Goal: Task Accomplishment & Management: Use online tool/utility

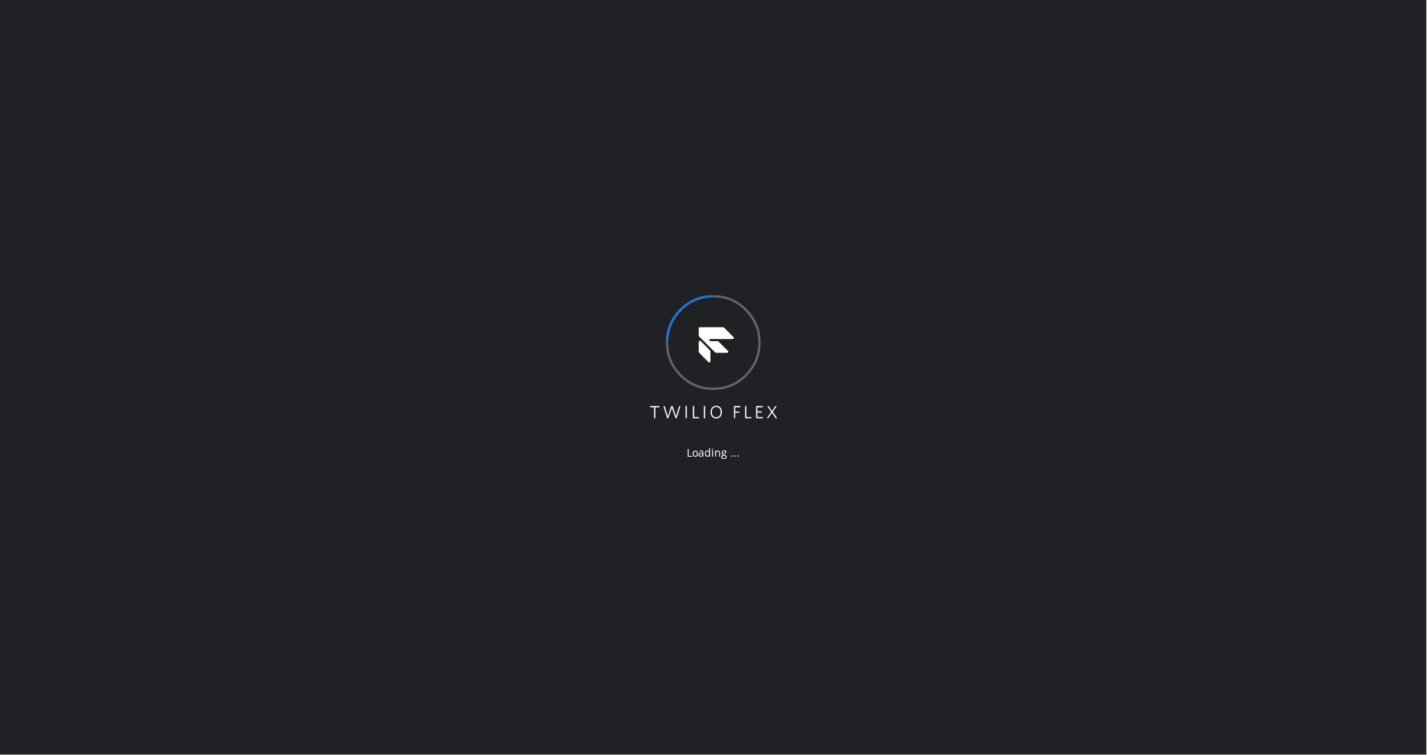
drag, startPoint x: 368, startPoint y: 431, endPoint x: 384, endPoint y: 444, distance: 20.7
click at [368, 431] on div "Loading ..." at bounding box center [713, 377] width 1427 height 755
drag, startPoint x: 705, startPoint y: 594, endPoint x: 548, endPoint y: 692, distance: 185.3
click at [705, 594] on div "Loading ..." at bounding box center [713, 377] width 1427 height 755
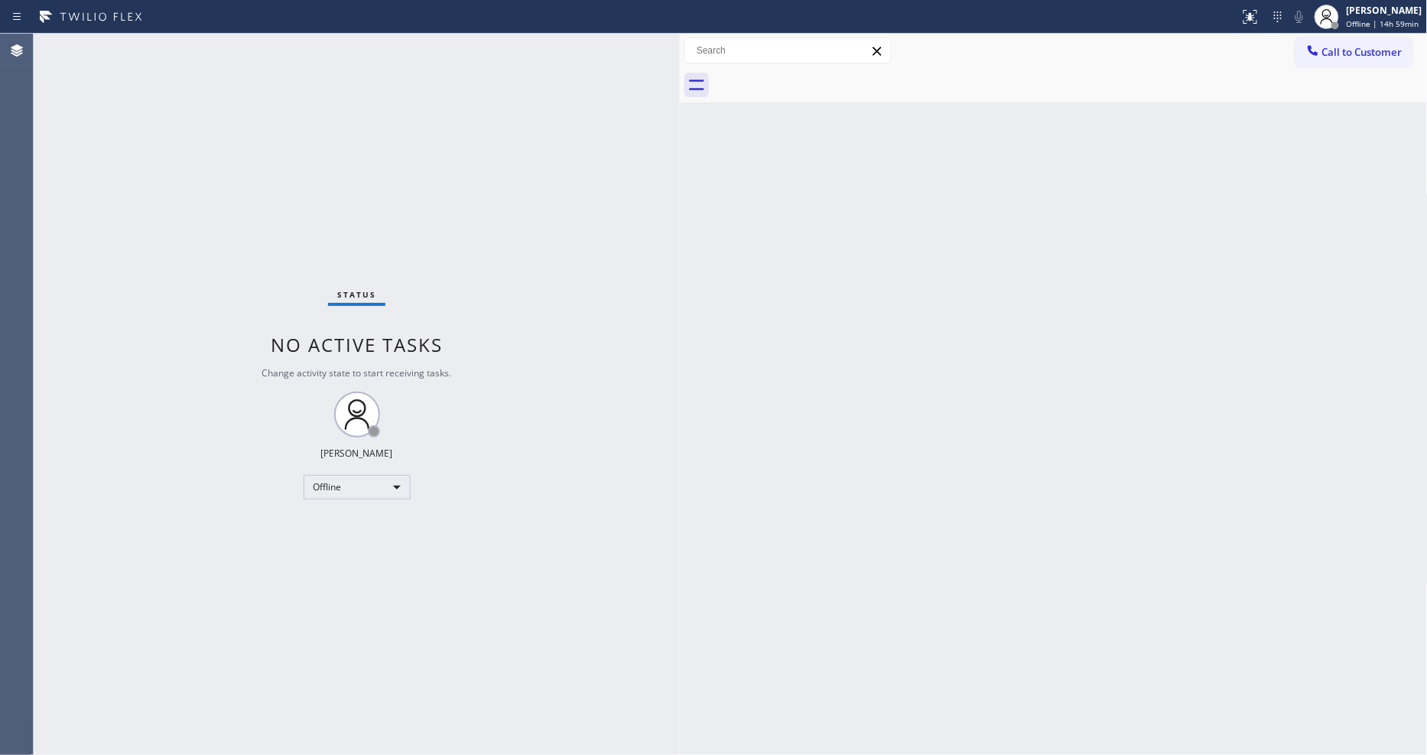
drag, startPoint x: 249, startPoint y: 93, endPoint x: 681, endPoint y: 115, distance: 432.7
click at [680, 115] on div at bounding box center [680, 394] width 0 height 721
click at [1366, 21] on span "Offline | 15h" at bounding box center [1370, 23] width 47 height 11
click at [1350, 109] on button "Unavailable" at bounding box center [1351, 101] width 153 height 20
click at [345, 478] on div "Unavailable" at bounding box center [357, 487] width 107 height 24
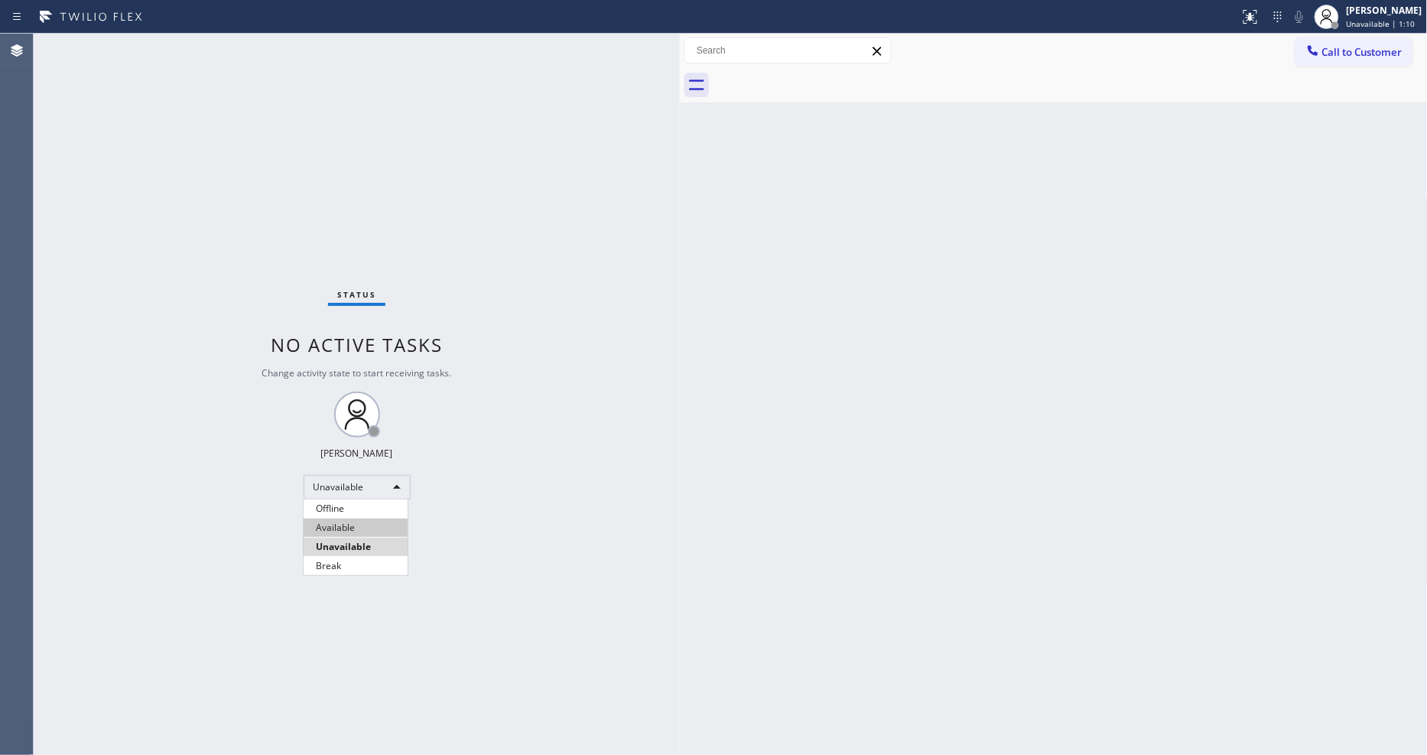
click at [346, 529] on li "Available" at bounding box center [356, 528] width 104 height 18
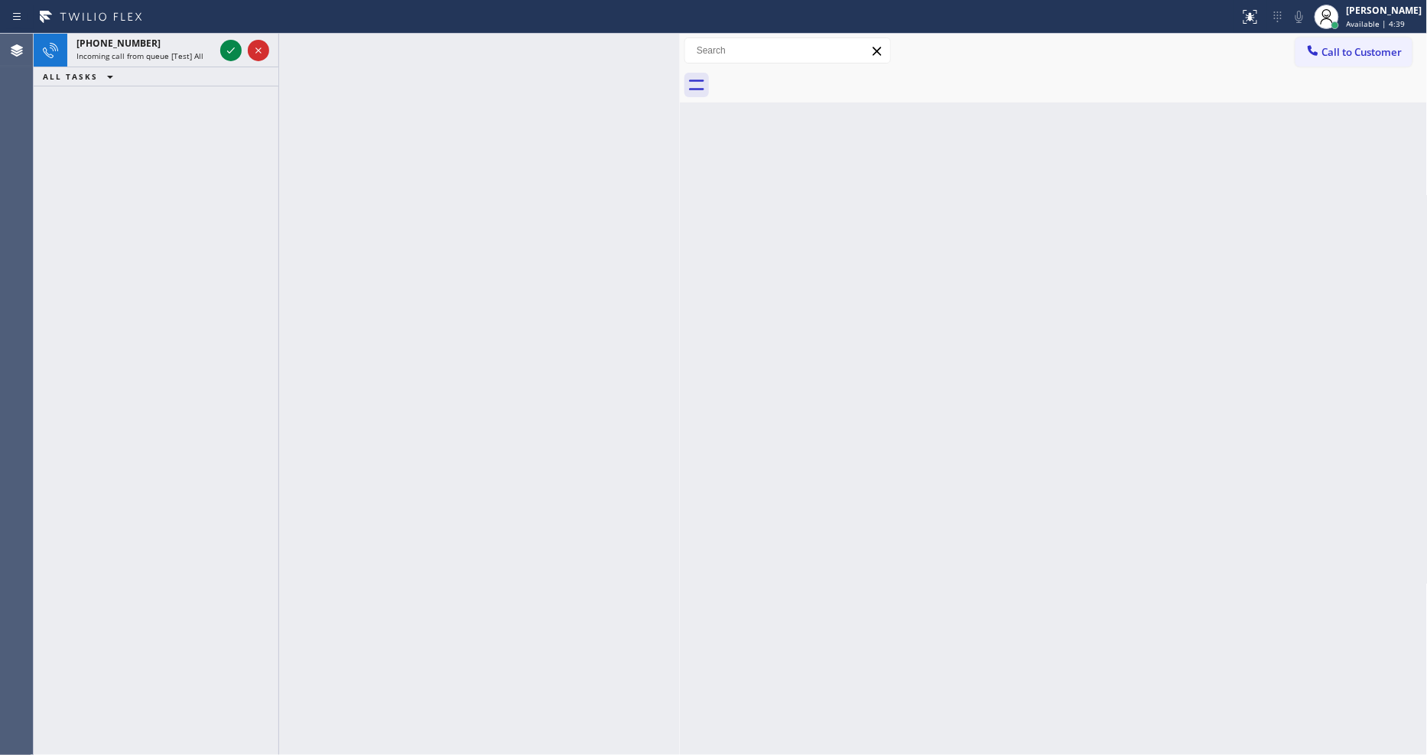
drag, startPoint x: 233, startPoint y: 44, endPoint x: 249, endPoint y: 32, distance: 20.2
click at [233, 41] on icon at bounding box center [231, 50] width 18 height 18
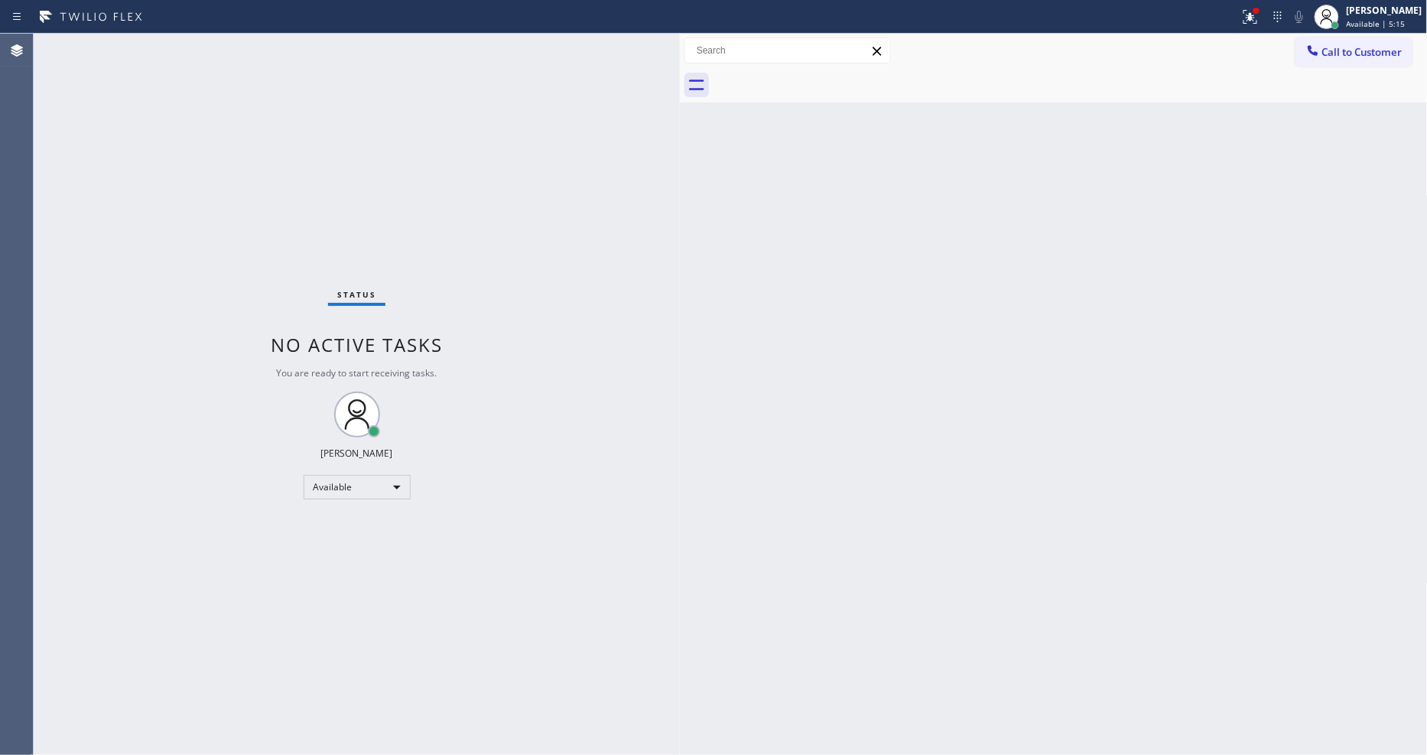
click at [1000, 579] on div "Back to Dashboard Change Sender ID Customers Technicians Select a contact Outbo…" at bounding box center [1054, 394] width 748 height 721
drag, startPoint x: 997, startPoint y: 592, endPoint x: 997, endPoint y: 584, distance: 8.4
click at [992, 589] on div "Back to Dashboard Change Sender ID Customers Technicians Select a contact Outbo…" at bounding box center [1054, 394] width 748 height 721
drag, startPoint x: 964, startPoint y: 516, endPoint x: 859, endPoint y: 655, distance: 174.8
click at [942, 571] on div "Back to Dashboard Change Sender ID Customers Technicians Select a contact Outbo…" at bounding box center [1054, 394] width 748 height 721
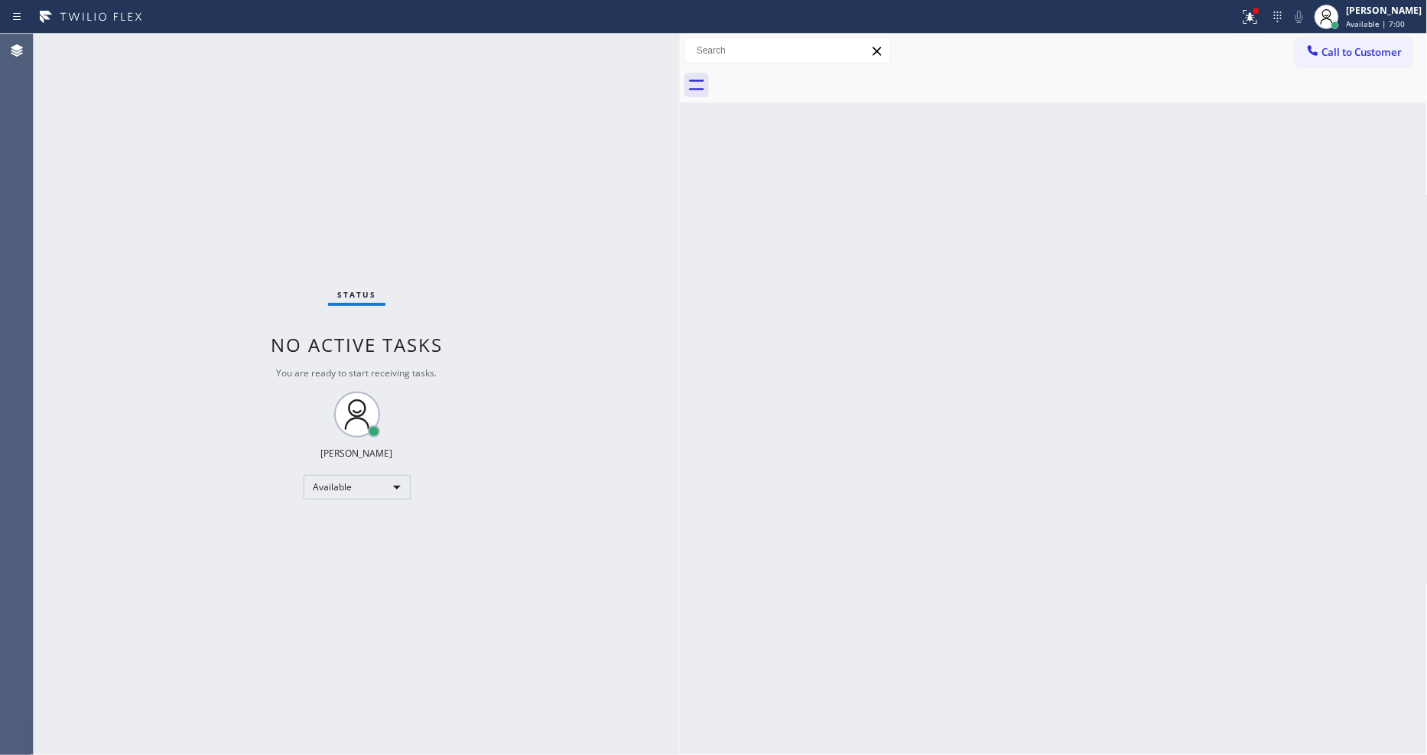
click at [194, 51] on div "Status No active tasks You are ready to start receiving tasks. [PERSON_NAME] Av…" at bounding box center [357, 394] width 646 height 721
click at [1258, 21] on icon at bounding box center [1250, 17] width 18 height 18
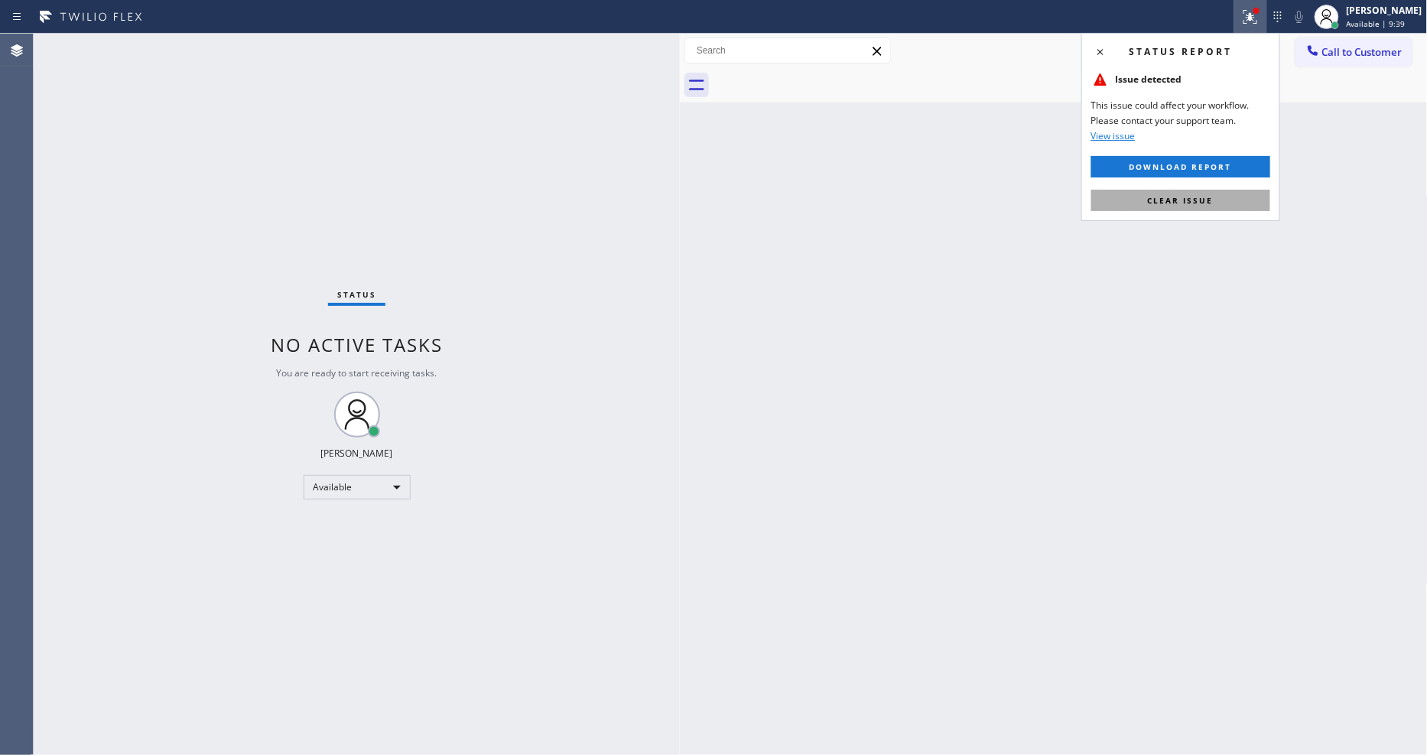
click at [1121, 195] on button "Clear issue" at bounding box center [1180, 200] width 179 height 21
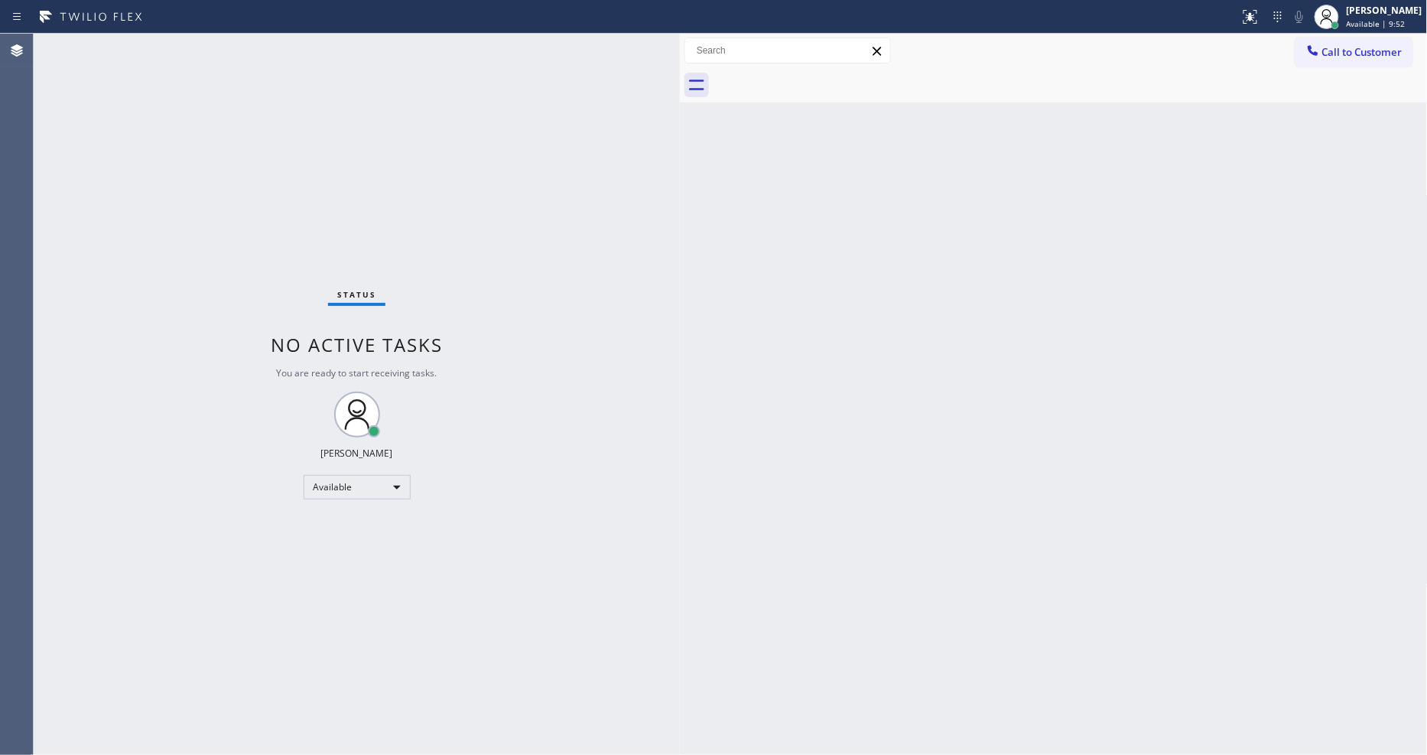
click at [187, 44] on div "Status No active tasks You are ready to start receiving tasks. [PERSON_NAME] Av…" at bounding box center [357, 394] width 646 height 721
click at [191, 44] on div "Status No active tasks You are ready to start receiving tasks. [PERSON_NAME] Av…" at bounding box center [357, 394] width 646 height 721
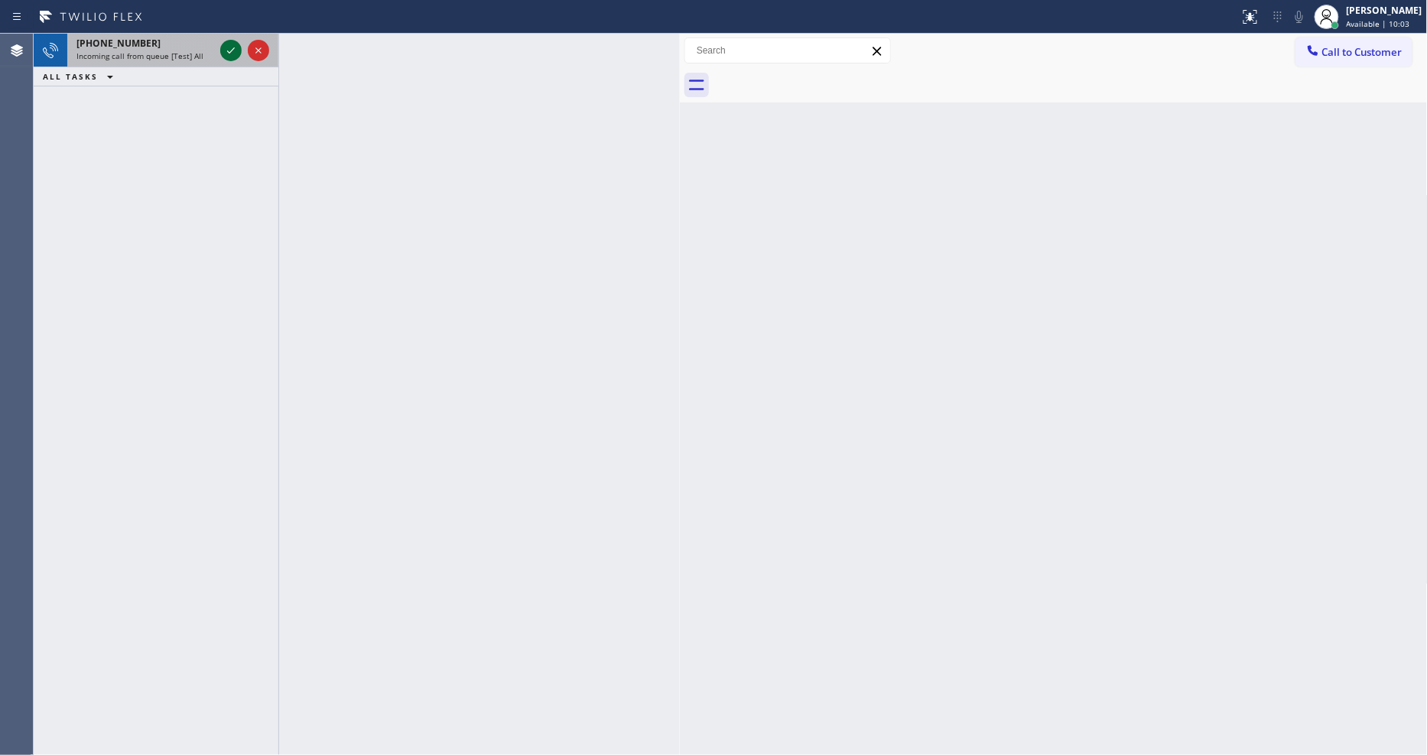
click at [233, 47] on icon at bounding box center [231, 50] width 18 height 18
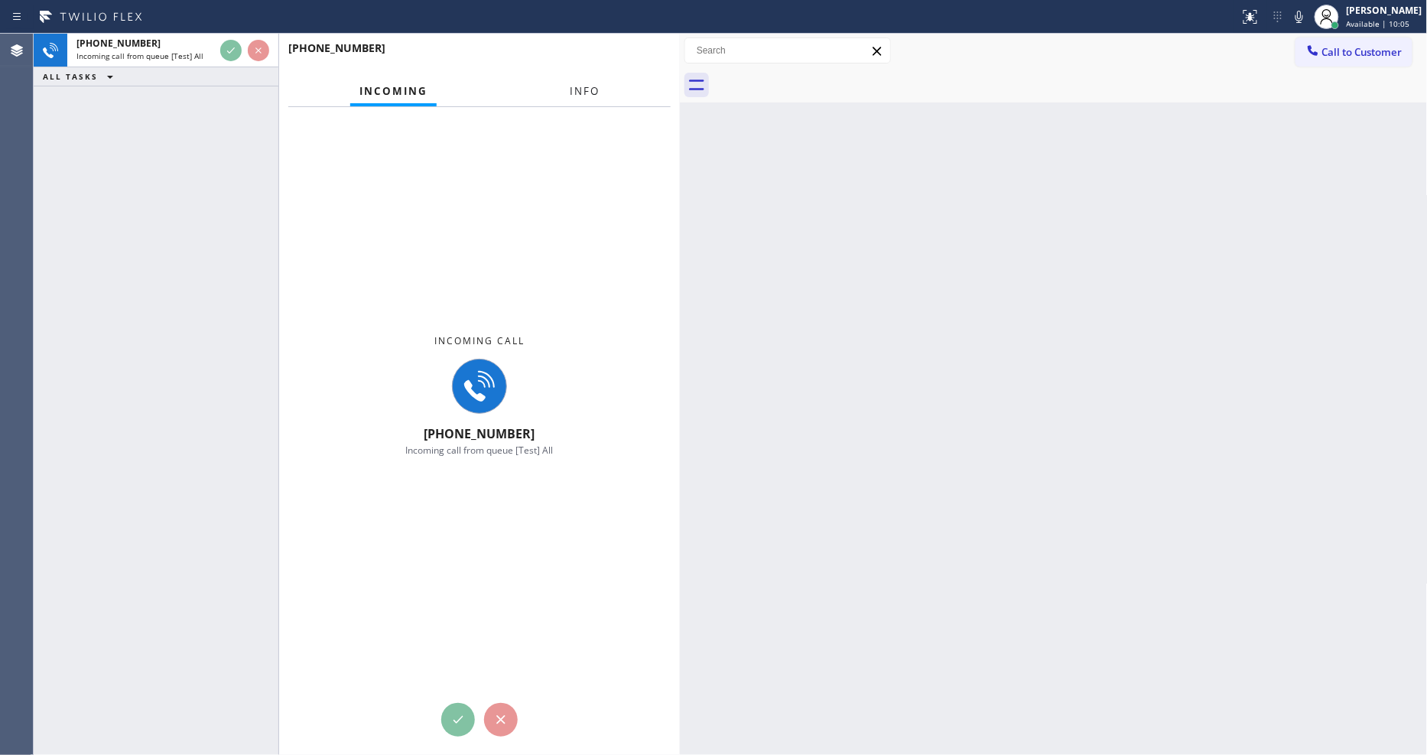
click at [575, 93] on span "Info" at bounding box center [585, 91] width 30 height 14
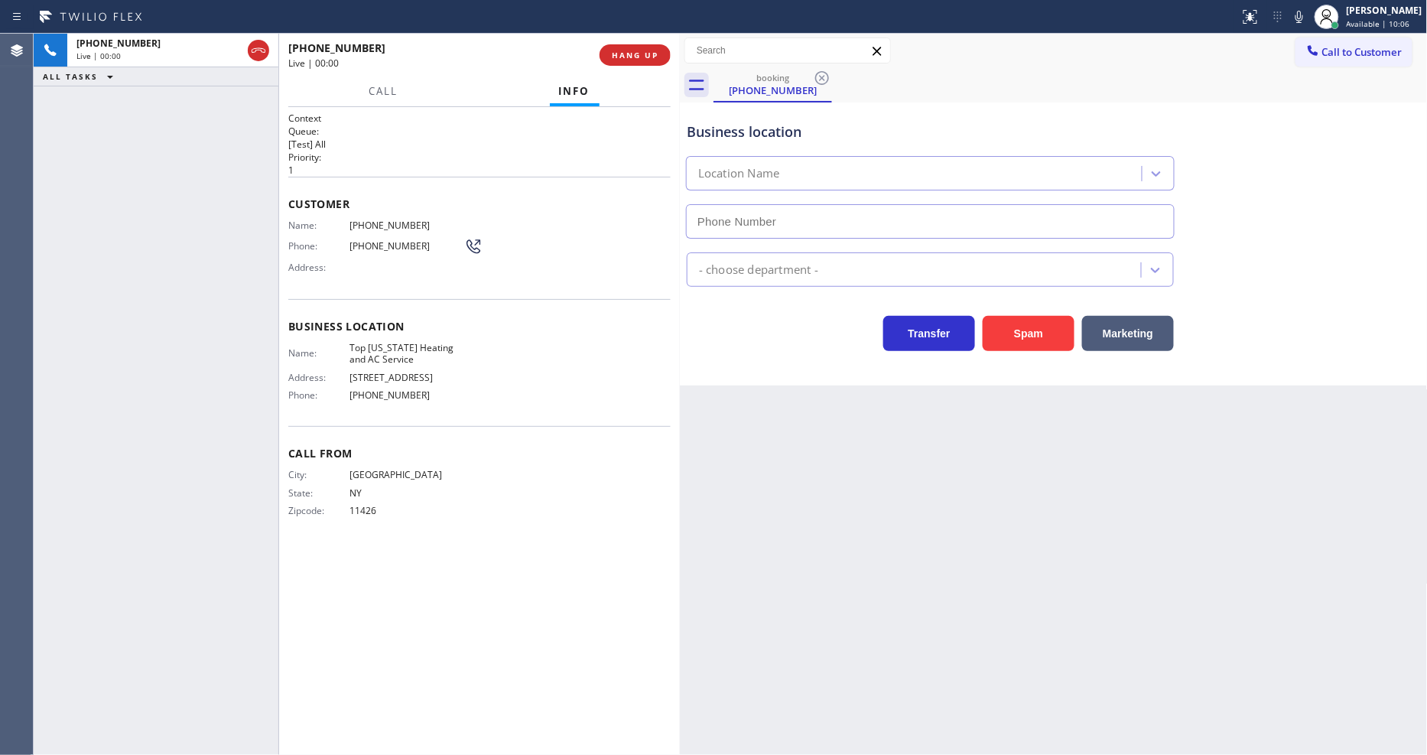
type input "(646) 846-9755"
drag, startPoint x: 961, startPoint y: 395, endPoint x: 577, endPoint y: 467, distance: 389.9
click at [961, 395] on div "Back to Dashboard Change Sender ID Customers Technicians Select a contact Outbo…" at bounding box center [1054, 394] width 748 height 721
click at [362, 345] on span "Top New York Heating and AC Service" at bounding box center [407, 354] width 115 height 24
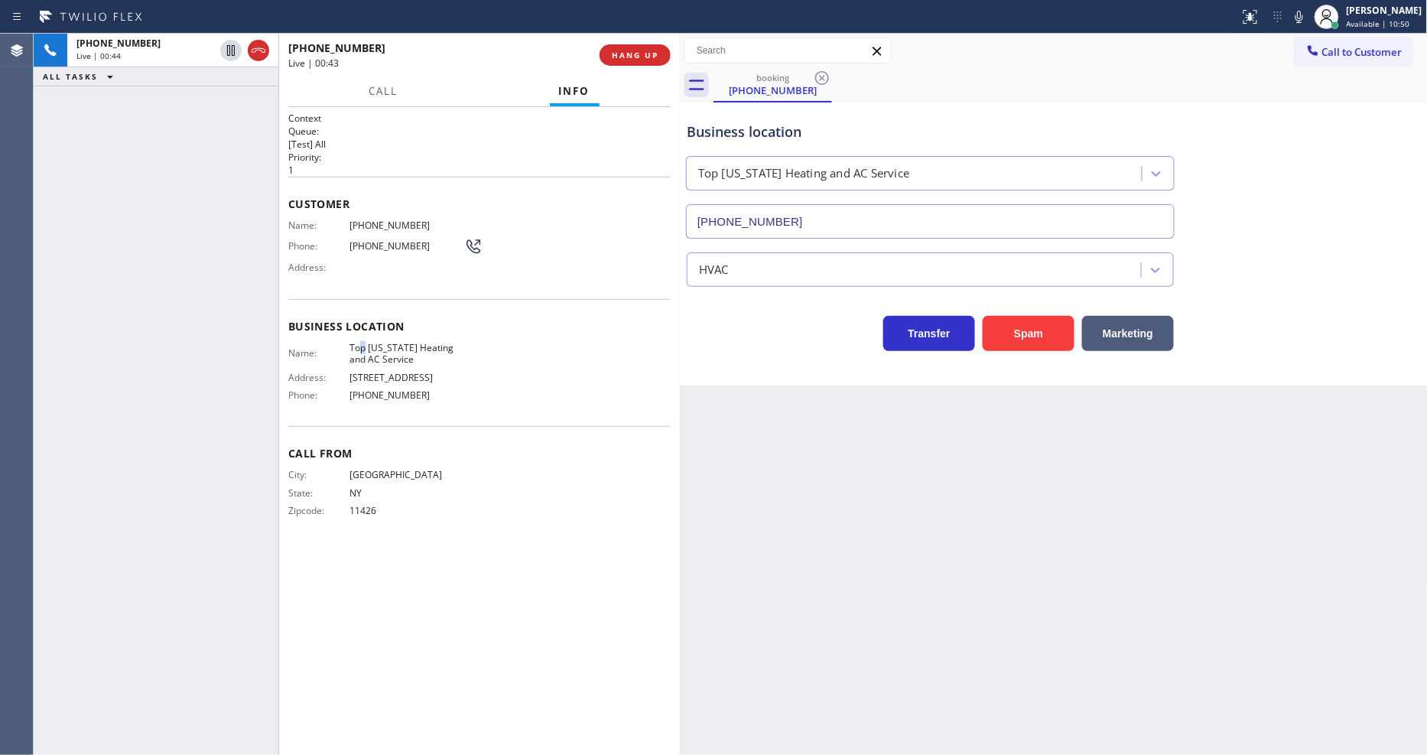
click at [362, 344] on span "Top New York Heating and AC Service" at bounding box center [407, 354] width 115 height 24
copy span "Top New York Heating and AC Service"
click at [388, 220] on span "(516) 589-4457" at bounding box center [407, 225] width 115 height 11
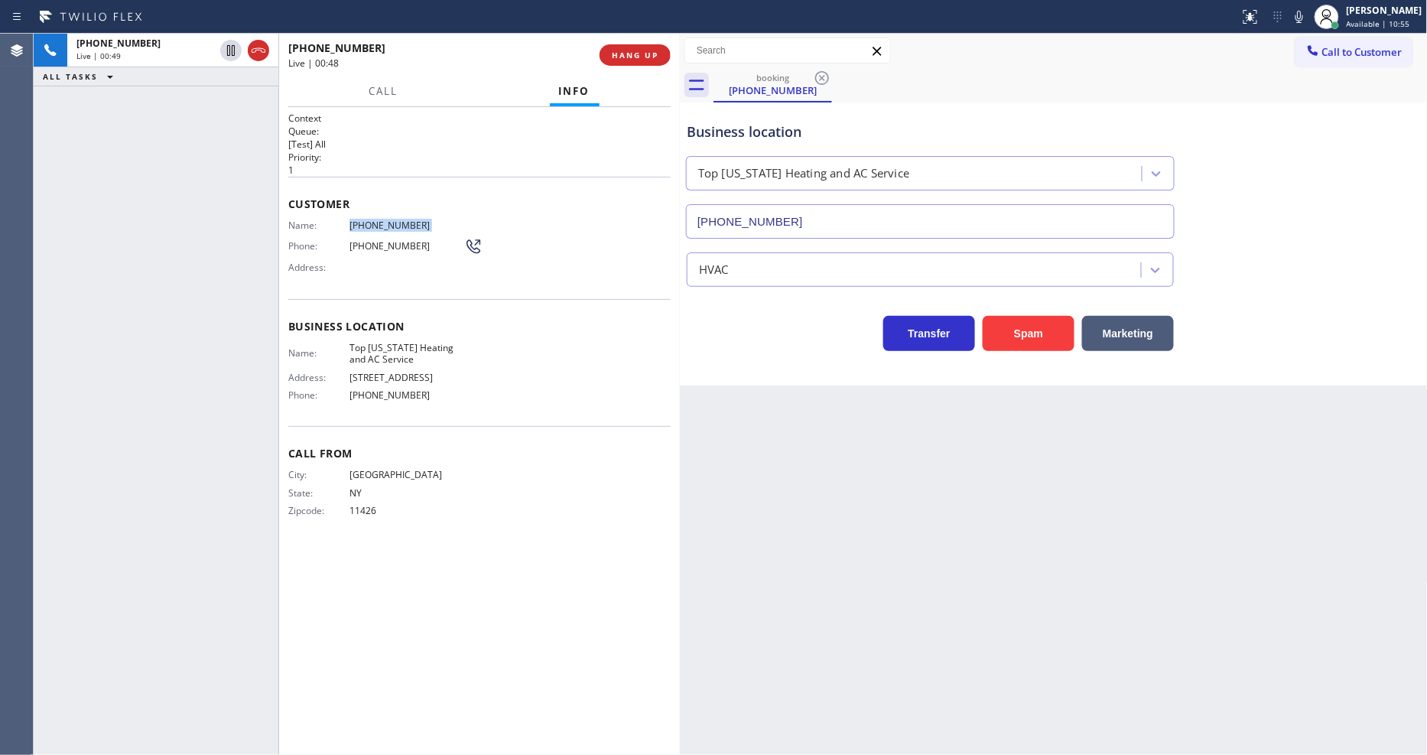
copy span "(516) 589-4457"
drag, startPoint x: 226, startPoint y: 52, endPoint x: 625, endPoint y: 49, distance: 398.5
click at [226, 52] on icon at bounding box center [231, 50] width 18 height 18
click at [1303, 21] on icon at bounding box center [1300, 17] width 8 height 12
click at [233, 51] on icon at bounding box center [231, 50] width 11 height 11
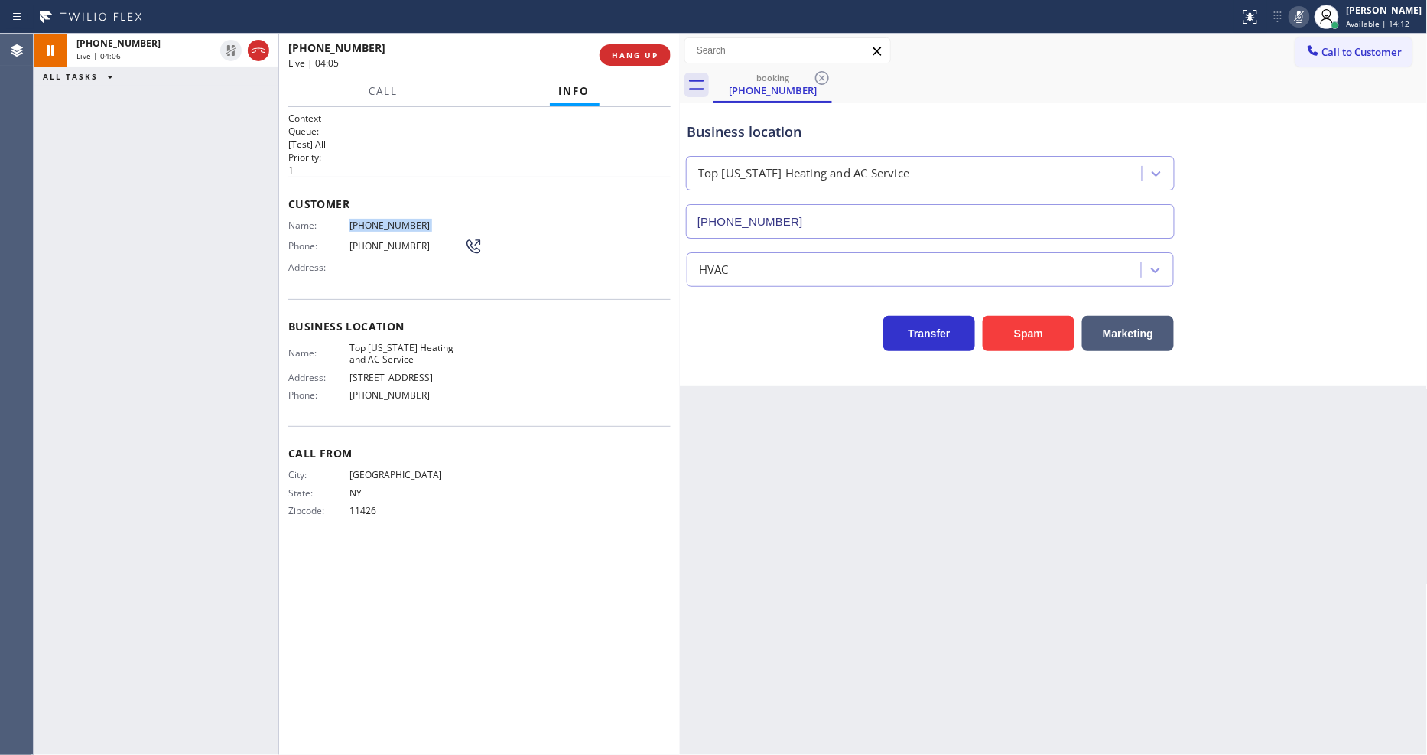
click at [1303, 14] on icon at bounding box center [1300, 17] width 8 height 12
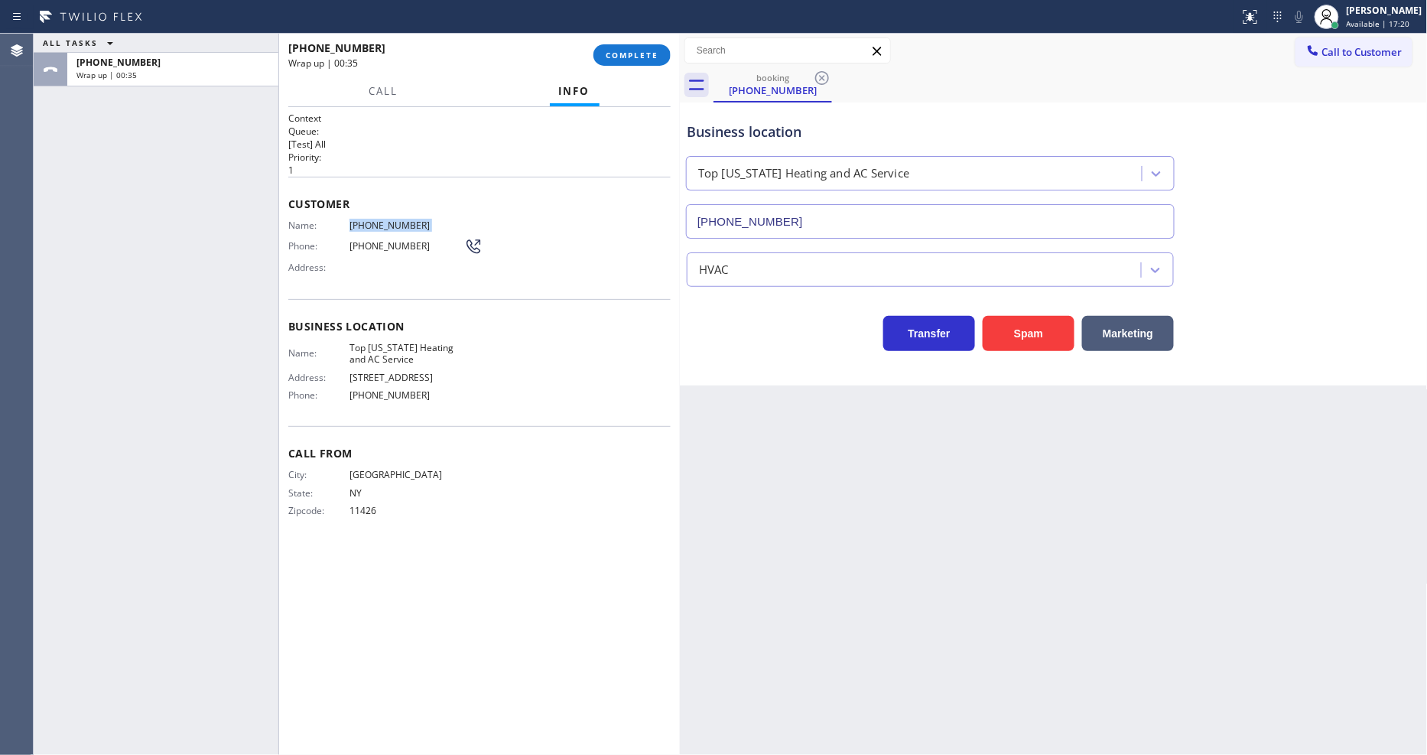
drag, startPoint x: 411, startPoint y: 199, endPoint x: 516, endPoint y: 161, distance: 112.3
click at [410, 199] on span "Customer" at bounding box center [479, 204] width 382 height 15
click at [639, 50] on span "COMPLETE" at bounding box center [632, 55] width 53 height 11
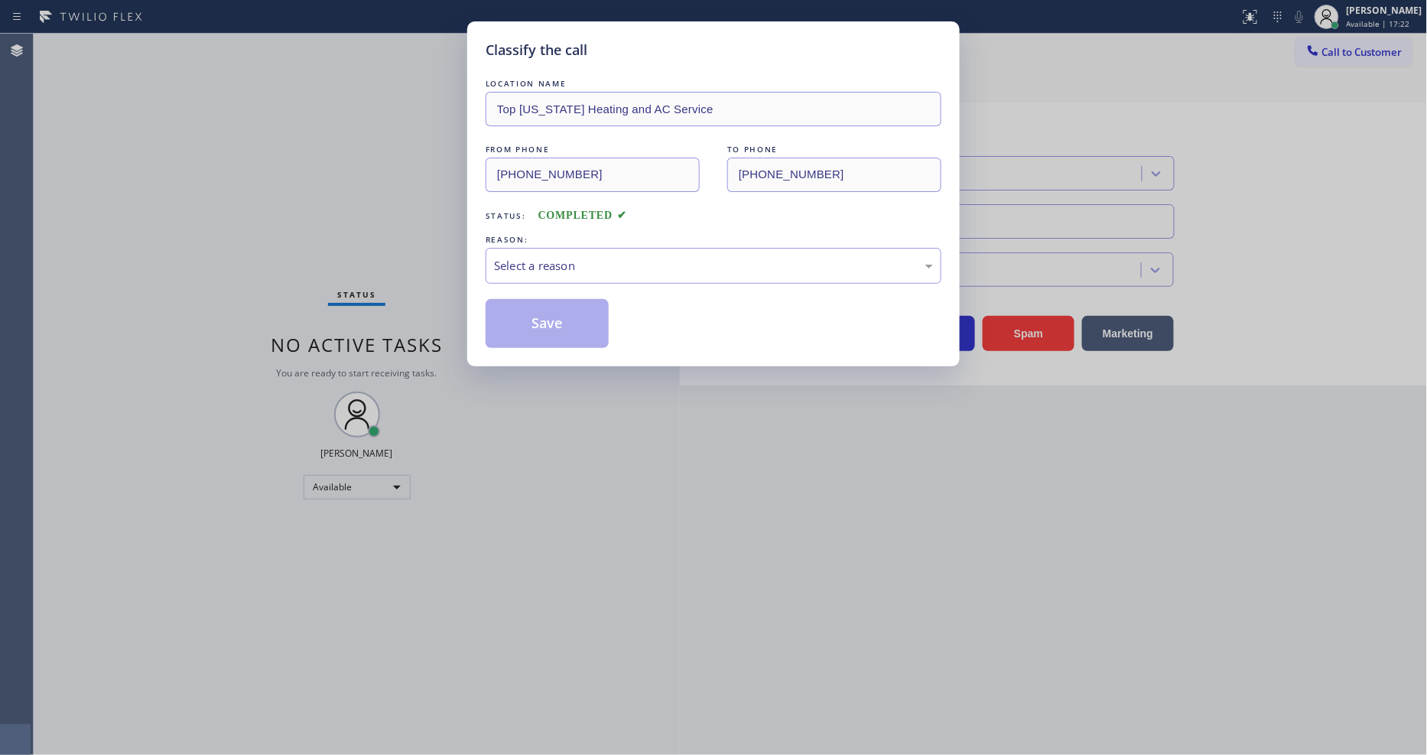
click at [508, 263] on div "Select a reason" at bounding box center [713, 266] width 439 height 18
click at [502, 318] on button "Save" at bounding box center [547, 323] width 123 height 49
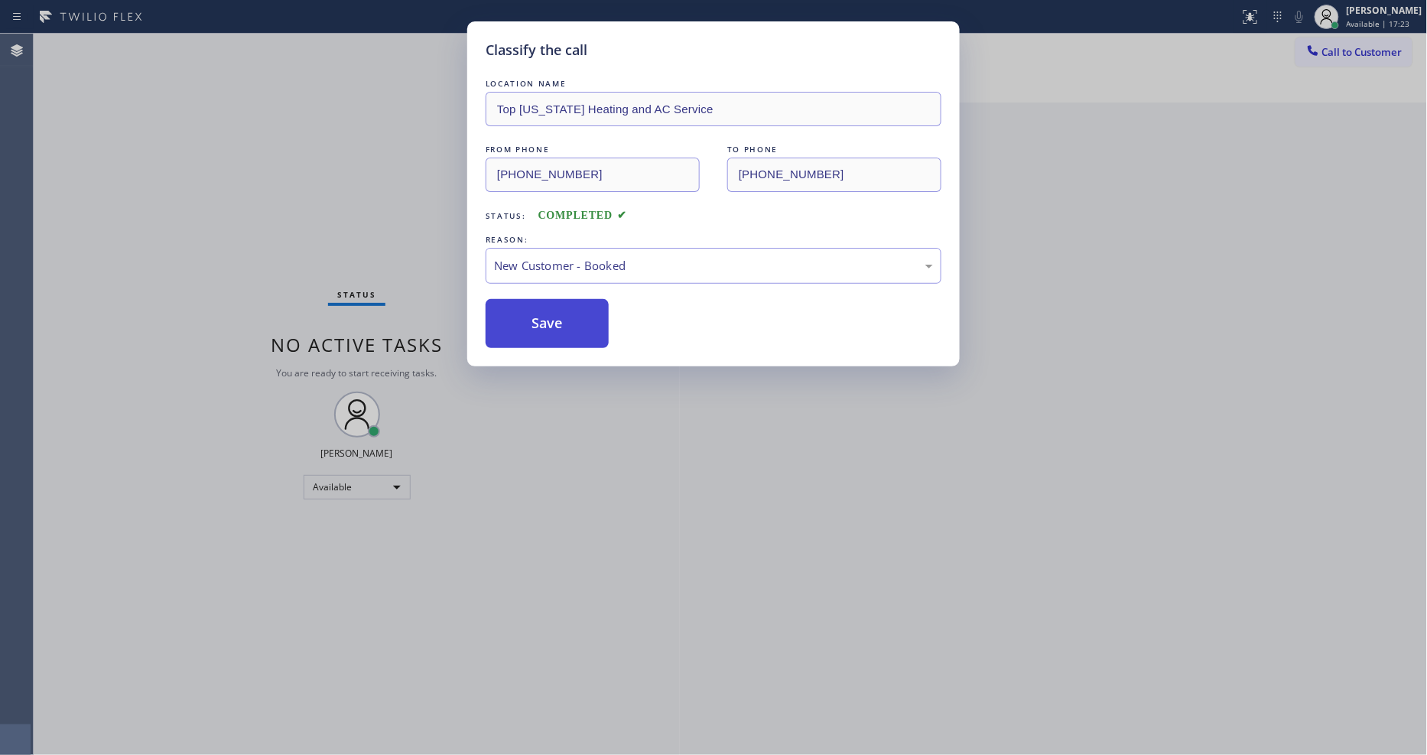
click at [502, 318] on button "Save" at bounding box center [547, 323] width 123 height 49
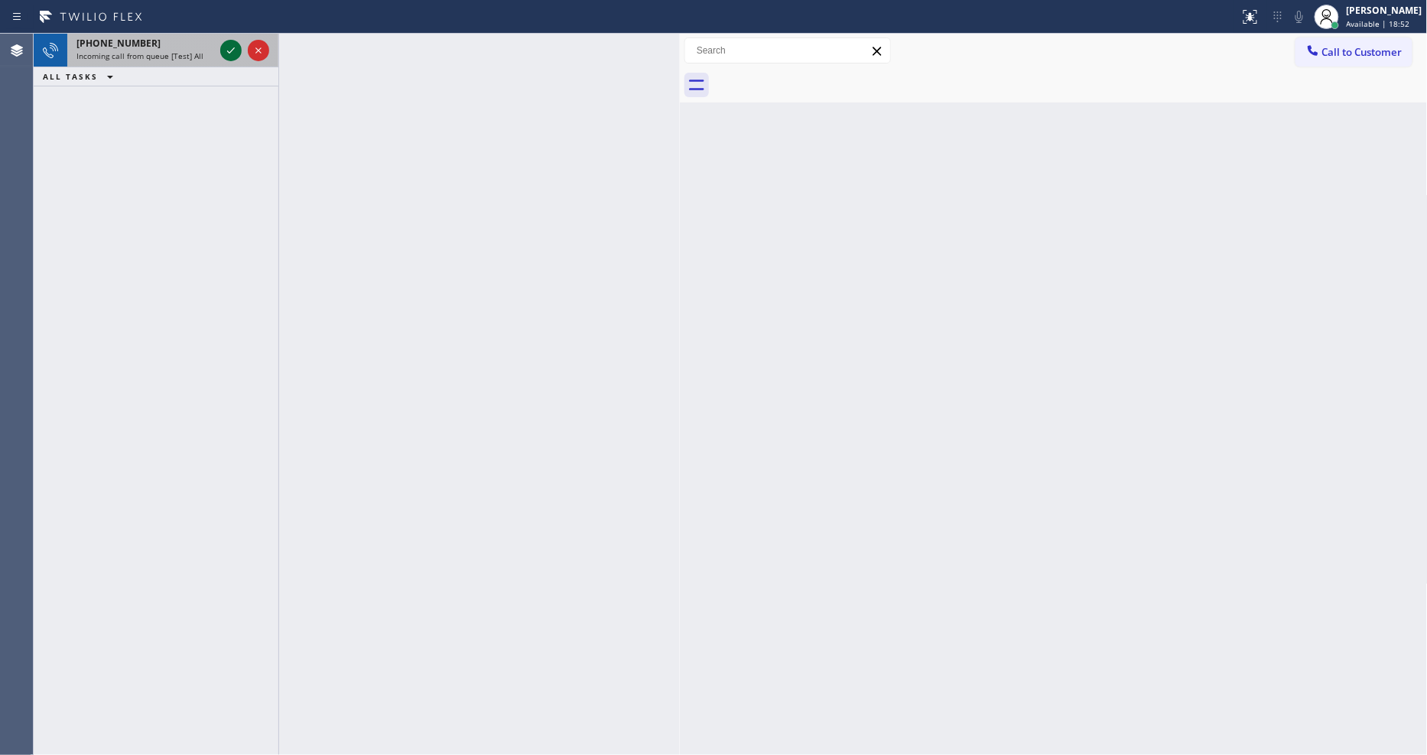
click at [233, 52] on icon at bounding box center [231, 50] width 18 height 18
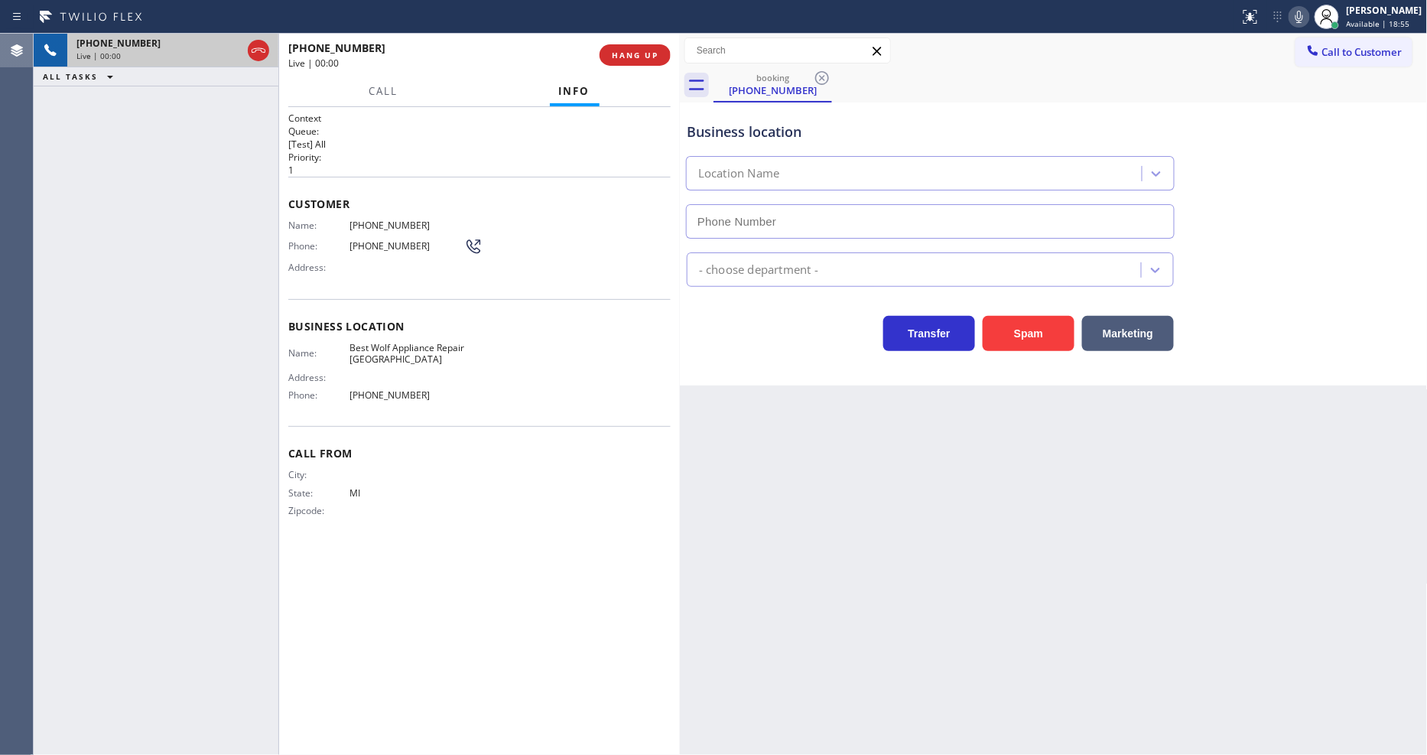
type input "(248) 671-6118"
click at [645, 67] on div "+12692842898 Live | 00:08 HANG UP" at bounding box center [479, 55] width 382 height 40
click at [644, 48] on button "HANG UP" at bounding box center [635, 54] width 71 height 21
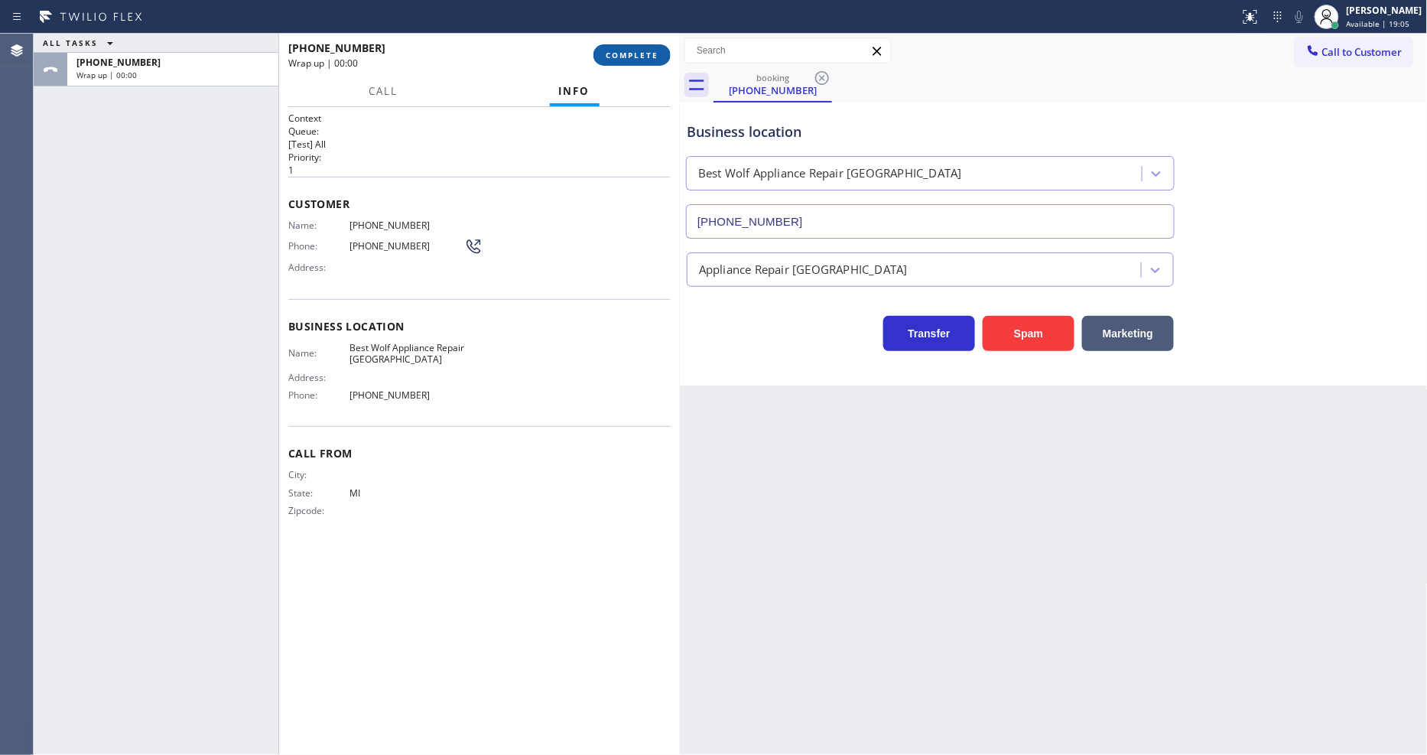
click at [644, 48] on button "COMPLETE" at bounding box center [632, 54] width 77 height 21
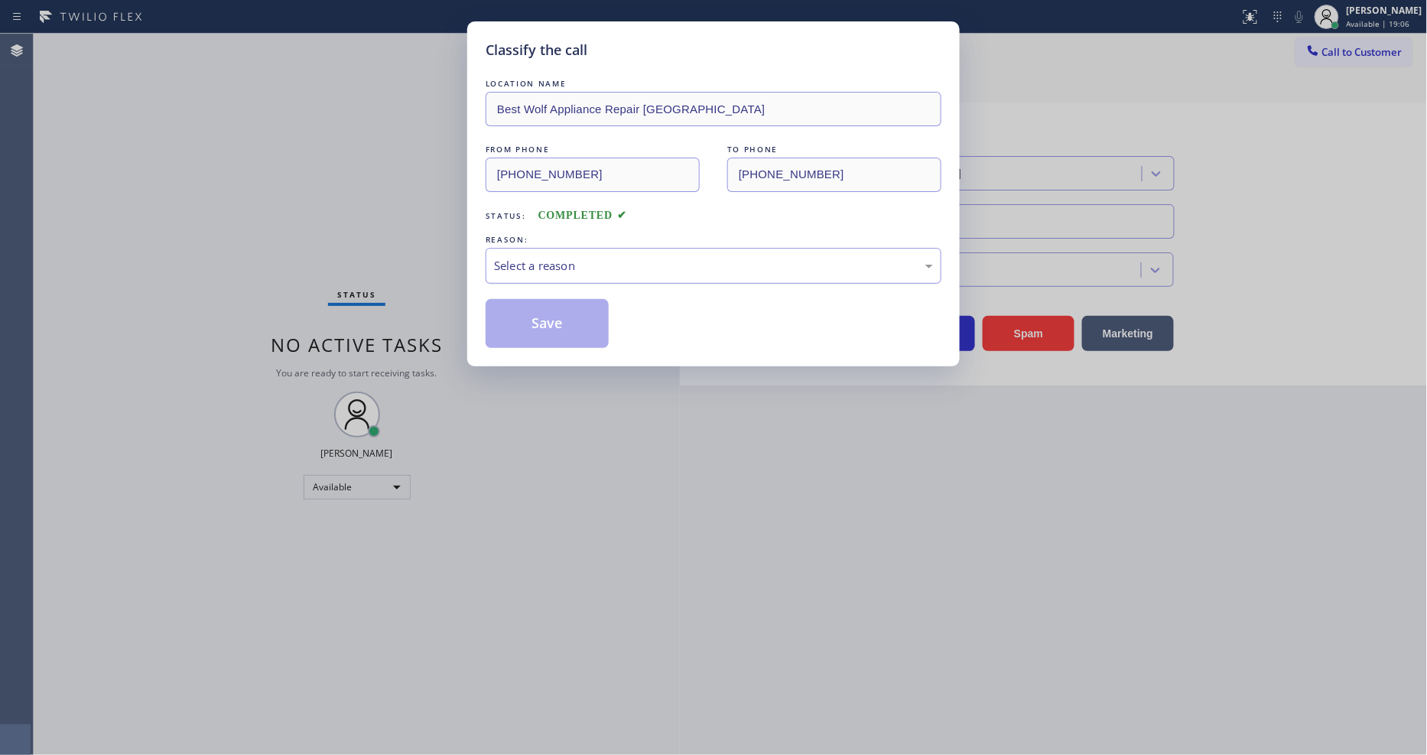
click at [577, 263] on div "Select a reason" at bounding box center [713, 266] width 439 height 18
click at [577, 325] on button "Save" at bounding box center [547, 323] width 123 height 49
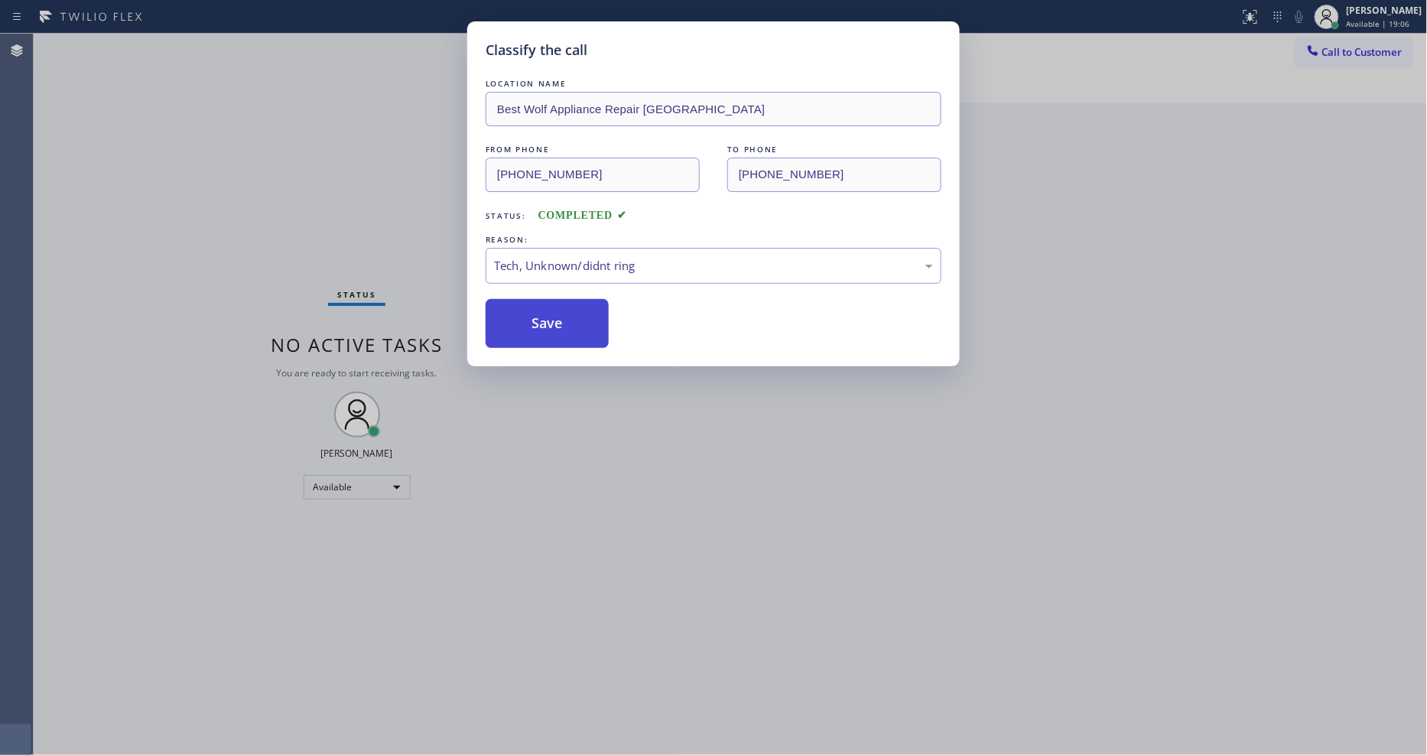
click at [577, 325] on button "Save" at bounding box center [547, 323] width 123 height 49
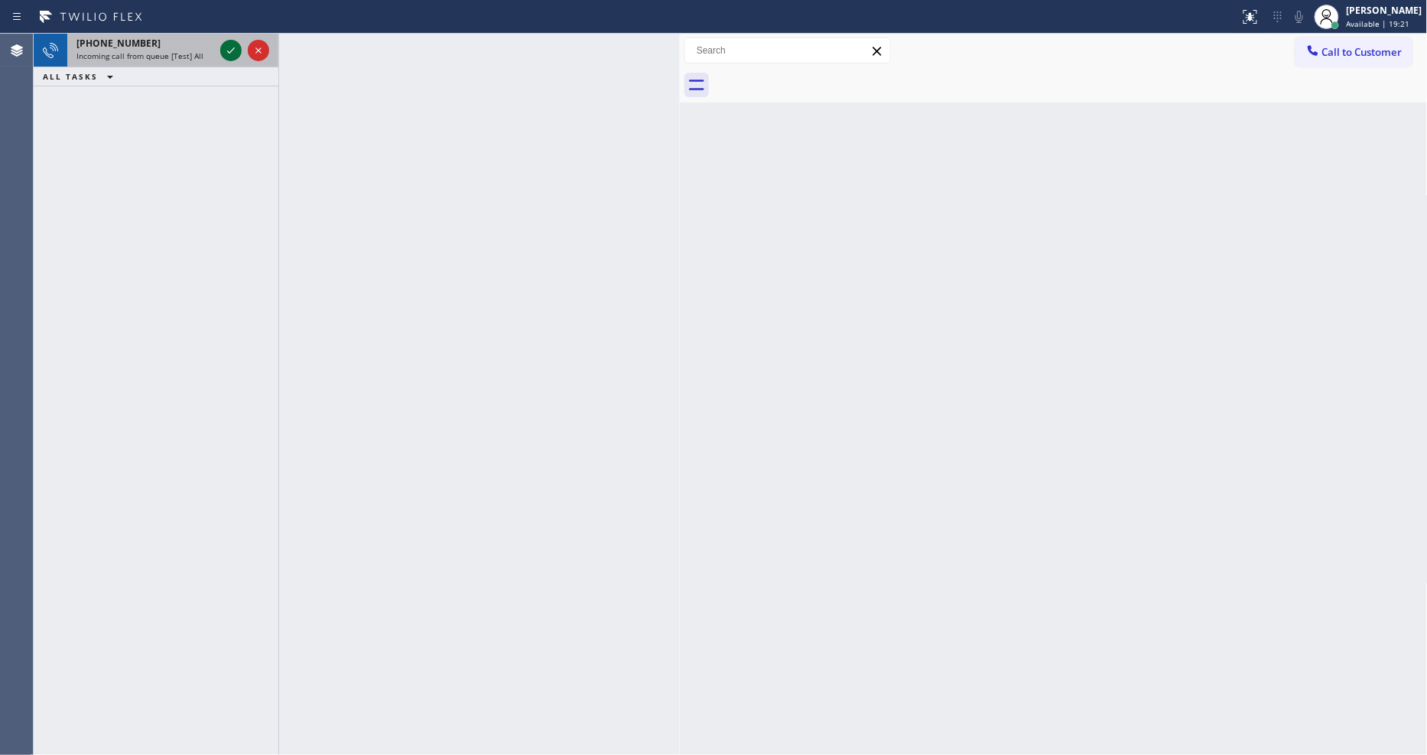
click at [230, 54] on icon at bounding box center [231, 50] width 18 height 18
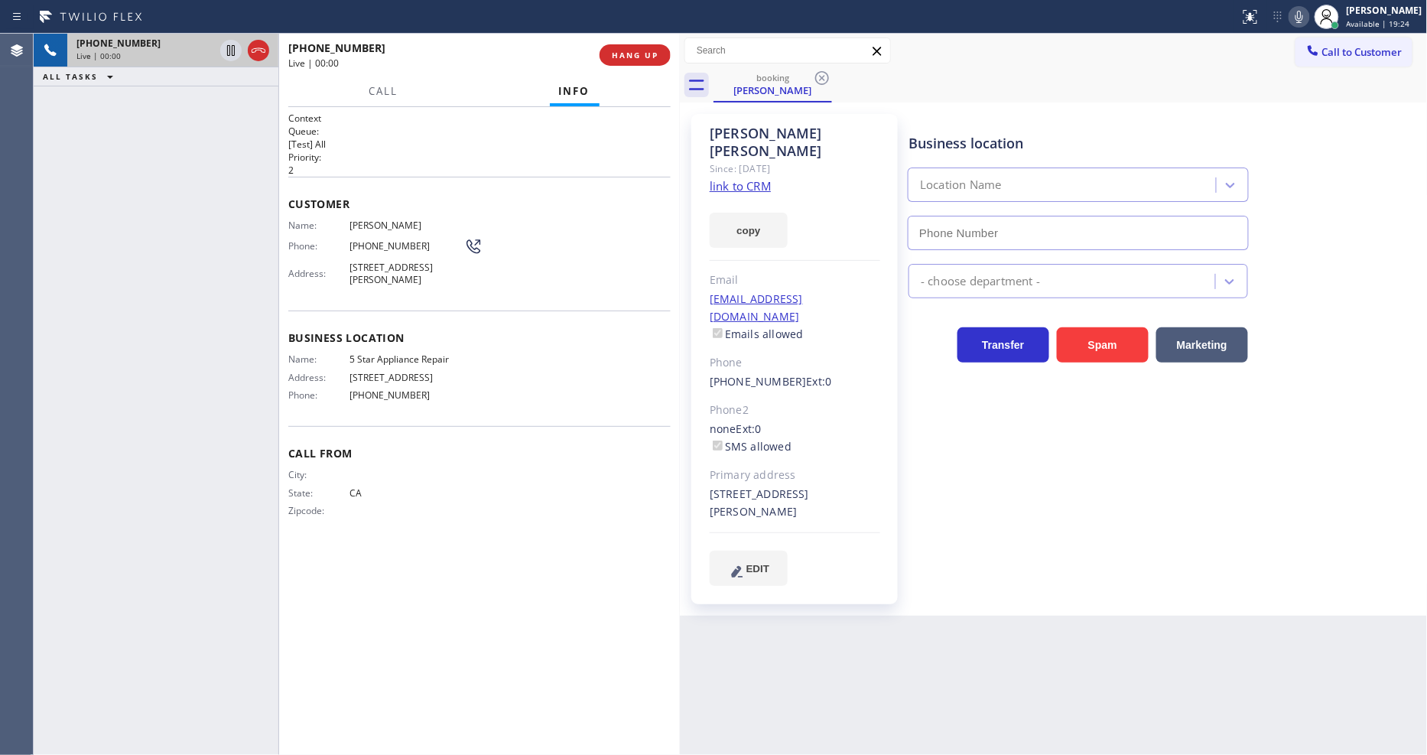
type input "[PHONE_NUMBER]"
click at [752, 178] on link "link to CRM" at bounding box center [740, 185] width 61 height 15
click at [635, 52] on span "HANG UP" at bounding box center [635, 55] width 47 height 11
click at [636, 57] on span "HANG UP" at bounding box center [635, 55] width 47 height 11
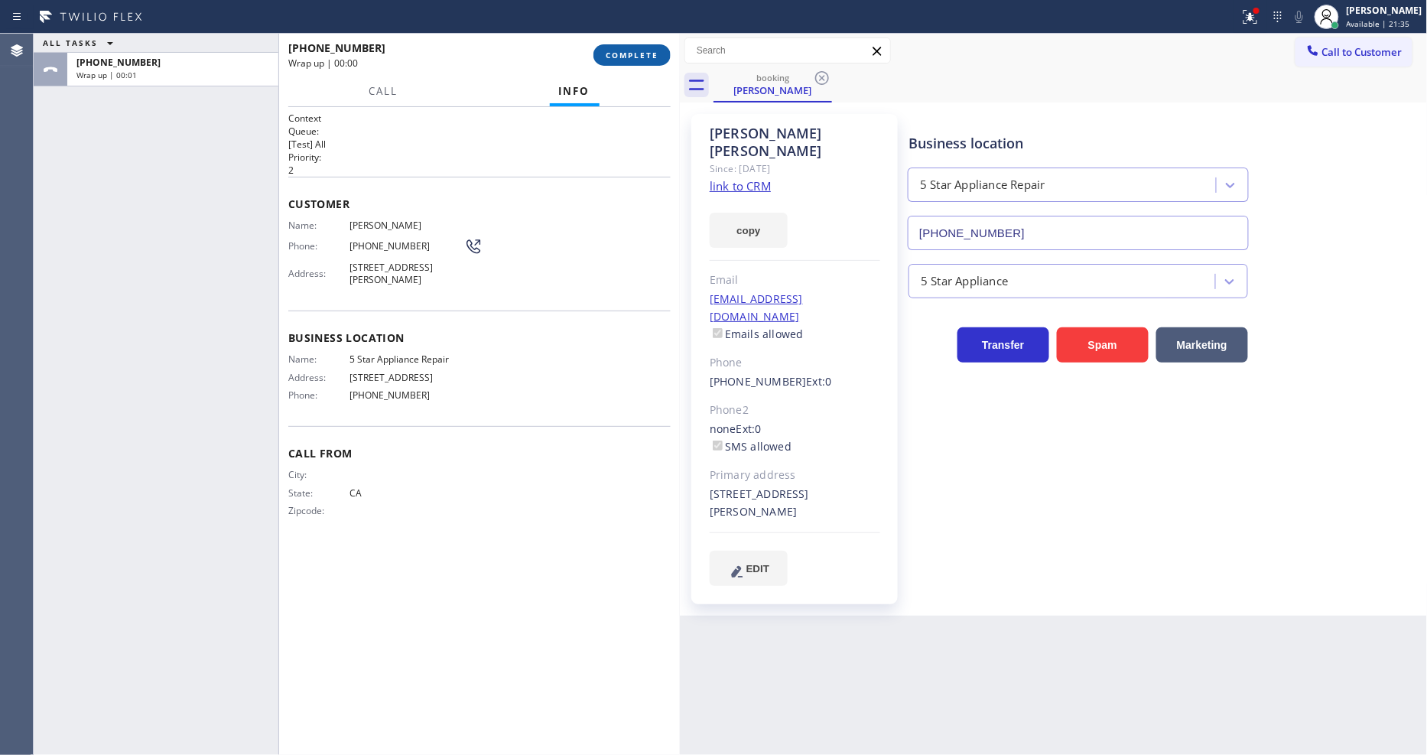
click at [623, 63] on button "COMPLETE" at bounding box center [632, 54] width 77 height 21
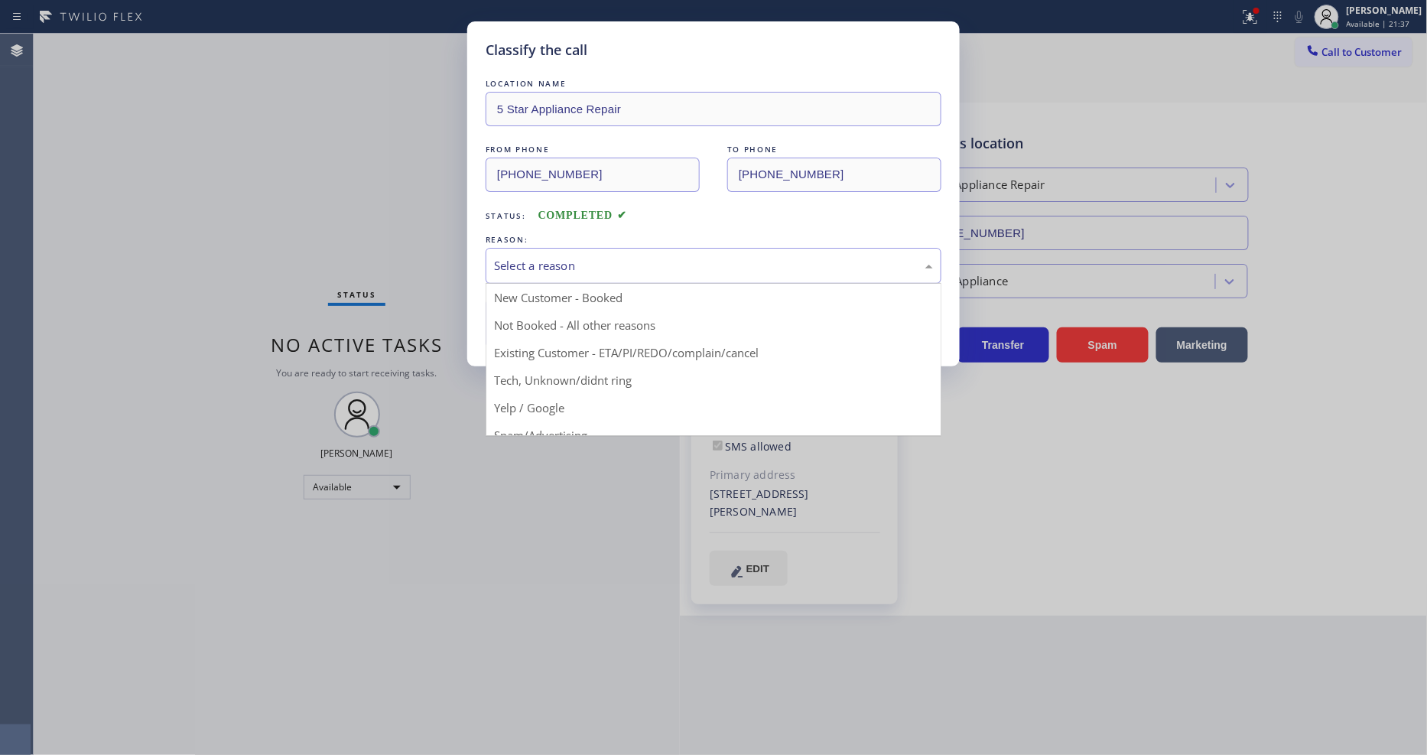
click at [587, 257] on div "Select a reason" at bounding box center [713, 266] width 439 height 18
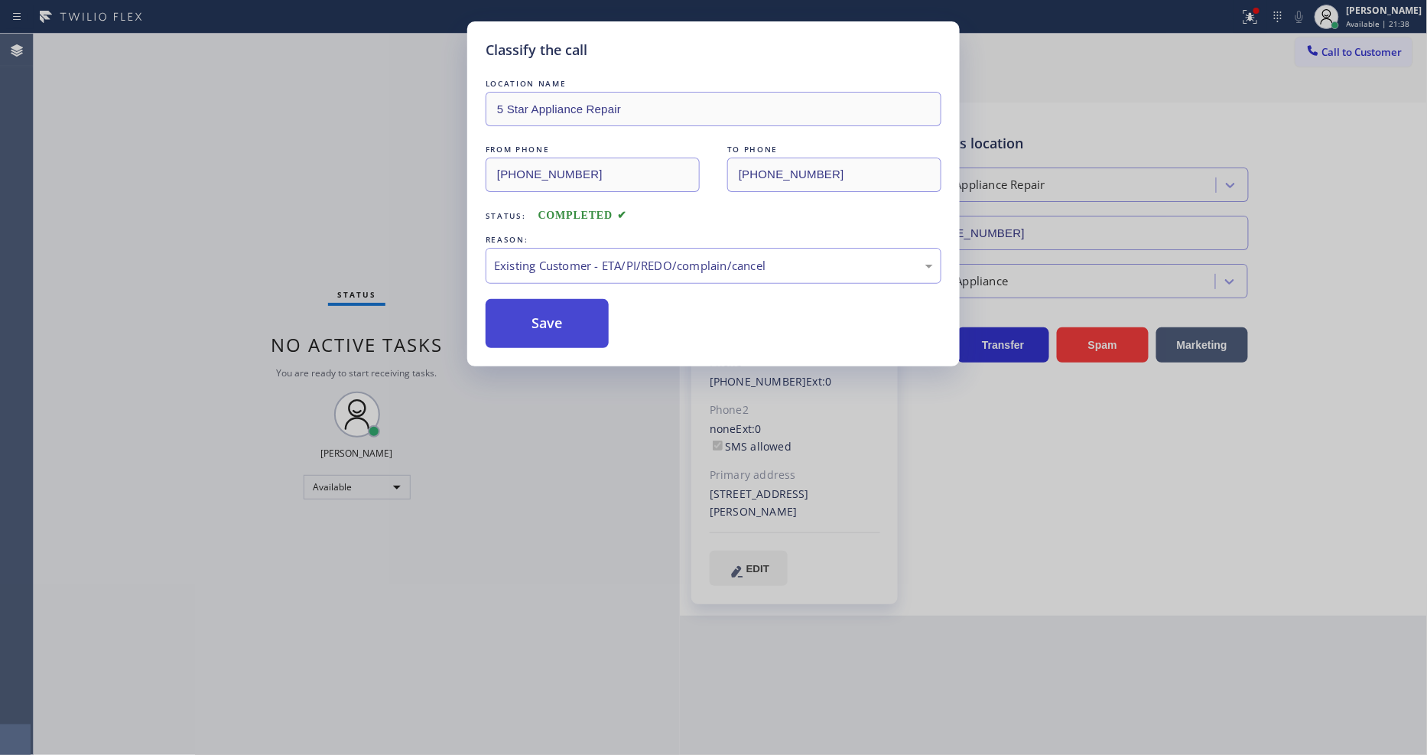
click at [578, 327] on button "Save" at bounding box center [547, 323] width 123 height 49
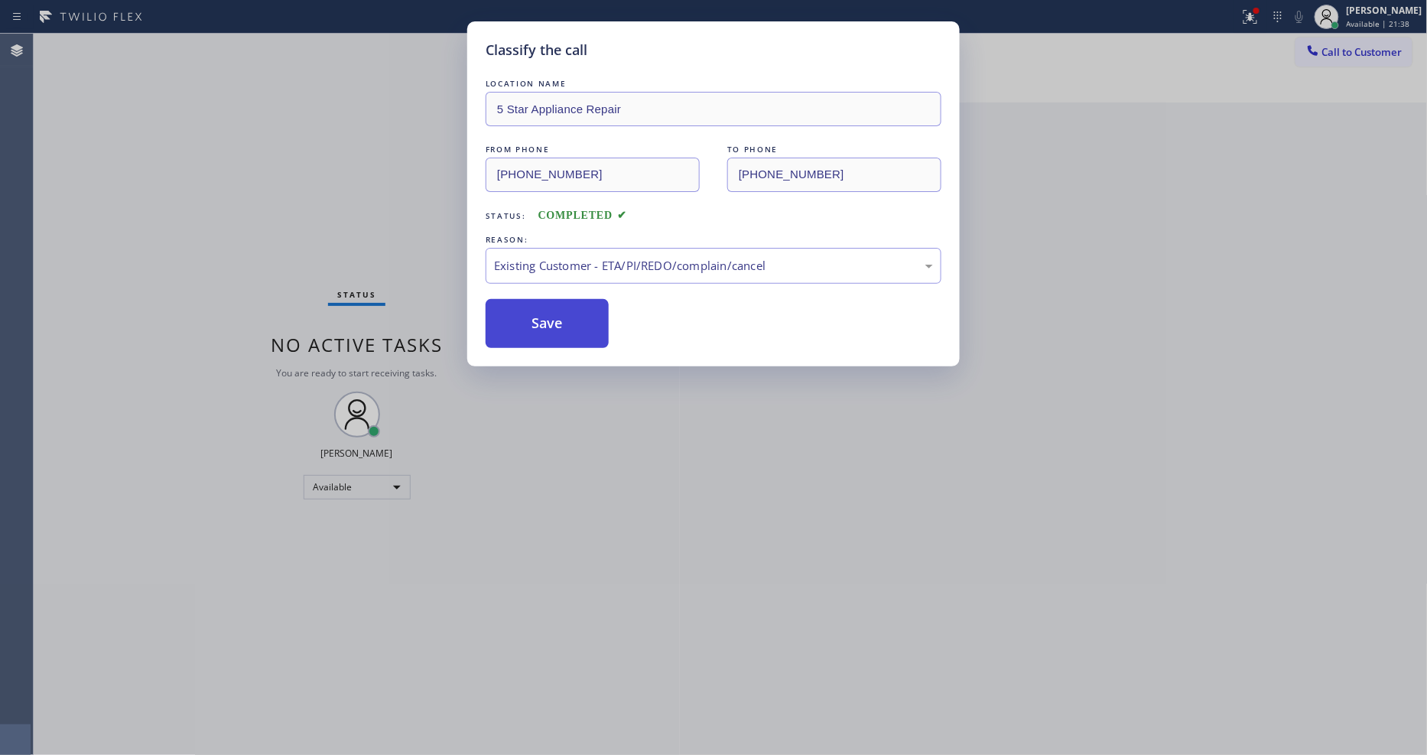
click at [578, 327] on button "Save" at bounding box center [547, 323] width 123 height 49
drag, startPoint x: 578, startPoint y: 327, endPoint x: 1110, endPoint y: 55, distance: 596.9
click at [578, 325] on button "Save" at bounding box center [547, 323] width 123 height 49
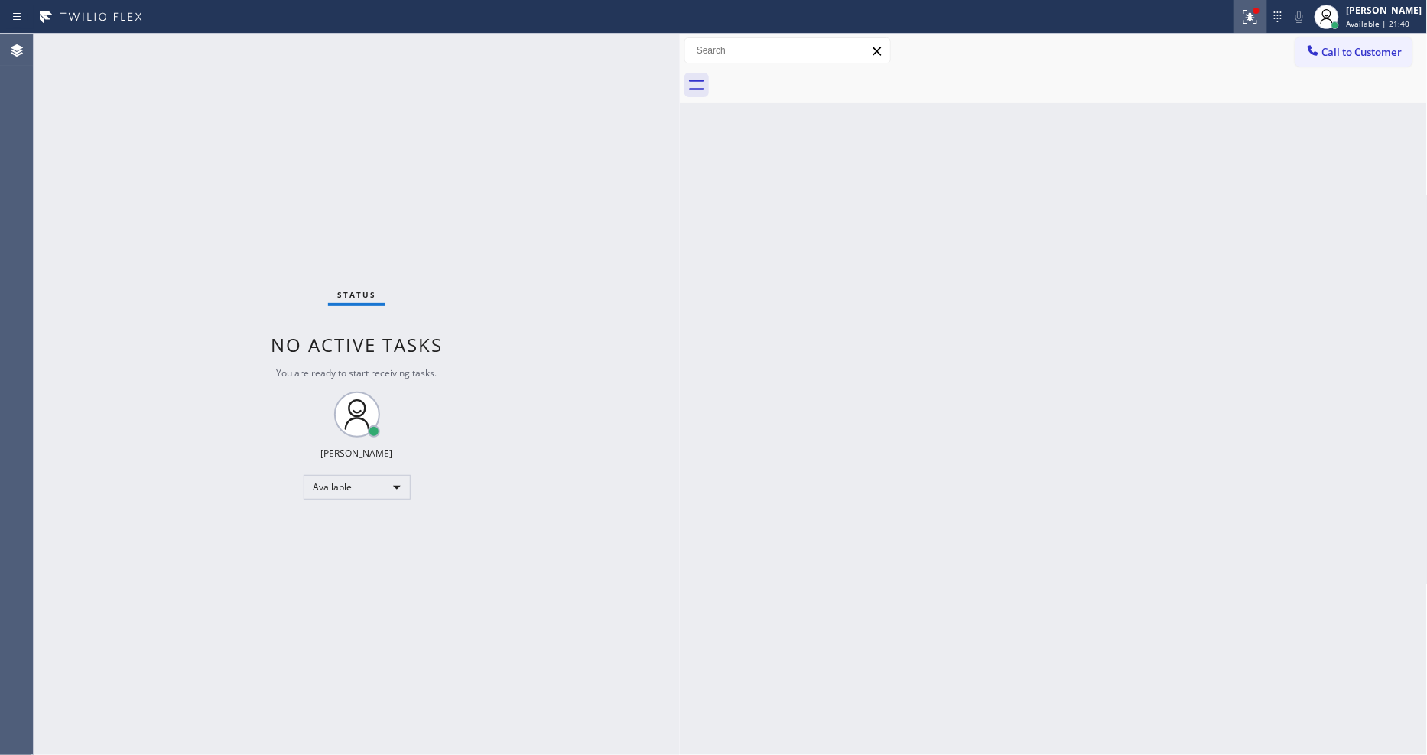
click at [1255, 12] on icon at bounding box center [1250, 14] width 9 height 5
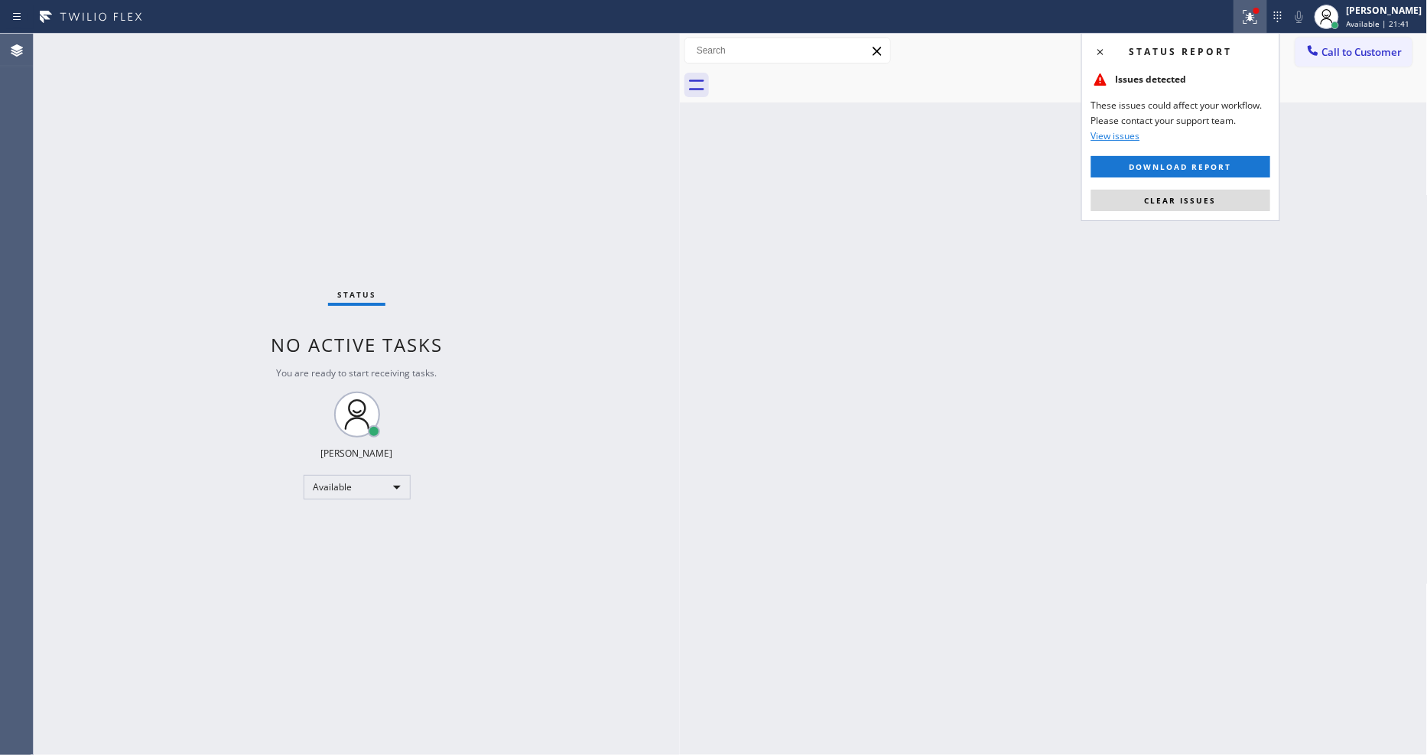
click at [1193, 203] on span "Clear issues" at bounding box center [1181, 200] width 72 height 11
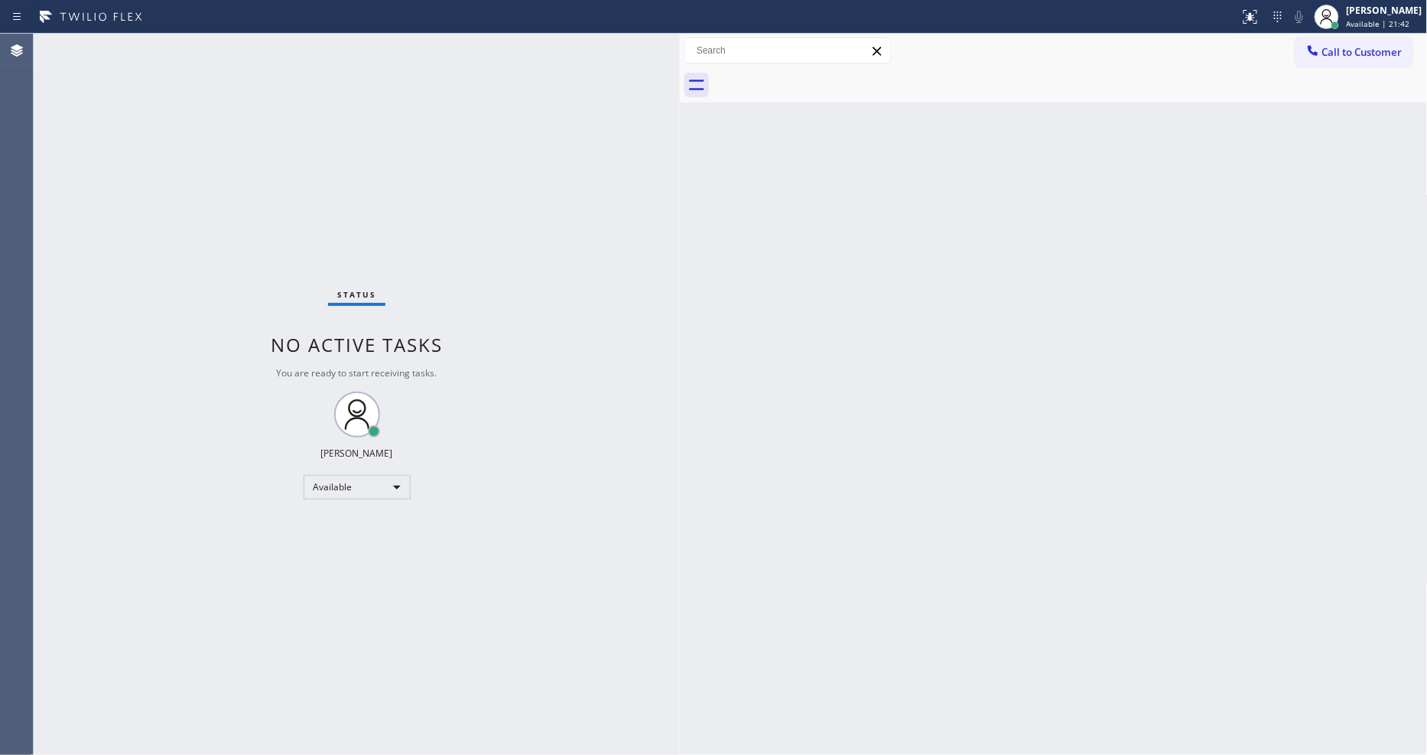
click at [205, 57] on div "Status No active tasks You are ready to start receiving tasks. [PERSON_NAME] Av…" at bounding box center [357, 394] width 646 height 721
click at [674, 86] on div at bounding box center [674, 394] width 0 height 721
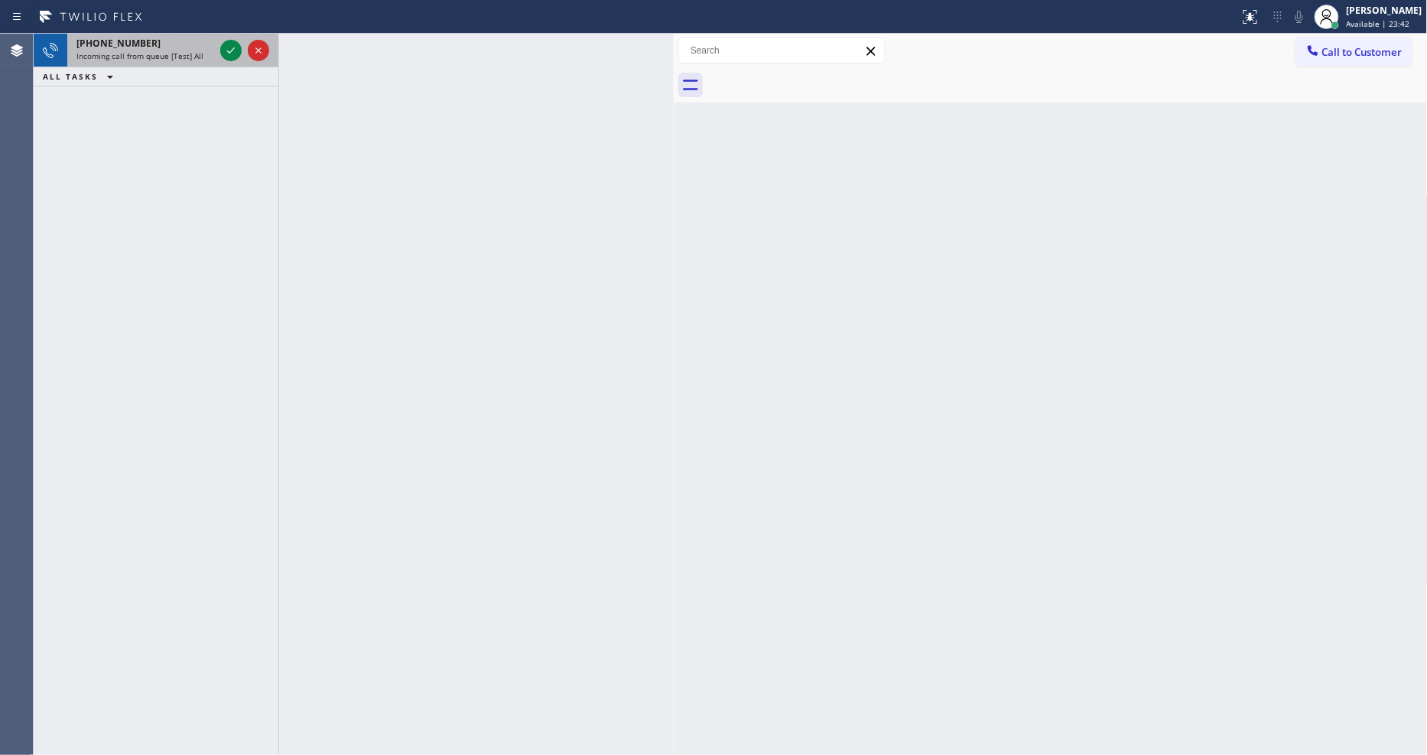
click at [219, 47] on div at bounding box center [244, 51] width 55 height 34
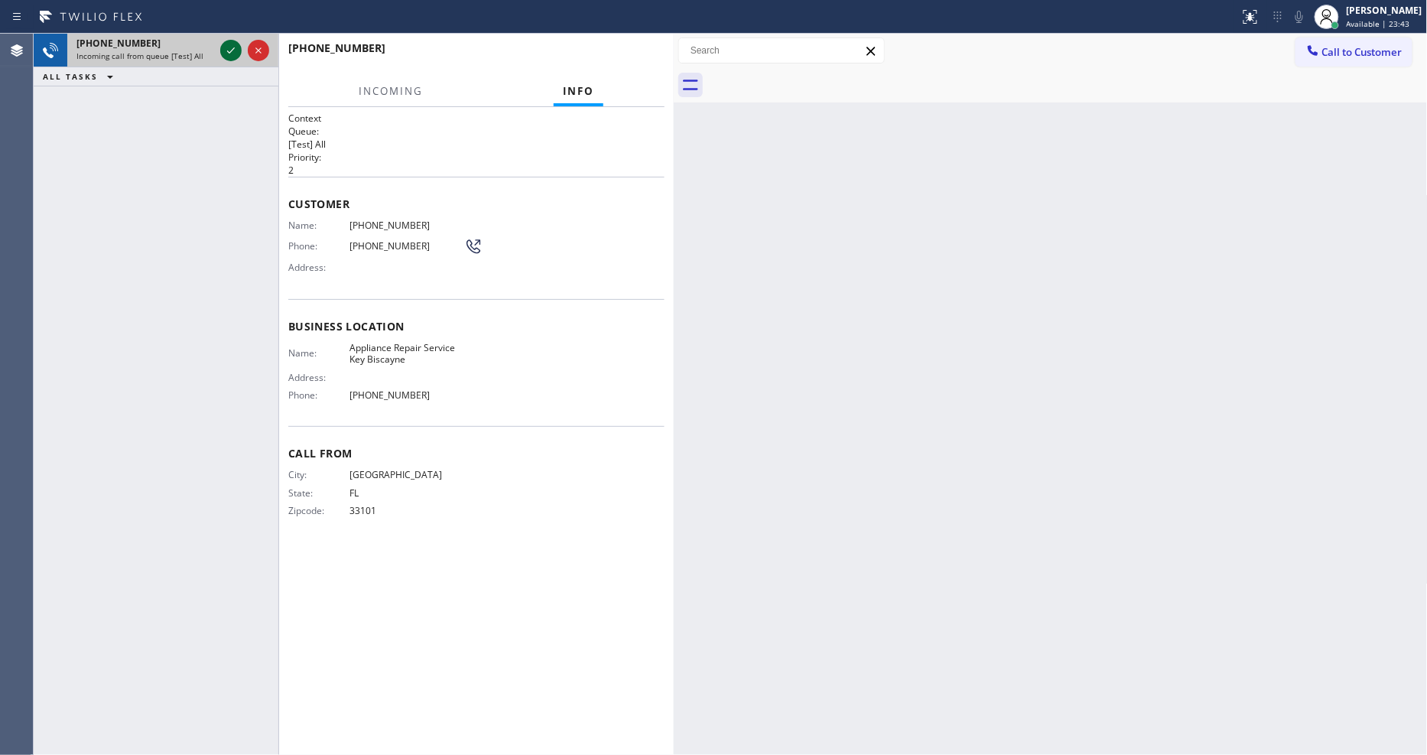
click at [223, 48] on icon at bounding box center [231, 50] width 18 height 18
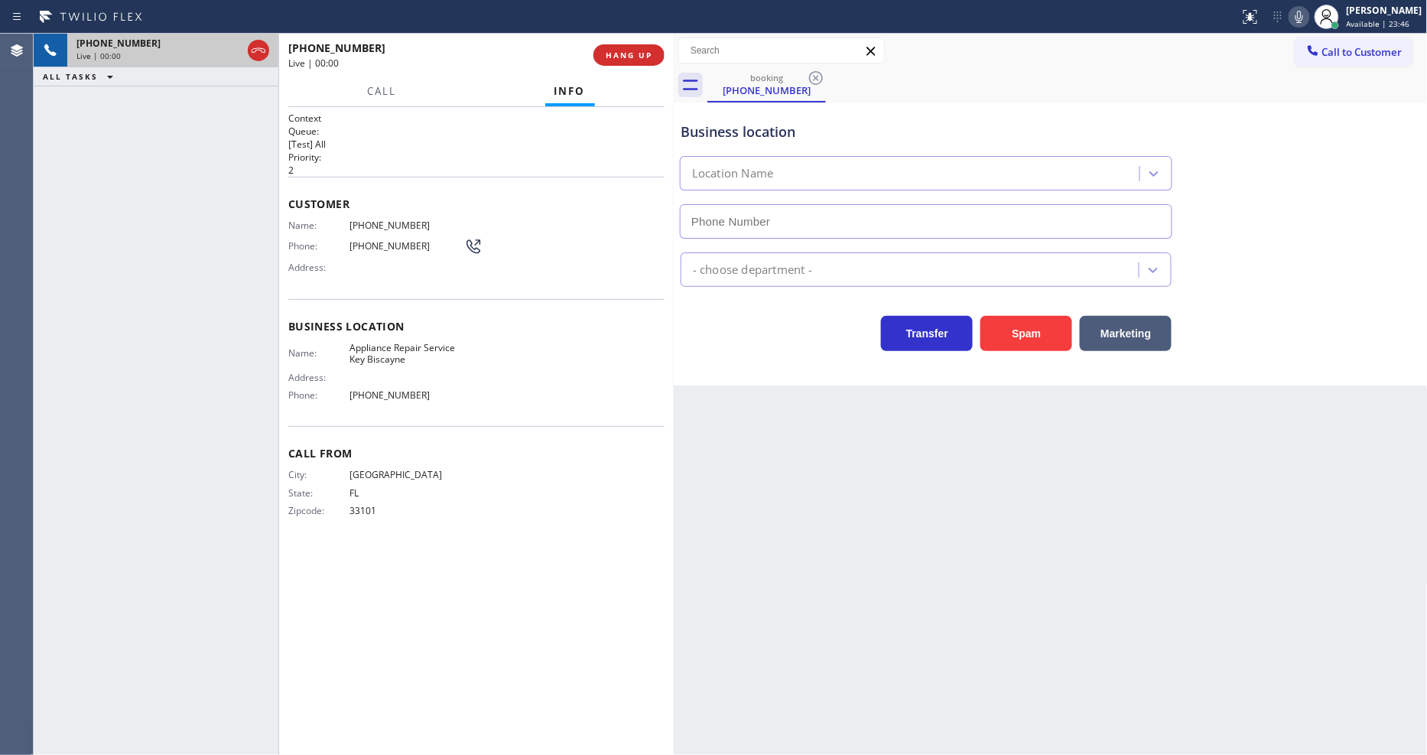
type input "(305) 306-0214"
click at [626, 59] on span "HANG UP" at bounding box center [629, 55] width 47 height 11
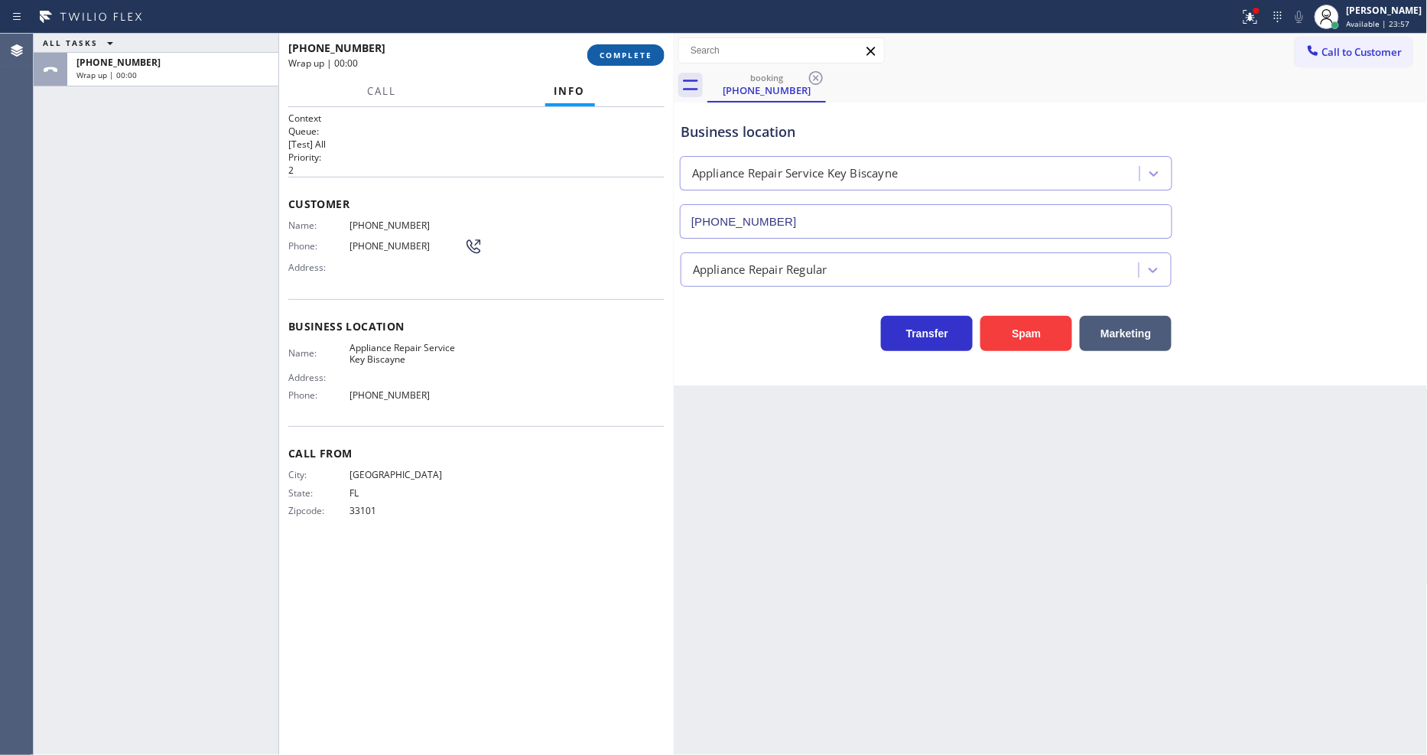
click at [626, 59] on span "COMPLETE" at bounding box center [626, 55] width 53 height 11
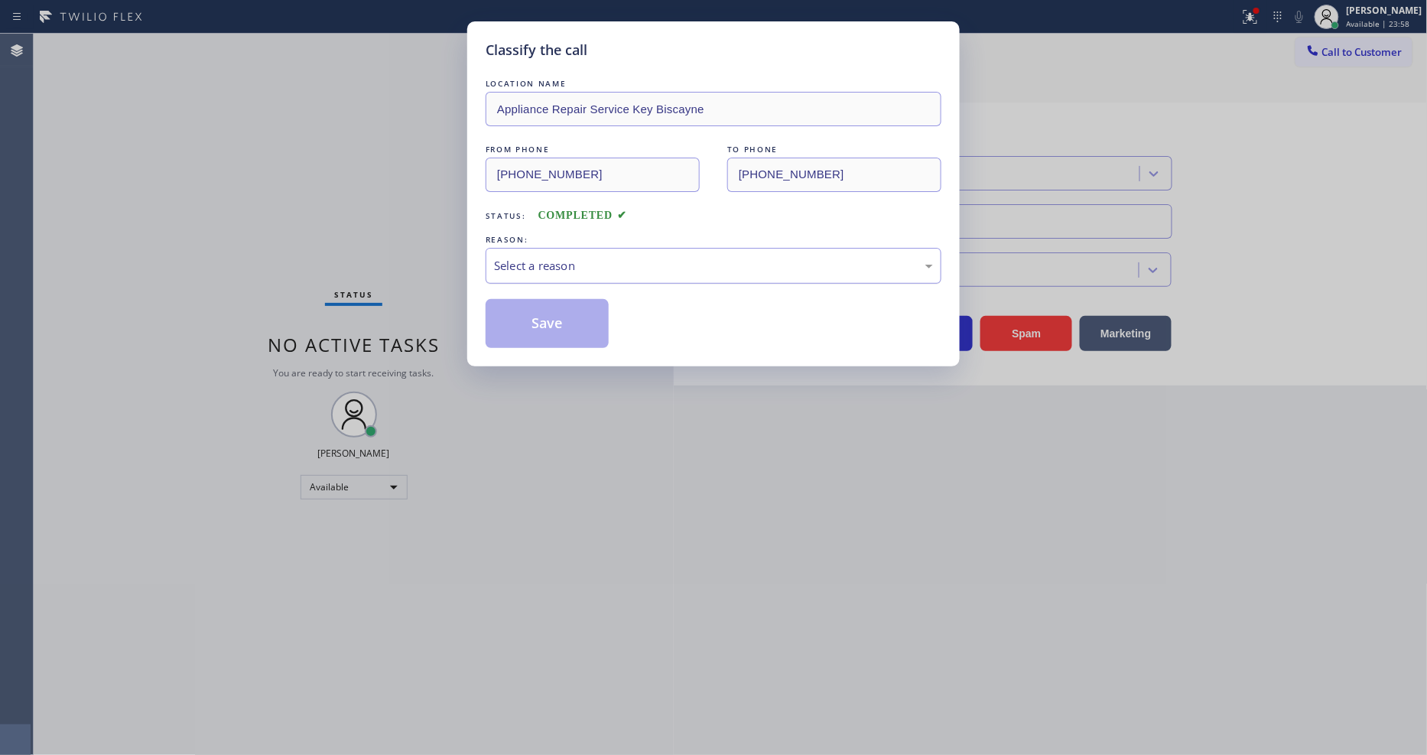
click at [512, 265] on div "Select a reason" at bounding box center [713, 266] width 439 height 18
click at [512, 321] on button "Save" at bounding box center [547, 323] width 123 height 49
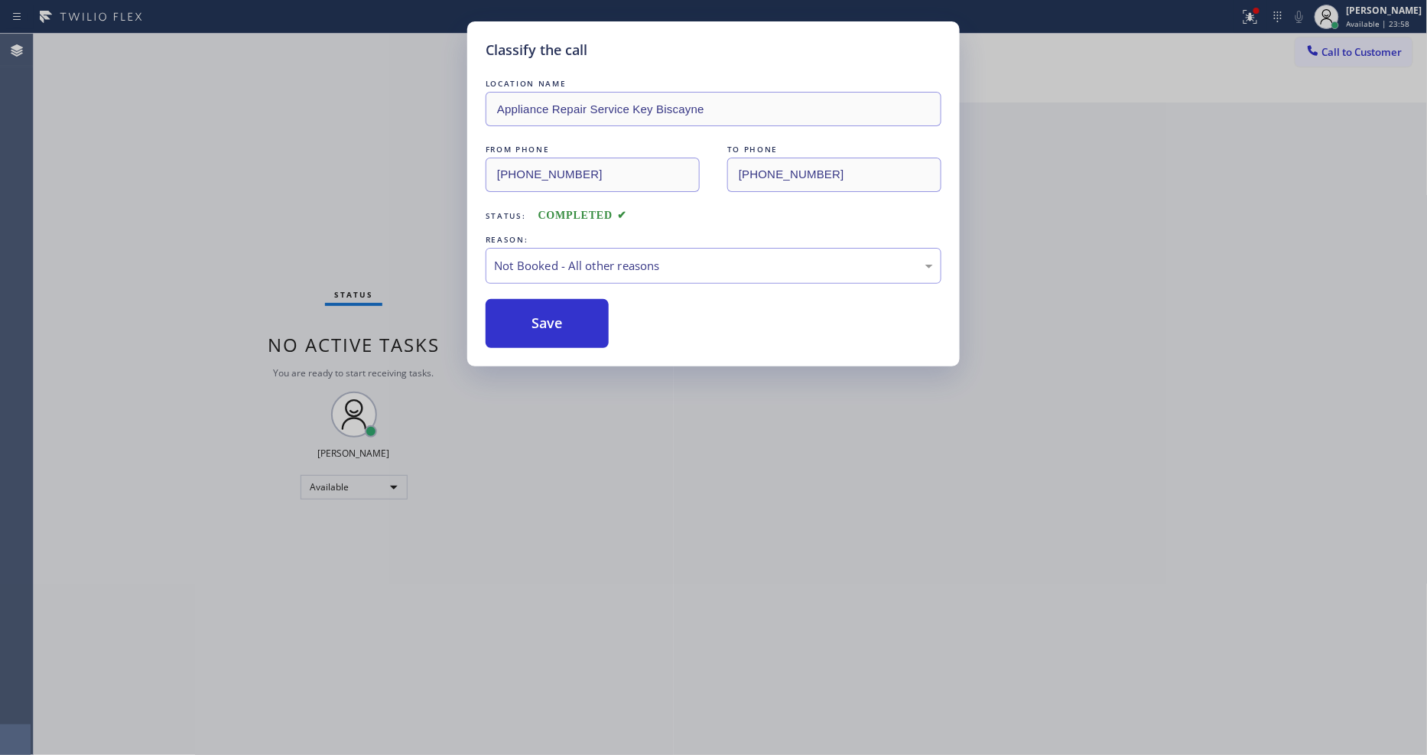
click at [512, 321] on button "Save" at bounding box center [547, 323] width 123 height 49
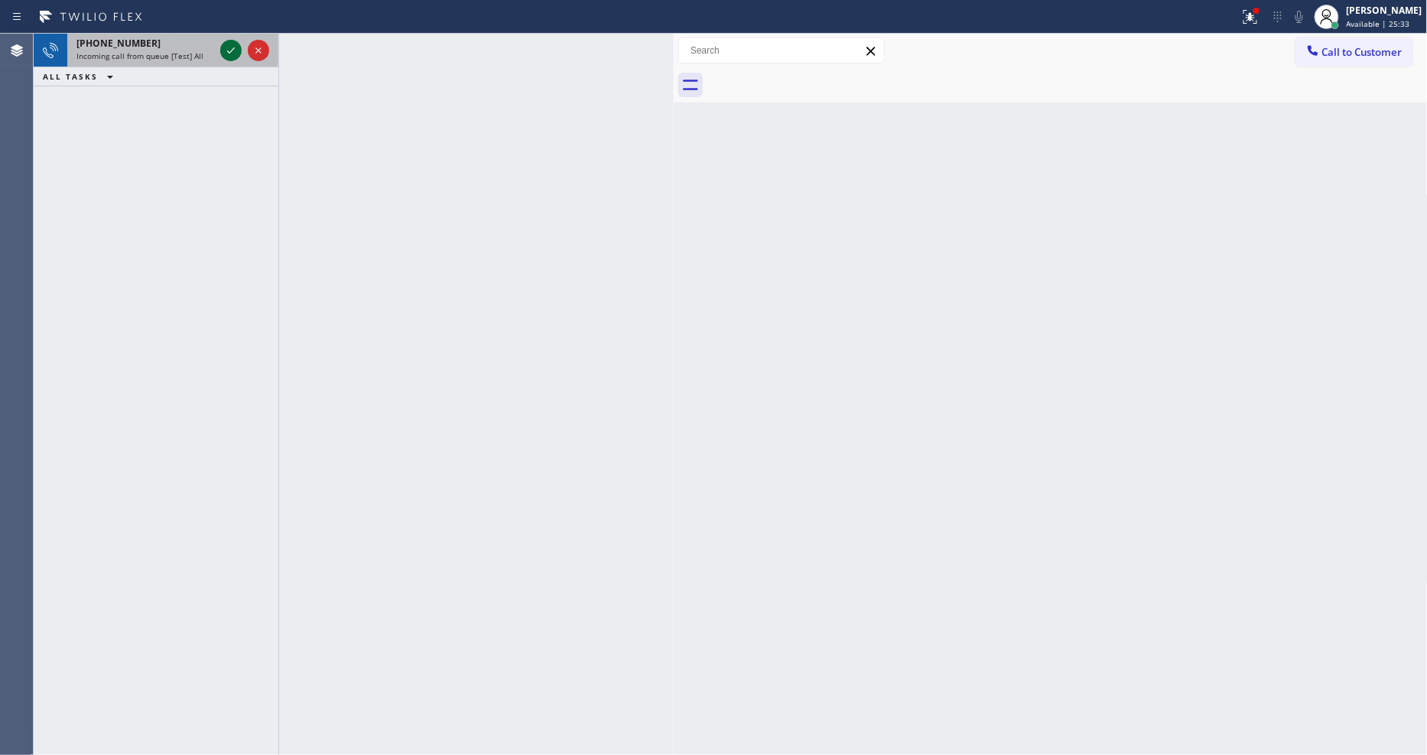
click at [228, 48] on icon at bounding box center [231, 50] width 18 height 18
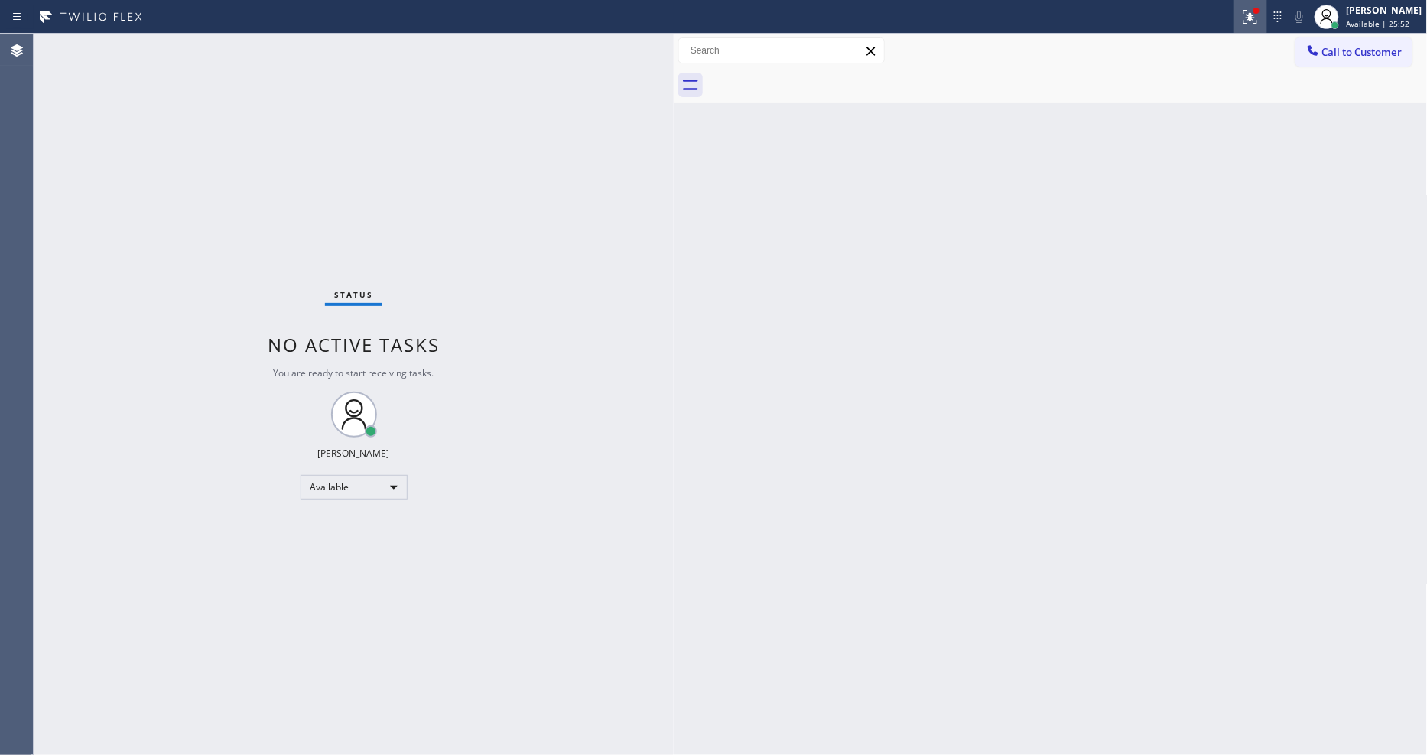
click at [1257, 23] on icon at bounding box center [1251, 17] width 14 height 14
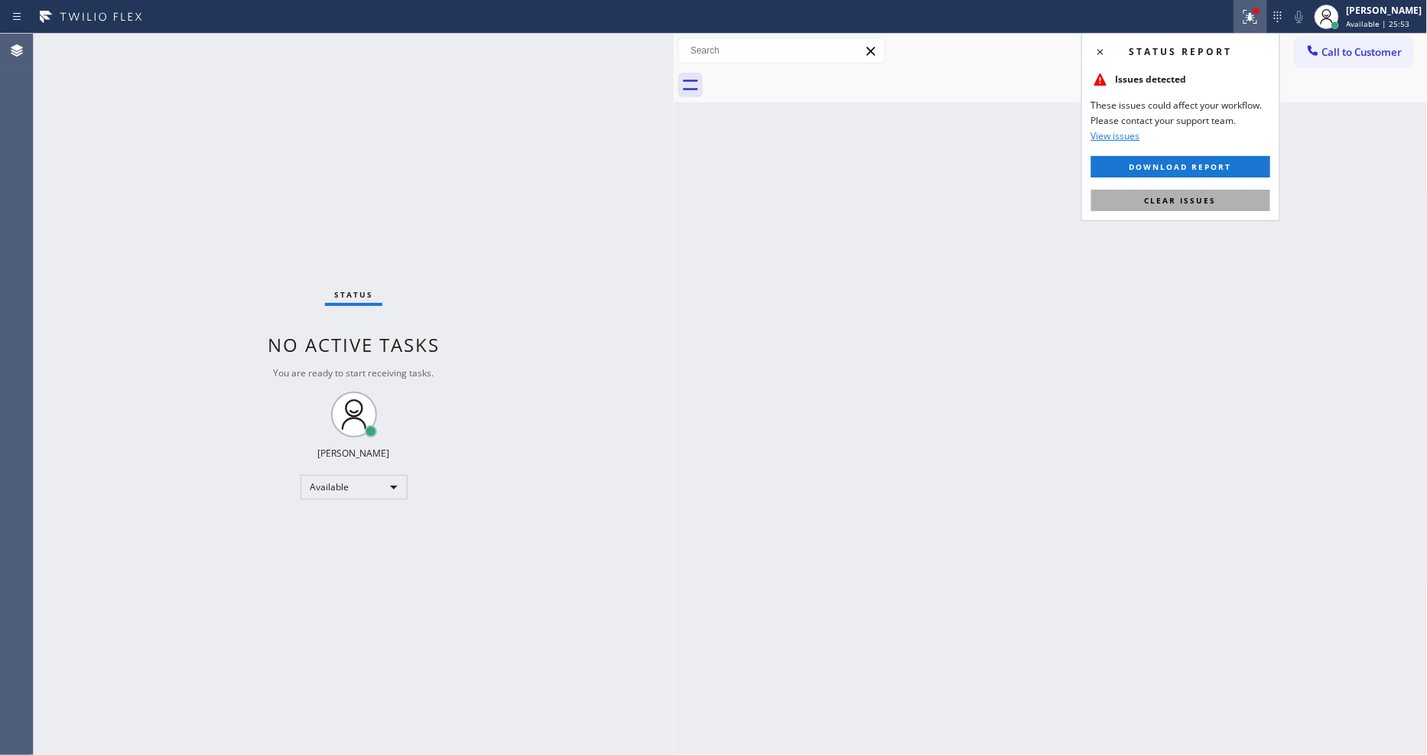
click at [1145, 203] on button "Clear issues" at bounding box center [1180, 200] width 179 height 21
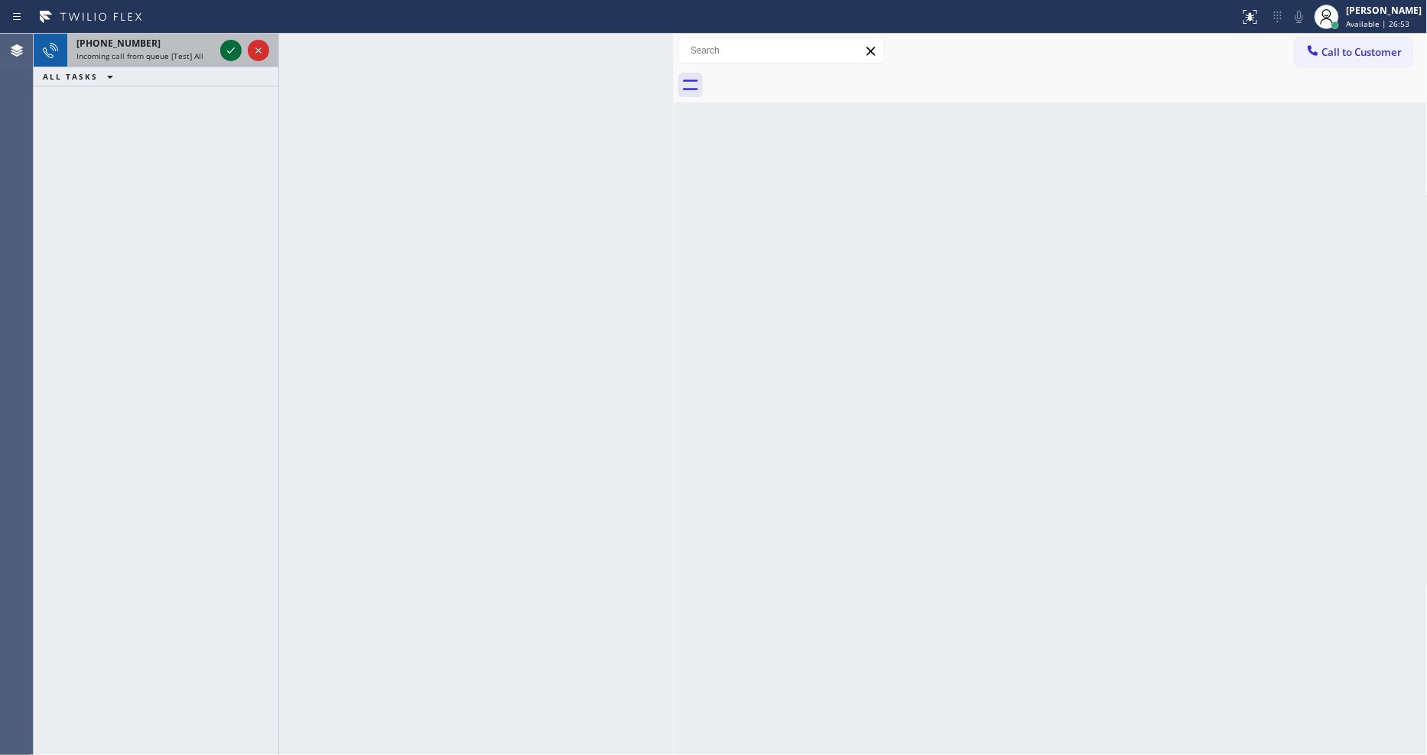
click at [229, 47] on icon at bounding box center [231, 50] width 18 height 18
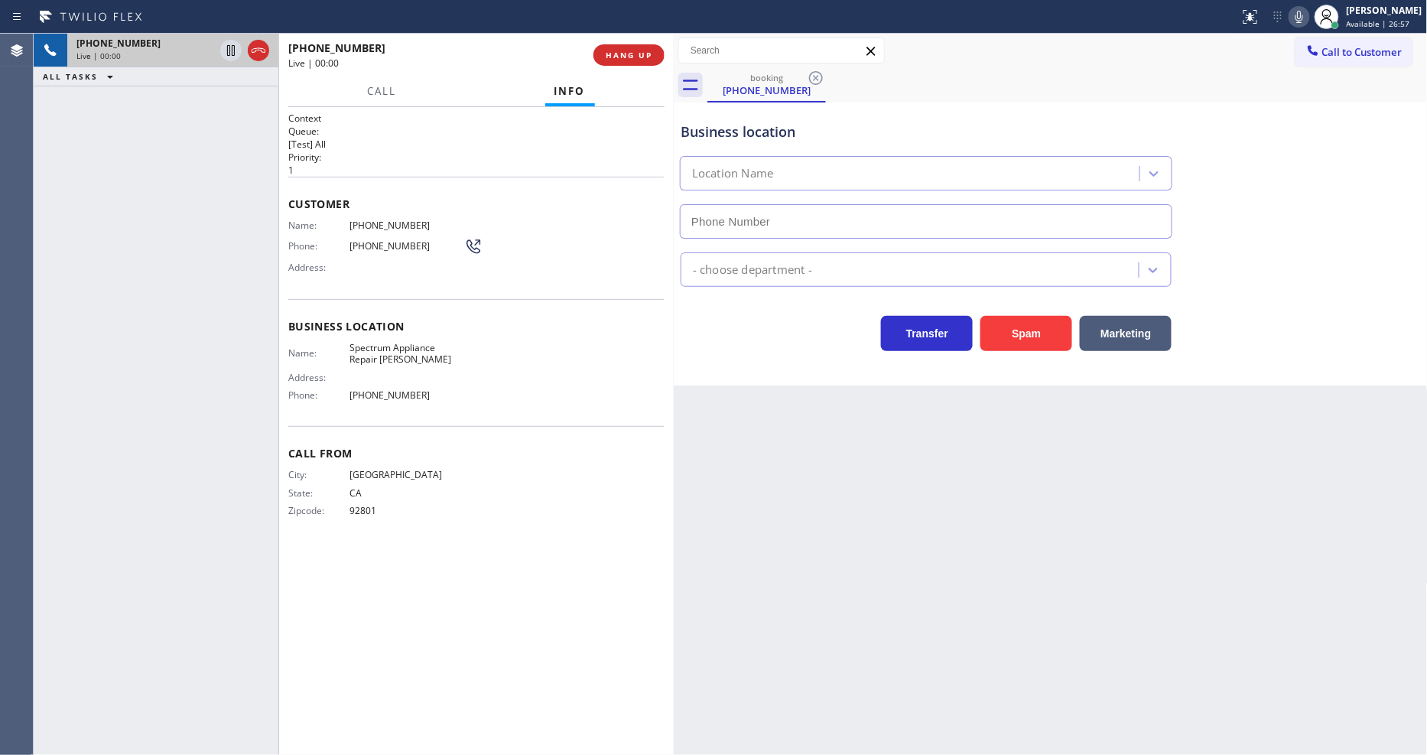
type input "(323) 524-2939"
click at [942, 410] on div "Back to Dashboard Change Sender ID Customers Technicians Select a contact Outbo…" at bounding box center [1051, 394] width 754 height 721
click at [380, 346] on span "Spectrum Appliance Repair Carson" at bounding box center [407, 354] width 115 height 24
click at [381, 346] on span "Spectrum Appliance Repair Carson" at bounding box center [407, 354] width 115 height 24
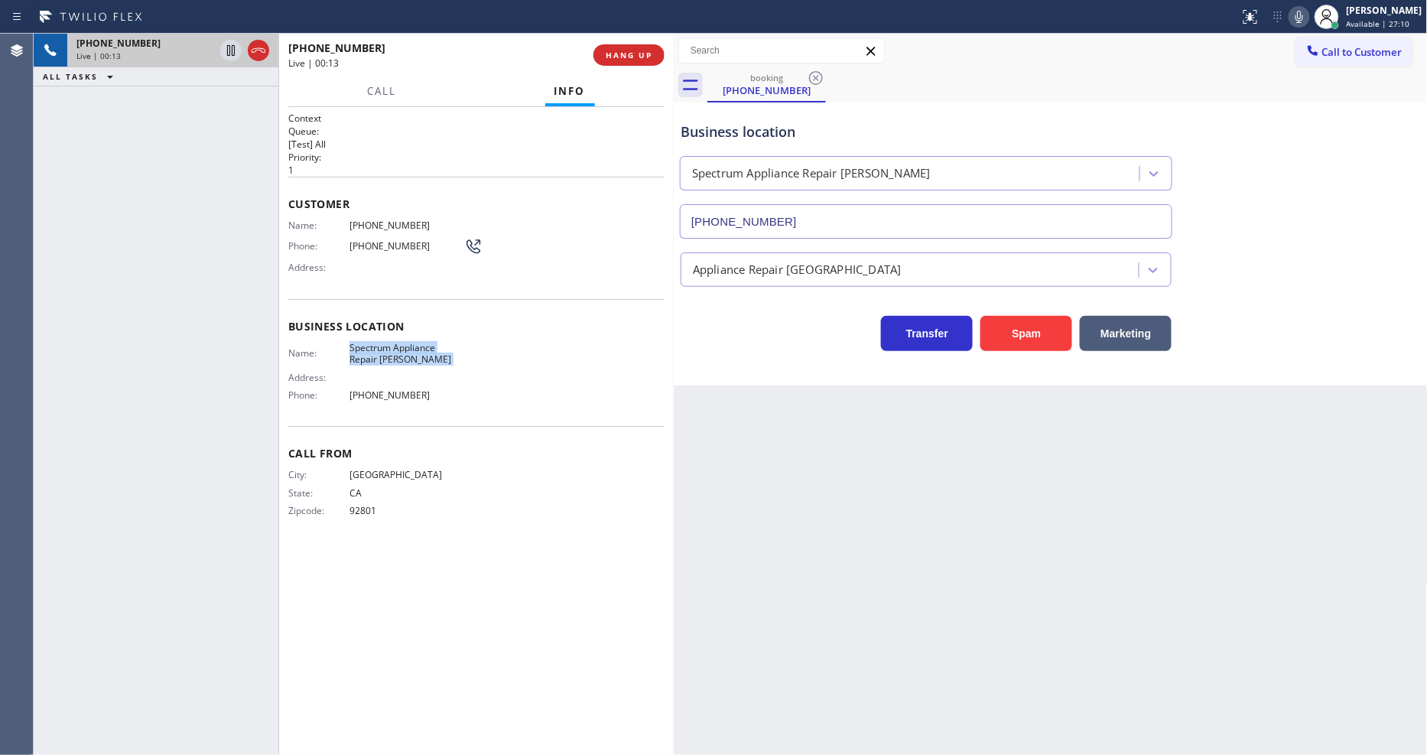
copy span "Spectrum Appliance Repair Carson"
click at [402, 223] on span "(424) 744-7845" at bounding box center [407, 225] width 115 height 11
copy span "(424) 744-7845"
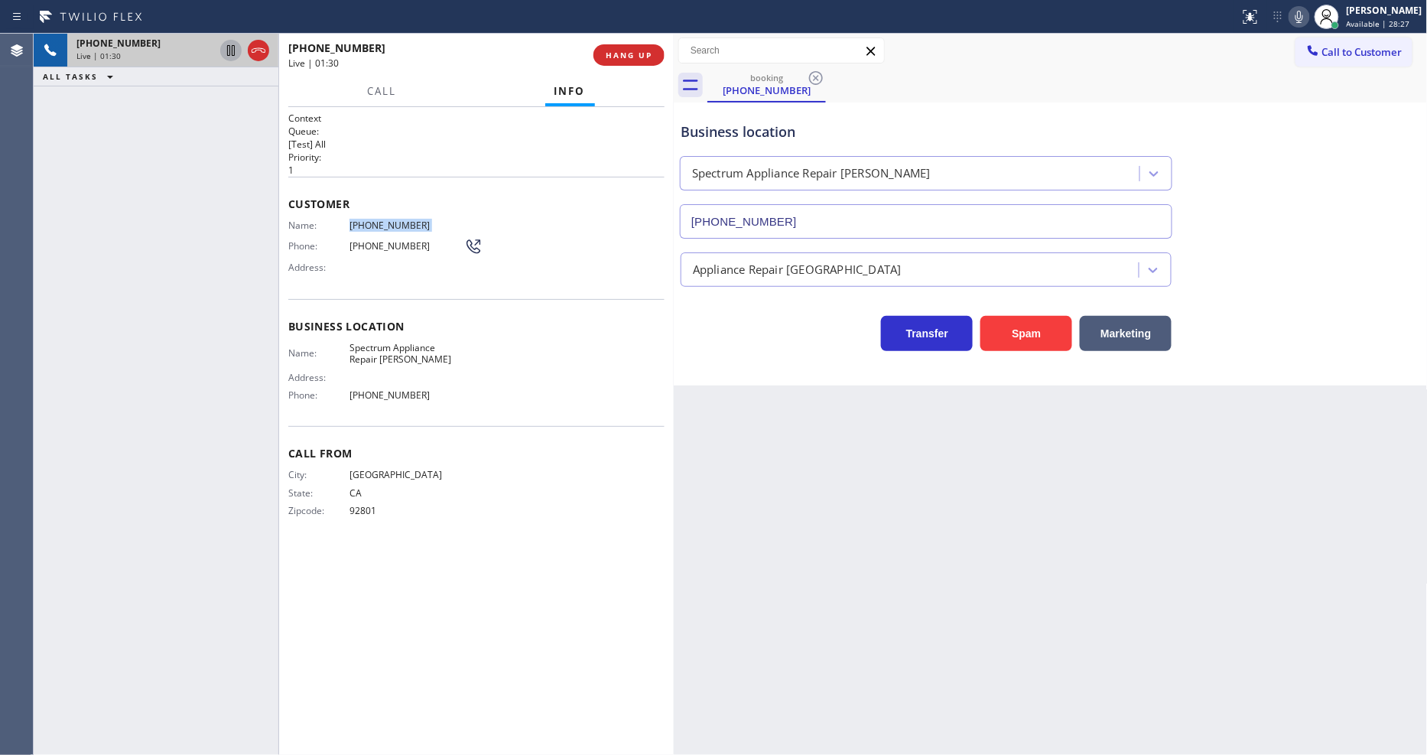
click at [230, 50] on icon at bounding box center [231, 50] width 18 height 18
click at [1303, 15] on icon at bounding box center [1300, 17] width 8 height 12
click at [231, 44] on icon at bounding box center [231, 50] width 18 height 18
click at [1303, 18] on icon at bounding box center [1299, 17] width 18 height 18
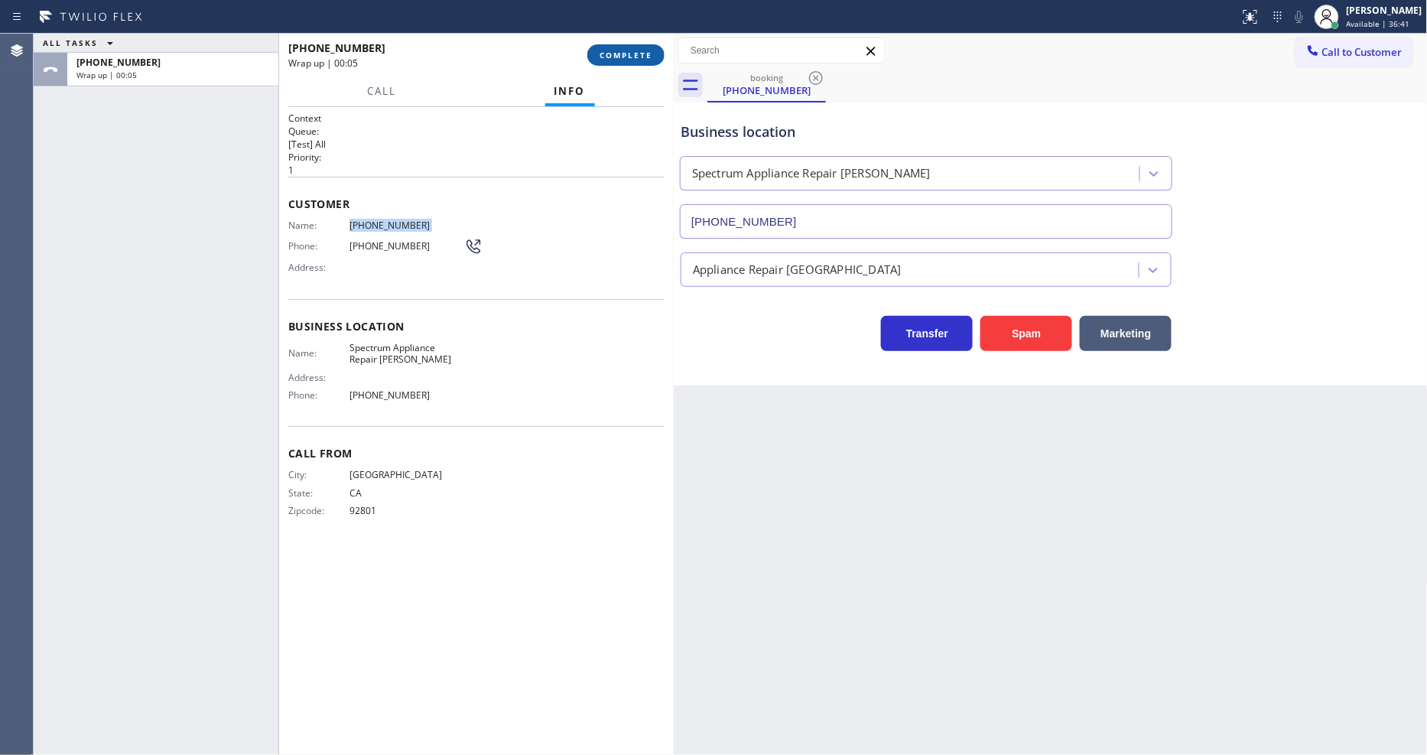
click at [639, 58] on span "COMPLETE" at bounding box center [626, 55] width 53 height 11
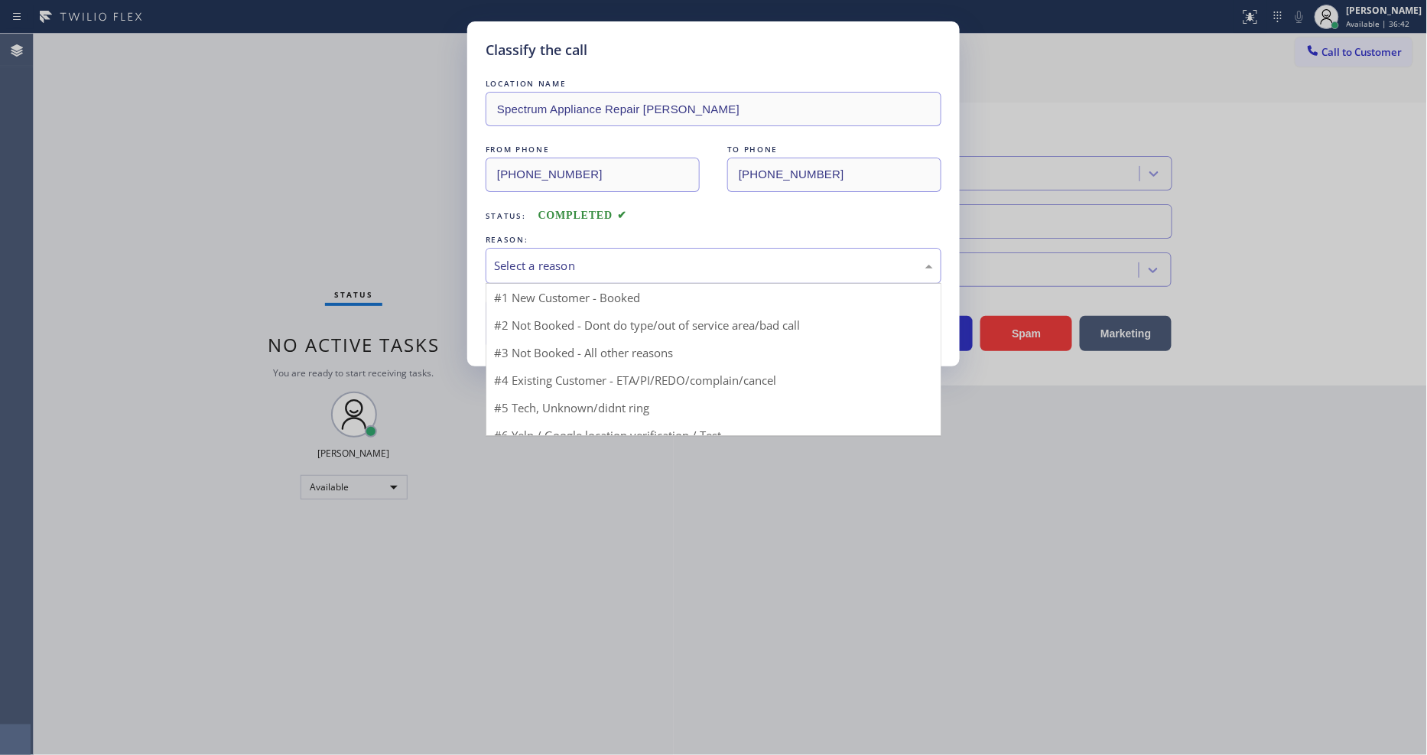
click at [572, 250] on div "Select a reason" at bounding box center [714, 266] width 456 height 36
drag, startPoint x: 562, startPoint y: 294, endPoint x: 561, endPoint y: 327, distance: 32.9
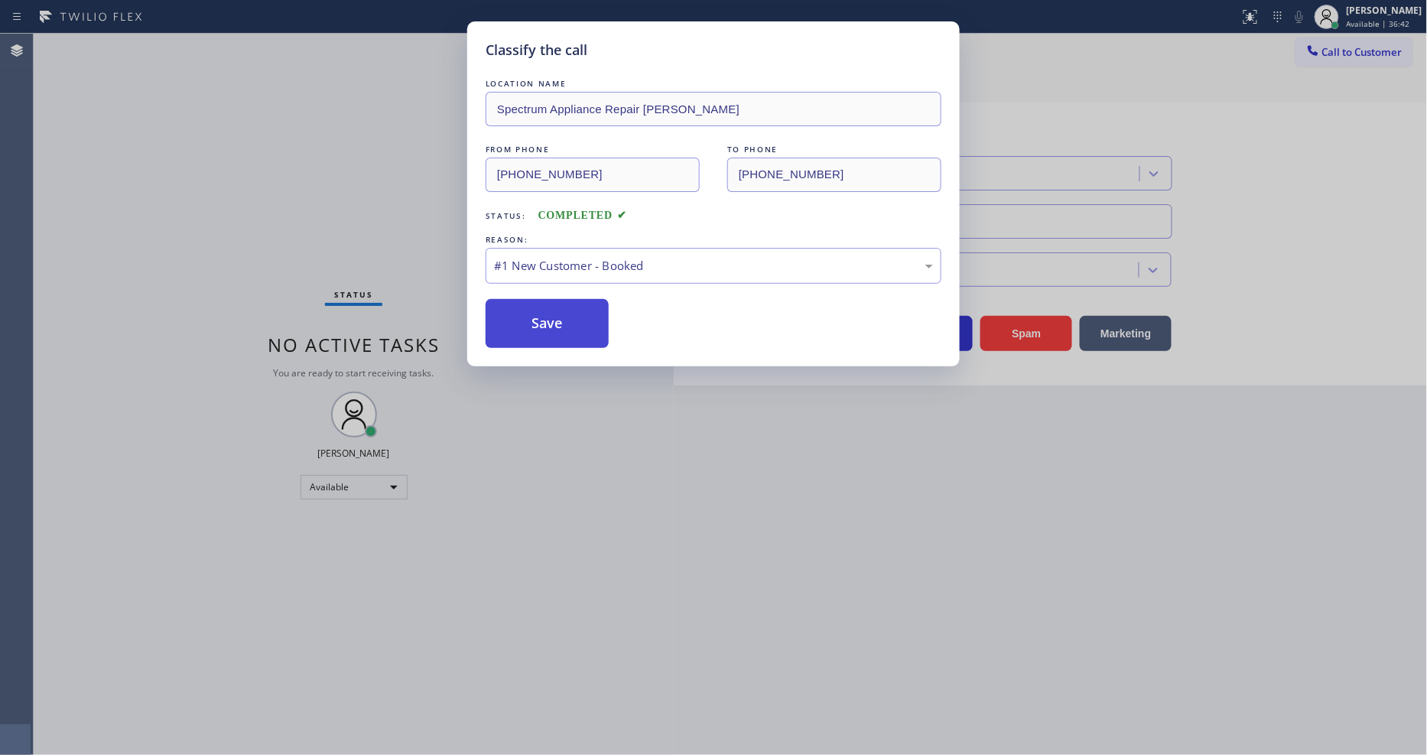
click at [560, 327] on button "Save" at bounding box center [547, 323] width 123 height 49
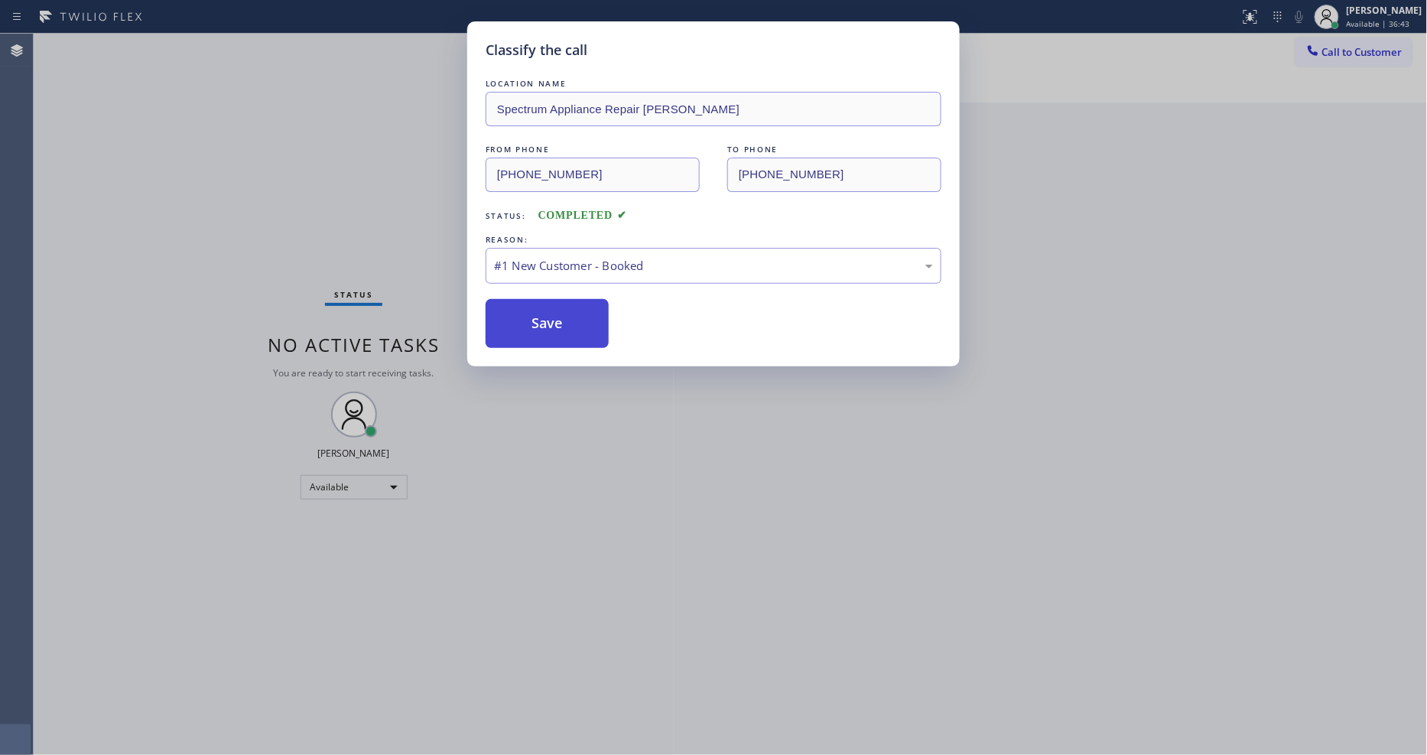
click at [560, 327] on button "Save" at bounding box center [547, 323] width 123 height 49
click at [560, 326] on button "Save" at bounding box center [547, 323] width 123 height 49
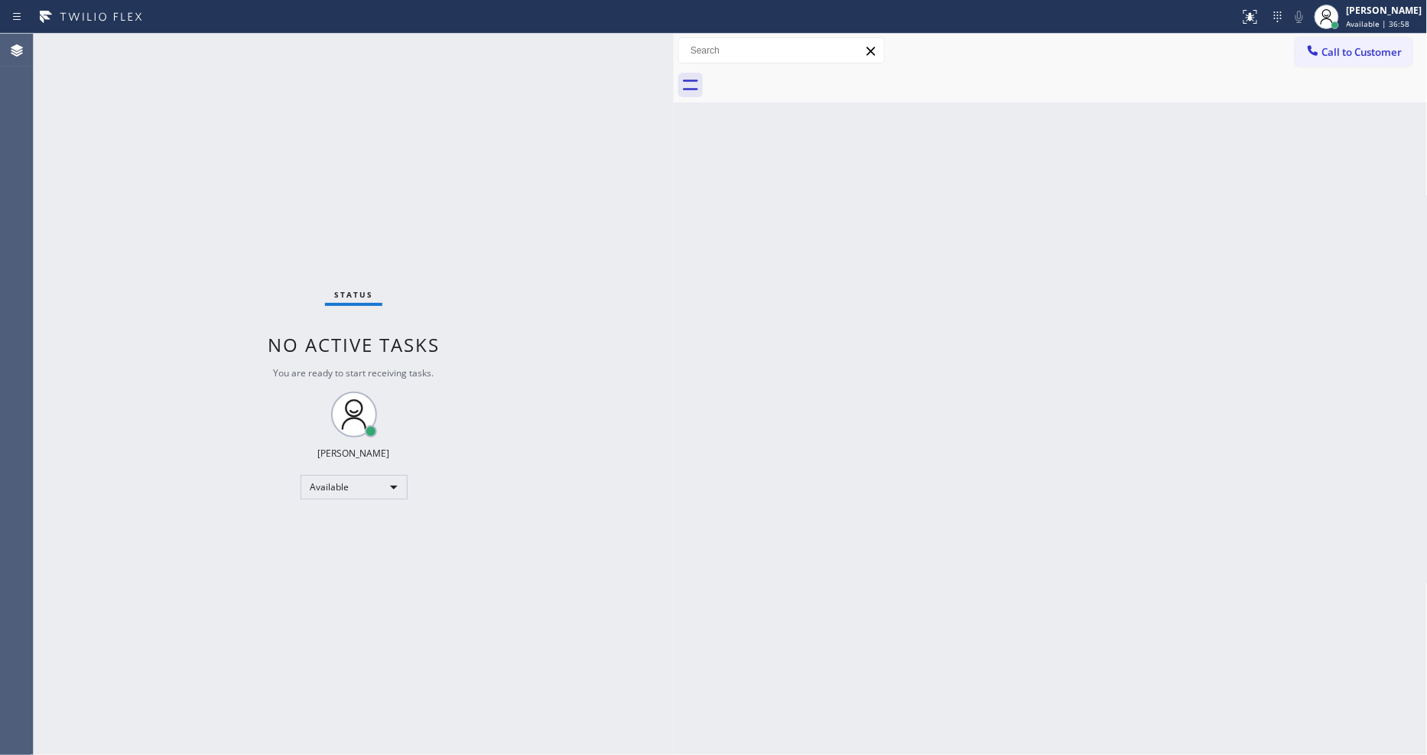
drag, startPoint x: 996, startPoint y: 429, endPoint x: 757, endPoint y: 646, distance: 322.7
click at [996, 429] on div "Back to Dashboard Change Sender ID Customers Technicians Select a contact Outbo…" at bounding box center [1051, 394] width 754 height 721
drag, startPoint x: 1280, startPoint y: 522, endPoint x: 1251, endPoint y: 546, distance: 38.1
click at [1280, 522] on div "Back to Dashboard Change Sender ID Customers Technicians Select a contact Outbo…" at bounding box center [1051, 394] width 754 height 721
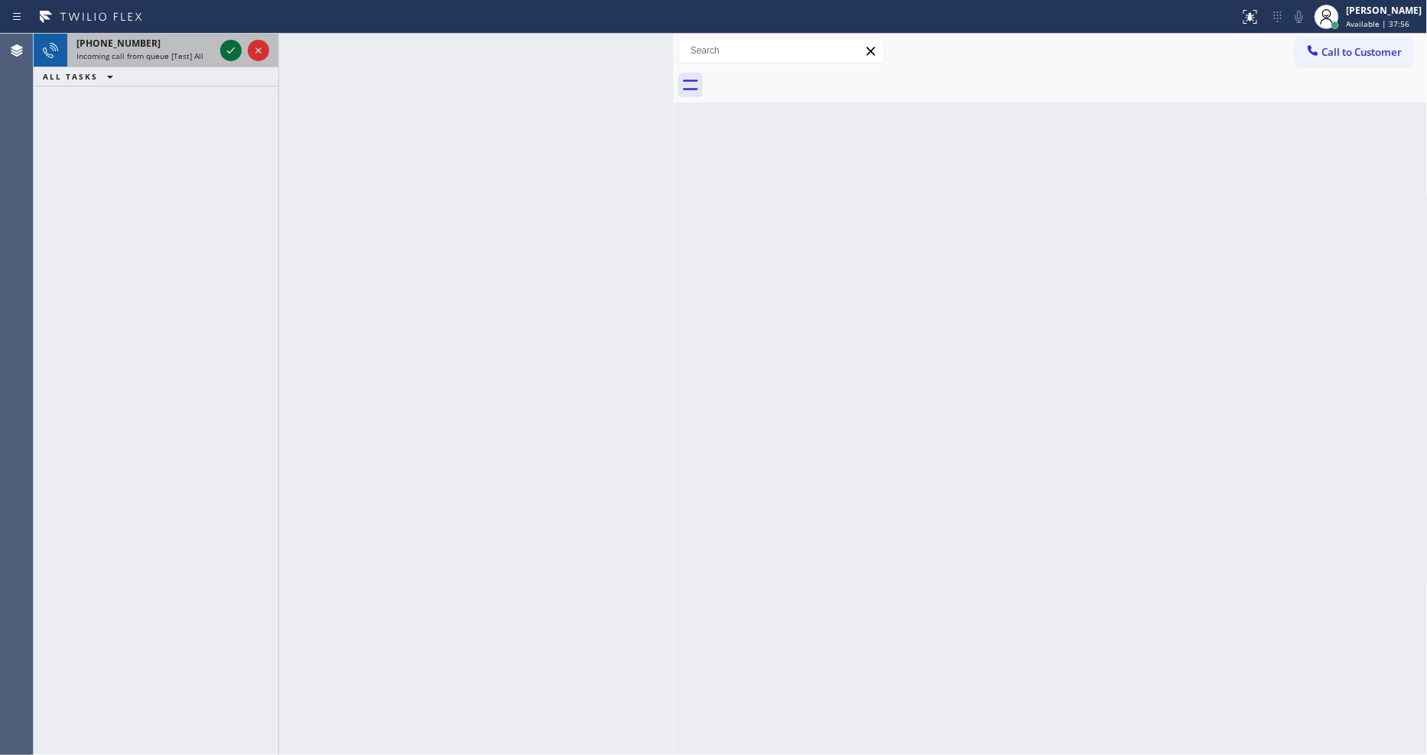
click at [230, 40] on button at bounding box center [230, 50] width 21 height 21
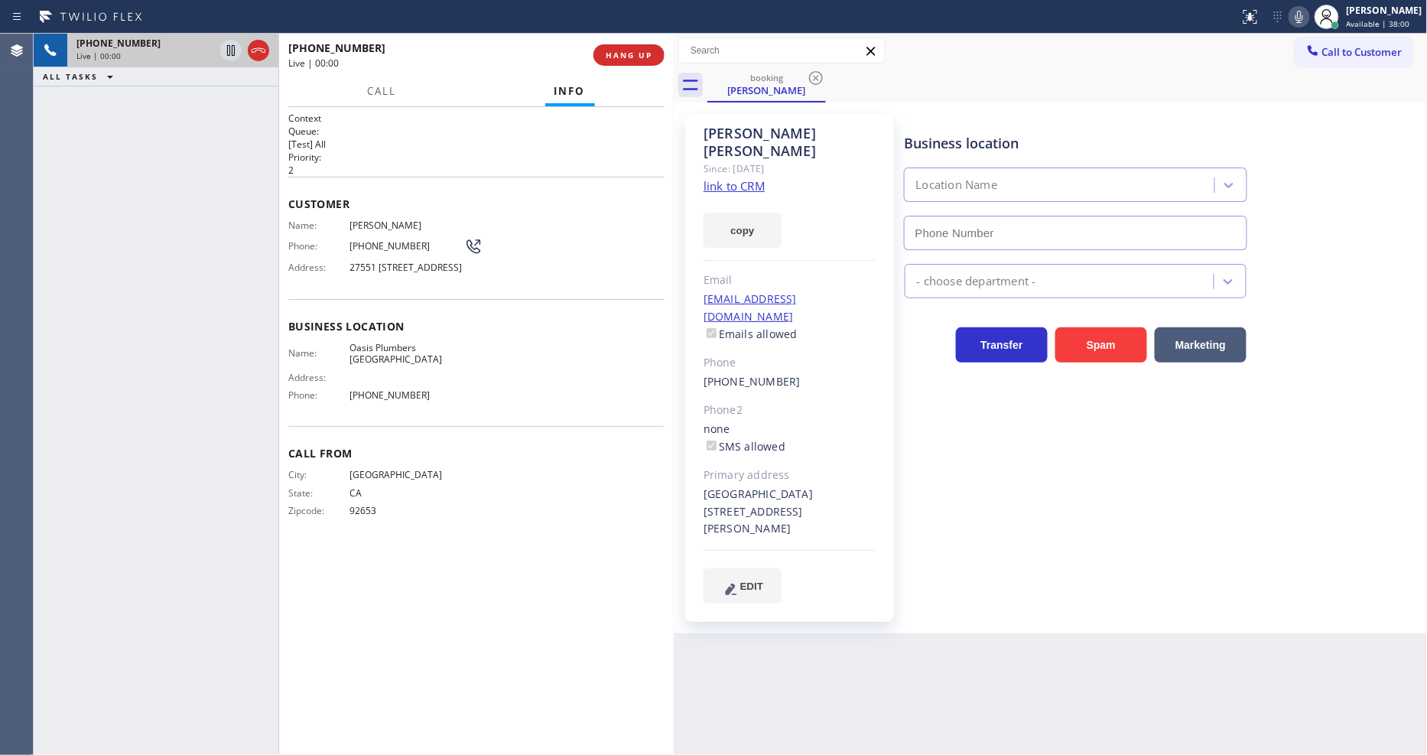
type input "(949) 635-7337"
click at [727, 178] on link "link to CRM" at bounding box center [734, 185] width 61 height 15
click at [610, 50] on span "HANG UP" at bounding box center [629, 55] width 47 height 11
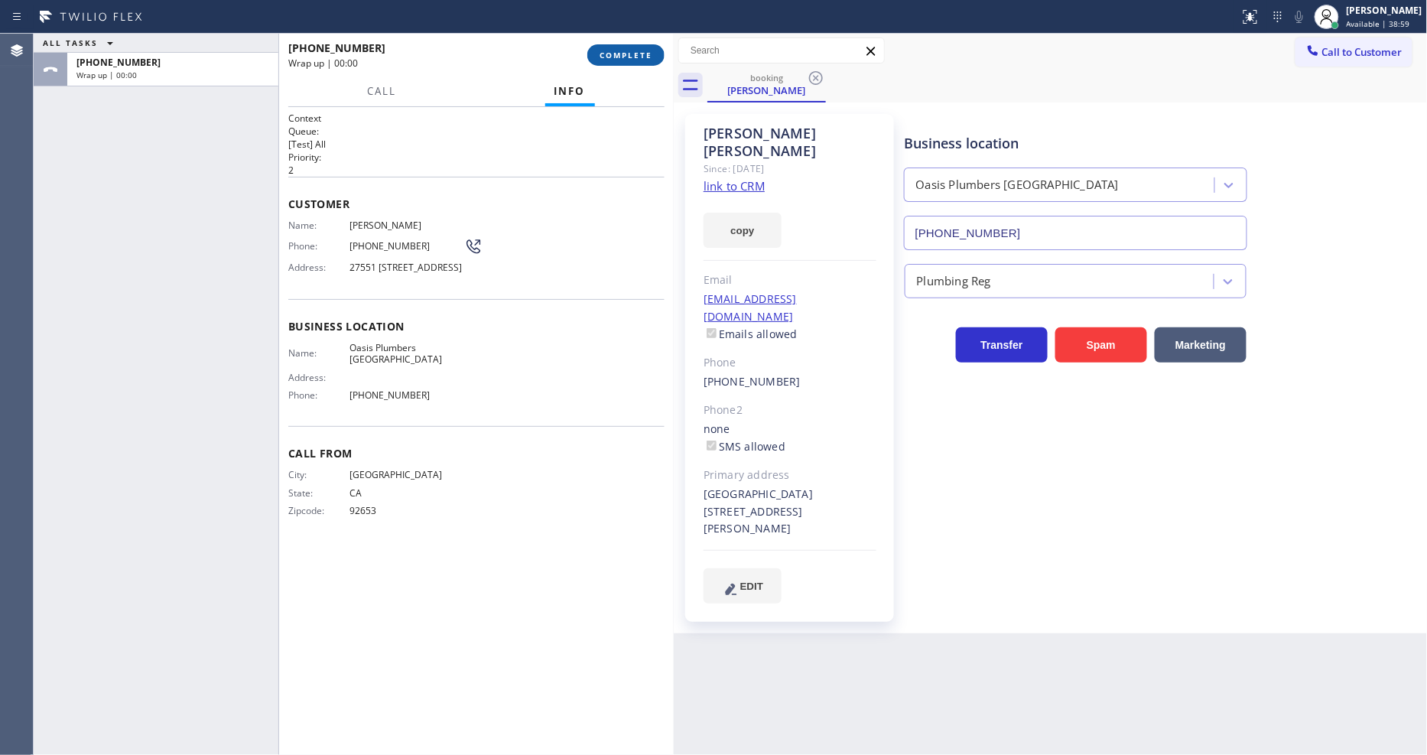
click at [610, 50] on span "COMPLETE" at bounding box center [626, 55] width 53 height 11
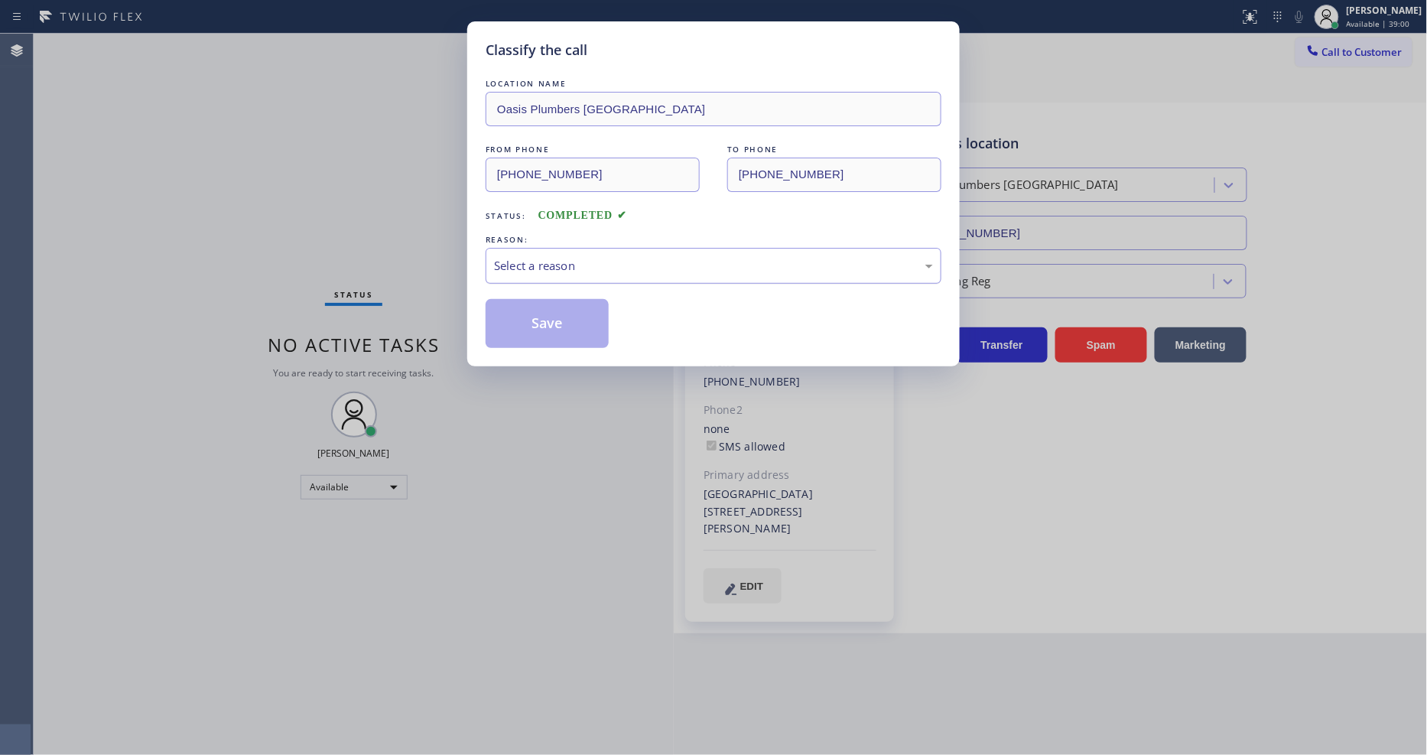
click at [507, 265] on div "Select a reason" at bounding box center [713, 266] width 439 height 18
click at [508, 325] on button "Save" at bounding box center [547, 323] width 123 height 49
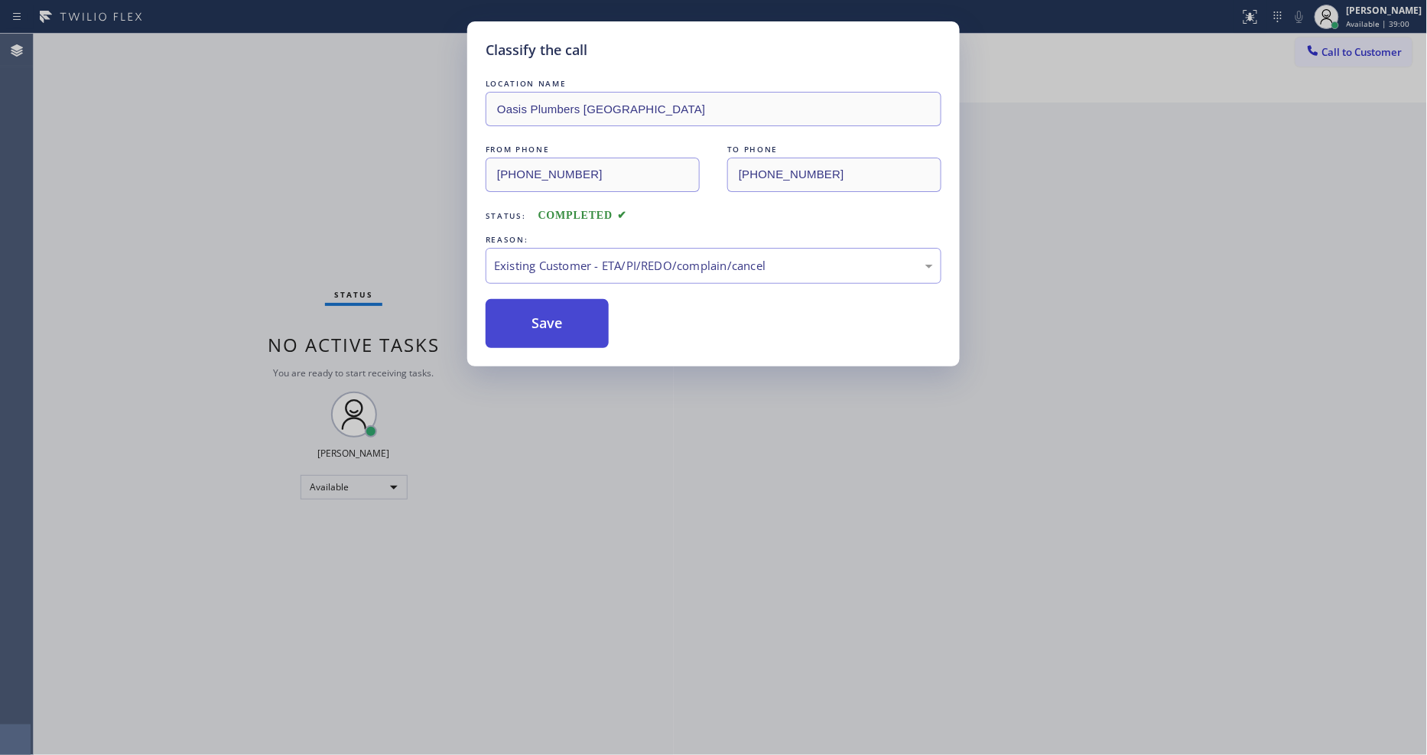
click at [508, 325] on button "Save" at bounding box center [547, 323] width 123 height 49
click at [509, 324] on button "Save" at bounding box center [547, 323] width 123 height 49
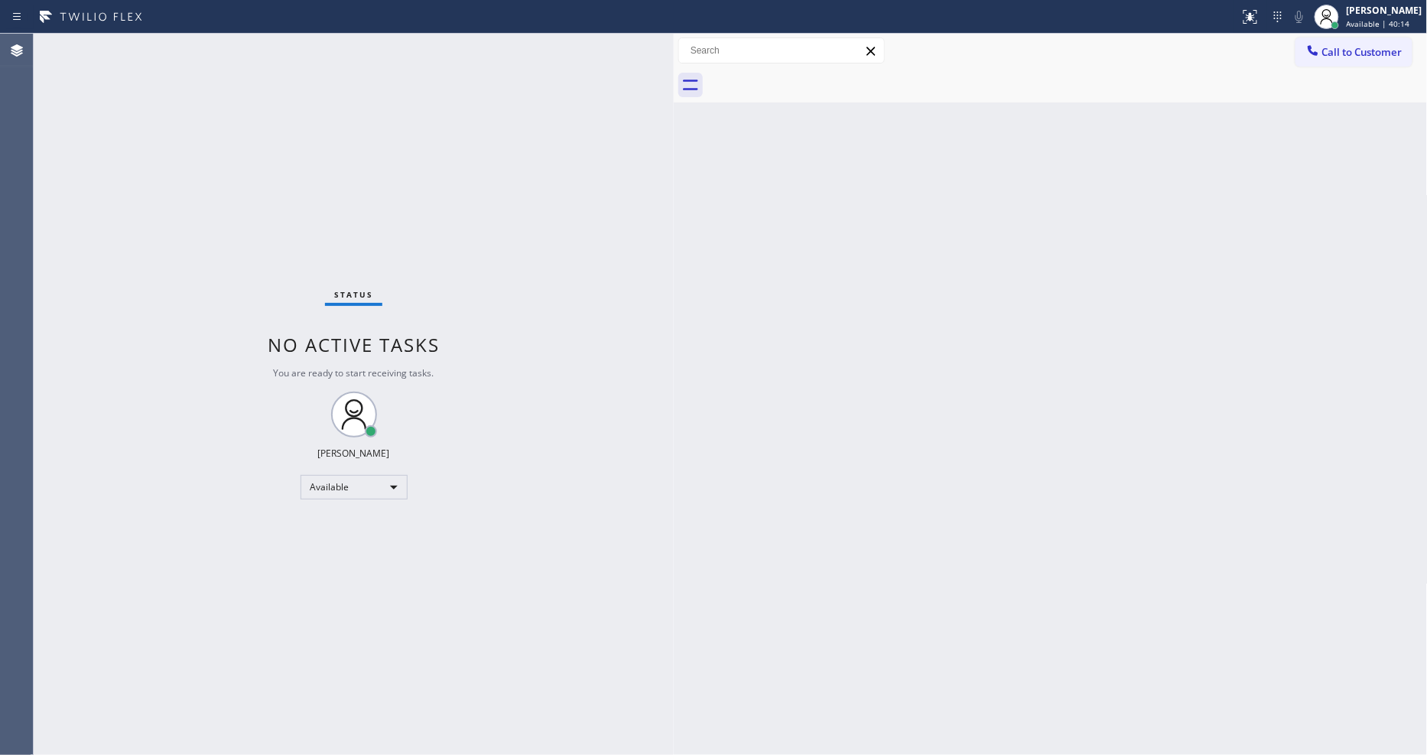
drag, startPoint x: 1002, startPoint y: 470, endPoint x: 806, endPoint y: 594, distance: 231.7
click at [1003, 470] on div "Back to Dashboard Change Sender ID Customers Technicians Select a contact Outbo…" at bounding box center [1051, 394] width 754 height 721
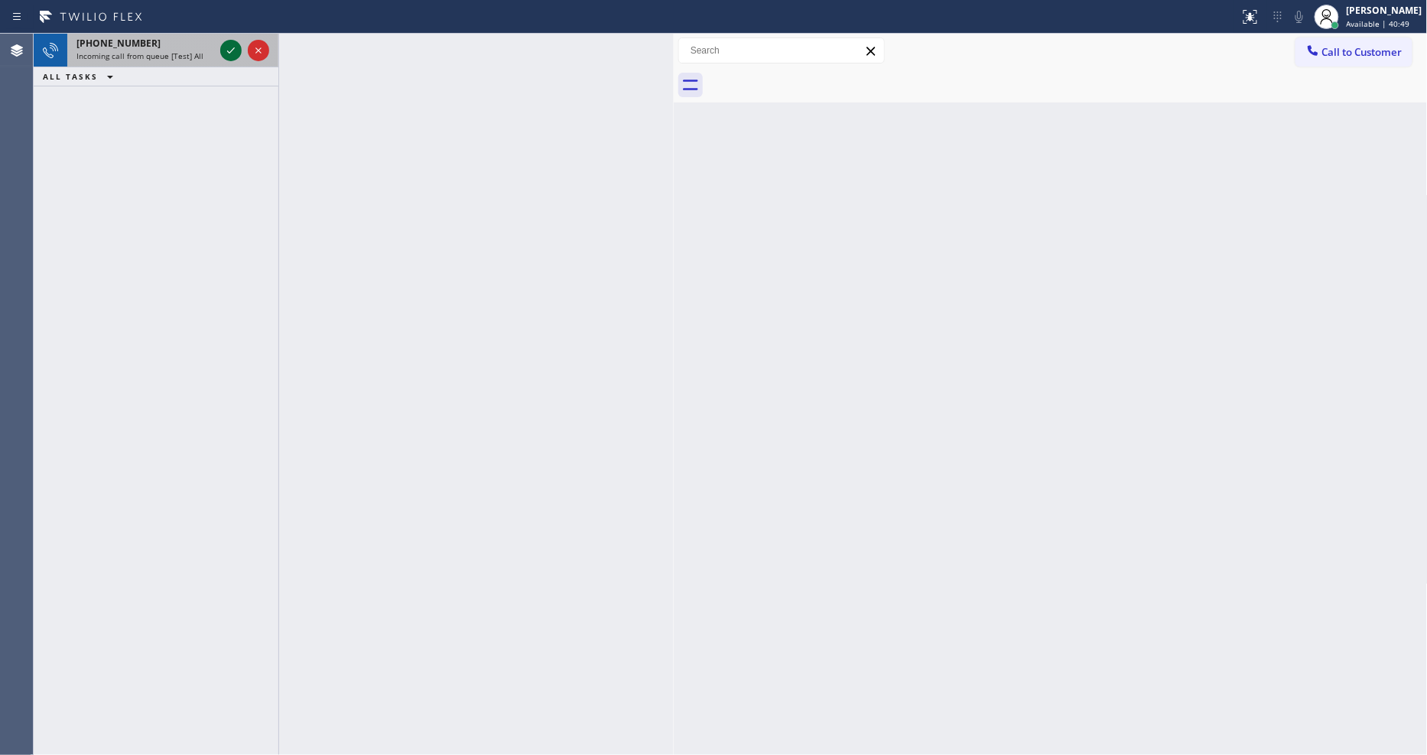
click at [226, 50] on icon at bounding box center [231, 50] width 18 height 18
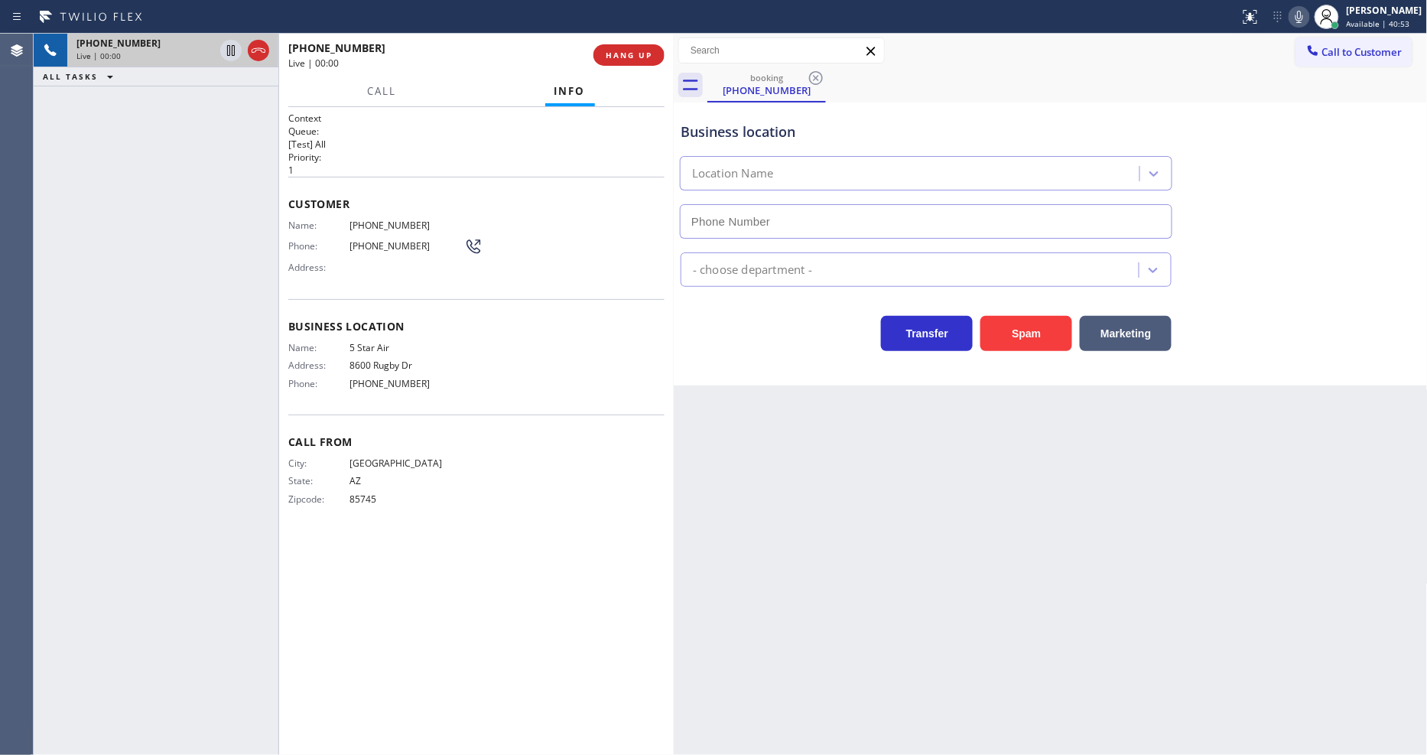
type input "(800) 686-5038"
click at [357, 342] on span "5 Star Air" at bounding box center [407, 347] width 115 height 11
copy span "5 Star Air"
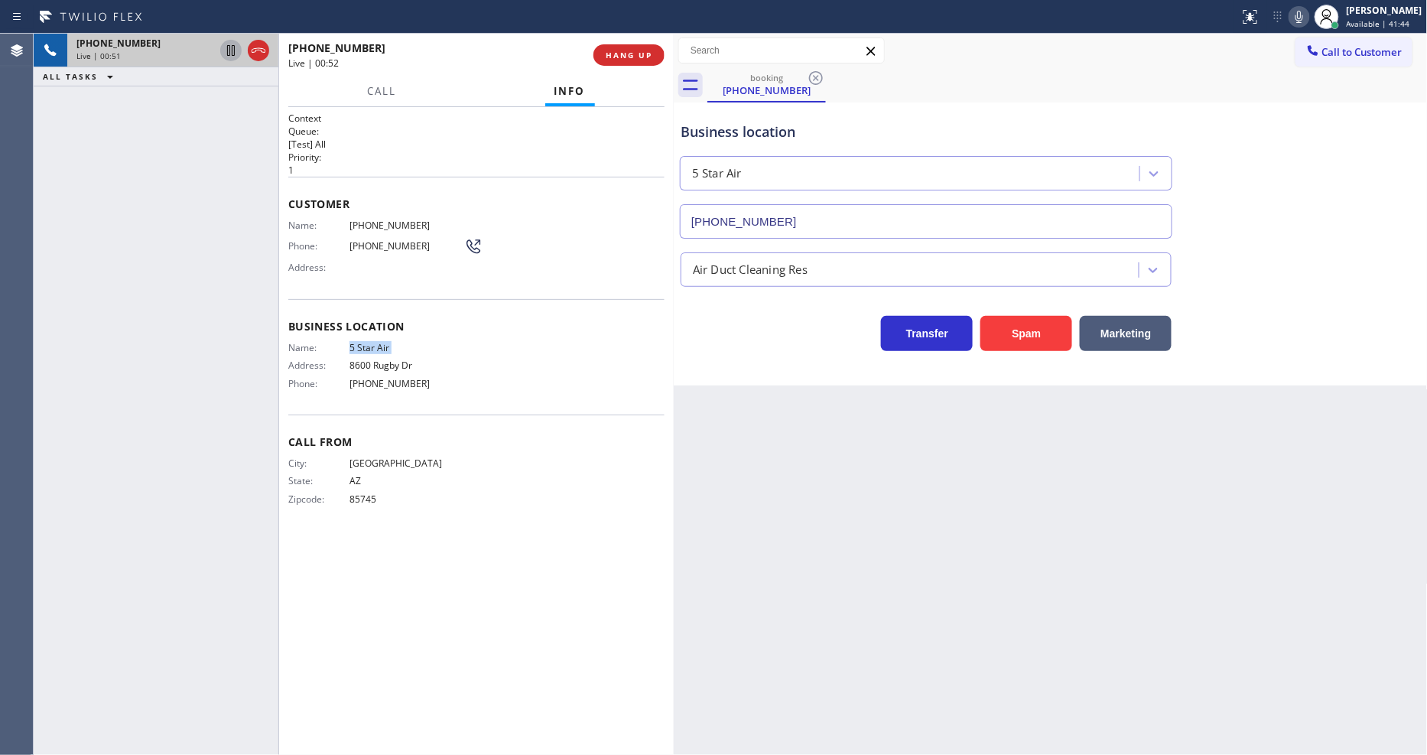
click at [233, 48] on icon at bounding box center [231, 50] width 18 height 18
click at [1309, 15] on icon at bounding box center [1299, 17] width 18 height 18
click at [1026, 422] on div "Back to Dashboard Change Sender ID Customers Technicians Select a contact Outbo…" at bounding box center [1051, 394] width 754 height 721
click at [396, 211] on div "Customer Name: (520) 429-7419 Phone: (520) 429-7419 Address:" at bounding box center [476, 238] width 376 height 122
click at [392, 224] on span "(520) 429-7419" at bounding box center [407, 225] width 115 height 11
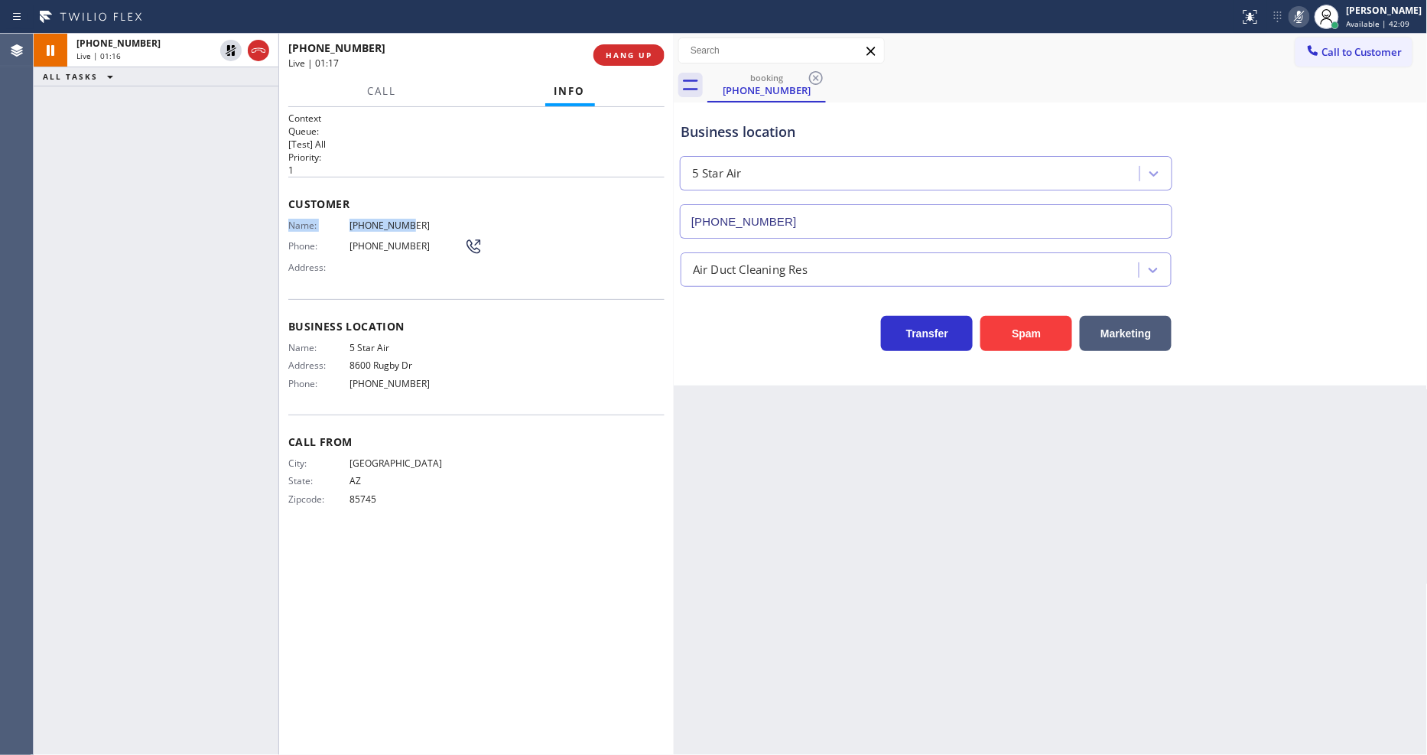
click at [392, 224] on span "(520) 429-7419" at bounding box center [407, 225] width 115 height 11
copy span "(520) 429-7419"
click at [228, 50] on icon at bounding box center [231, 50] width 11 height 11
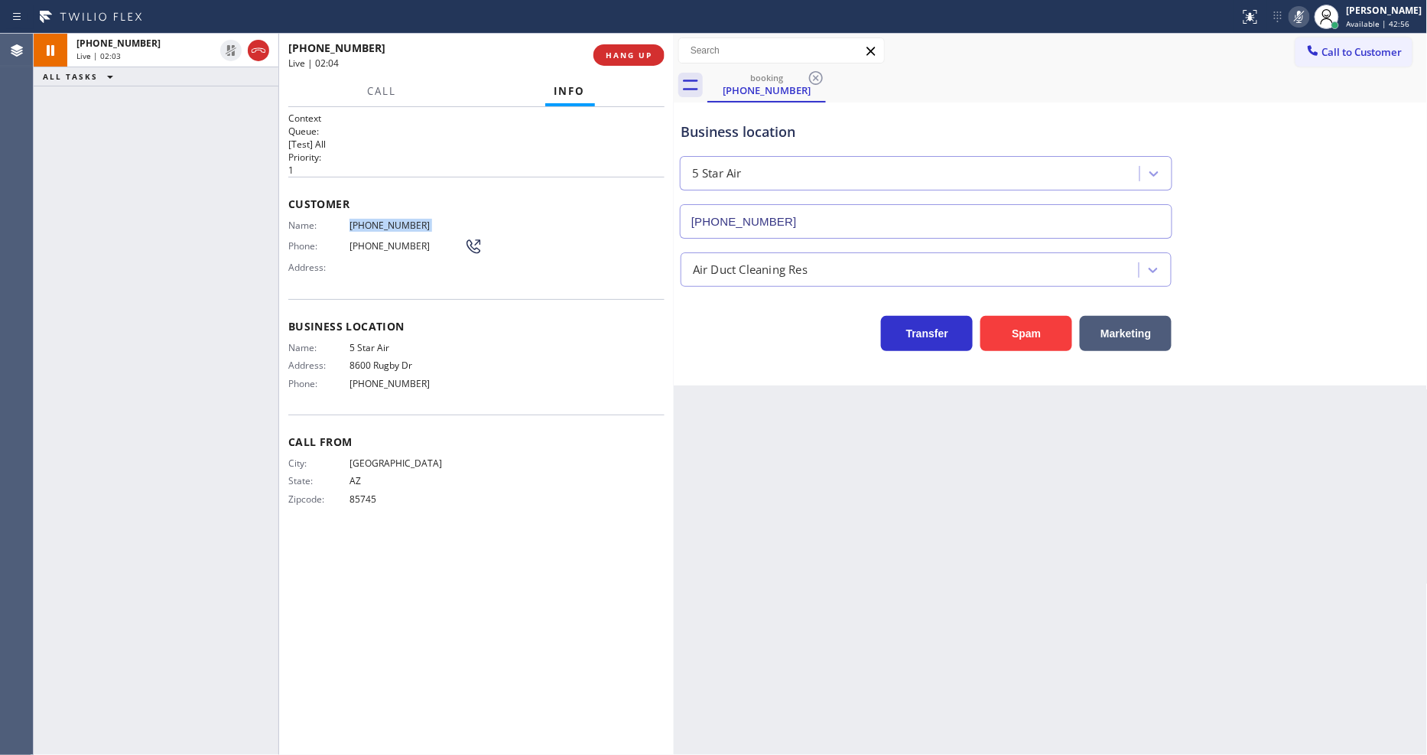
click at [1309, 21] on icon at bounding box center [1299, 17] width 18 height 18
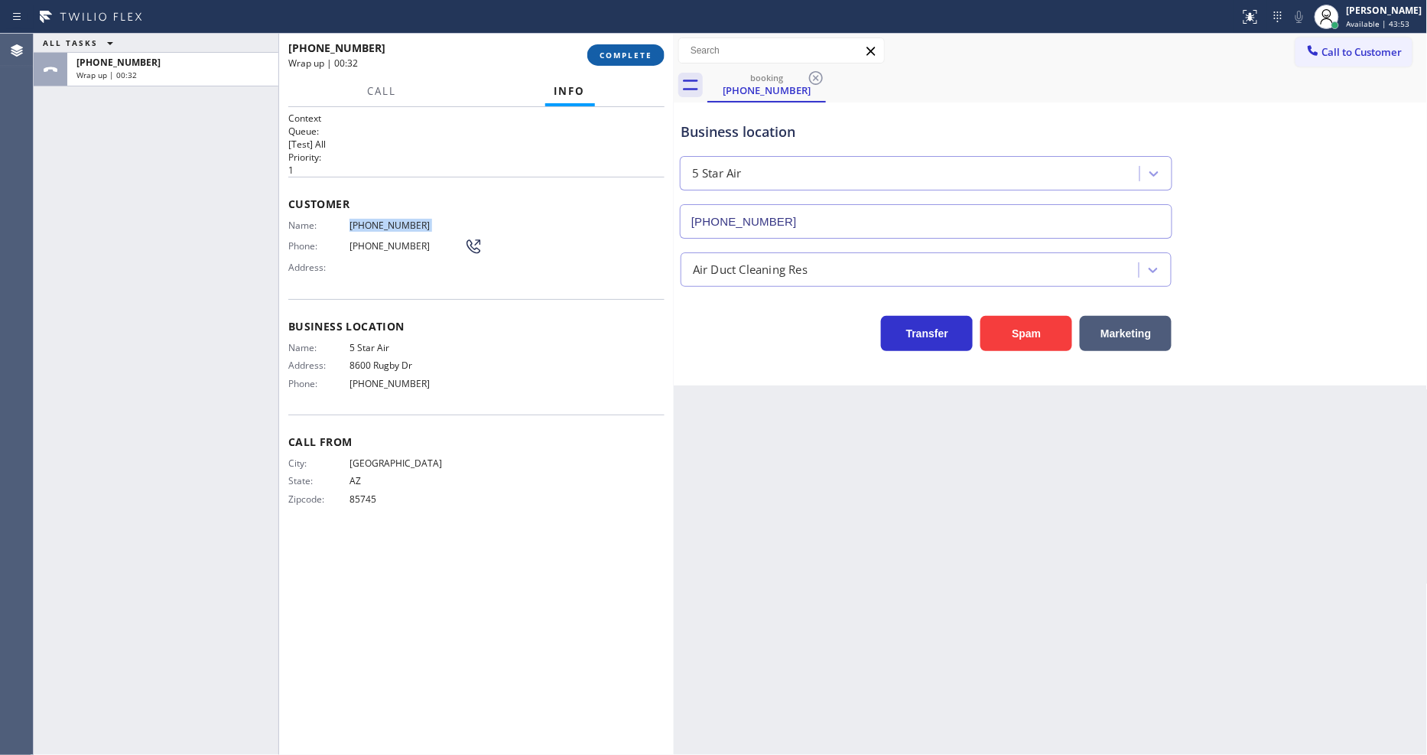
click at [631, 54] on span "COMPLETE" at bounding box center [626, 55] width 53 height 11
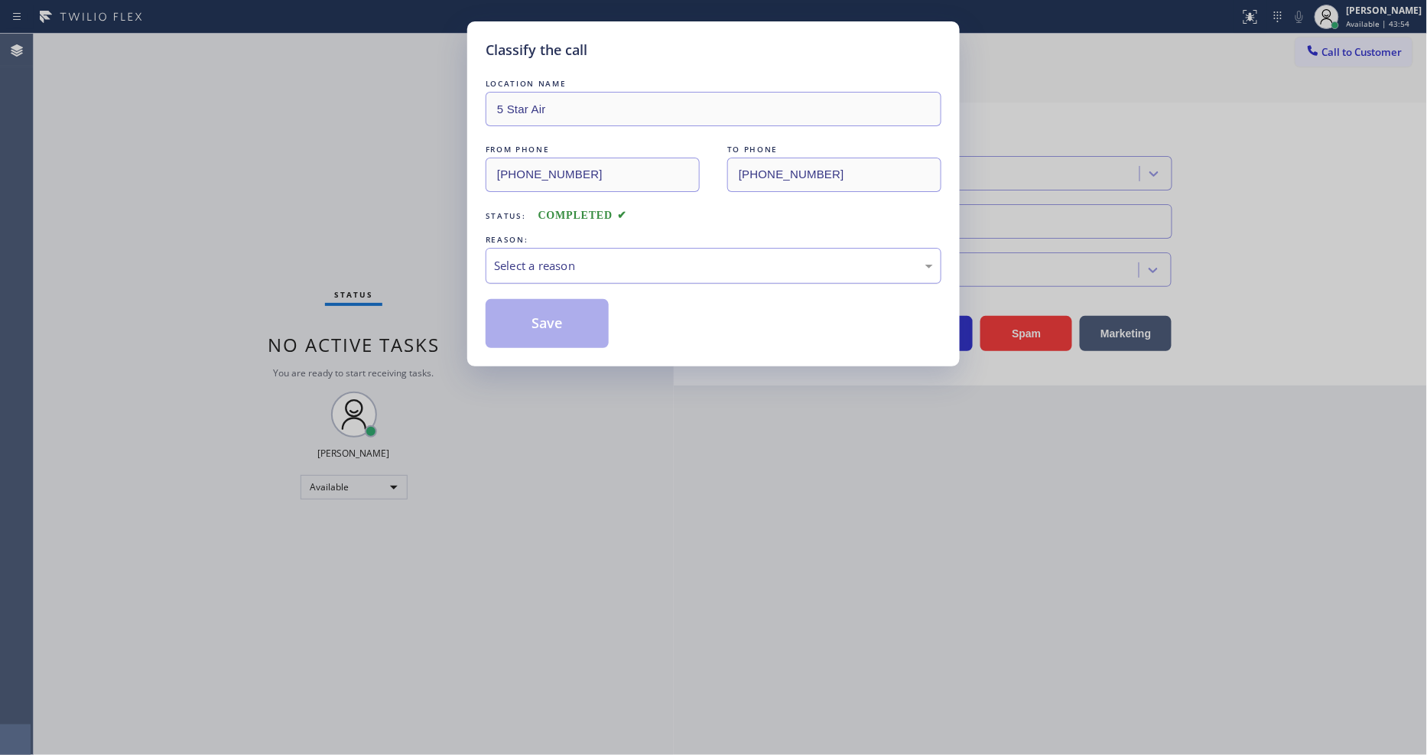
click at [532, 266] on div "Select a reason" at bounding box center [713, 266] width 439 height 18
click at [522, 314] on button "Save" at bounding box center [547, 323] width 123 height 49
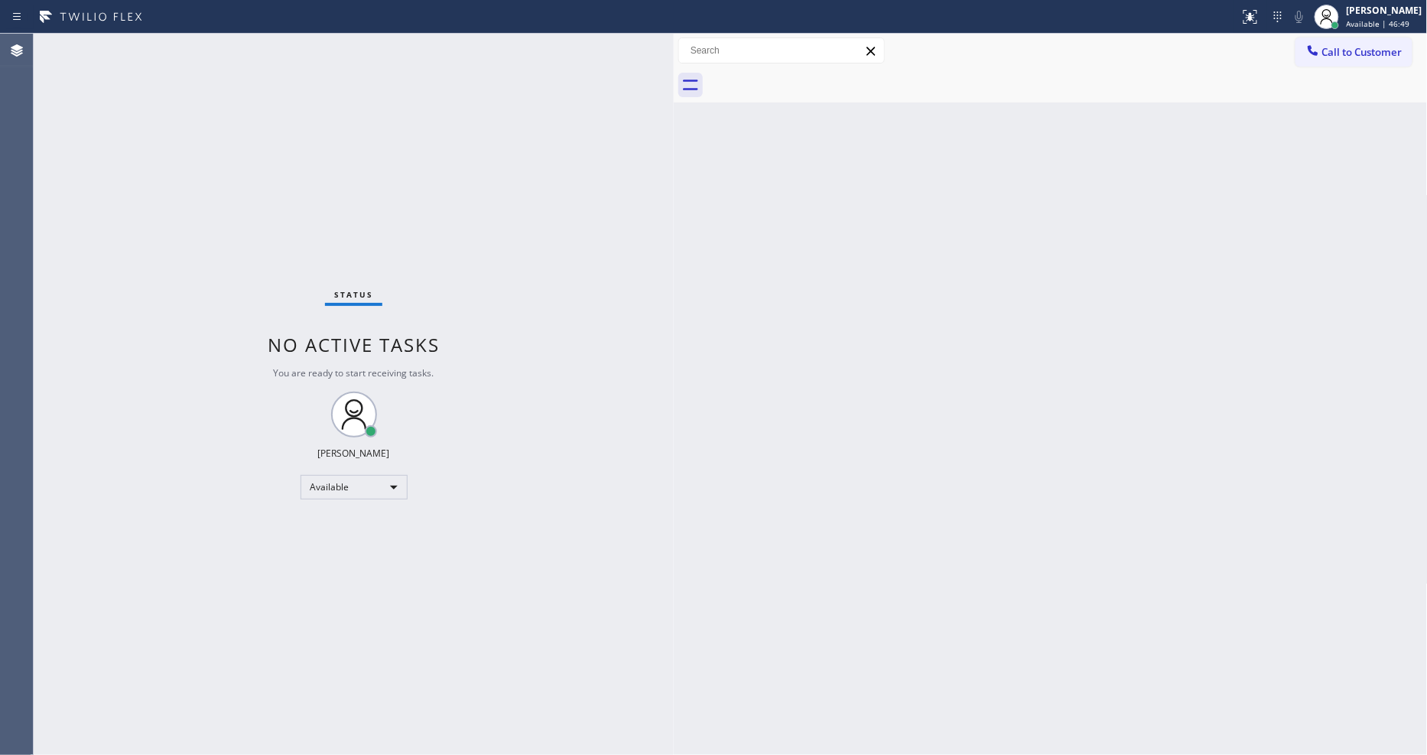
drag, startPoint x: 1371, startPoint y: 50, endPoint x: 951, endPoint y: 78, distance: 421.6
click at [1371, 50] on span "Call to Customer" at bounding box center [1362, 52] width 80 height 14
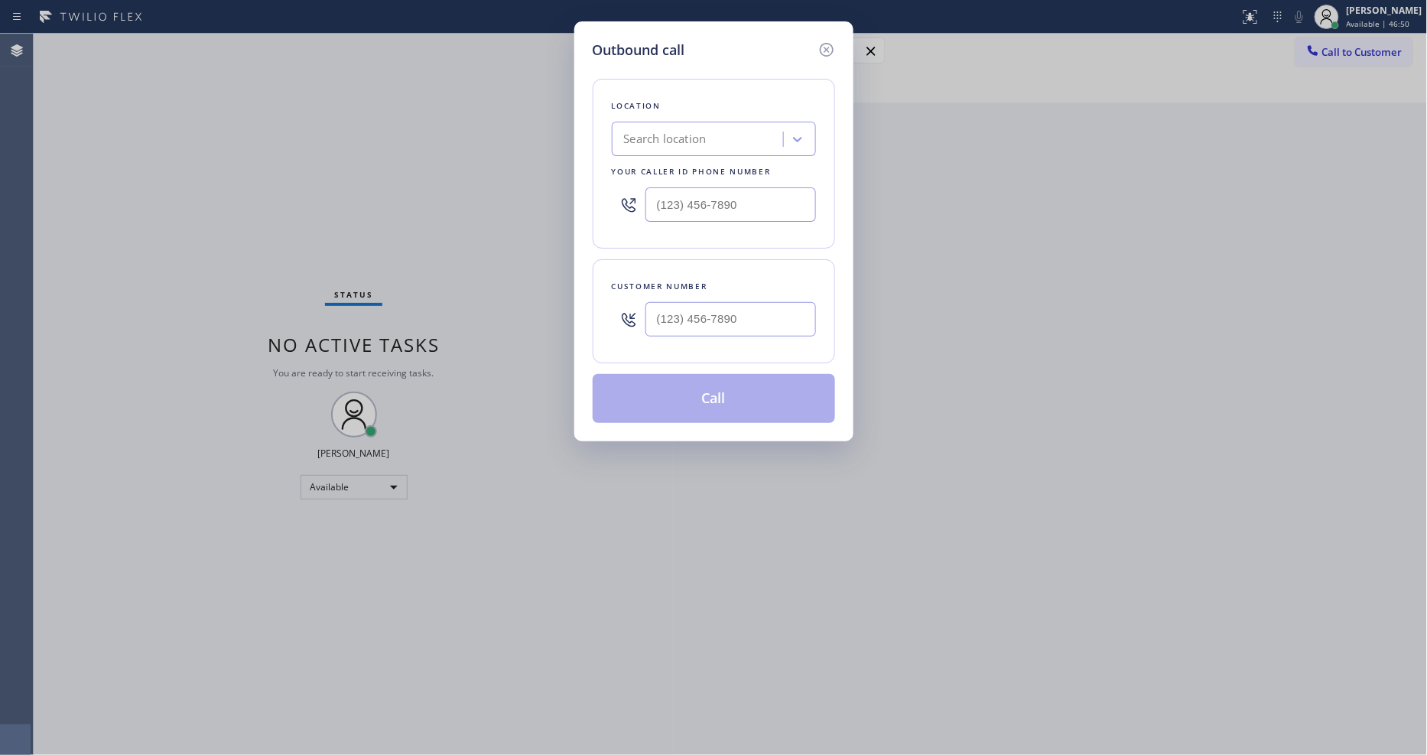
click at [714, 128] on div "Search location" at bounding box center [699, 139] width 167 height 27
paste input "Top Sub Zero Appliance Repair"
type input "Top Sub Zero Appliance Repair"
click at [701, 162] on div "Top Sub Zero Appliance Repair" at bounding box center [714, 172] width 204 height 28
type input "(408) 617-8880"
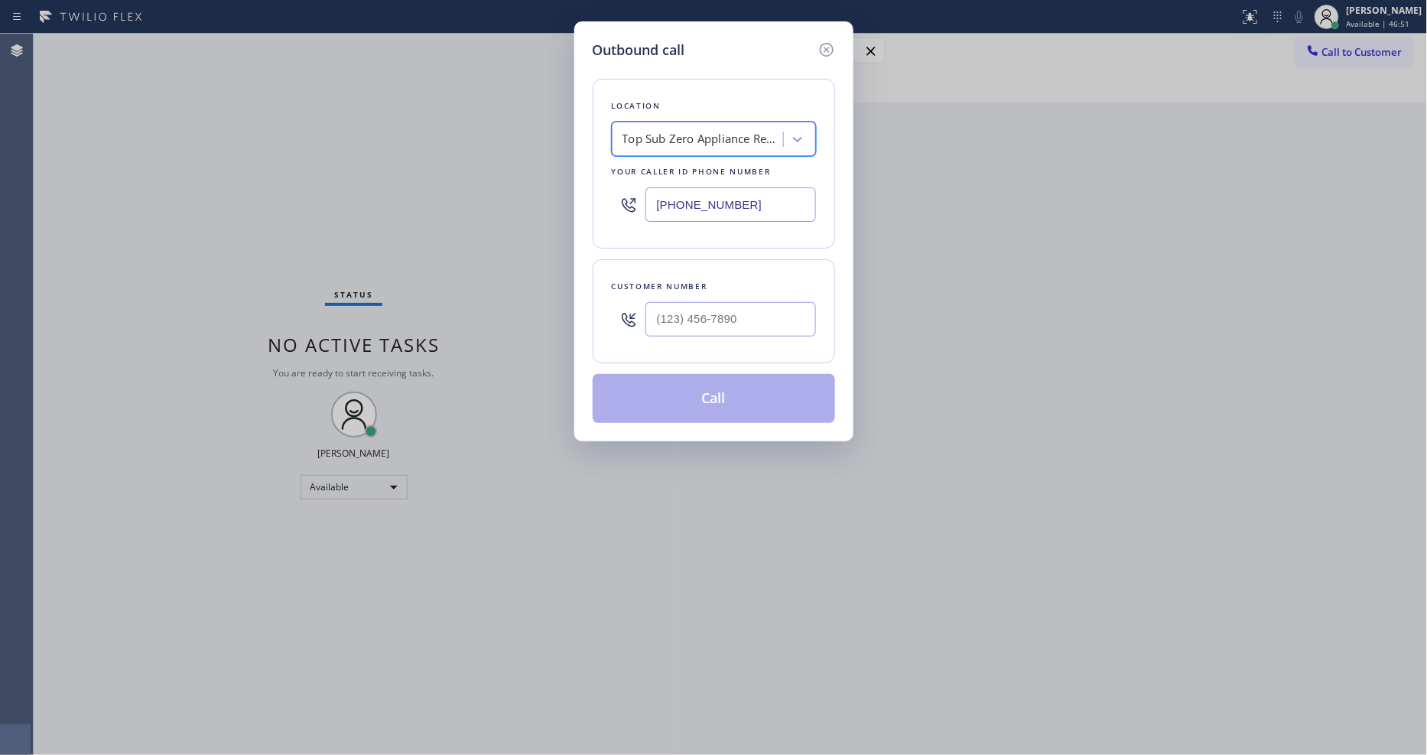
scroll to position [0, 2]
drag, startPoint x: 330, startPoint y: 156, endPoint x: 740, endPoint y: 239, distance: 419.0
click at [329, 155] on div "Outbound call Location Top Sub Zero Appliance Repair Your caller id phone numbe…" at bounding box center [713, 377] width 1427 height 755
click at [747, 335] on div at bounding box center [731, 319] width 171 height 50
click at [739, 316] on input "(___) ___-____" at bounding box center [731, 319] width 171 height 34
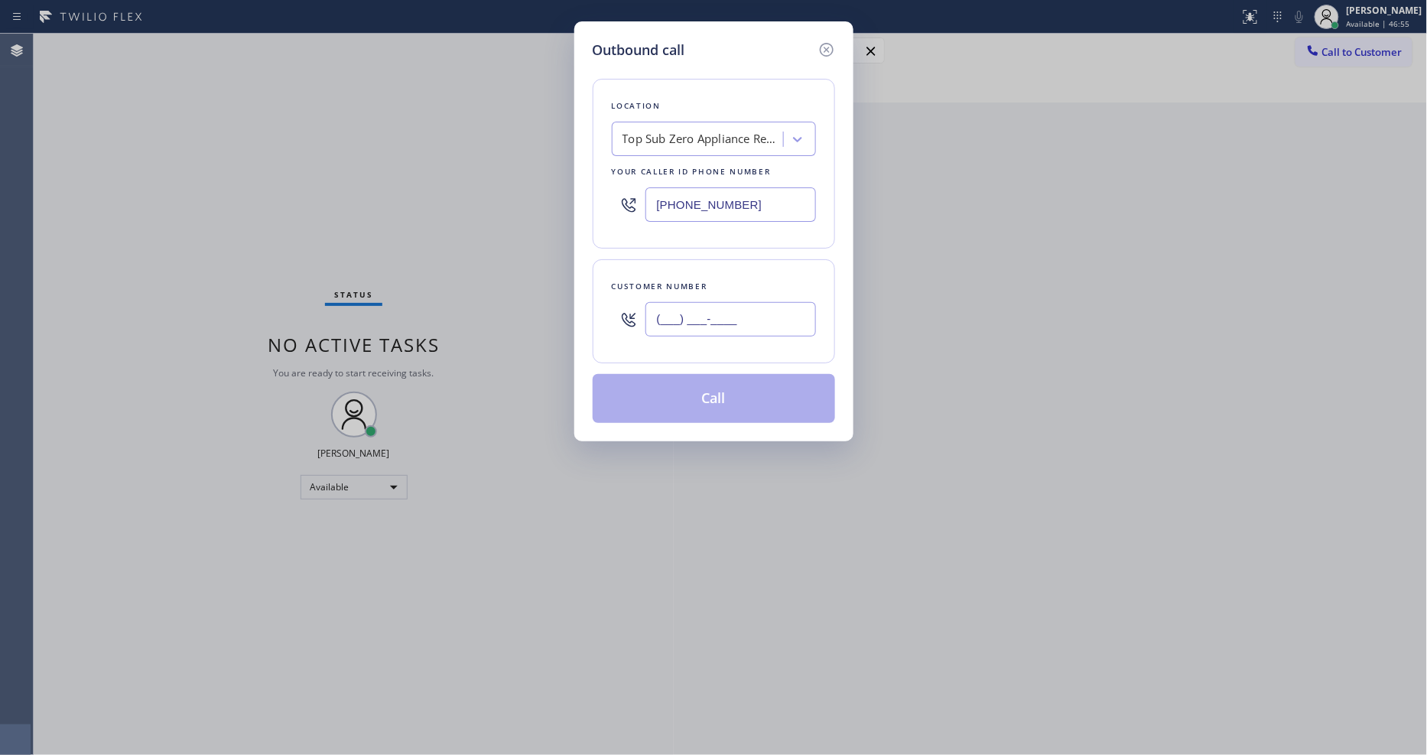
paste input "650) 303-3316"
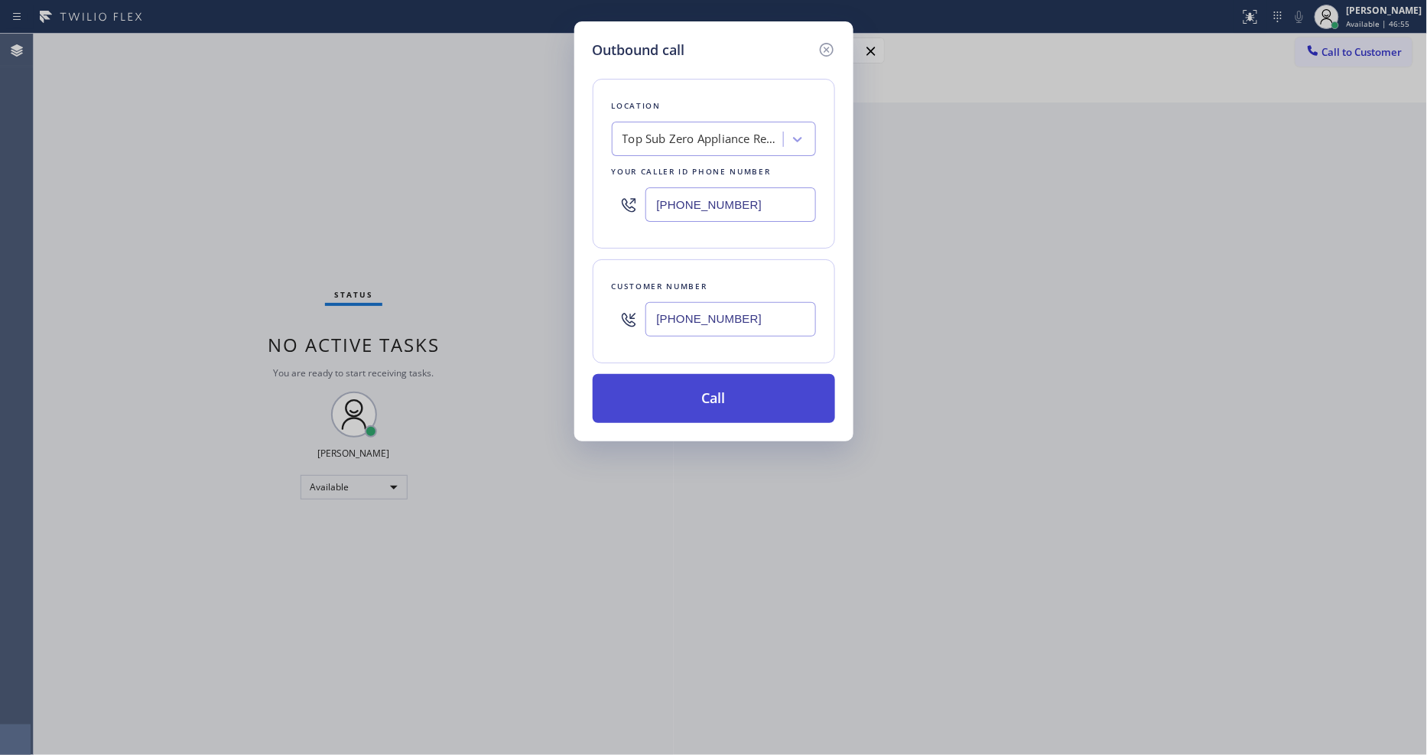
type input "(650) 303-3316"
click at [700, 381] on button "Call" at bounding box center [714, 398] width 242 height 49
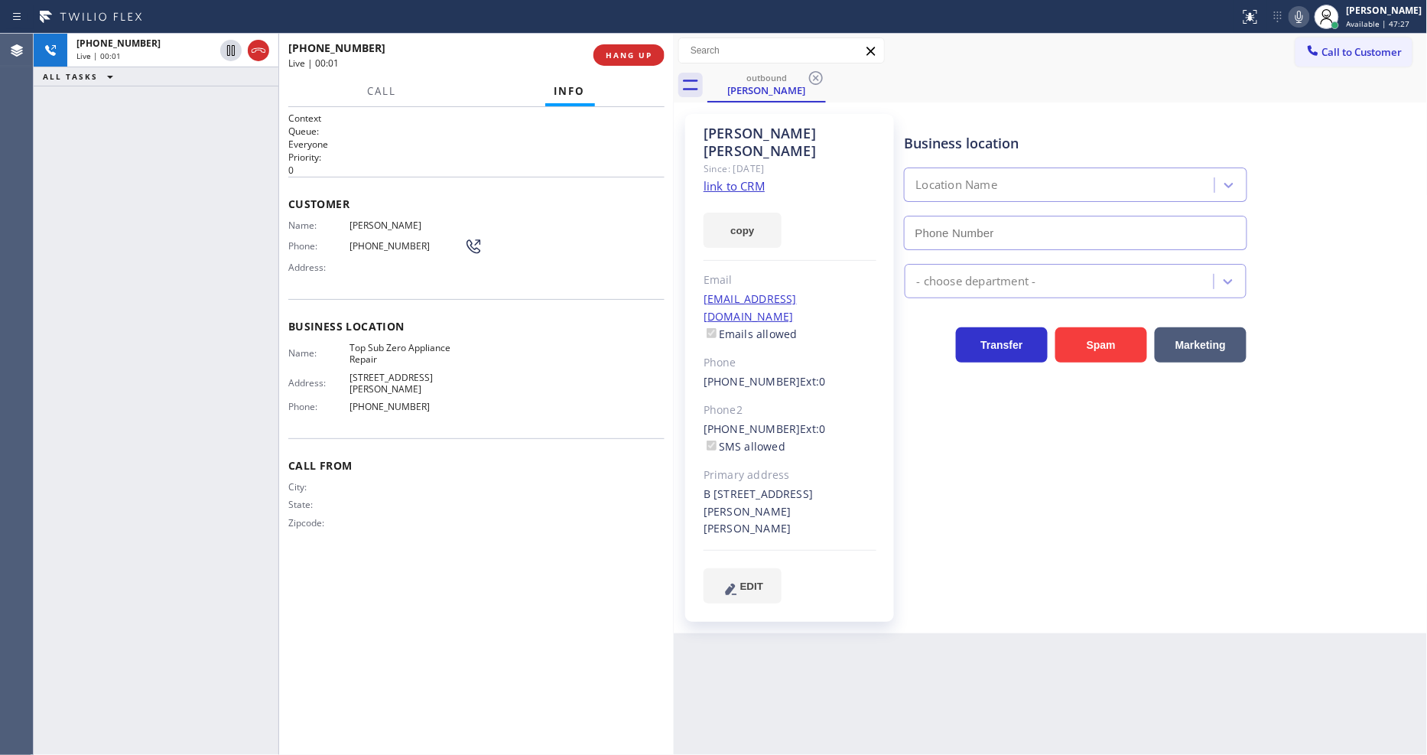
type input "(408) 617-8880"
click at [616, 54] on span "HANG UP" at bounding box center [629, 55] width 47 height 11
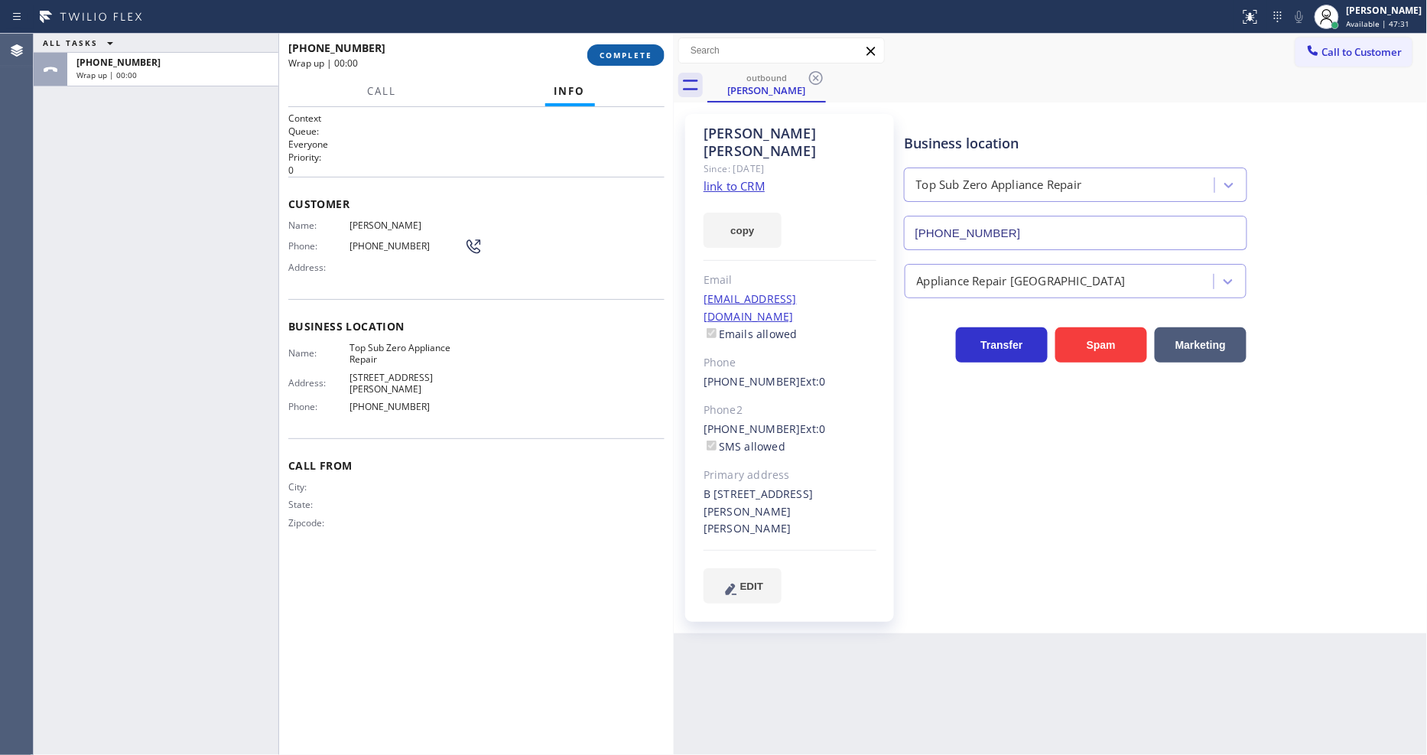
click at [616, 55] on span "COMPLETE" at bounding box center [626, 55] width 53 height 11
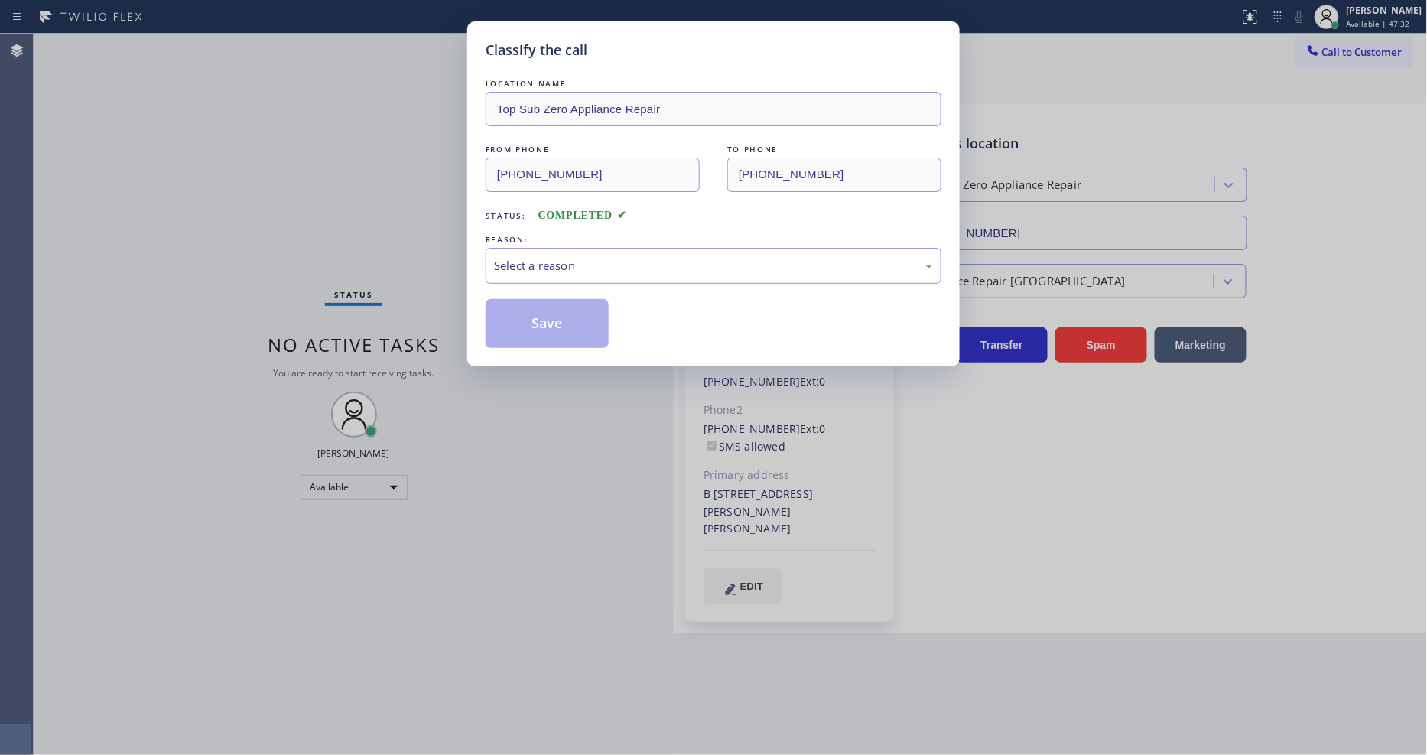
click at [568, 261] on div "Select a reason" at bounding box center [713, 266] width 439 height 18
click at [568, 314] on button "Save" at bounding box center [547, 323] width 123 height 49
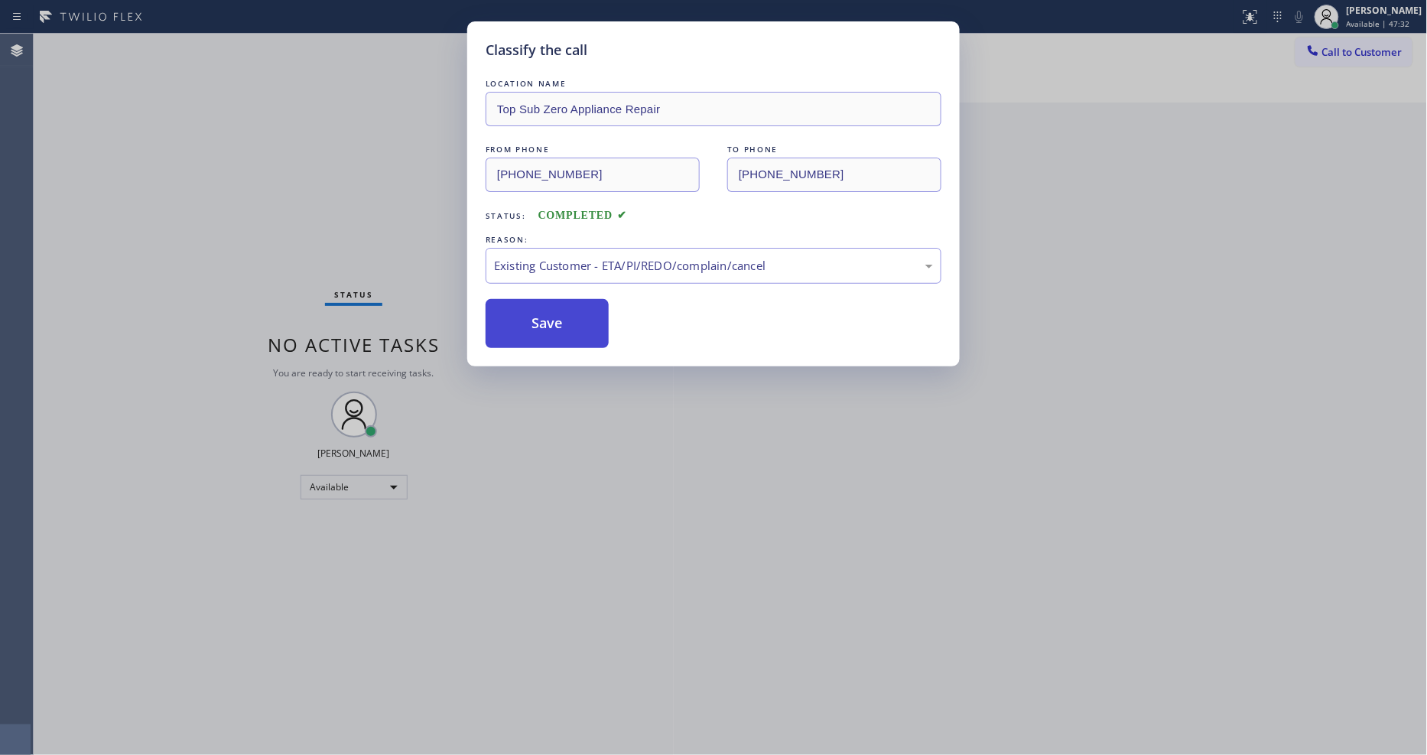
click at [568, 314] on button "Save" at bounding box center [547, 323] width 123 height 49
drag, startPoint x: 568, startPoint y: 314, endPoint x: 441, endPoint y: 18, distance: 322.8
click at [568, 312] on button "Save" at bounding box center [547, 323] width 123 height 49
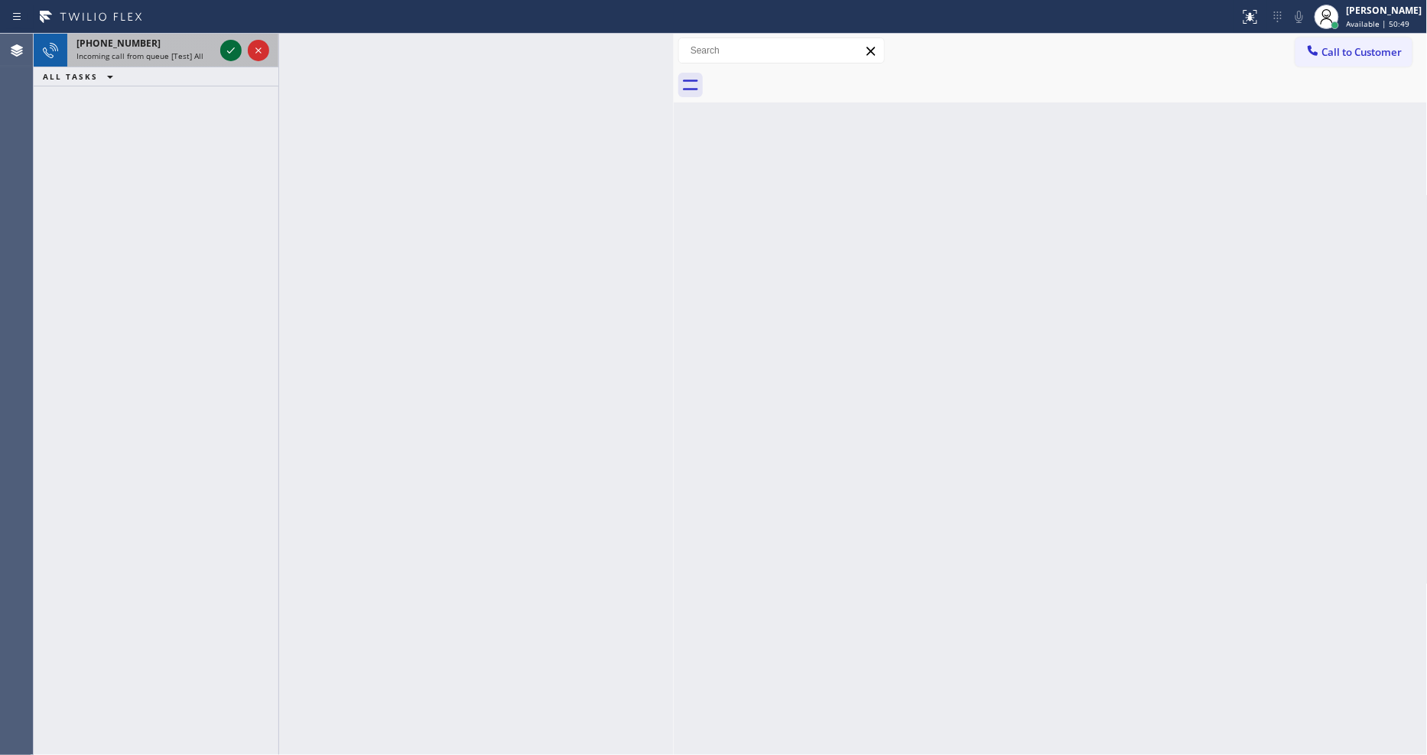
click at [229, 47] on icon at bounding box center [231, 50] width 18 height 18
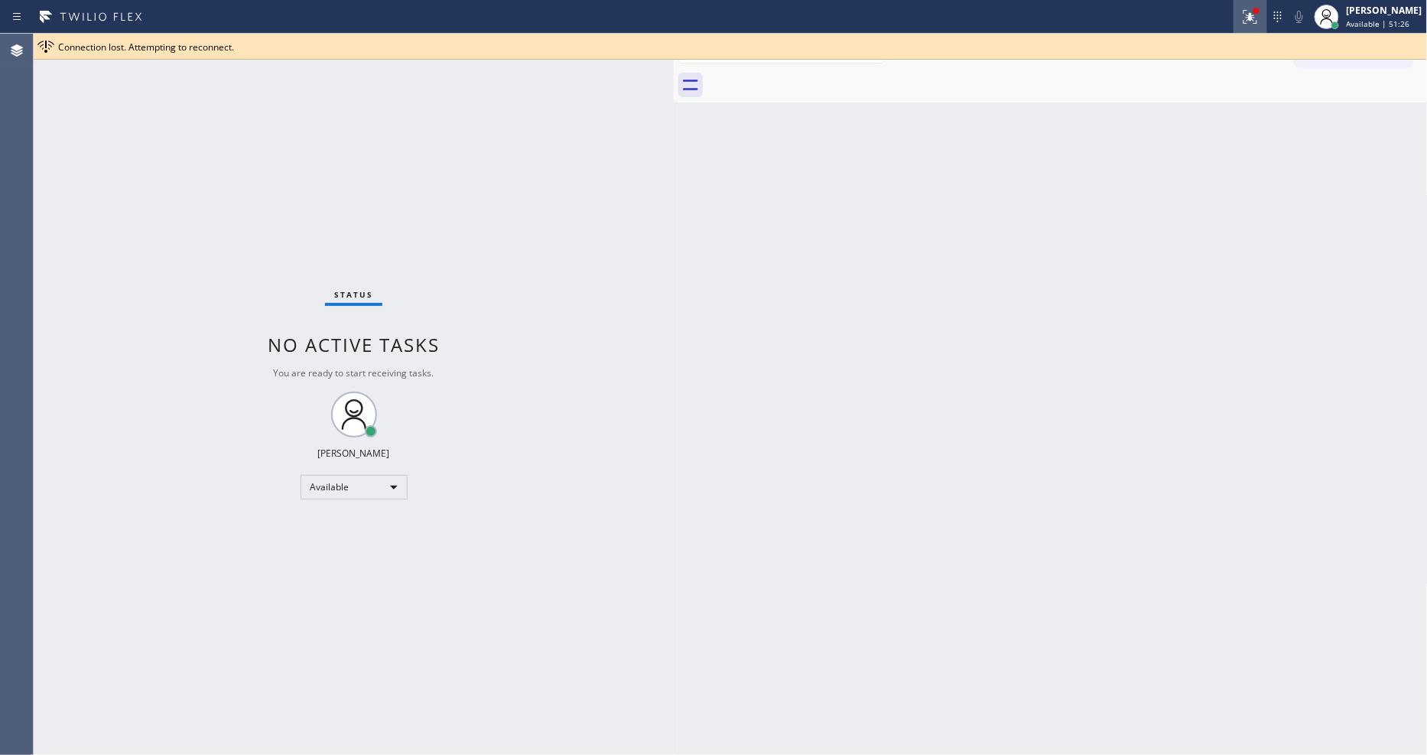
click at [1245, 24] on div at bounding box center [1251, 17] width 34 height 18
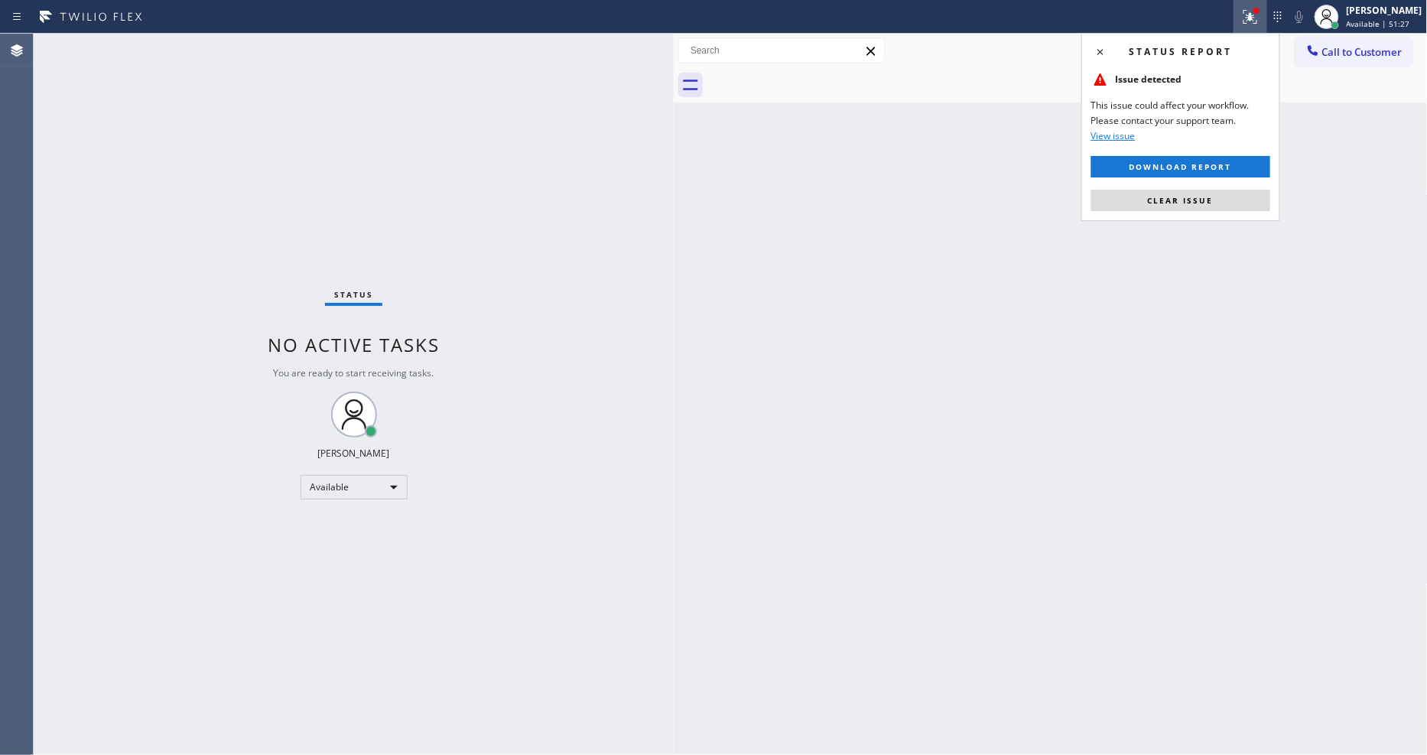
click at [1199, 209] on button "Clear issue" at bounding box center [1180, 200] width 179 height 21
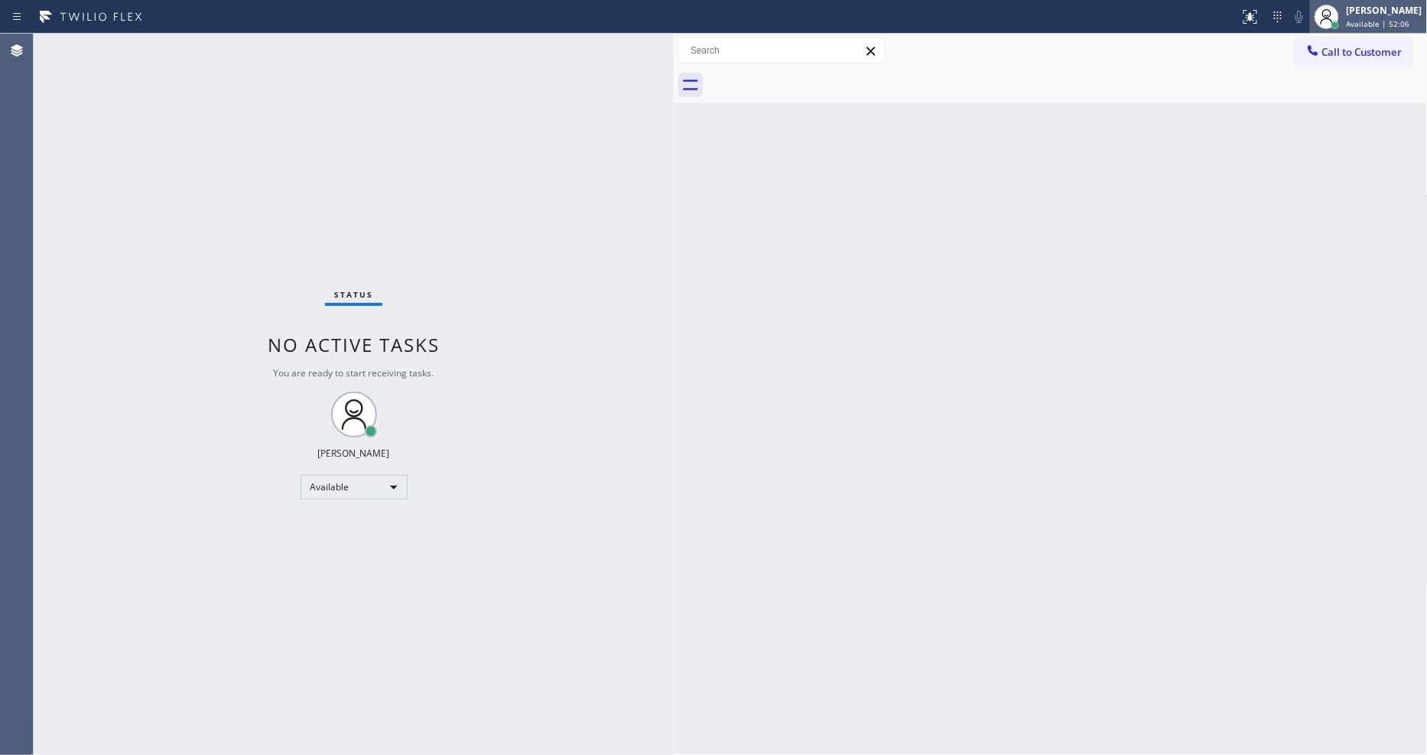
click at [1387, 8] on div "[PERSON_NAME]" at bounding box center [1385, 10] width 76 height 13
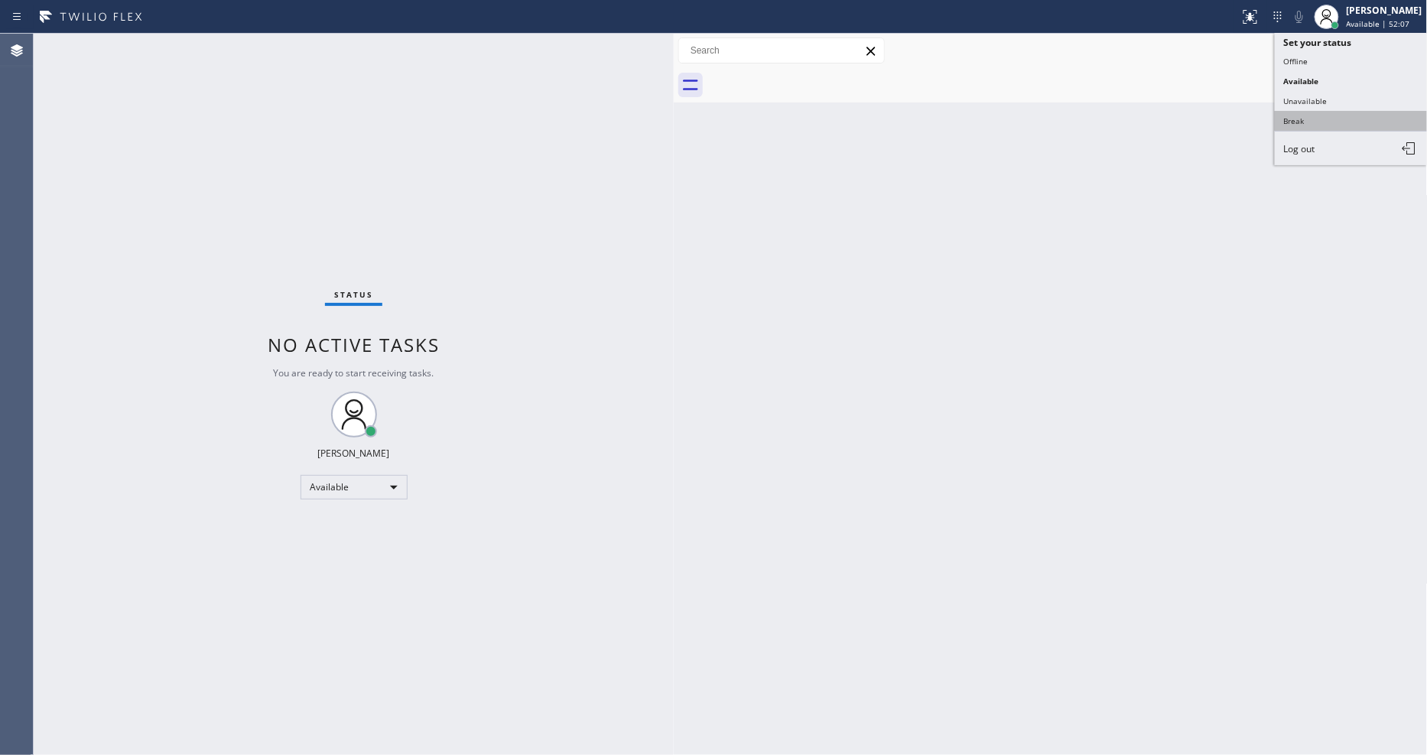
click at [1332, 116] on button "Break" at bounding box center [1351, 121] width 153 height 20
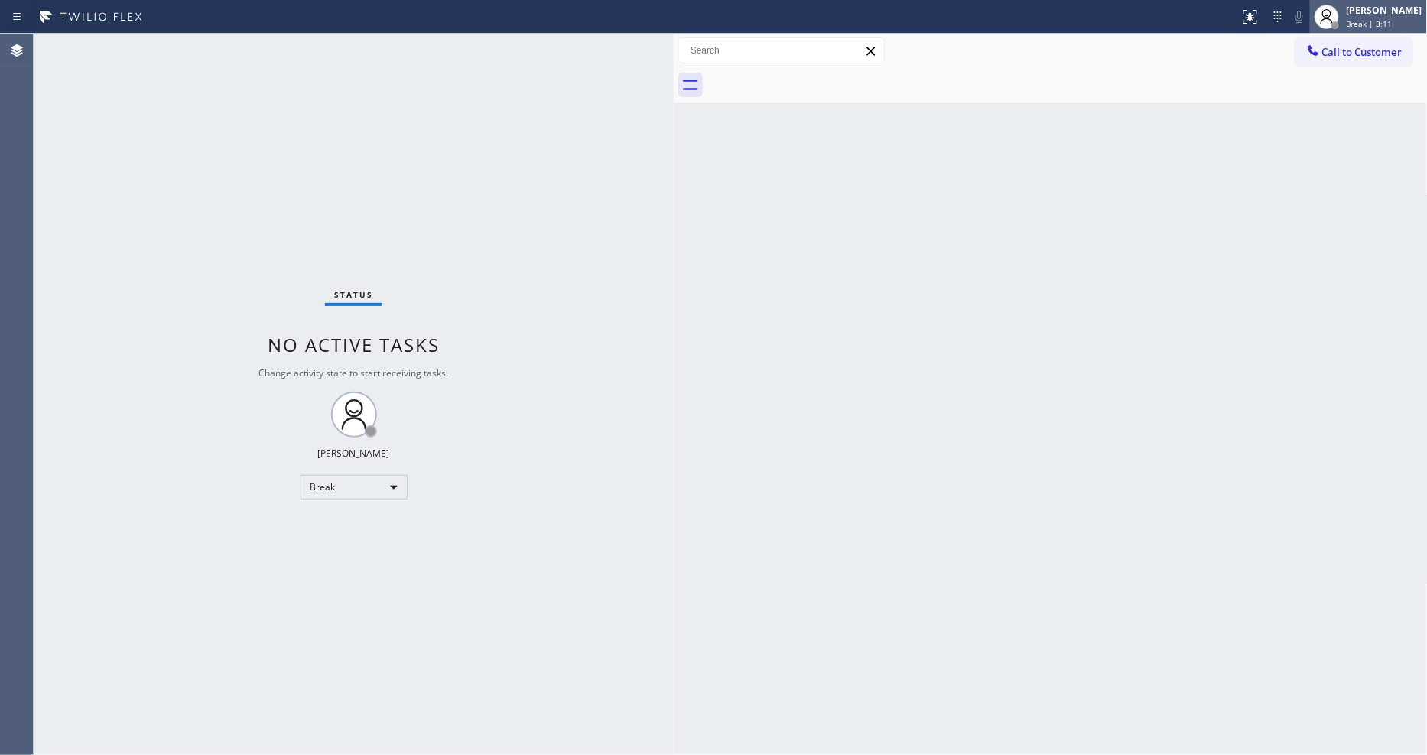
click at [1393, 25] on span "Break | 3:11" at bounding box center [1370, 23] width 46 height 11
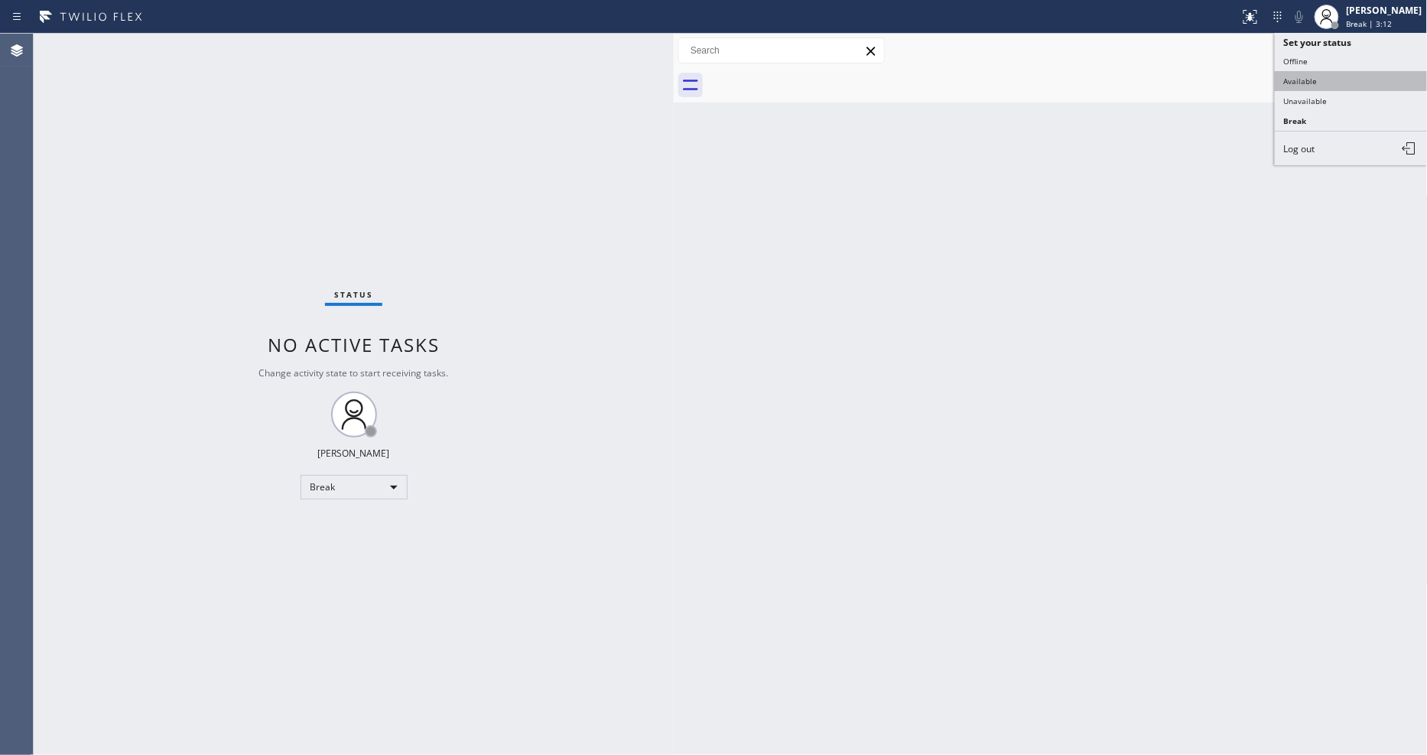
click at [1357, 81] on button "Available" at bounding box center [1351, 81] width 153 height 20
click at [1082, 579] on div "Back to Dashboard Change Sender ID Customers Technicians Select a contact Outbo…" at bounding box center [1051, 394] width 754 height 721
click at [990, 516] on div "Back to Dashboard Change Sender ID Customers Technicians Select a contact Outbo…" at bounding box center [1051, 394] width 754 height 721
click at [201, 41] on div "Status No active tasks You are ready to start receiving tasks. [PERSON_NAME] Av…" at bounding box center [354, 394] width 640 height 721
click at [196, 47] on div "Status No active tasks You are ready to start receiving tasks. [PERSON_NAME] Av…" at bounding box center [354, 394] width 640 height 721
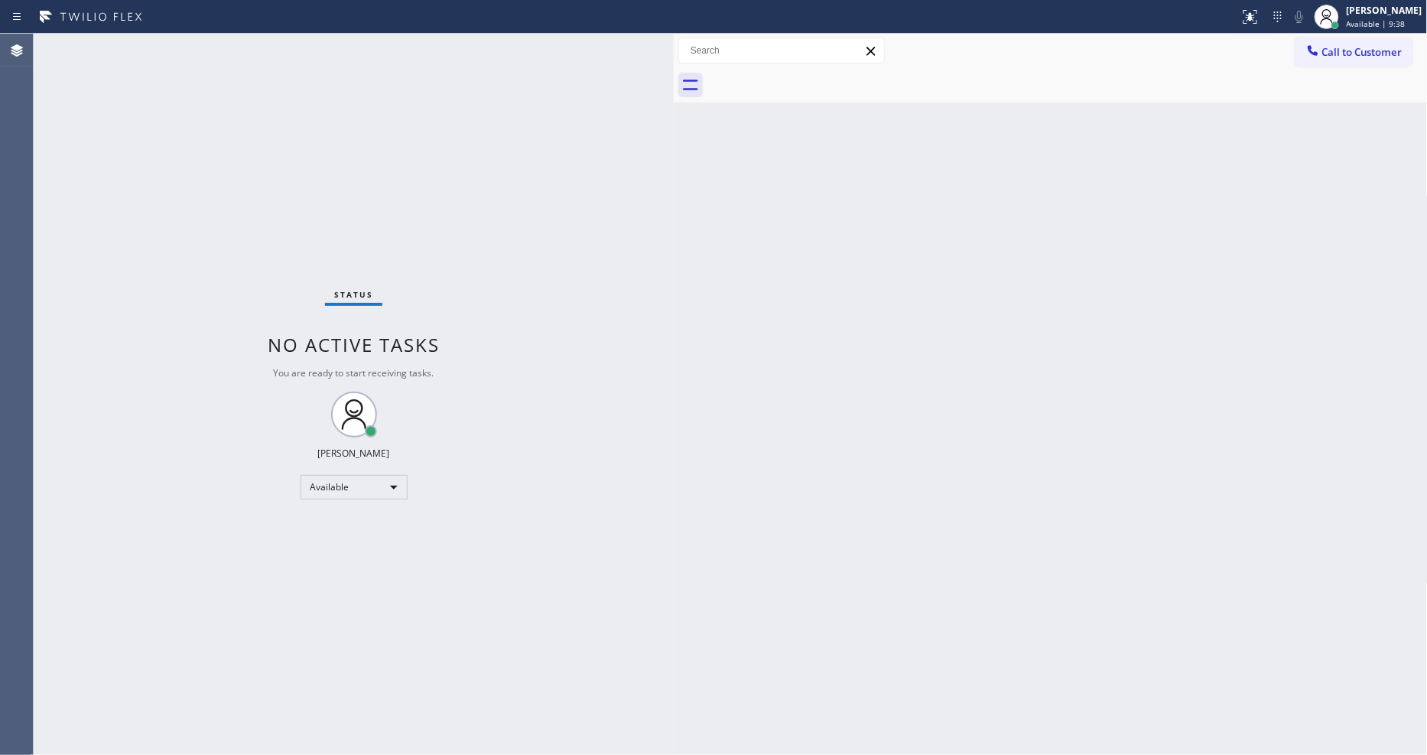
click at [201, 41] on div "Status No active tasks You are ready to start receiving tasks. [PERSON_NAME] Av…" at bounding box center [354, 394] width 640 height 721
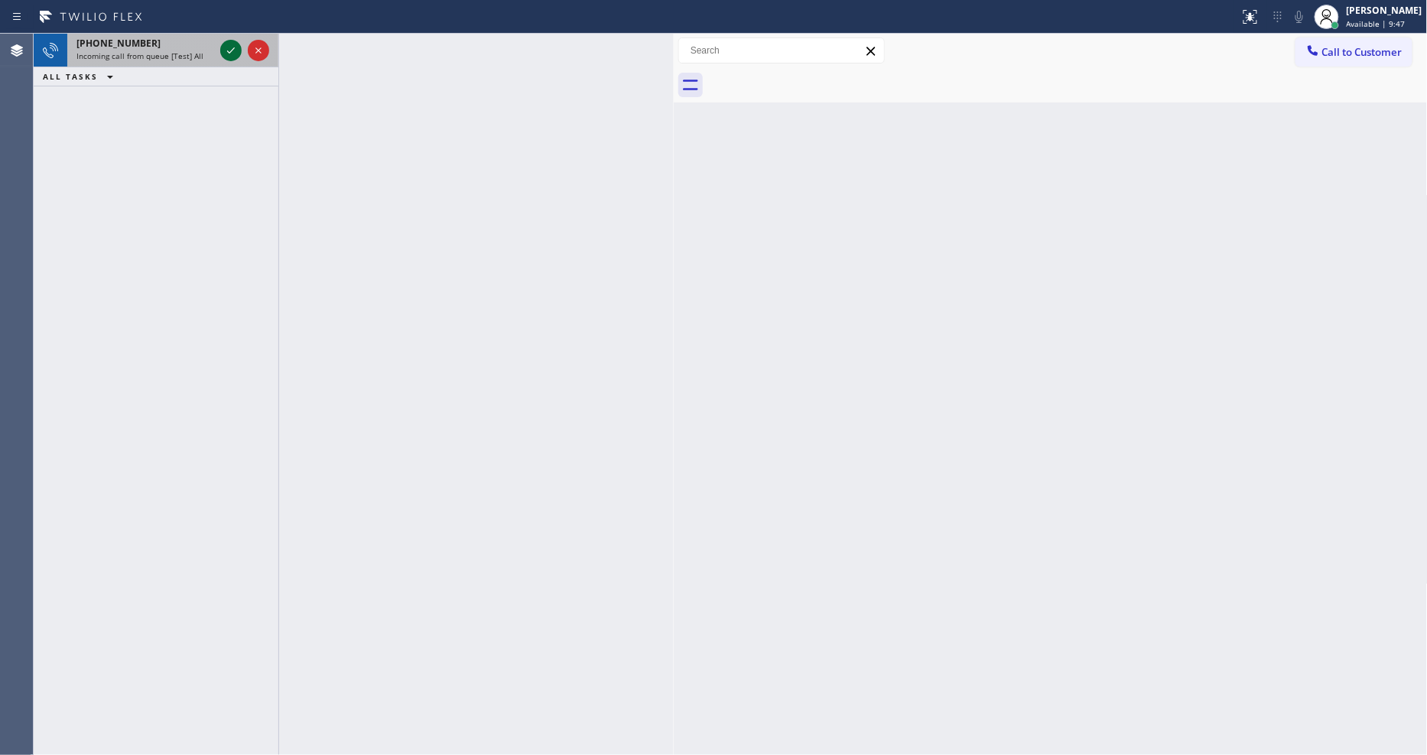
click at [226, 47] on icon at bounding box center [231, 50] width 18 height 18
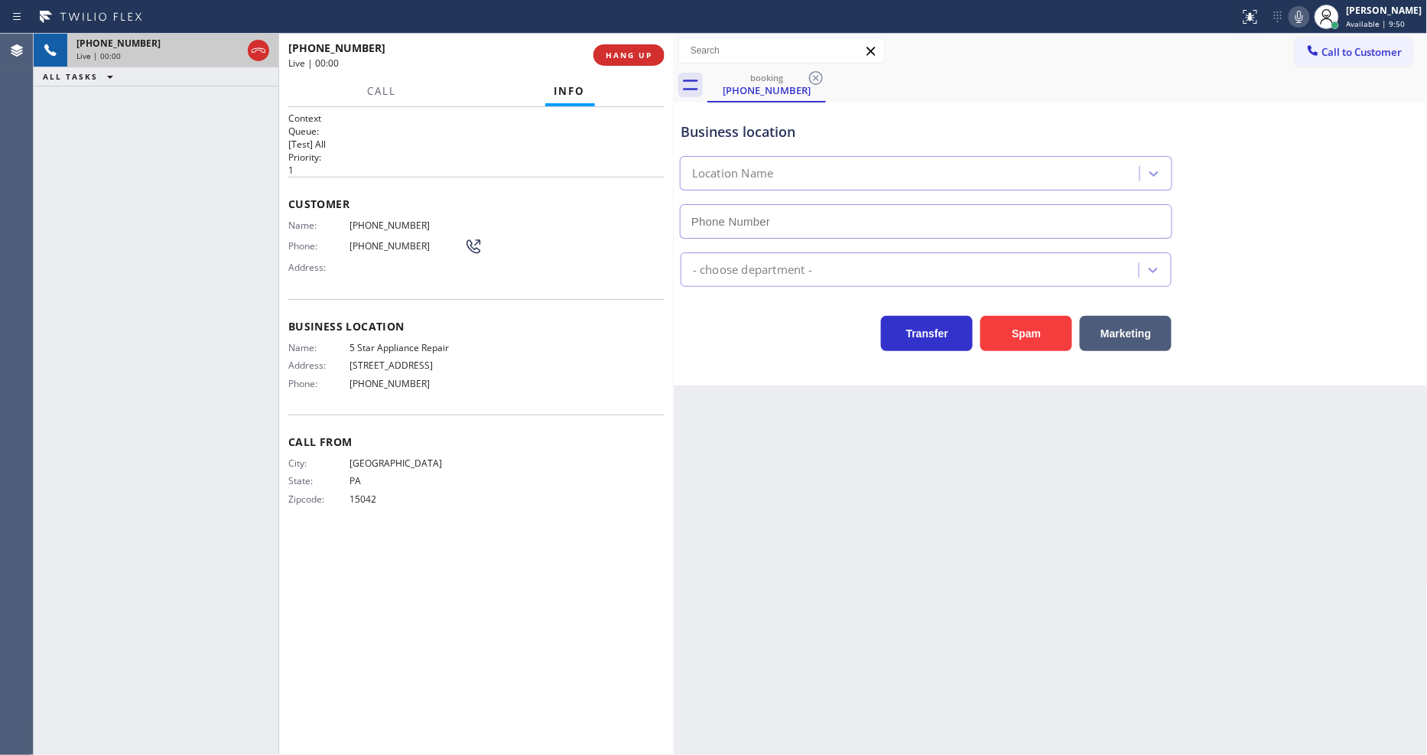
type input "[PHONE_NUMBER]"
click at [1309, 13] on icon at bounding box center [1299, 17] width 18 height 18
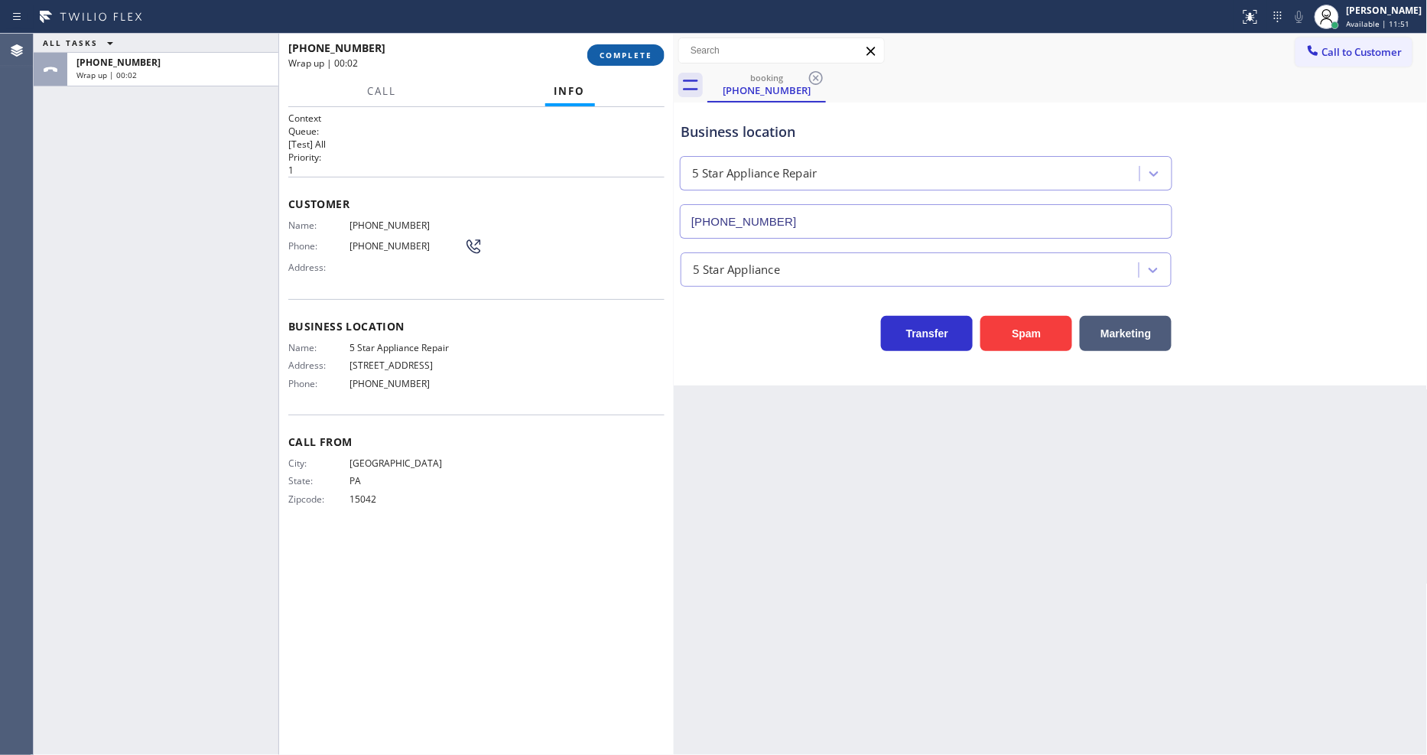
click at [630, 63] on button "COMPLETE" at bounding box center [625, 54] width 77 height 21
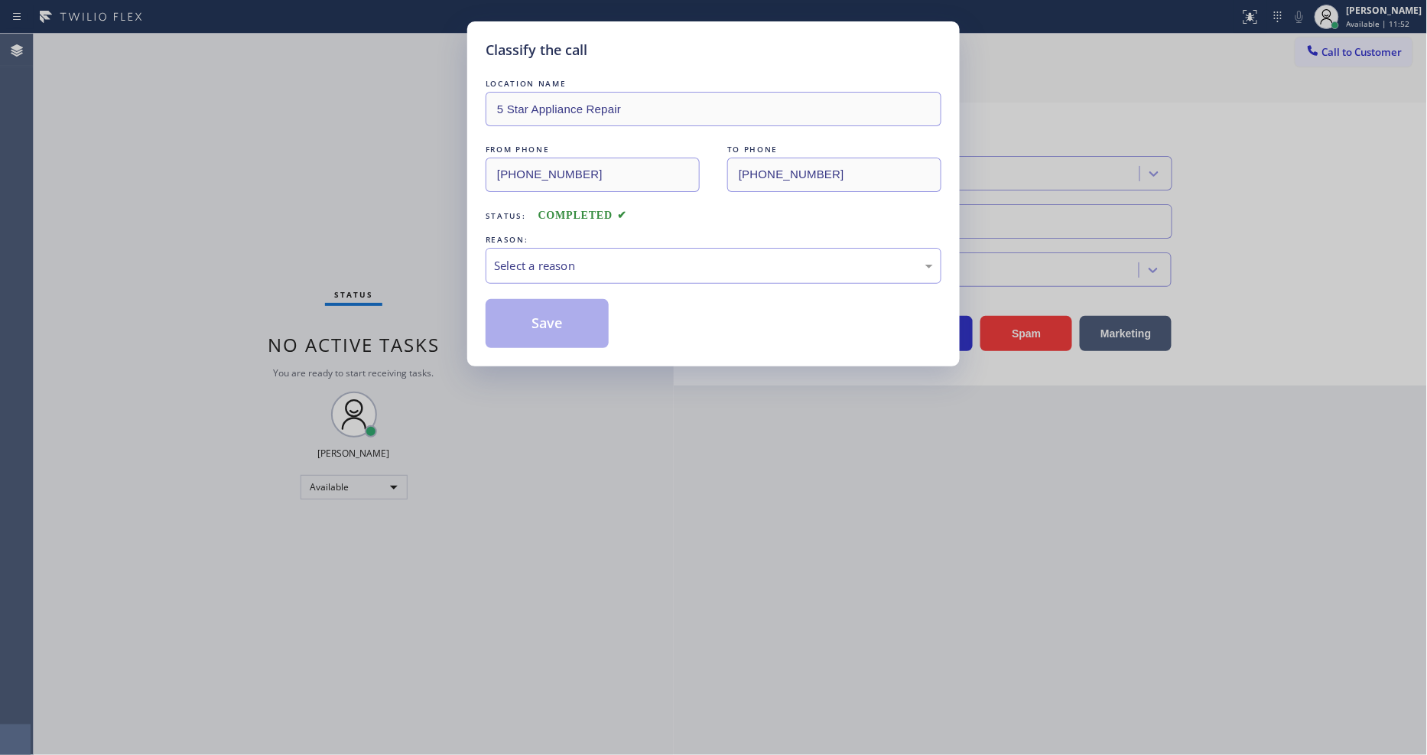
click at [551, 257] on div "Select a reason" at bounding box center [713, 266] width 439 height 18
click at [531, 321] on button "Save" at bounding box center [547, 323] width 123 height 49
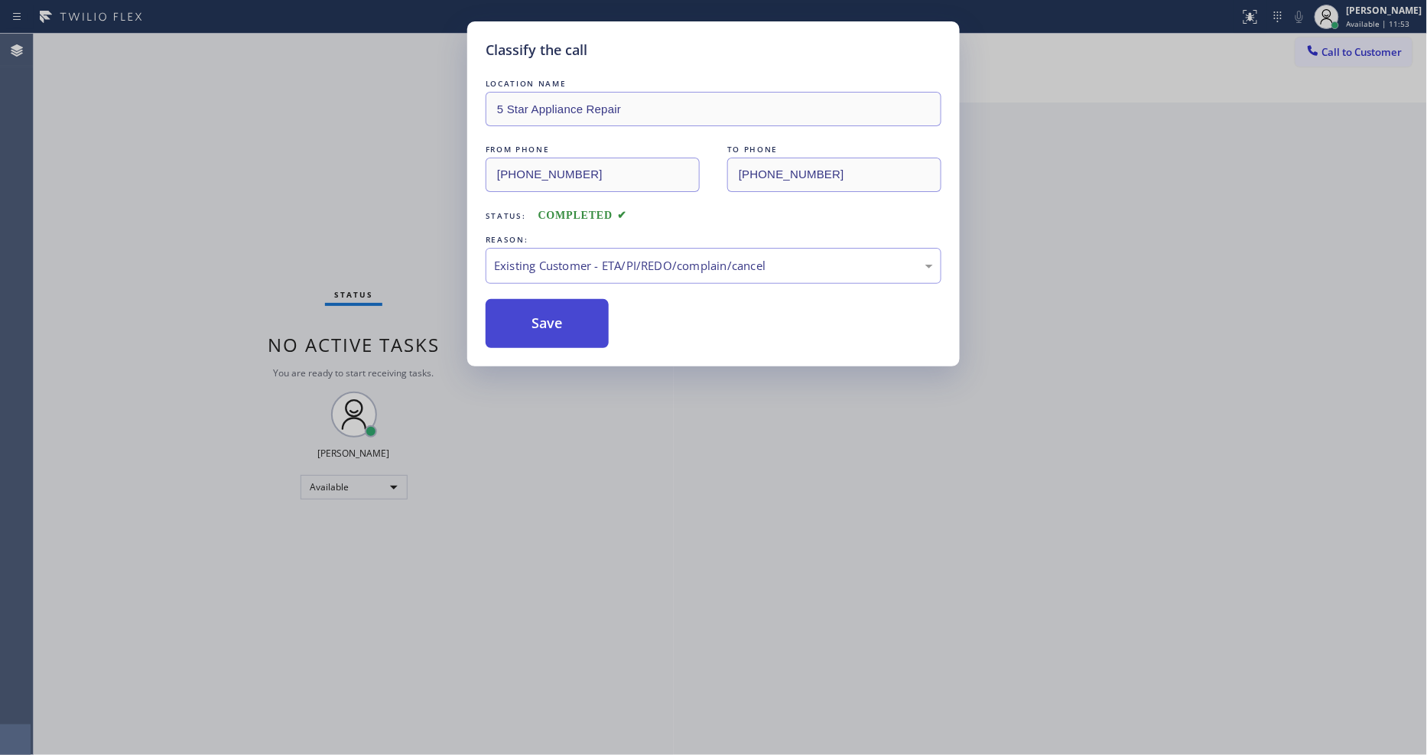
click at [531, 321] on button "Save" at bounding box center [547, 323] width 123 height 49
click at [531, 320] on button "Save" at bounding box center [547, 323] width 123 height 49
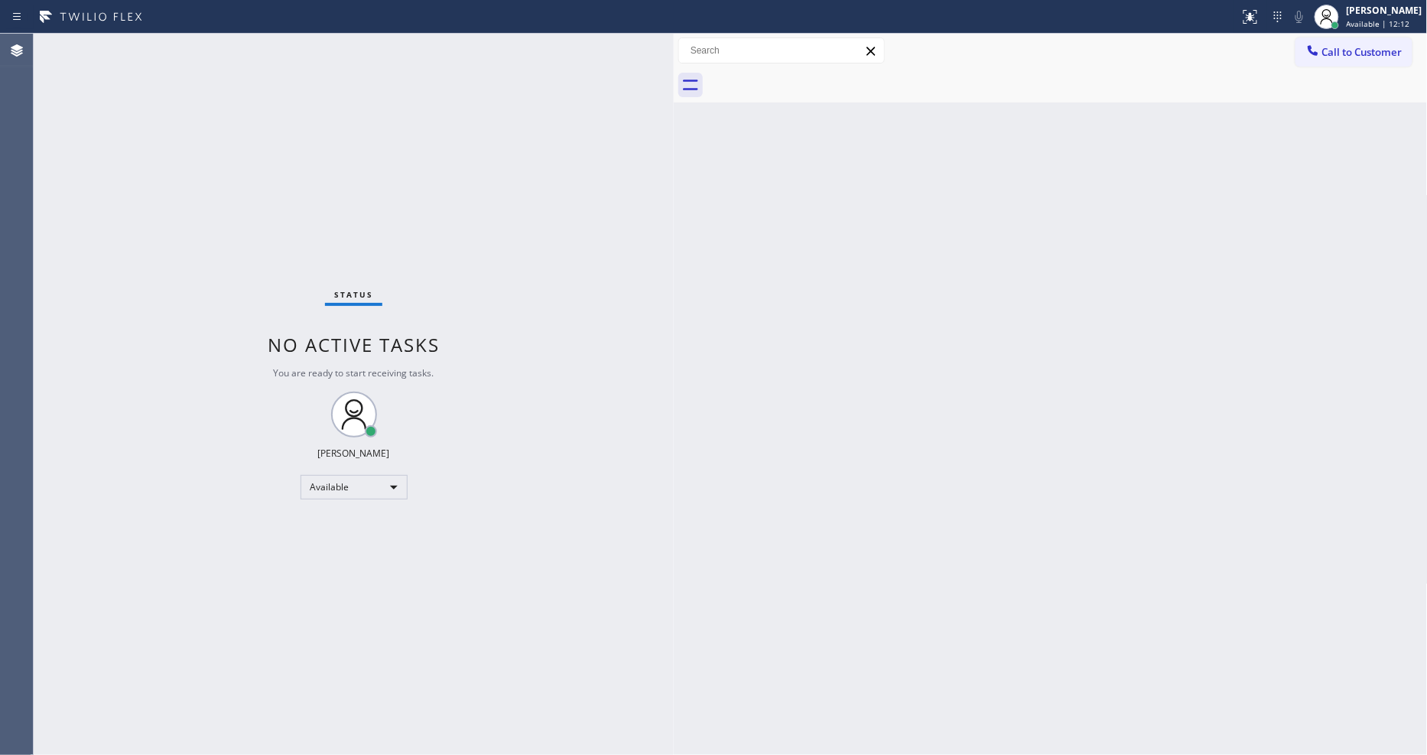
click at [233, 50] on div "Status No active tasks You are ready to start receiving tasks. [PERSON_NAME] Av…" at bounding box center [354, 394] width 640 height 721
click at [459, 176] on div "Status No active tasks You are ready to start receiving tasks. [PERSON_NAME] Av…" at bounding box center [354, 394] width 640 height 721
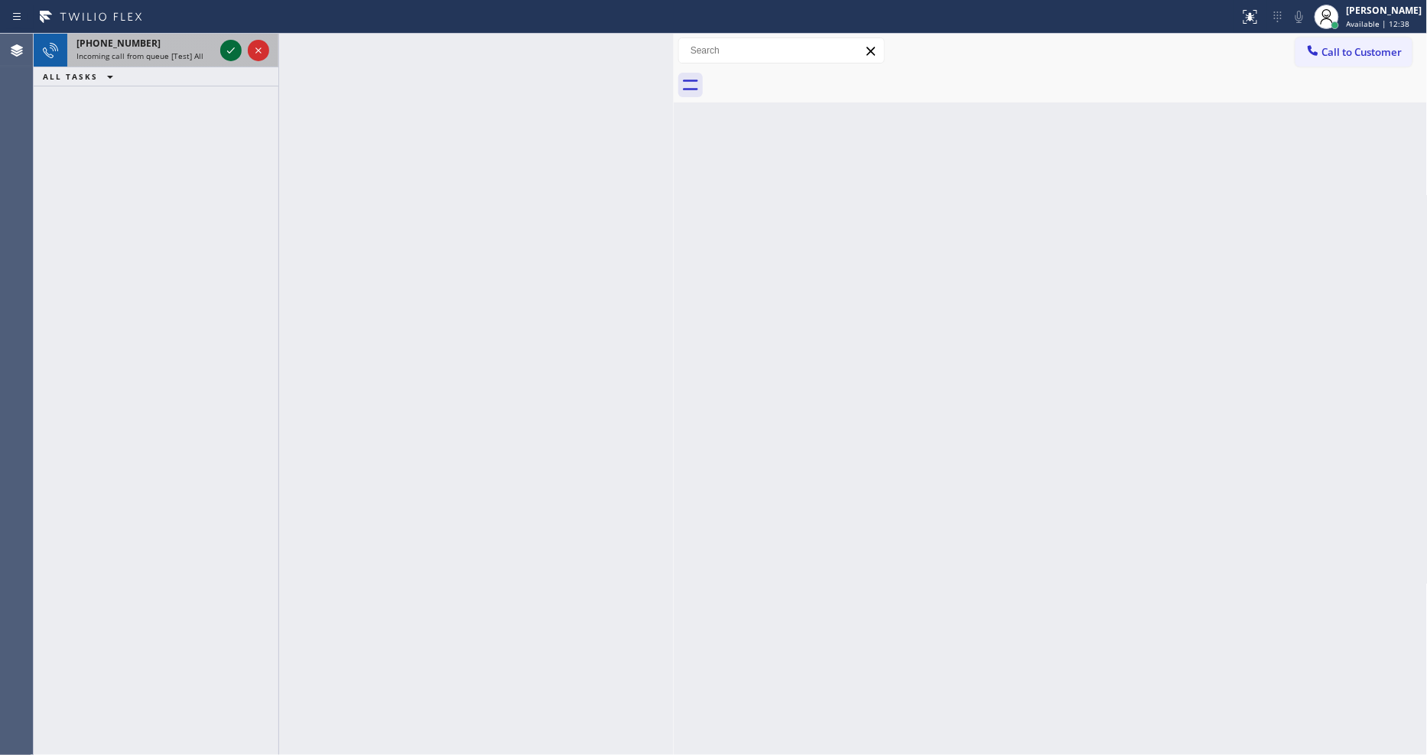
click at [233, 54] on icon at bounding box center [231, 50] width 18 height 18
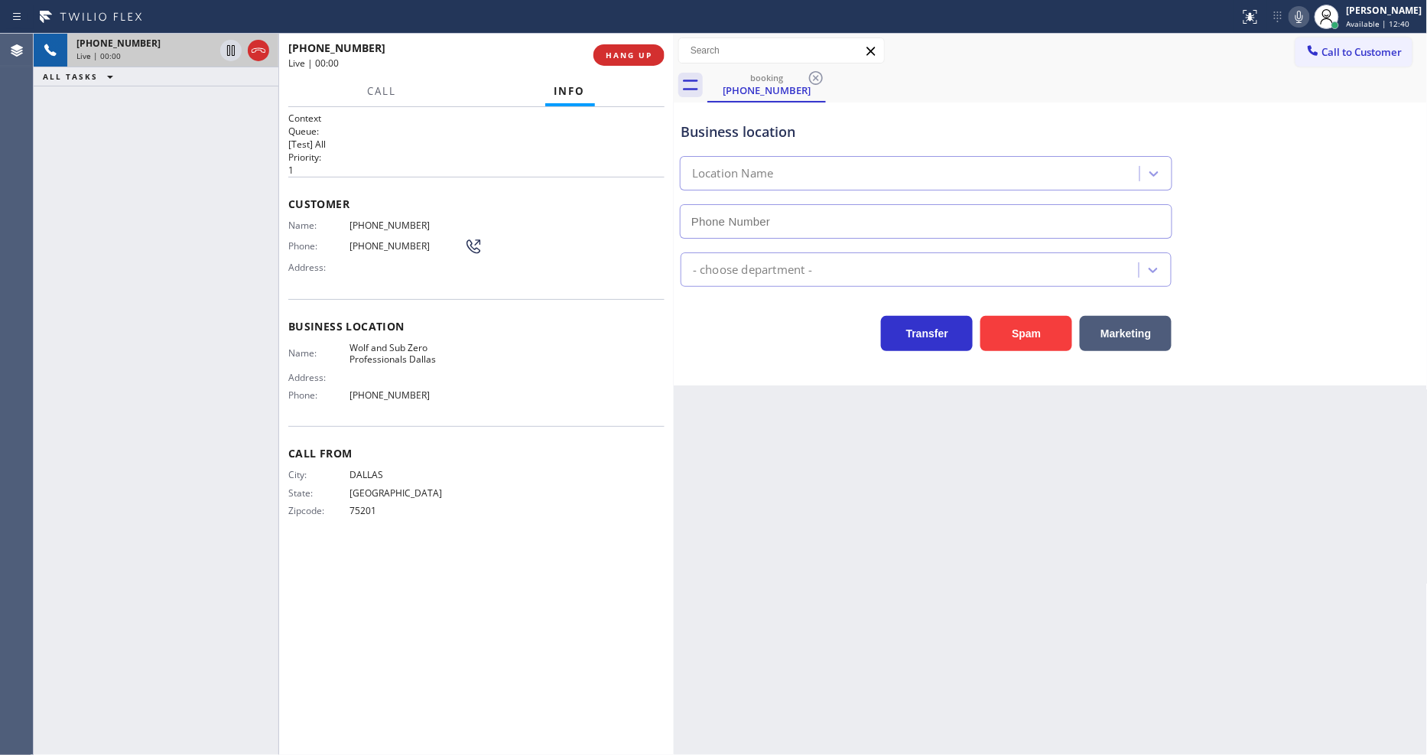
type input "(214) 817-2065"
drag, startPoint x: 1008, startPoint y: 464, endPoint x: 750, endPoint y: 568, distance: 277.7
click at [1008, 464] on div "Back to Dashboard Change Sender ID Customers Technicians Select a contact Outbo…" at bounding box center [1051, 394] width 754 height 721
click at [394, 220] on span "(682) 777-8929" at bounding box center [407, 225] width 115 height 11
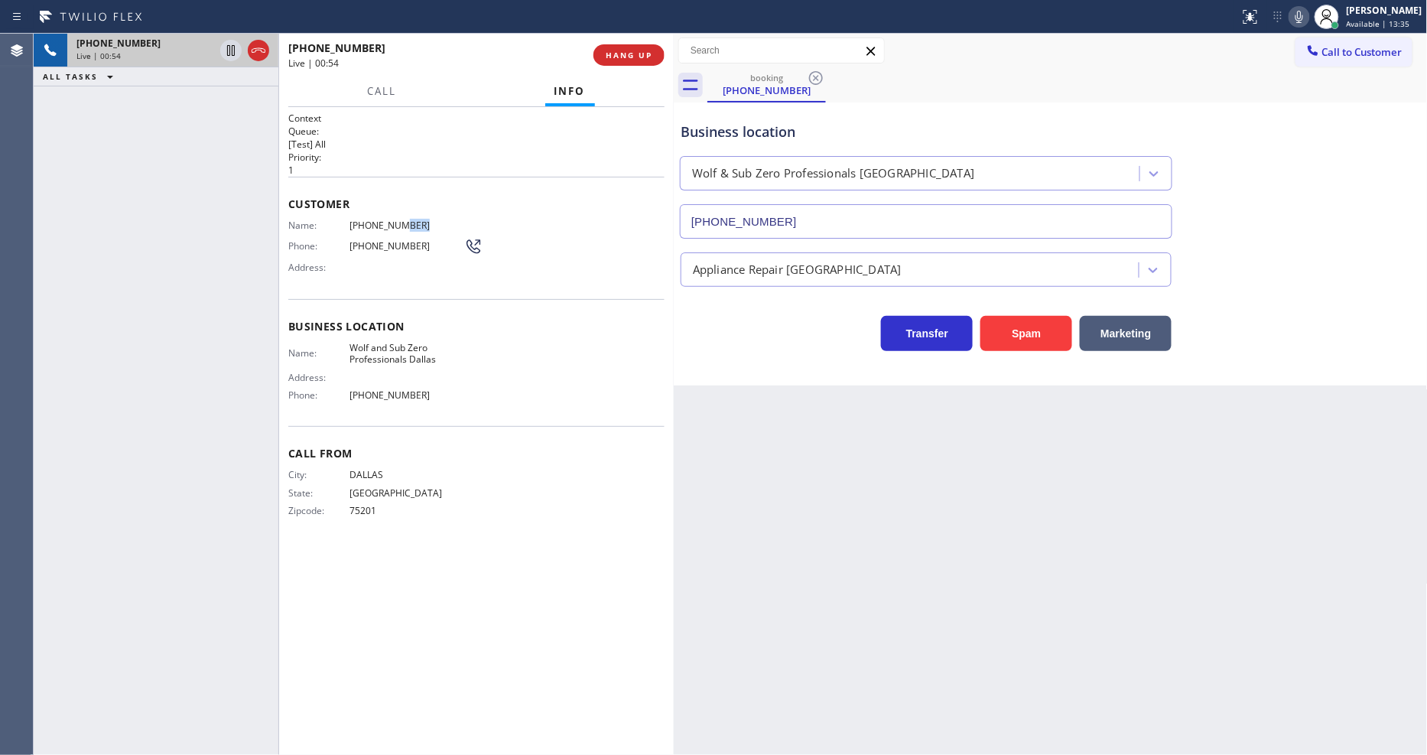
copy span "8929"
click at [394, 224] on span "(682) 777-8929" at bounding box center [407, 225] width 115 height 11
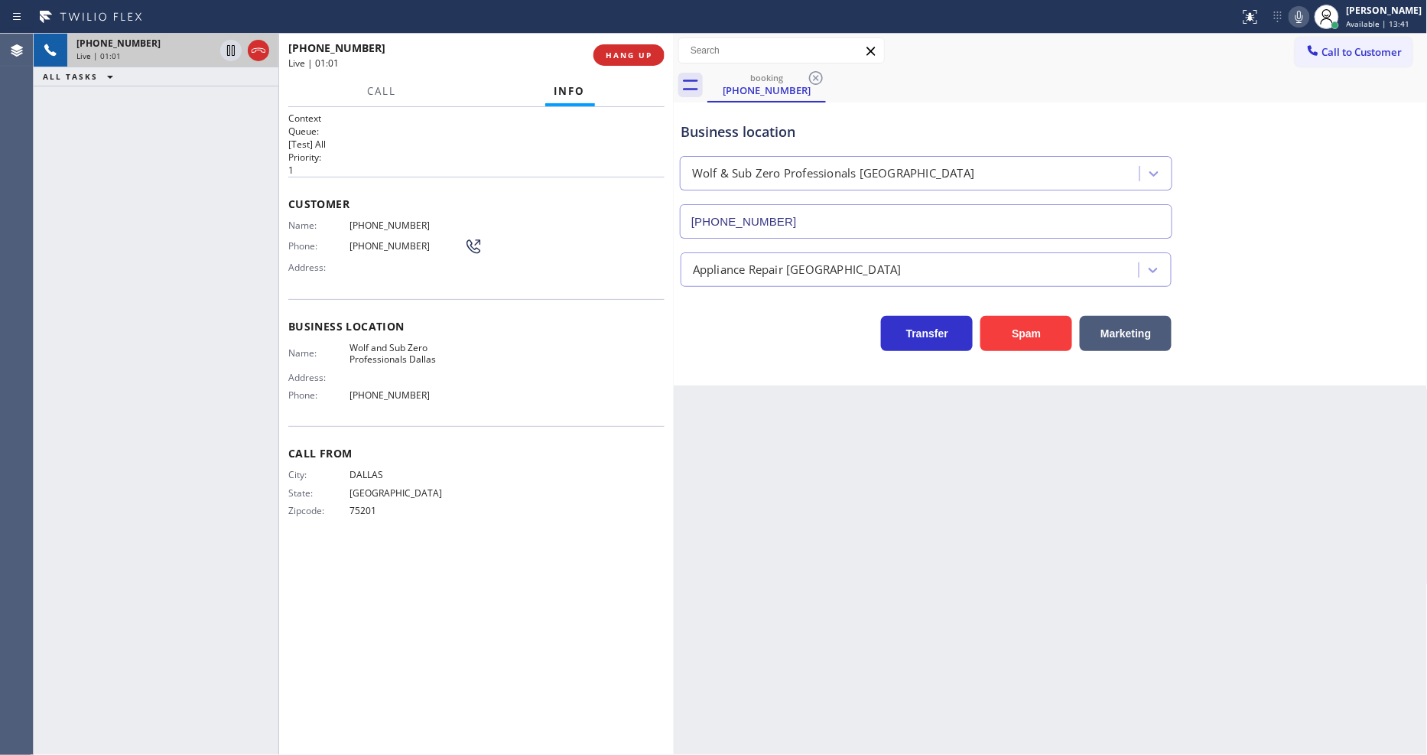
click at [376, 353] on span "Wolf and Sub Zero Professionals Dallas" at bounding box center [407, 354] width 115 height 24
copy span "Wolf and Sub Zero Professionals Dallas"
drag, startPoint x: 225, startPoint y: 47, endPoint x: 239, endPoint y: 47, distance: 13.8
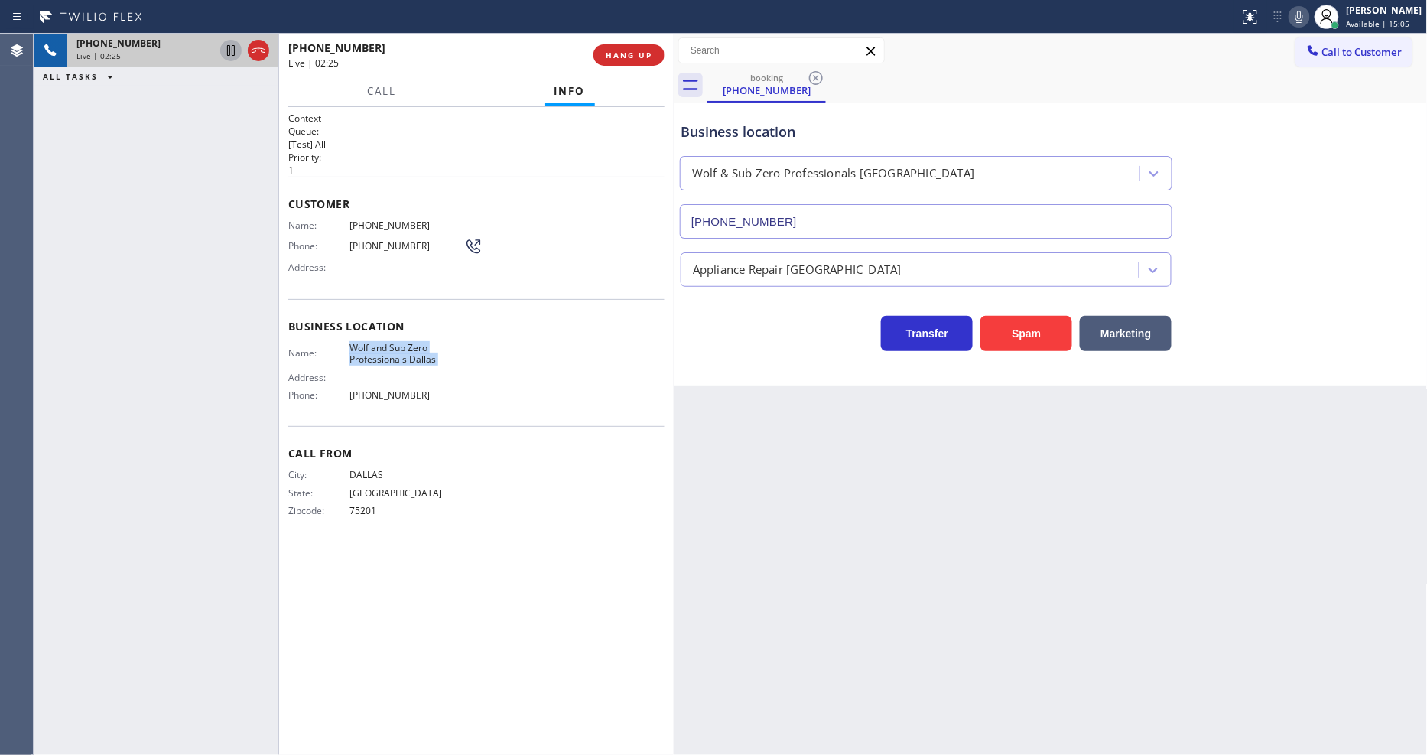
click at [225, 47] on icon at bounding box center [231, 50] width 18 height 18
click at [1309, 18] on icon at bounding box center [1299, 17] width 18 height 18
click at [228, 47] on icon at bounding box center [231, 50] width 11 height 11
click at [1303, 21] on icon at bounding box center [1300, 17] width 8 height 12
click at [541, 188] on div "Customer Name: (682) 777-8929 Phone: (682) 777-8929 Address:" at bounding box center [476, 238] width 376 height 122
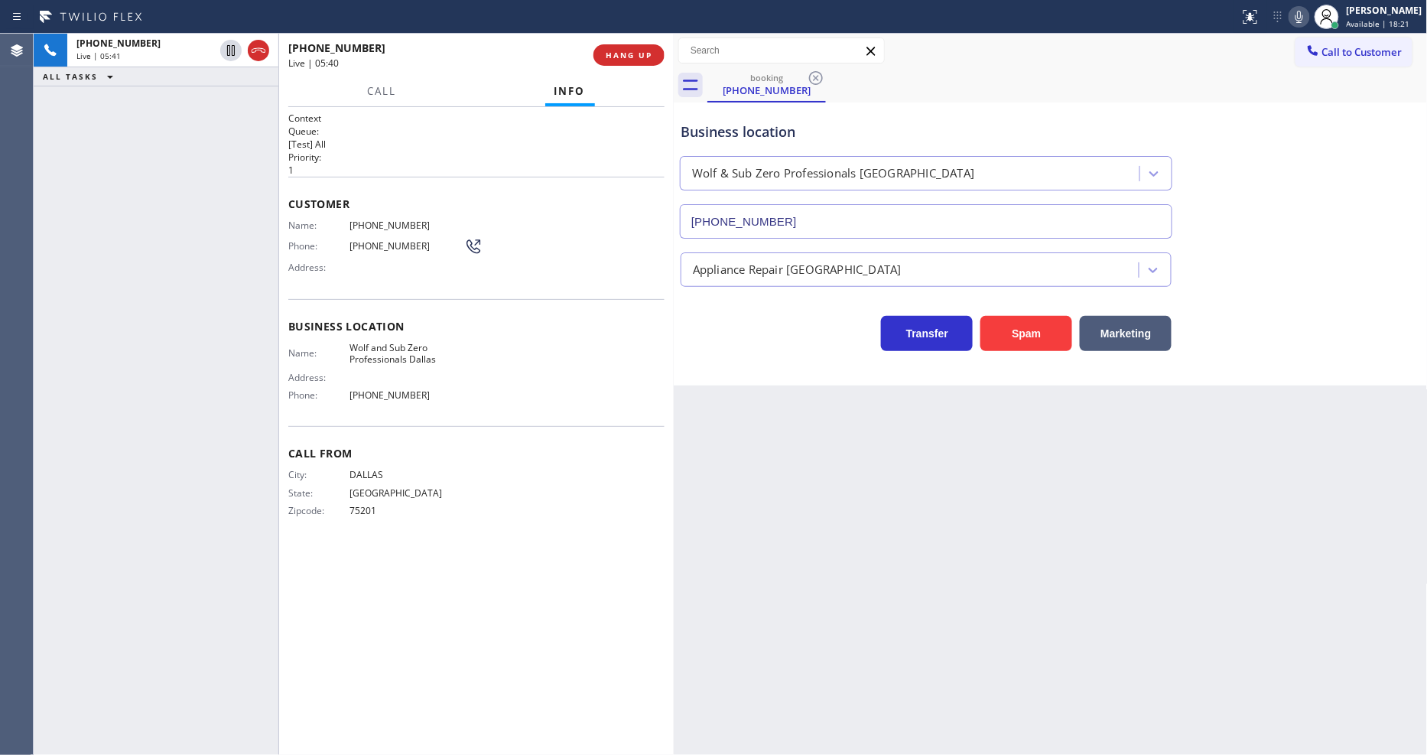
click at [367, 246] on span "(682) 777-8929" at bounding box center [407, 245] width 115 height 11
click at [635, 54] on span "HANG UP" at bounding box center [629, 55] width 47 height 11
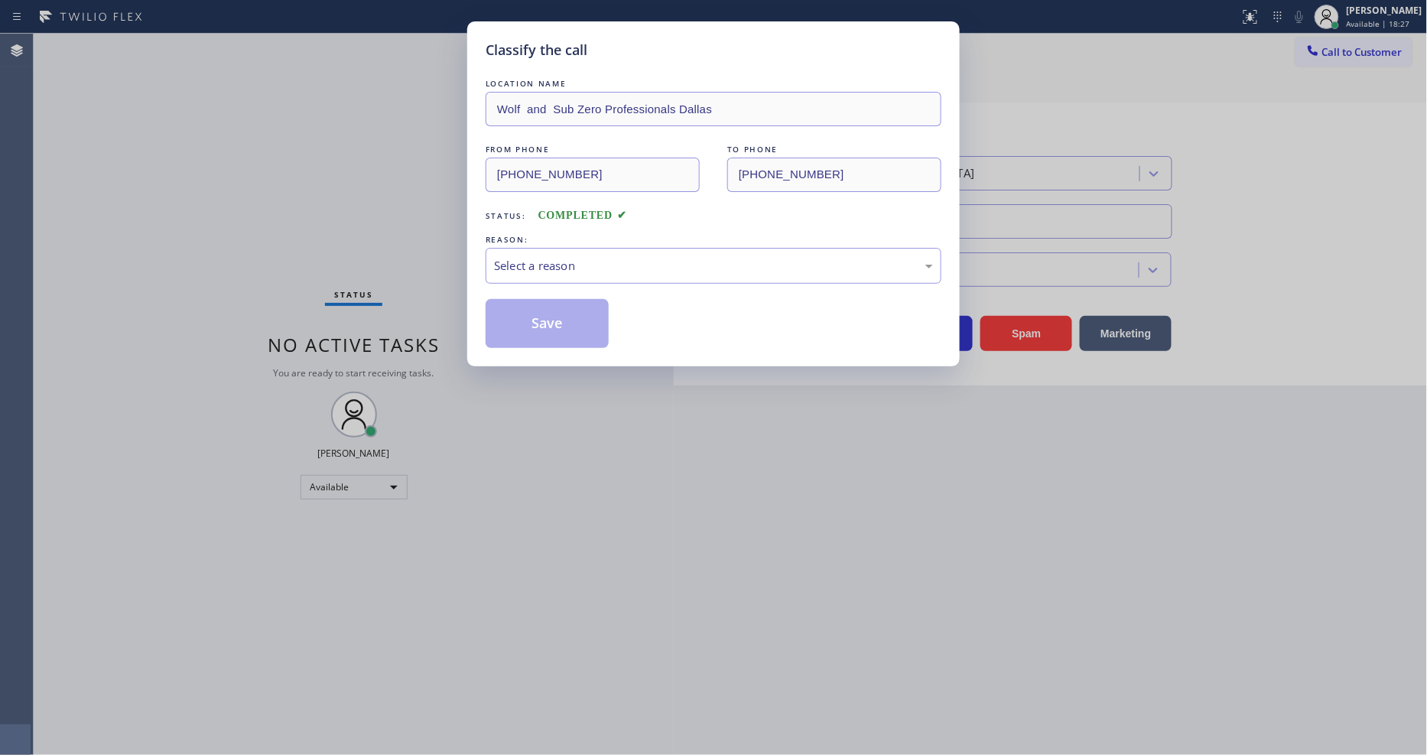
click at [529, 268] on div "Select a reason" at bounding box center [713, 266] width 439 height 18
click at [526, 323] on button "Save" at bounding box center [547, 323] width 123 height 49
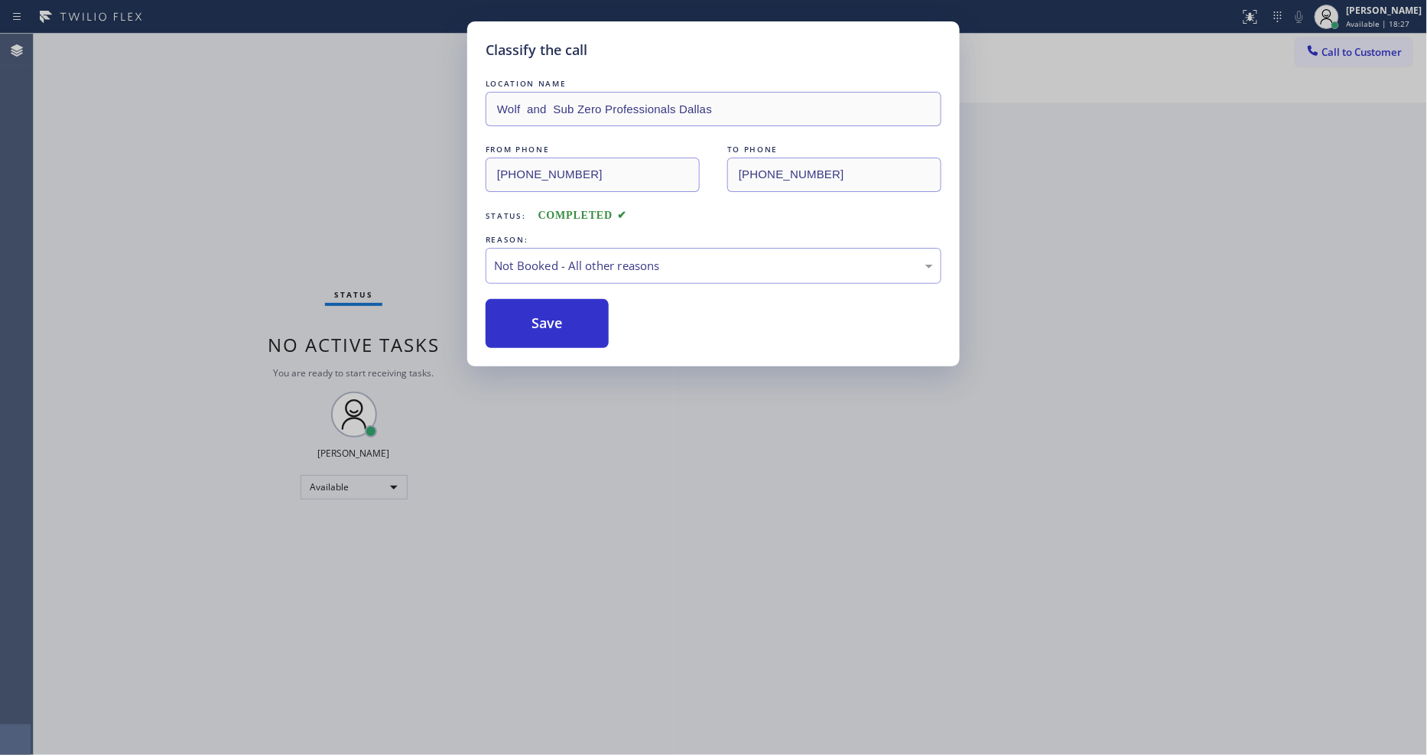
click at [526, 323] on button "Save" at bounding box center [547, 323] width 123 height 49
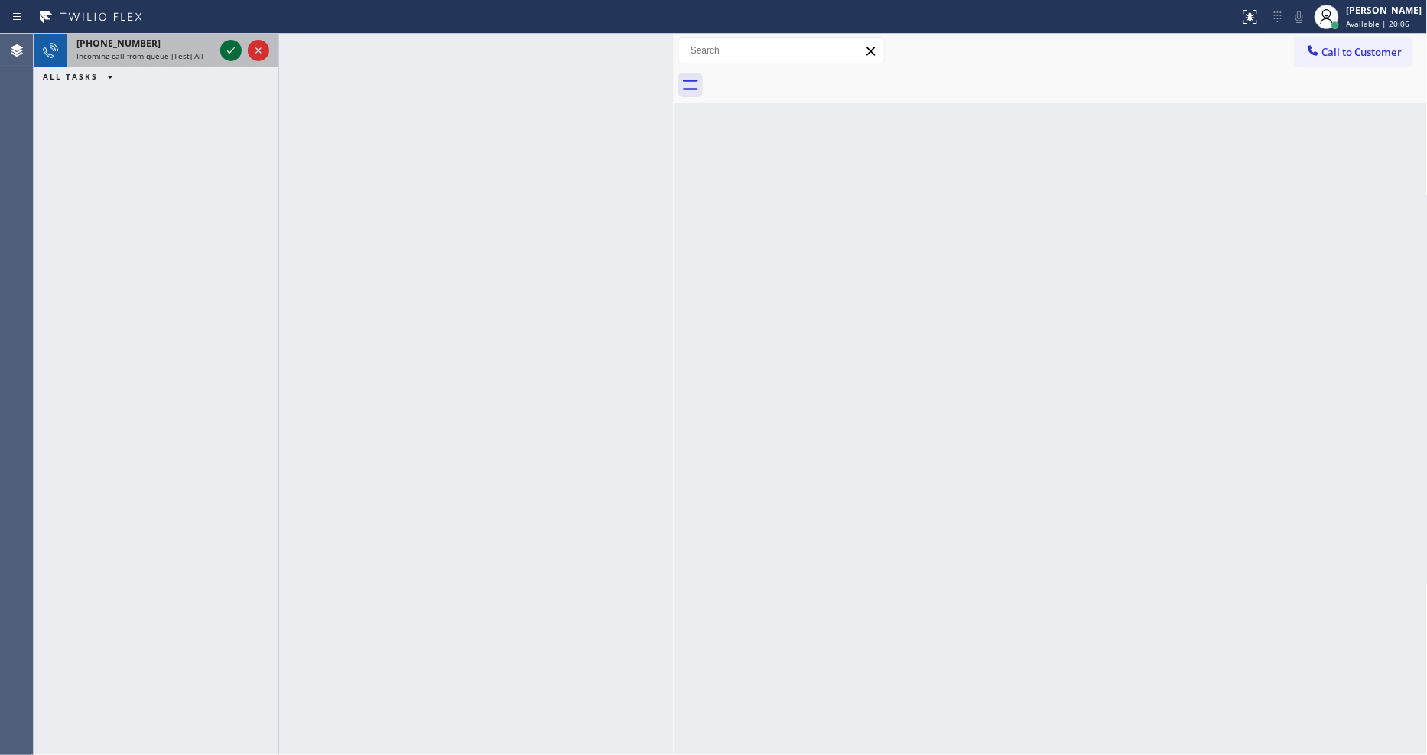
click at [226, 47] on icon at bounding box center [231, 50] width 18 height 18
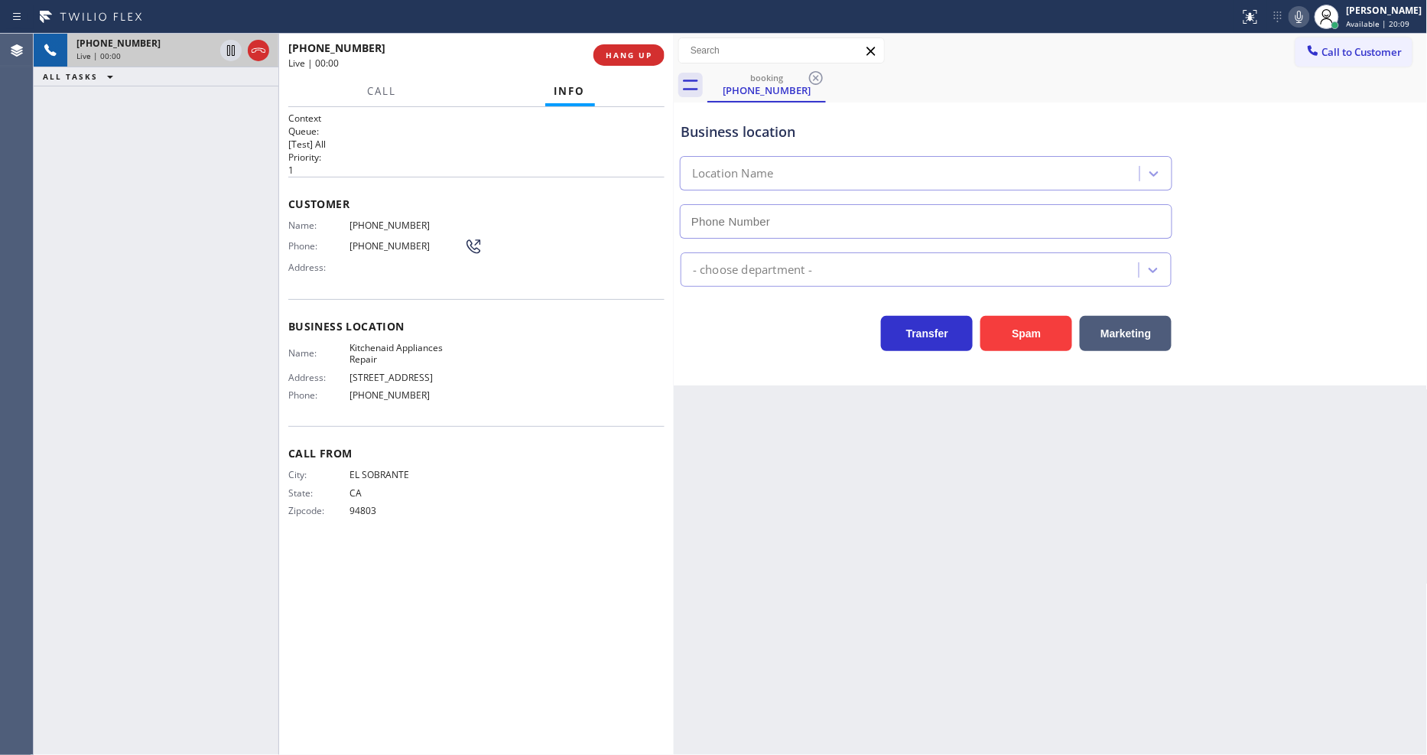
type input "(617) 315-6584"
drag, startPoint x: 1114, startPoint y: 457, endPoint x: 1089, endPoint y: 445, distance: 27.4
click at [1111, 456] on div "Back to Dashboard Change Sender ID Customers Technicians Select a contact Outbo…" at bounding box center [1051, 394] width 754 height 721
click at [383, 342] on span "Kitchenaid Appliances Repair" at bounding box center [407, 354] width 115 height 24
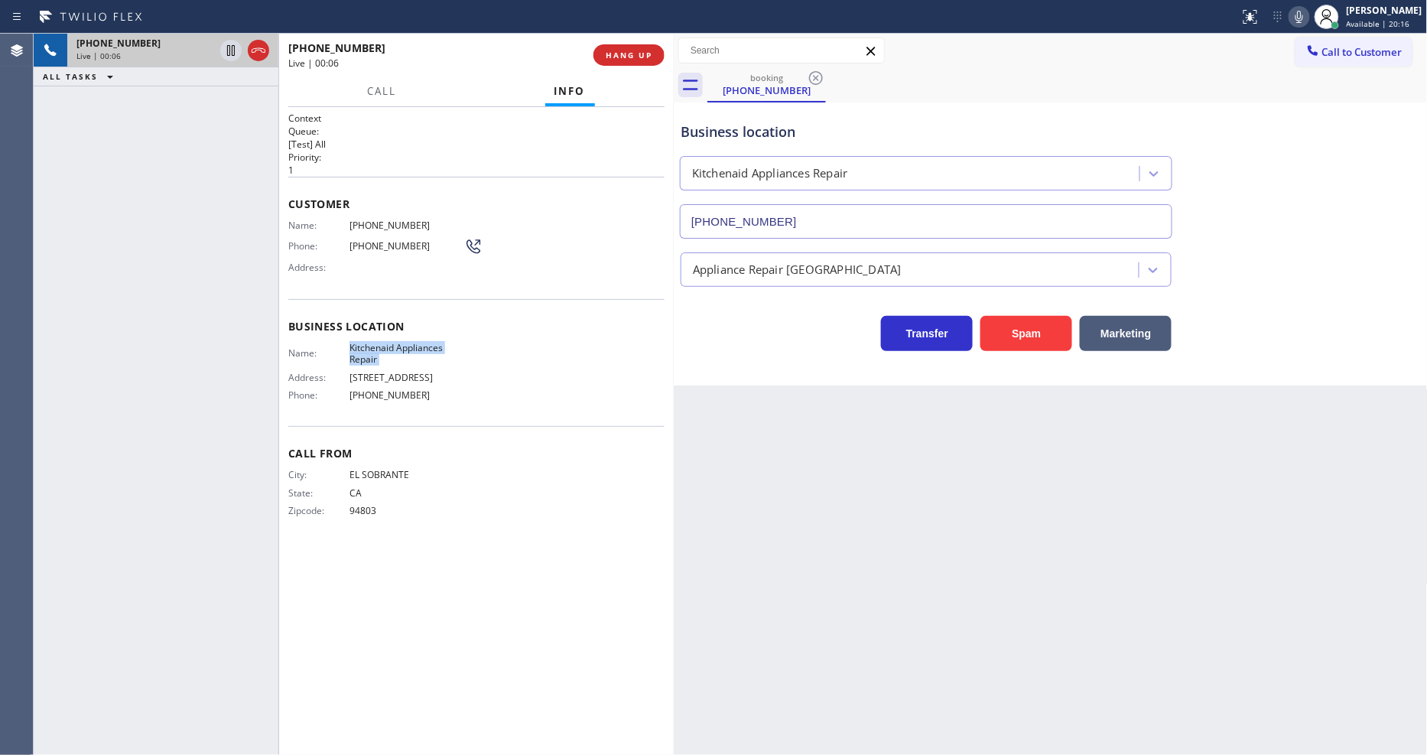
click at [383, 342] on span "Kitchenaid Appliances Repair" at bounding box center [407, 354] width 115 height 24
copy span "Kitchenaid Appliances Repair"
drag, startPoint x: 170, startPoint y: 321, endPoint x: 321, endPoint y: 242, distance: 170.7
click at [170, 321] on div "+15103096133 Live | 00:16 ALL TASKS ALL TASKS ACTIVE TASKS TASKS IN WRAP UP" at bounding box center [156, 394] width 245 height 721
click at [626, 50] on span "HANG UP" at bounding box center [629, 55] width 47 height 11
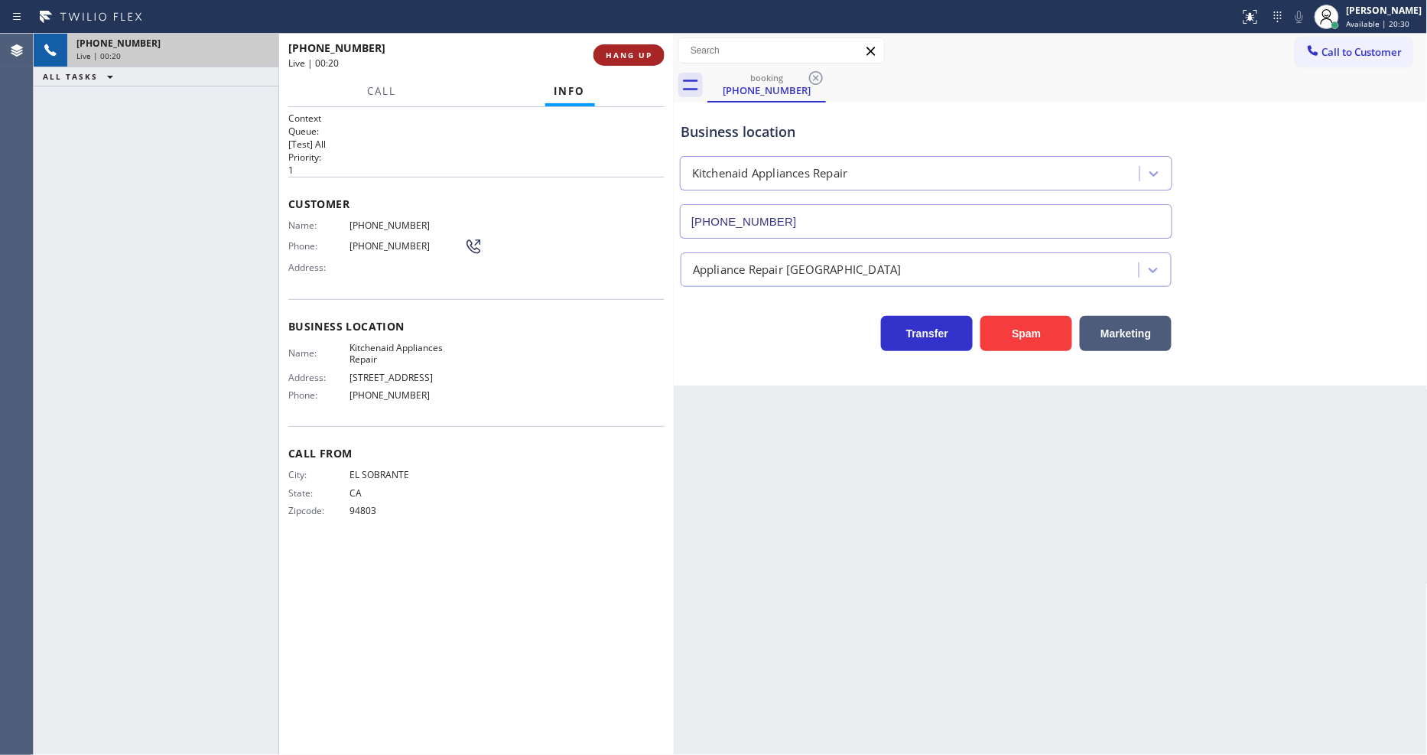
click at [626, 50] on span "HANG UP" at bounding box center [629, 55] width 47 height 11
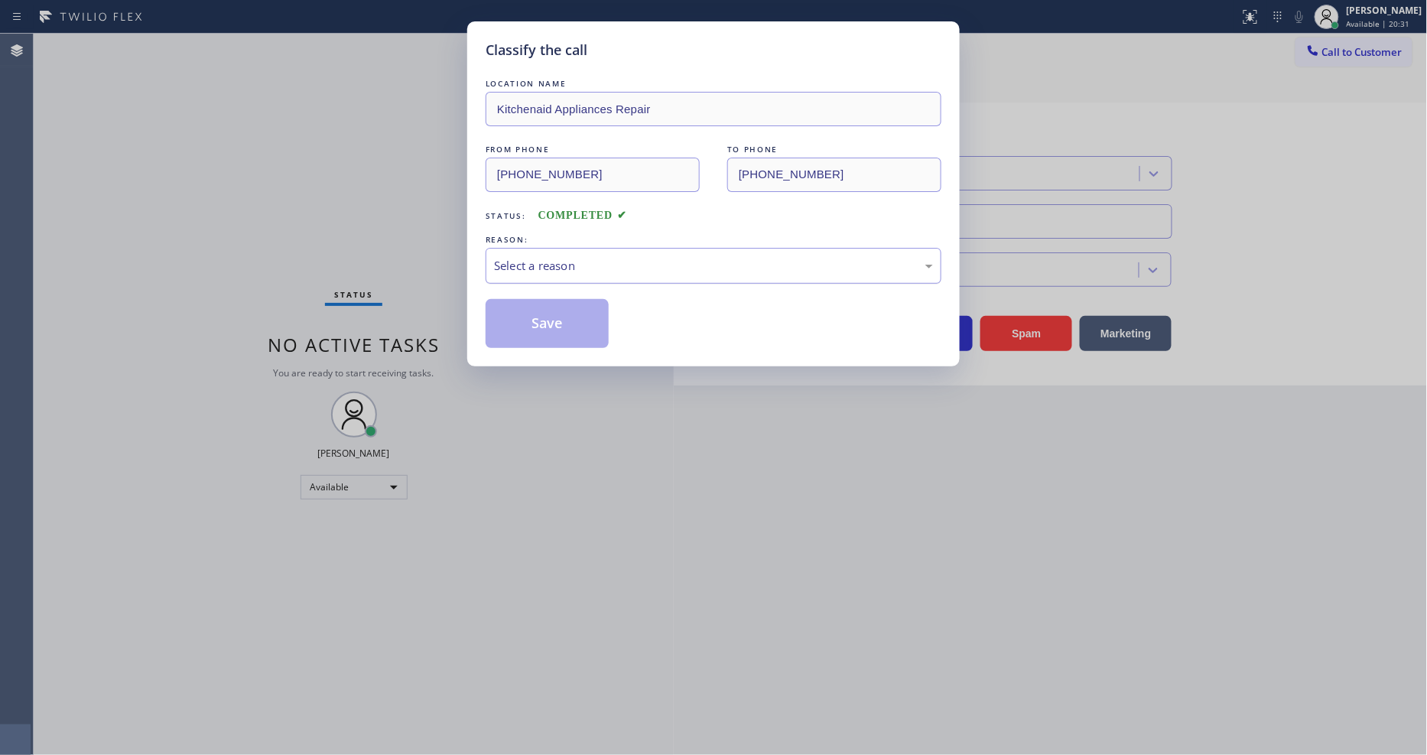
click at [541, 269] on div "Select a reason" at bounding box center [713, 266] width 439 height 18
click at [531, 320] on button "Save" at bounding box center [547, 323] width 123 height 49
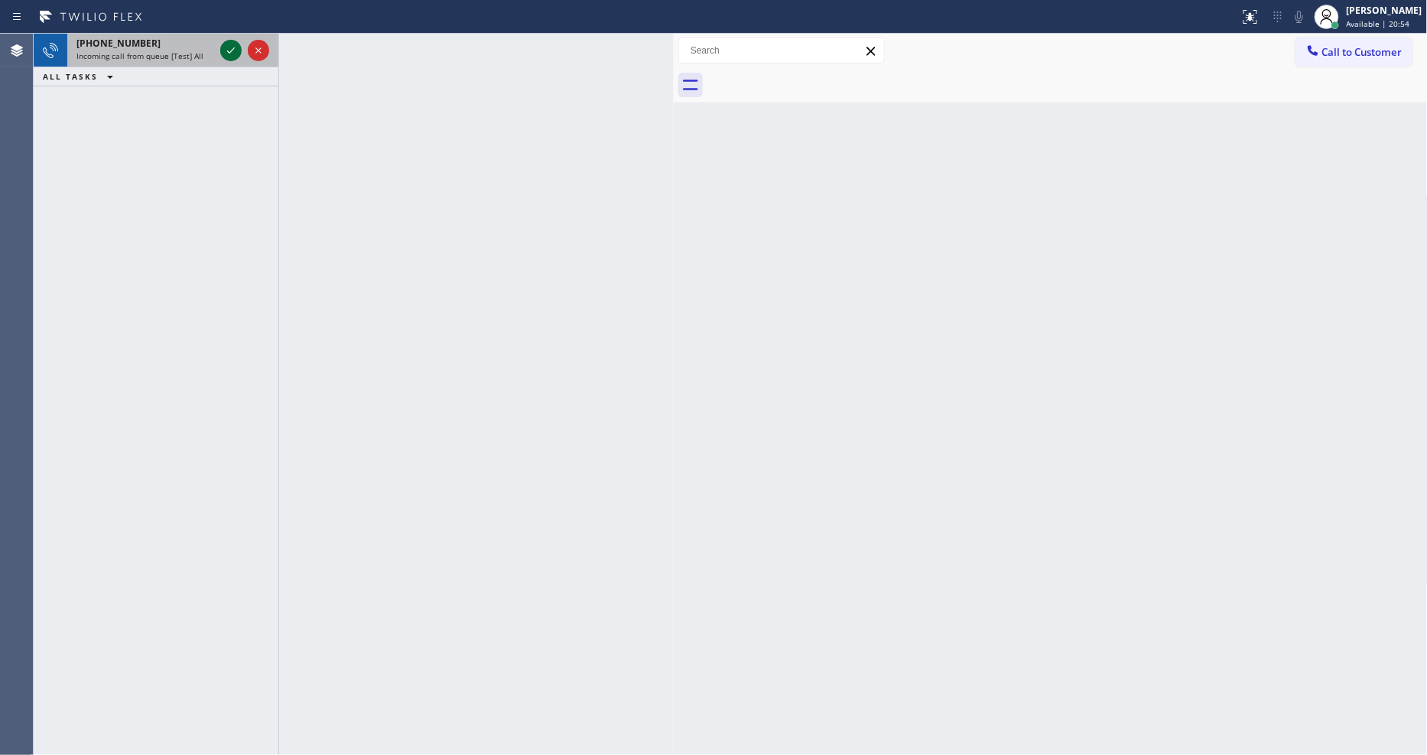
click at [226, 52] on icon at bounding box center [231, 50] width 18 height 18
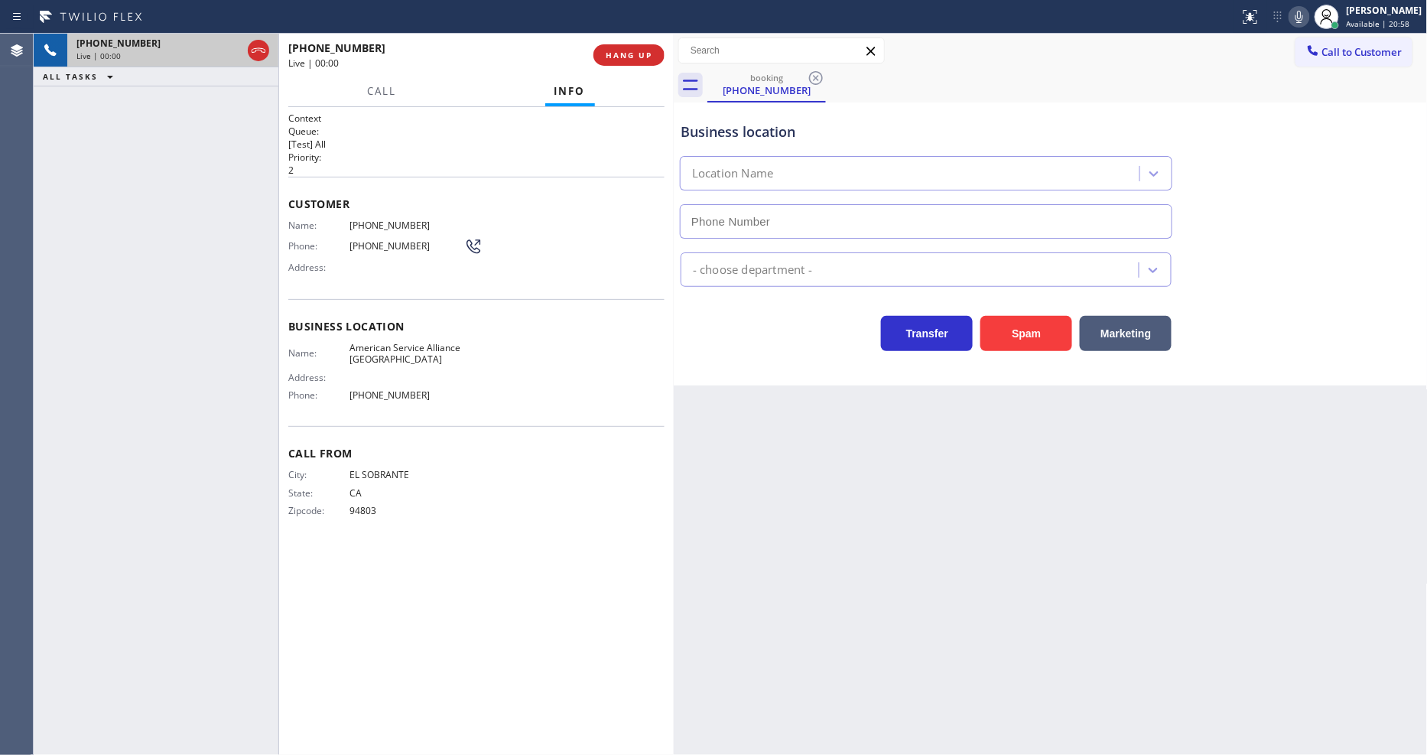
type input "(510) 361-0551"
click at [927, 444] on div "Back to Dashboard Change Sender ID Customers Technicians Select a contact Outbo…" at bounding box center [1051, 394] width 754 height 721
click at [404, 347] on span "American Service Alliance San Leandro" at bounding box center [407, 354] width 115 height 24
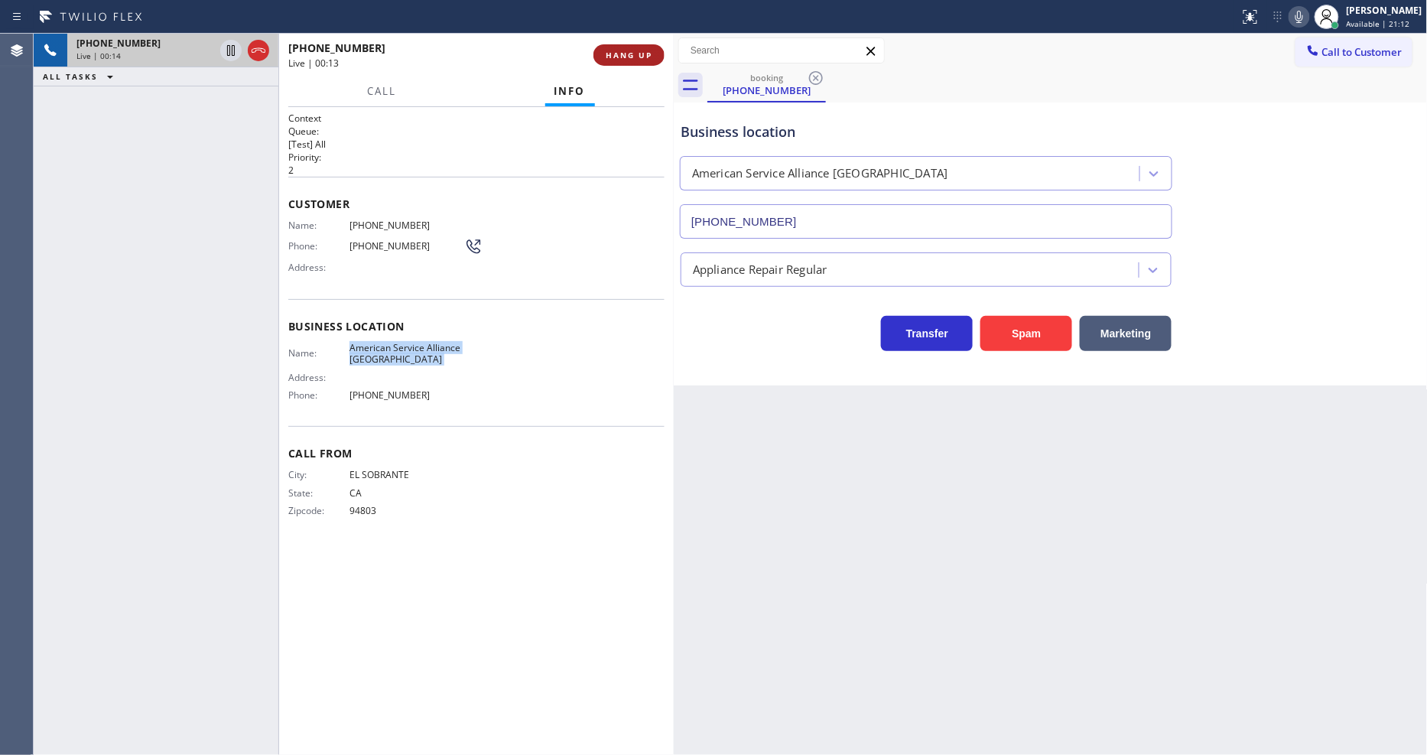
click at [642, 47] on button "HANG UP" at bounding box center [629, 54] width 71 height 21
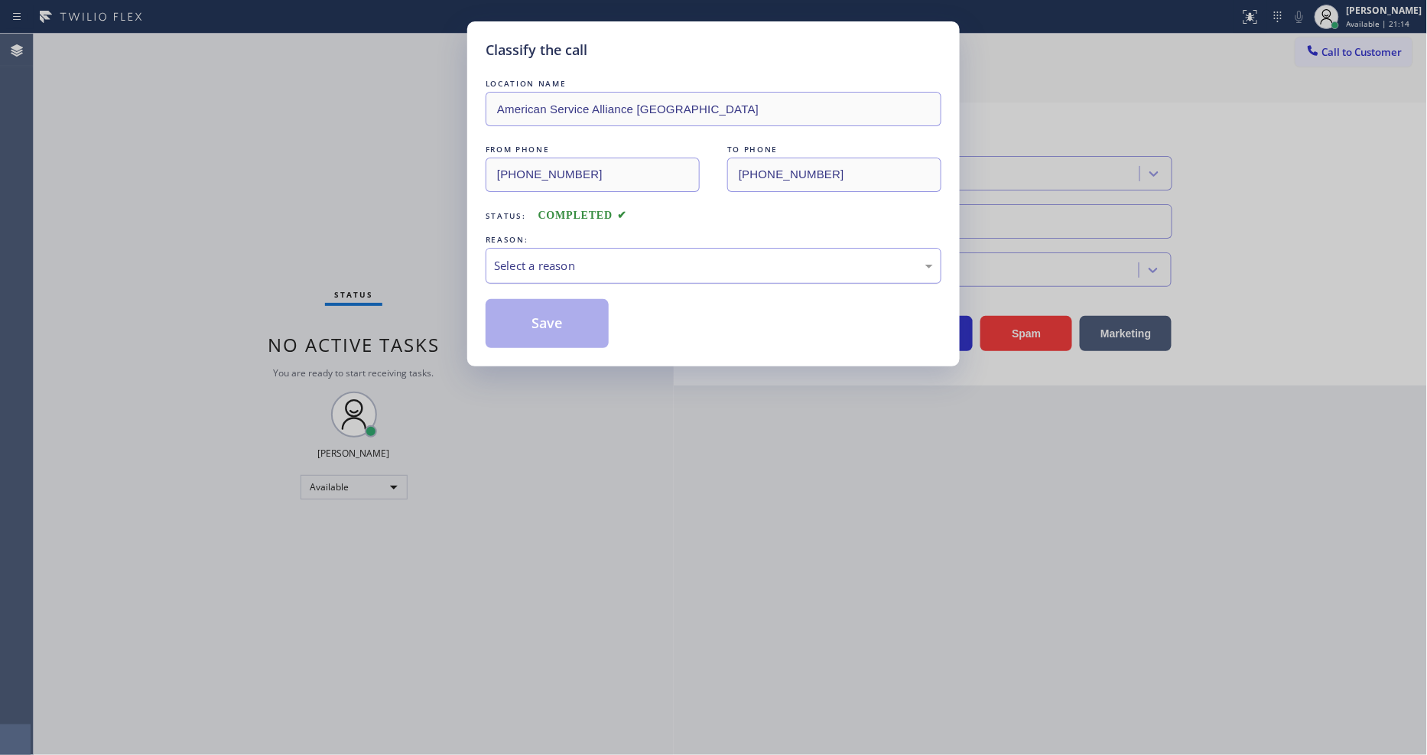
click at [562, 273] on div "Select a reason" at bounding box center [714, 266] width 456 height 36
click at [563, 324] on button "Save" at bounding box center [547, 323] width 123 height 49
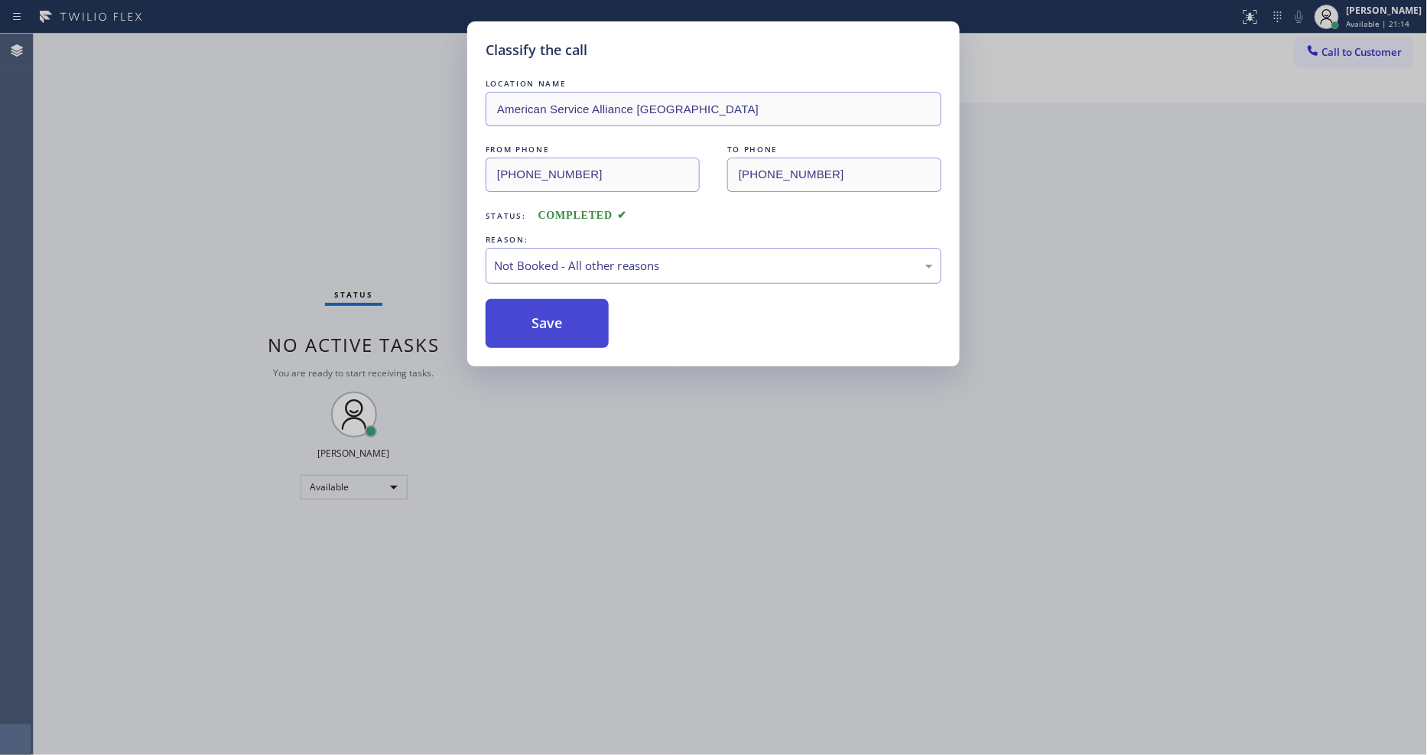
click at [563, 324] on button "Save" at bounding box center [547, 323] width 123 height 49
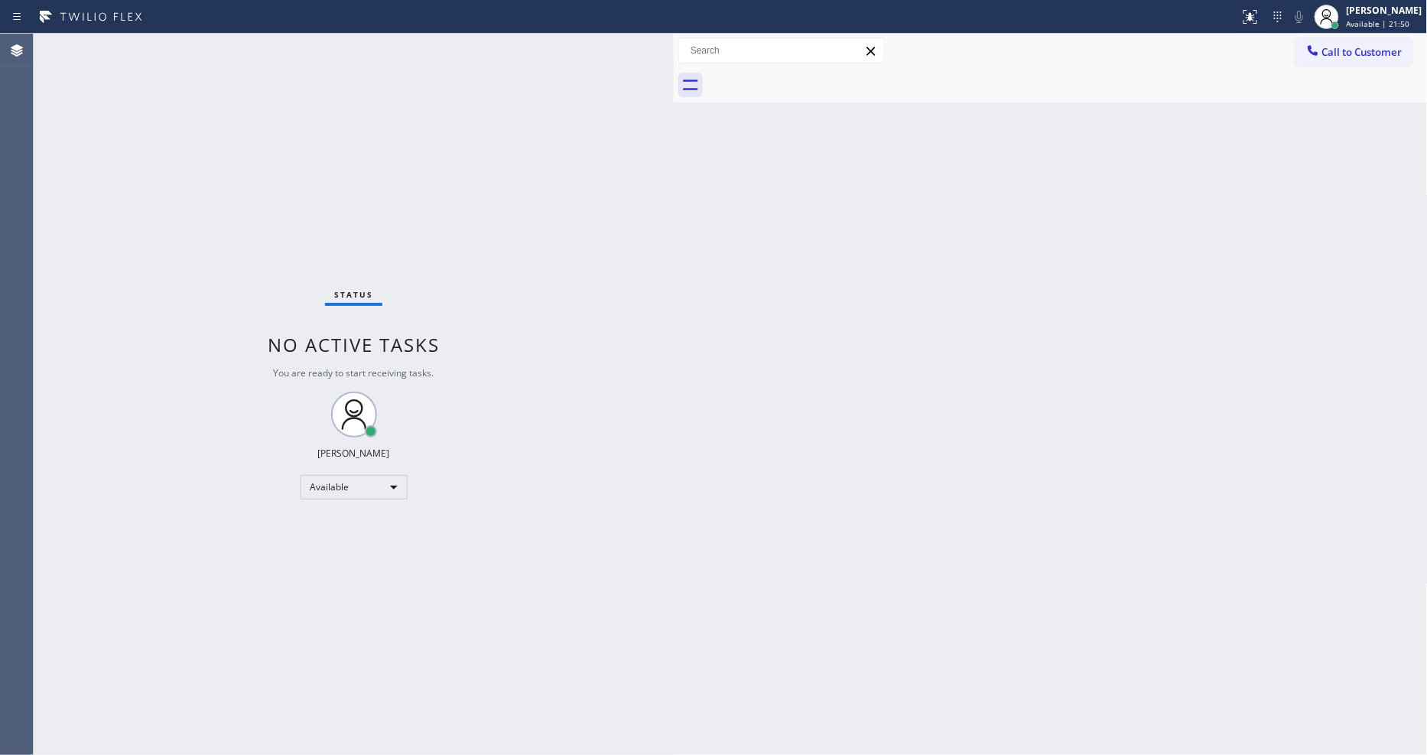
drag, startPoint x: 1191, startPoint y: 438, endPoint x: 935, endPoint y: 490, distance: 260.7
click at [1187, 437] on div "Back to Dashboard Change Sender ID Customers Technicians Select a contact Outbo…" at bounding box center [1051, 394] width 754 height 721
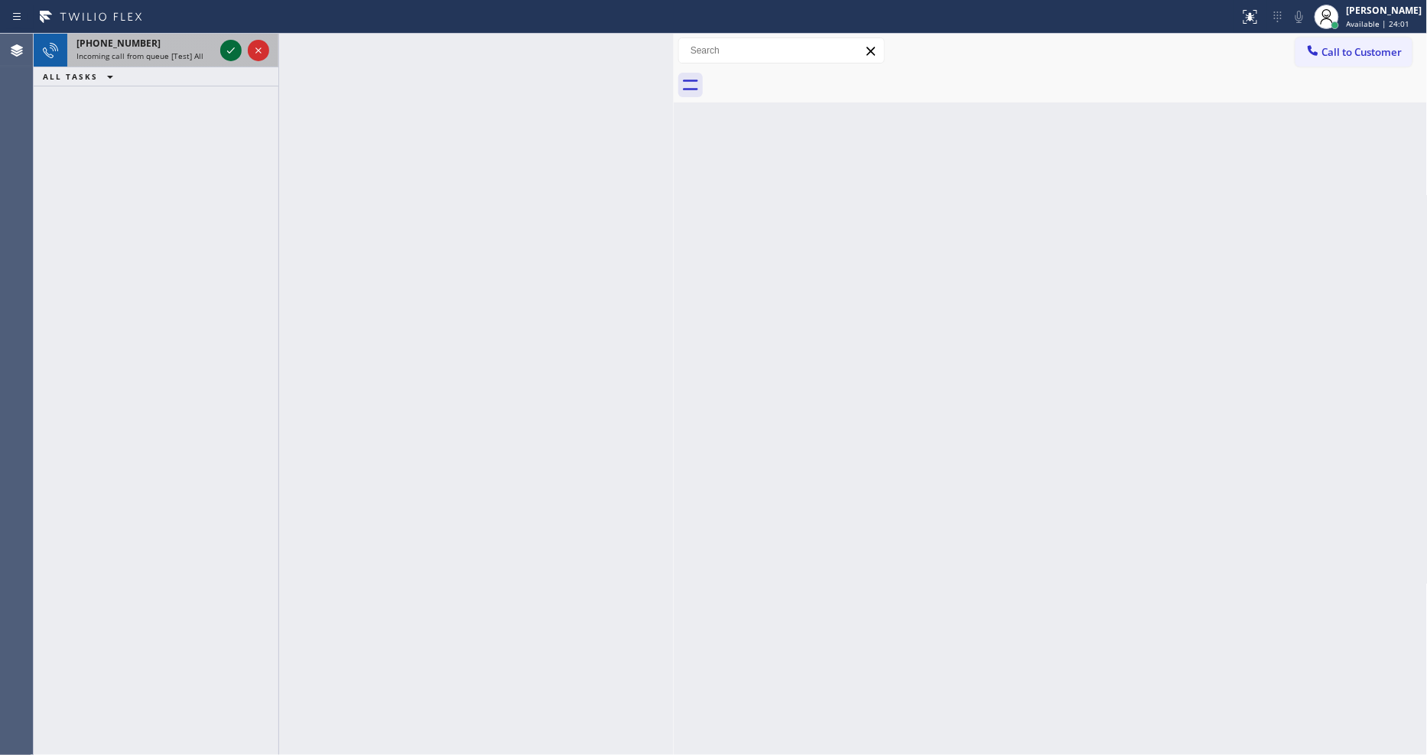
click at [226, 47] on icon at bounding box center [231, 50] width 18 height 18
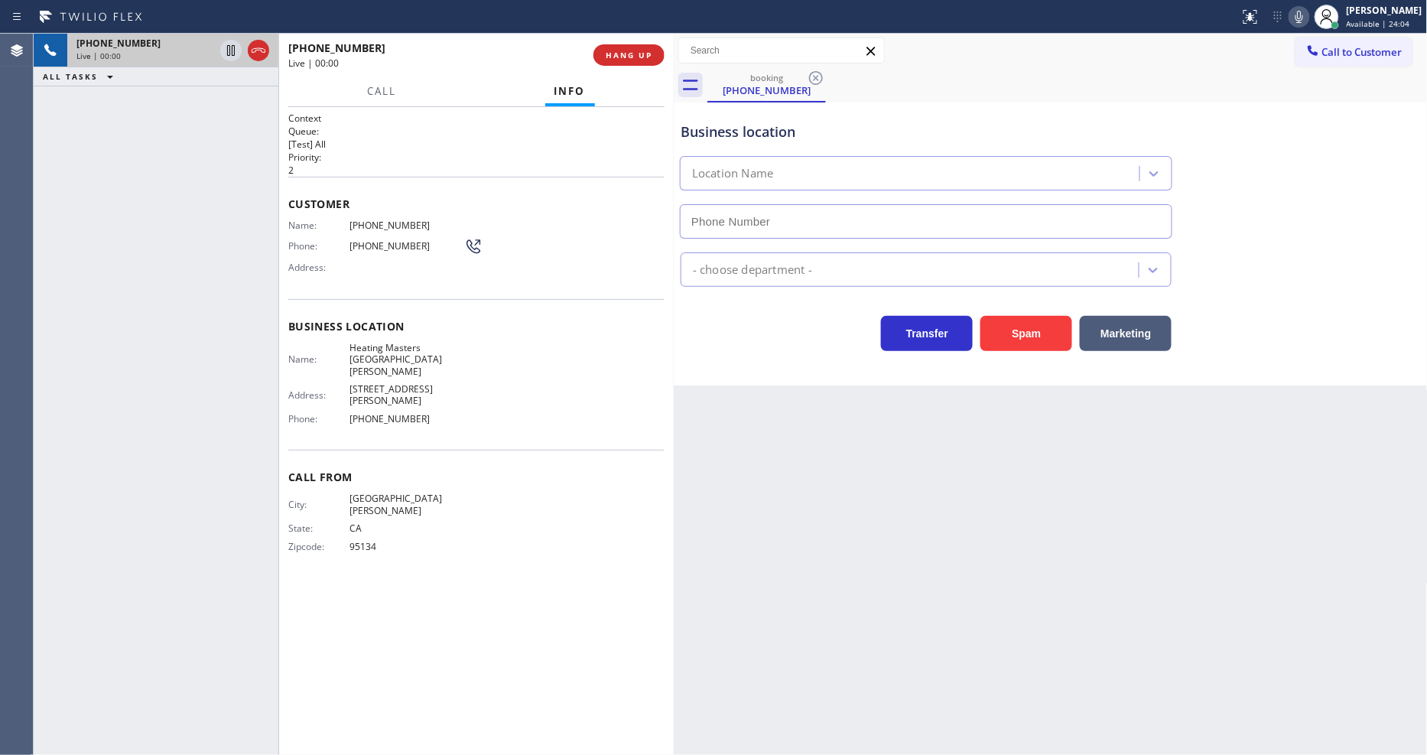
type input "(669) 800-4335"
click at [1041, 450] on div "Back to Dashboard Change Sender ID Customers Technicians Select a contact Outbo…" at bounding box center [1051, 394] width 754 height 721
drag, startPoint x: 1019, startPoint y: 566, endPoint x: 990, endPoint y: 548, distance: 33.7
click at [1019, 564] on div "Back to Dashboard Change Sender ID Customers Technicians Select a contact Outbo…" at bounding box center [1051, 394] width 754 height 721
click at [376, 345] on span "Heating Masters San Jose" at bounding box center [407, 359] width 115 height 35
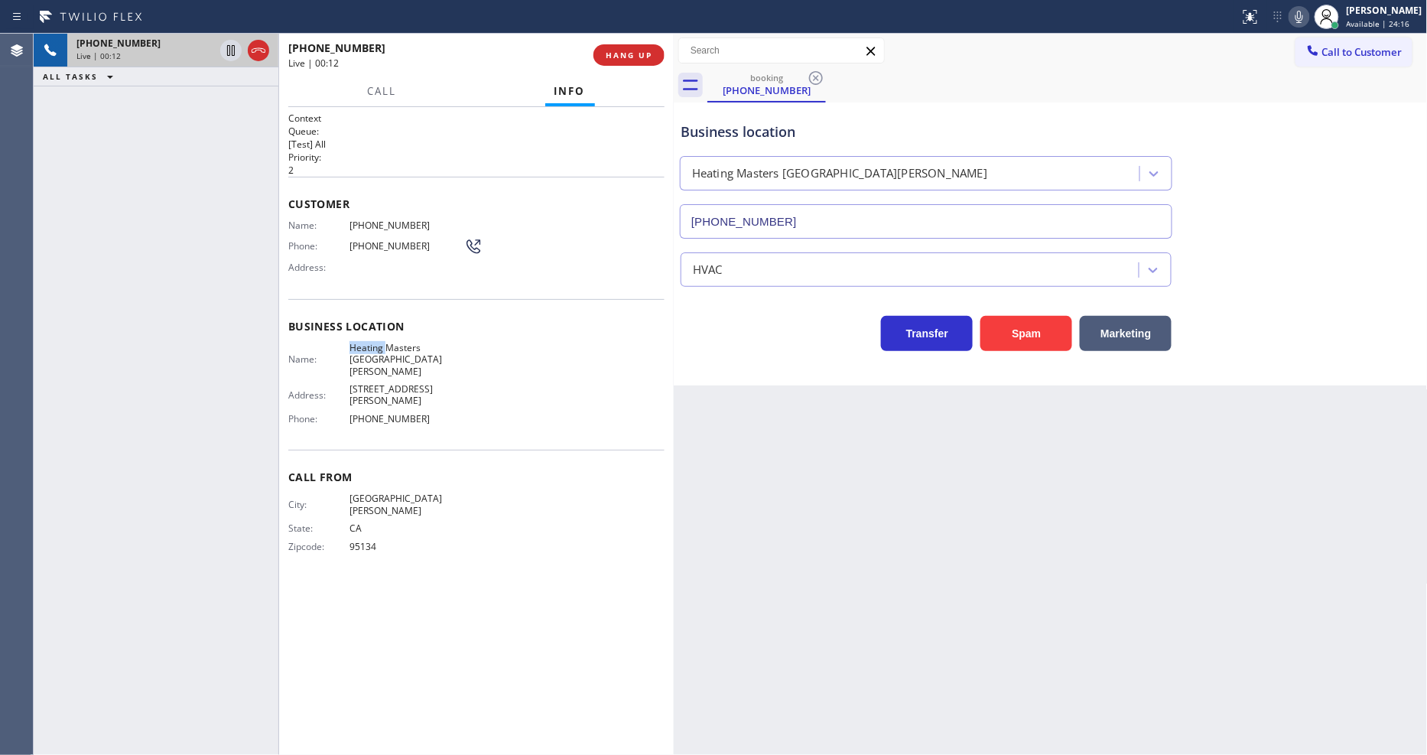
click at [376, 345] on span "Heating Masters San Jose" at bounding box center [407, 359] width 115 height 35
copy span "Heating Masters San Jose"
click at [390, 220] on span "(408) 826-5551" at bounding box center [407, 225] width 115 height 11
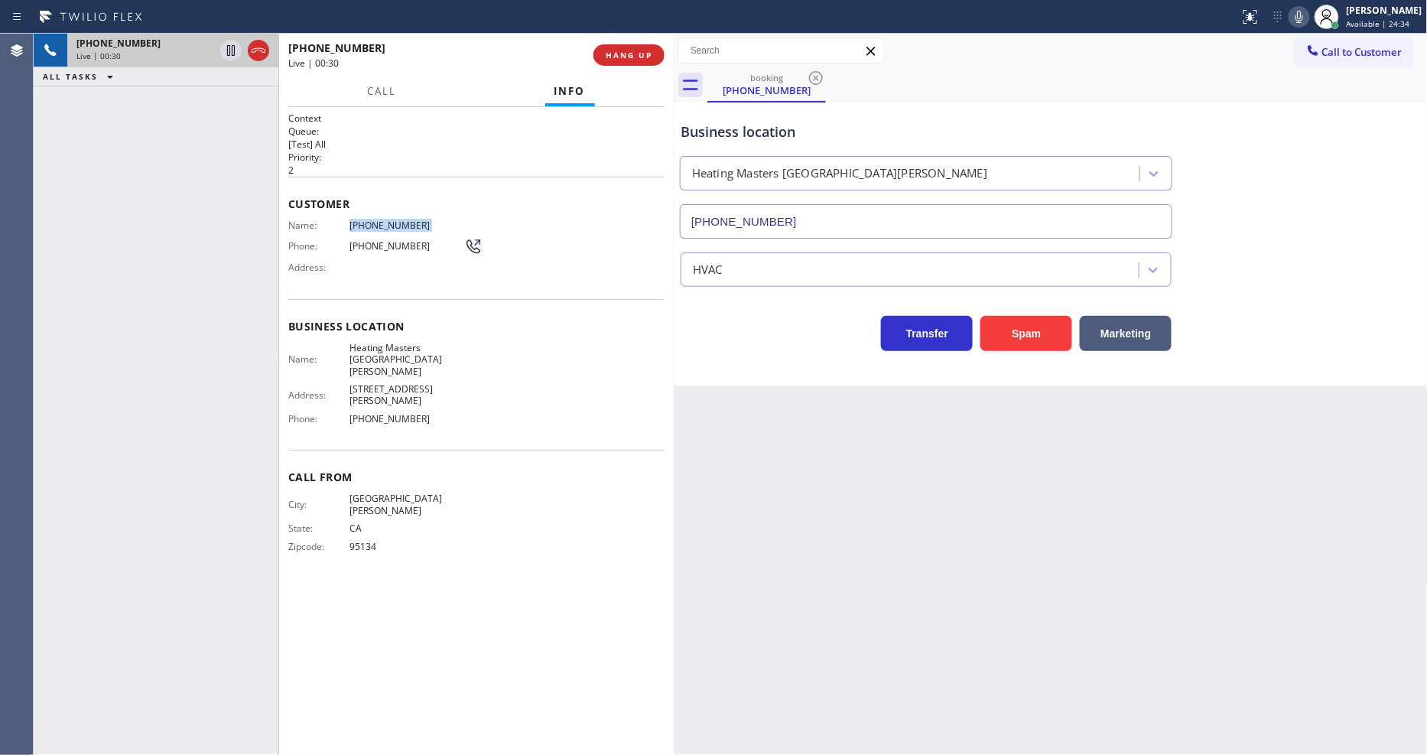
click at [390, 220] on span "(408) 826-5551" at bounding box center [407, 225] width 115 height 11
drag, startPoint x: 232, startPoint y: 51, endPoint x: 746, endPoint y: 37, distance: 514.2
click at [232, 51] on icon at bounding box center [231, 50] width 8 height 11
click at [1303, 17] on icon at bounding box center [1299, 17] width 18 height 18
click at [229, 47] on icon at bounding box center [231, 50] width 11 height 11
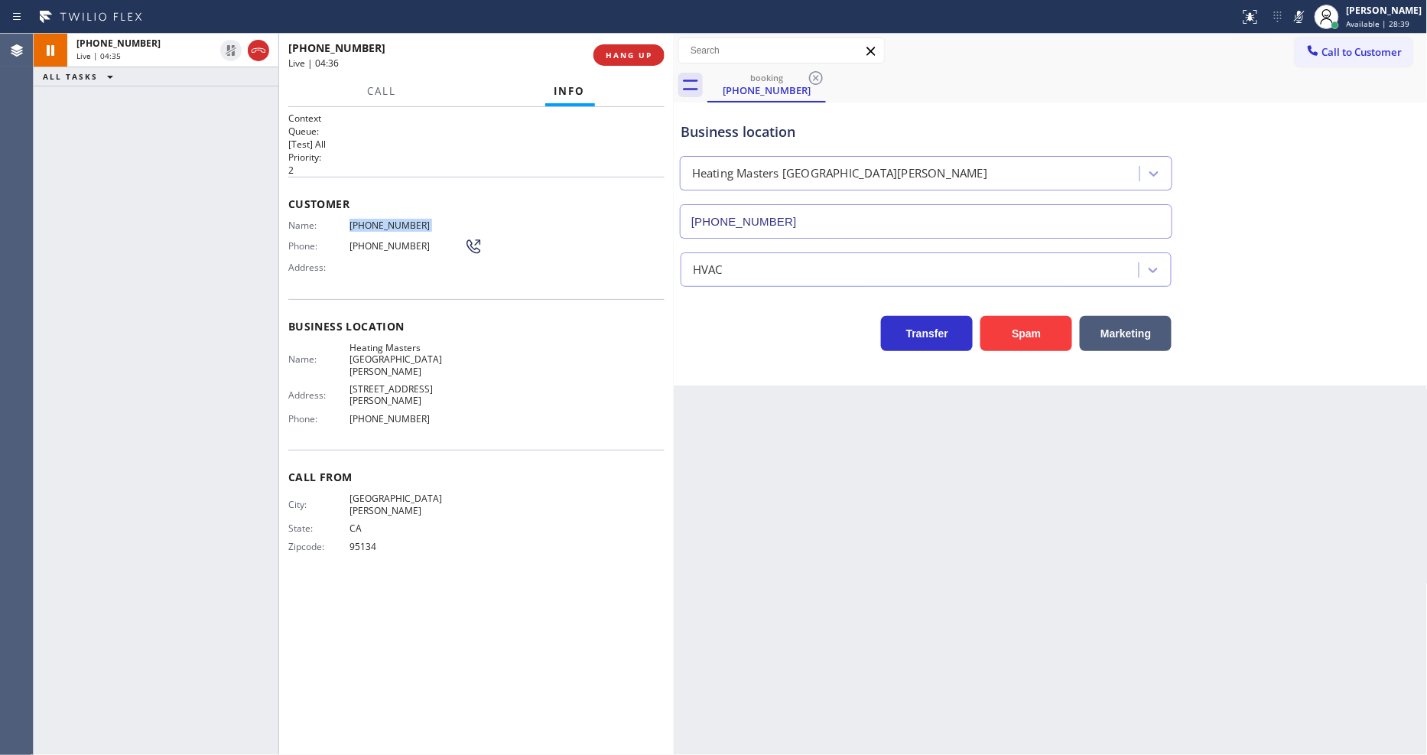
drag, startPoint x: 1313, startPoint y: 12, endPoint x: 1137, endPoint y: 266, distance: 309.4
click at [1309, 11] on icon at bounding box center [1299, 17] width 18 height 18
click at [616, 57] on span "HANG UP" at bounding box center [629, 55] width 47 height 11
click at [616, 57] on span "COMPLETE" at bounding box center [626, 55] width 53 height 11
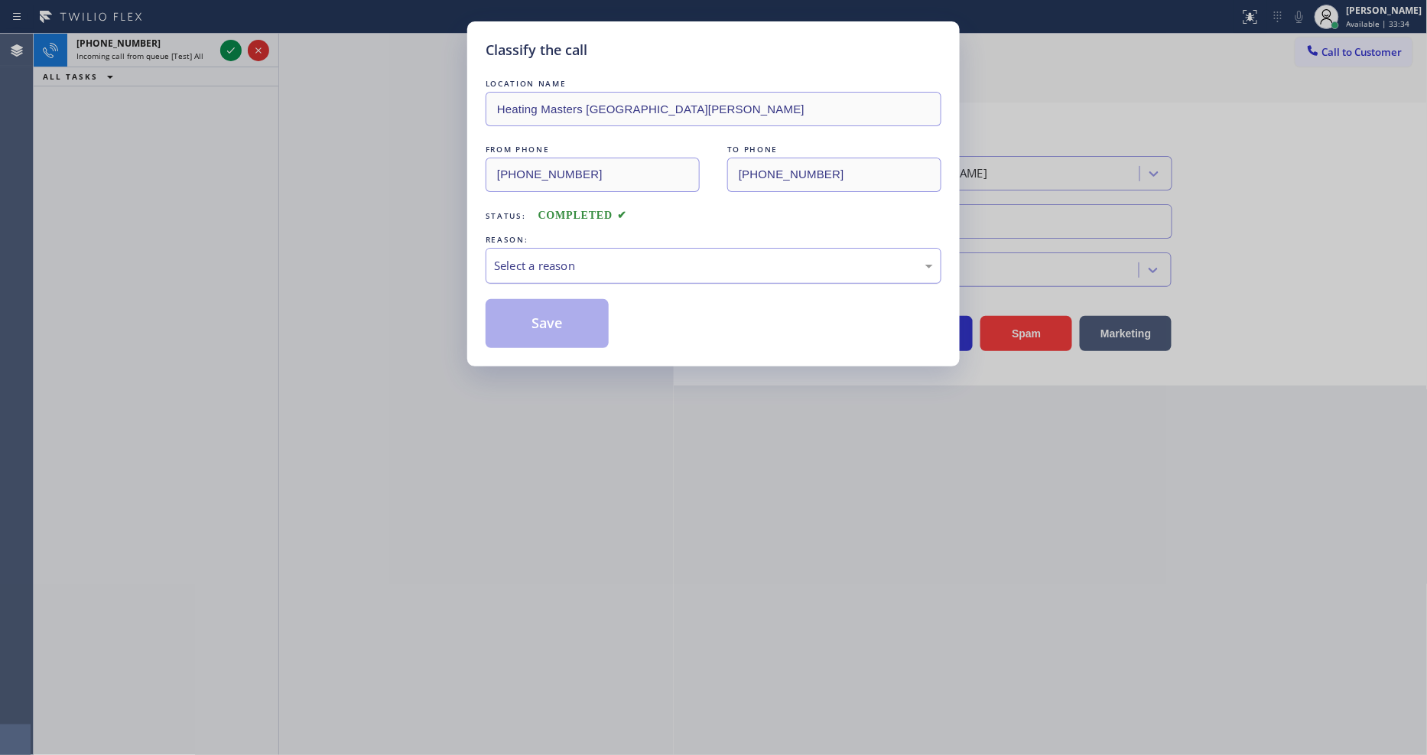
click at [509, 265] on div "Select a reason" at bounding box center [713, 266] width 439 height 18
click at [506, 314] on button "Save" at bounding box center [547, 323] width 123 height 49
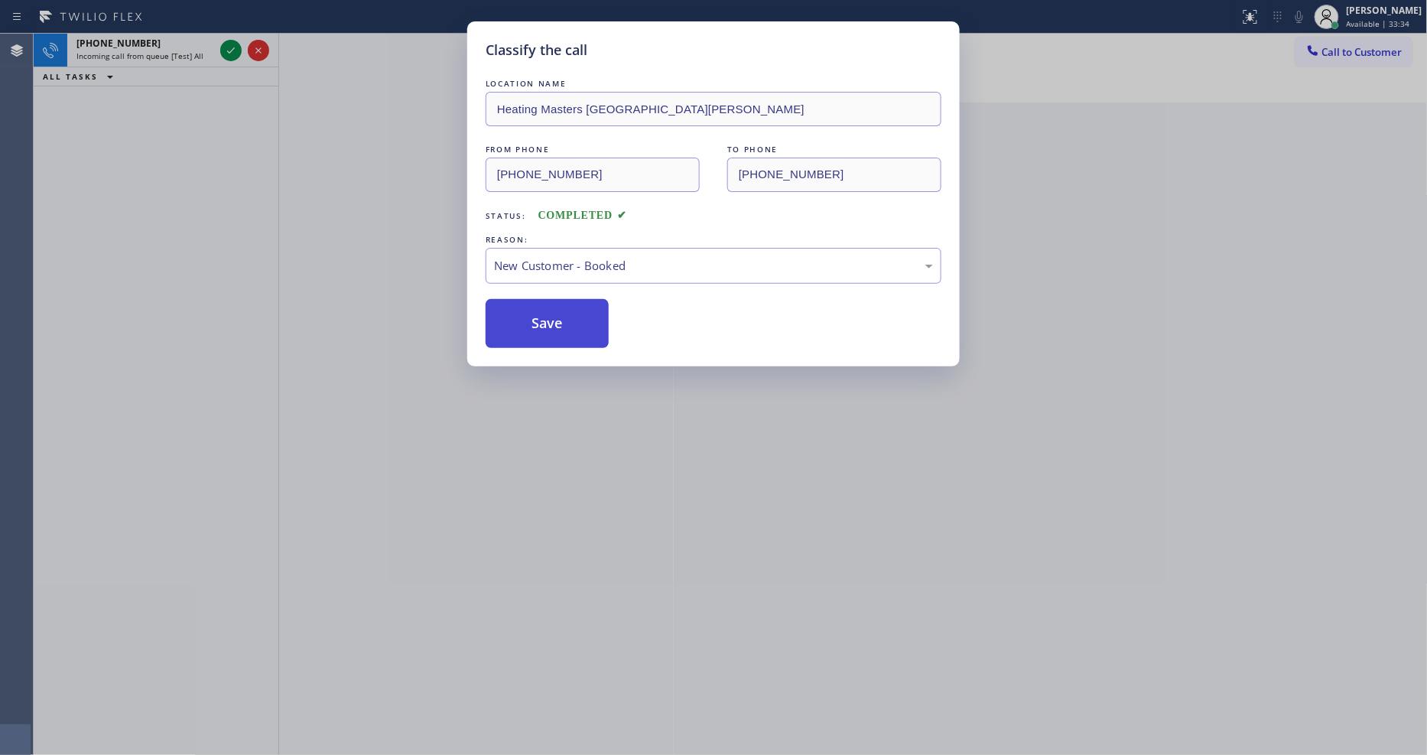
click at [506, 314] on button "Save" at bounding box center [547, 323] width 123 height 49
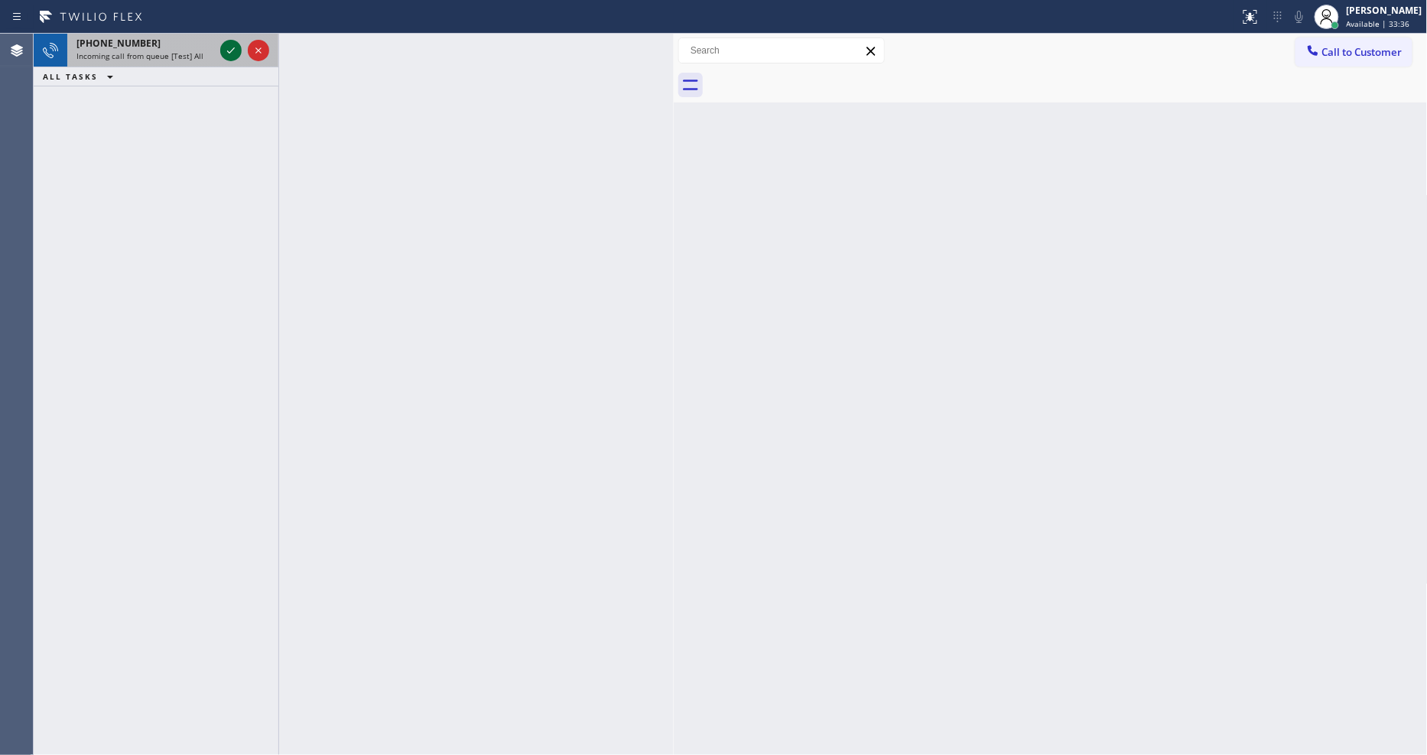
click at [232, 48] on icon at bounding box center [231, 50] width 18 height 18
click at [230, 54] on icon at bounding box center [231, 50] width 18 height 18
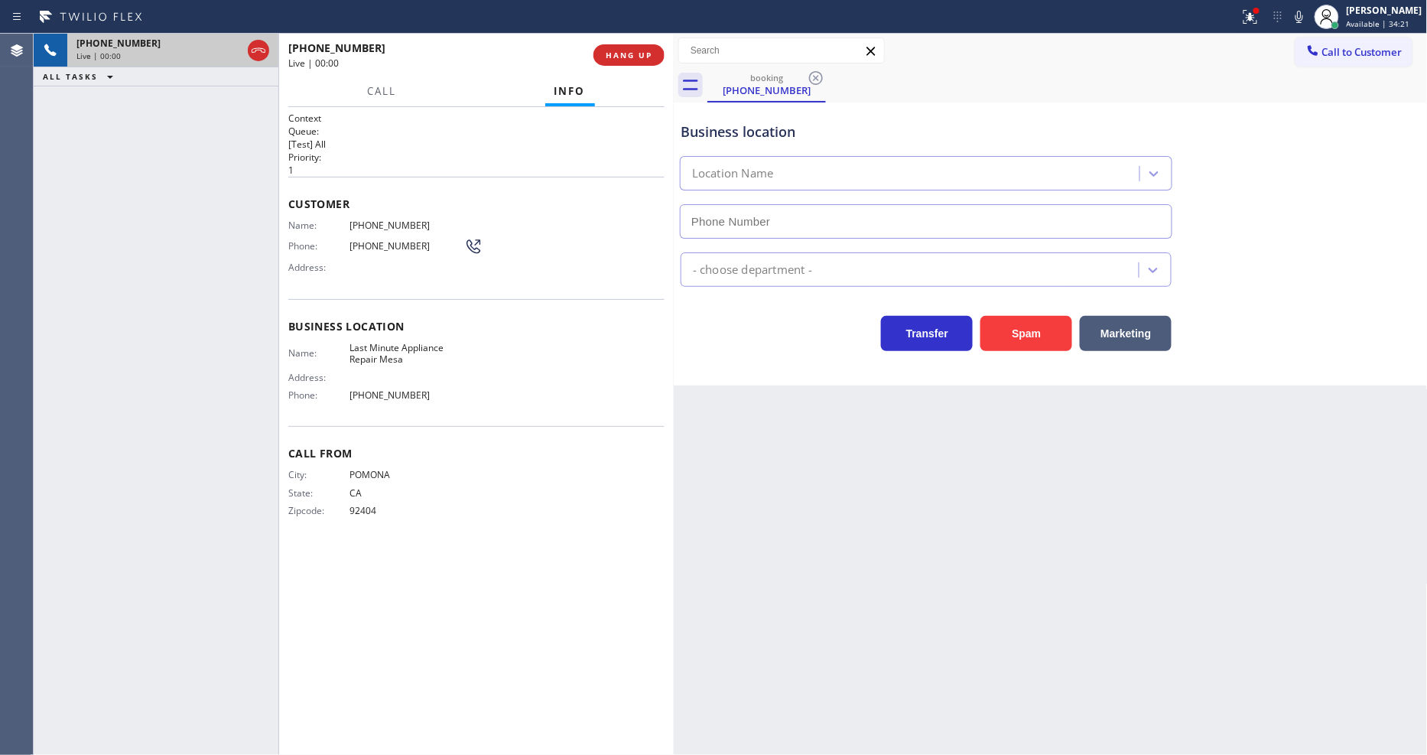
type input "(602) 671-0210"
click at [402, 349] on span "Last Minute Appliance Repair Mesa" at bounding box center [407, 354] width 115 height 24
click at [385, 224] on span "(909) 525-0849" at bounding box center [407, 225] width 115 height 11
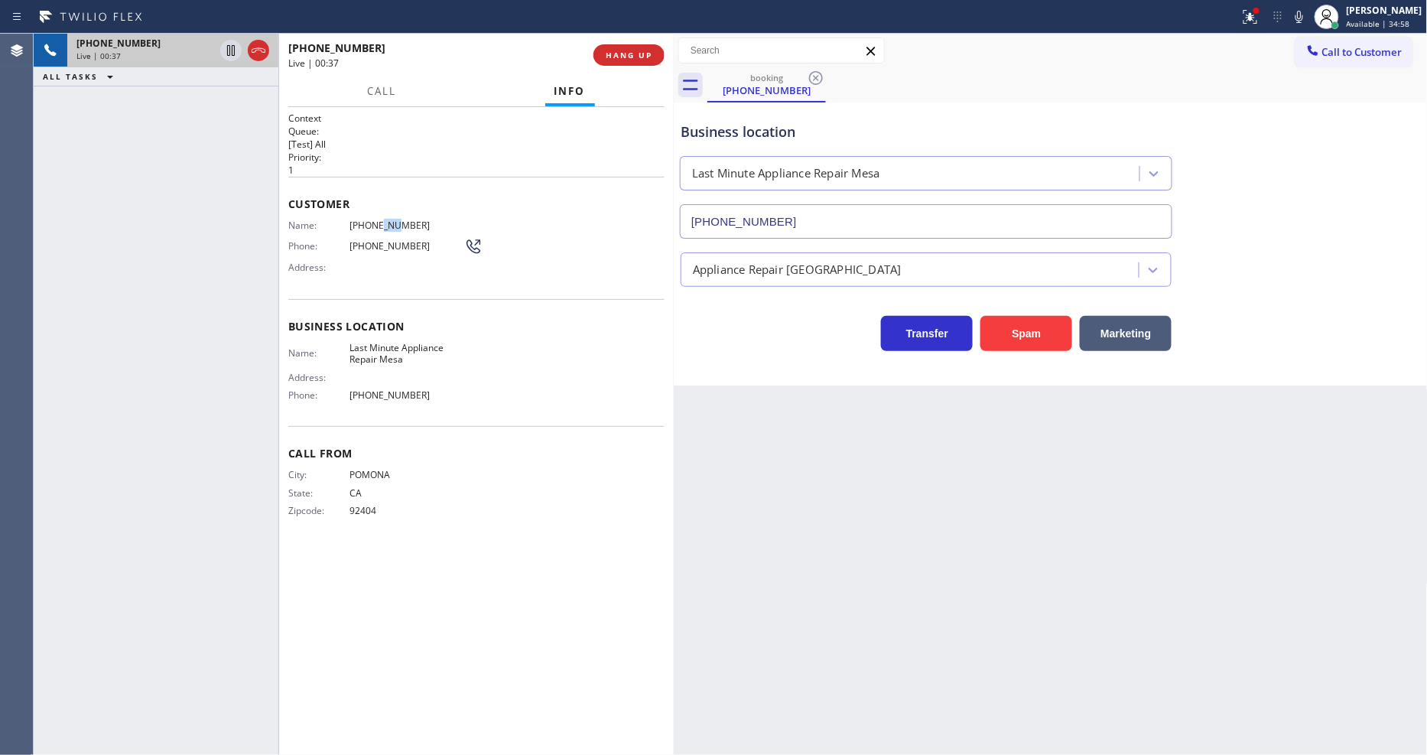
click at [385, 224] on span "(909) 525-0849" at bounding box center [407, 225] width 115 height 11
click at [226, 50] on icon at bounding box center [231, 50] width 18 height 18
click at [1303, 20] on icon at bounding box center [1300, 17] width 8 height 12
click at [230, 49] on icon at bounding box center [231, 50] width 18 height 18
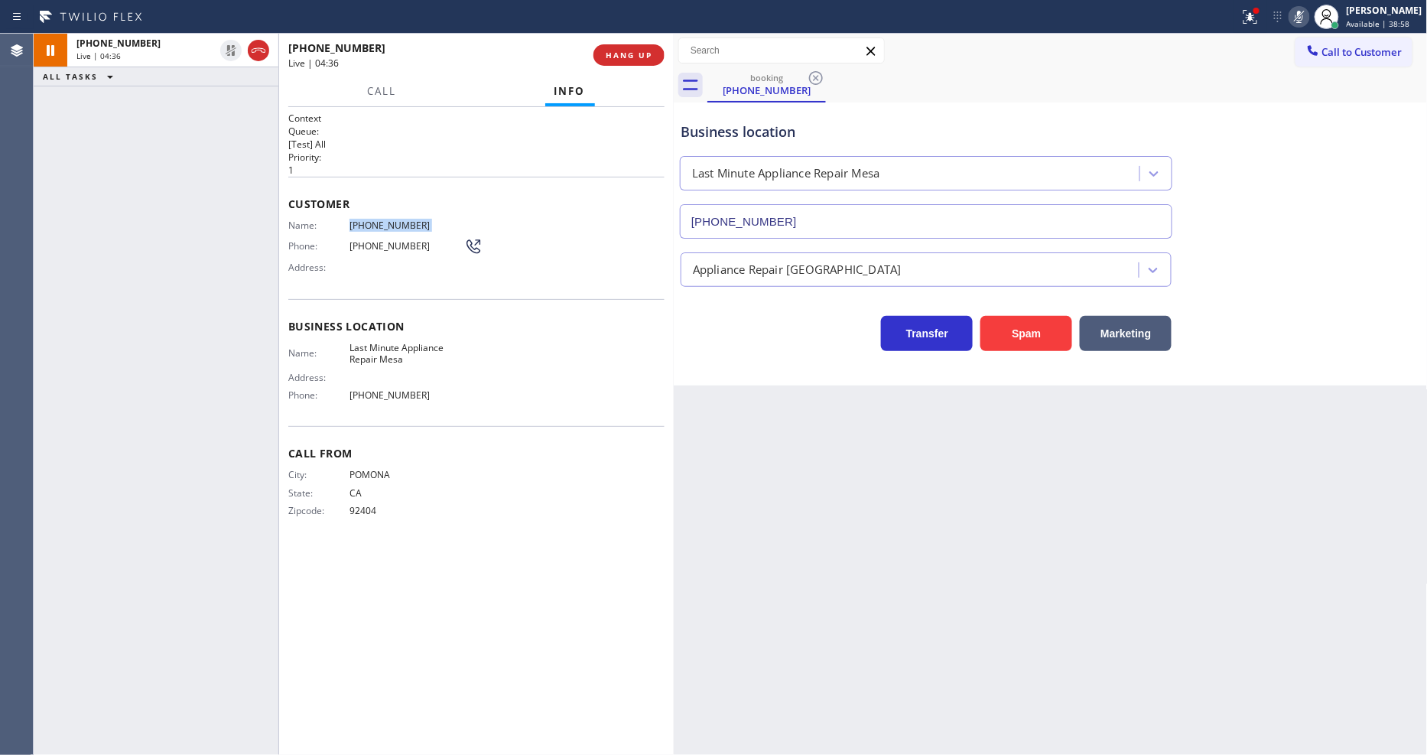
click at [1303, 20] on icon at bounding box center [1299, 17] width 18 height 18
click at [1260, 23] on icon at bounding box center [1250, 17] width 18 height 18
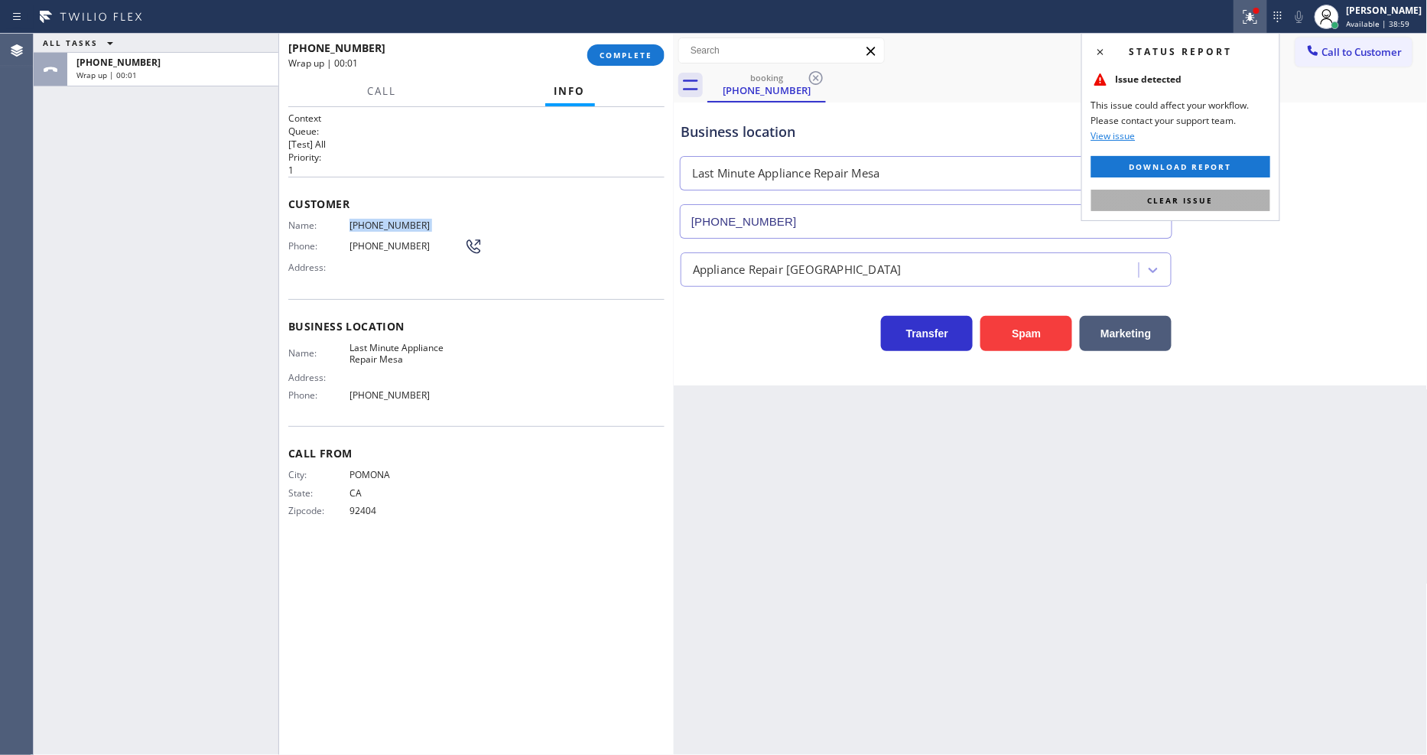
click at [1248, 197] on button "Clear issue" at bounding box center [1180, 200] width 179 height 21
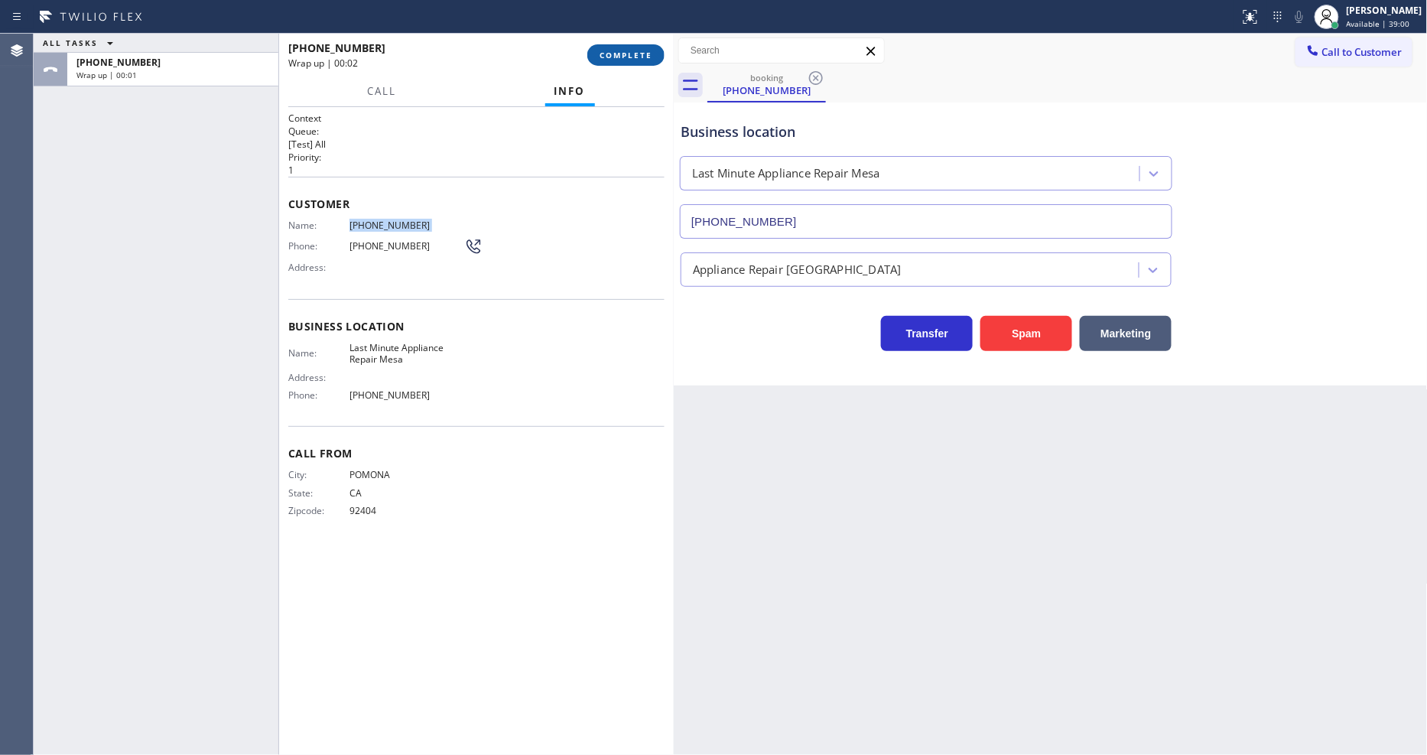
click at [651, 59] on span "COMPLETE" at bounding box center [626, 55] width 53 height 11
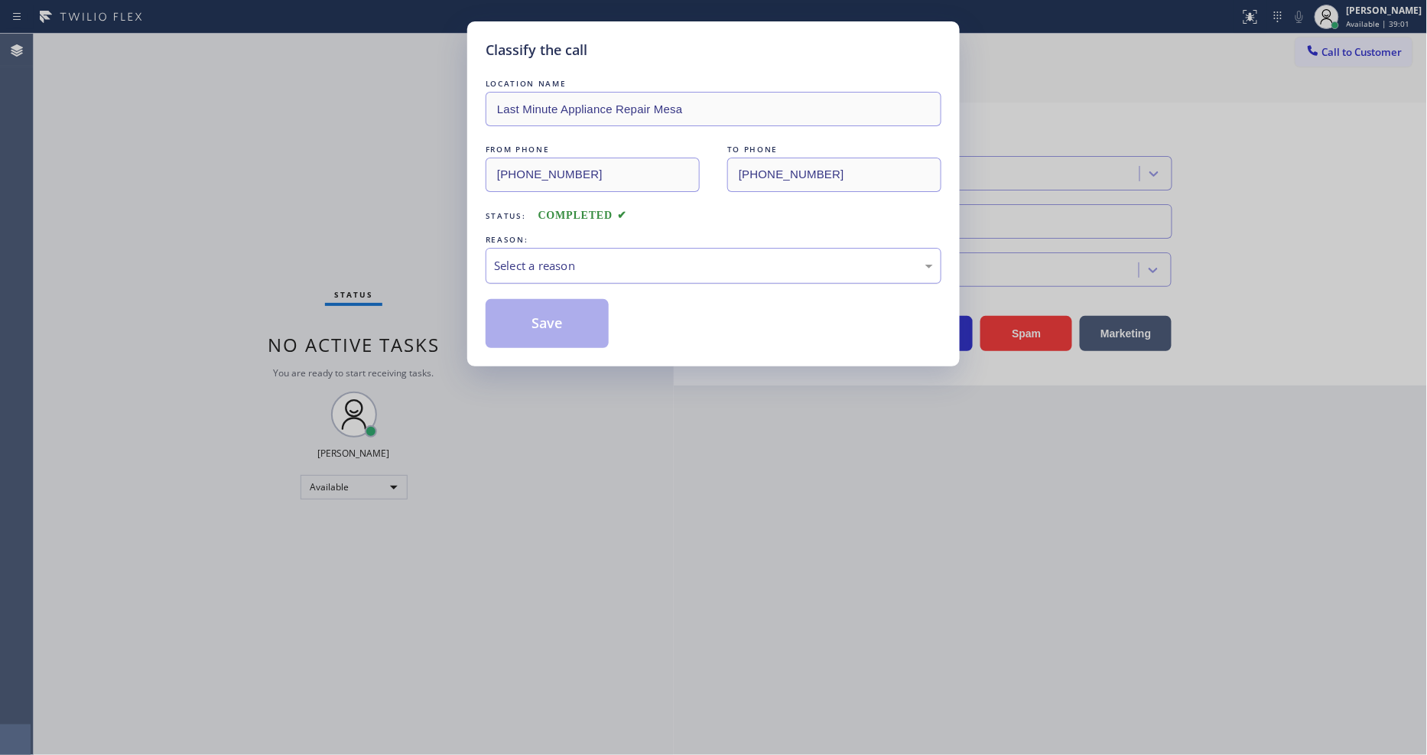
click at [510, 268] on div "Select a reason" at bounding box center [713, 266] width 439 height 18
click at [510, 322] on button "Save" at bounding box center [547, 323] width 123 height 49
click at [509, 322] on button "Save" at bounding box center [547, 323] width 123 height 49
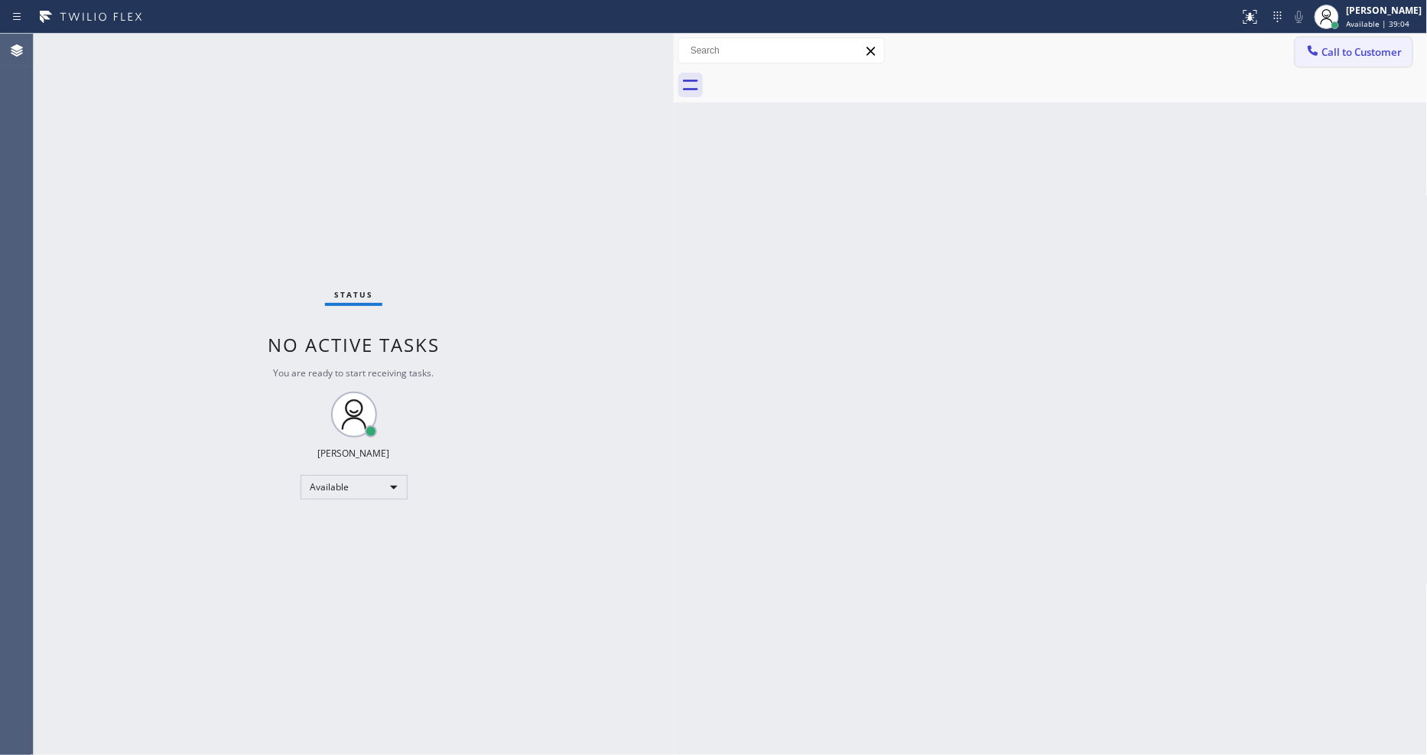
click at [1342, 57] on button "Call to Customer" at bounding box center [1354, 51] width 117 height 29
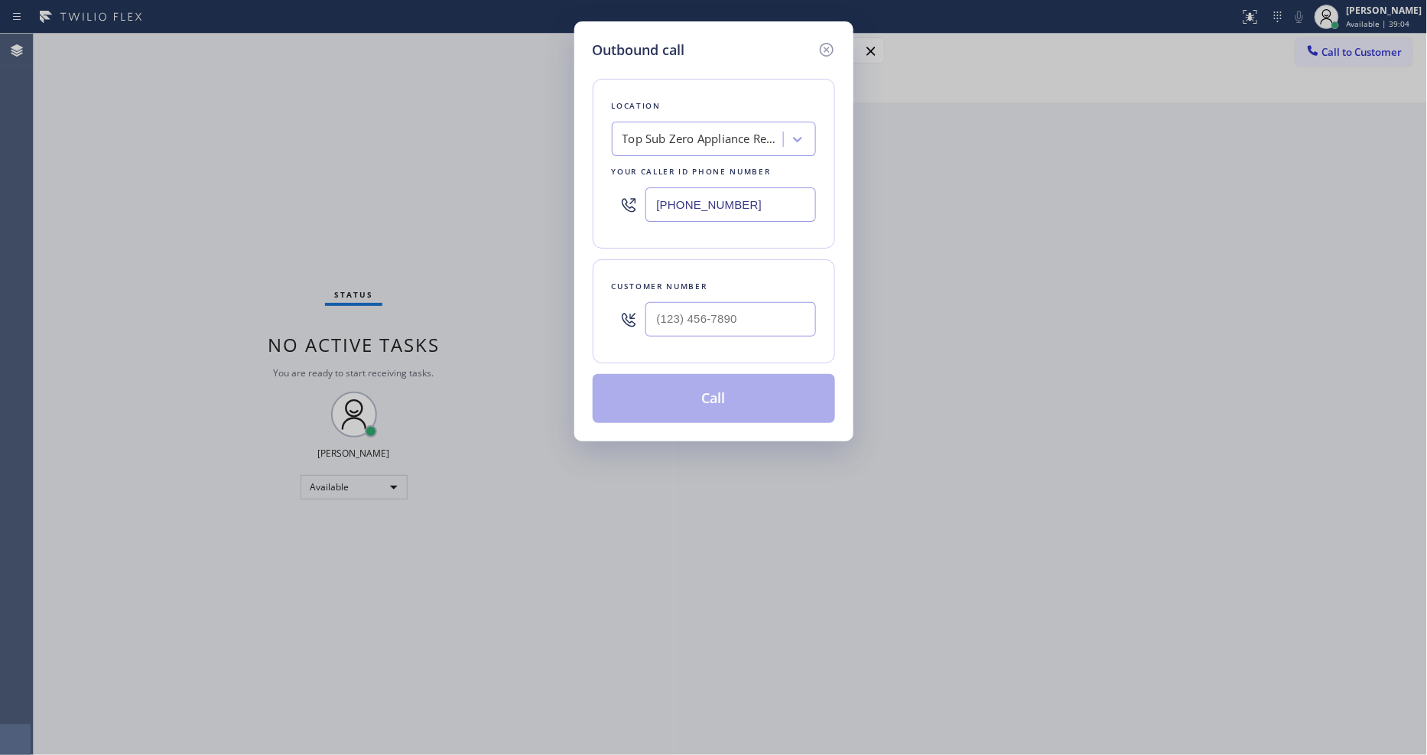
click at [747, 135] on div "Top Sub Zero Appliance Repair" at bounding box center [703, 140] width 161 height 18
paste input "Last Minute Appliance Repair Mesa"
type input "Last Minute Appliance Repair Mesa"
click at [707, 170] on div "Last Minute Appliance Repair Mesa" at bounding box center [714, 172] width 204 height 28
type input "(602) 671-0210"
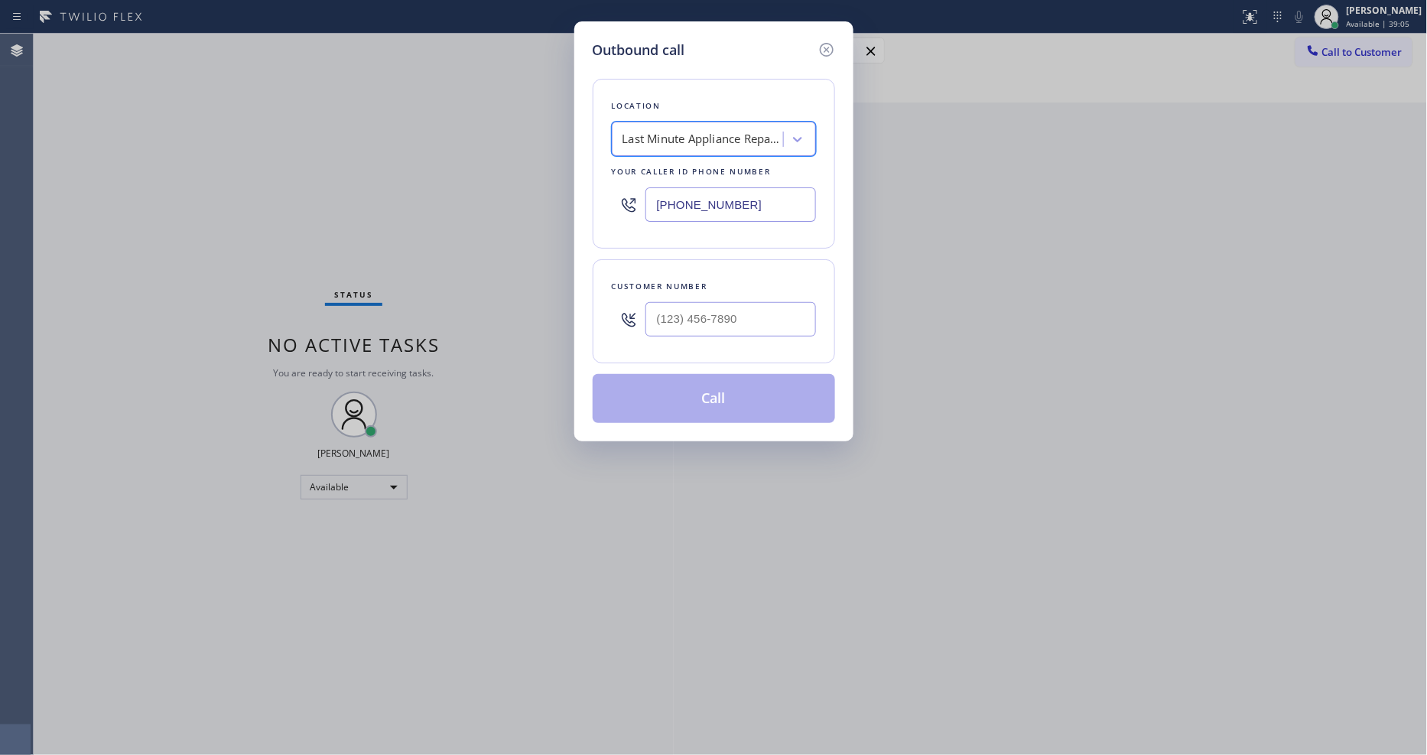
scroll to position [0, 2]
click at [417, 291] on div "Outbound call Location Last Minute Appliance Repair Mesa Your caller id phone n…" at bounding box center [713, 377] width 1427 height 755
click at [691, 303] on input "(___) ___-____" at bounding box center [731, 319] width 171 height 34
paste input "909) 525-0849"
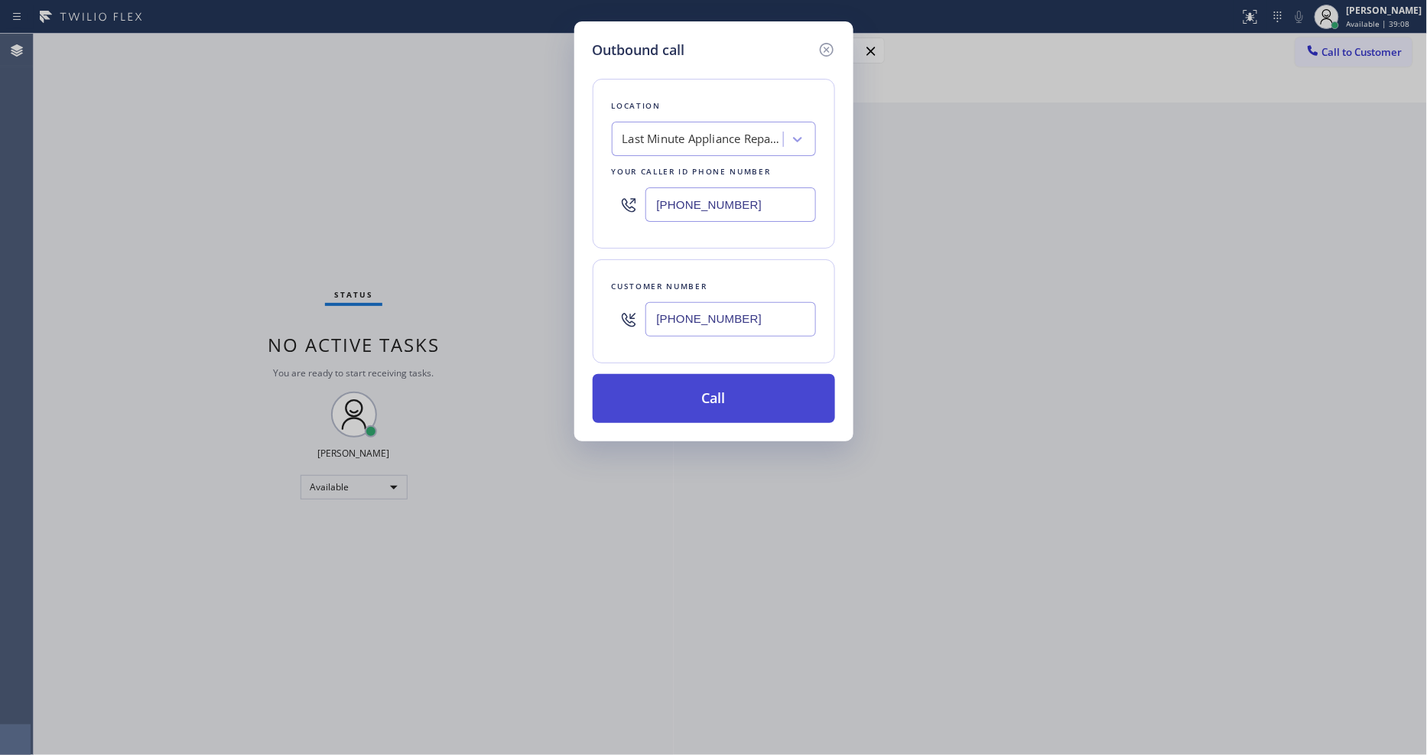
type input "(909) 525-0849"
click at [662, 391] on button "Call" at bounding box center [714, 398] width 242 height 49
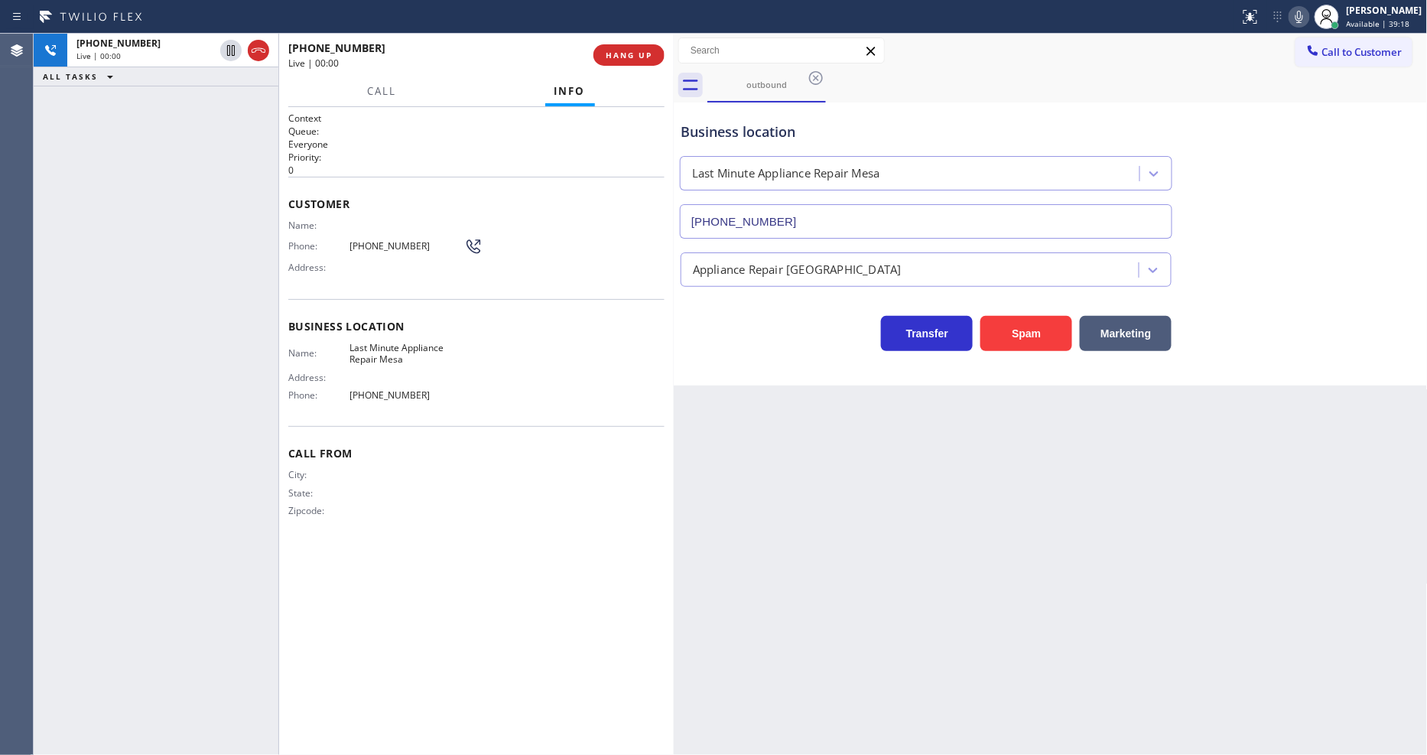
type input "(602) 671-0210"
click at [1008, 421] on div "Back to Dashboard Change Sender ID Customers Technicians Select a contact Outbo…" at bounding box center [1051, 394] width 754 height 721
drag, startPoint x: 398, startPoint y: 518, endPoint x: 382, endPoint y: 575, distance: 59.6
click at [398, 518] on div "Call From City: State: Zipcode:" at bounding box center [476, 483] width 376 height 115
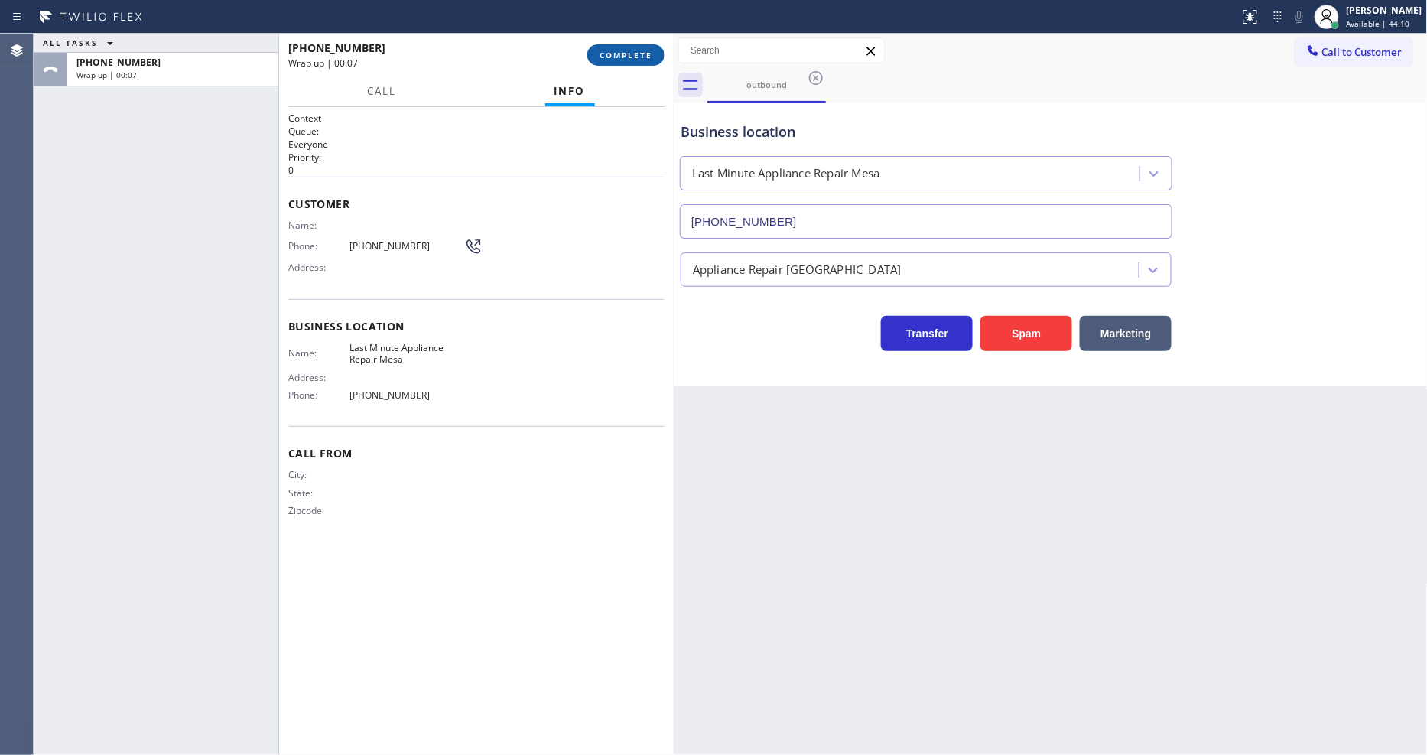
click at [610, 50] on span "COMPLETE" at bounding box center [626, 55] width 53 height 11
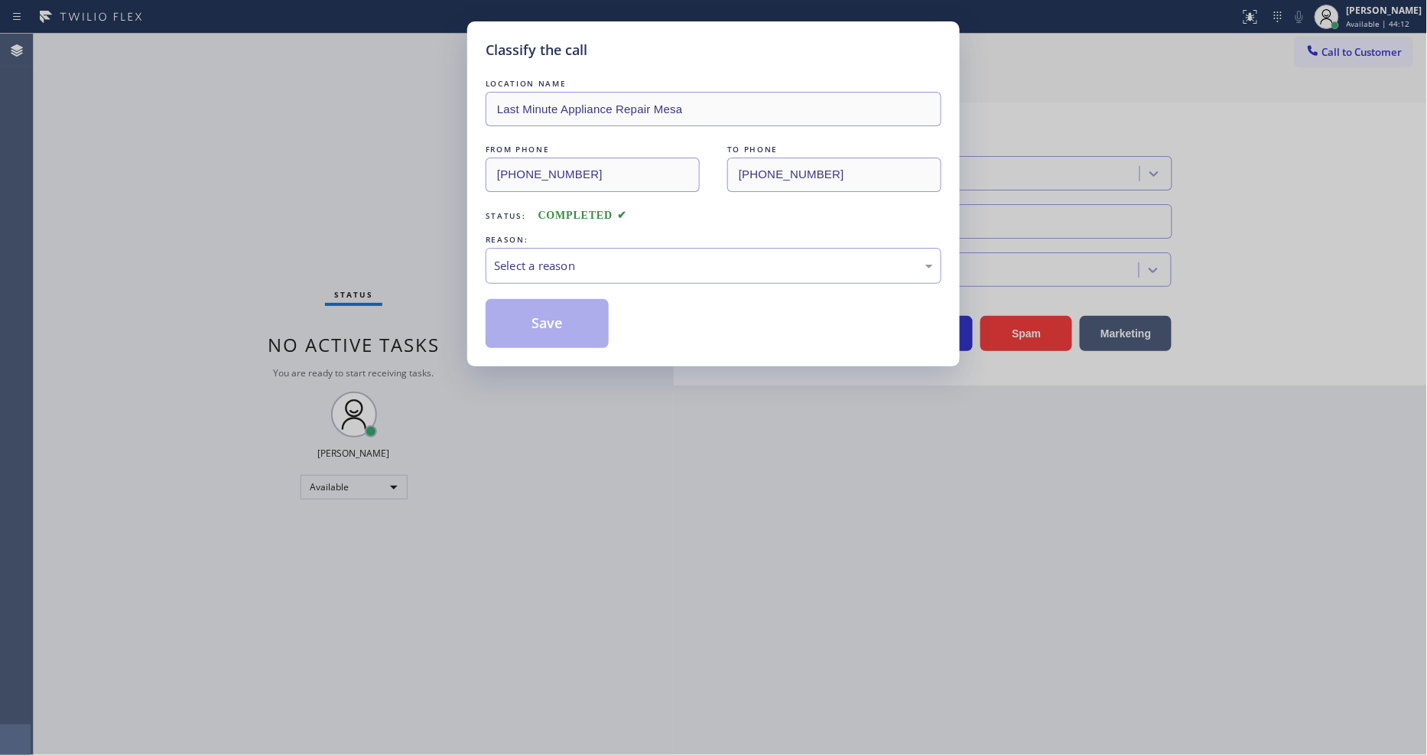
click at [507, 259] on div "Select a reason" at bounding box center [713, 266] width 439 height 18
click at [500, 312] on button "Save" at bounding box center [547, 323] width 123 height 49
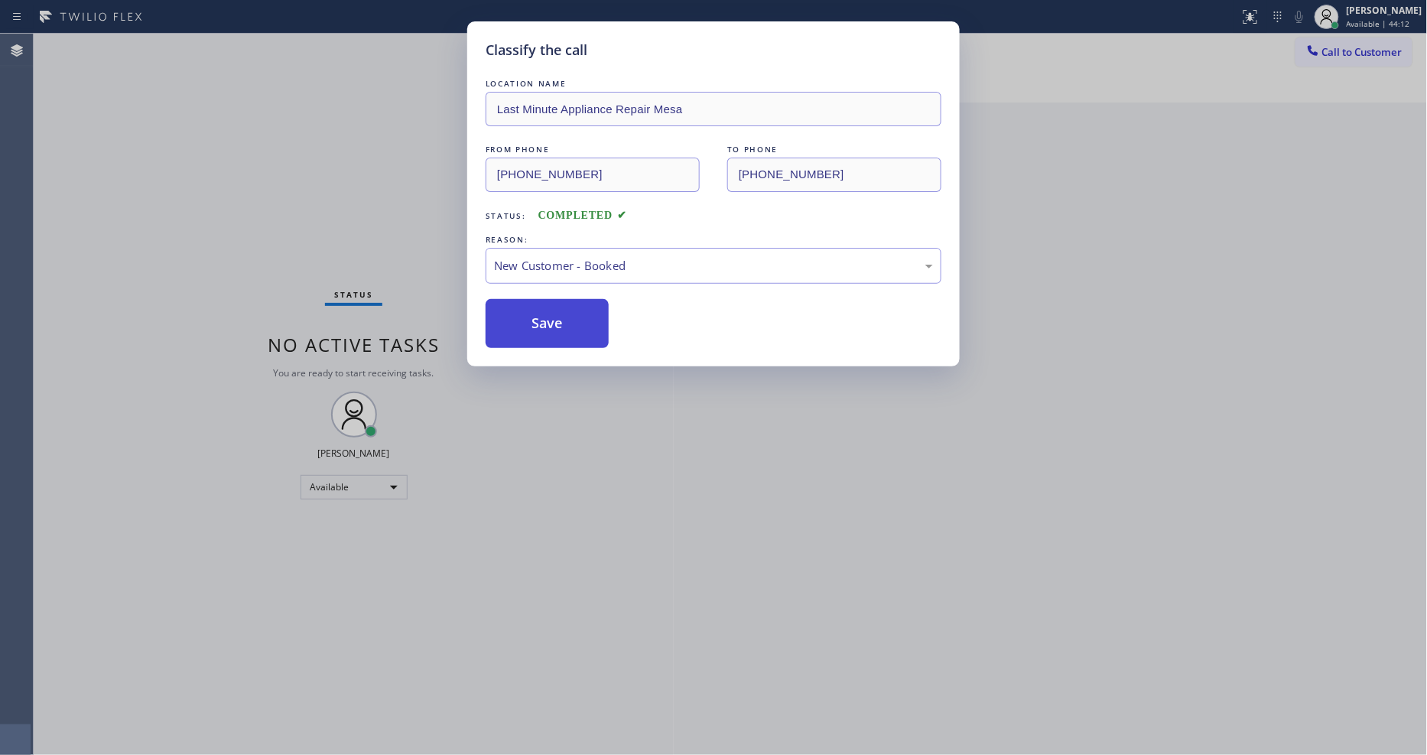
click at [500, 312] on button "Save" at bounding box center [547, 323] width 123 height 49
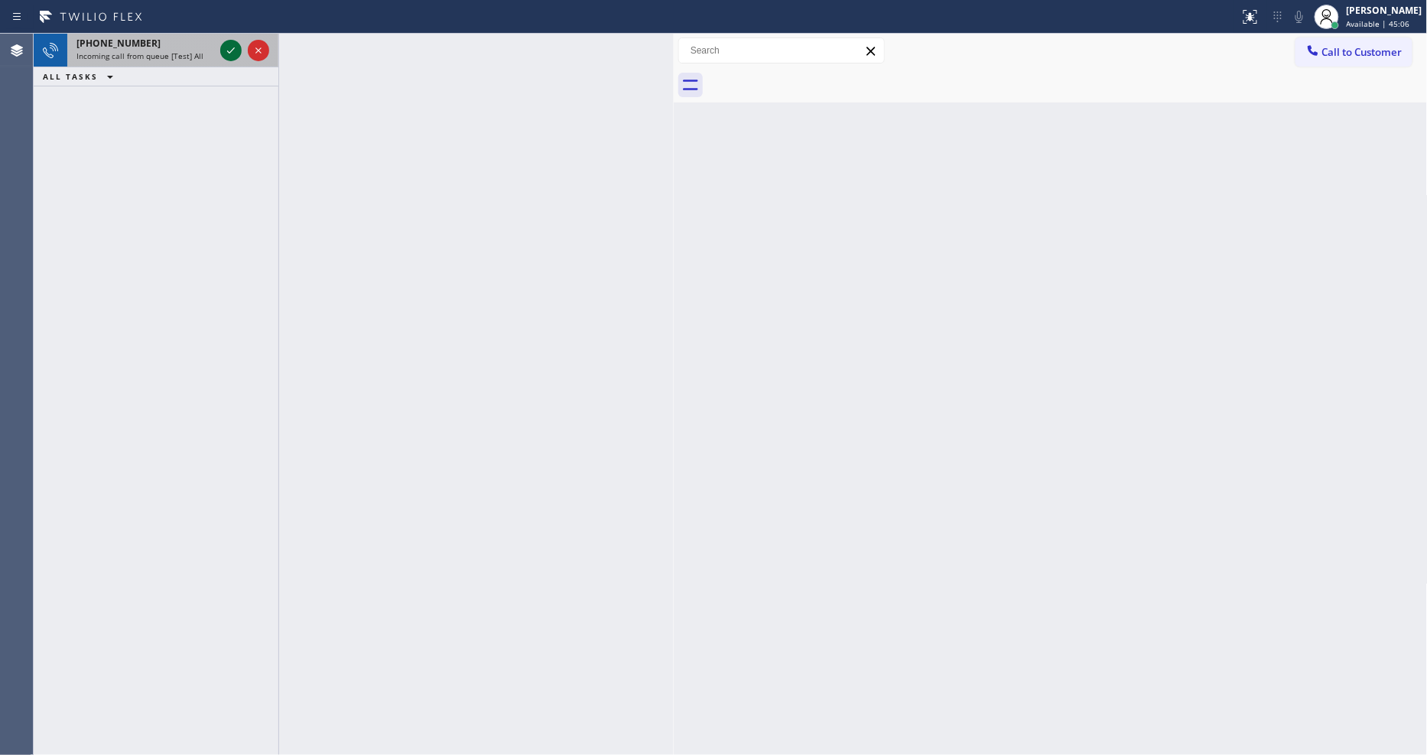
click at [228, 52] on icon at bounding box center [231, 50] width 18 height 18
click at [230, 49] on icon at bounding box center [231, 50] width 18 height 18
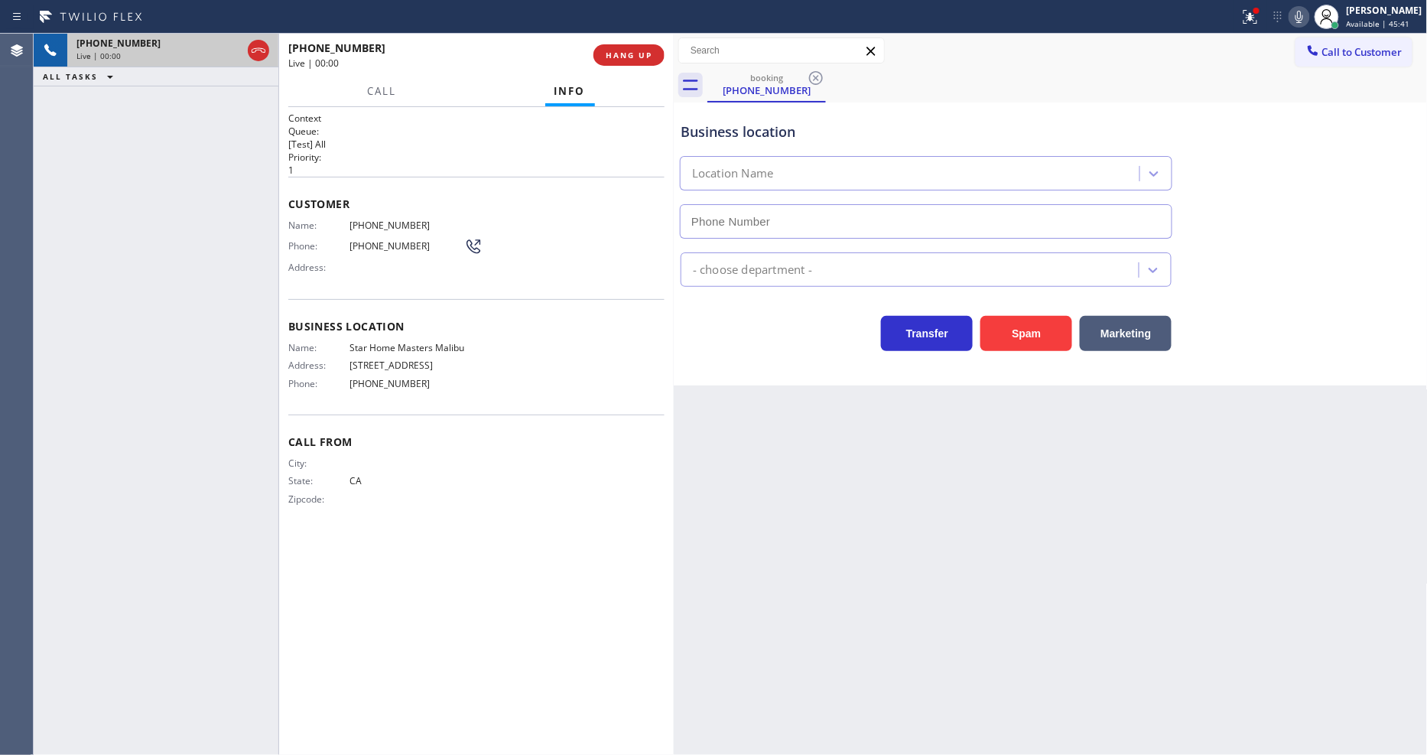
type input "(310) 660-7578"
click at [1260, 25] on icon at bounding box center [1250, 17] width 18 height 18
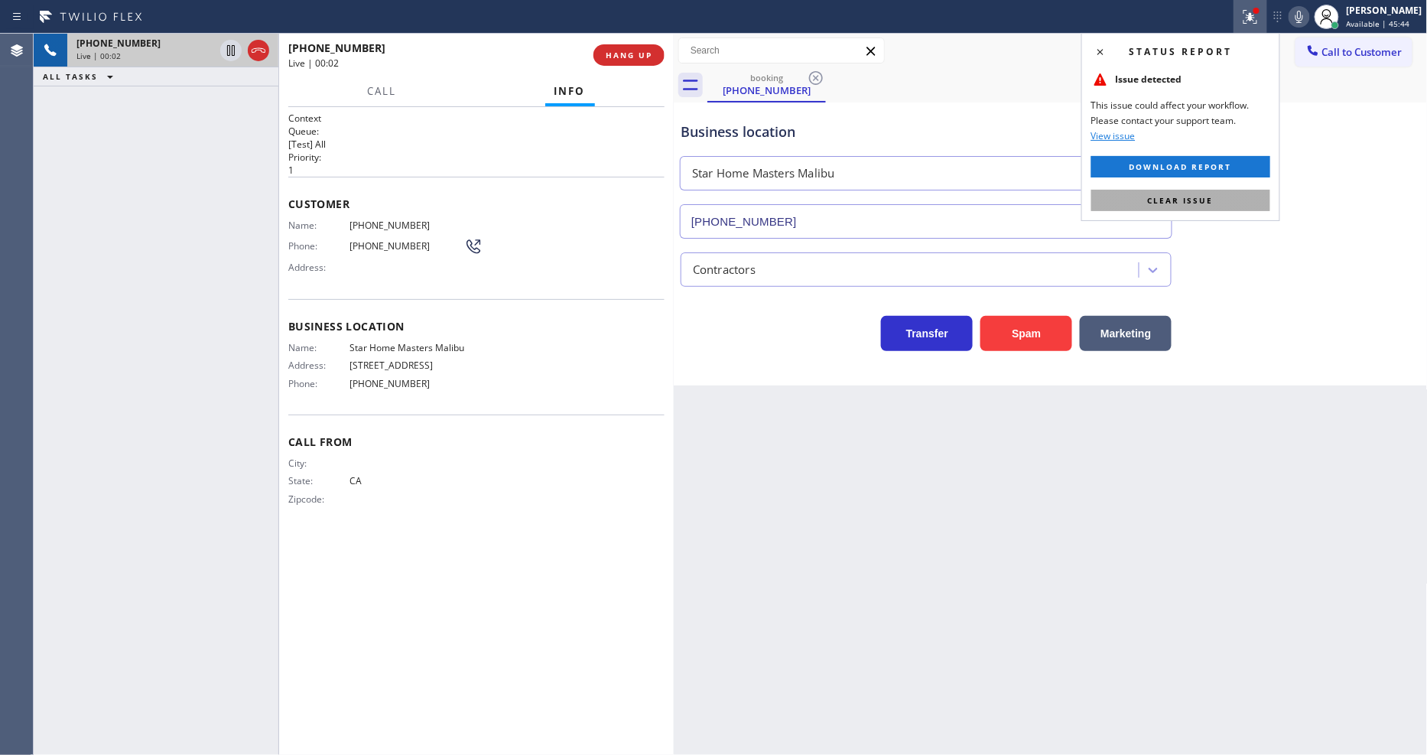
click at [1210, 193] on button "Clear issue" at bounding box center [1180, 200] width 179 height 21
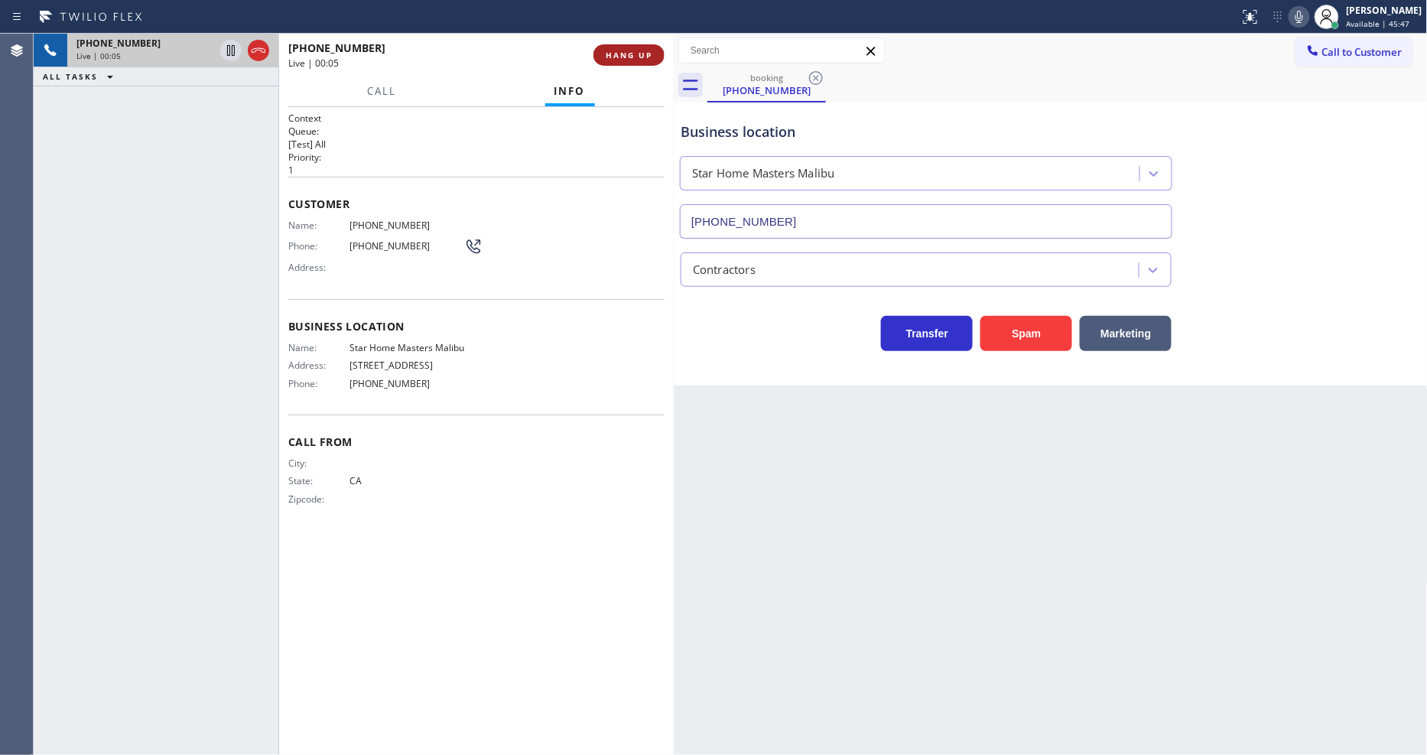
click at [651, 52] on span "HANG UP" at bounding box center [629, 55] width 47 height 11
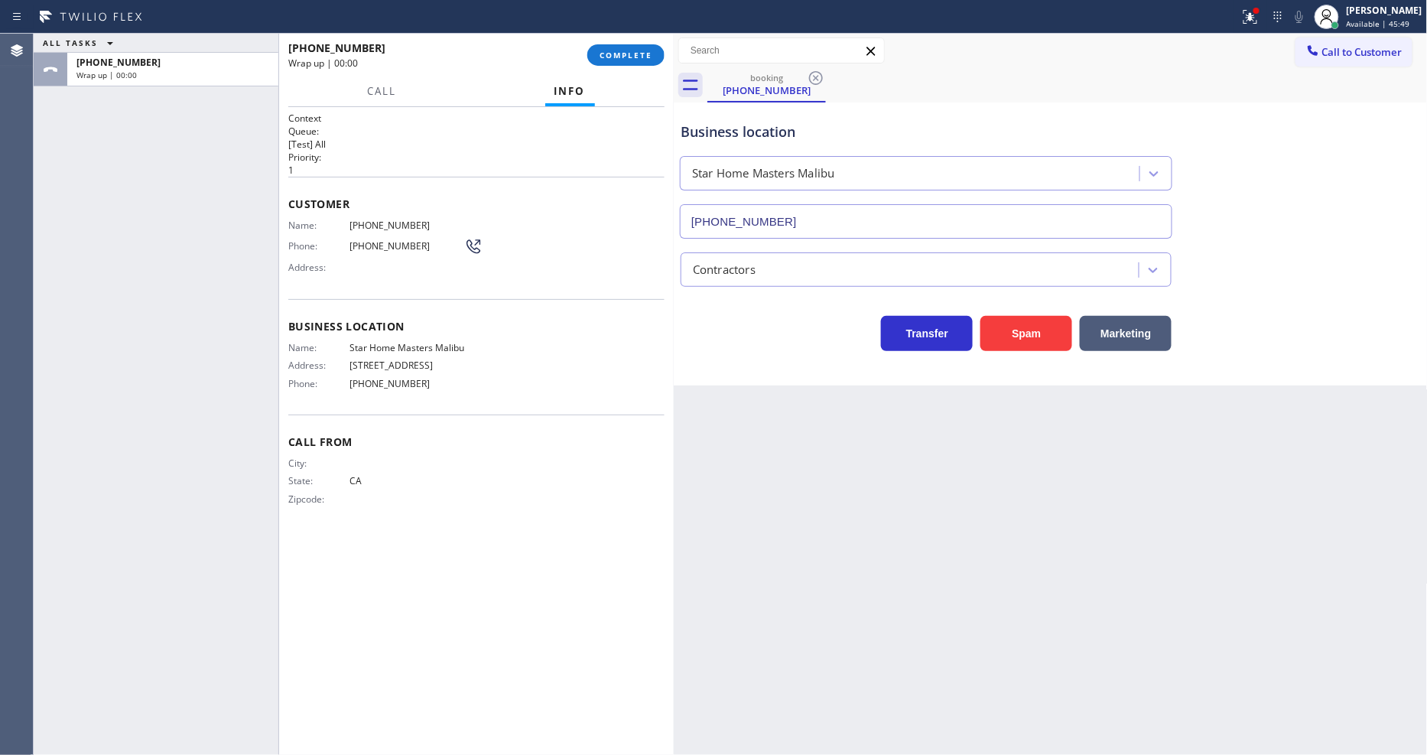
click at [569, 256] on div "Name: (424) 479-2635 Phone: (424) 479-2635 Address:" at bounding box center [476, 250] width 376 height 60
click at [625, 54] on span "COMPLETE" at bounding box center [626, 55] width 53 height 11
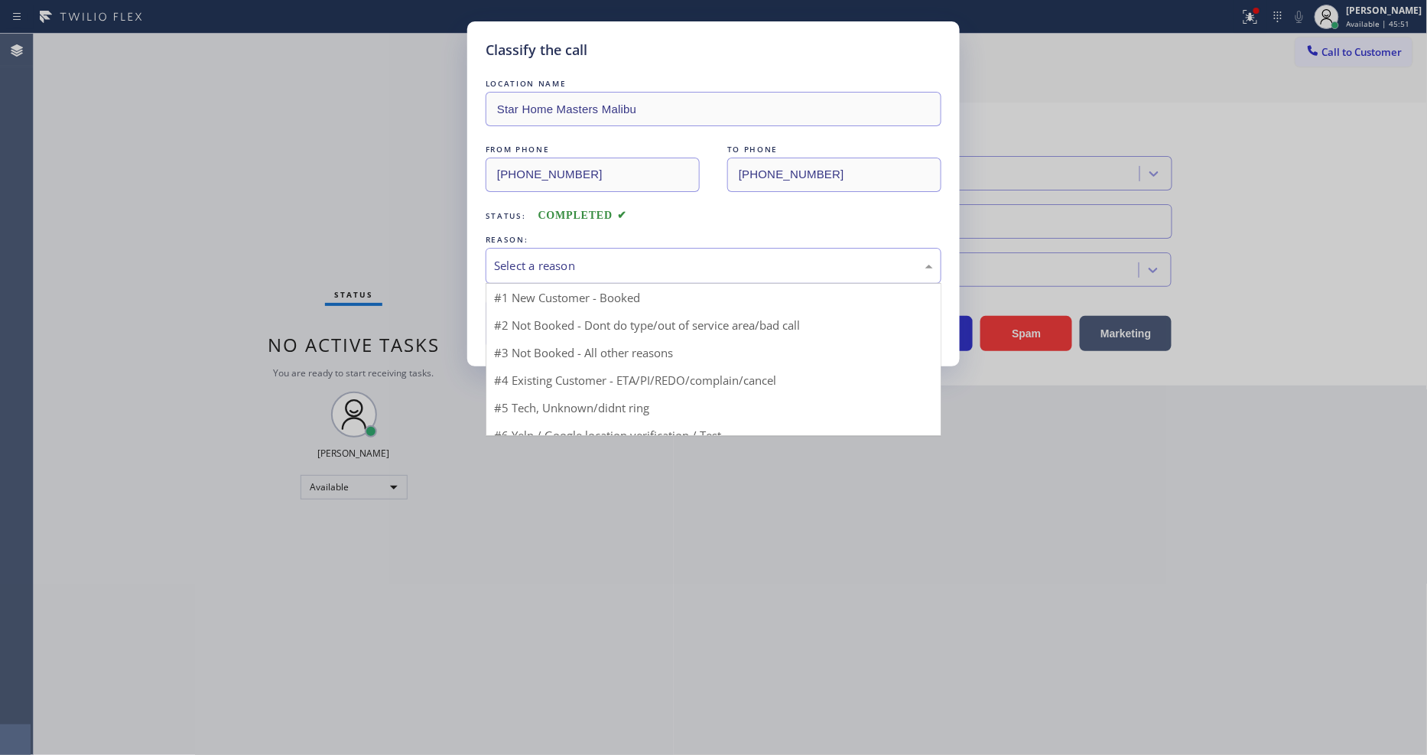
click at [551, 265] on div "Select a reason" at bounding box center [713, 266] width 439 height 18
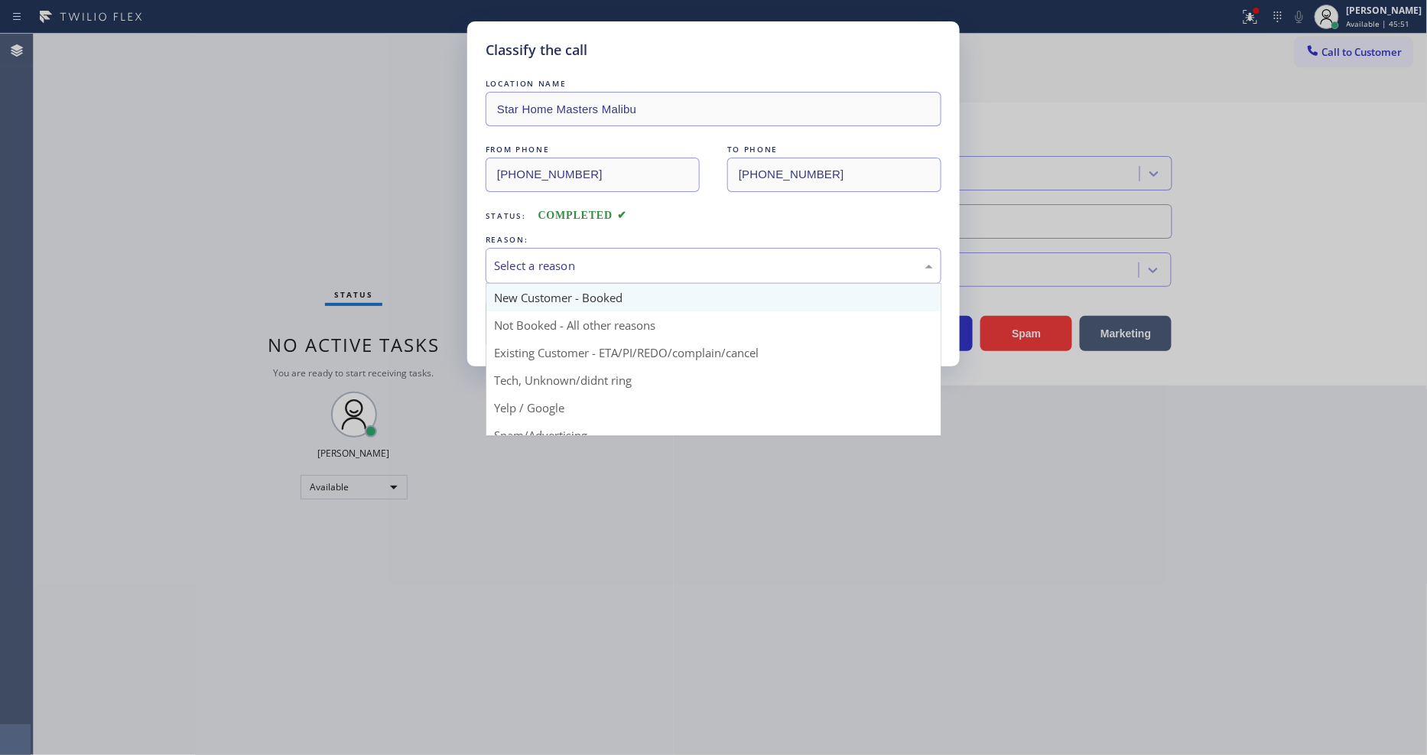
scroll to position [96, 0]
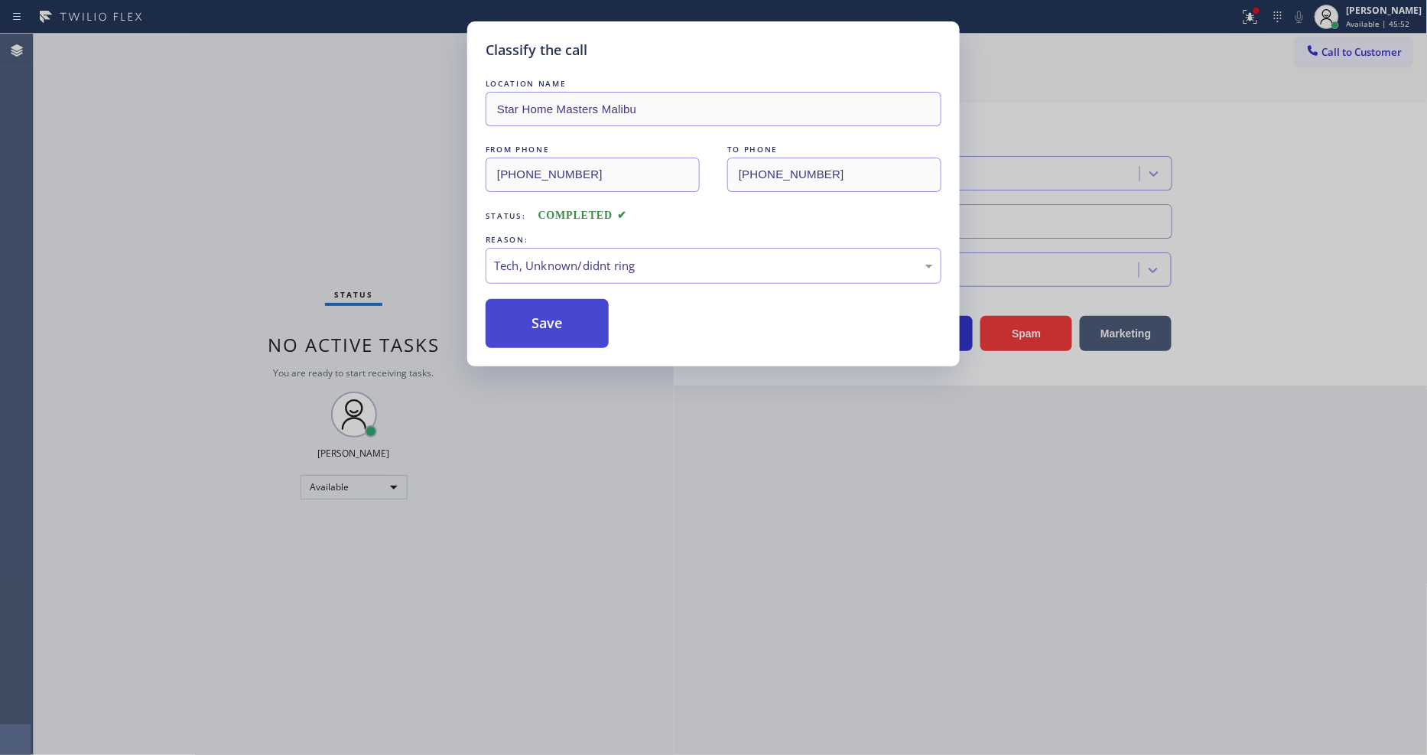
click at [552, 309] on button "Save" at bounding box center [547, 323] width 123 height 49
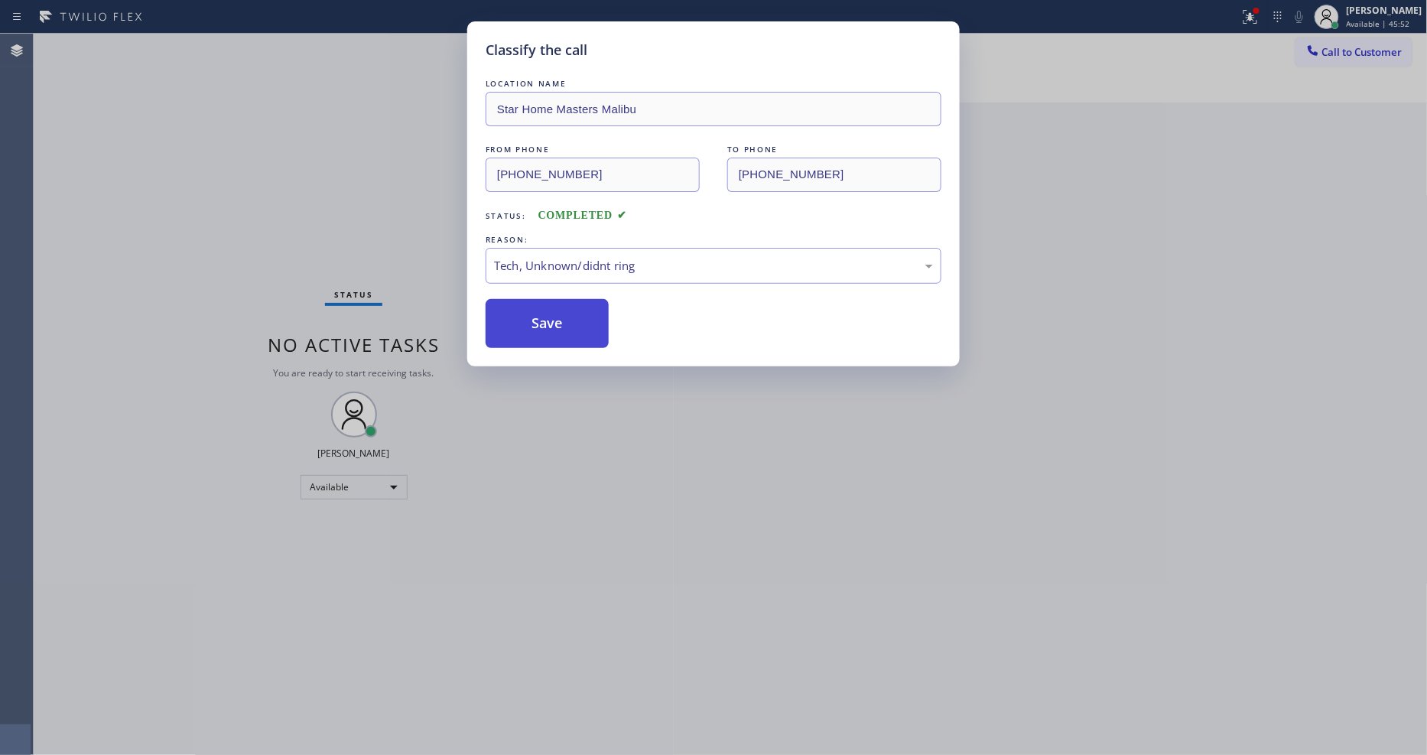
click at [552, 309] on button "Save" at bounding box center [547, 323] width 123 height 49
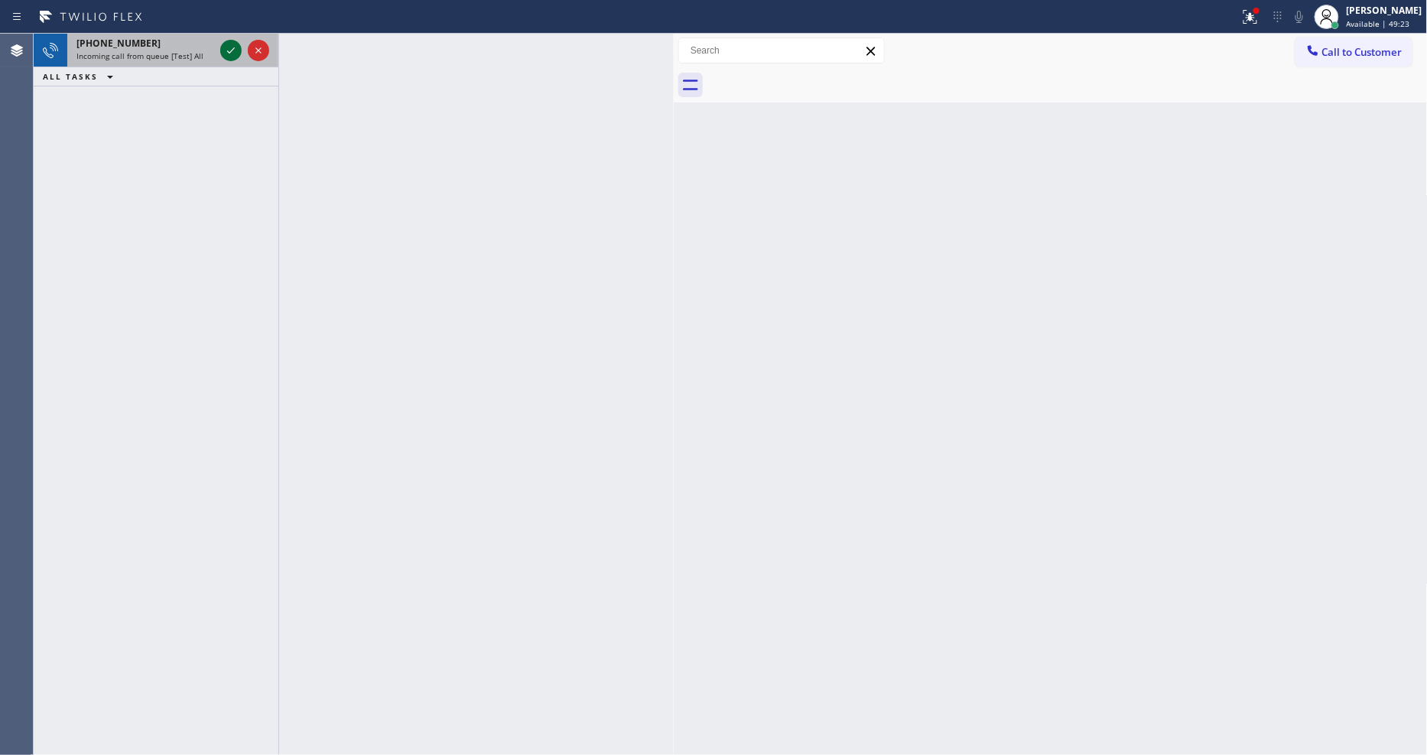
click at [224, 47] on icon at bounding box center [231, 50] width 18 height 18
click at [227, 50] on icon at bounding box center [231, 50] width 8 height 6
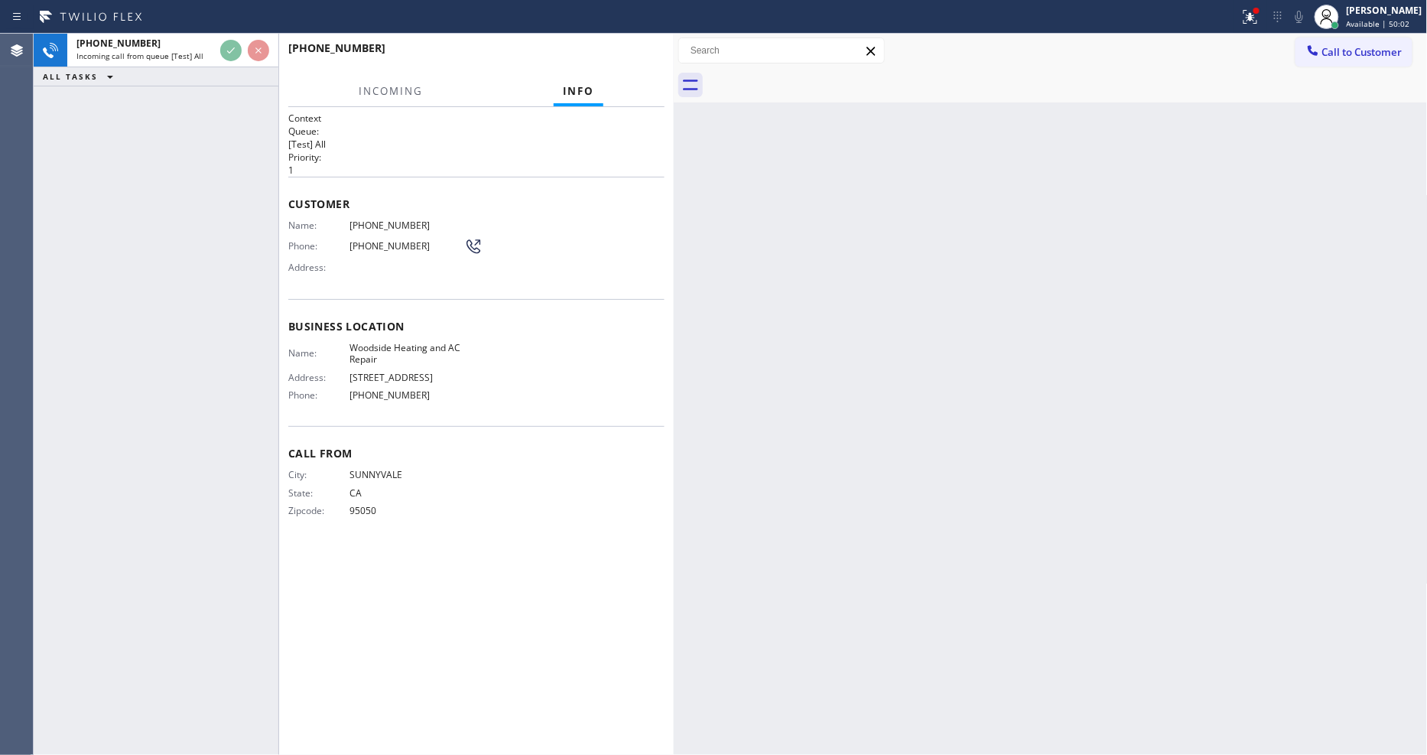
click at [191, 232] on div "+14084207044 Incoming call from queue [Test] All ALL TASKS ALL TASKS ACTIVE TAS…" at bounding box center [156, 394] width 245 height 721
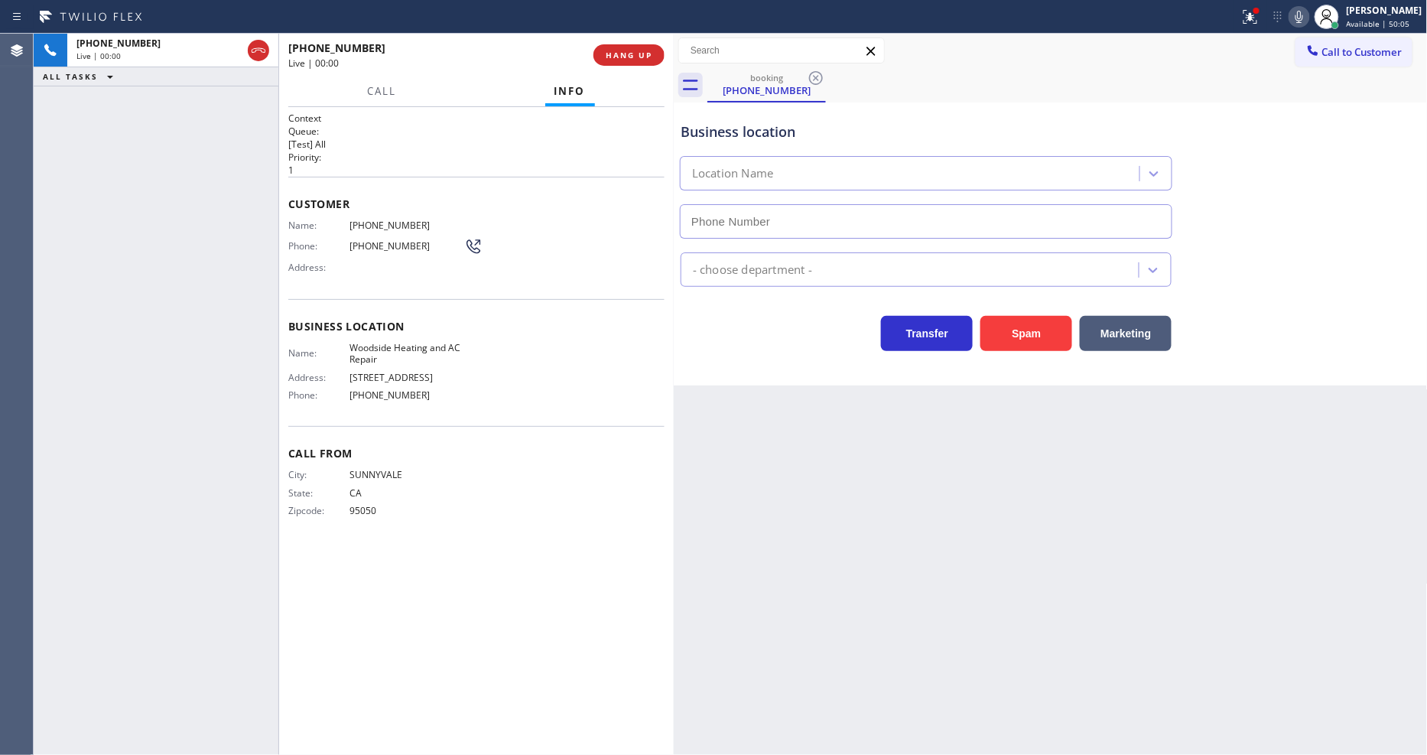
type input "(628) 800-0340"
click at [1058, 452] on div "Back to Dashboard Change Sender ID Customers Technicians Select a contact Outbo…" at bounding box center [1051, 394] width 754 height 721
click at [377, 353] on span "Woodside Heating and AC Repair" at bounding box center [407, 354] width 115 height 24
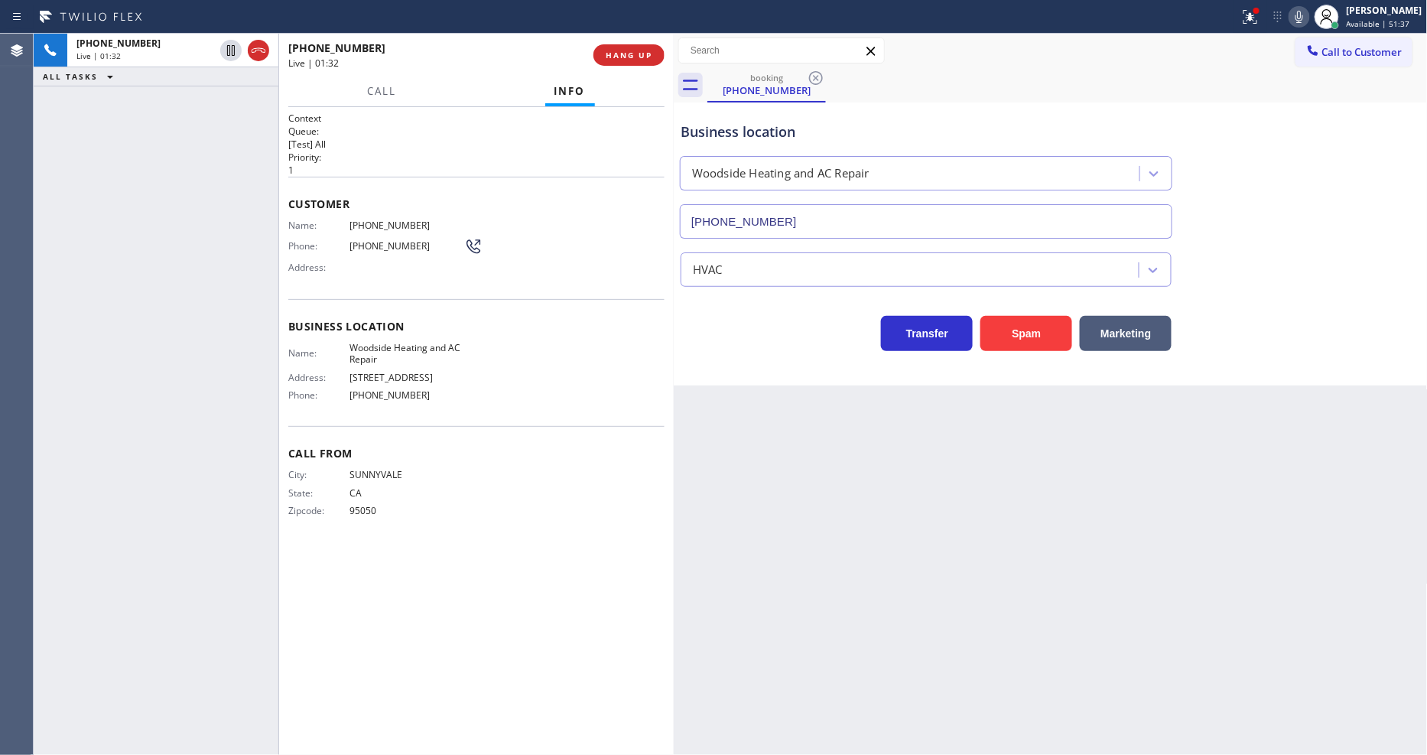
click at [383, 220] on span "(408) 420-7044" at bounding box center [407, 225] width 115 height 11
click at [383, 213] on div "Customer Name: (408) 420-7044 Phone: (408) 420-7044 Address:" at bounding box center [476, 238] width 376 height 122
click at [228, 52] on icon at bounding box center [231, 50] width 18 height 18
click at [1309, 21] on icon at bounding box center [1299, 17] width 18 height 18
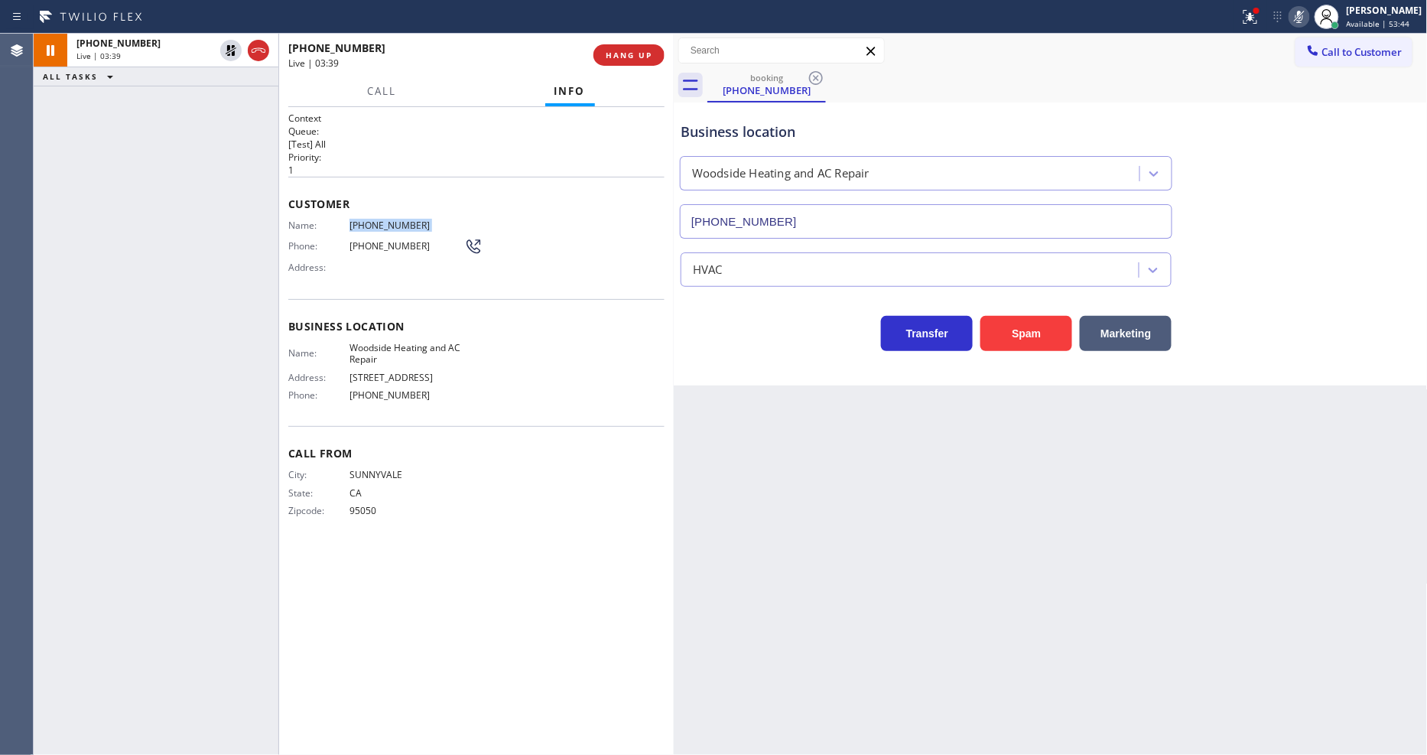
drag, startPoint x: 1108, startPoint y: 664, endPoint x: 697, endPoint y: 625, distance: 412.6
click at [1107, 663] on div "Back to Dashboard Change Sender ID Customers Technicians Select a contact Outbo…" at bounding box center [1051, 394] width 754 height 721
drag, startPoint x: 228, startPoint y: 47, endPoint x: 1333, endPoint y: 62, distance: 1105.3
click at [228, 47] on icon at bounding box center [231, 50] width 11 height 11
click at [1303, 12] on icon at bounding box center [1300, 17] width 8 height 12
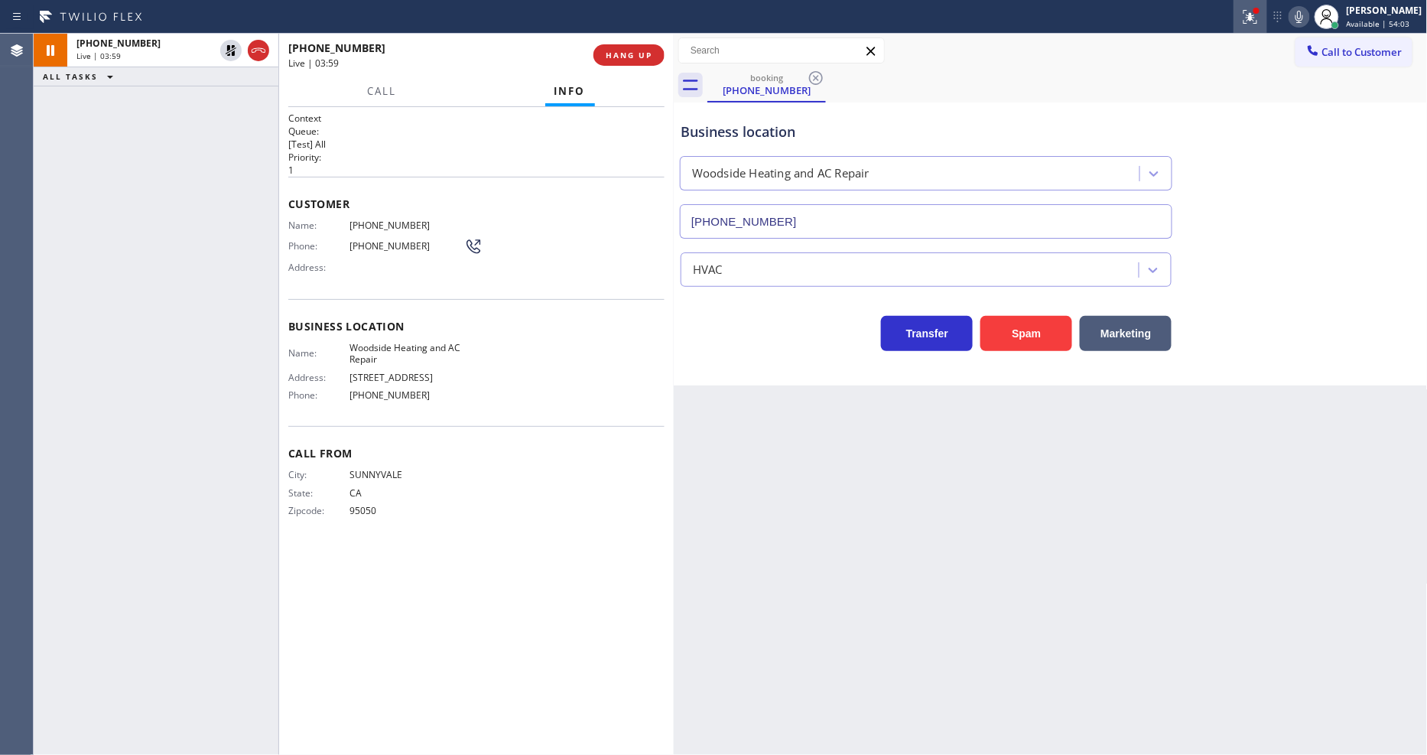
click at [1260, 20] on icon at bounding box center [1250, 17] width 18 height 18
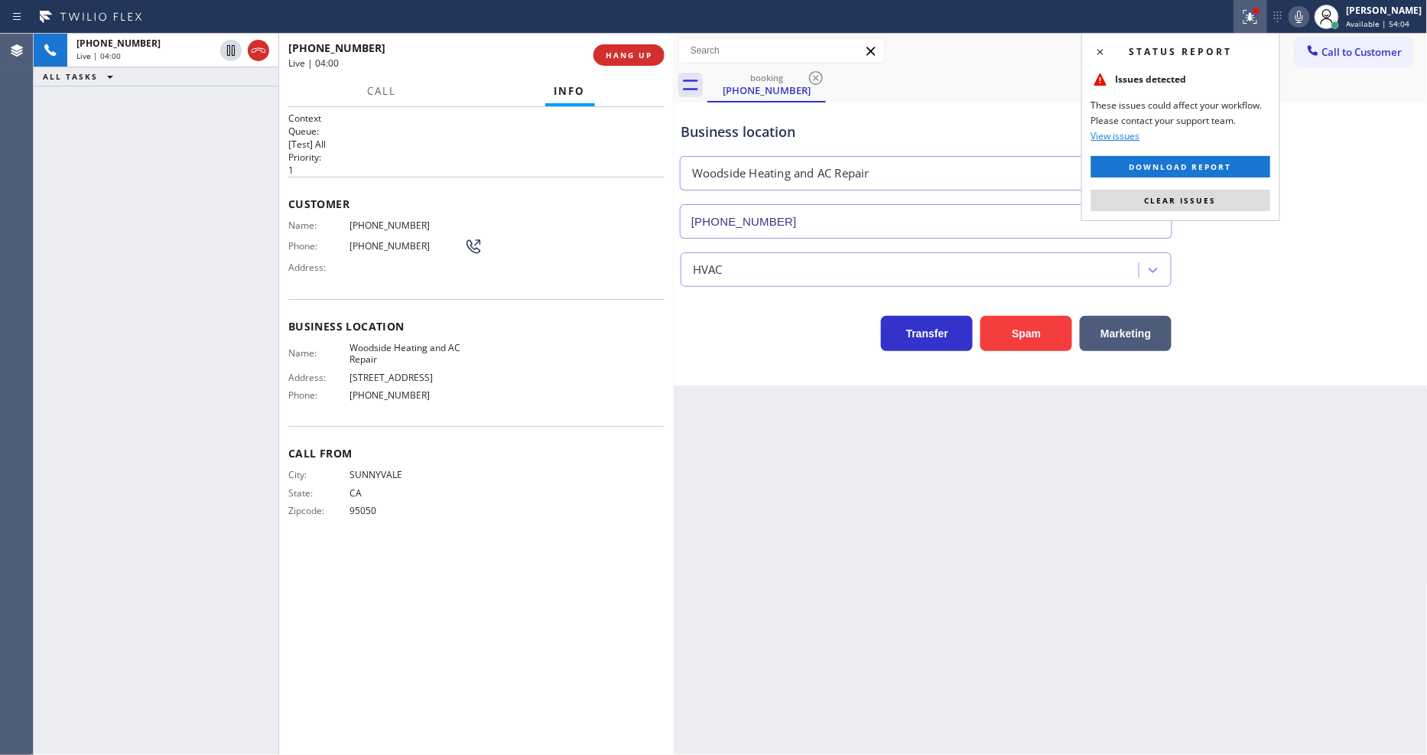
click at [1204, 197] on span "Clear issues" at bounding box center [1181, 200] width 72 height 11
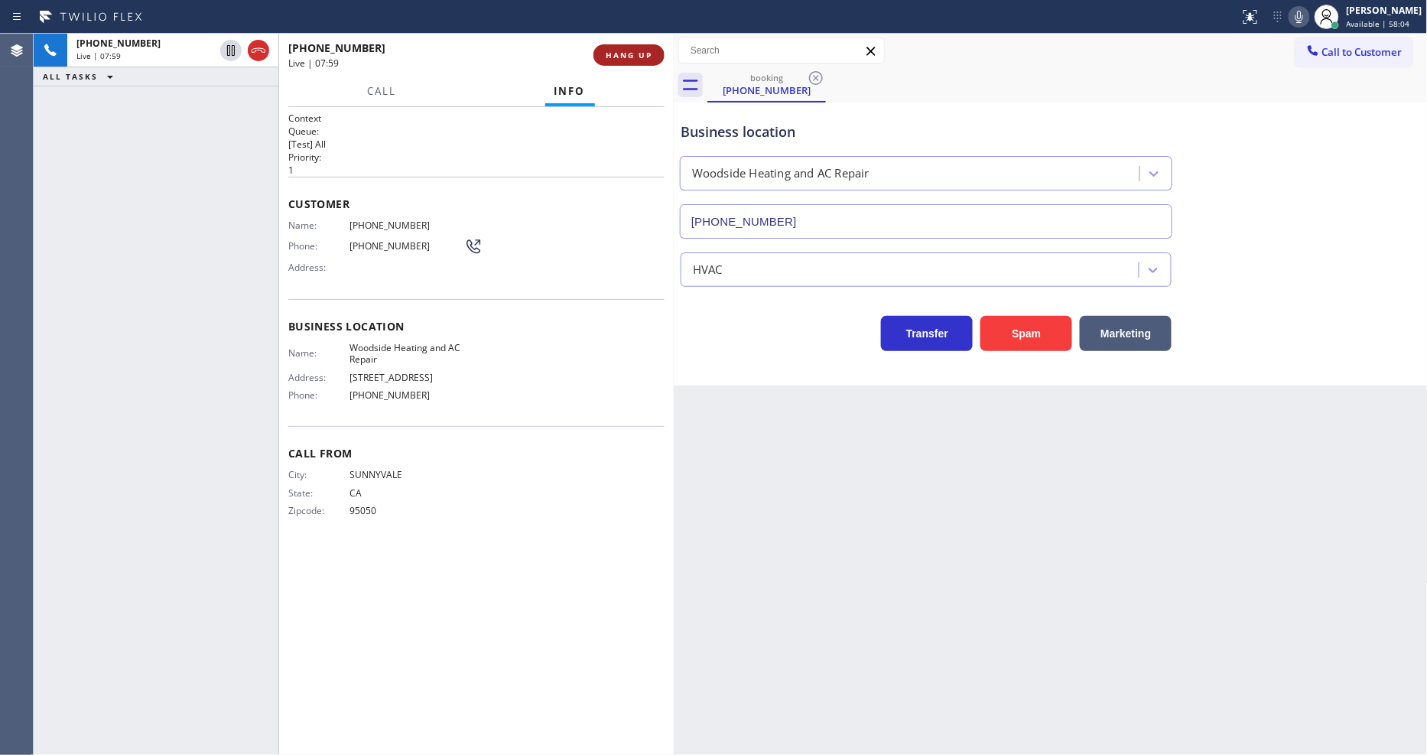
click at [620, 59] on span "HANG UP" at bounding box center [629, 55] width 47 height 11
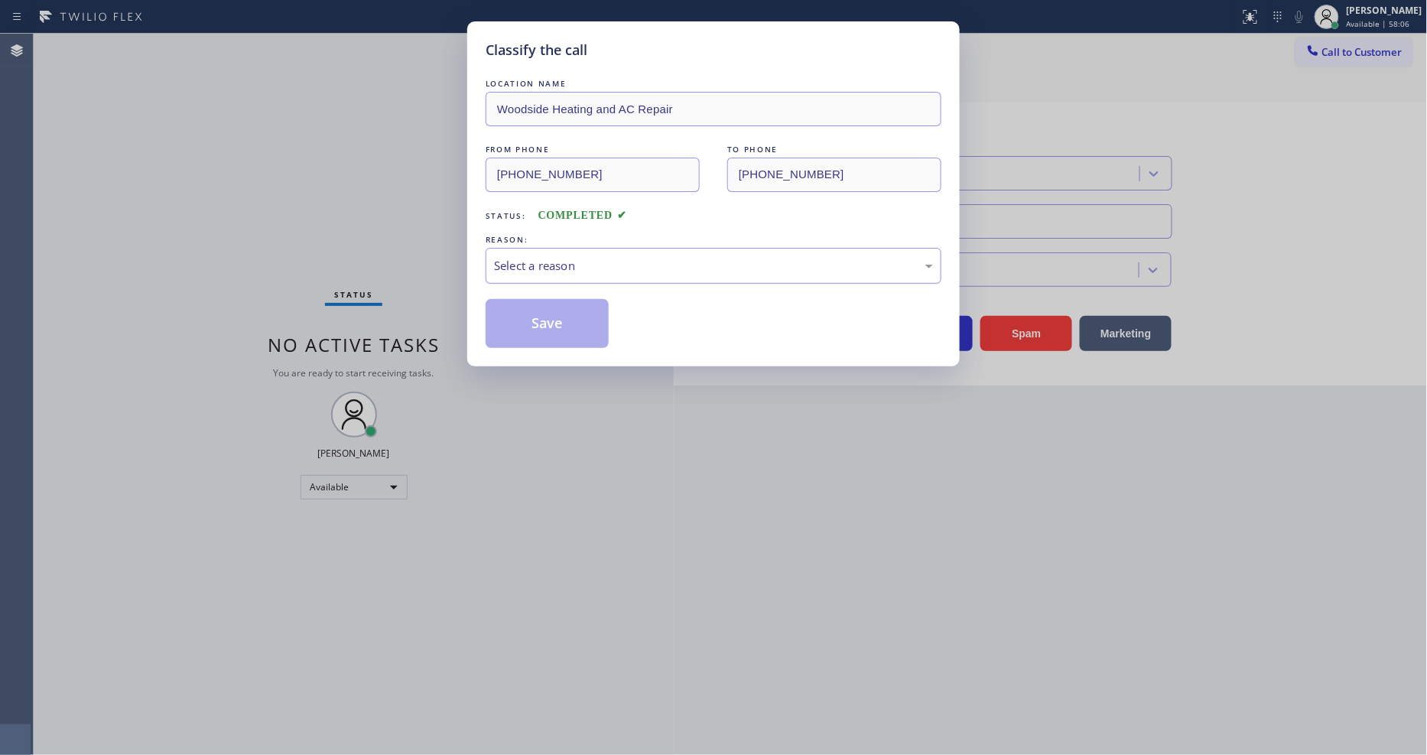
click at [510, 261] on div "Select a reason" at bounding box center [713, 266] width 439 height 18
click at [499, 317] on button "Save" at bounding box center [547, 323] width 123 height 49
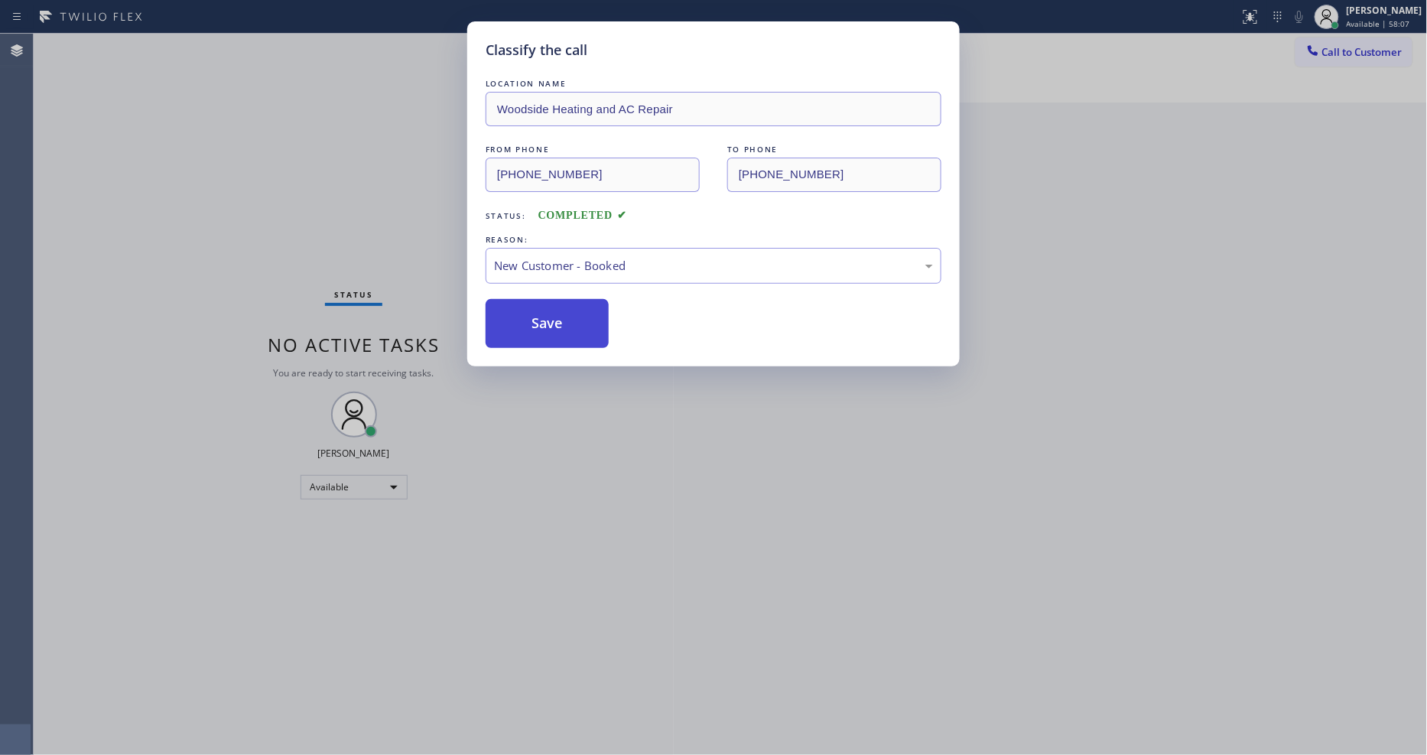
click at [499, 317] on button "Save" at bounding box center [547, 323] width 123 height 49
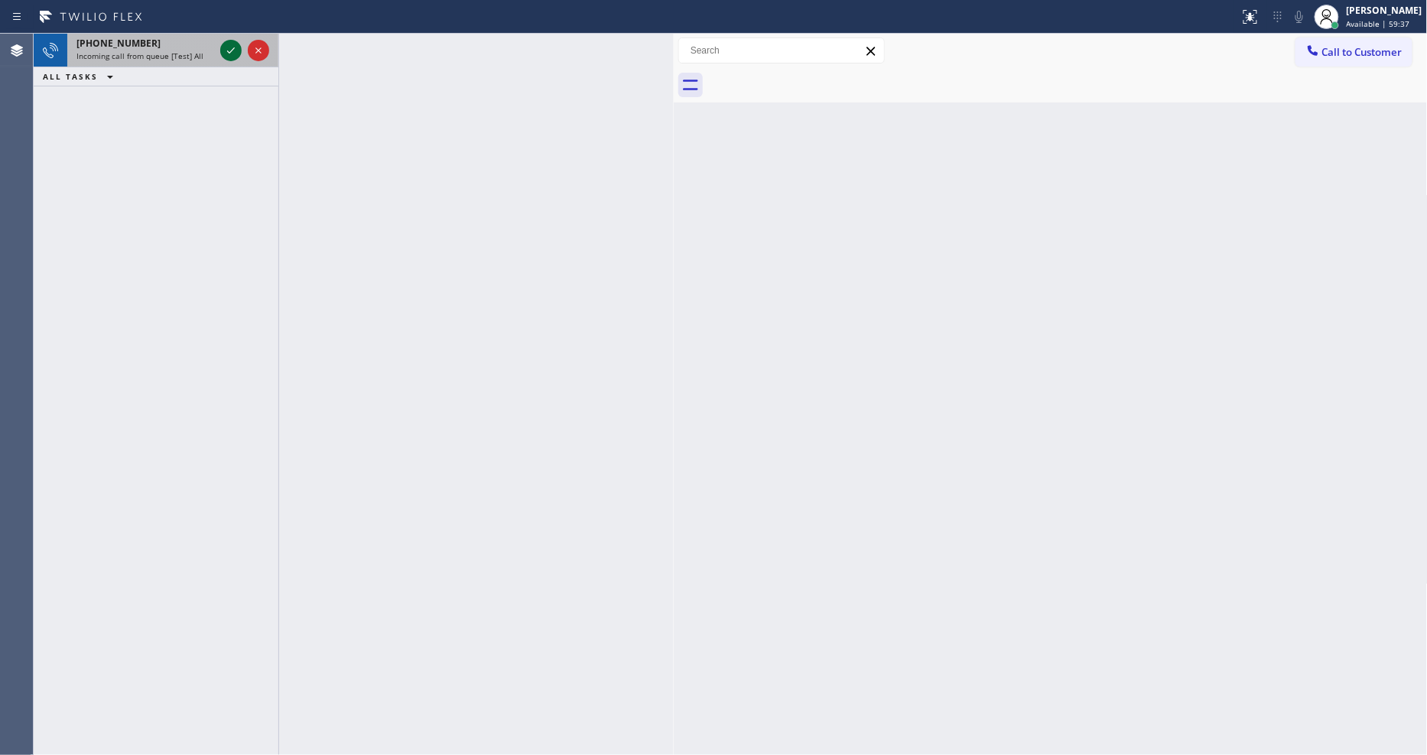
click at [237, 48] on icon at bounding box center [231, 50] width 18 height 18
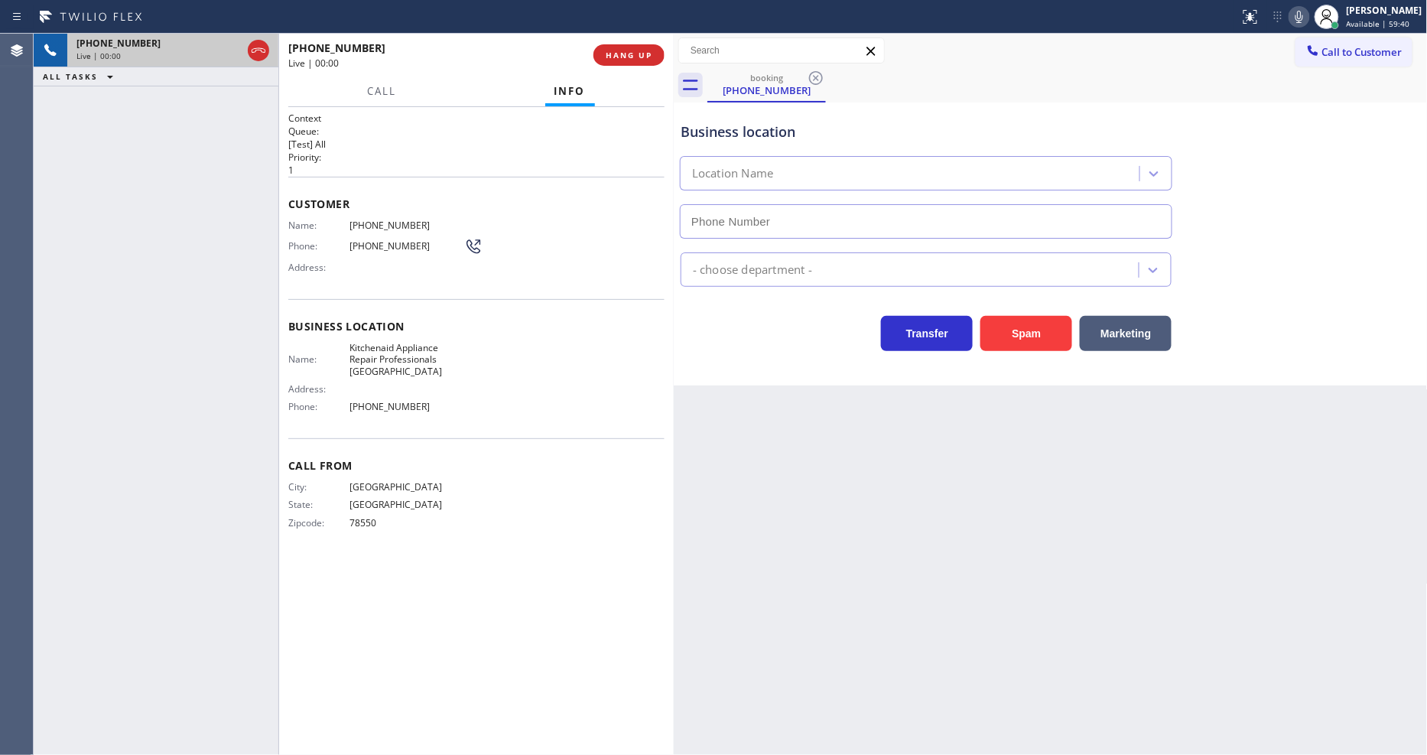
type input "(817) 873-6588"
click at [621, 54] on span "HANG UP" at bounding box center [629, 55] width 47 height 11
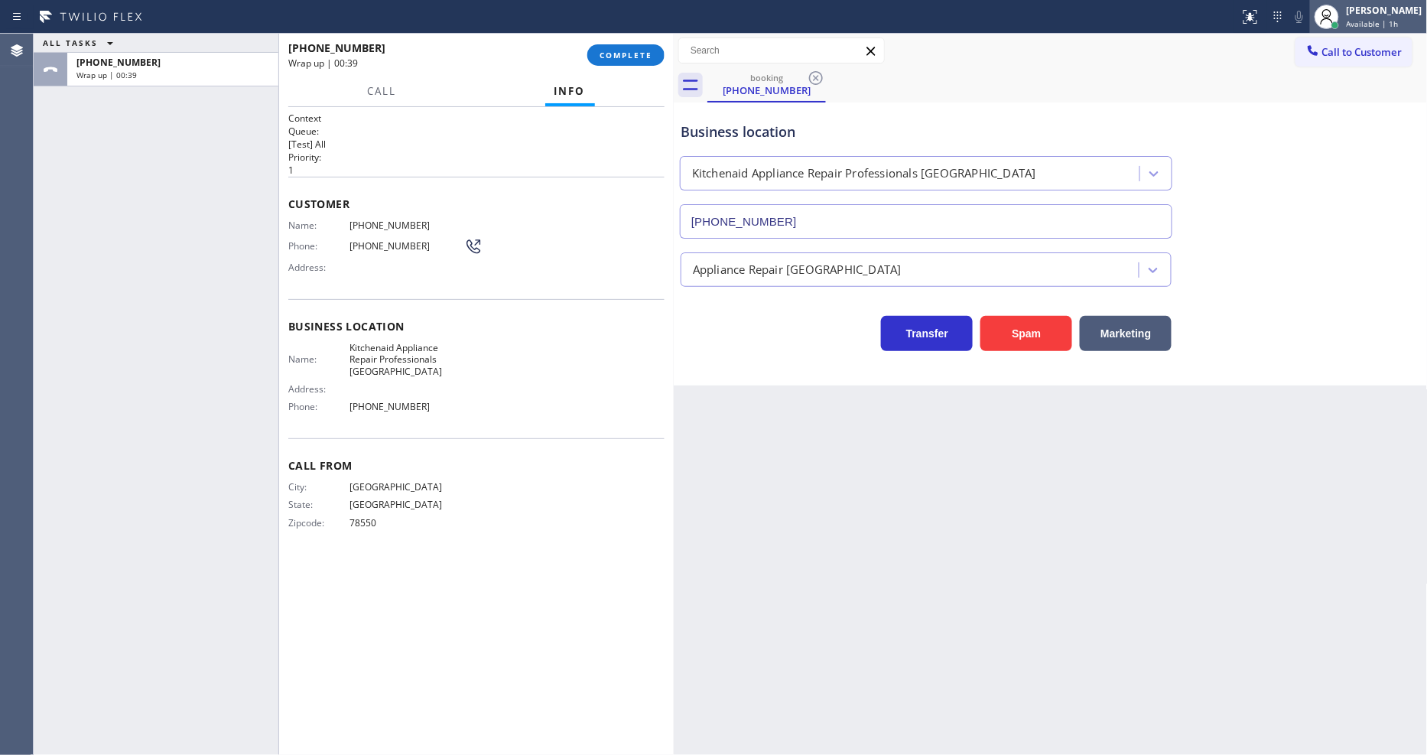
click at [1396, 8] on div "[PERSON_NAME]" at bounding box center [1385, 10] width 76 height 13
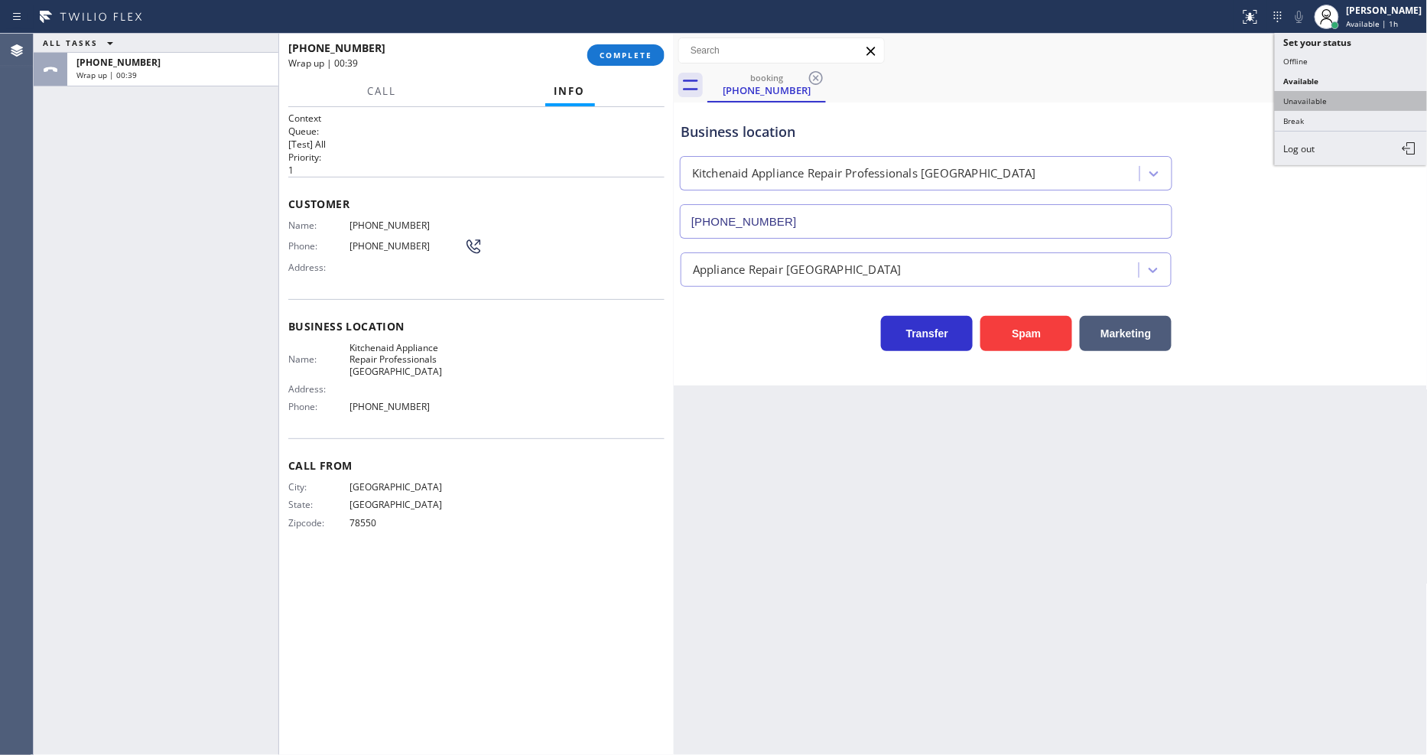
click at [1310, 100] on button "Unavailable" at bounding box center [1351, 101] width 153 height 20
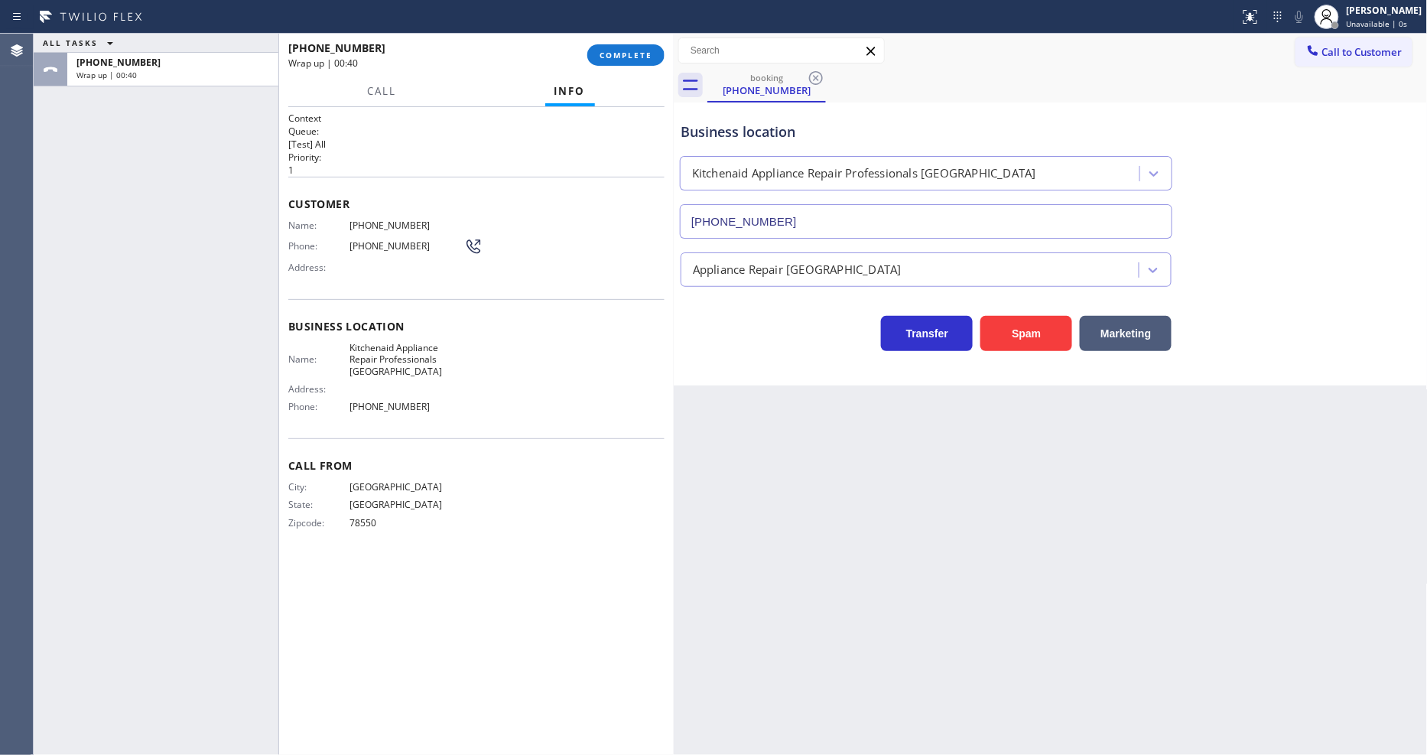
drag, startPoint x: 636, startPoint y: 50, endPoint x: 608, endPoint y: 439, distance: 390.3
click at [636, 50] on span "COMPLETE" at bounding box center [626, 55] width 53 height 11
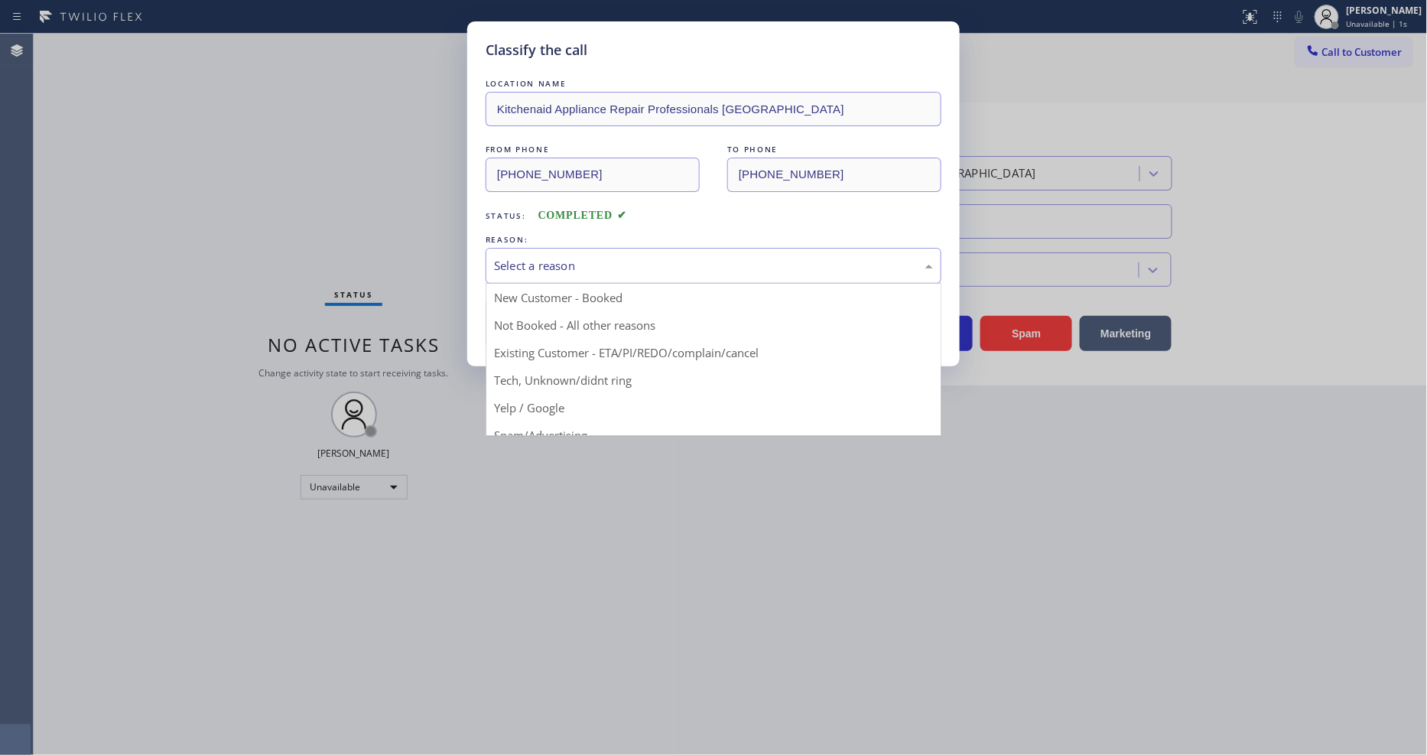
click at [510, 257] on div "Select a reason" at bounding box center [713, 266] width 439 height 18
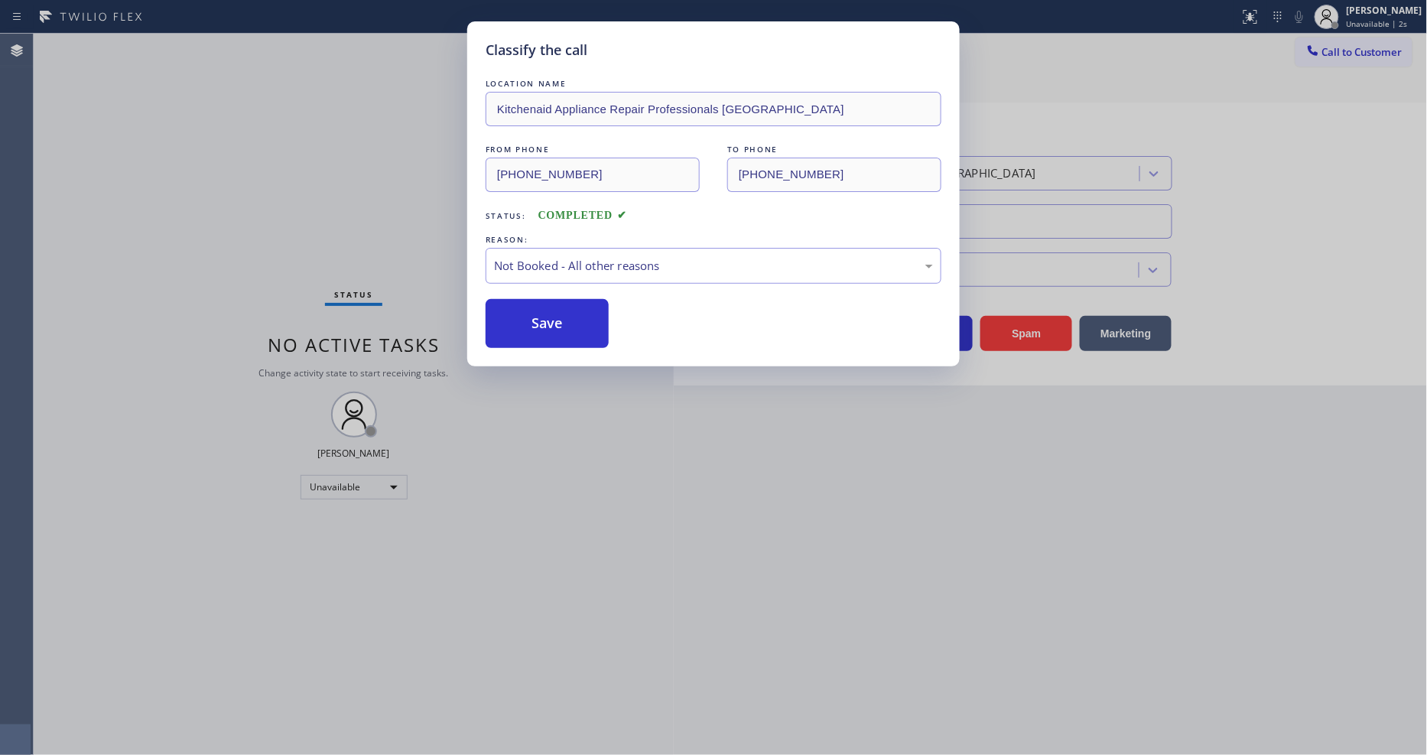
click at [502, 314] on button "Save" at bounding box center [547, 323] width 123 height 49
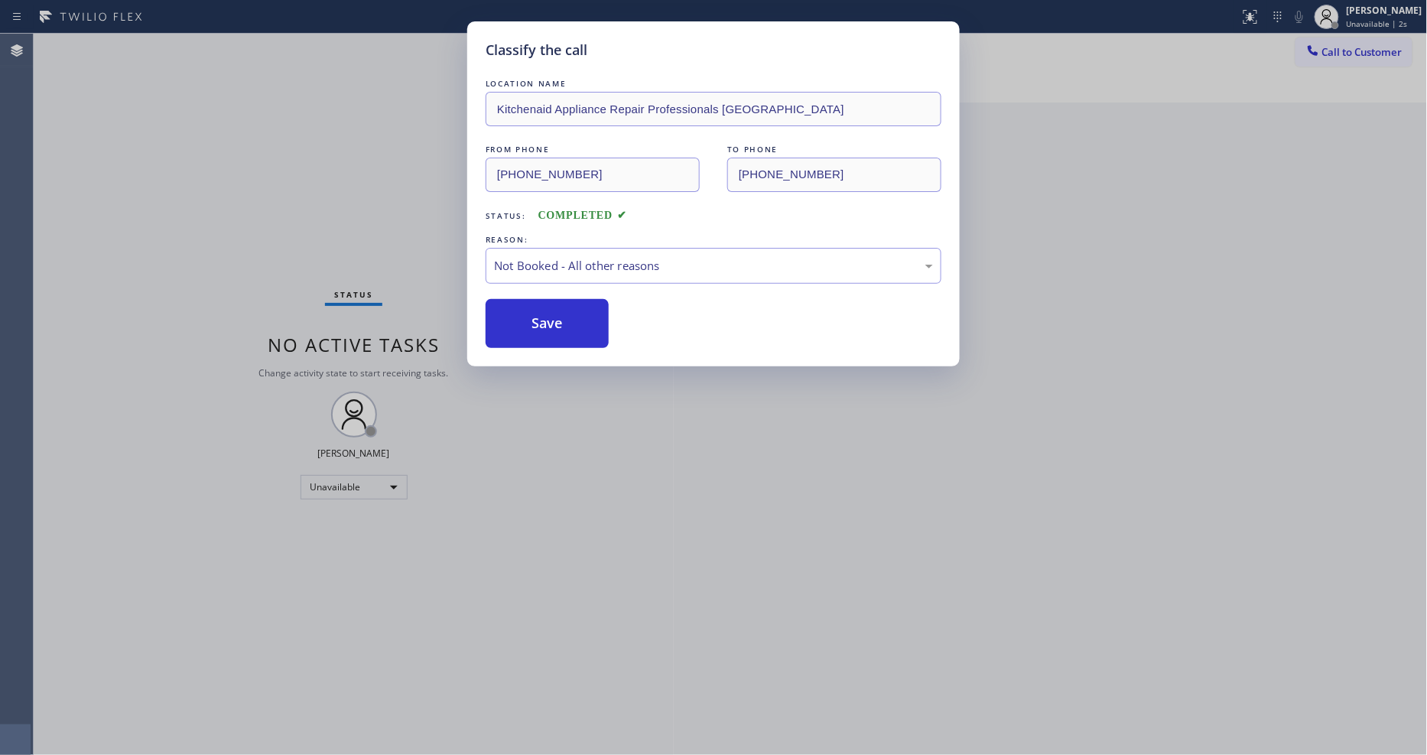
click at [502, 314] on button "Save" at bounding box center [547, 323] width 123 height 49
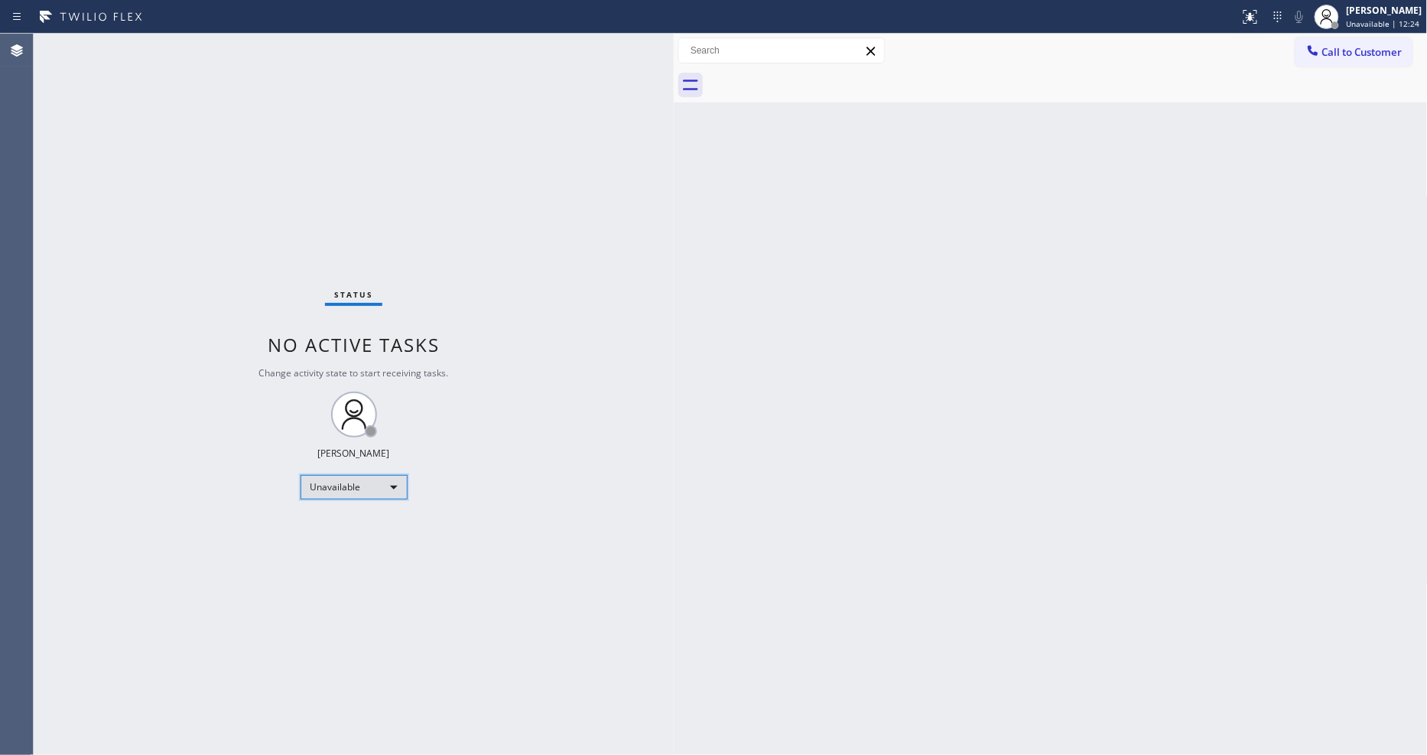
click at [372, 482] on div "Unavailable" at bounding box center [354, 487] width 107 height 24
click at [353, 524] on li "Available" at bounding box center [353, 528] width 104 height 18
drag, startPoint x: 431, startPoint y: 697, endPoint x: 446, endPoint y: 727, distance: 34.2
click at [436, 713] on div "Status No active tasks You are ready to start receiving tasks. [PERSON_NAME] Av…" at bounding box center [354, 394] width 640 height 721
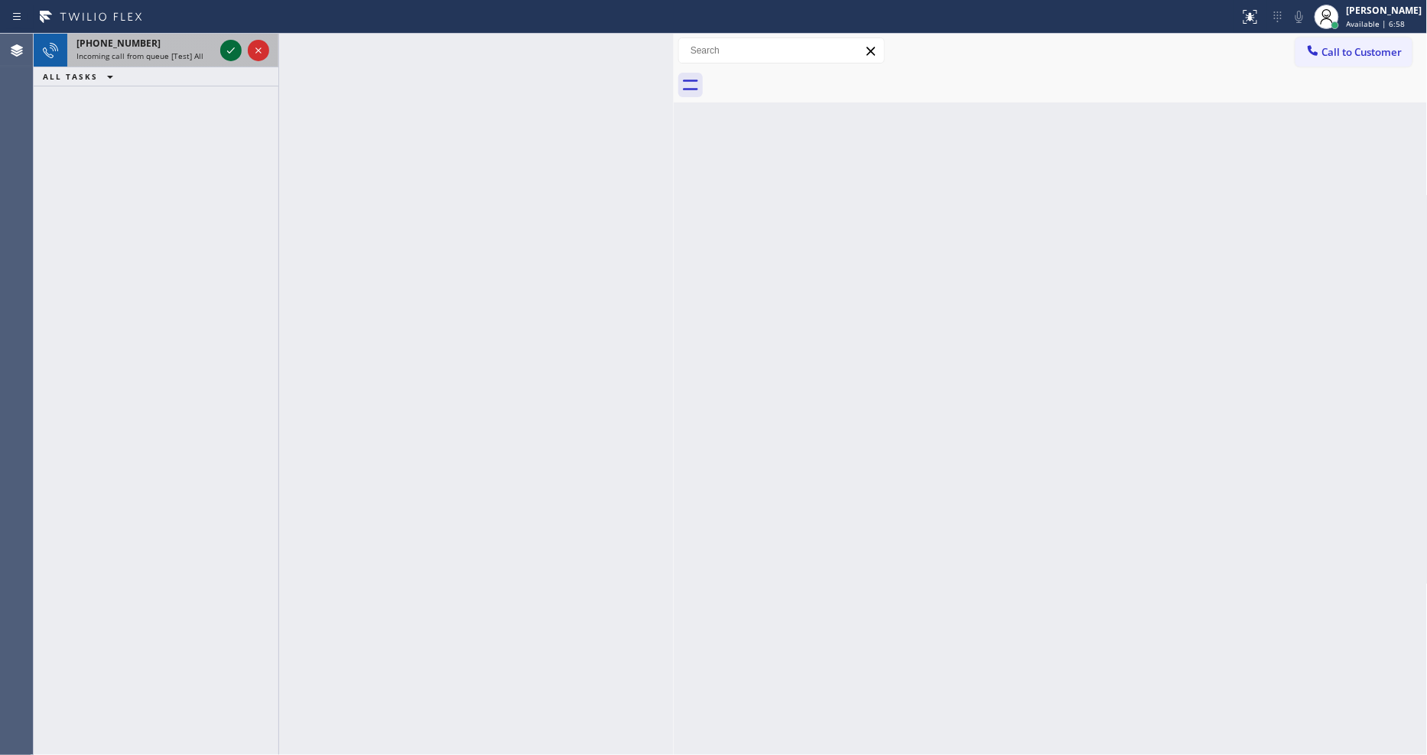
click at [232, 46] on icon at bounding box center [231, 50] width 18 height 18
click at [226, 46] on icon at bounding box center [231, 50] width 18 height 18
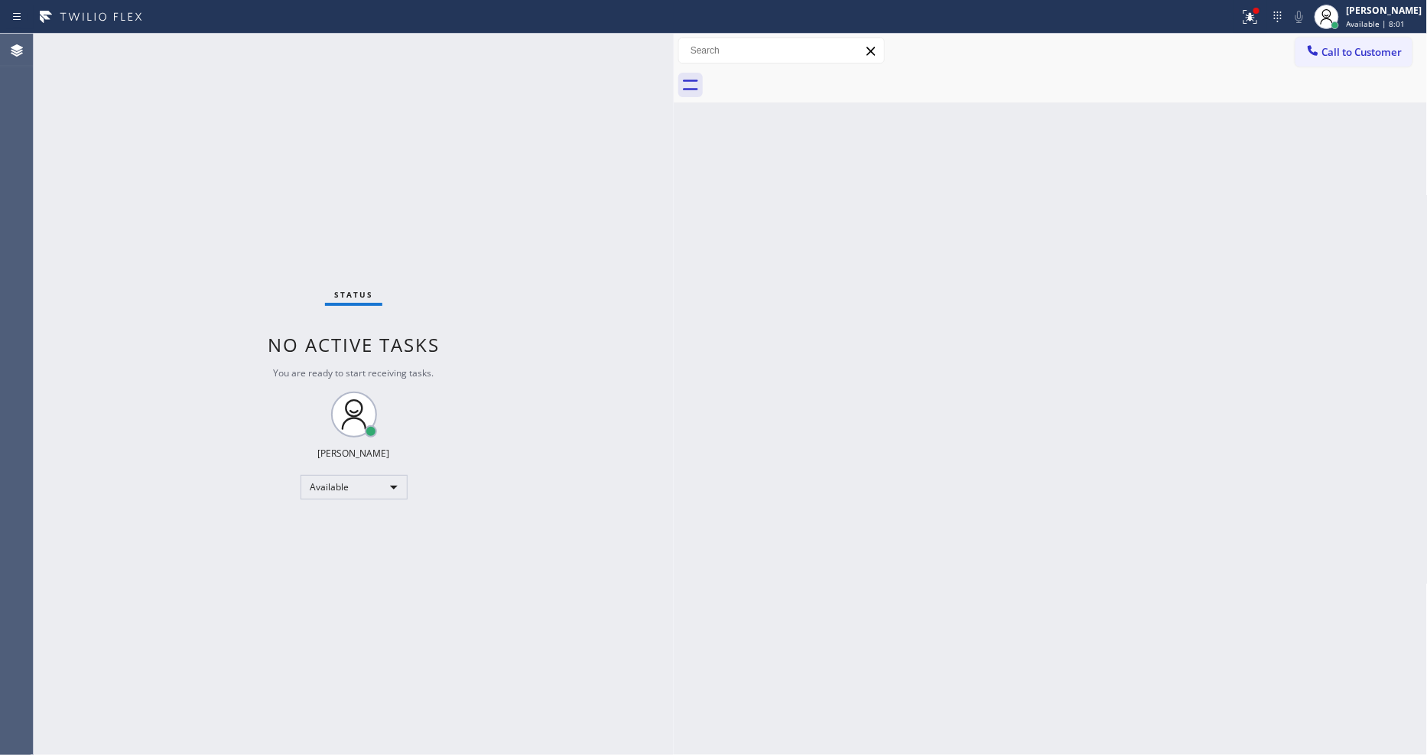
click at [920, 503] on div "Back to Dashboard Change Sender ID Customers Technicians Select a contact Outbo…" at bounding box center [1051, 394] width 754 height 721
drag, startPoint x: 1027, startPoint y: 552, endPoint x: 915, endPoint y: 548, distance: 112.5
click at [1013, 548] on div "Back to Dashboard Change Sender ID Customers Technicians Select a contact Outbo…" at bounding box center [1051, 394] width 754 height 721
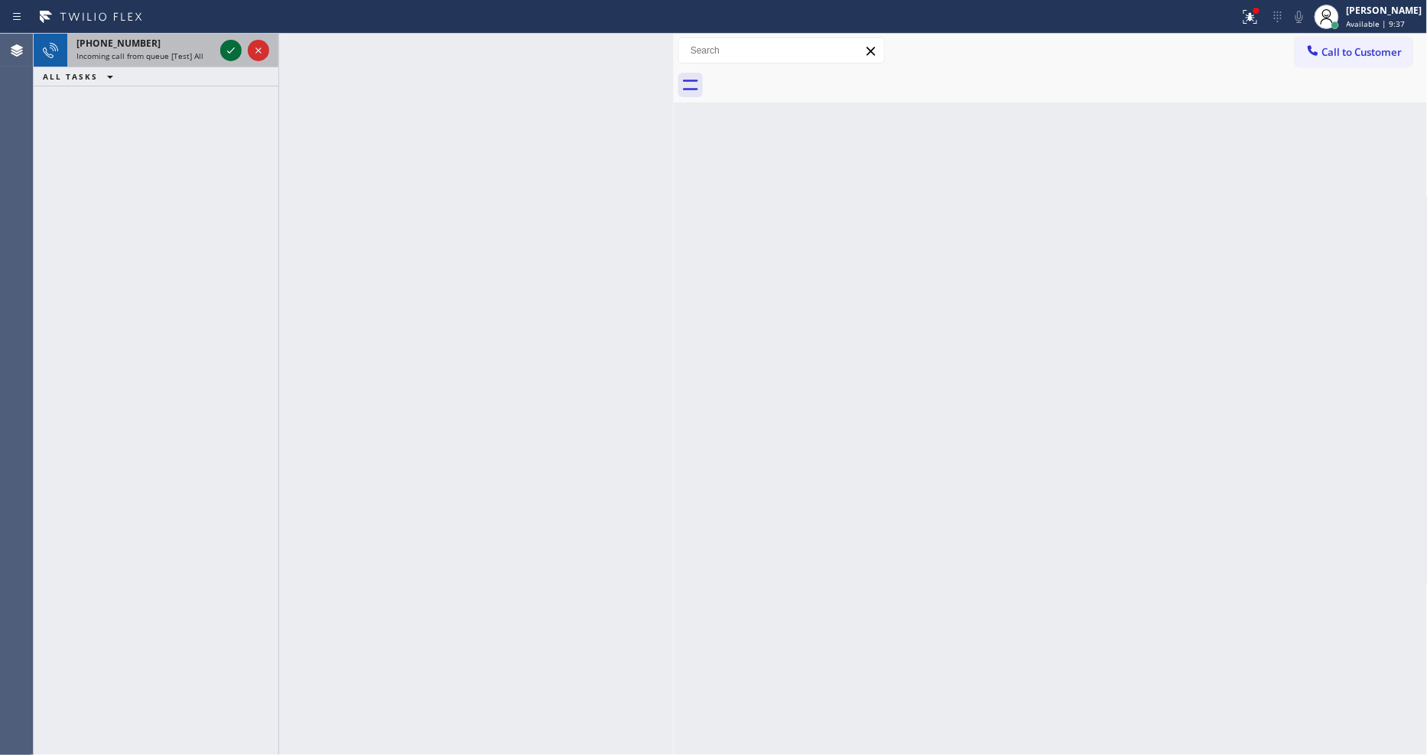
click at [229, 54] on icon at bounding box center [231, 50] width 18 height 18
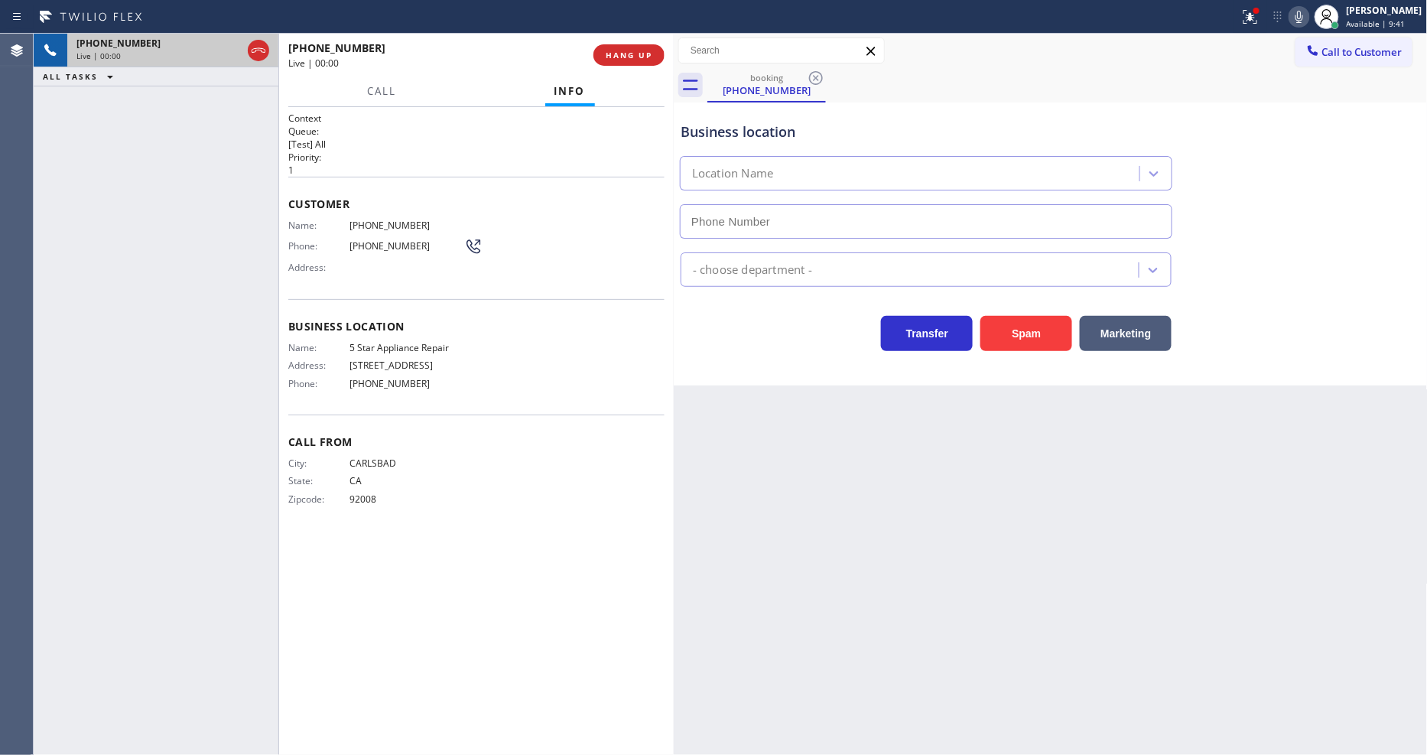
type input "[PHONE_NUMBER]"
drag, startPoint x: 1084, startPoint y: 391, endPoint x: 1137, endPoint y: 355, distance: 64.5
click at [1084, 391] on div "Back to Dashboard Change Sender ID Customers Technicians Select a contact Outbo…" at bounding box center [1051, 394] width 754 height 721
click at [406, 346] on span "5 Star Appliance Repair" at bounding box center [407, 347] width 115 height 11
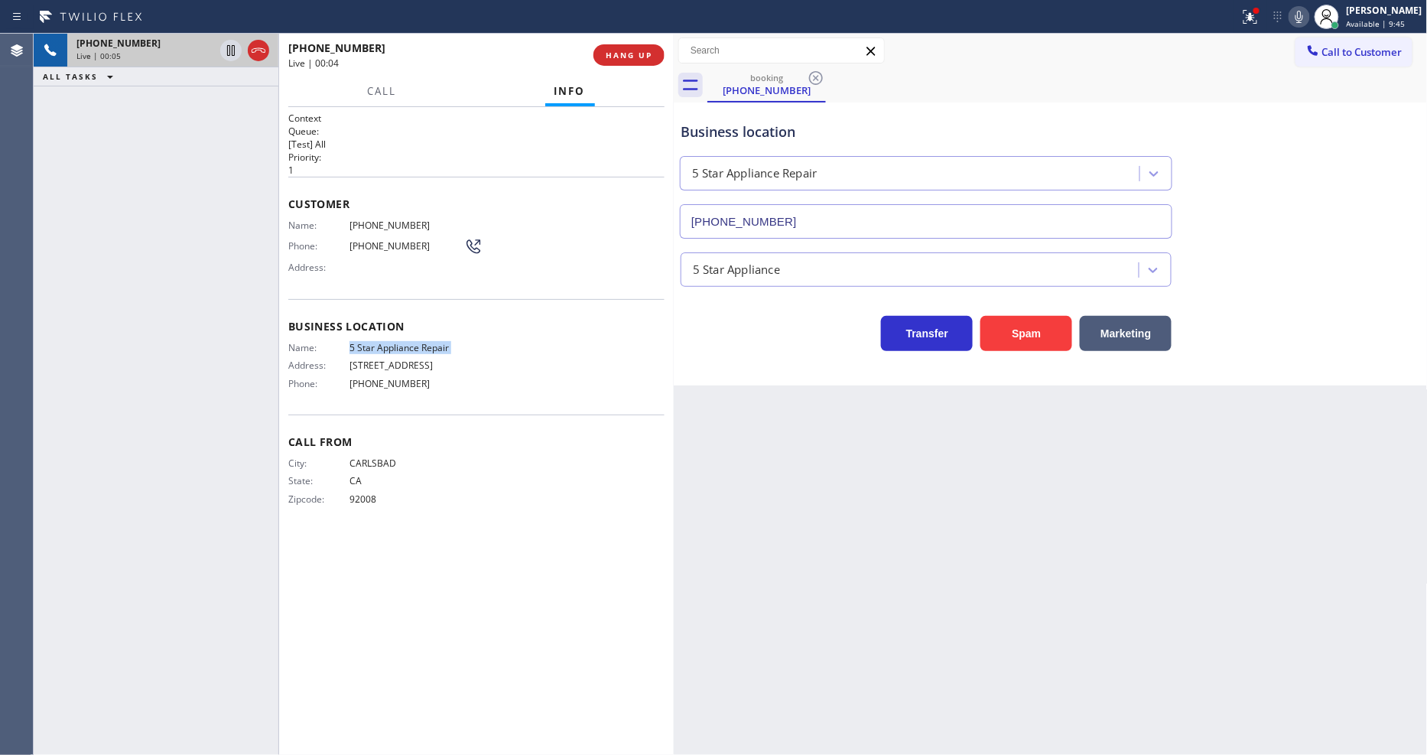
click at [406, 346] on span "5 Star Appliance Repair" at bounding box center [407, 347] width 115 height 11
click at [468, 649] on div "Context Queue: [Test] All Priority: 1 Customer Name: (760) 585-6396 Phone: (760…" at bounding box center [476, 431] width 376 height 639
click at [400, 348] on span "5 Star Appliance Repair" at bounding box center [407, 347] width 115 height 11
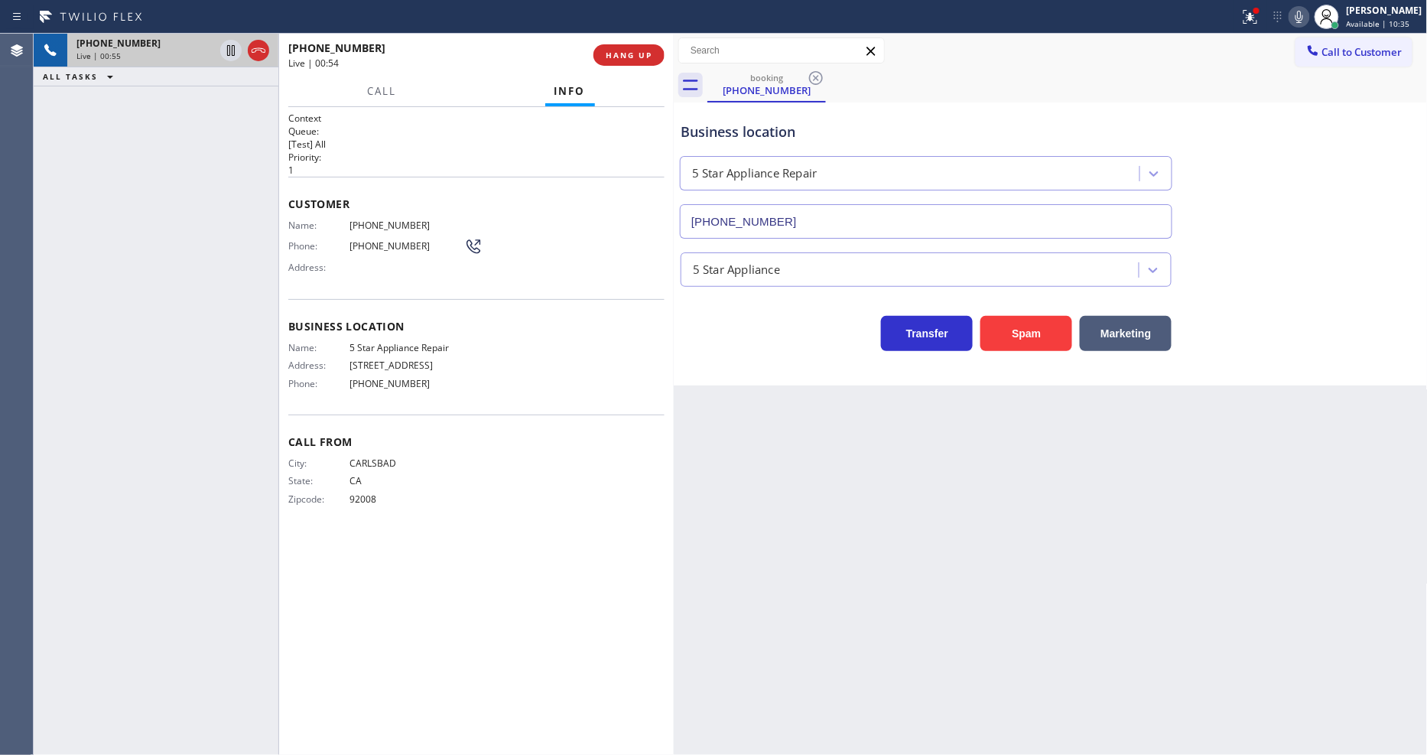
click at [361, 220] on span "(760) 585-6396" at bounding box center [407, 225] width 115 height 11
click at [227, 50] on icon at bounding box center [231, 50] width 8 height 11
click at [1303, 20] on icon at bounding box center [1300, 17] width 8 height 12
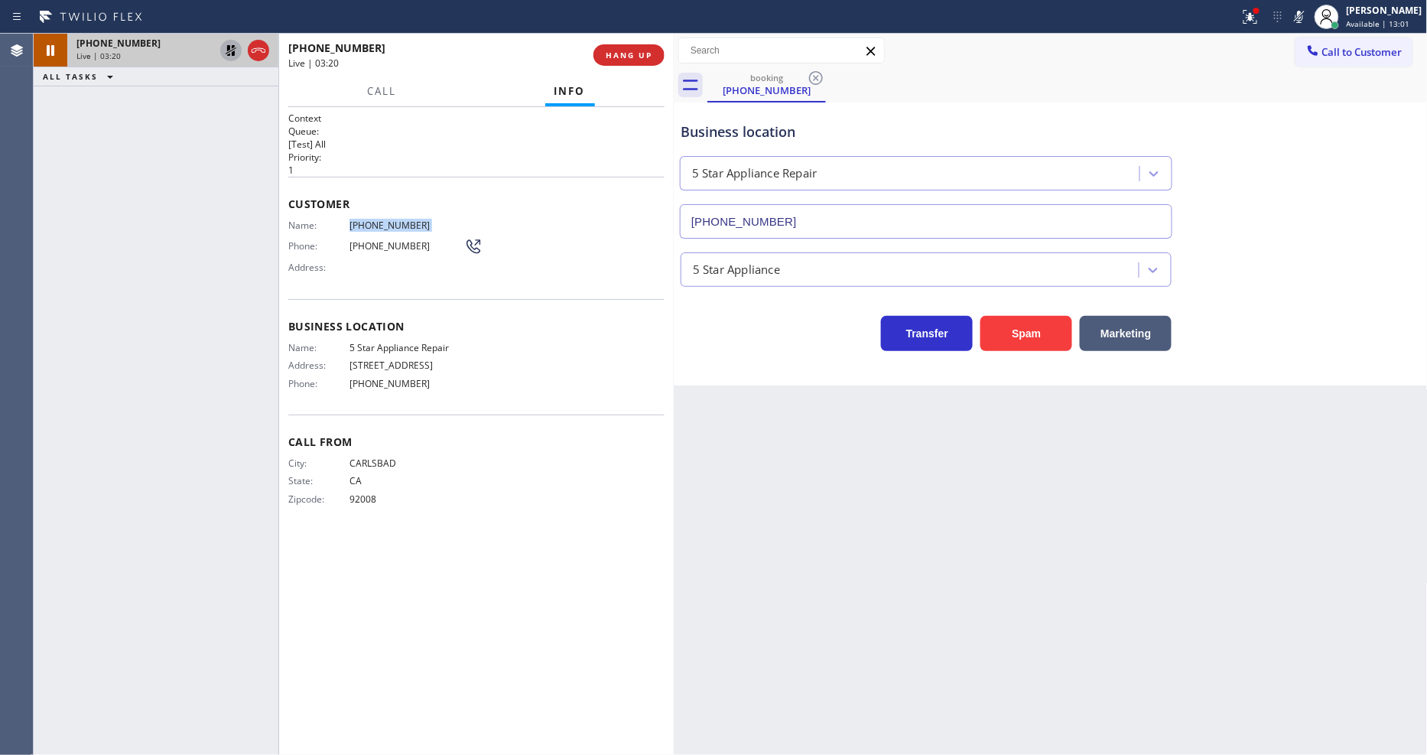
click at [233, 43] on icon at bounding box center [231, 50] width 18 height 18
click at [1309, 23] on icon at bounding box center [1299, 17] width 18 height 18
click at [1251, 21] on div at bounding box center [1251, 17] width 34 height 18
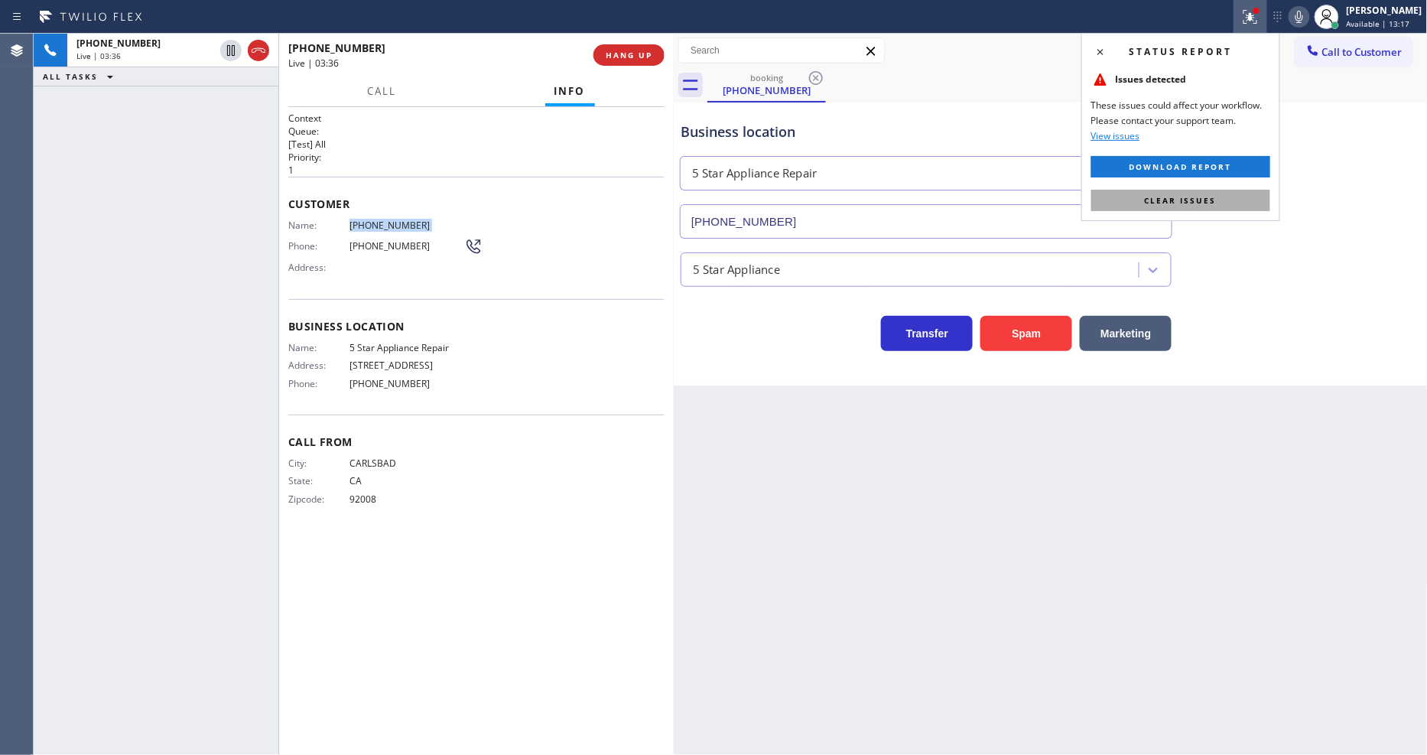
click at [1241, 203] on button "Clear issues" at bounding box center [1180, 200] width 179 height 21
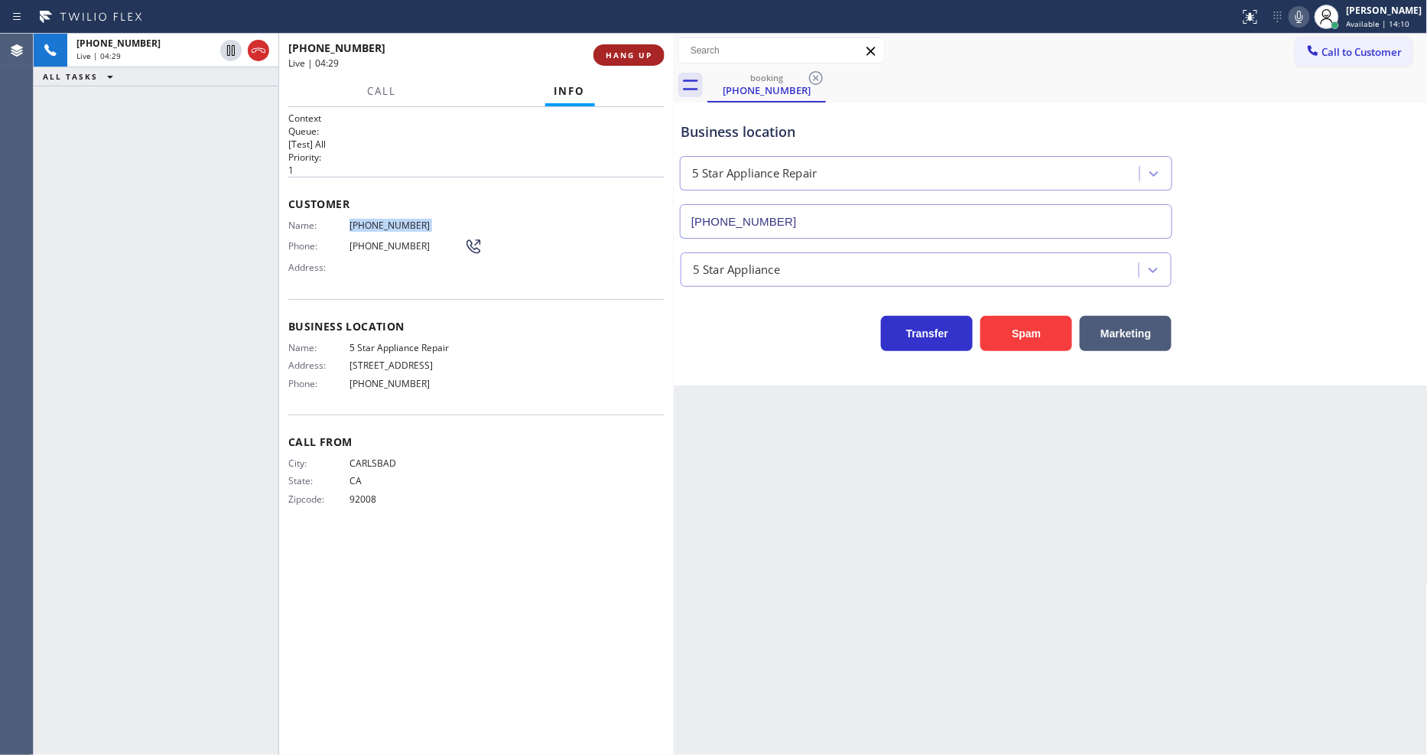
click at [645, 60] on span "HANG UP" at bounding box center [629, 55] width 47 height 11
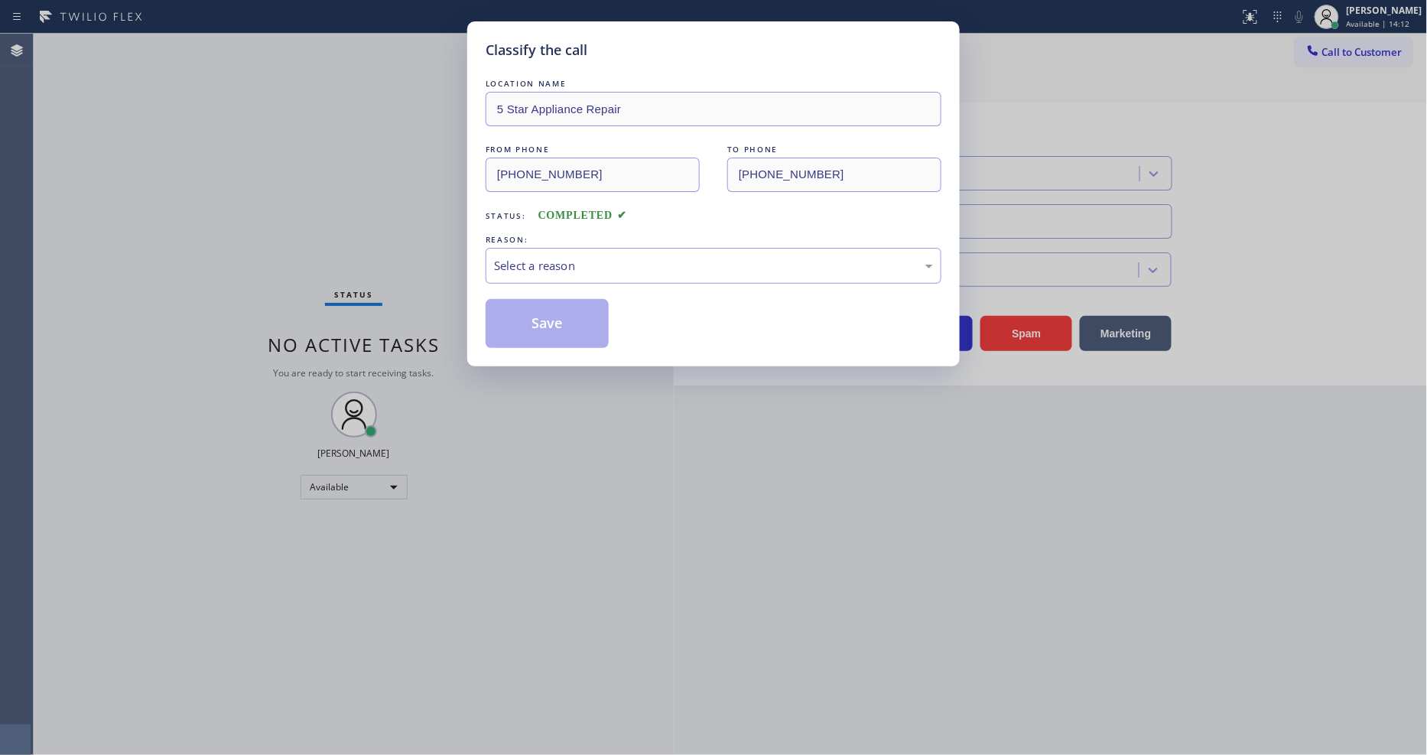
click at [525, 268] on div "Select a reason" at bounding box center [713, 266] width 439 height 18
click at [522, 310] on button "Save" at bounding box center [547, 323] width 123 height 49
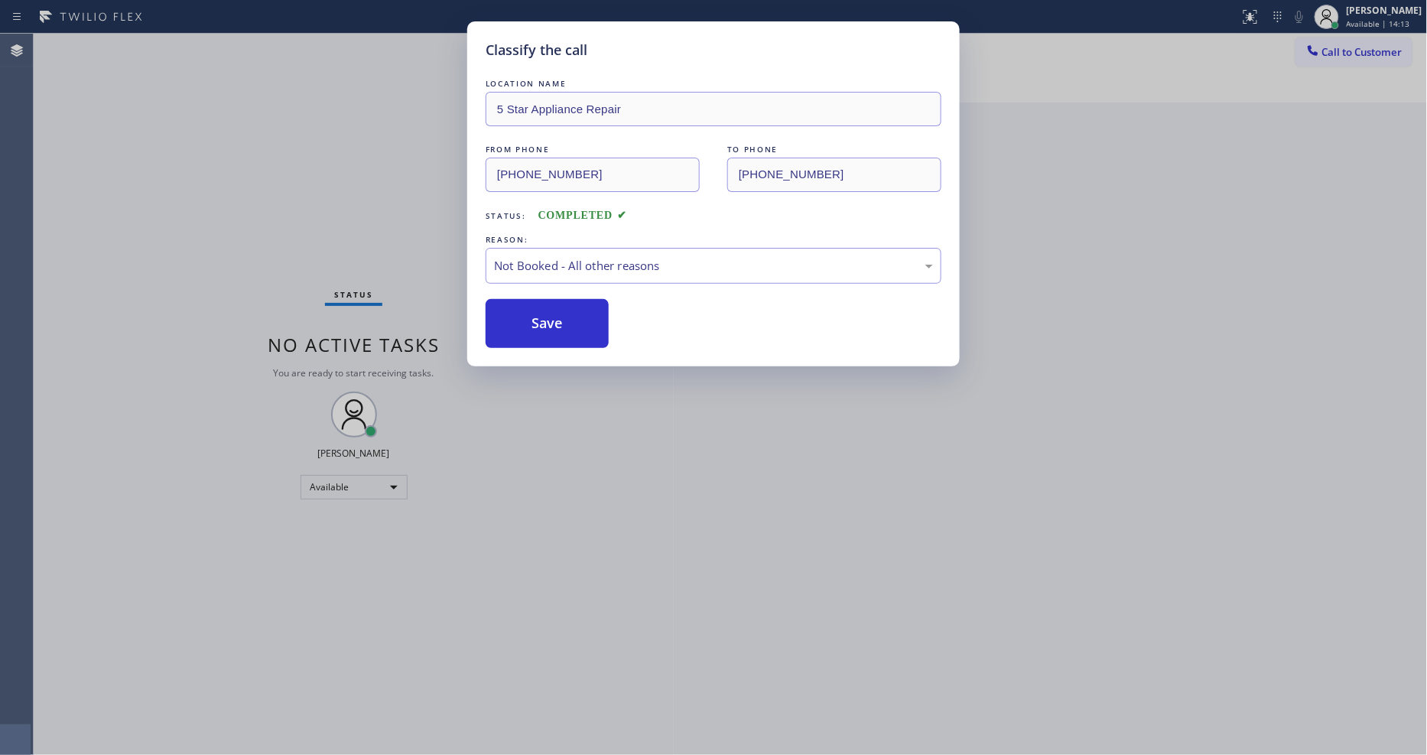
click at [522, 310] on button "Save" at bounding box center [547, 323] width 123 height 49
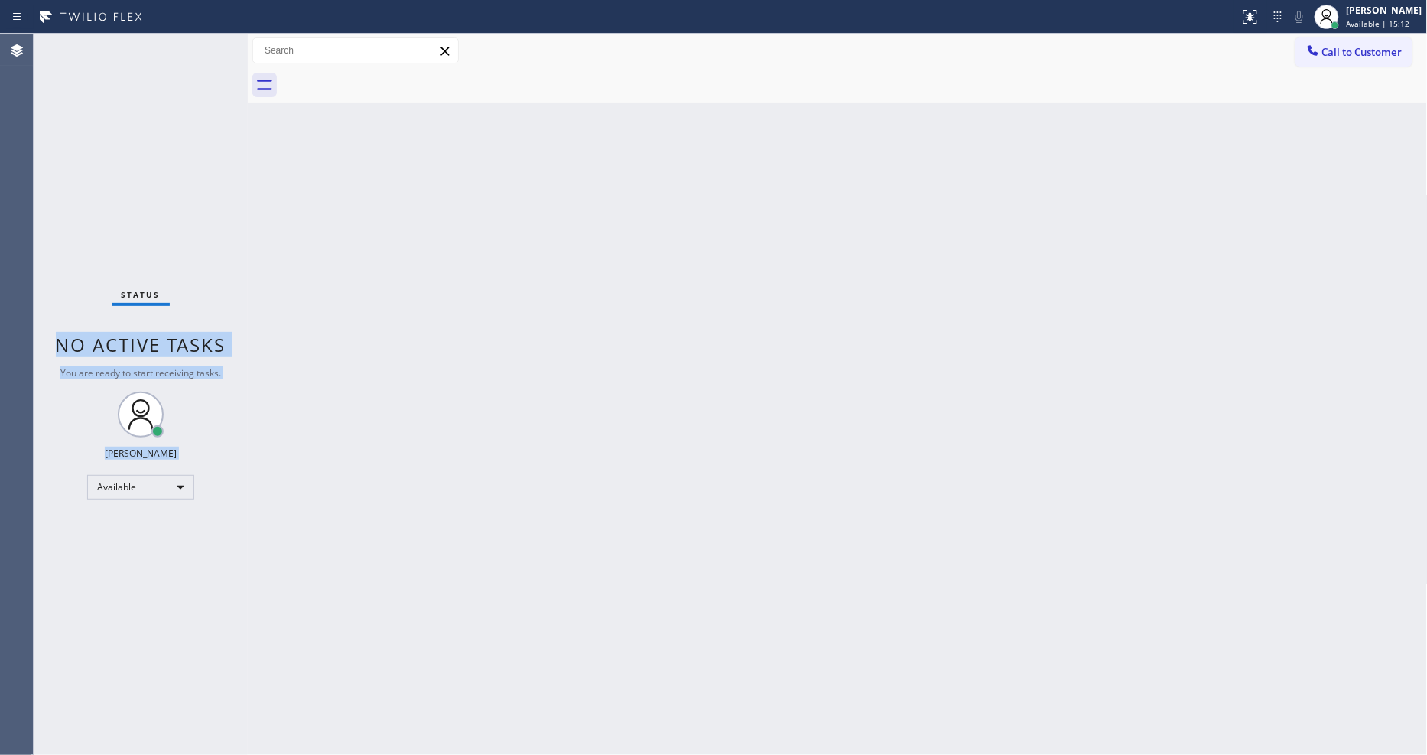
click at [243, 108] on div "Status No active tasks You are ready to start receiving tasks. [PERSON_NAME] Av…" at bounding box center [731, 394] width 1394 height 721
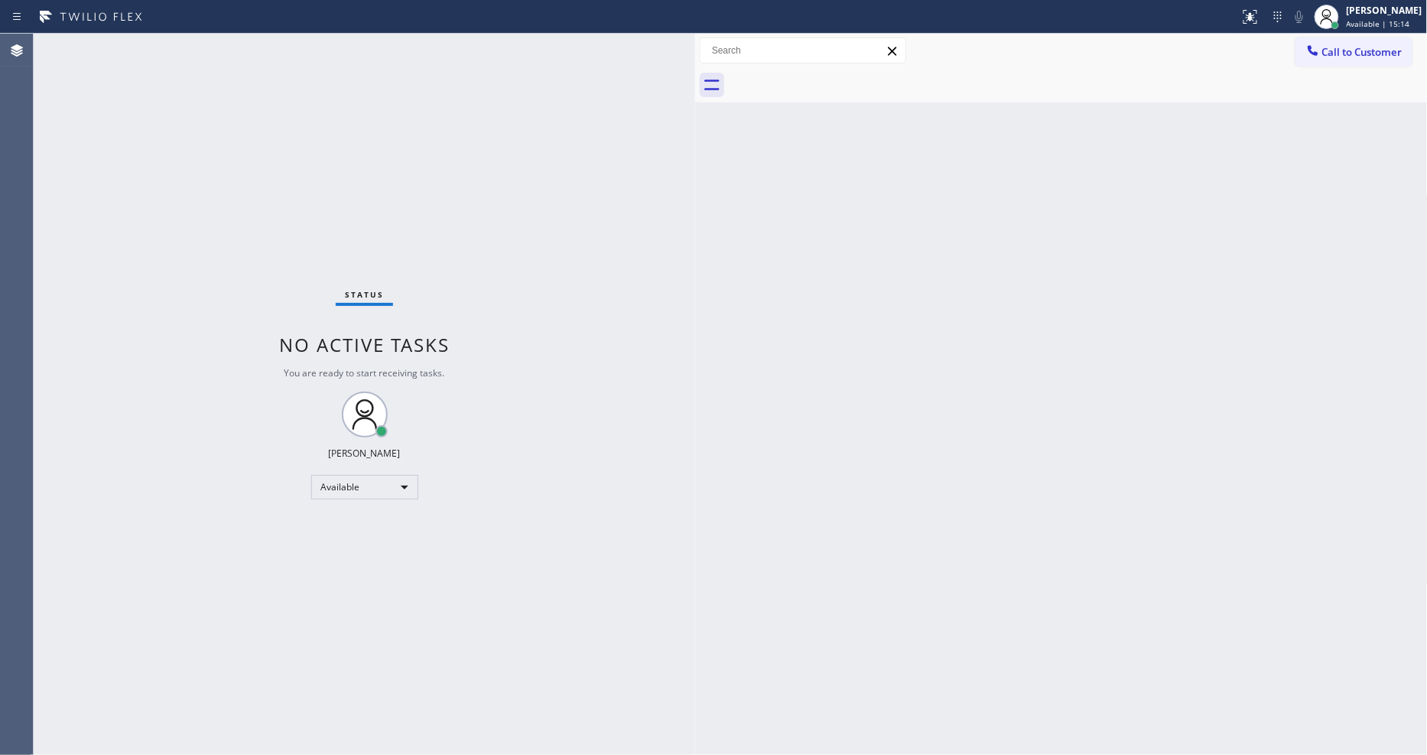
drag, startPoint x: 288, startPoint y: 108, endPoint x: 698, endPoint y: 111, distance: 410.0
click at [695, 111] on div at bounding box center [695, 394] width 0 height 721
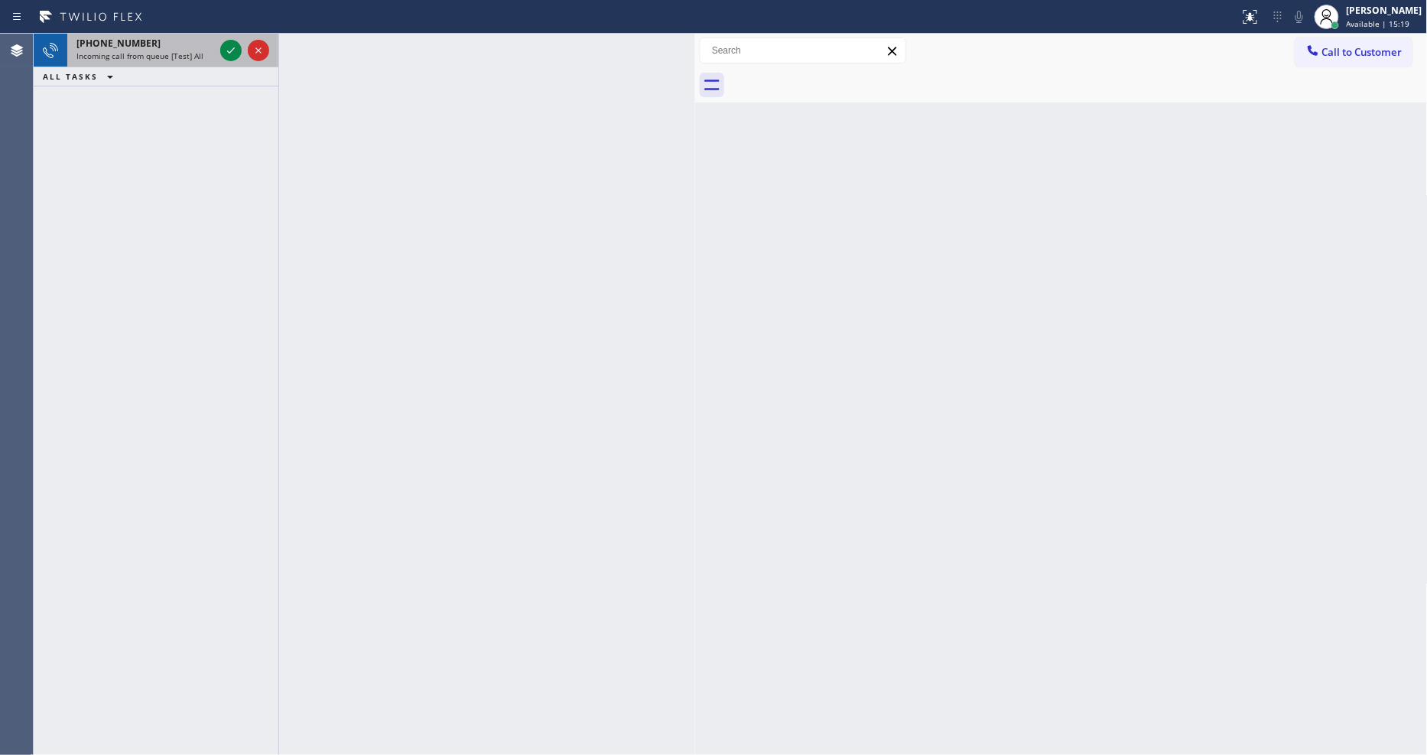
drag, startPoint x: 229, startPoint y: 54, endPoint x: 237, endPoint y: 60, distance: 9.8
click at [229, 54] on icon at bounding box center [231, 50] width 18 height 18
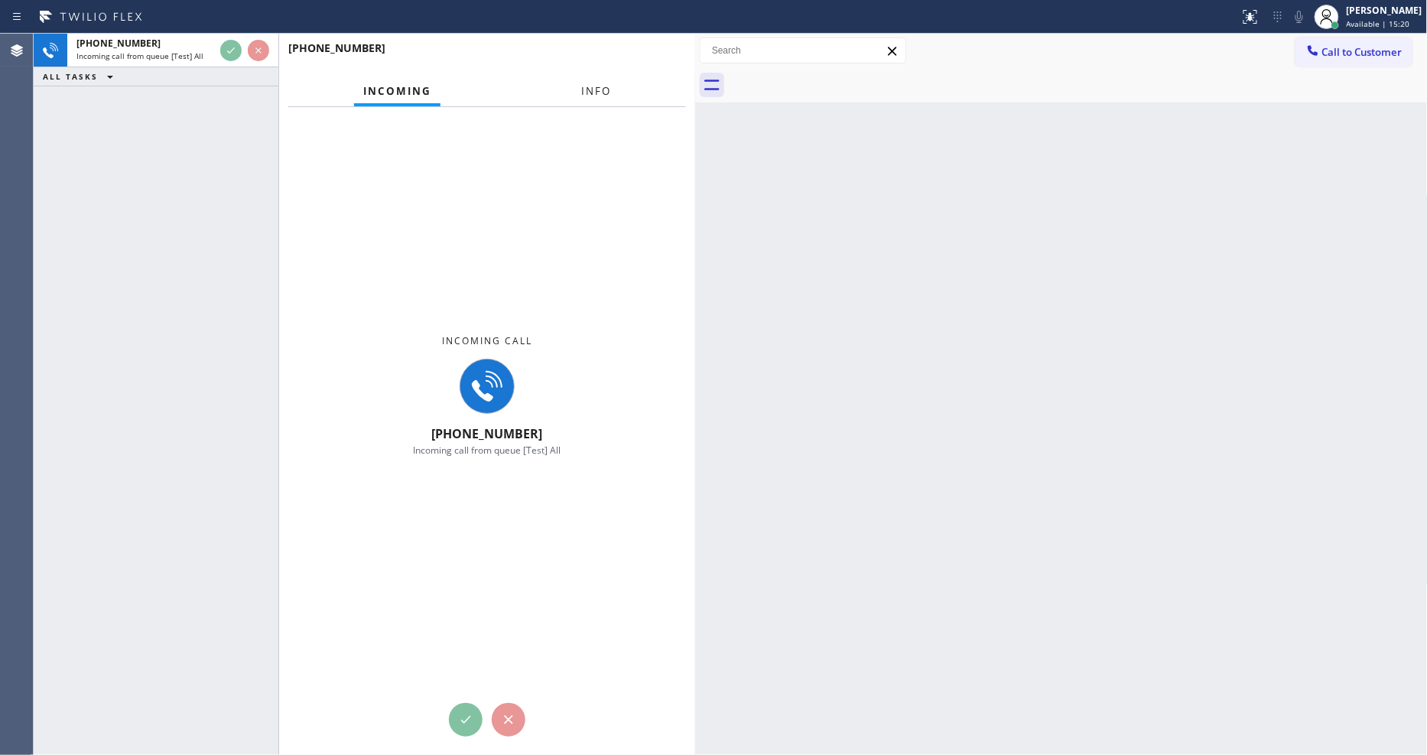
click at [590, 83] on button "Info" at bounding box center [596, 91] width 48 height 30
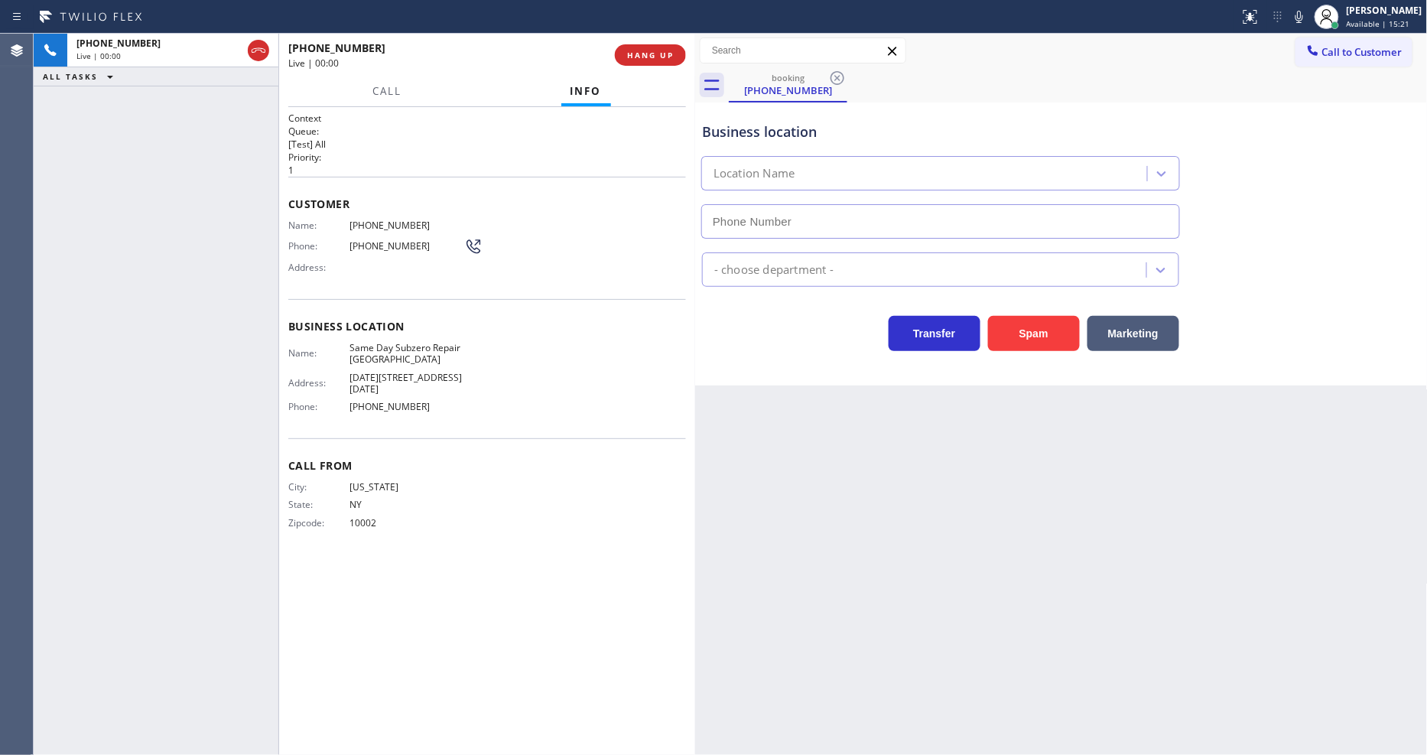
type input "[PHONE_NUMBER]"
click at [167, 436] on div "[PHONE_NUMBER] Live | 00:02 ALL TASKS ALL TASKS ACTIVE TASKS TASKS IN WRAP UP" at bounding box center [156, 394] width 245 height 721
click at [416, 342] on span "Same Day Subzero Repair [GEOGRAPHIC_DATA]" at bounding box center [407, 354] width 115 height 24
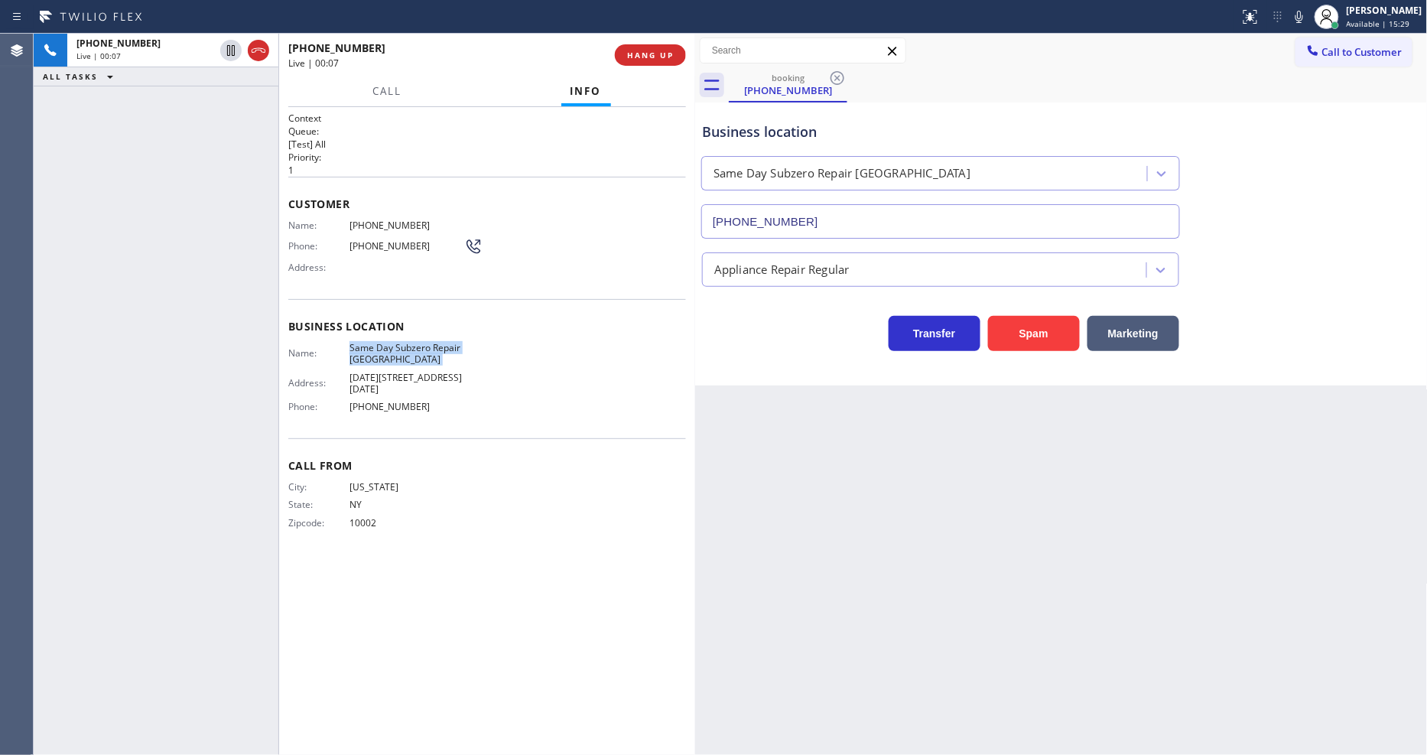
copy span "Same Day Subzero Repair [GEOGRAPHIC_DATA]"
click at [673, 59] on span "HANG UP" at bounding box center [650, 55] width 47 height 11
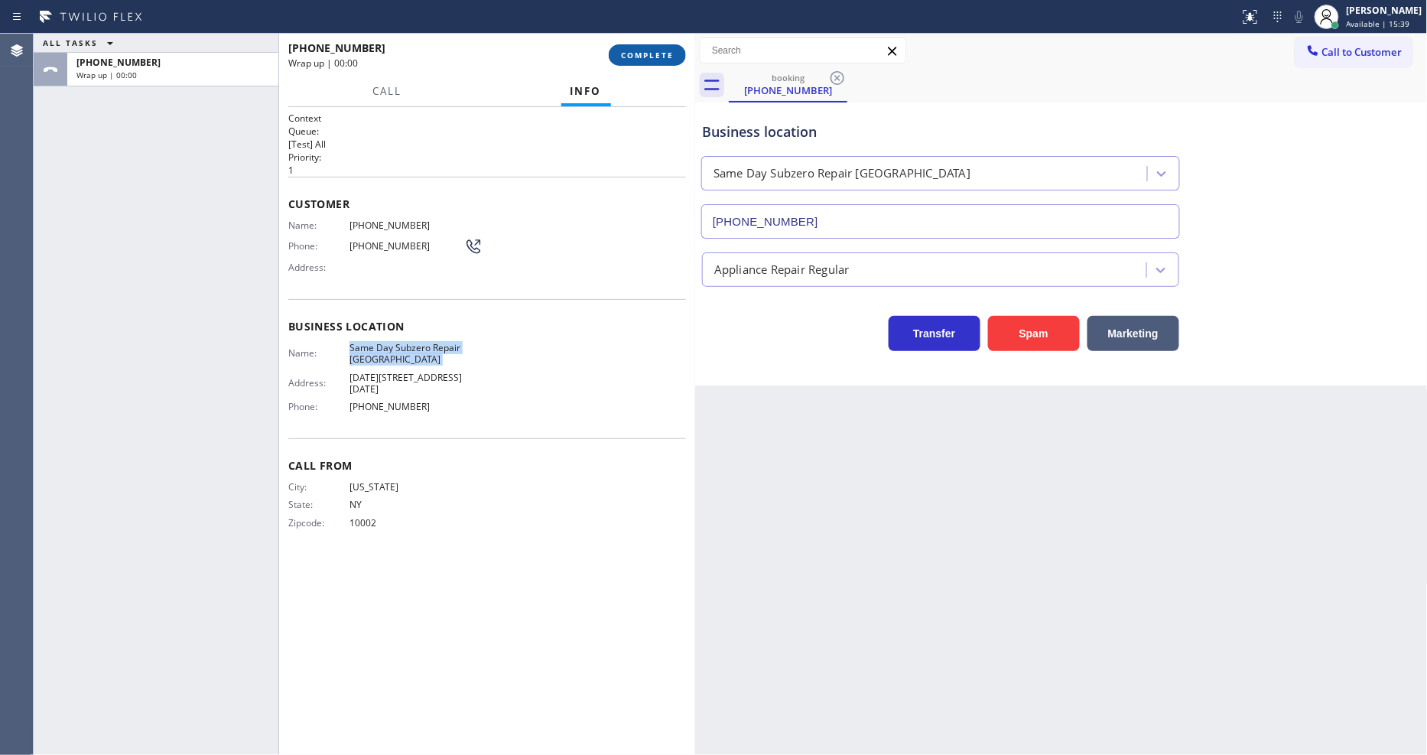
click at [673, 59] on span "COMPLETE" at bounding box center [647, 55] width 53 height 11
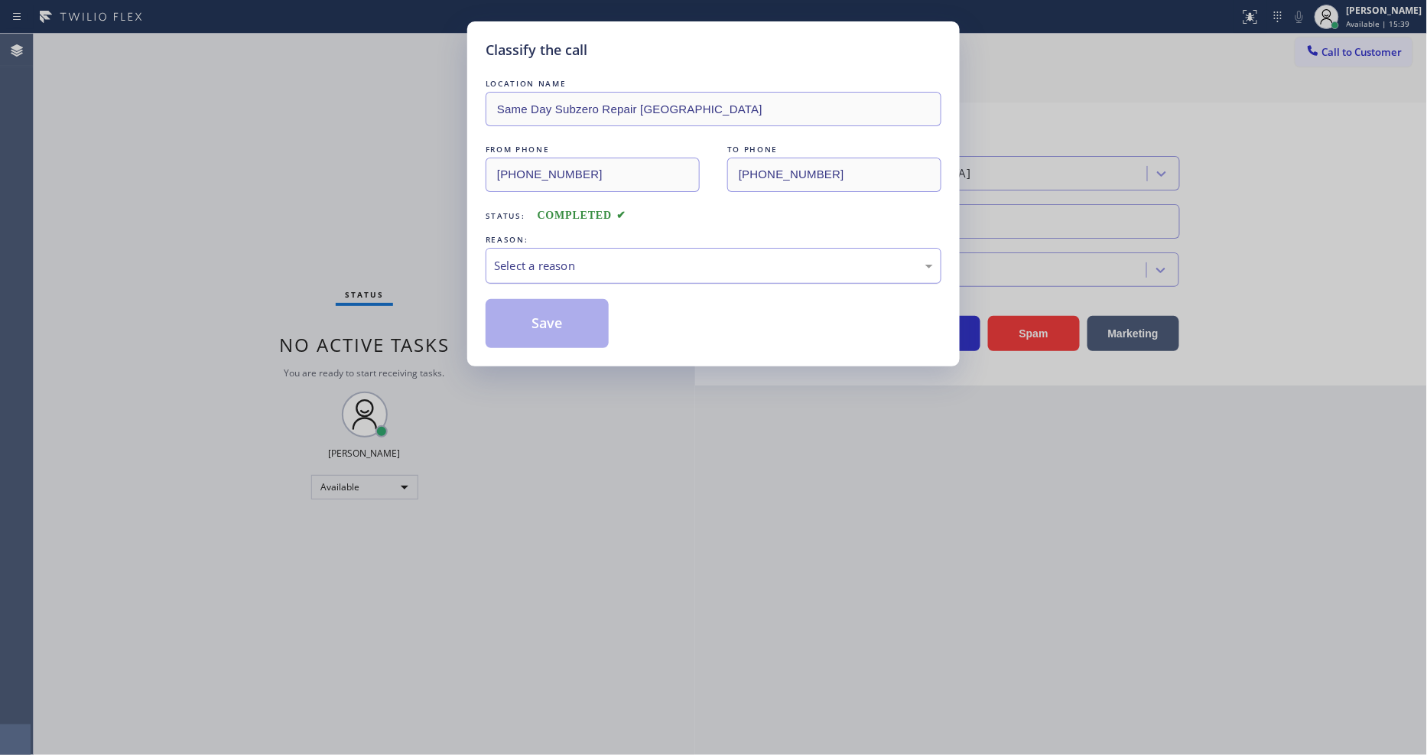
click at [576, 261] on div "Select a reason" at bounding box center [713, 266] width 439 height 18
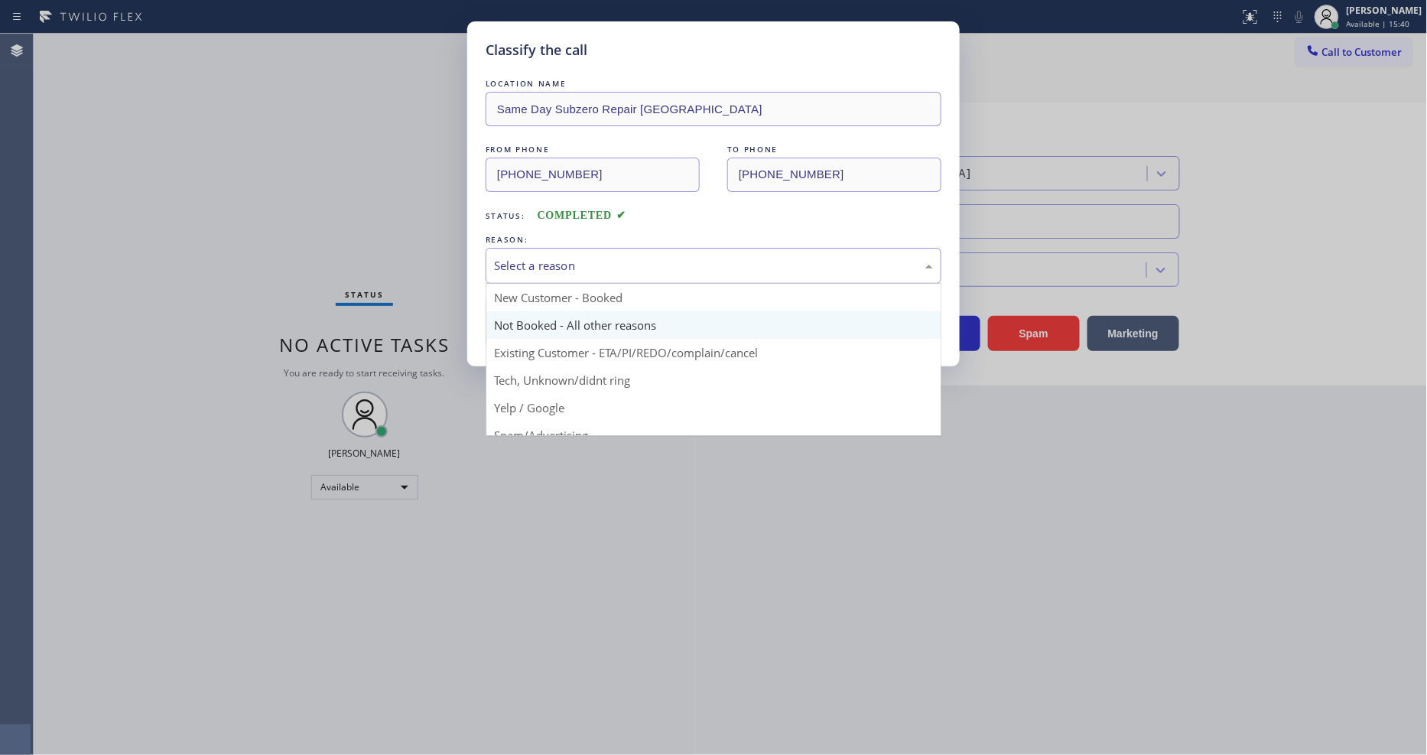
click at [558, 316] on button "Save" at bounding box center [547, 323] width 123 height 49
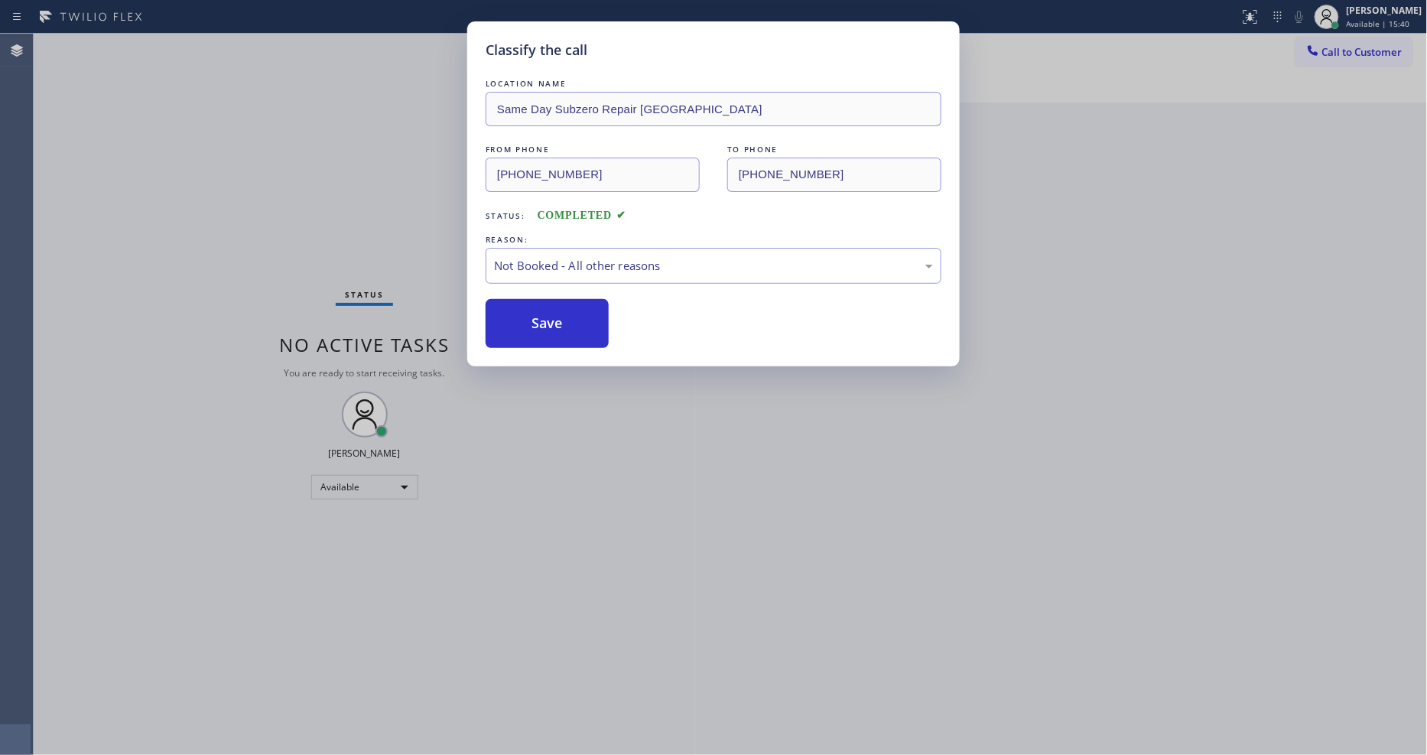
click at [558, 316] on button "Save" at bounding box center [547, 323] width 123 height 49
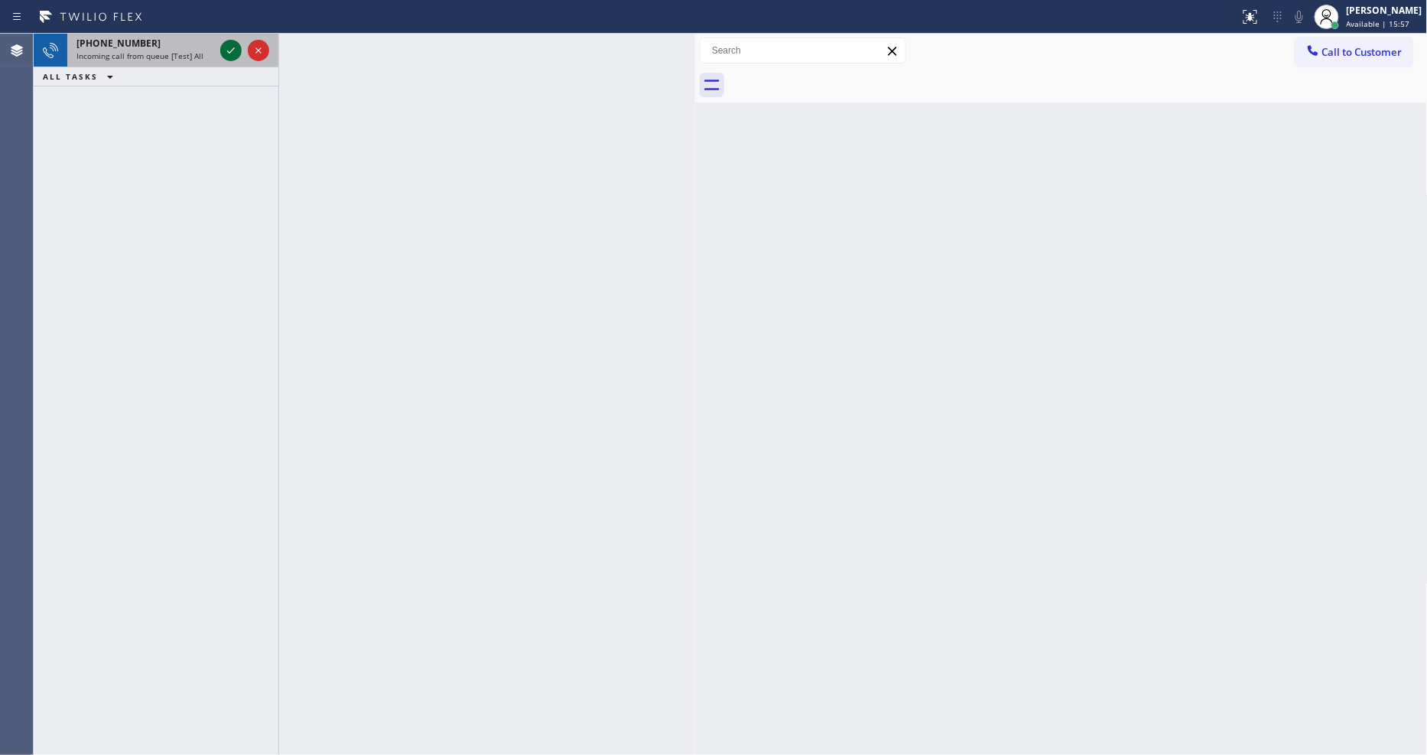
click at [236, 50] on div at bounding box center [244, 51] width 55 height 34
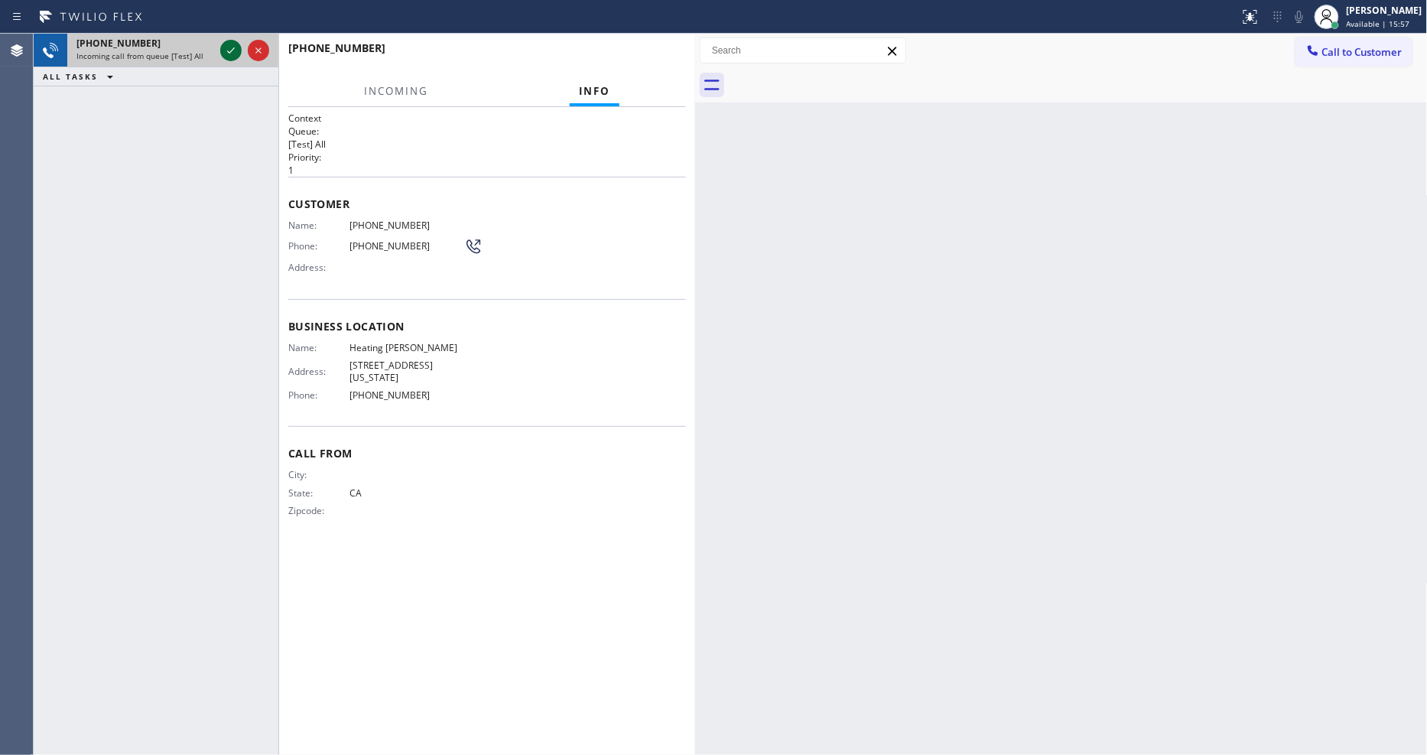
click at [235, 47] on icon at bounding box center [231, 50] width 18 height 18
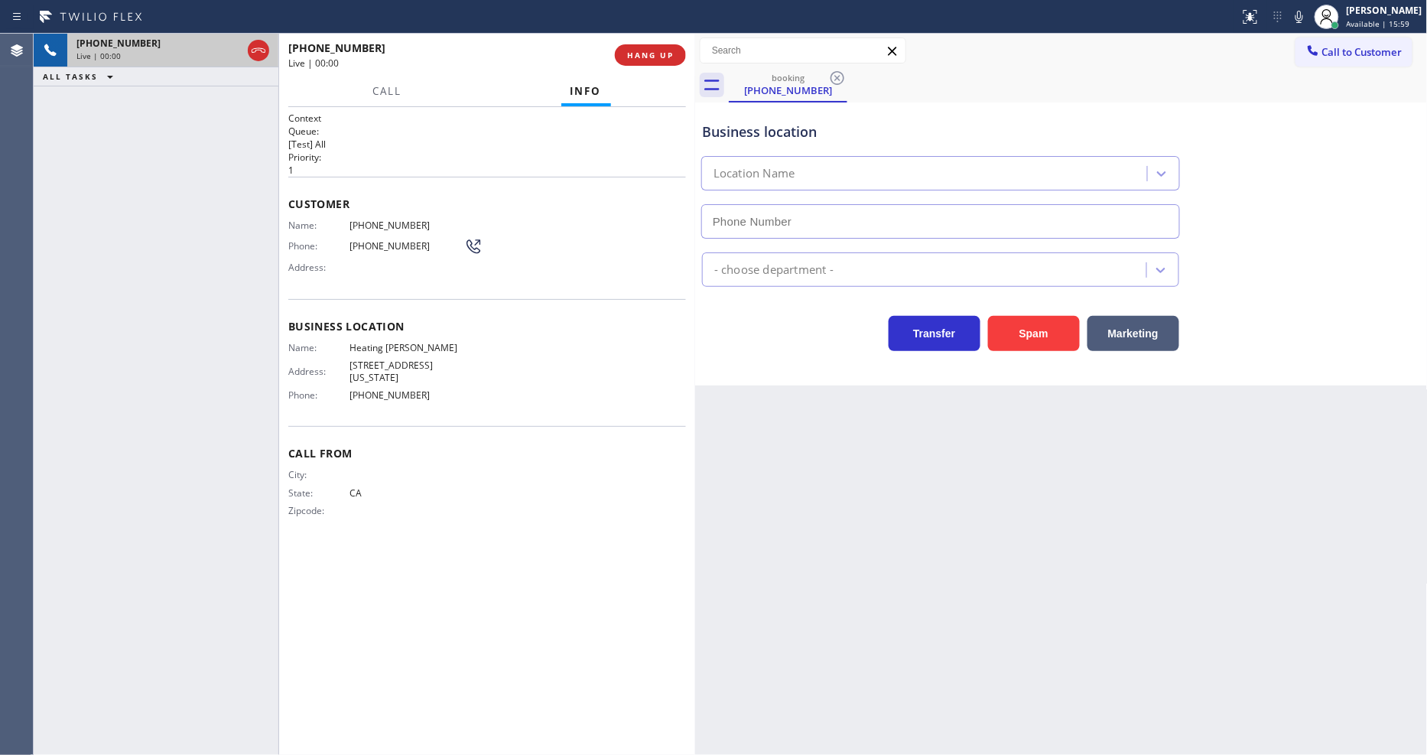
type input "[PHONE_NUMBER]"
click at [413, 342] on span "Heating [PERSON_NAME]" at bounding box center [407, 347] width 115 height 11
copy span "Heating [PERSON_NAME]"
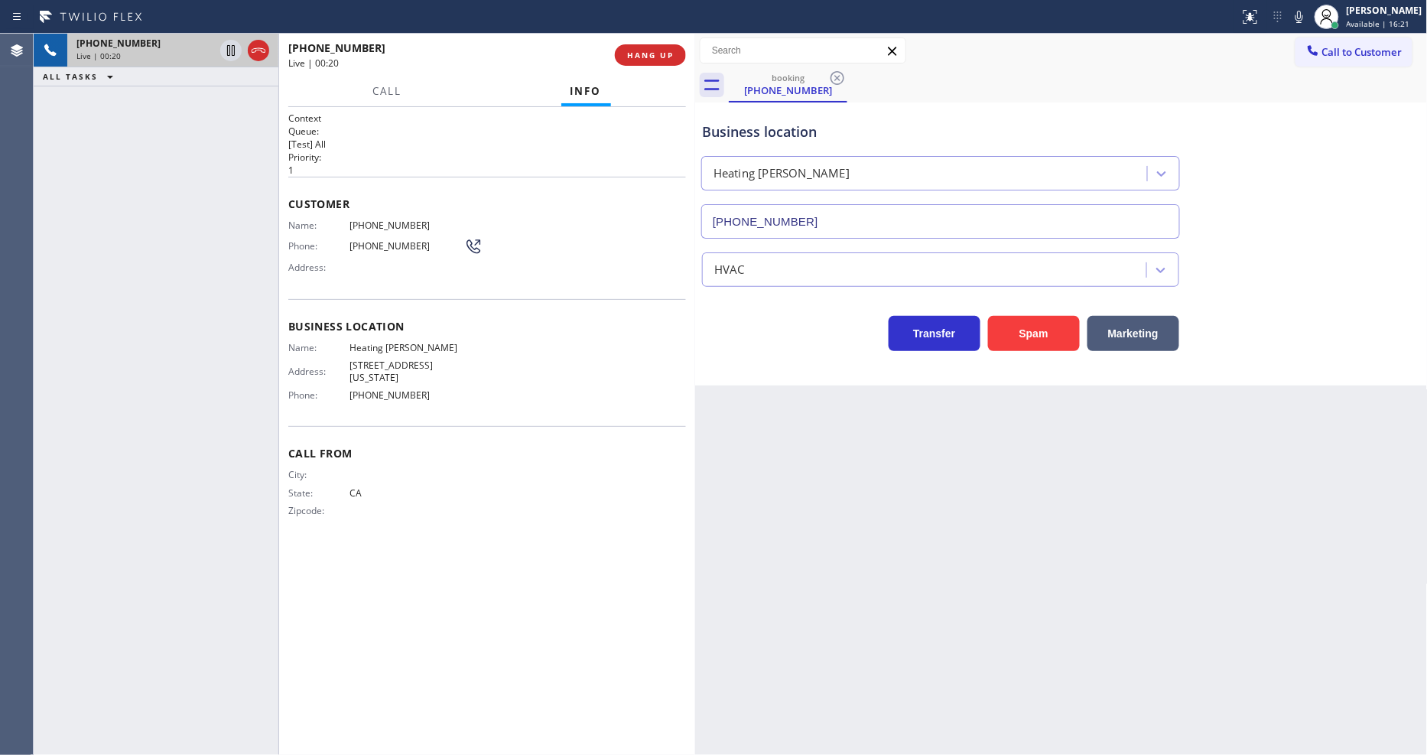
click at [384, 220] on span "[PHONE_NUMBER]" at bounding box center [407, 225] width 115 height 11
copy span "[PHONE_NUMBER]"
click at [224, 44] on icon at bounding box center [231, 50] width 18 height 18
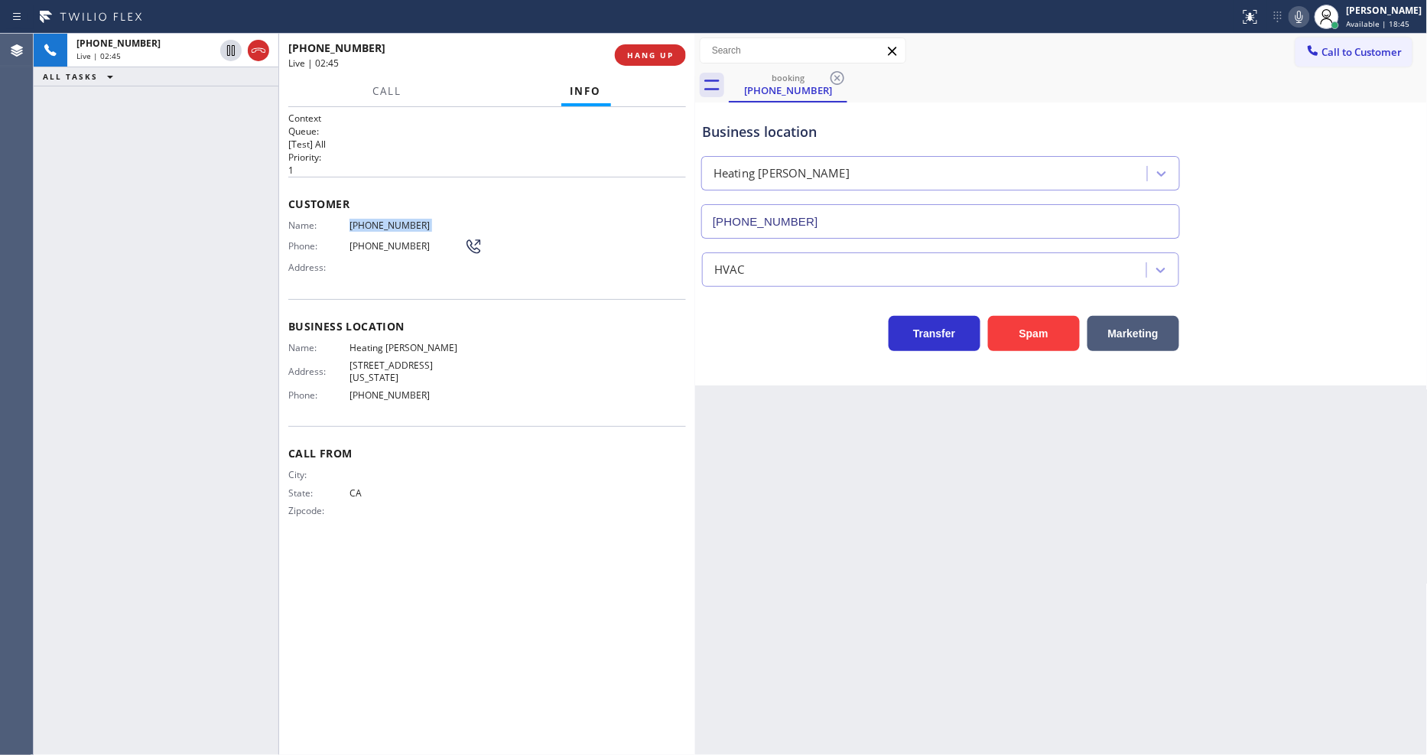
click at [1309, 16] on icon at bounding box center [1299, 17] width 18 height 18
click at [229, 49] on icon at bounding box center [231, 50] width 11 height 11
click at [1306, 21] on icon at bounding box center [1299, 17] width 18 height 18
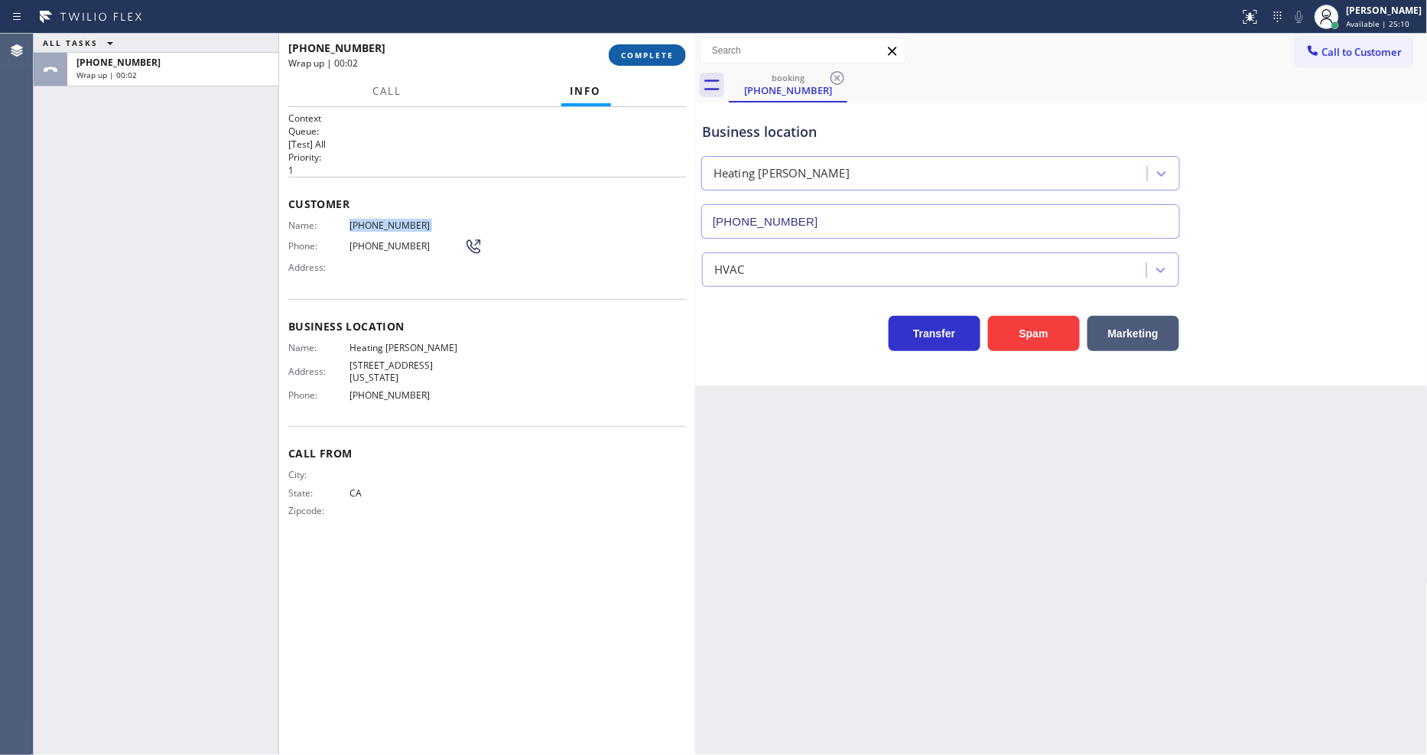
click at [636, 54] on span "COMPLETE" at bounding box center [647, 55] width 53 height 11
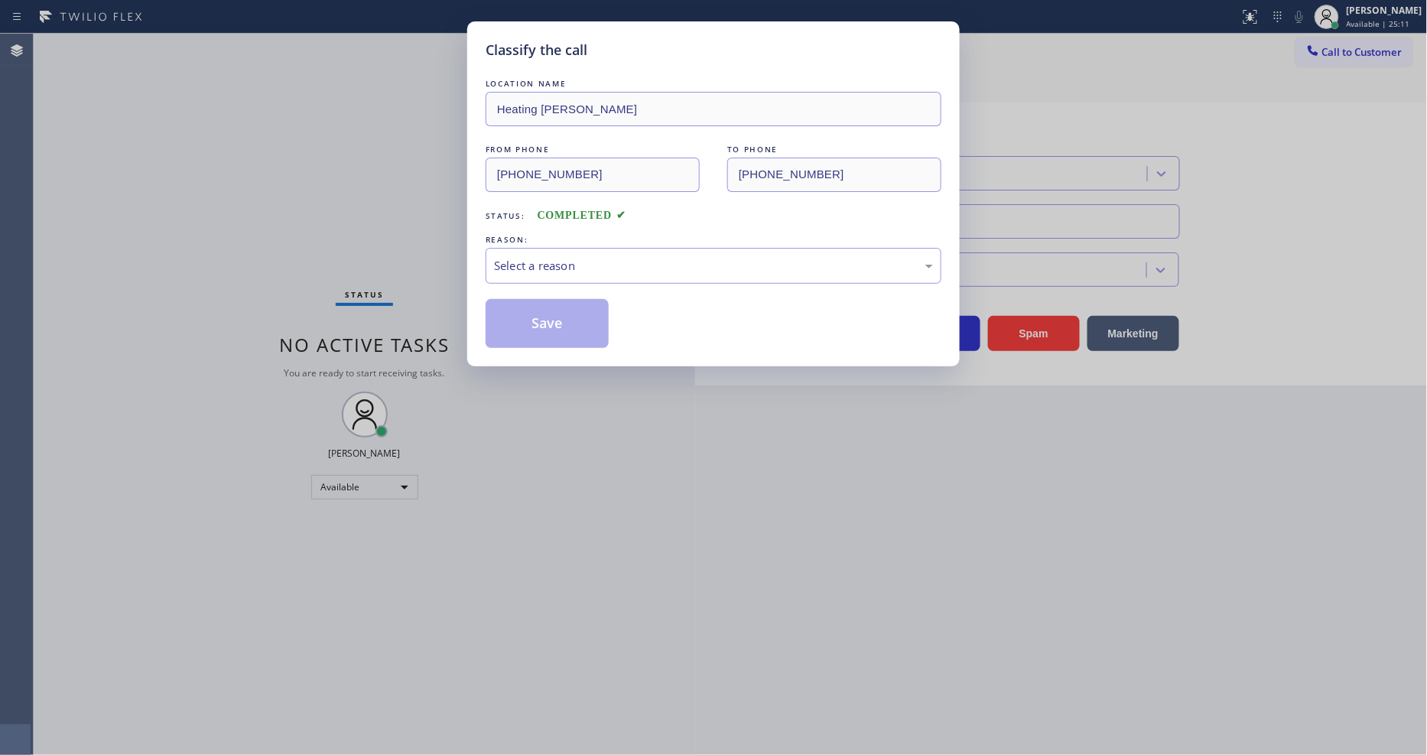
click at [551, 270] on div "Select a reason" at bounding box center [714, 266] width 456 height 36
click at [545, 311] on button "Save" at bounding box center [547, 323] width 123 height 49
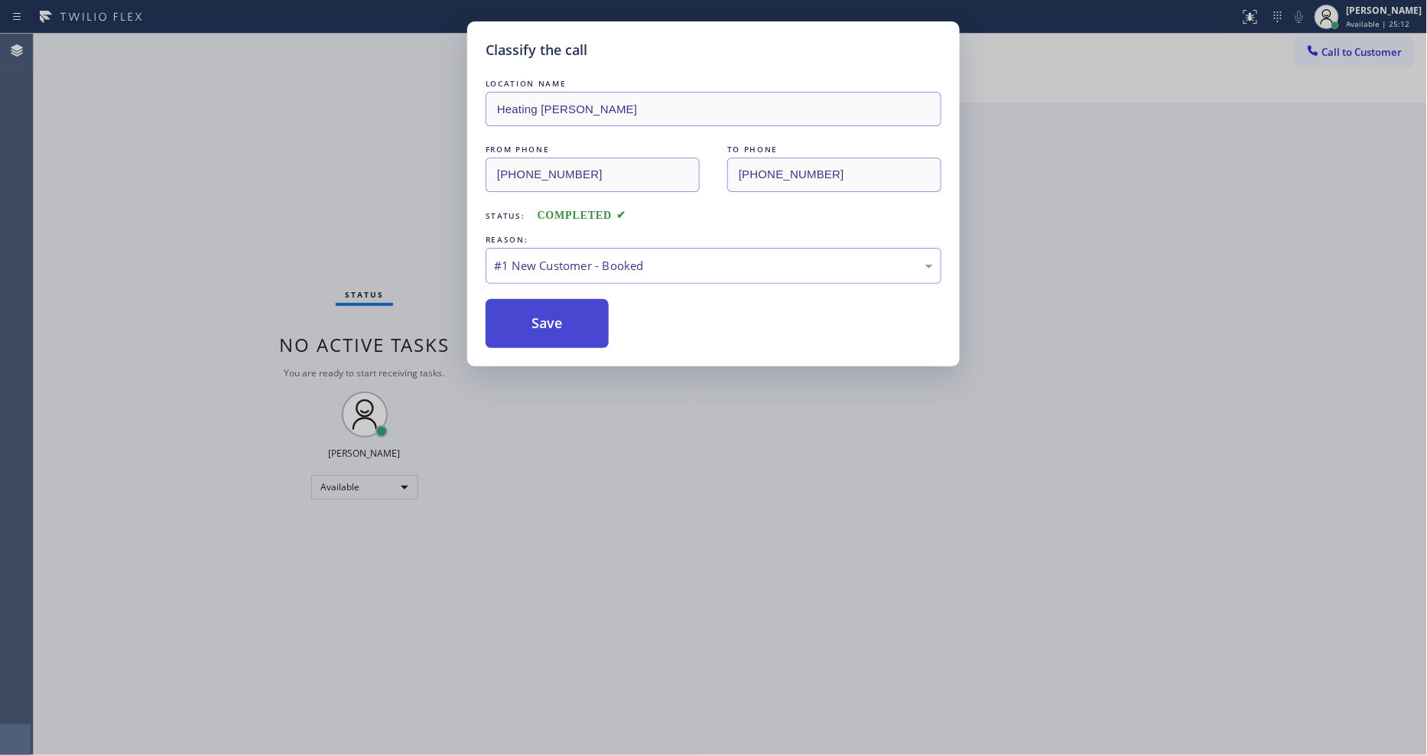
click at [545, 311] on button "Save" at bounding box center [547, 323] width 123 height 49
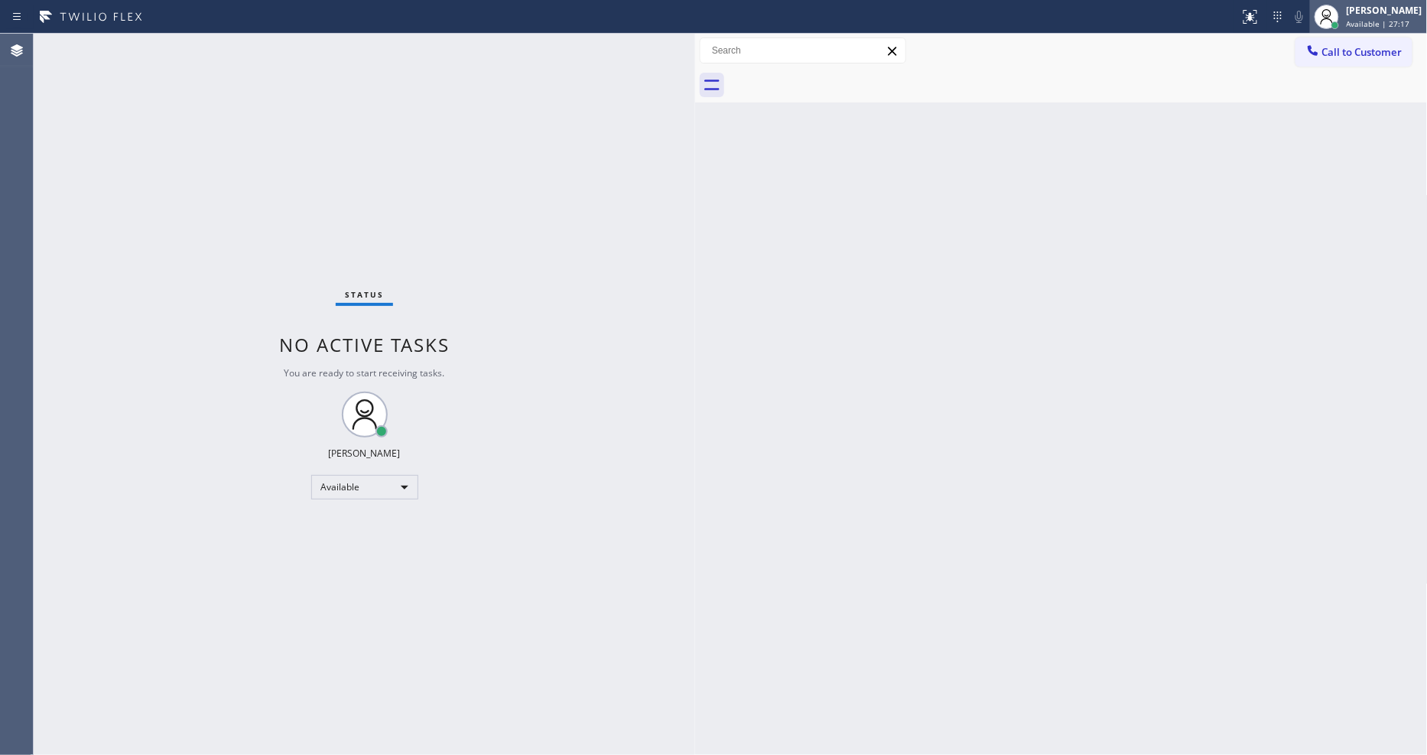
click at [1344, 21] on div at bounding box center [1327, 17] width 34 height 34
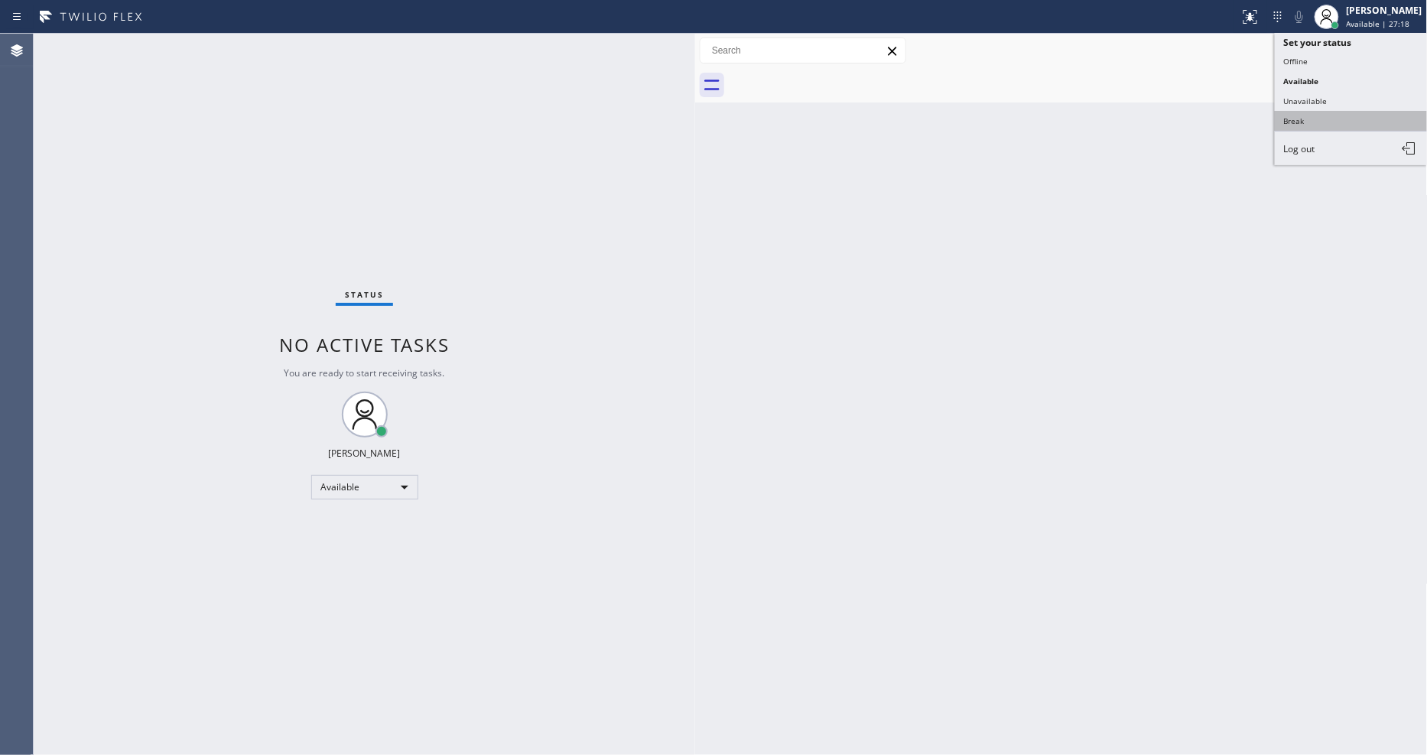
click at [1309, 130] on button "Break" at bounding box center [1351, 121] width 153 height 20
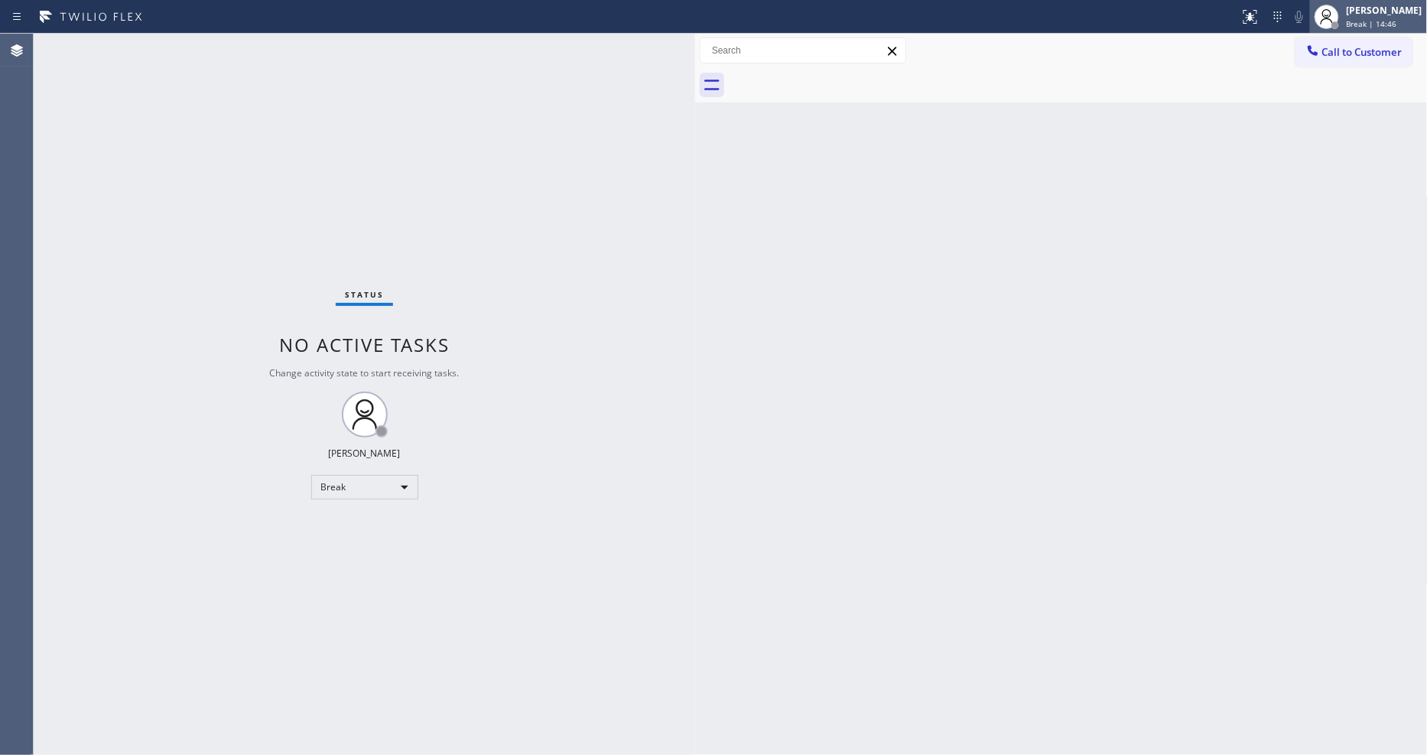
click at [1344, 25] on div at bounding box center [1327, 17] width 34 height 34
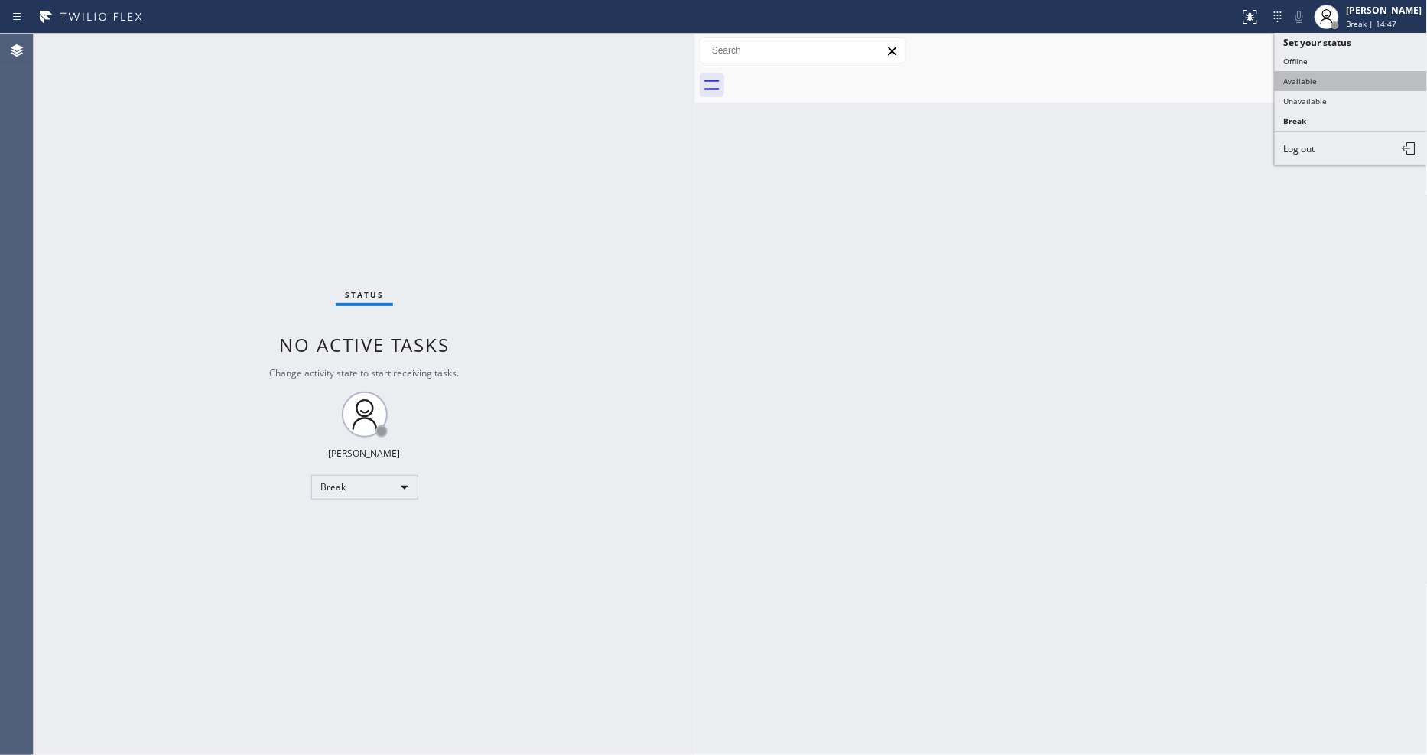
click at [1336, 84] on button "Available" at bounding box center [1351, 81] width 153 height 20
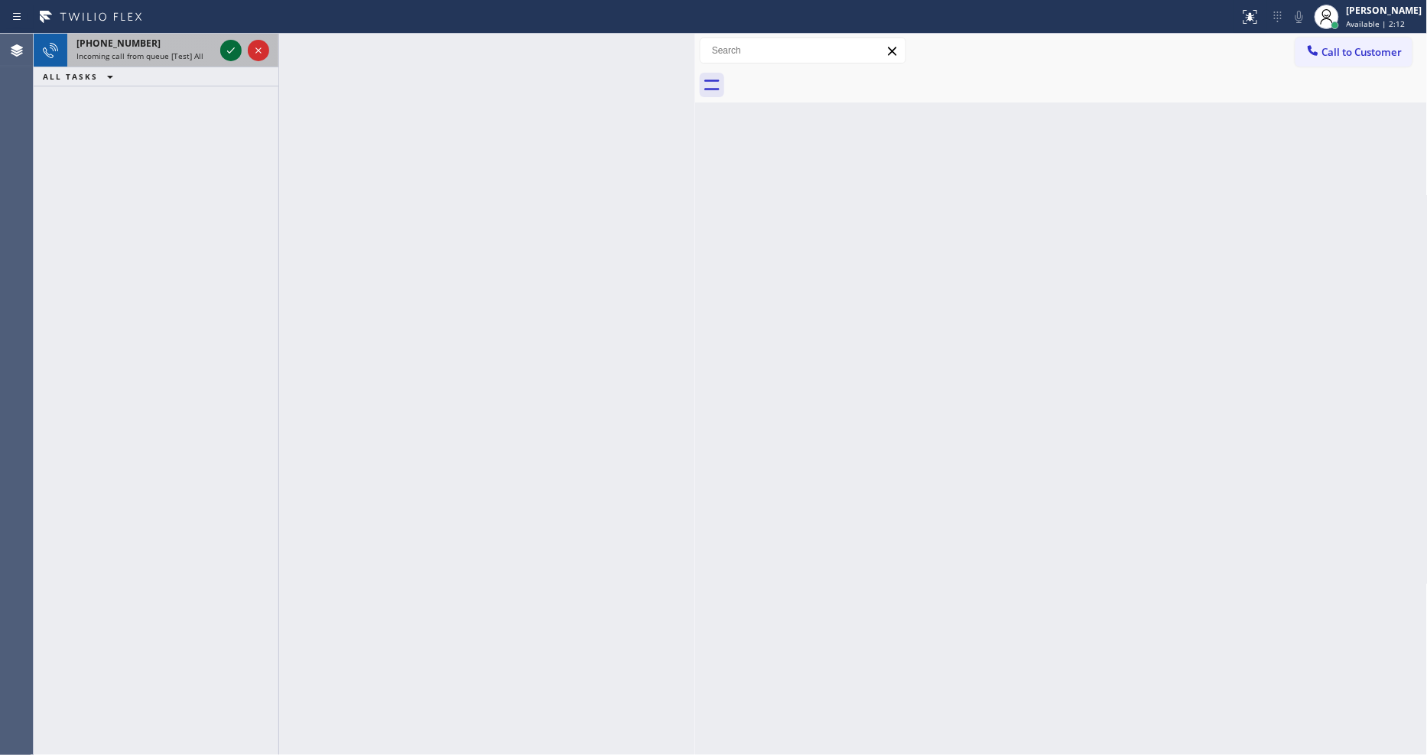
click at [226, 50] on div at bounding box center [230, 50] width 21 height 18
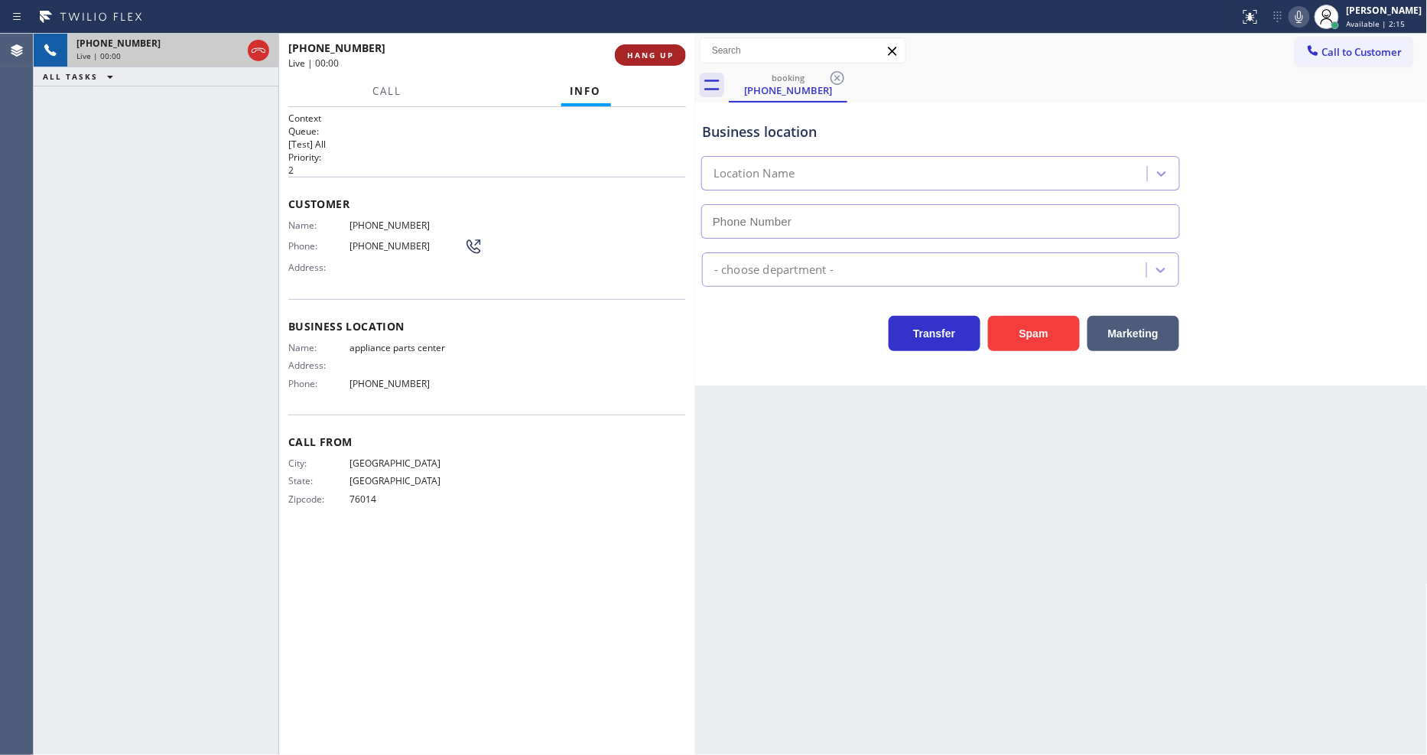
type input "[PHONE_NUMBER]"
click at [633, 47] on button "HANG UP" at bounding box center [650, 54] width 71 height 21
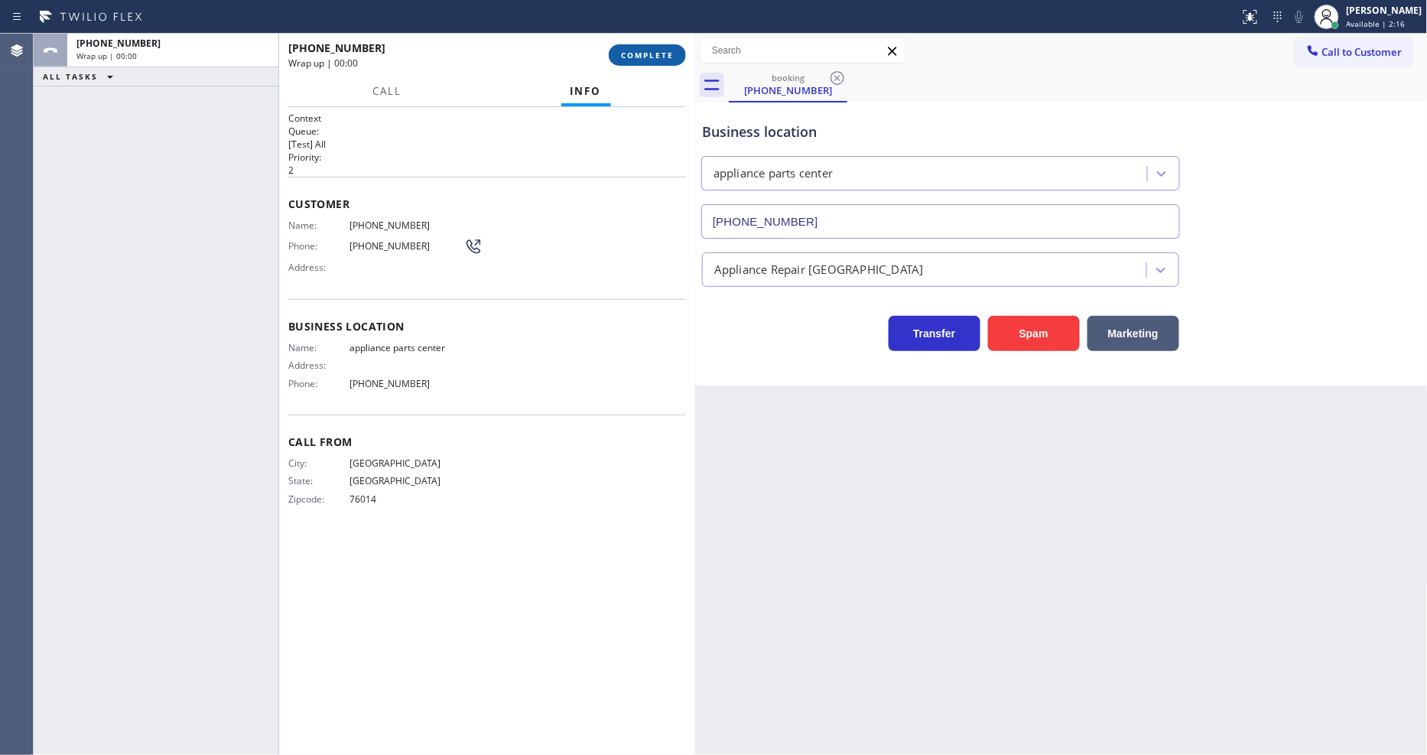
click at [633, 47] on button "COMPLETE" at bounding box center [647, 54] width 77 height 21
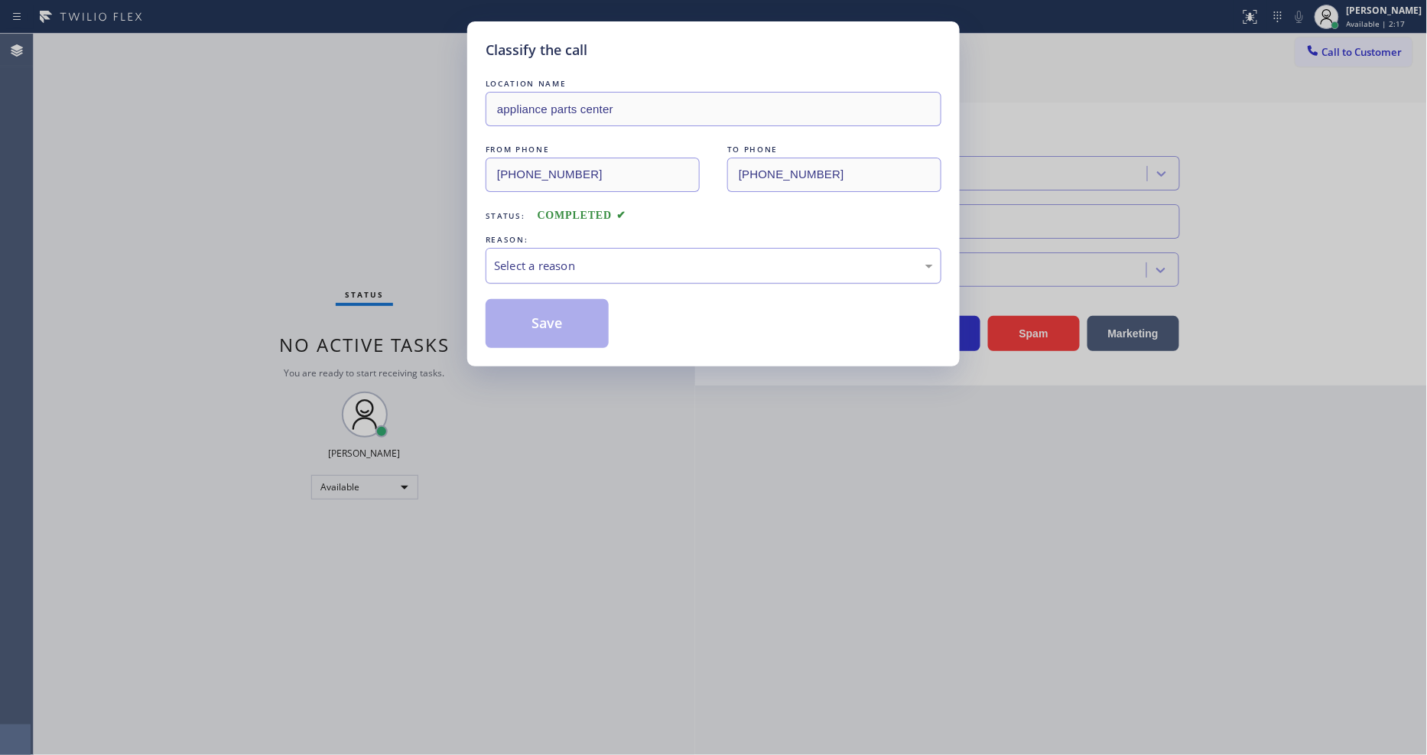
click at [584, 257] on div "Select a reason" at bounding box center [713, 266] width 439 height 18
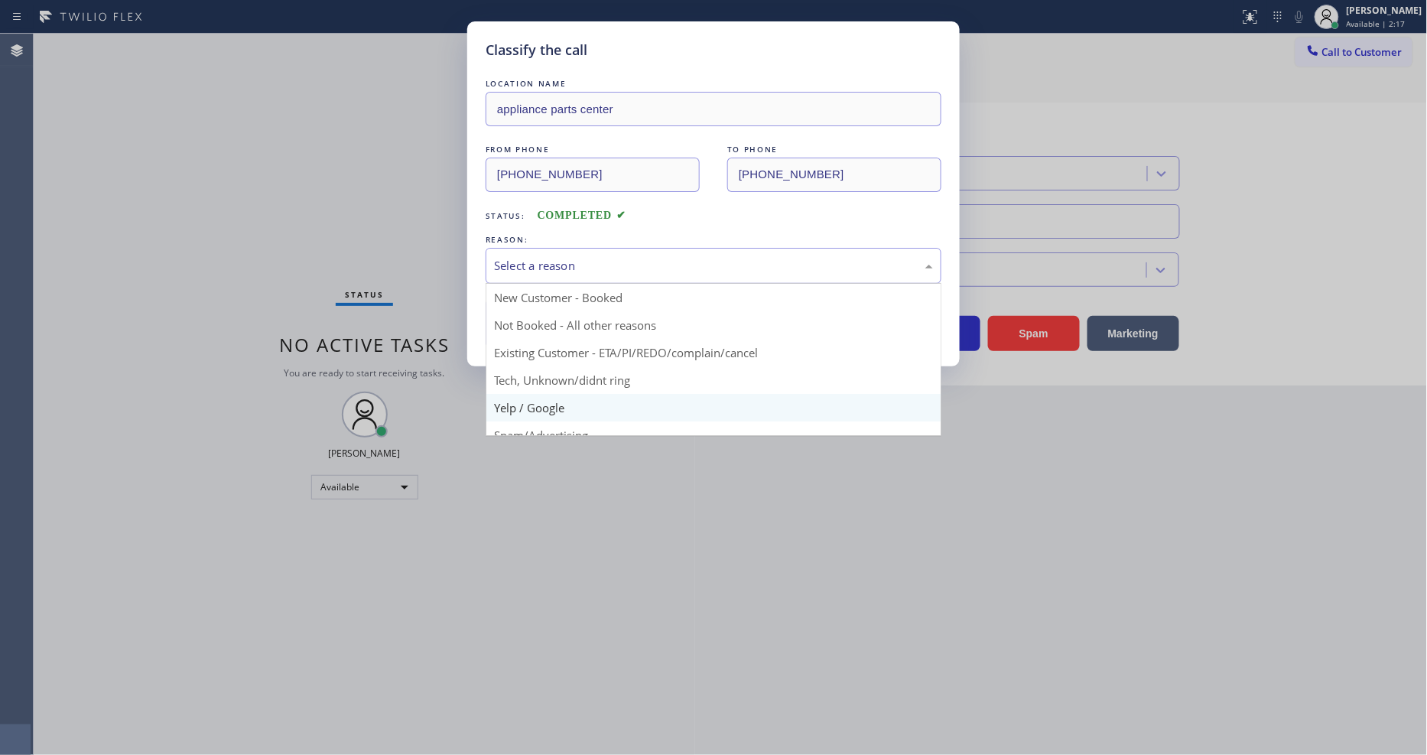
scroll to position [96, 0]
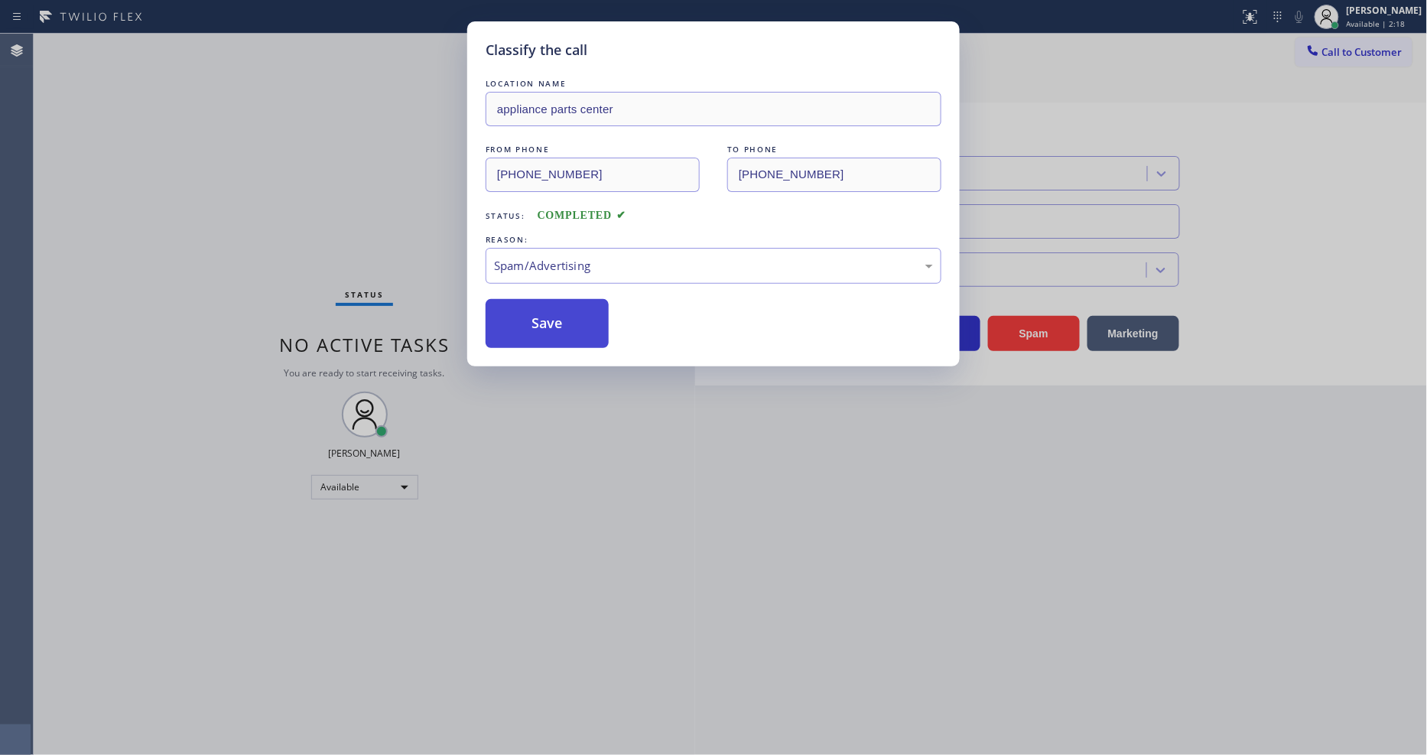
click at [567, 319] on button "Save" at bounding box center [547, 323] width 123 height 49
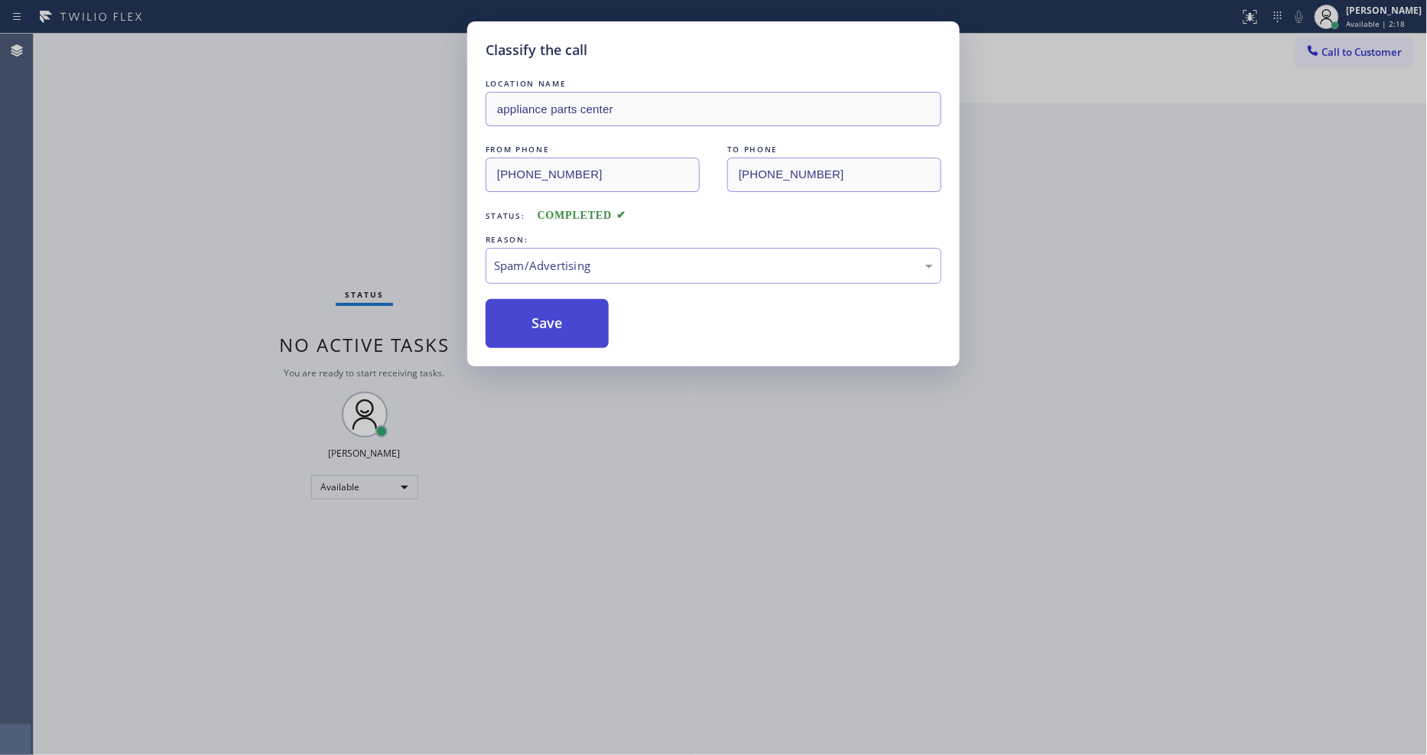
click at [567, 319] on button "Save" at bounding box center [547, 323] width 123 height 49
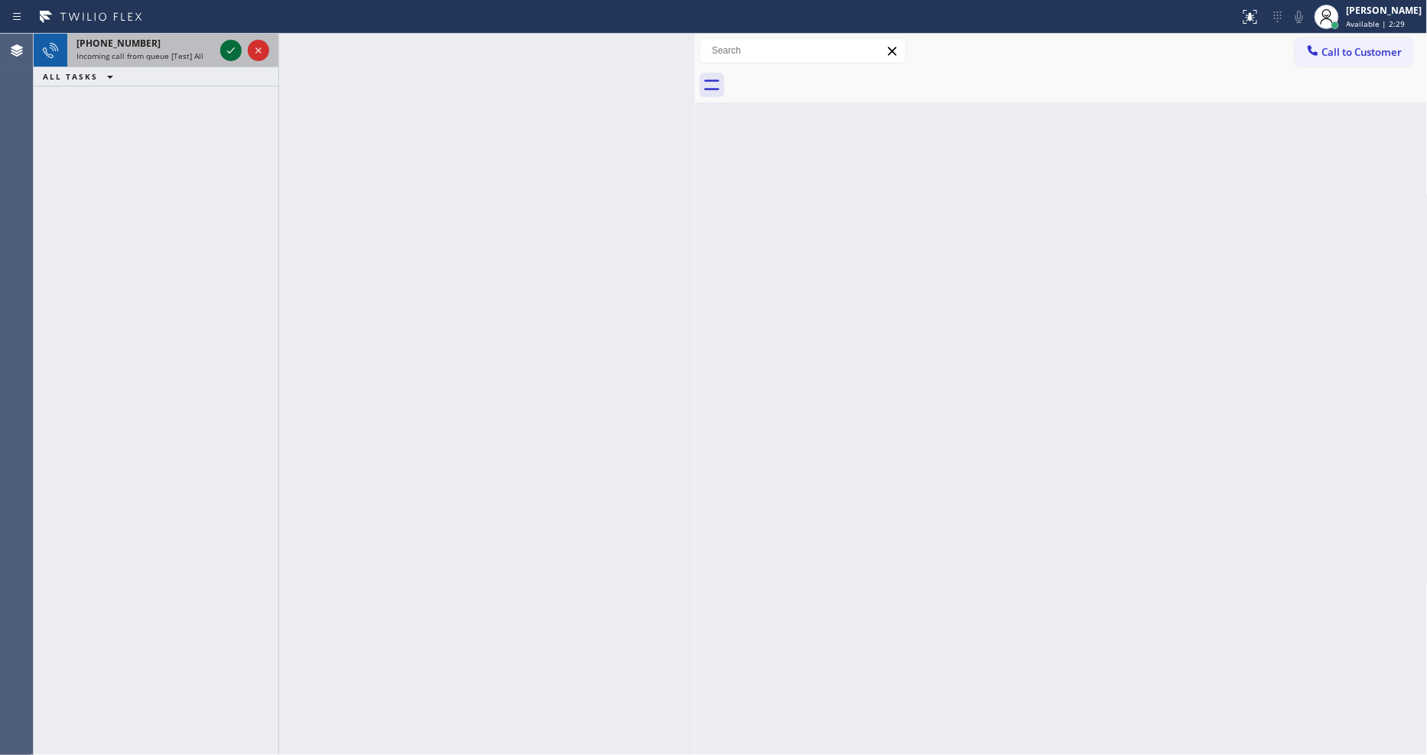
click at [232, 47] on icon at bounding box center [231, 50] width 18 height 18
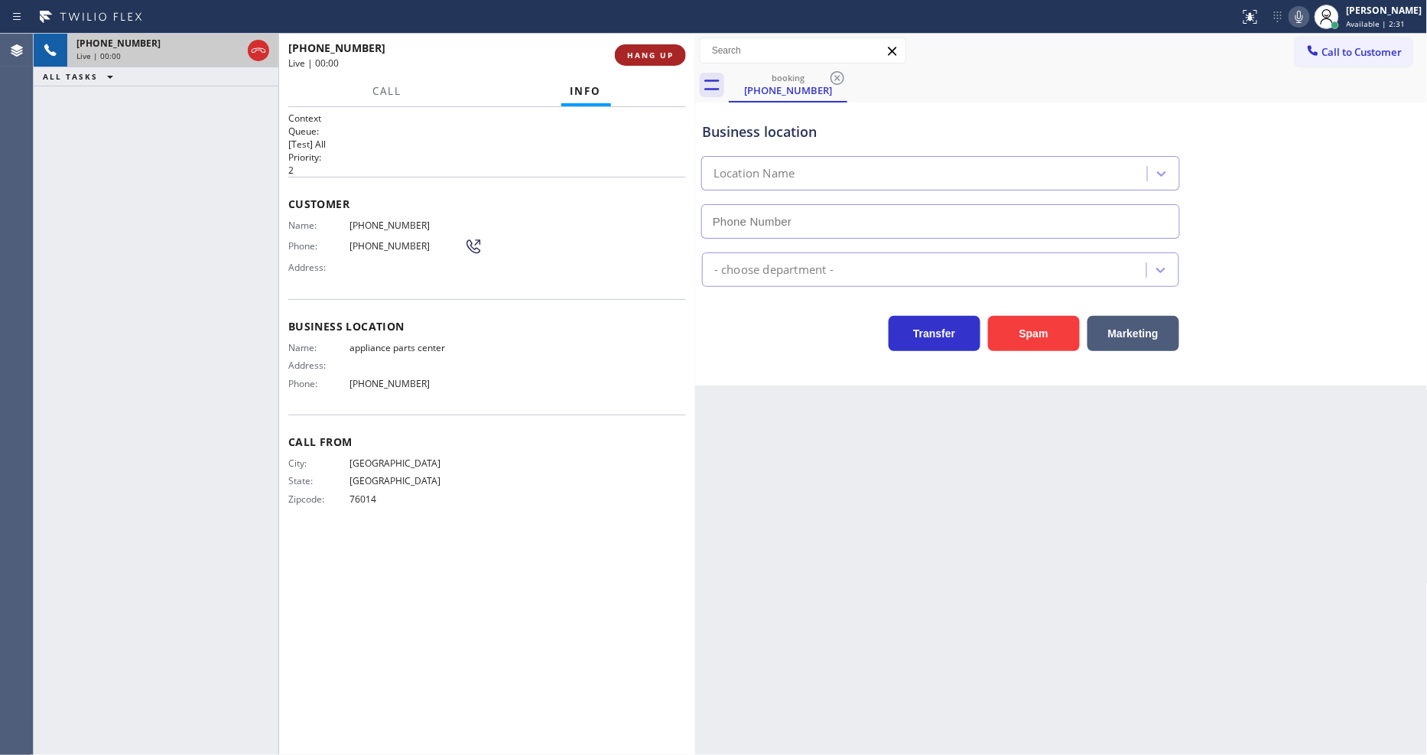
type input "[PHONE_NUMBER]"
click at [651, 44] on button "HANG UP" at bounding box center [650, 54] width 71 height 21
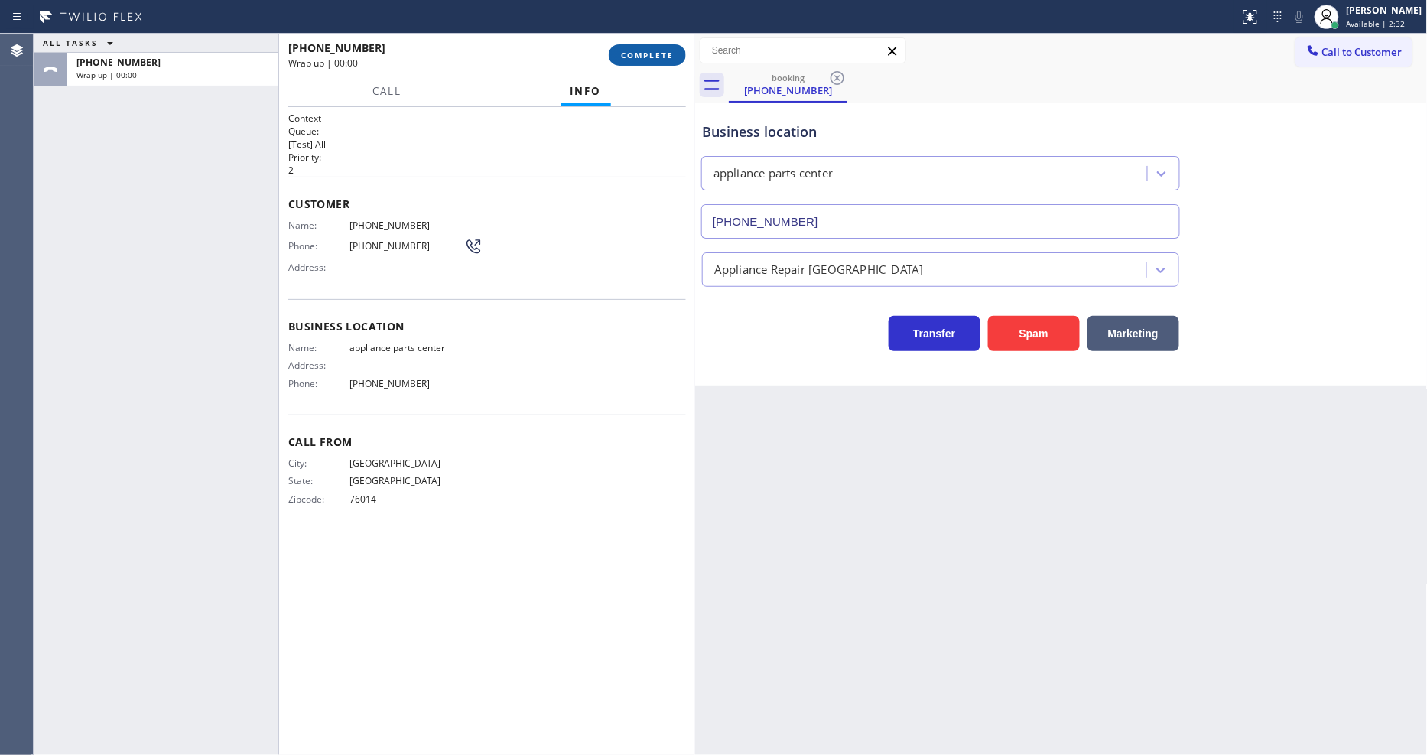
click at [651, 44] on button "COMPLETE" at bounding box center [647, 54] width 77 height 21
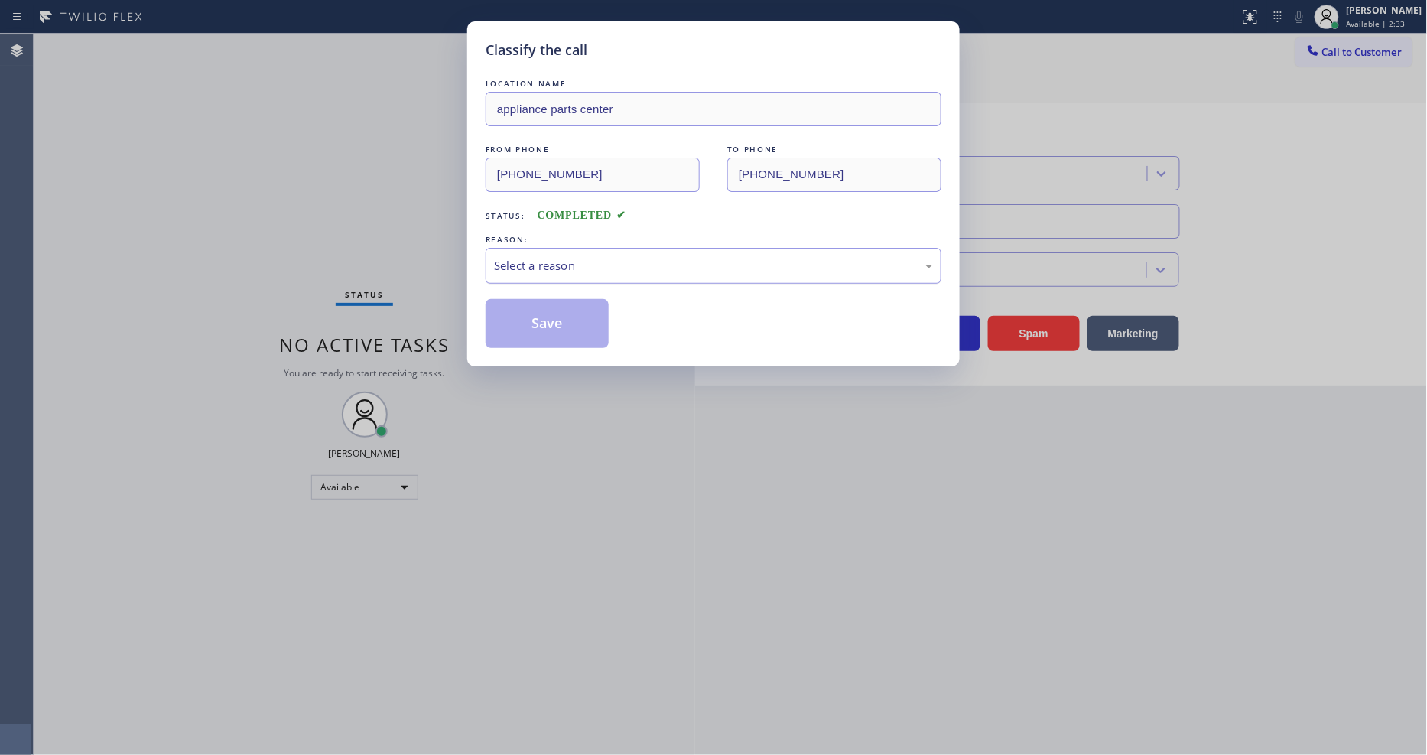
click at [579, 249] on div "Select a reason" at bounding box center [714, 266] width 456 height 36
click at [566, 325] on button "Save" at bounding box center [547, 323] width 123 height 49
drag, startPoint x: 566, startPoint y: 325, endPoint x: 552, endPoint y: 308, distance: 21.7
click at [552, 308] on button "Save" at bounding box center [547, 323] width 123 height 49
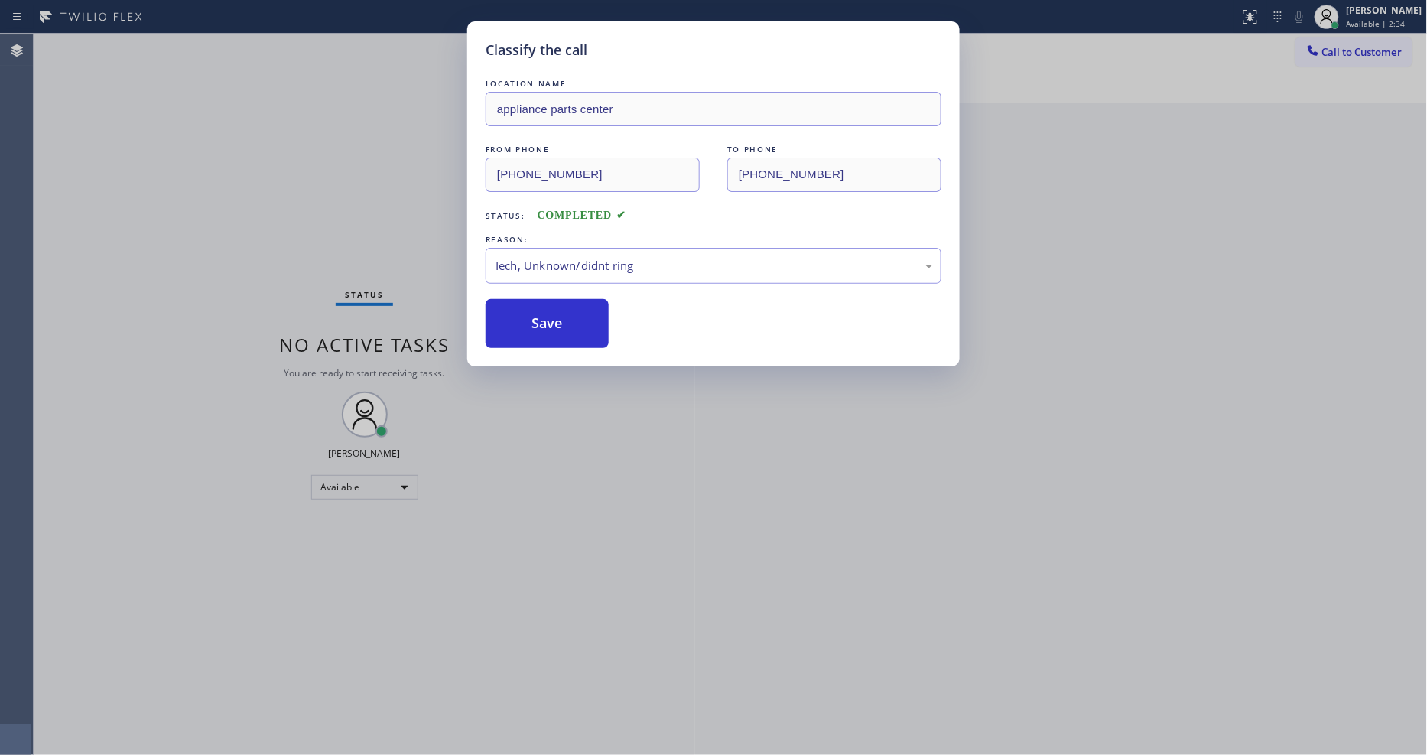
click at [224, 56] on div "Classify the call LOCATION NAME appliance parts center FROM PHONE [PHONE_NUMBER…" at bounding box center [713, 377] width 1427 height 755
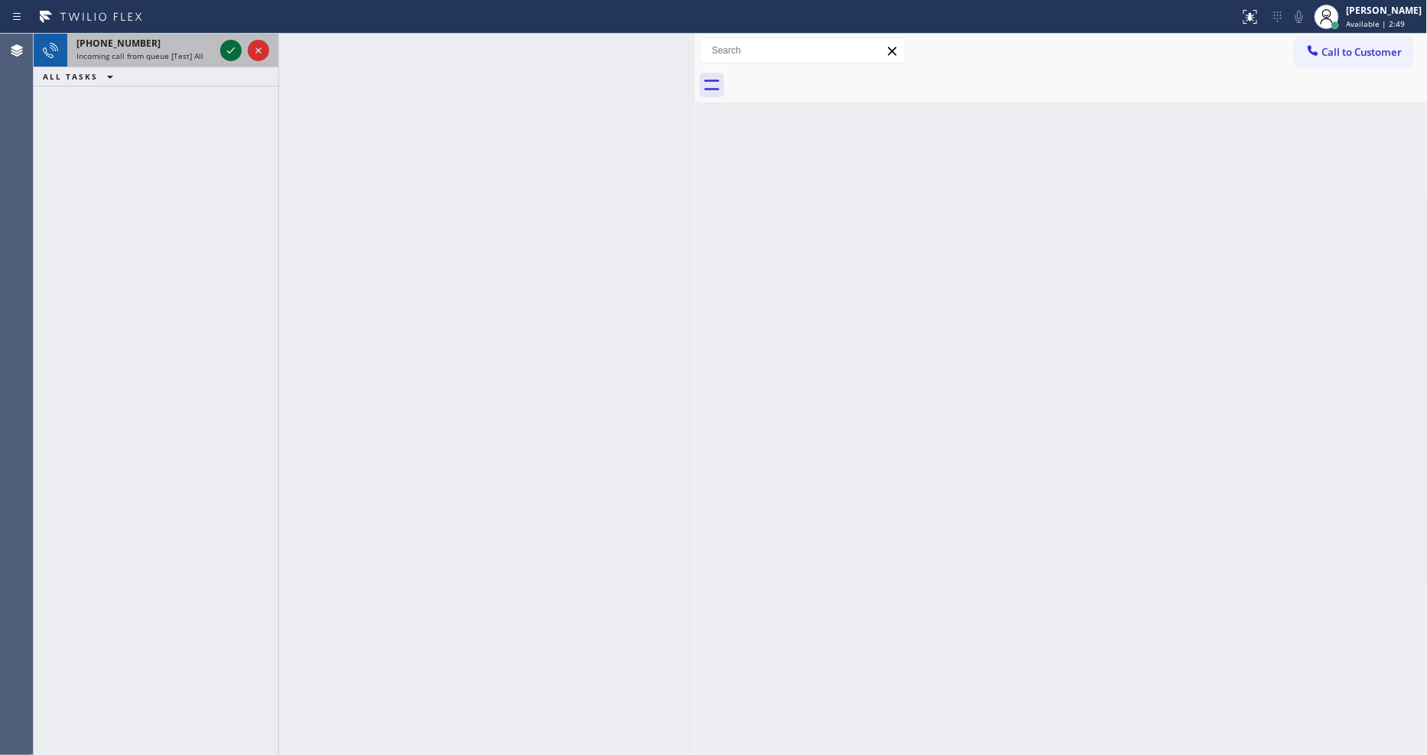
click at [233, 56] on icon at bounding box center [231, 50] width 18 height 18
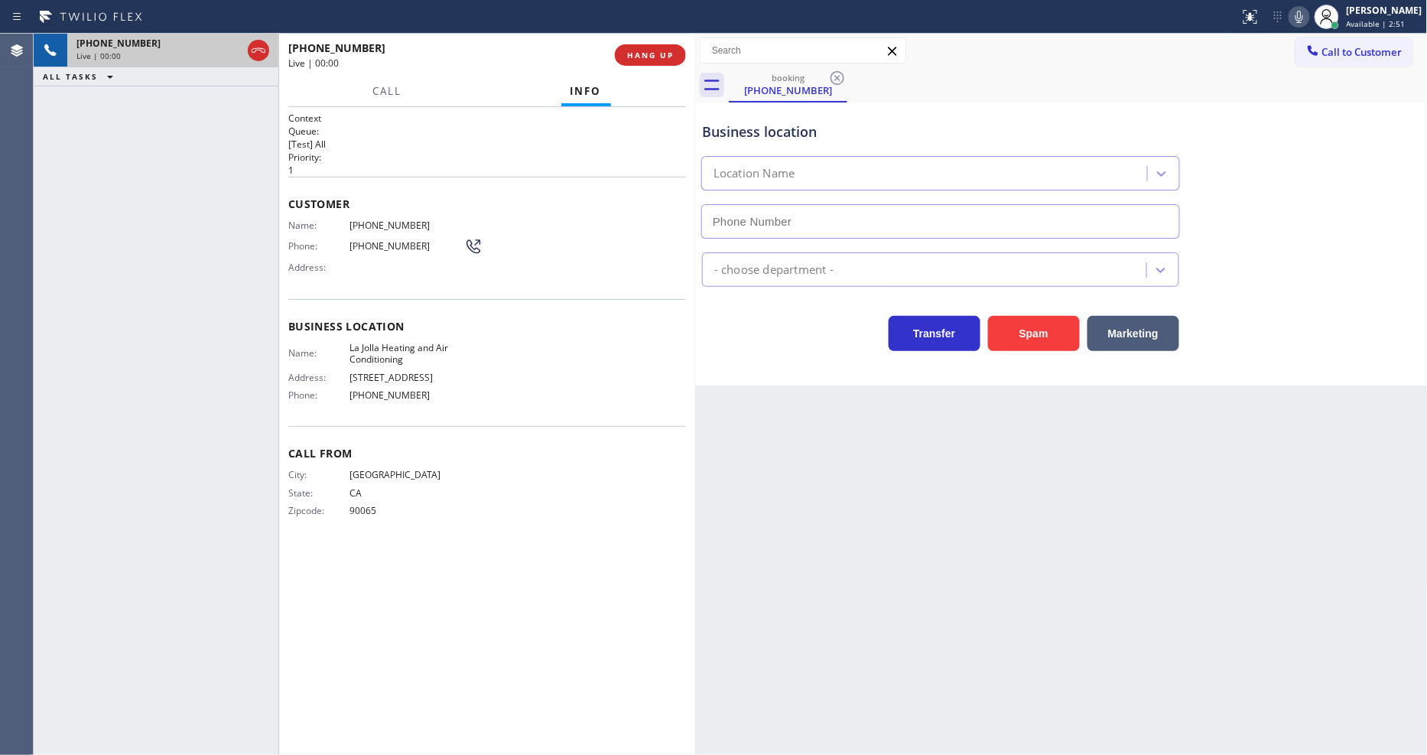
type input "[PHONE_NUMBER]"
click at [379, 348] on span "La Jolla Heating and Air Conditioning" at bounding box center [407, 354] width 115 height 24
copy span "La Jolla Heating and Air Conditioning"
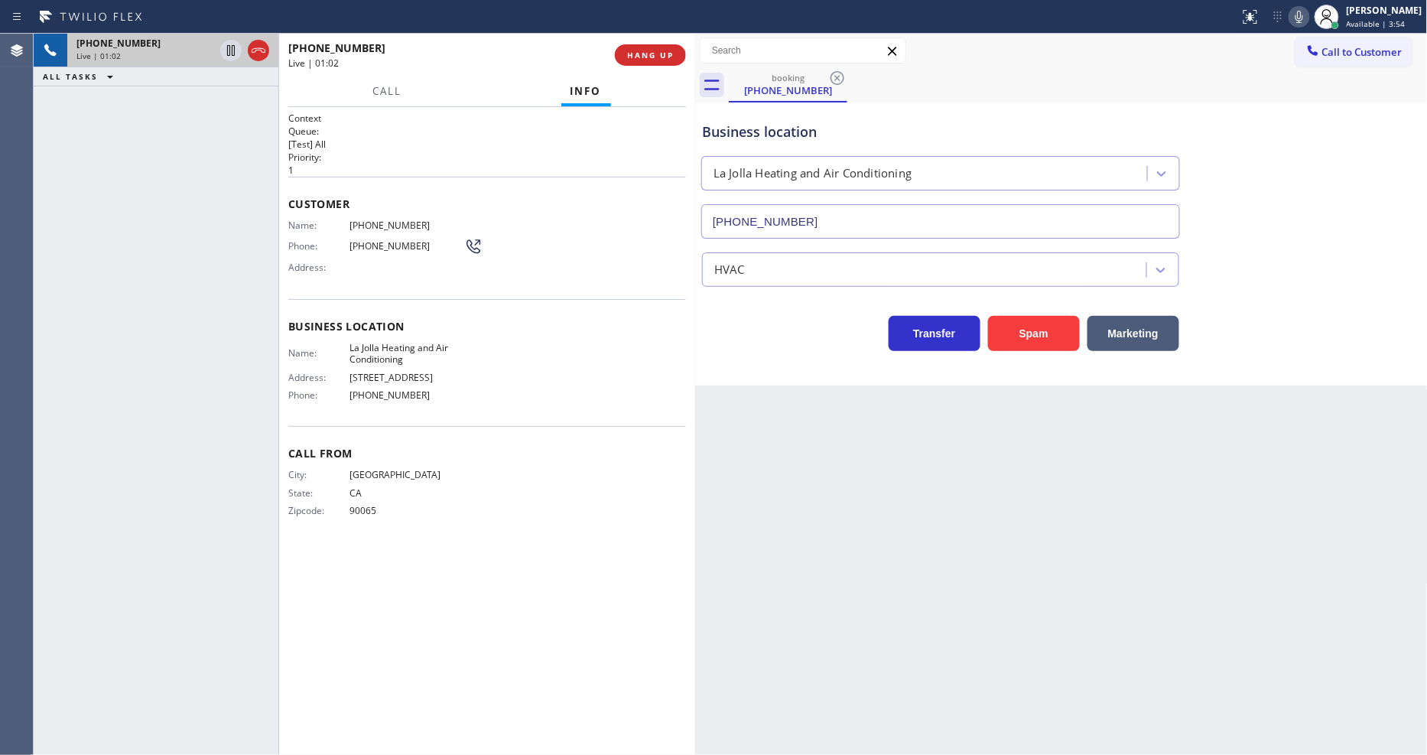
click at [402, 220] on span "[PHONE_NUMBER]" at bounding box center [407, 225] width 115 height 11
copy span "[PHONE_NUMBER]"
click at [392, 354] on span "La Jolla Heating and Air Conditioning" at bounding box center [407, 354] width 115 height 24
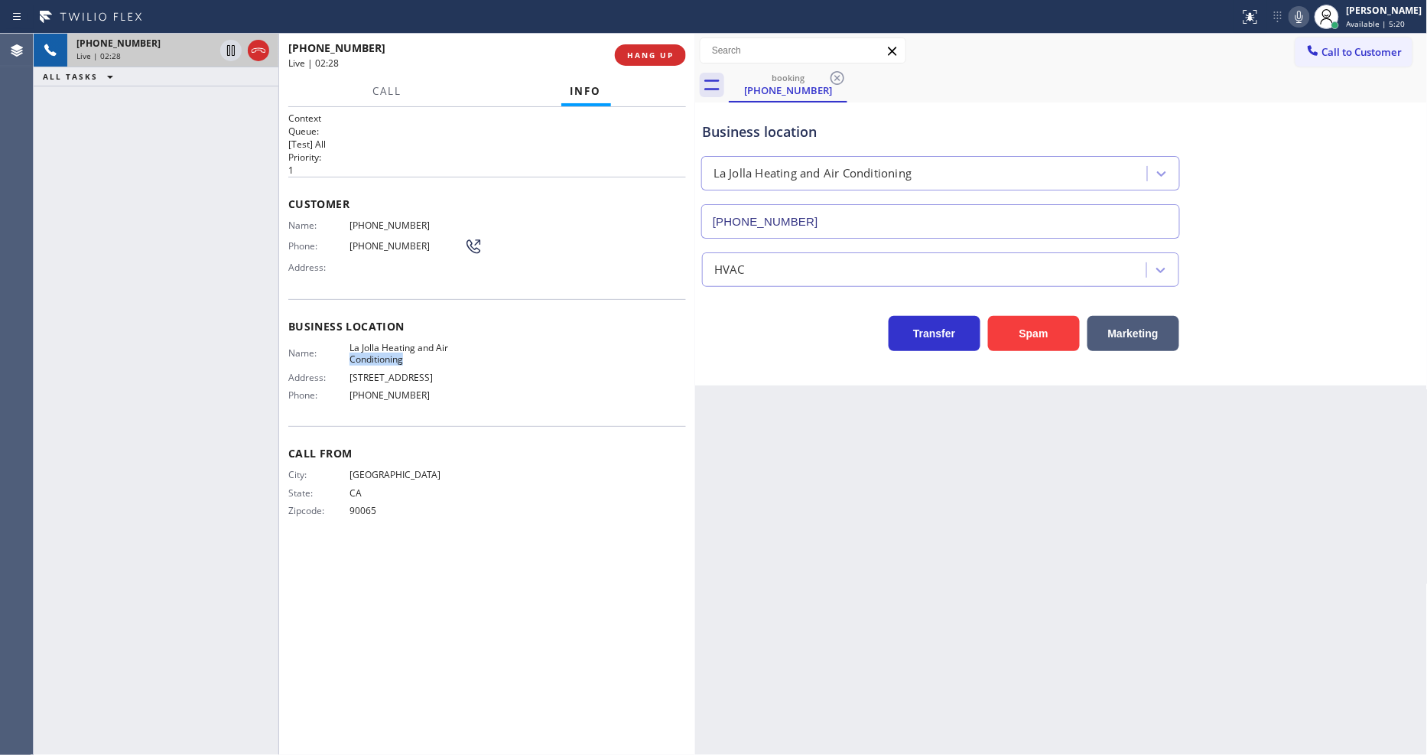
click at [392, 354] on span "La Jolla Heating and Air Conditioning" at bounding box center [407, 354] width 115 height 24
copy span "La Jolla Heating and Air Conditioning"
drag, startPoint x: 138, startPoint y: 158, endPoint x: 491, endPoint y: 76, distance: 362.0
click at [138, 158] on div "[PHONE_NUMBER] Live | 03:23 ALL TASKS ALL TASKS ACTIVE TASKS TASKS IN WRAP UP" at bounding box center [156, 394] width 245 height 721
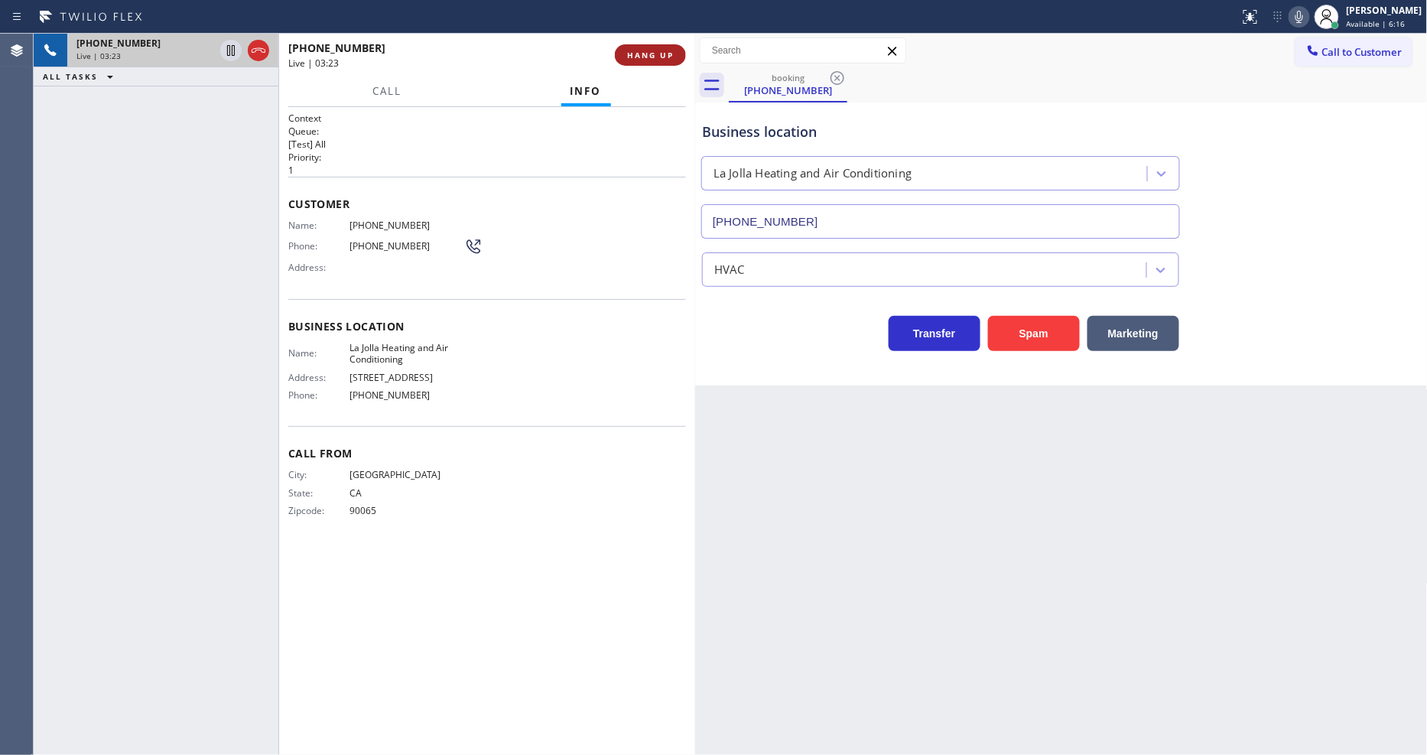
click at [669, 50] on span "HANG UP" at bounding box center [650, 55] width 47 height 11
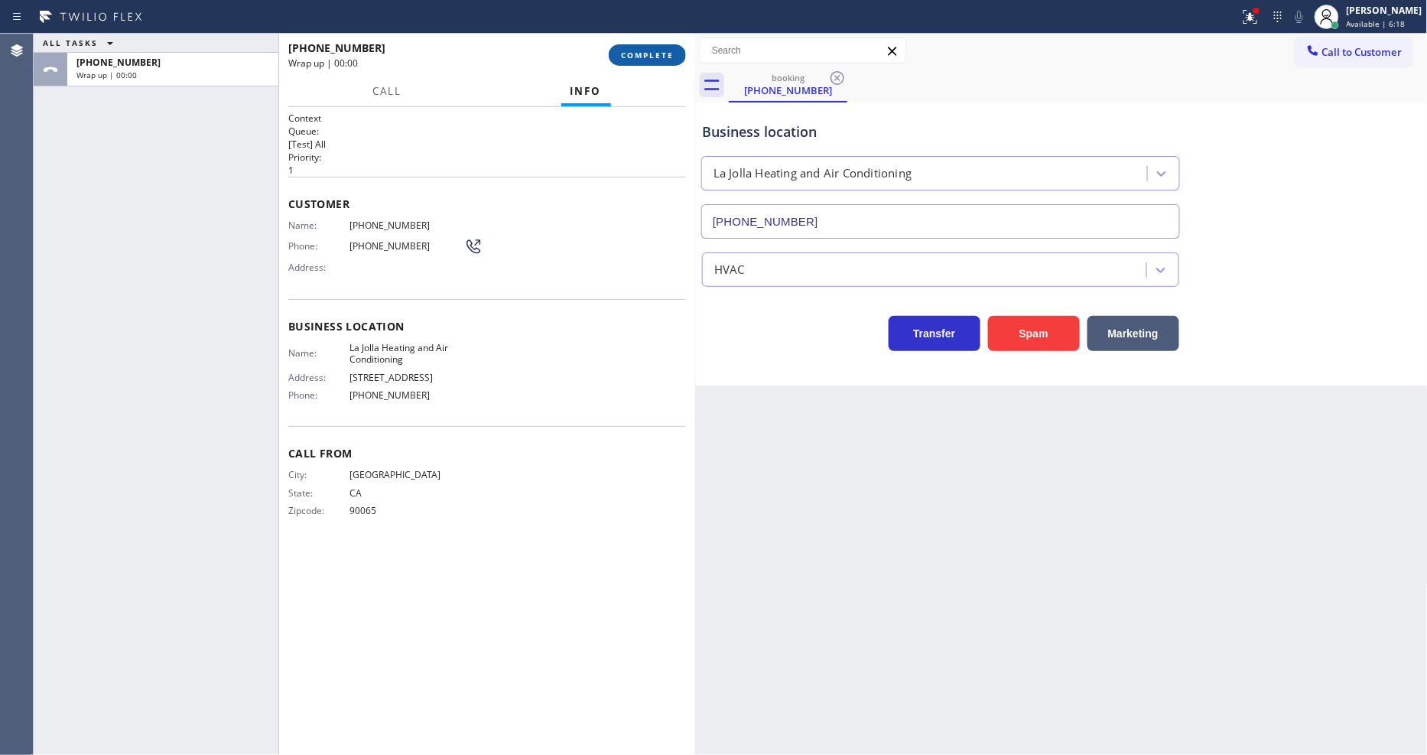
click at [640, 61] on button "COMPLETE" at bounding box center [647, 54] width 77 height 21
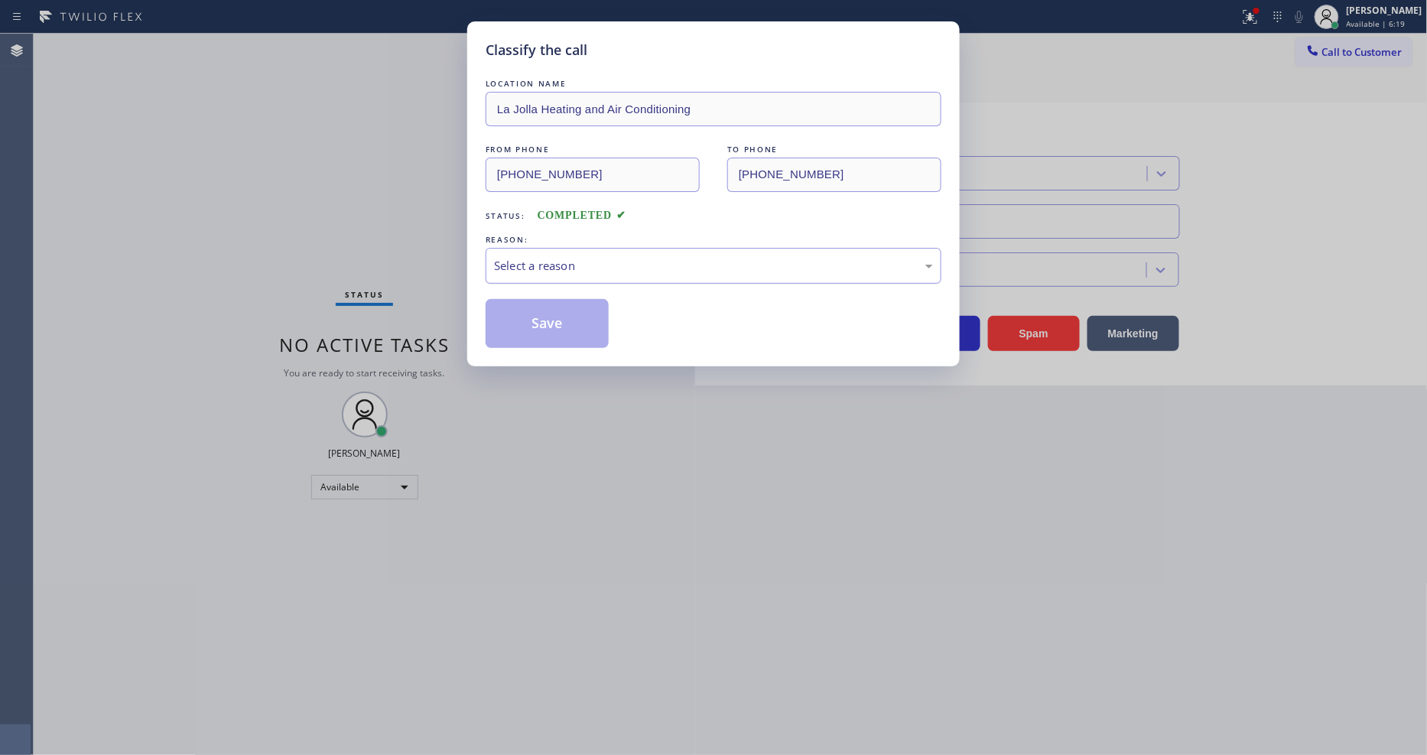
click at [556, 265] on div "Select a reason" at bounding box center [713, 266] width 439 height 18
click at [551, 319] on button "Save" at bounding box center [547, 323] width 123 height 49
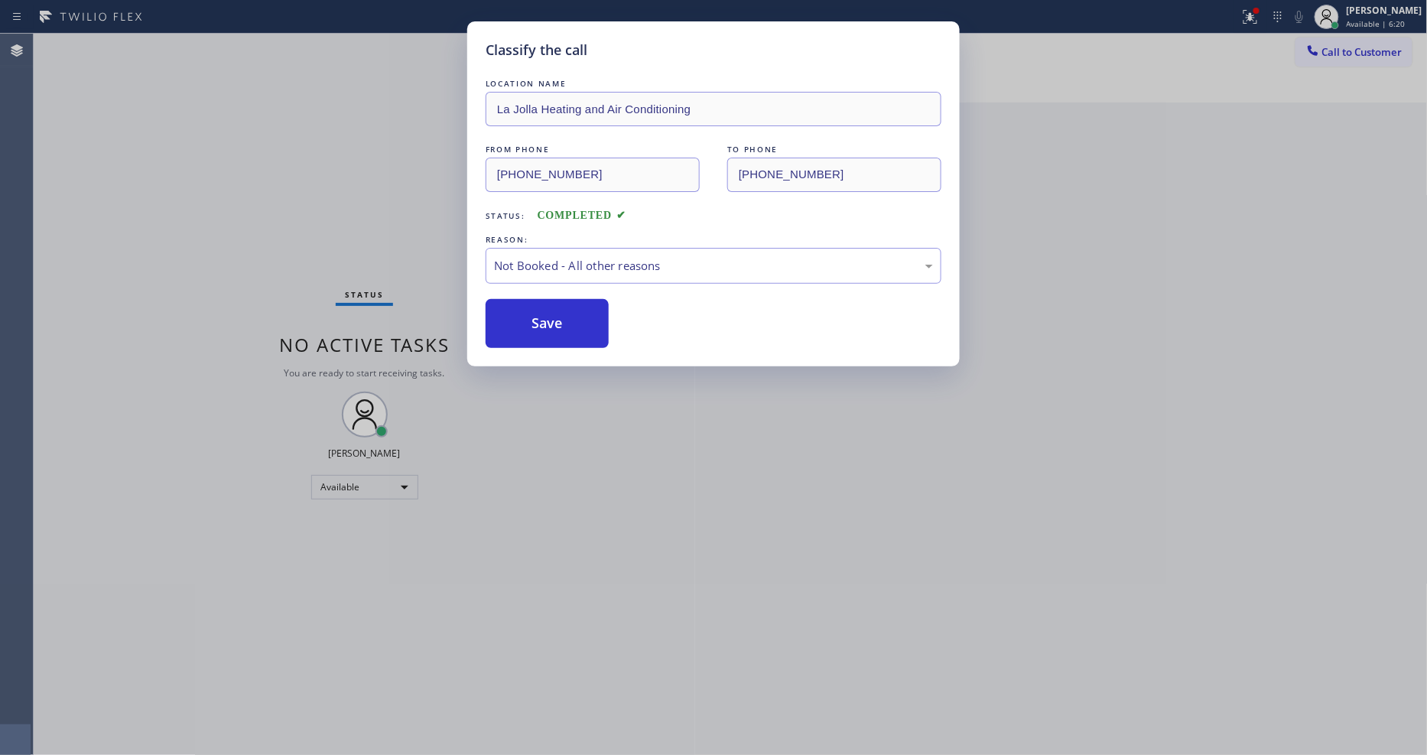
click at [551, 319] on button "Save" at bounding box center [547, 323] width 123 height 49
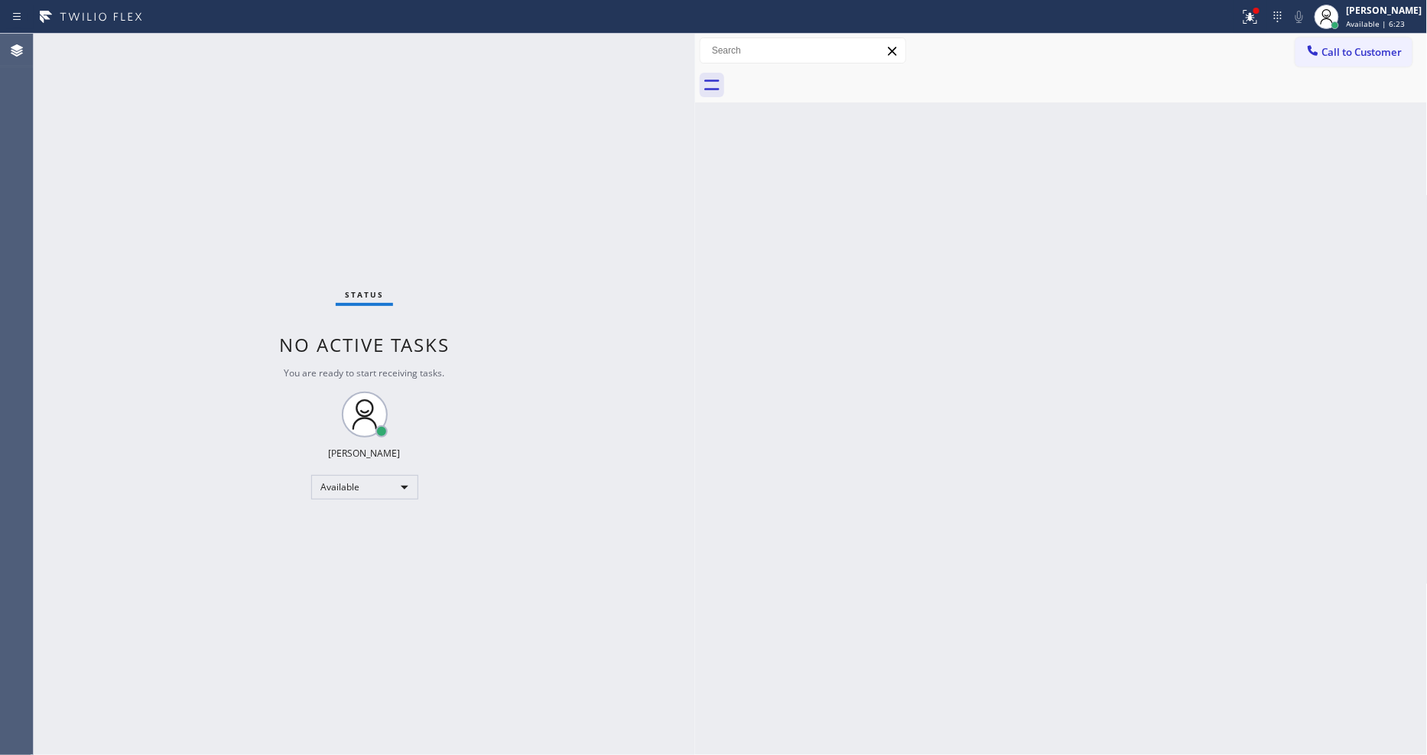
drag, startPoint x: 158, startPoint y: 120, endPoint x: 223, endPoint y: 192, distance: 96.9
click at [158, 120] on div "Status No active tasks You are ready to start receiving tasks. [PERSON_NAME] Av…" at bounding box center [365, 394] width 662 height 721
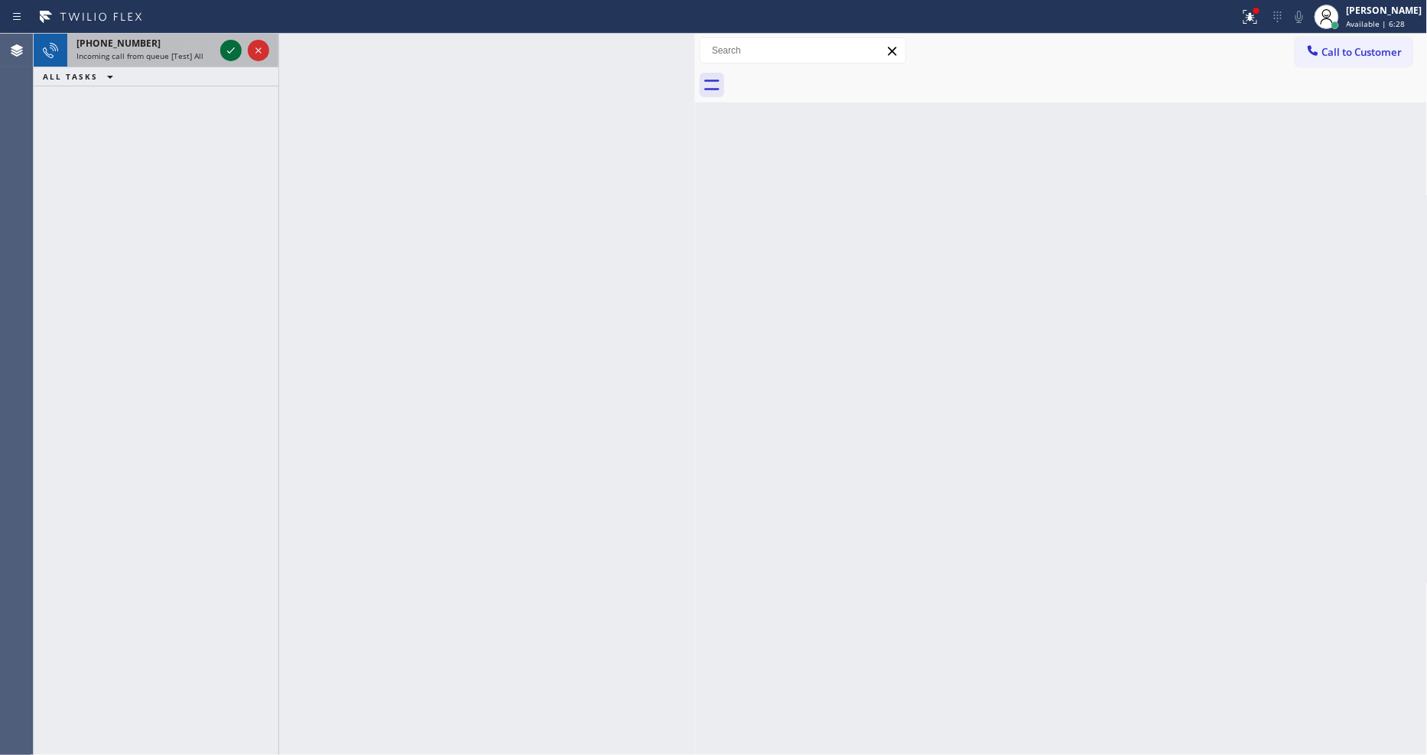
click at [226, 51] on icon at bounding box center [231, 50] width 18 height 18
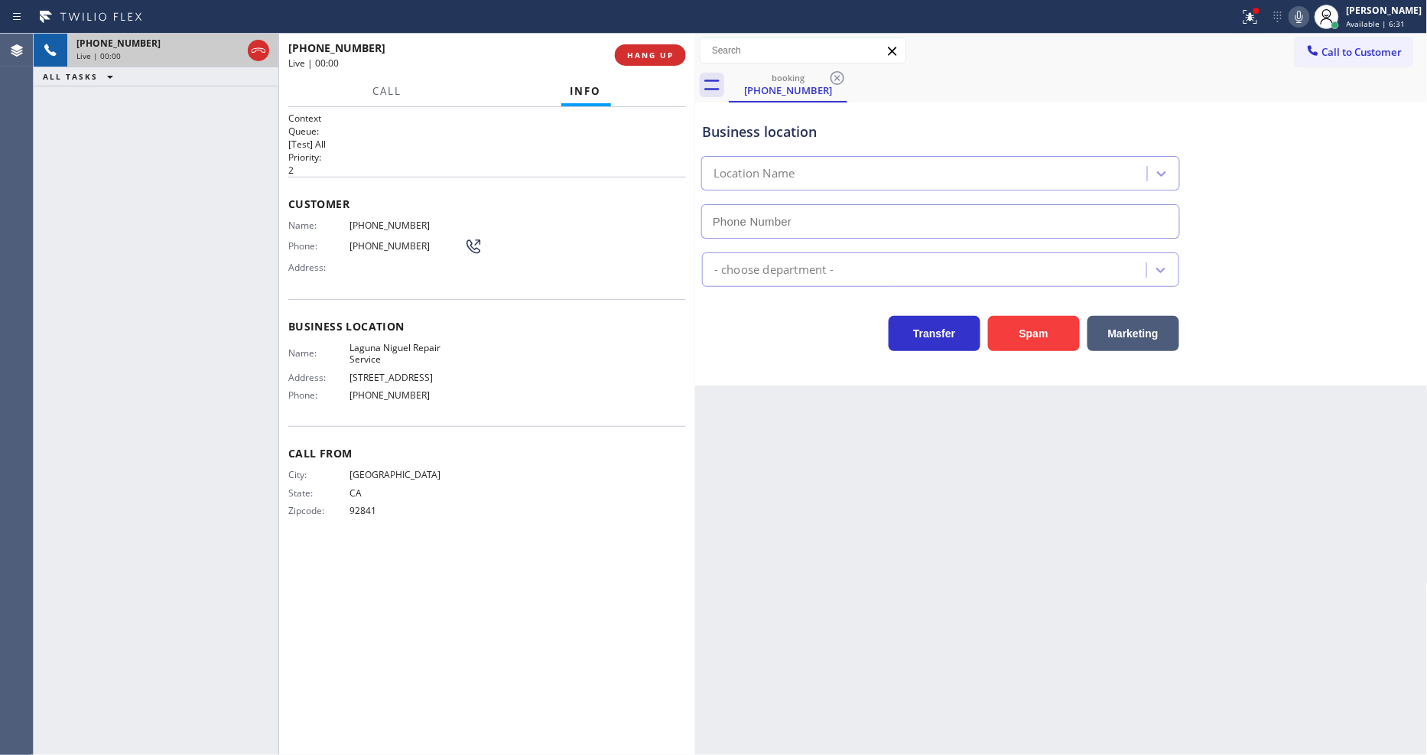
type input "[PHONE_NUMBER]"
click at [380, 363] on div "Name: [GEOGRAPHIC_DATA] Repair Service Address: [STREET_ADDRESS] Phone: [PHONE_…" at bounding box center [376, 375] width 176 height 66
click at [380, 348] on span "Laguna Niguel Repair Service" at bounding box center [407, 354] width 115 height 24
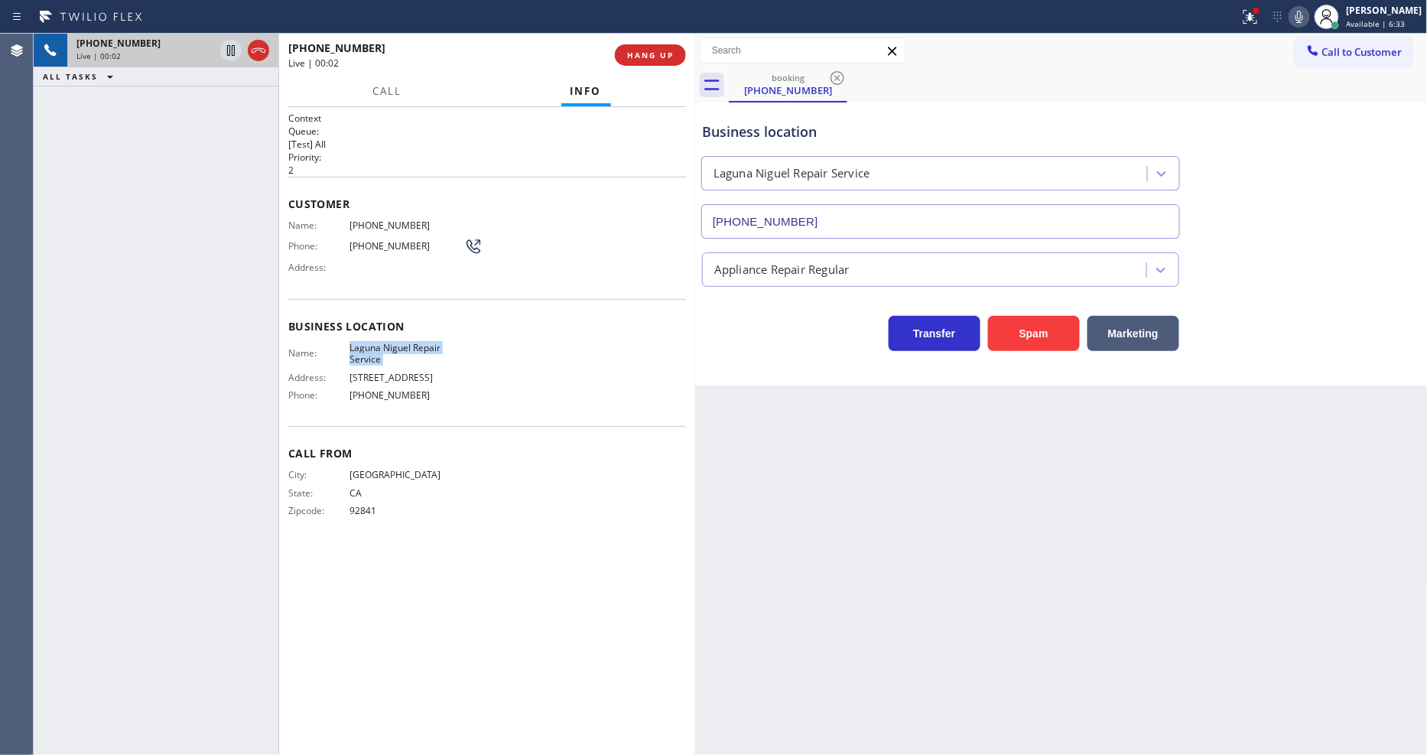
copy span "Laguna Niguel Repair Service"
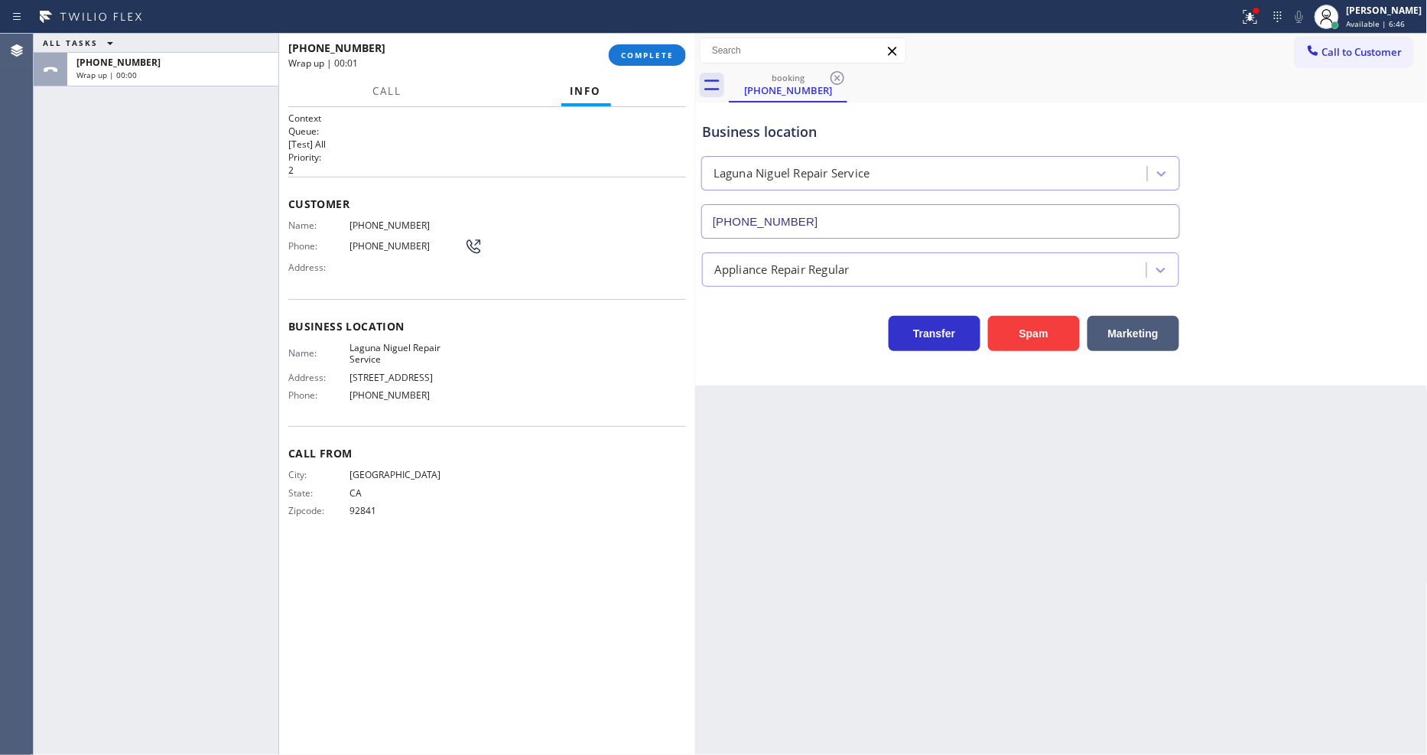
click at [347, 186] on div "Customer Name: [PHONE_NUMBER] Phone: [PHONE_NUMBER] Address:" at bounding box center [487, 238] width 398 height 122
click at [659, 50] on span "COMPLETE" at bounding box center [647, 55] width 53 height 11
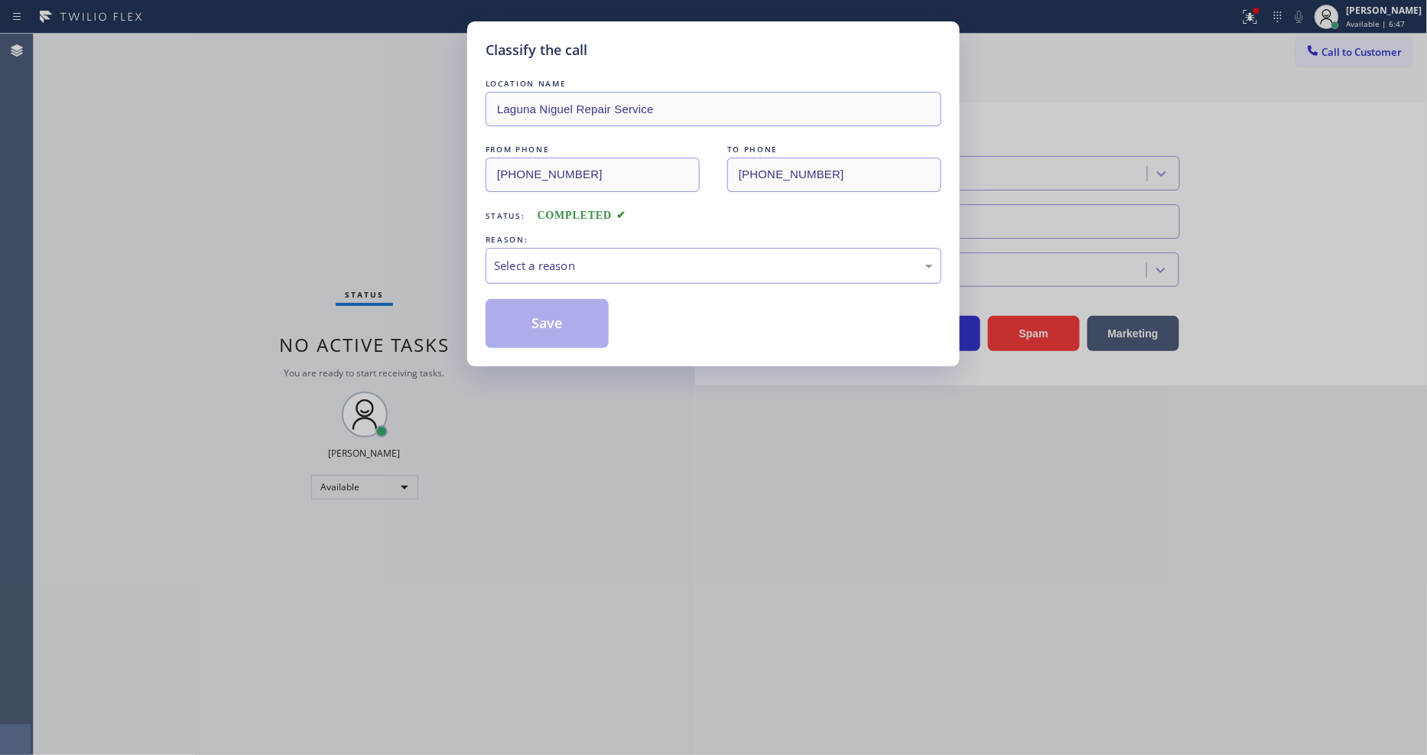
click at [525, 249] on div "Select a reason" at bounding box center [714, 266] width 456 height 36
click at [523, 327] on button "Save" at bounding box center [547, 323] width 123 height 49
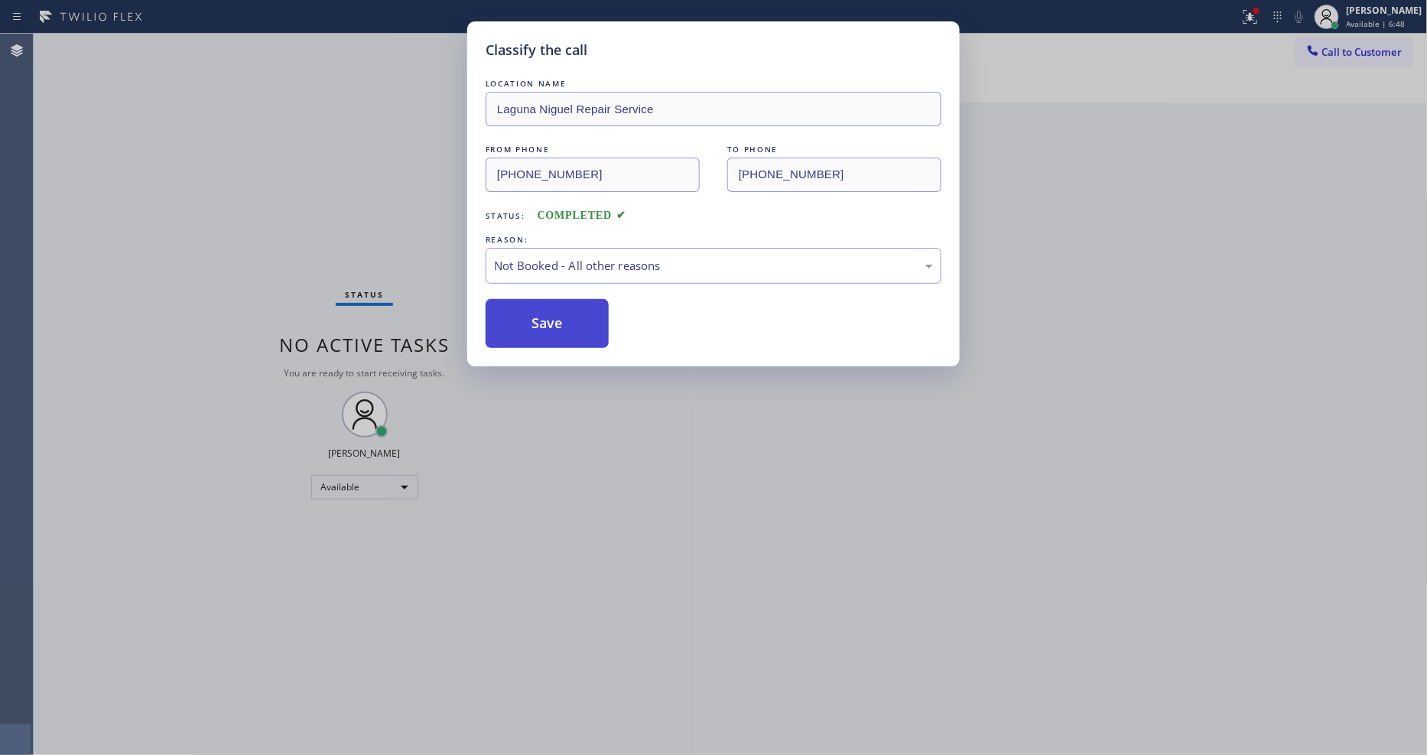
click at [523, 327] on button "Save" at bounding box center [547, 323] width 123 height 49
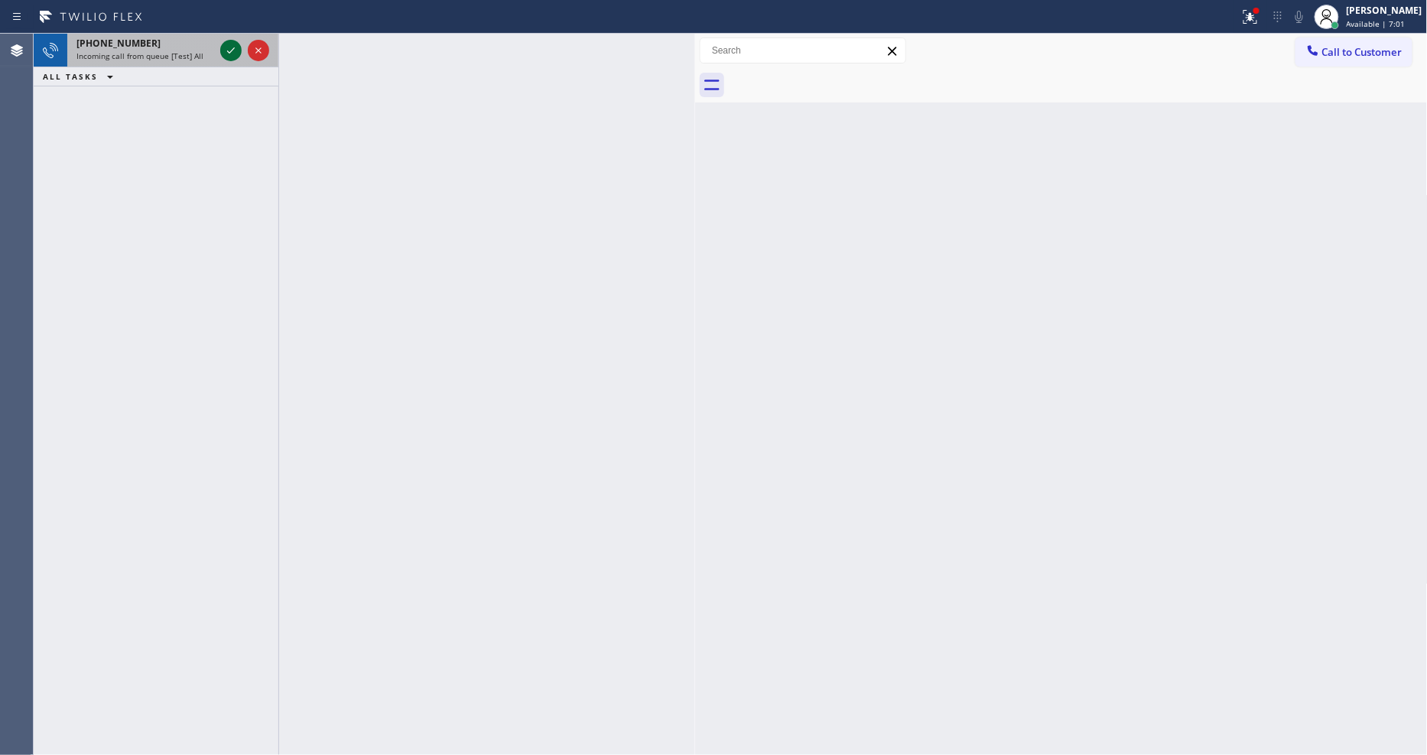
click at [235, 47] on icon at bounding box center [231, 50] width 18 height 18
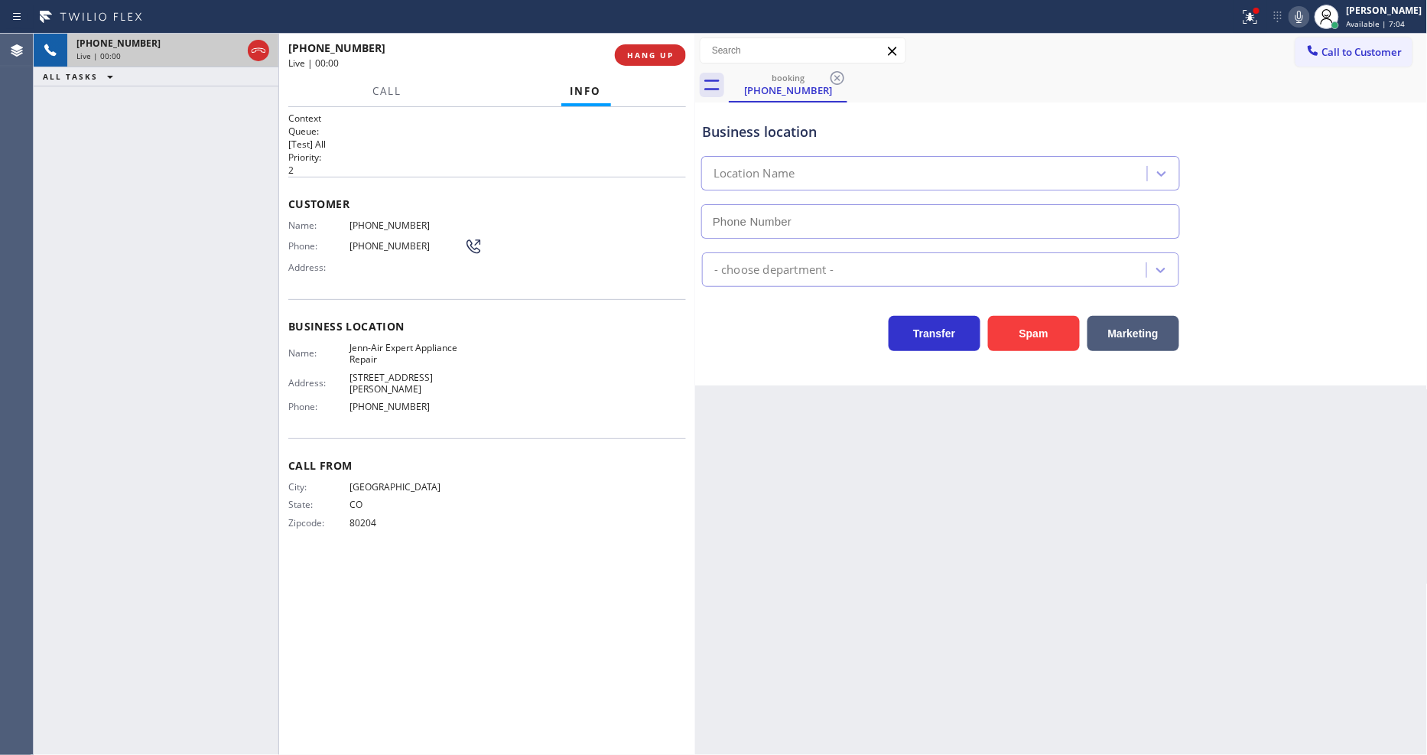
type input "[PHONE_NUMBER]"
drag, startPoint x: 927, startPoint y: 616, endPoint x: 901, endPoint y: 583, distance: 41.9
click at [927, 616] on div "Back to Dashboard Change Sender ID Customers Technicians Select a contact Outbo…" at bounding box center [1061, 394] width 733 height 721
click at [358, 342] on span "Jenn-Air Expert Appliance Repair" at bounding box center [407, 354] width 115 height 24
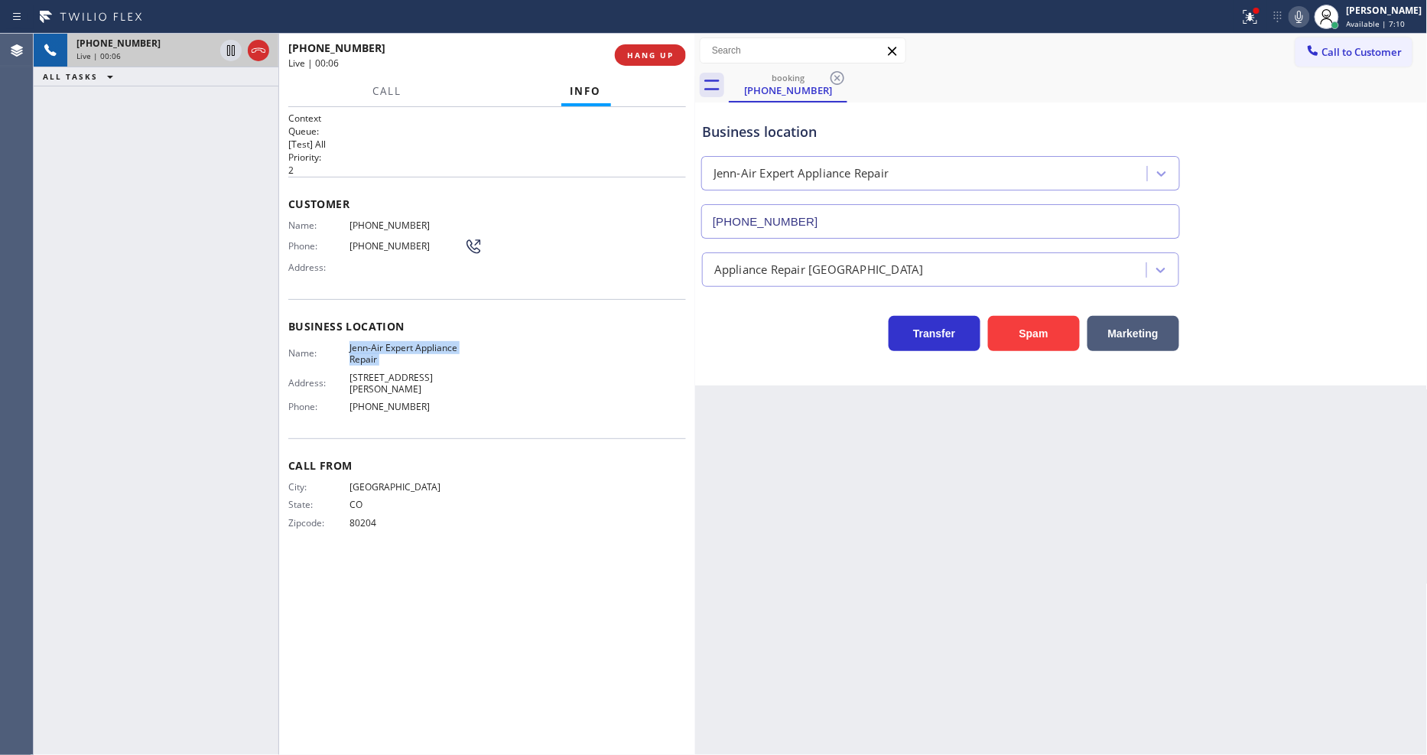
click at [358, 342] on span "Jenn-Air Expert Appliance Repair" at bounding box center [407, 354] width 115 height 24
copy span "Jenn-Air Expert Appliance Repair"
click at [401, 220] on span "[PHONE_NUMBER]" at bounding box center [407, 225] width 115 height 11
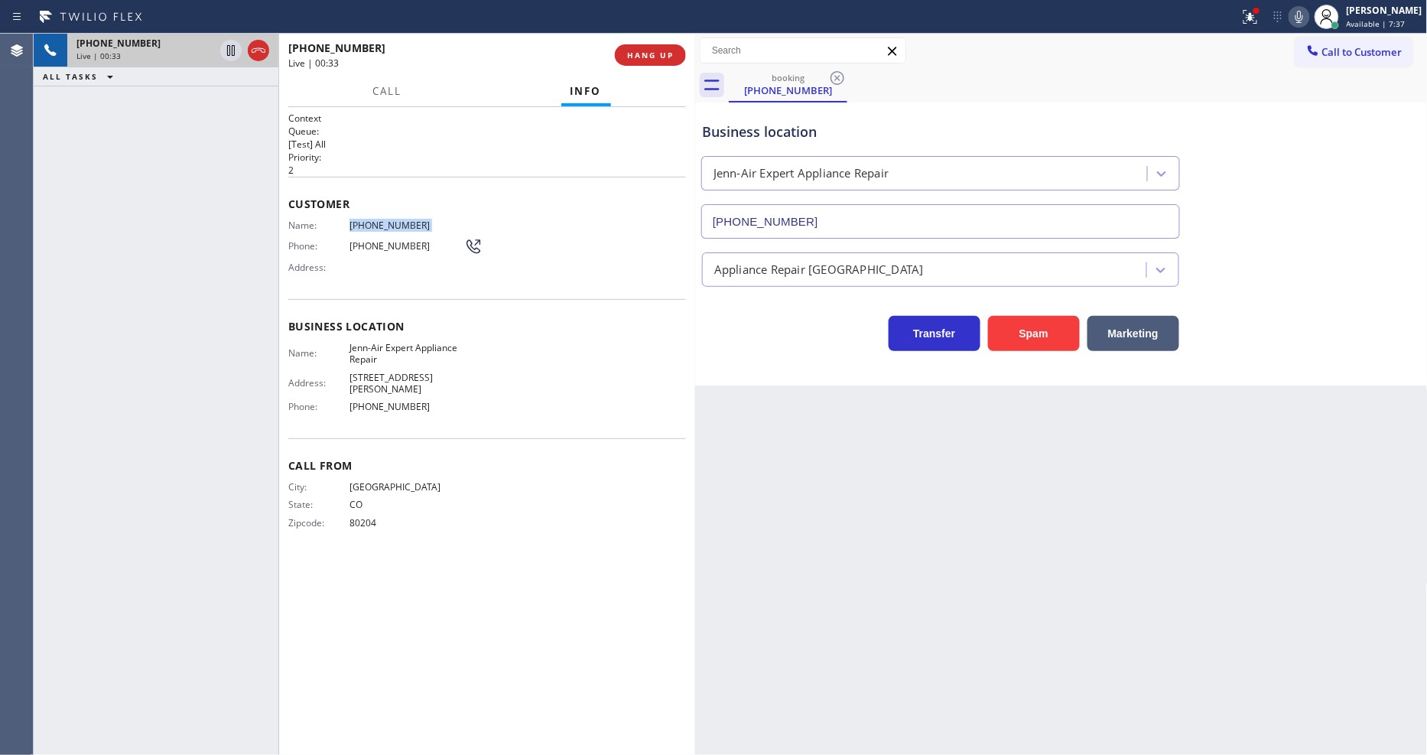
click at [401, 220] on span "[PHONE_NUMBER]" at bounding box center [407, 225] width 115 height 11
copy span "[PHONE_NUMBER]"
click at [363, 517] on span "80204" at bounding box center [407, 522] width 115 height 11
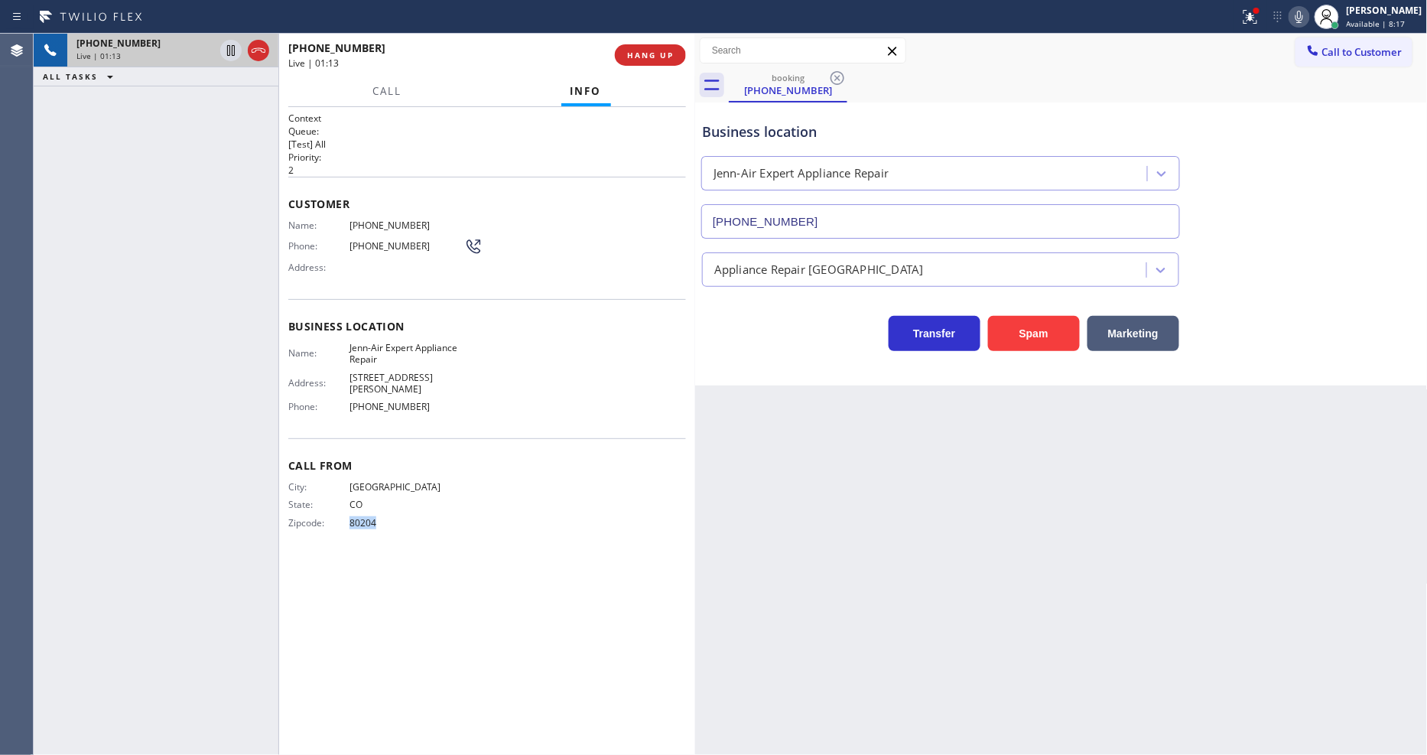
copy div "80204 Outbound call Location Jenn-Air Expert Appliance Repair Your caller id ph…"
drag, startPoint x: 223, startPoint y: 52, endPoint x: 239, endPoint y: 52, distance: 16.8
click at [222, 52] on icon at bounding box center [231, 50] width 18 height 18
click at [1303, 19] on icon at bounding box center [1300, 17] width 8 height 12
click at [1260, 25] on icon at bounding box center [1250, 17] width 18 height 18
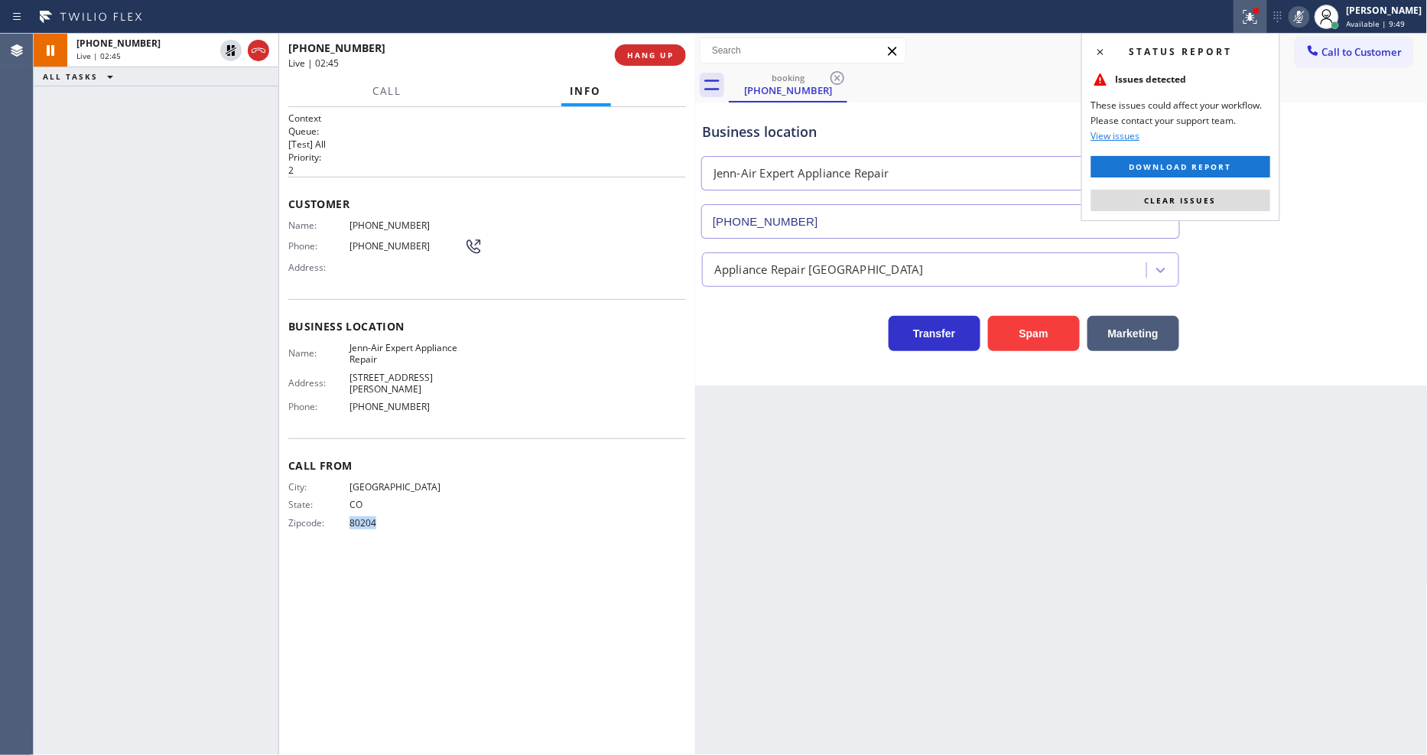
click at [1205, 195] on span "Clear issues" at bounding box center [1181, 200] width 72 height 11
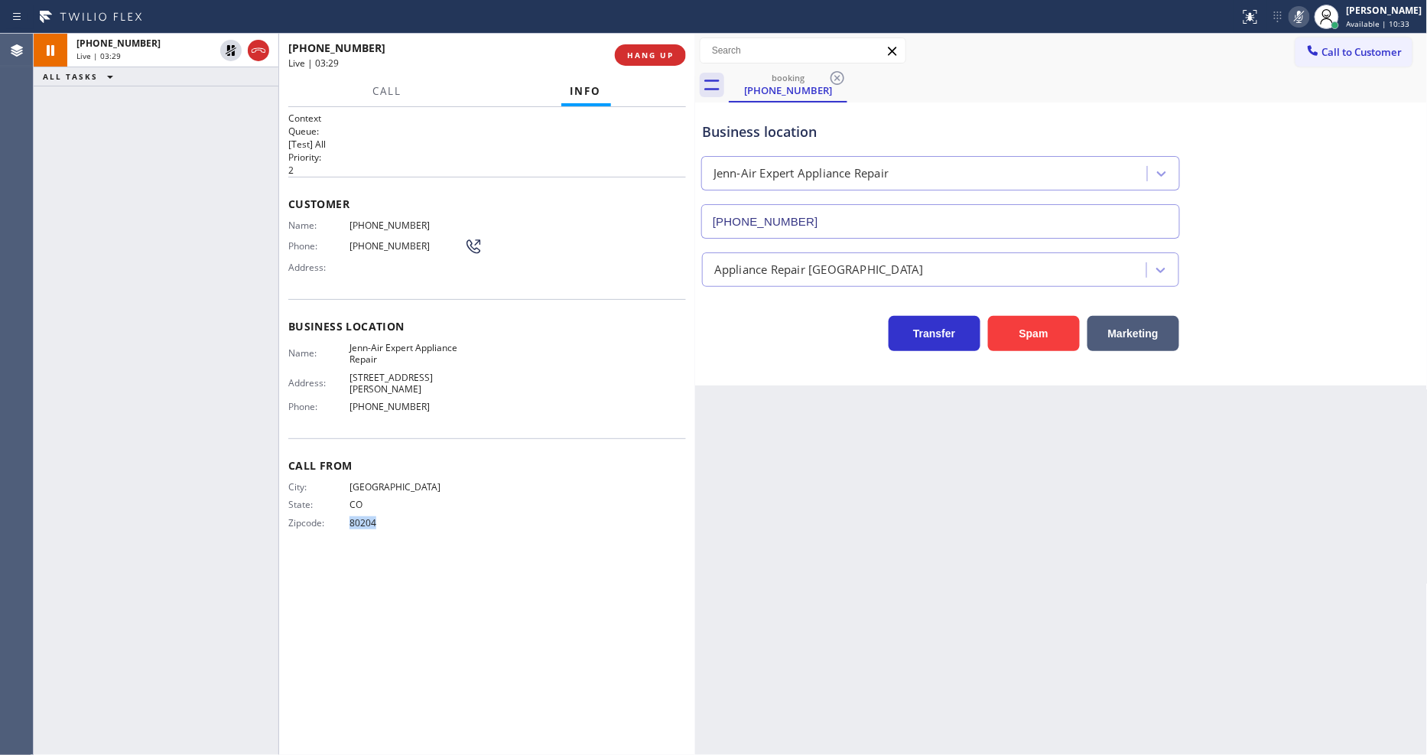
click at [529, 418] on div "Business location Name: Jenn-Air Expert Appliance Repair Address: [STREET_ADDRE…" at bounding box center [487, 368] width 398 height 139
click at [232, 49] on icon at bounding box center [231, 50] width 18 height 18
click at [1305, 18] on rect at bounding box center [1299, 15] width 11 height 11
click at [655, 50] on span "HANG UP" at bounding box center [650, 55] width 47 height 11
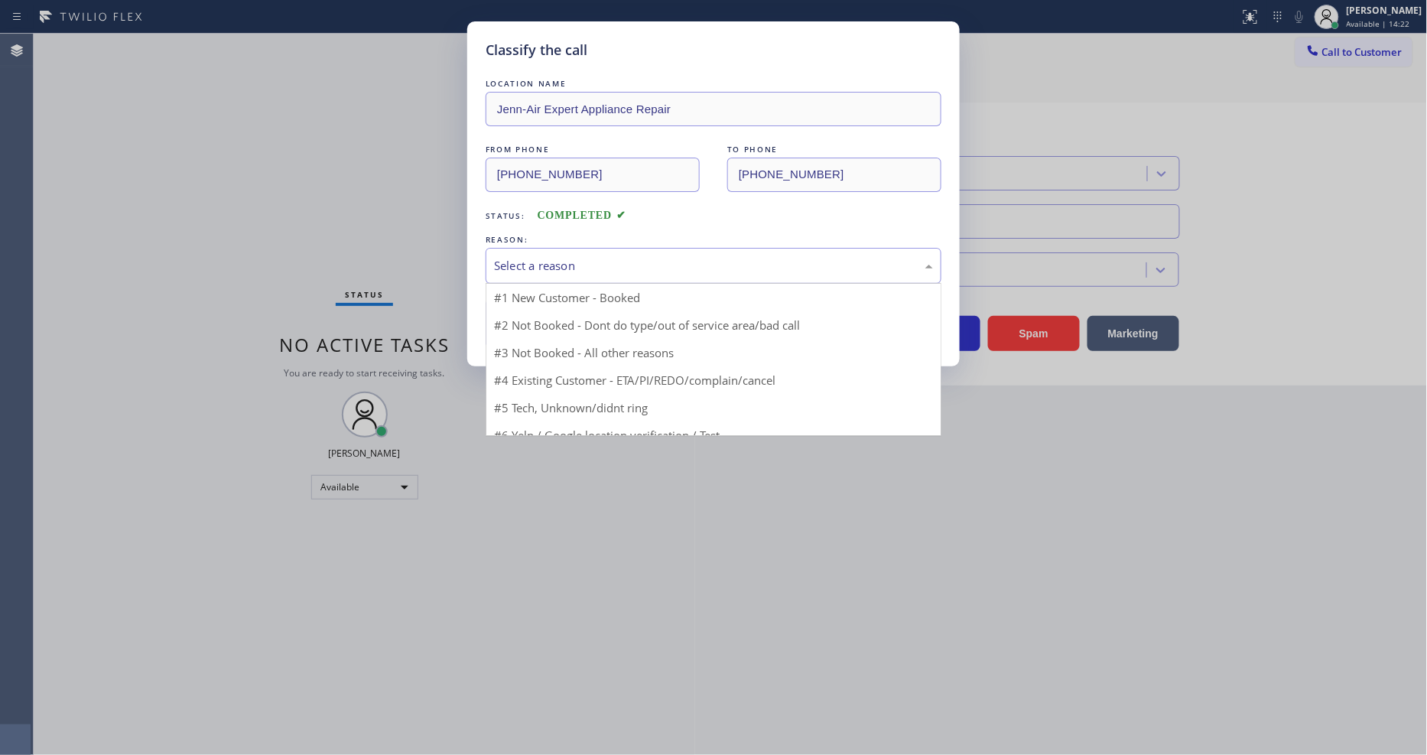
click at [535, 257] on div "Select a reason" at bounding box center [713, 266] width 439 height 18
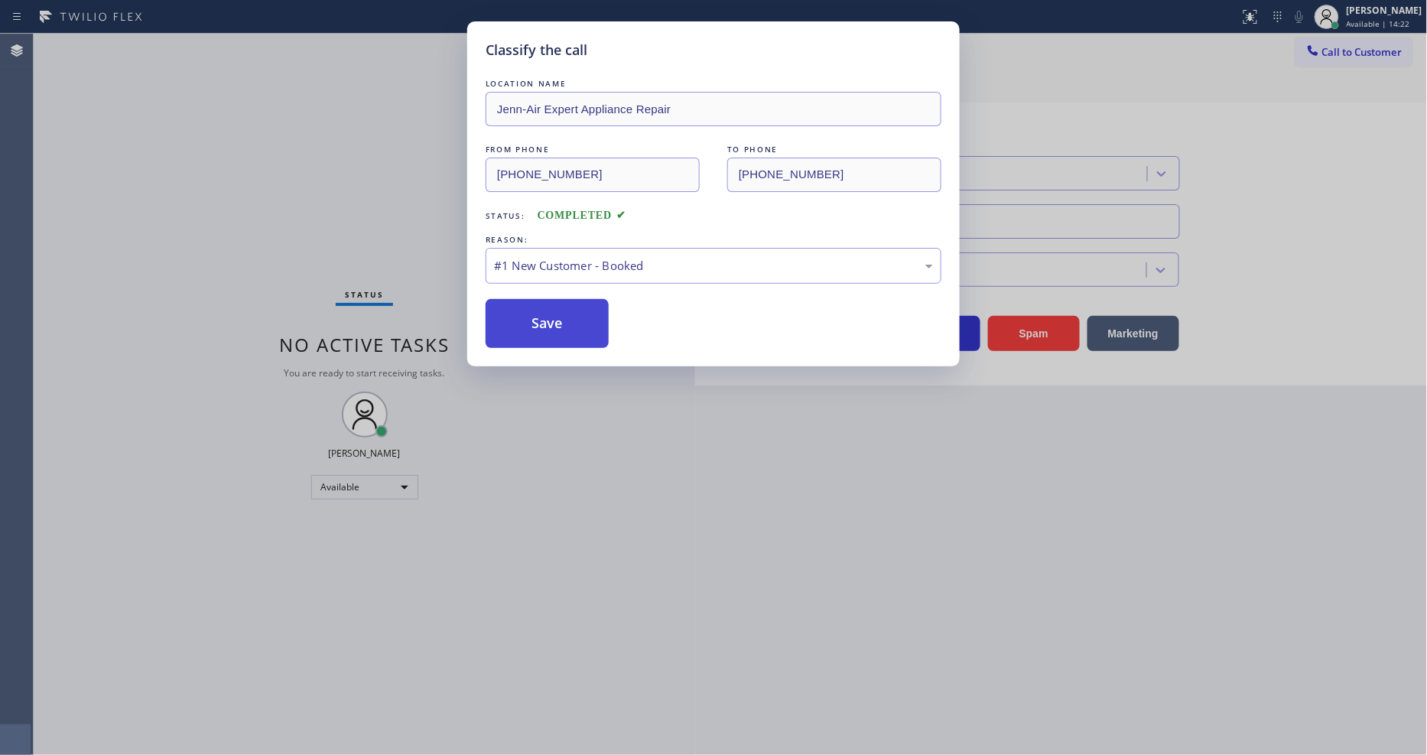
click at [529, 333] on button "Save" at bounding box center [547, 323] width 123 height 49
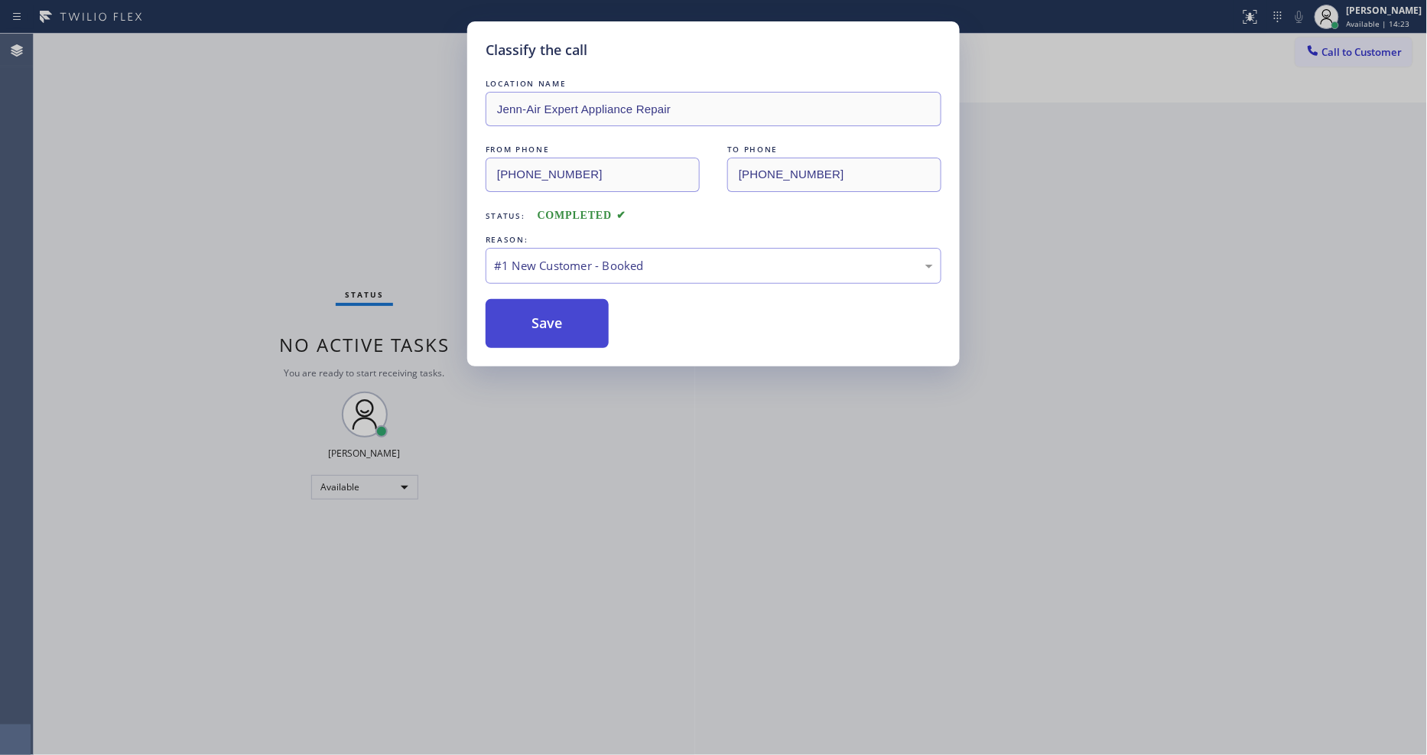
click at [529, 333] on button "Save" at bounding box center [547, 323] width 123 height 49
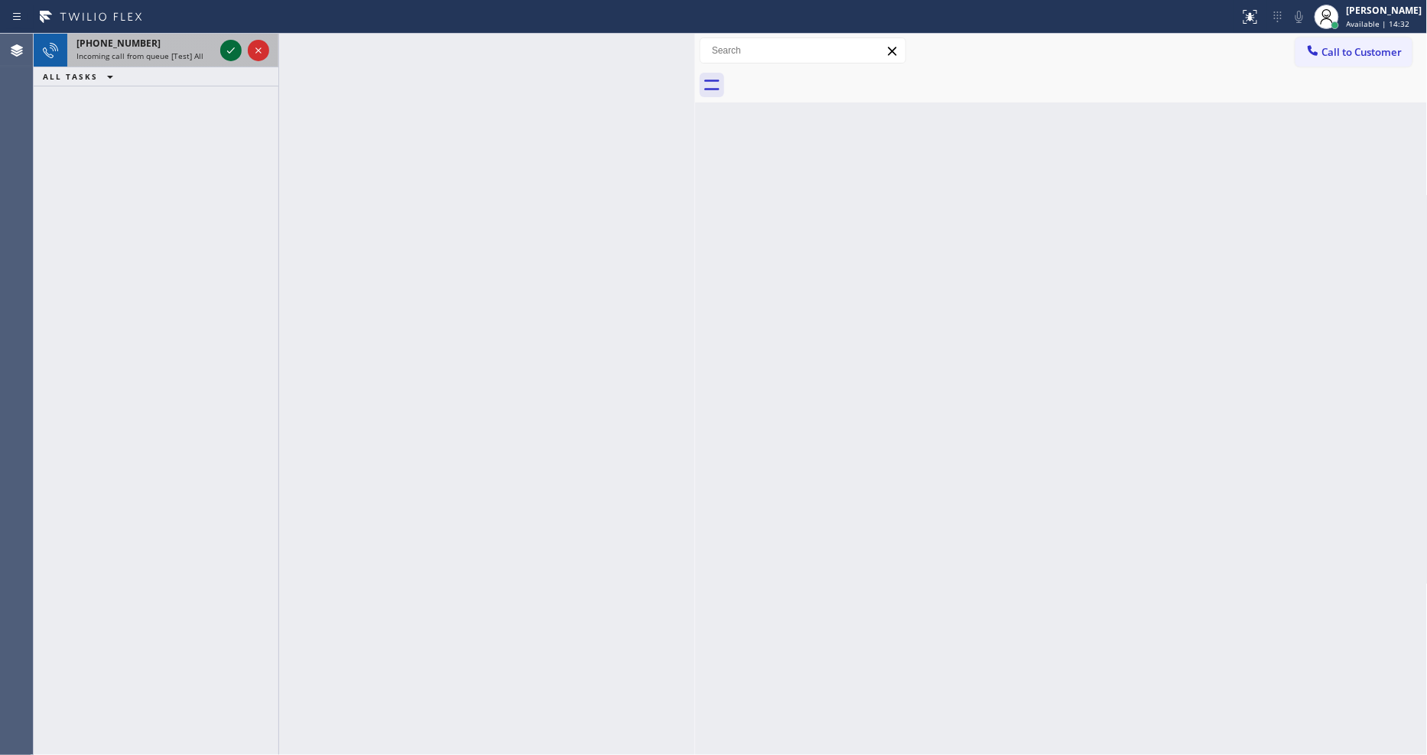
click at [227, 51] on icon at bounding box center [231, 50] width 8 height 6
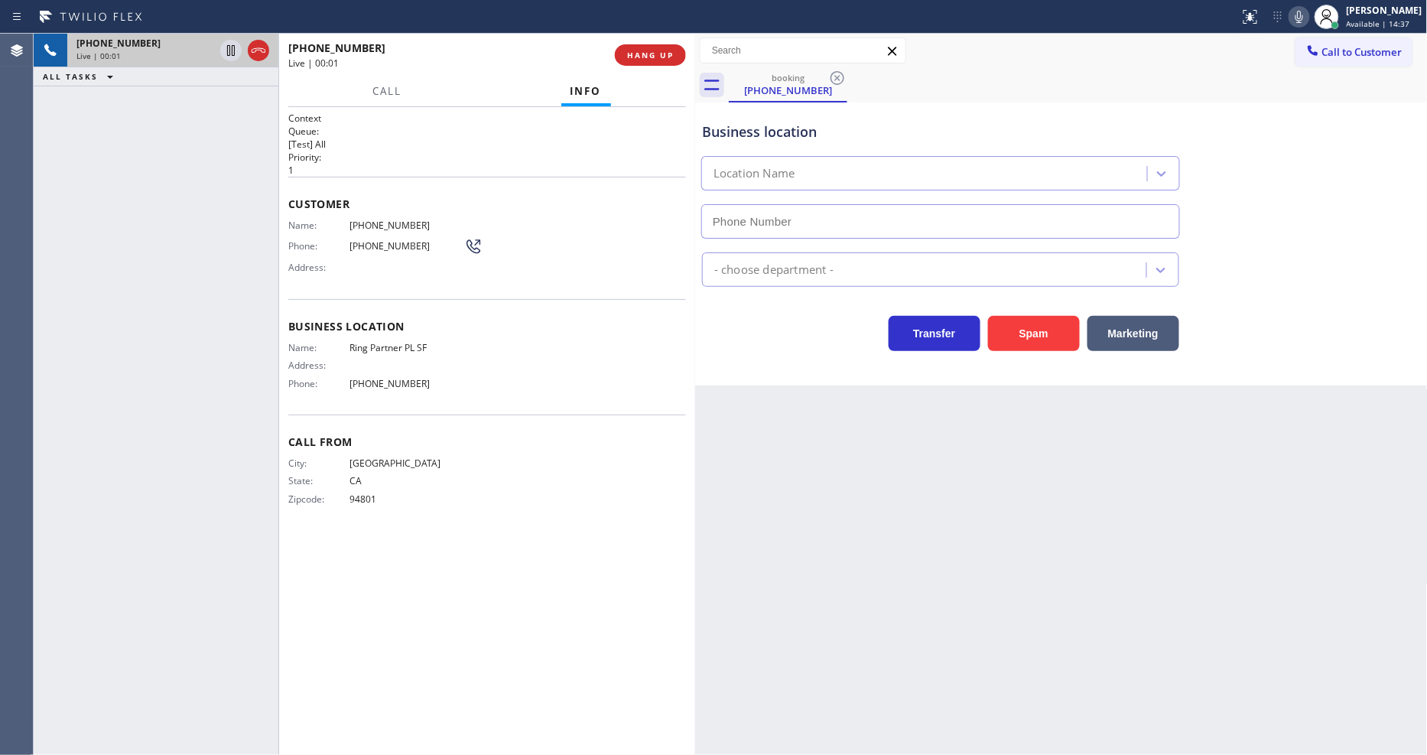
type input "[PHONE_NUMBER]"
click at [631, 57] on span "HANG UP" at bounding box center [650, 55] width 47 height 11
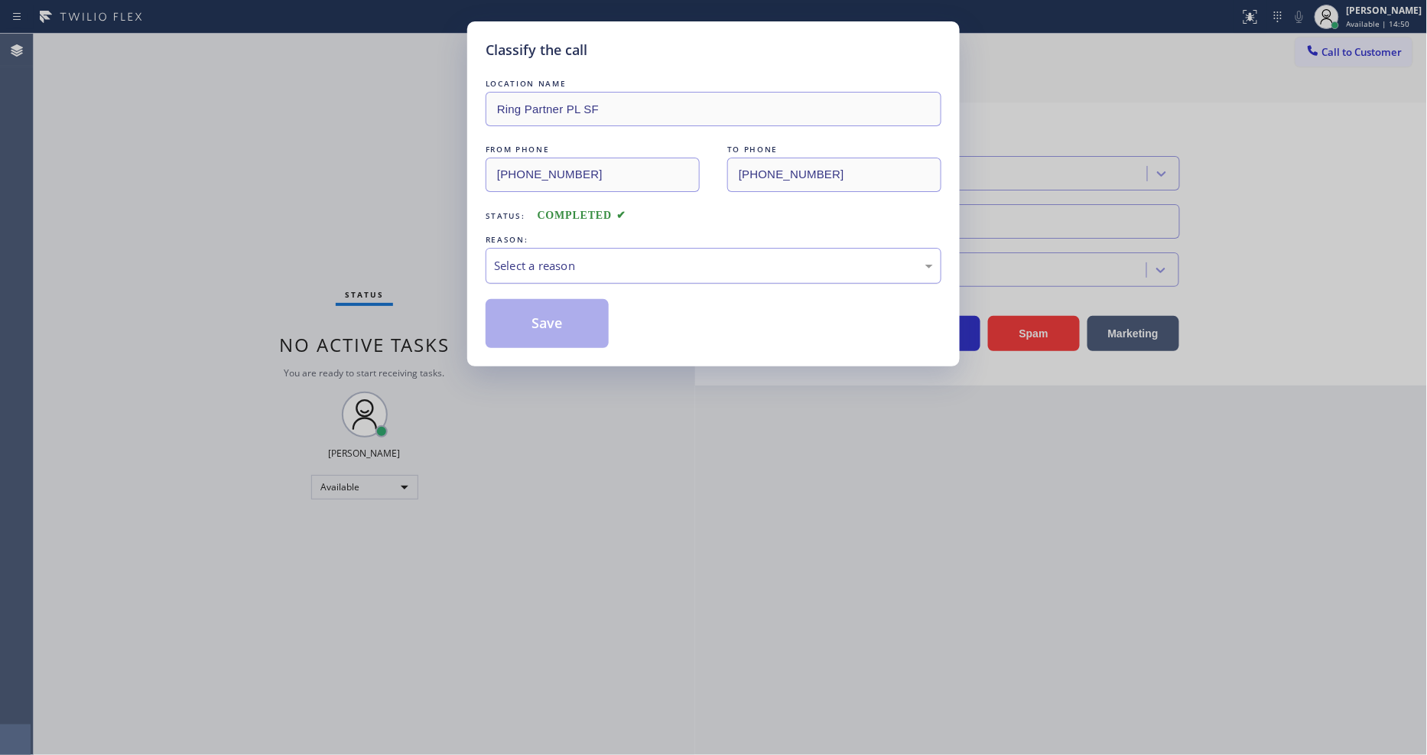
click at [546, 258] on div "Select a reason" at bounding box center [713, 266] width 439 height 18
click at [561, 309] on button "Save" at bounding box center [547, 323] width 123 height 49
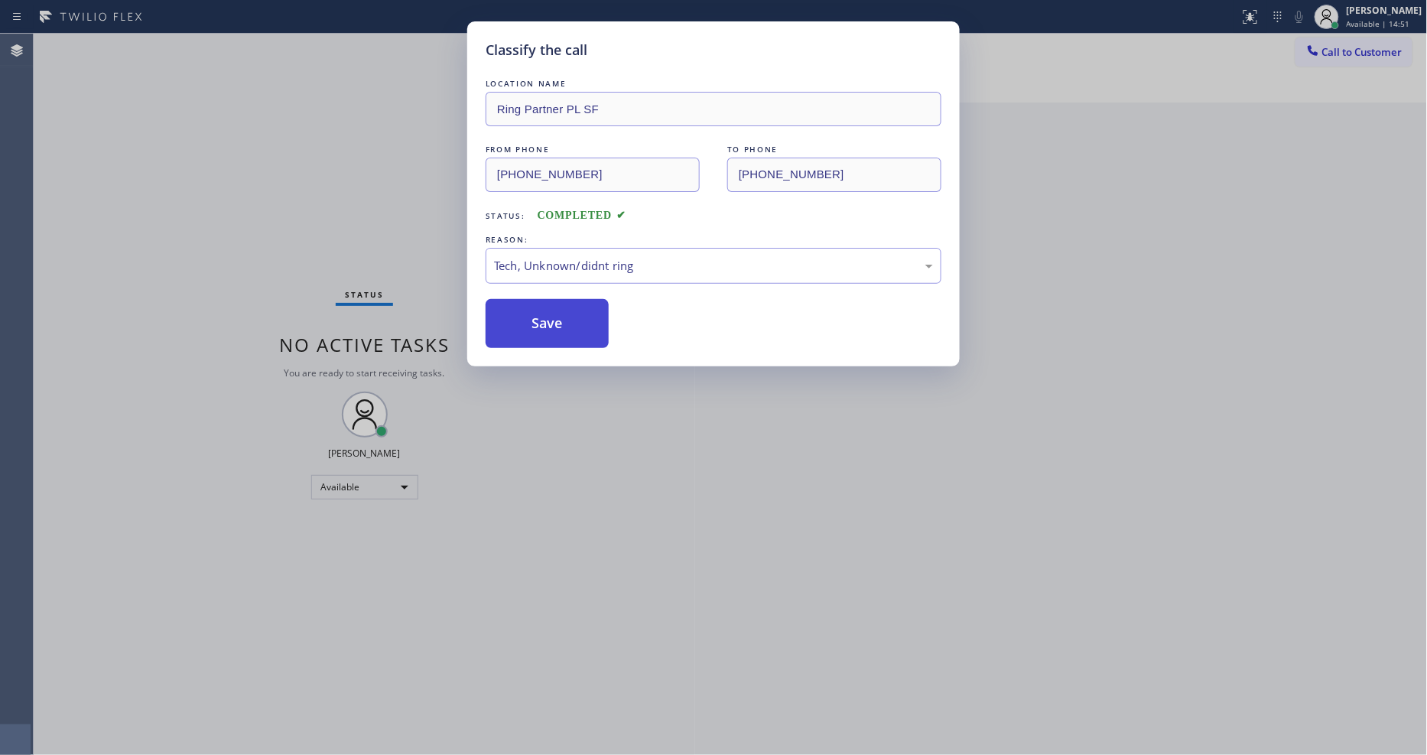
click at [561, 309] on button "Save" at bounding box center [547, 323] width 123 height 49
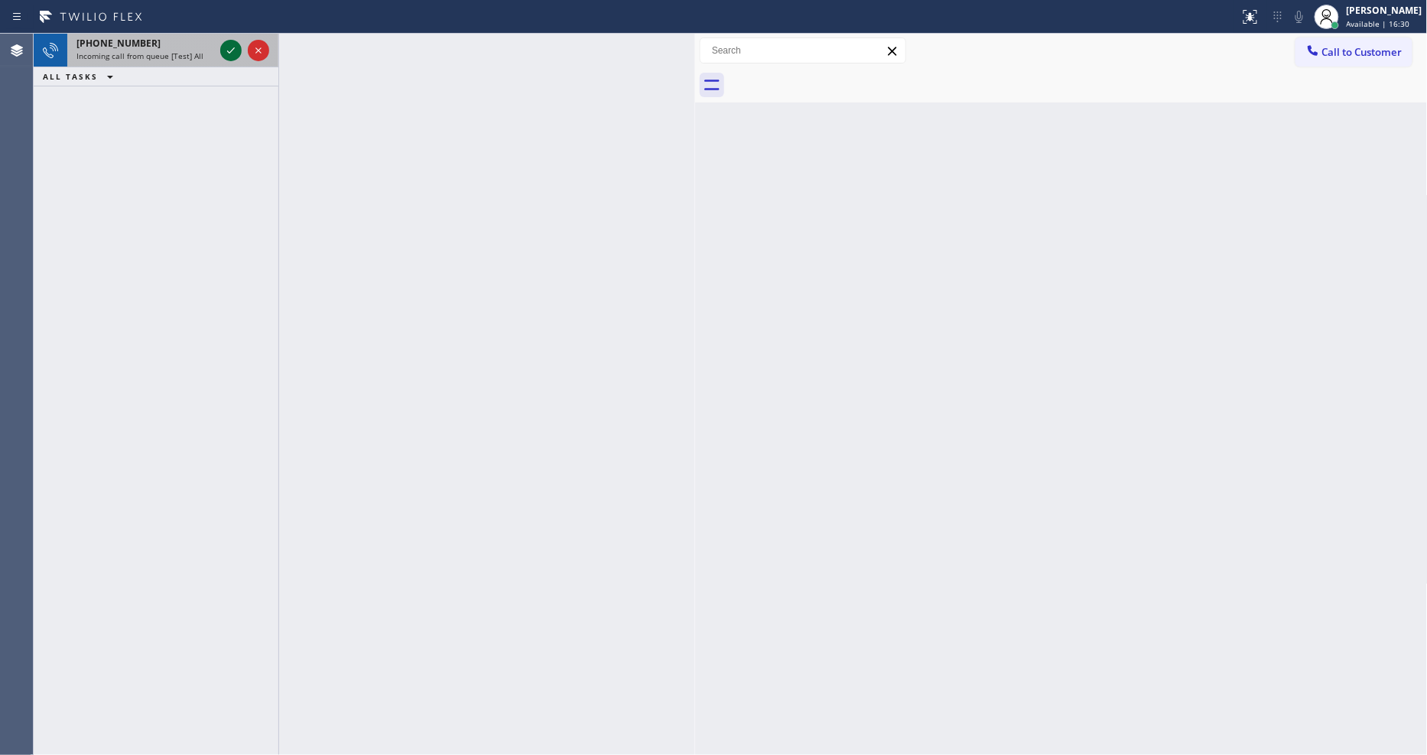
click at [230, 57] on icon at bounding box center [231, 50] width 18 height 18
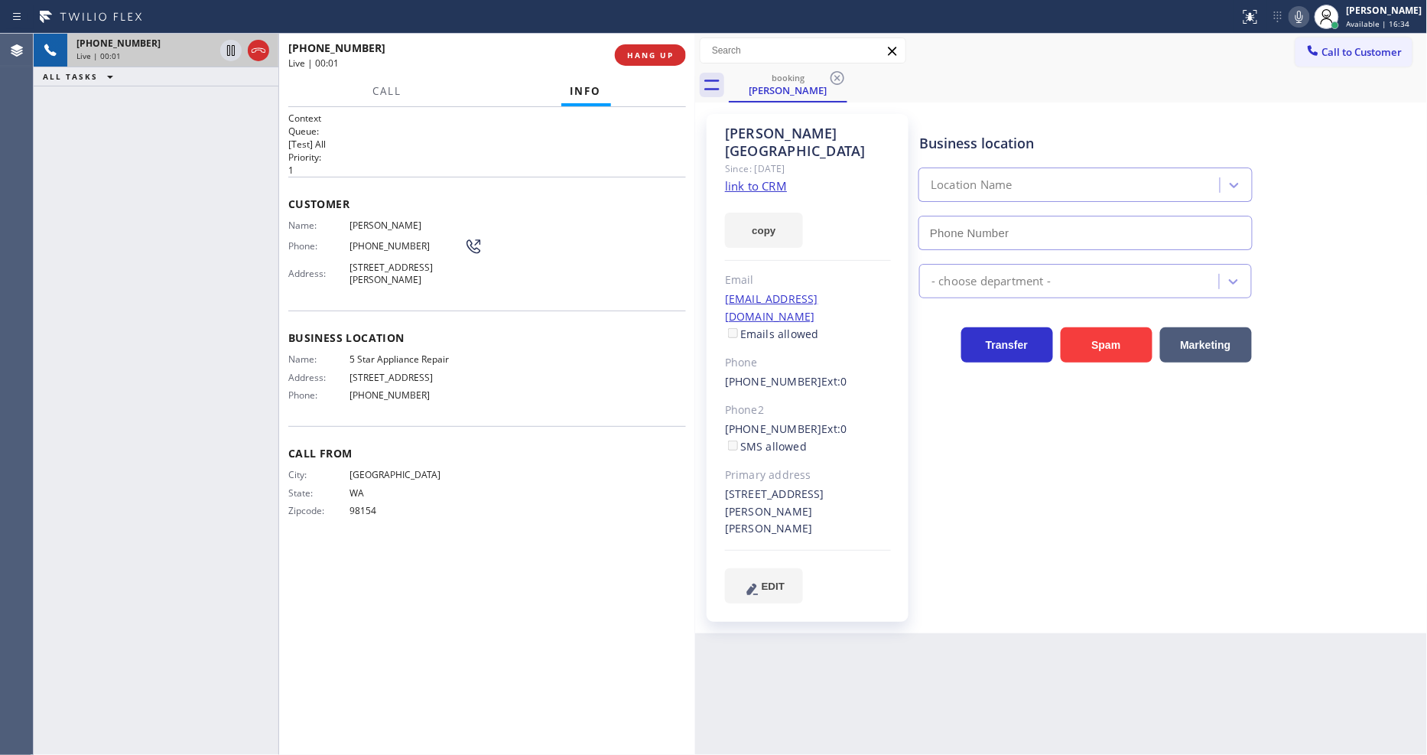
type input "[PHONE_NUMBER]"
click at [731, 178] on link "link to CRM" at bounding box center [756, 185] width 62 height 15
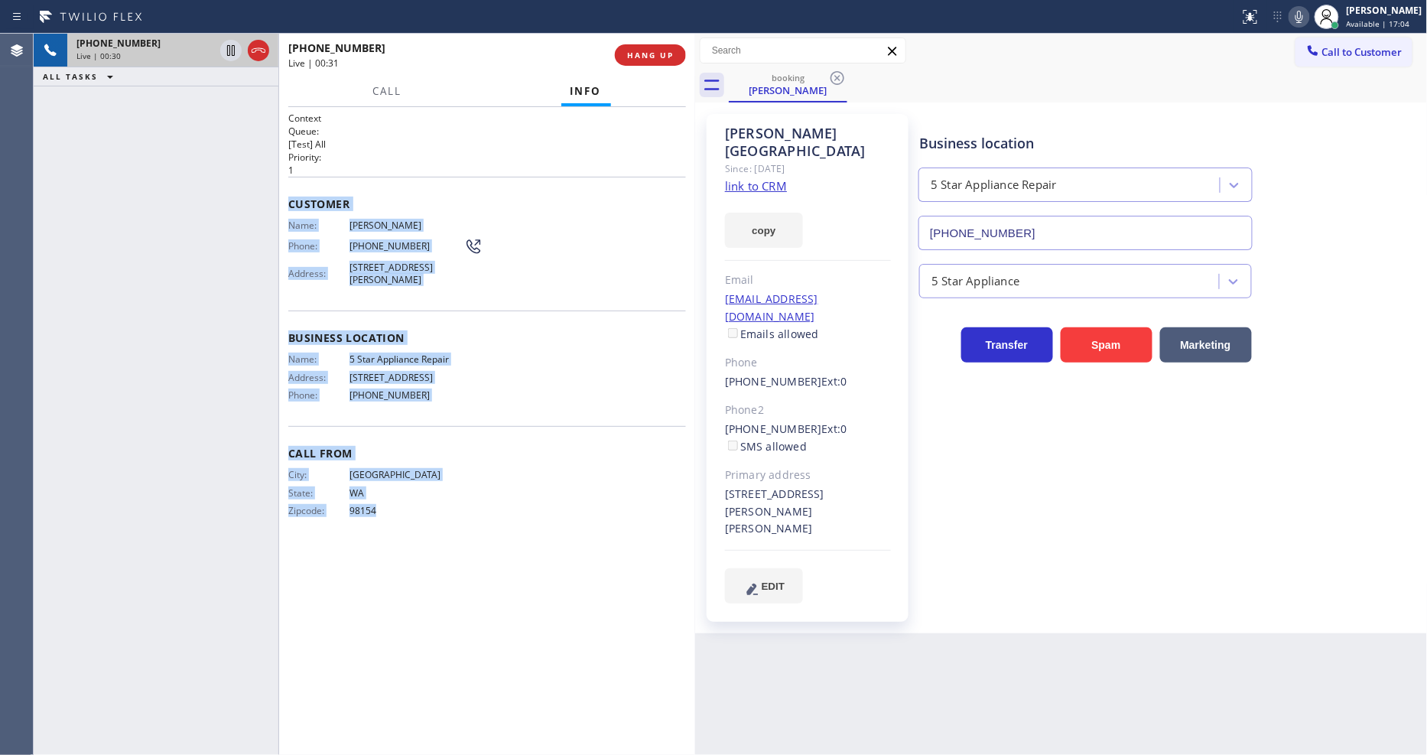
drag, startPoint x: 286, startPoint y: 200, endPoint x: 454, endPoint y: 607, distance: 440.3
click at [454, 607] on div "Context Queue: [Test] All Priority: 1 Customer Name: [PERSON_NAME] Phone: [PHON…" at bounding box center [487, 431] width 416 height 648
drag, startPoint x: 386, startPoint y: 93, endPoint x: 492, endPoint y: 324, distance: 254.0
click at [386, 93] on span "Call" at bounding box center [386, 91] width 29 height 14
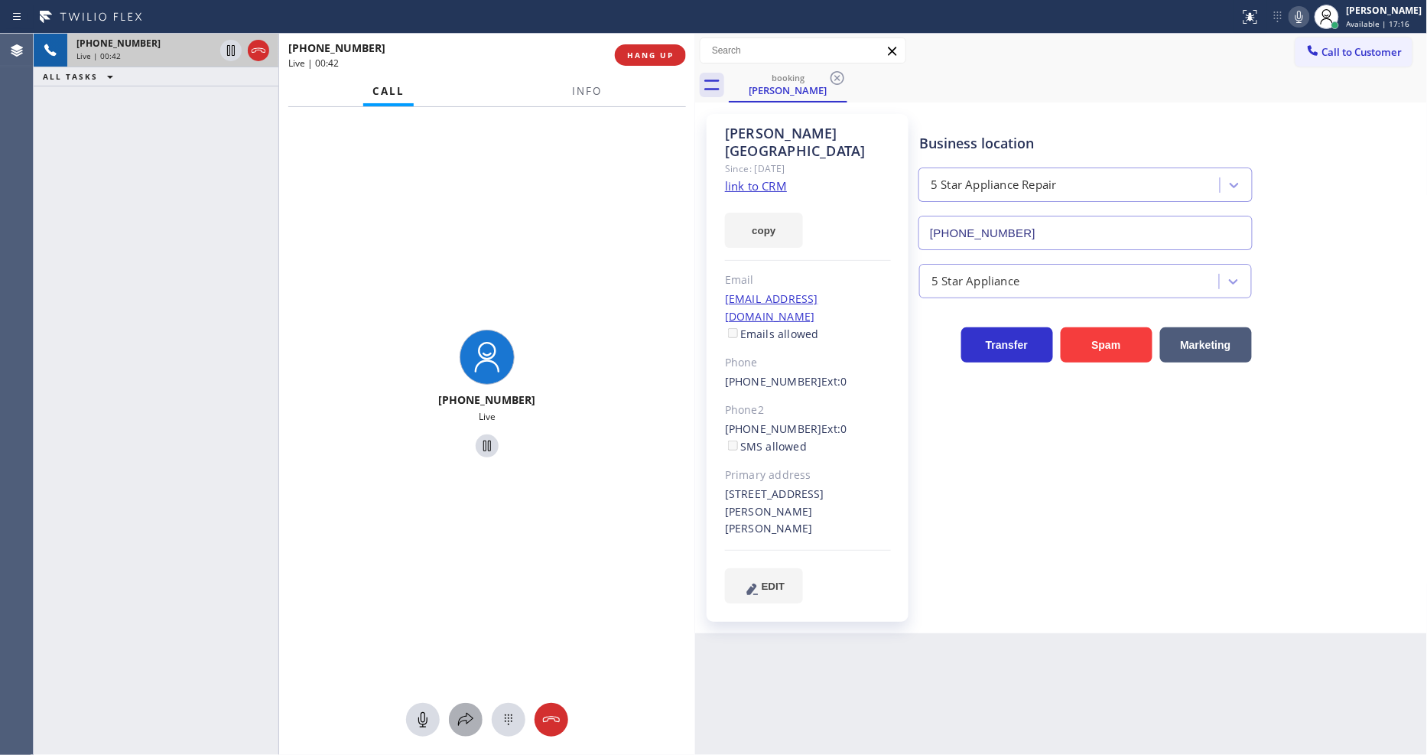
click at [463, 729] on icon at bounding box center [466, 720] width 18 height 18
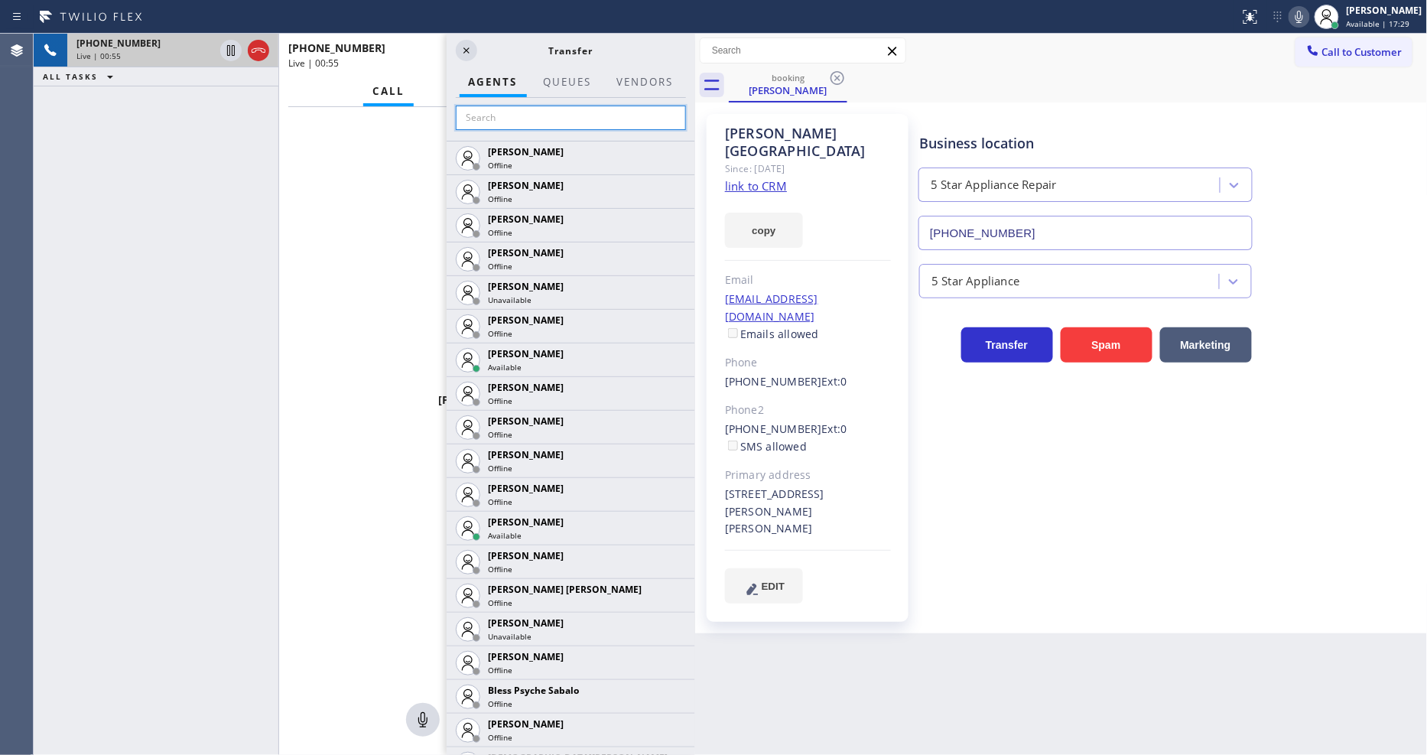
click at [505, 118] on input "text" at bounding box center [571, 118] width 230 height 24
type input "aly"
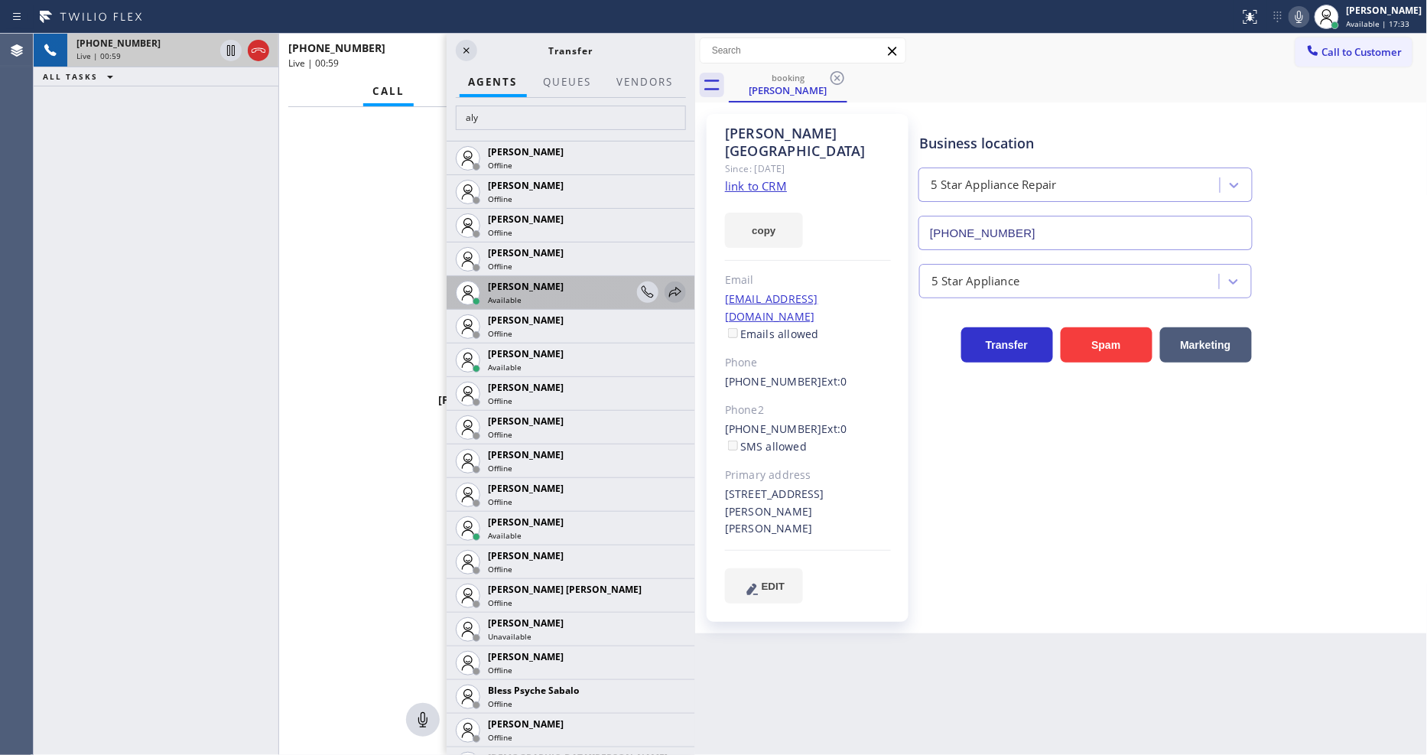
click at [666, 286] on icon at bounding box center [675, 292] width 18 height 18
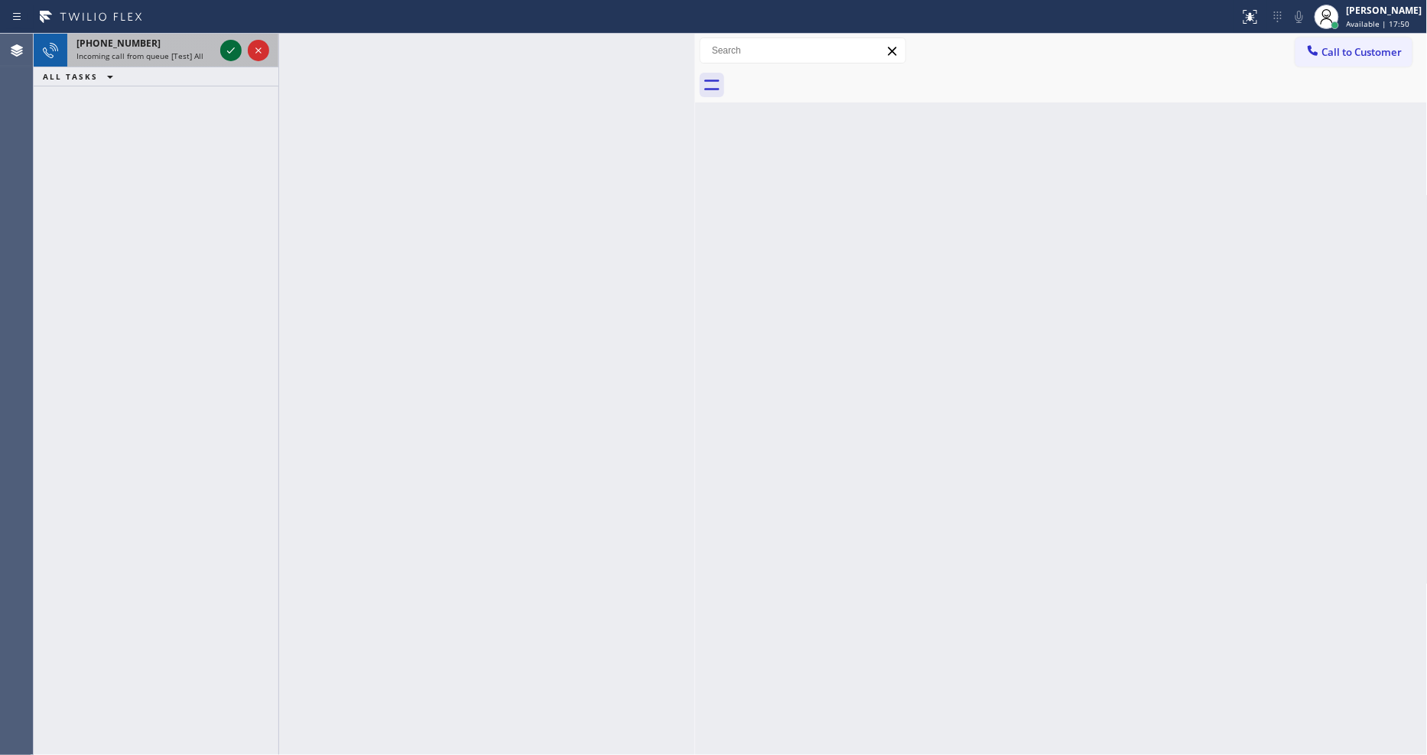
click at [238, 50] on icon at bounding box center [231, 50] width 18 height 18
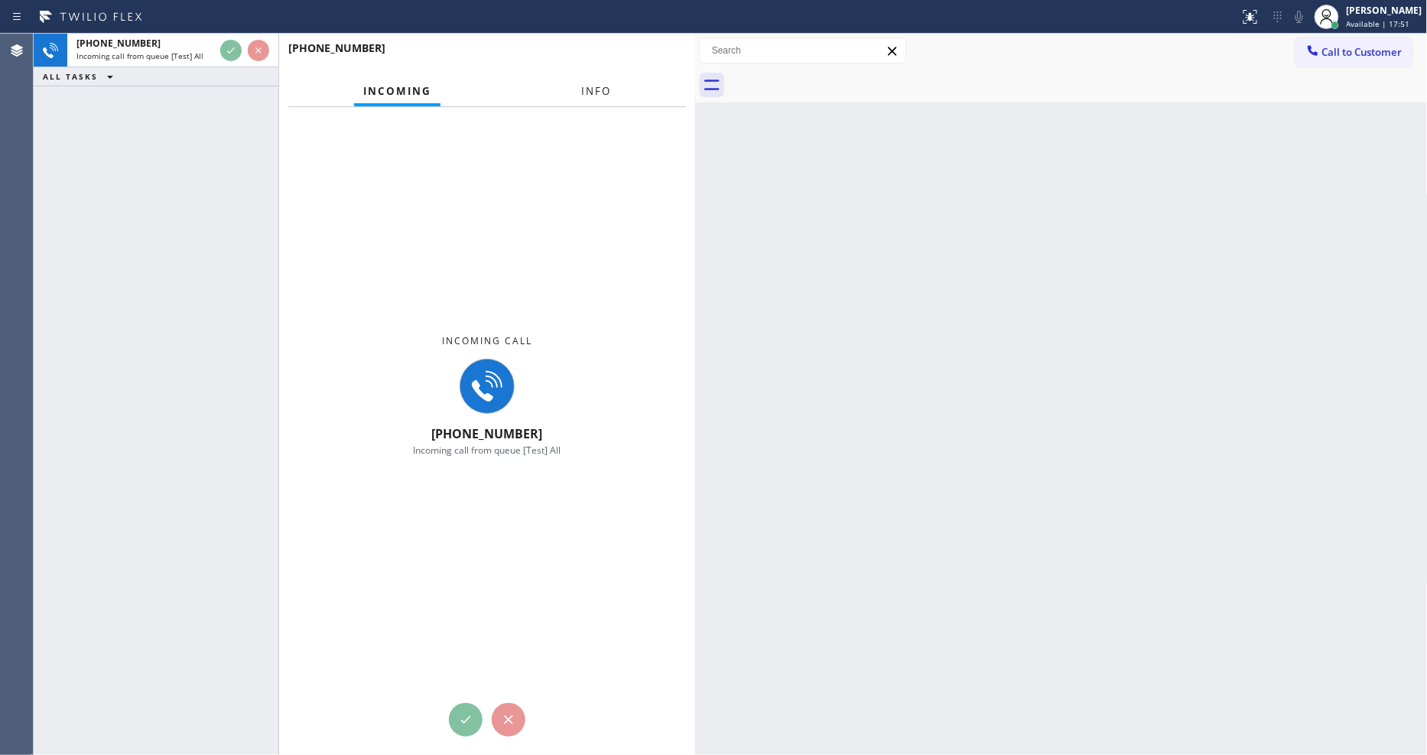
click at [590, 85] on span "Info" at bounding box center [596, 91] width 30 height 14
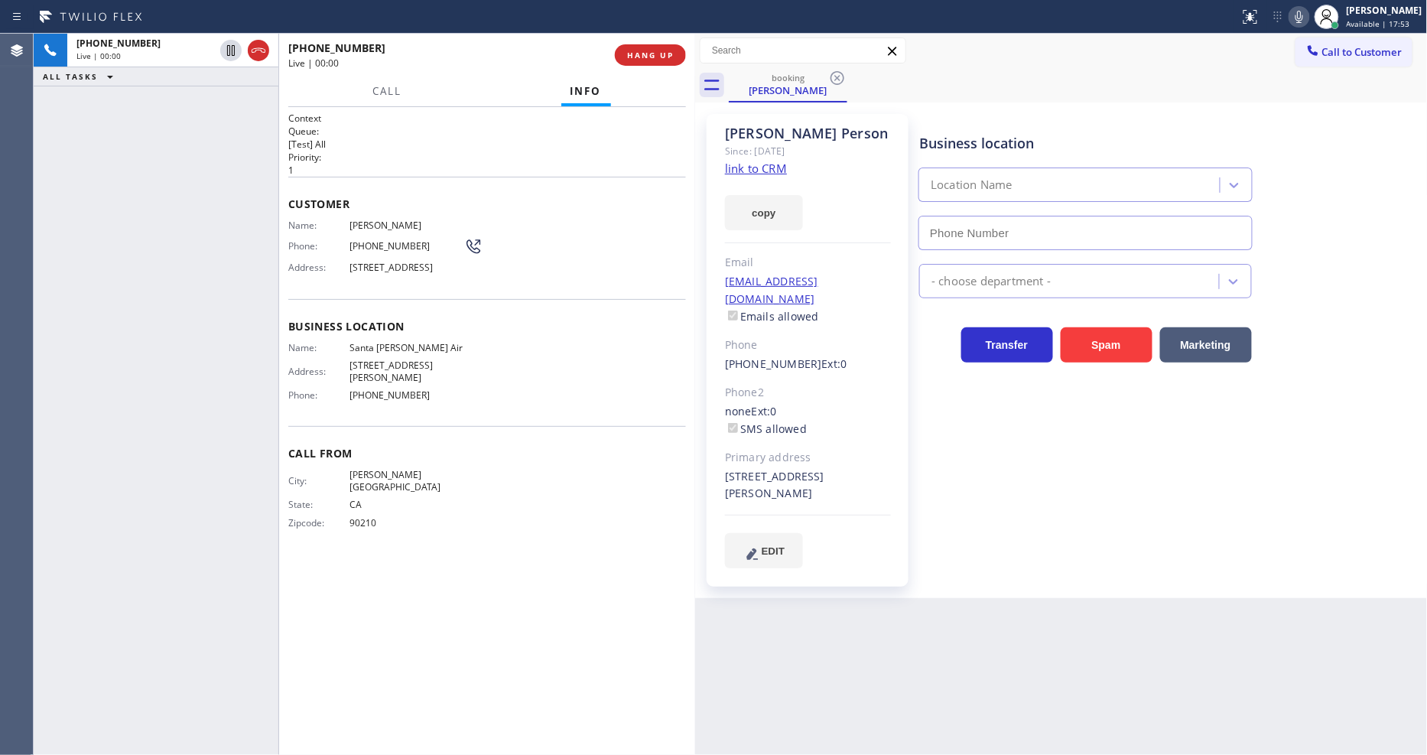
type input "[PHONE_NUMBER]"
click at [753, 163] on link "link to CRM" at bounding box center [756, 168] width 62 height 15
click at [627, 56] on span "HANG UP" at bounding box center [650, 55] width 47 height 11
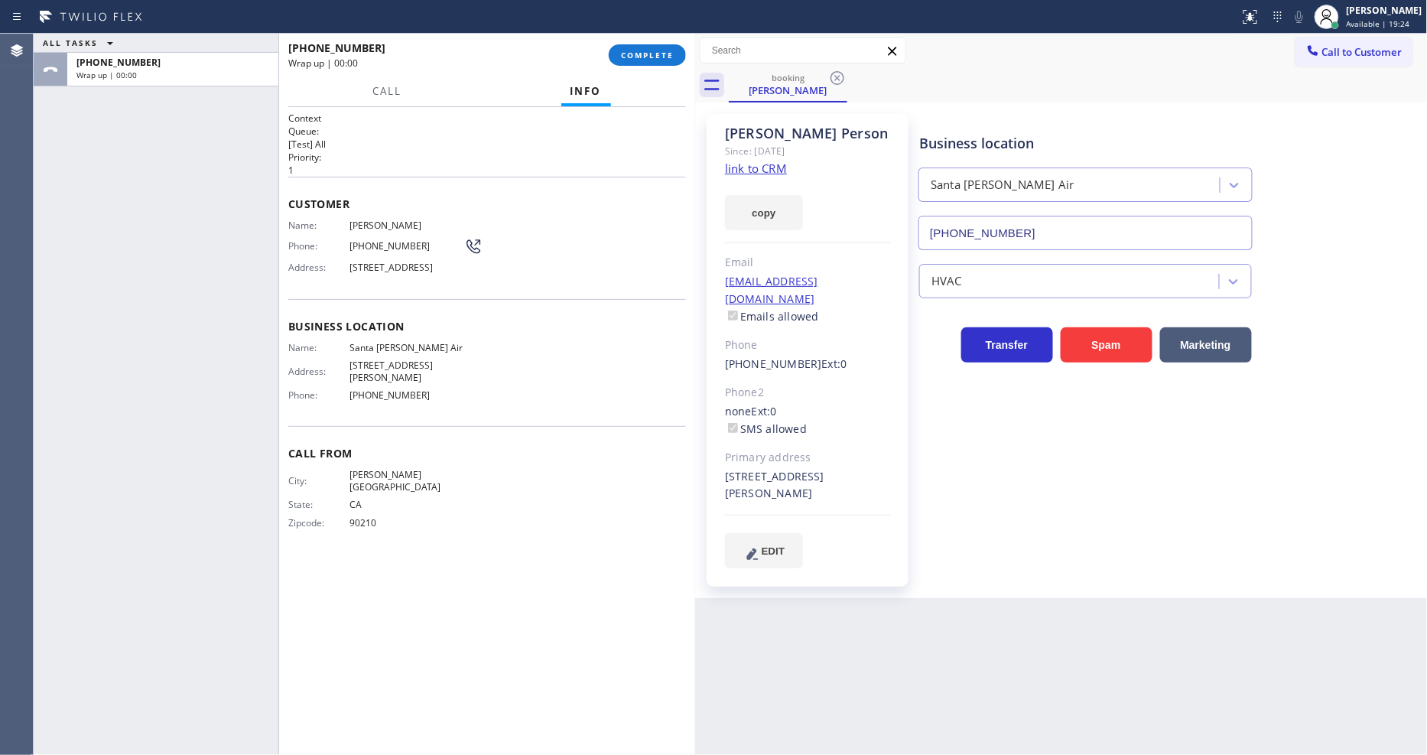
drag, startPoint x: 627, startPoint y: 56, endPoint x: 696, endPoint y: 64, distance: 69.3
click at [627, 50] on span "COMPLETE" at bounding box center [647, 55] width 53 height 11
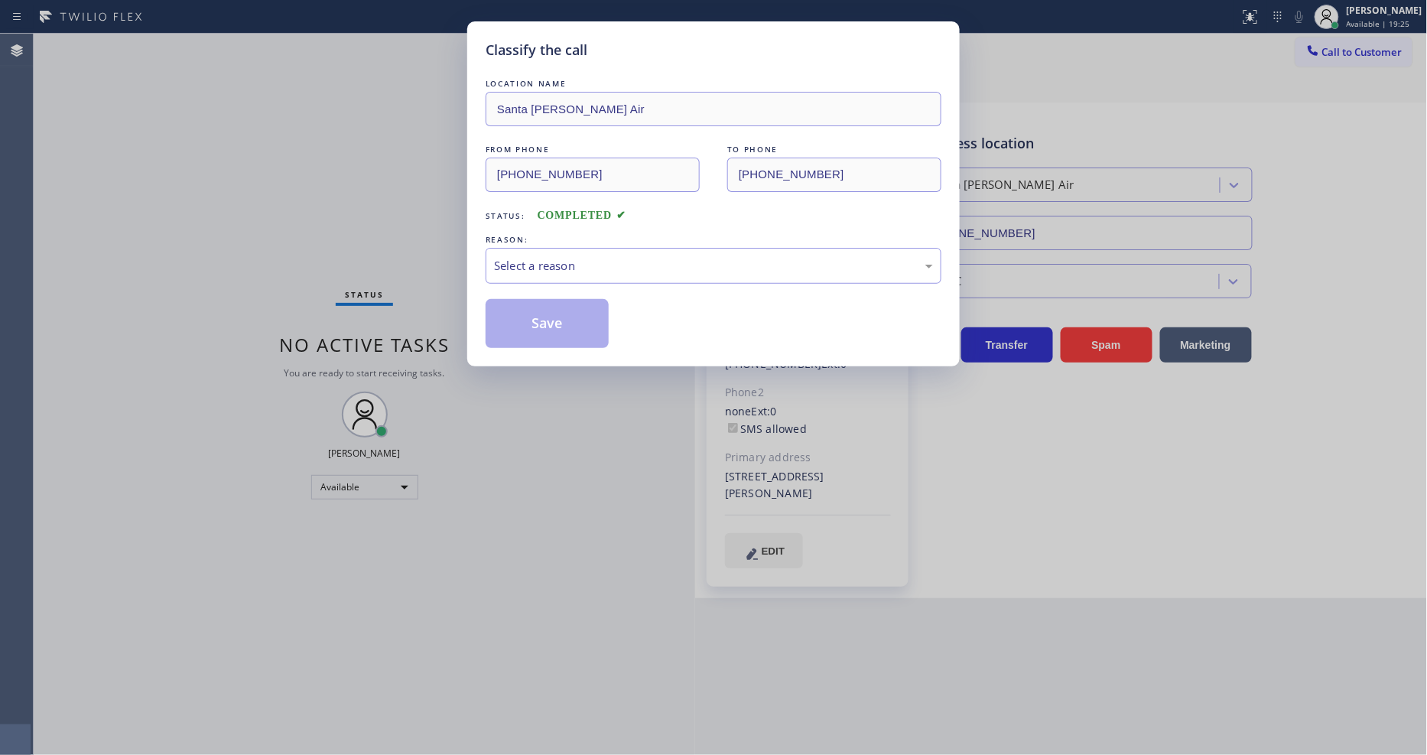
click at [520, 265] on div "Select a reason" at bounding box center [713, 266] width 439 height 18
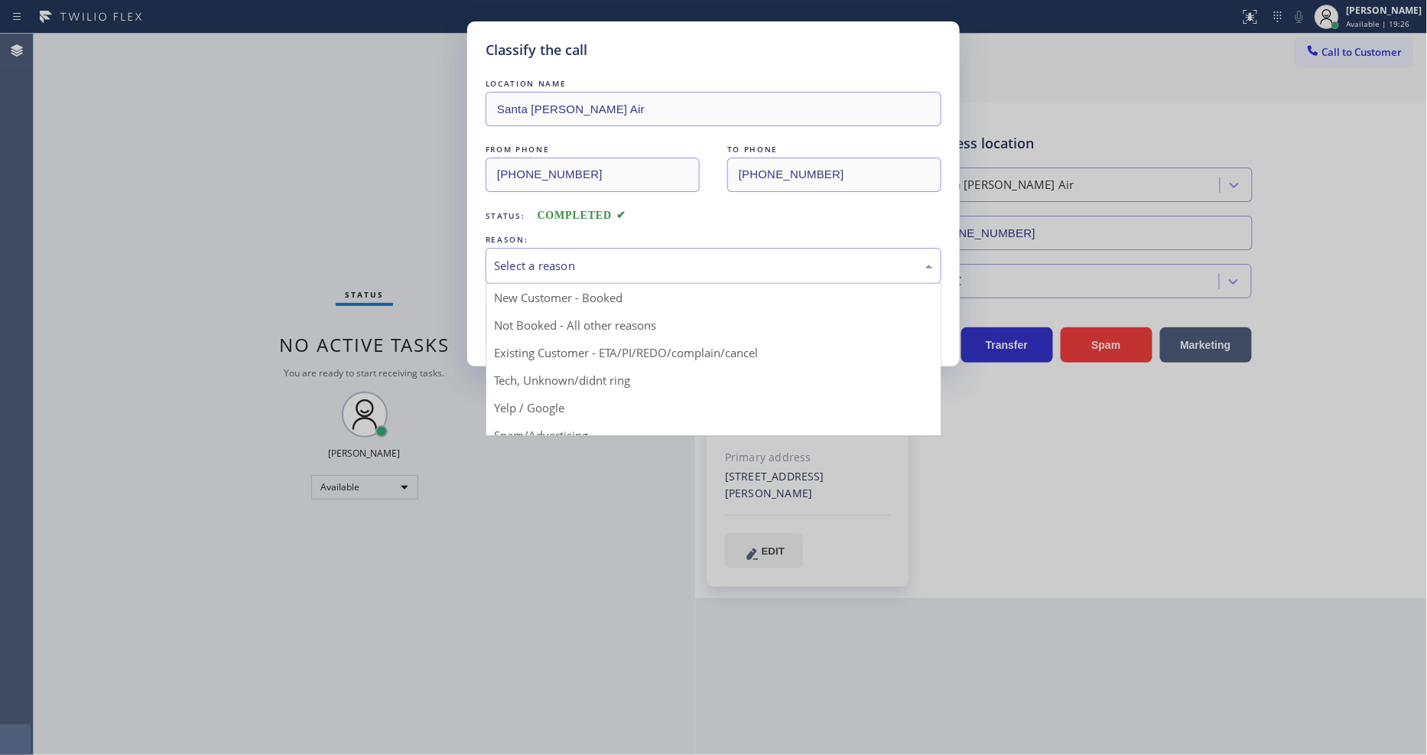
drag, startPoint x: 525, startPoint y: 350, endPoint x: 535, endPoint y: 309, distance: 41.9
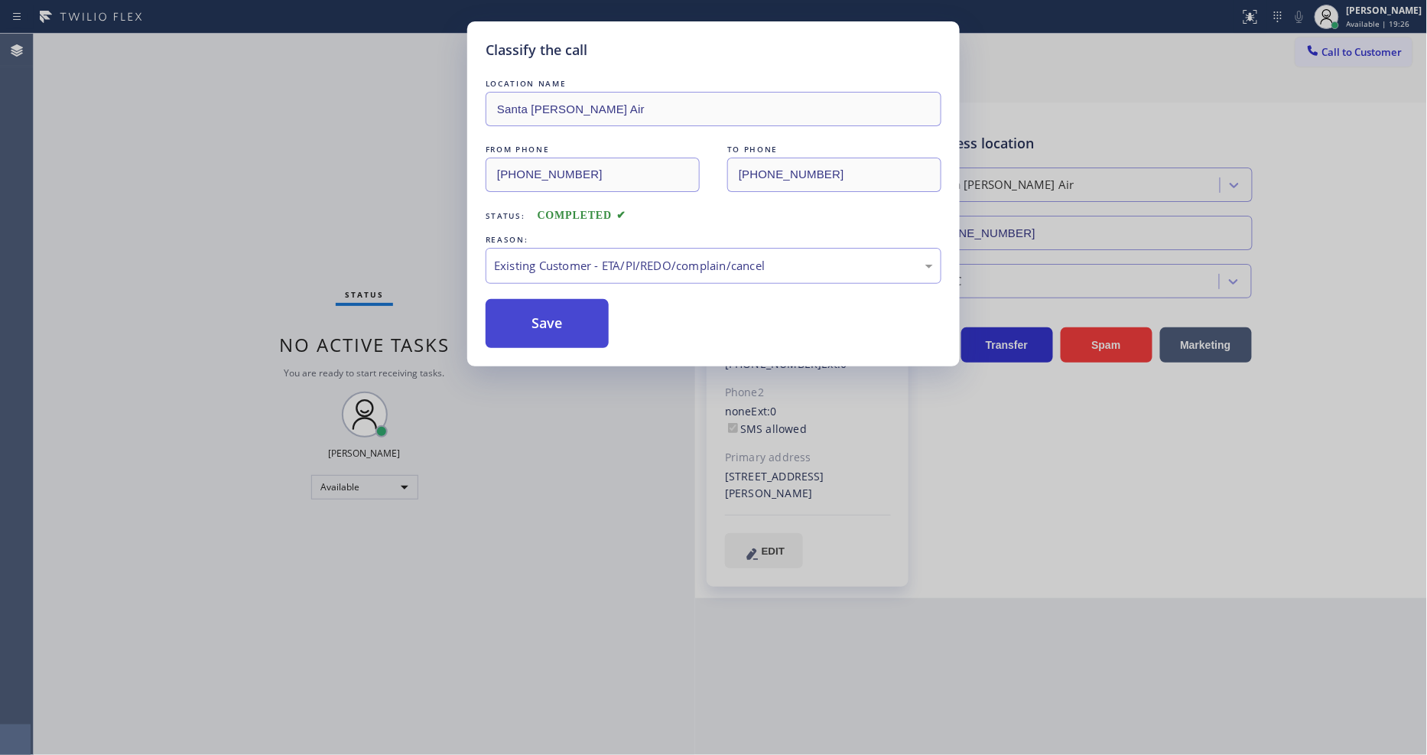
click at [538, 301] on button "Save" at bounding box center [547, 323] width 123 height 49
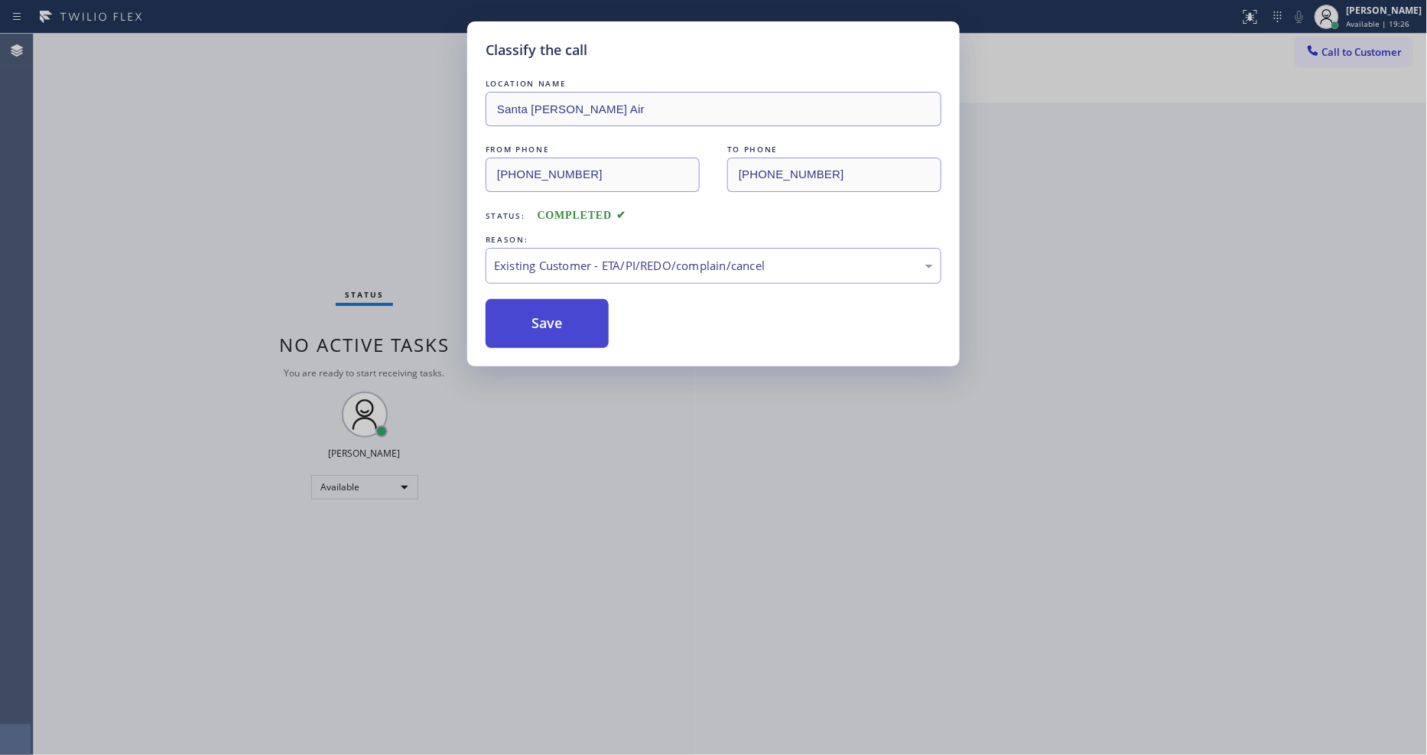
click at [538, 301] on button "Save" at bounding box center [547, 323] width 123 height 49
click at [538, 312] on button "Save" at bounding box center [547, 323] width 123 height 49
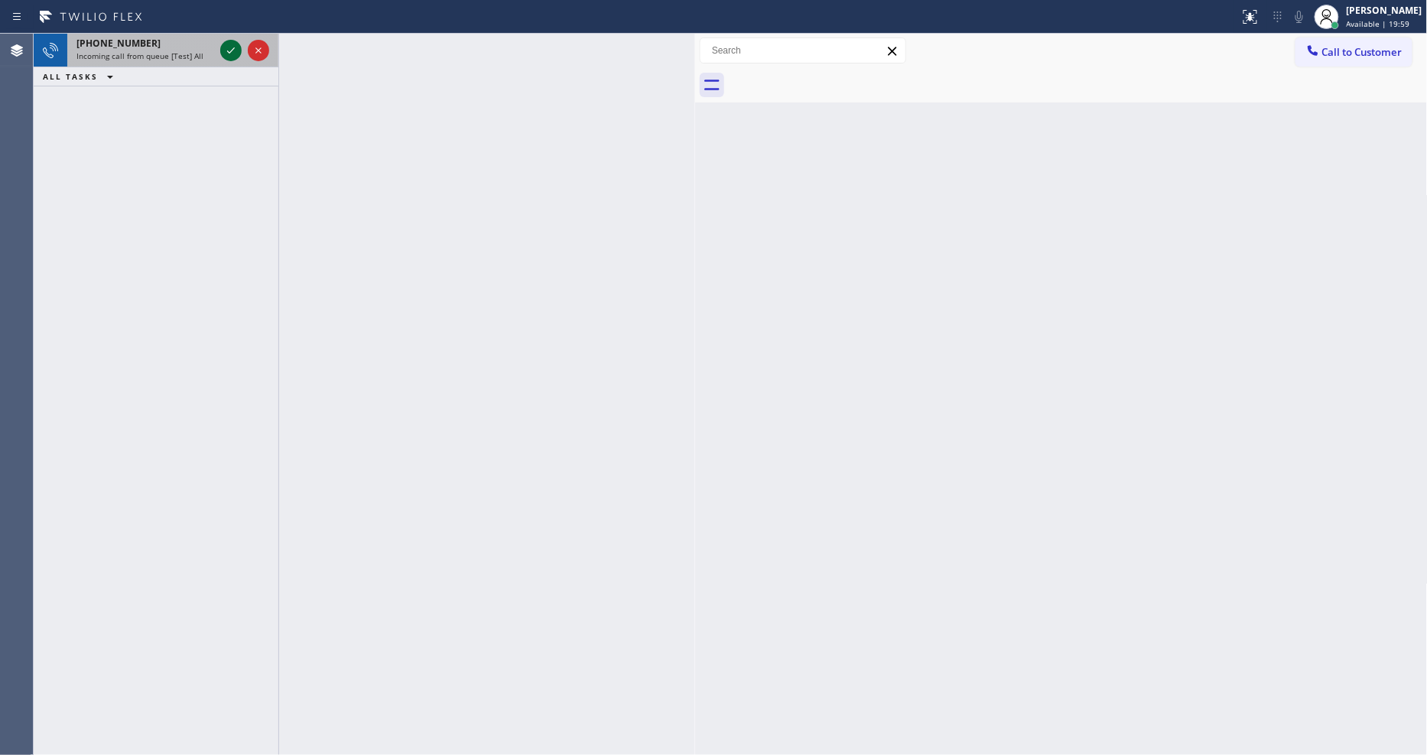
click at [231, 46] on icon at bounding box center [231, 50] width 18 height 18
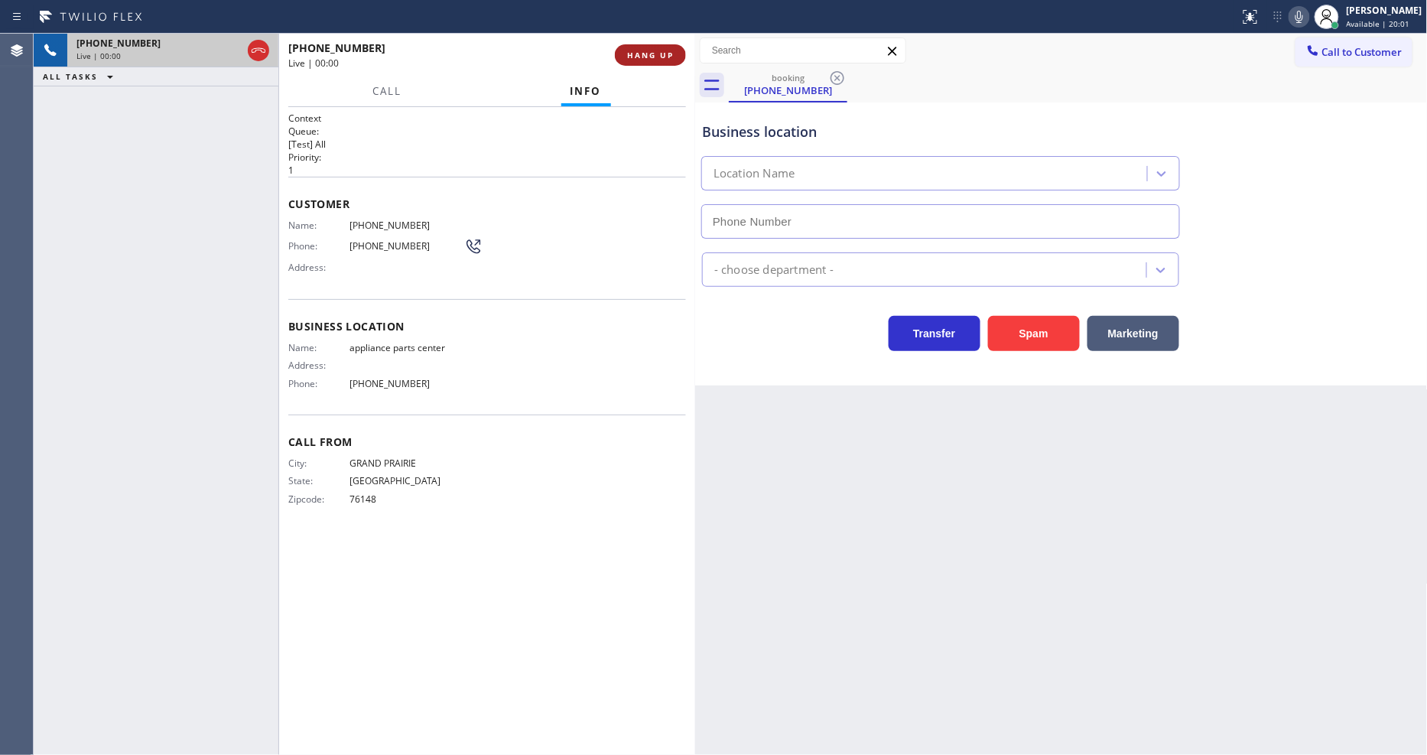
click at [660, 61] on button "HANG UP" at bounding box center [650, 54] width 71 height 21
type input "[PHONE_NUMBER]"
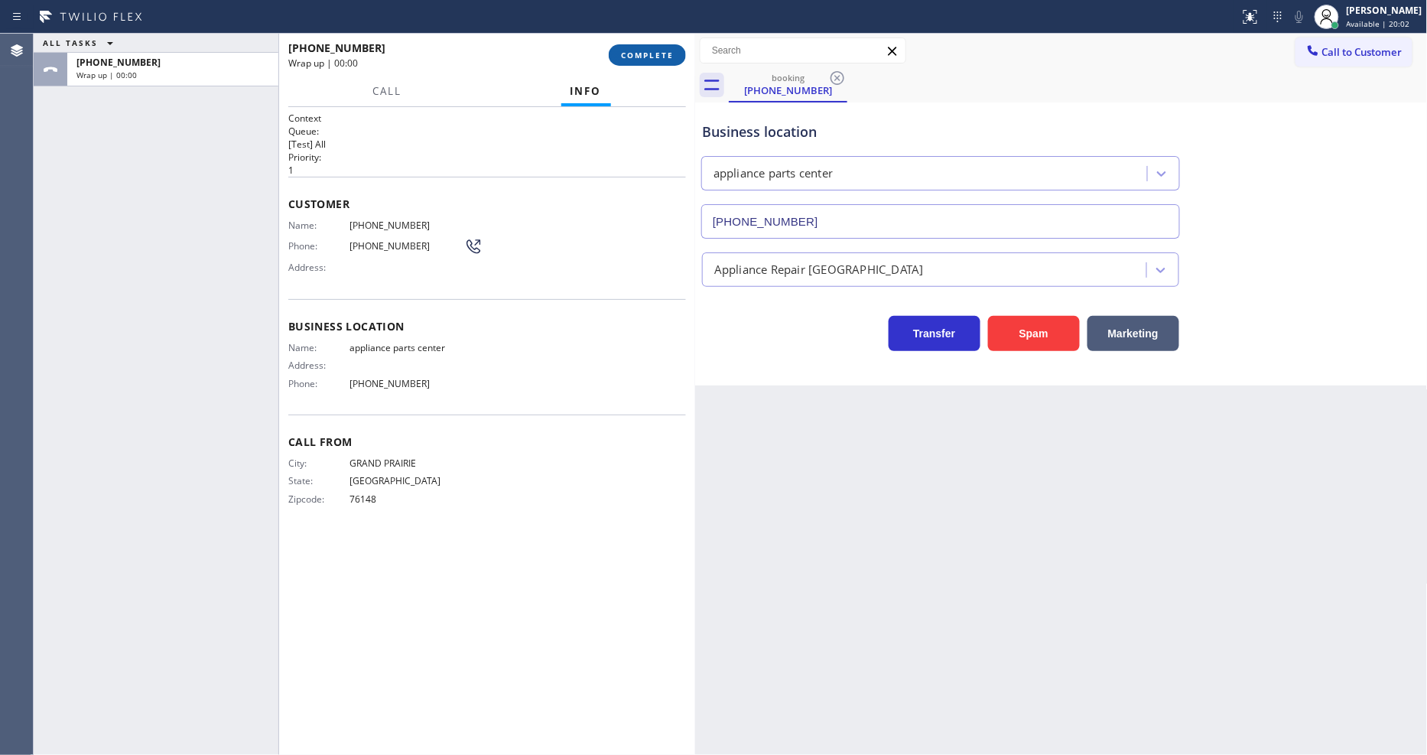
click at [660, 60] on span "COMPLETE" at bounding box center [647, 55] width 53 height 11
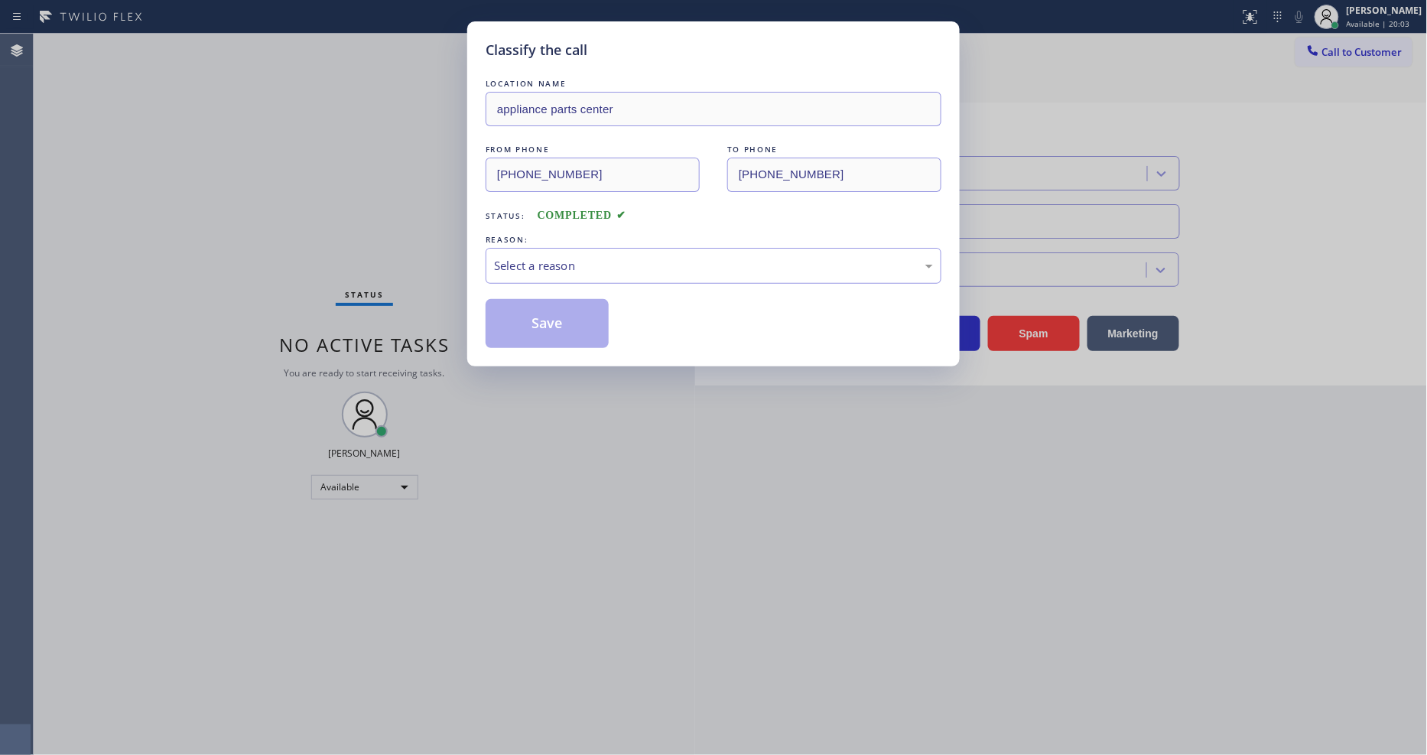
click at [593, 257] on div "Select a reason" at bounding box center [713, 266] width 439 height 18
click at [585, 263] on div "Existing Customer - ETA/PI/REDO/complain/cancel" at bounding box center [713, 266] width 439 height 18
click at [581, 319] on button "Save" at bounding box center [547, 323] width 123 height 49
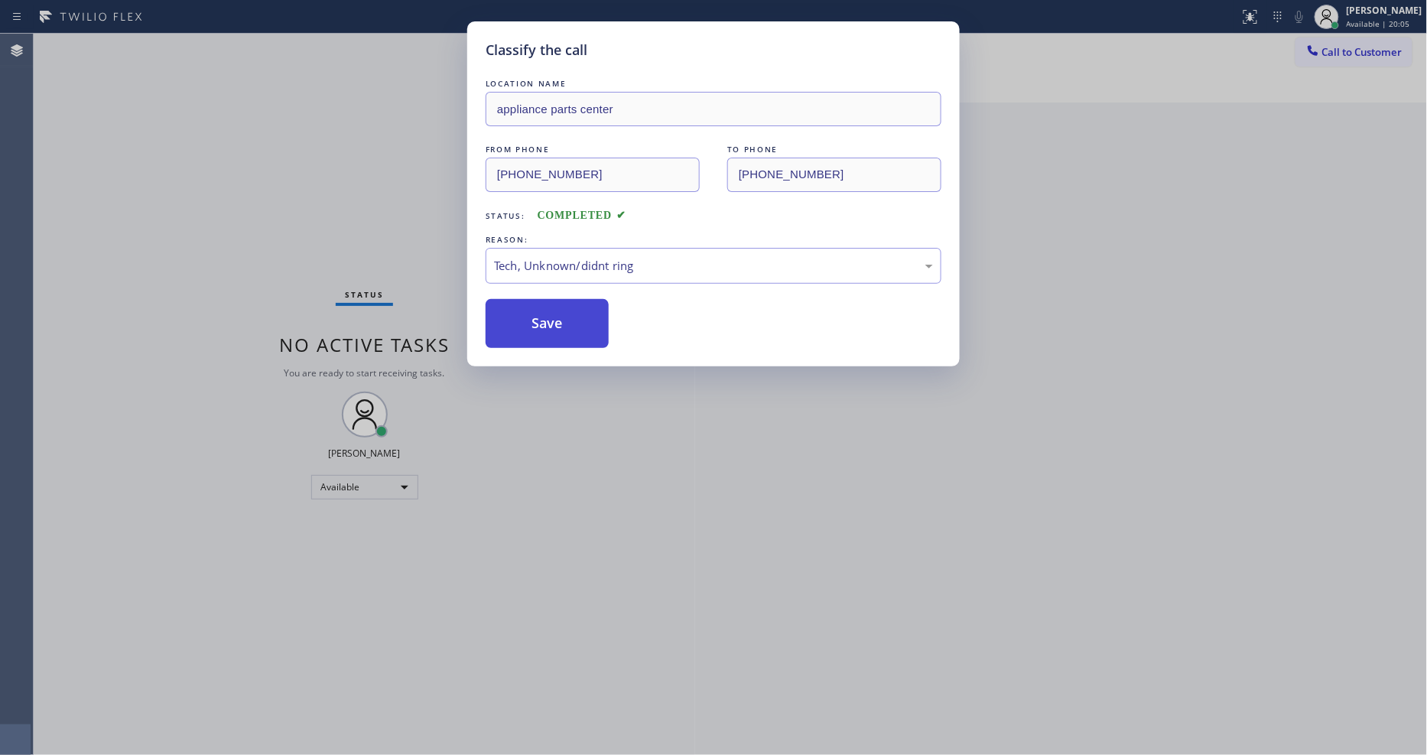
click at [581, 319] on button "Save" at bounding box center [547, 323] width 123 height 49
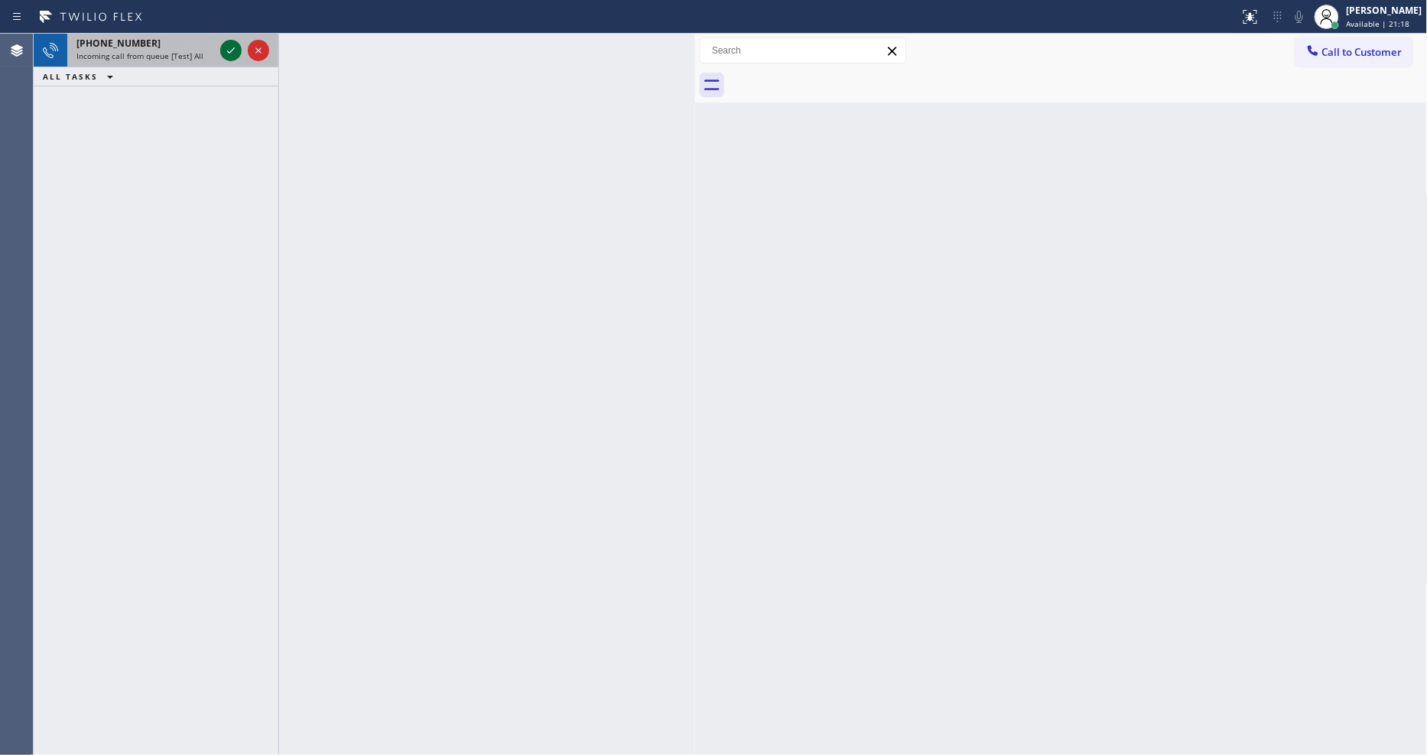
click at [226, 49] on icon at bounding box center [231, 50] width 18 height 18
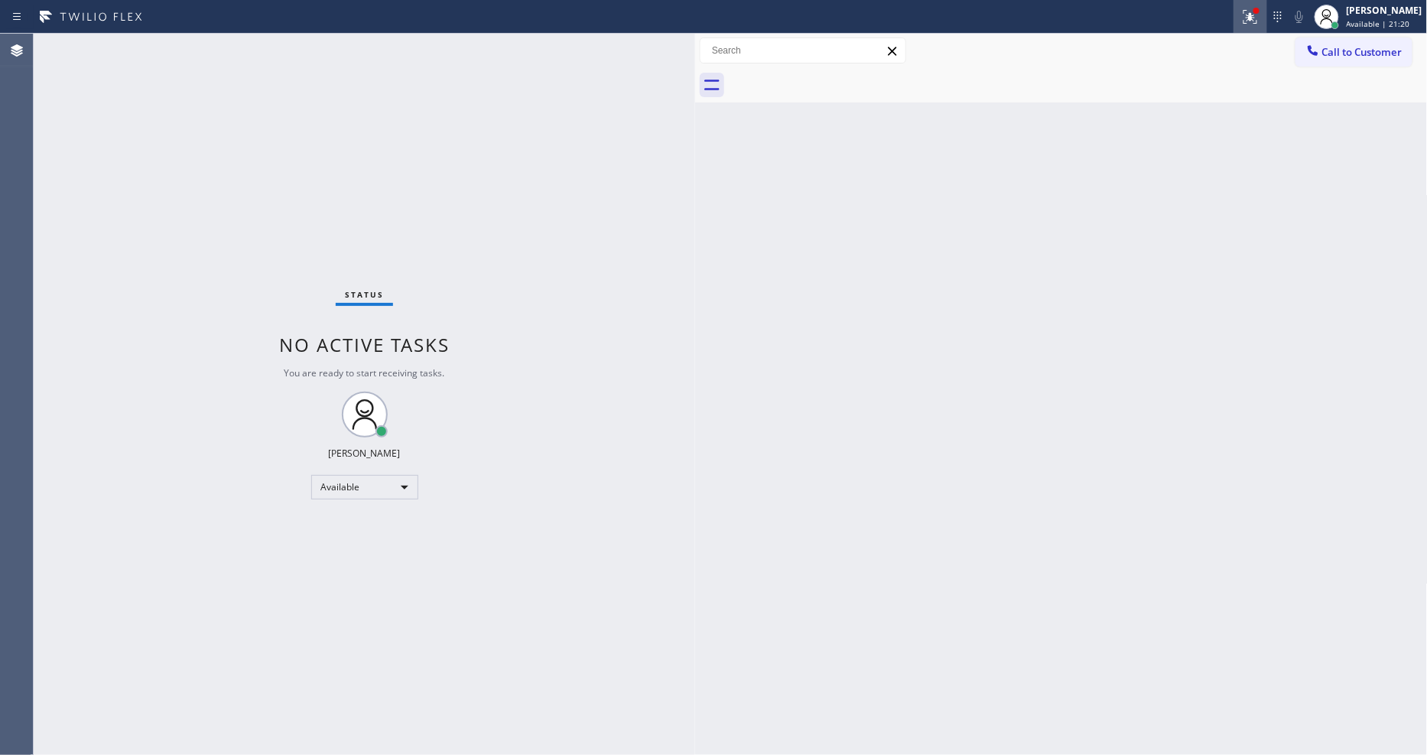
click at [1258, 19] on icon at bounding box center [1250, 17] width 18 height 18
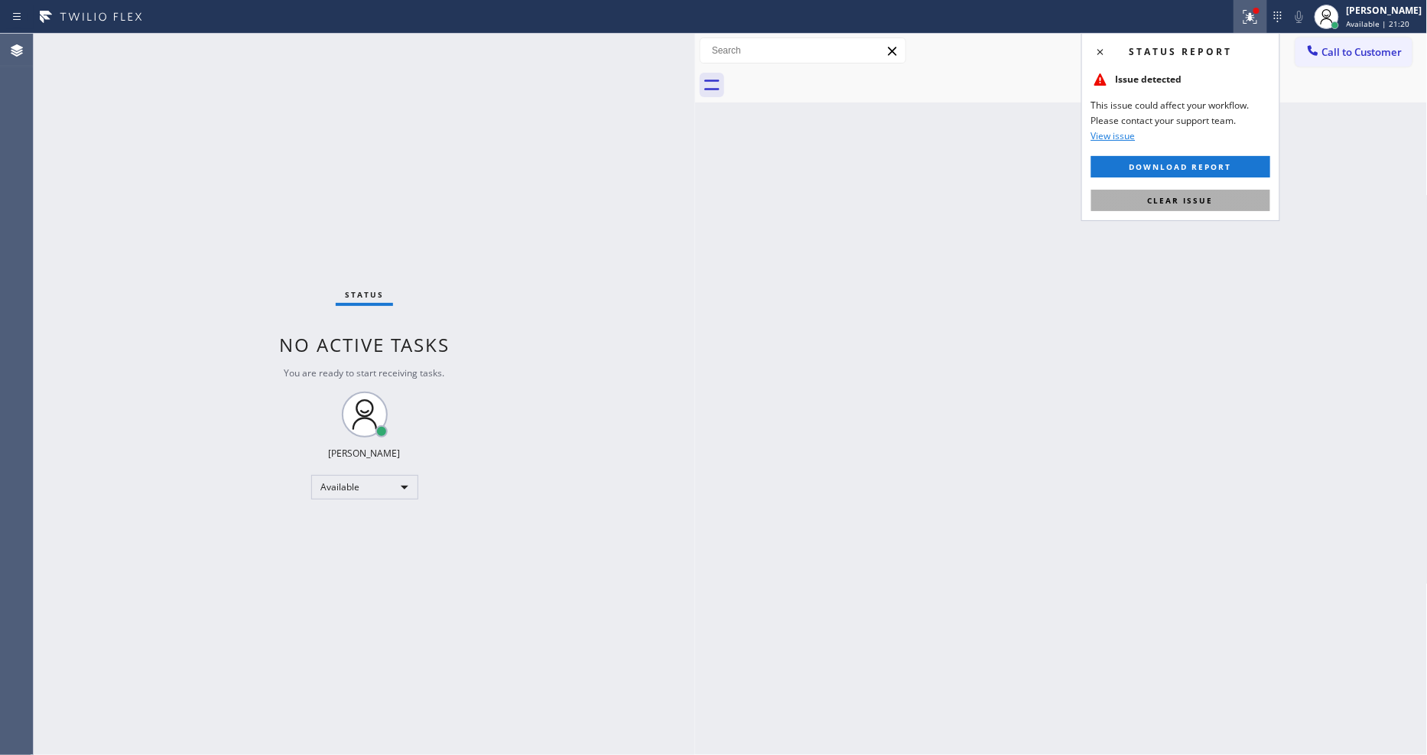
click at [1184, 201] on span "Clear issue" at bounding box center [1181, 200] width 66 height 11
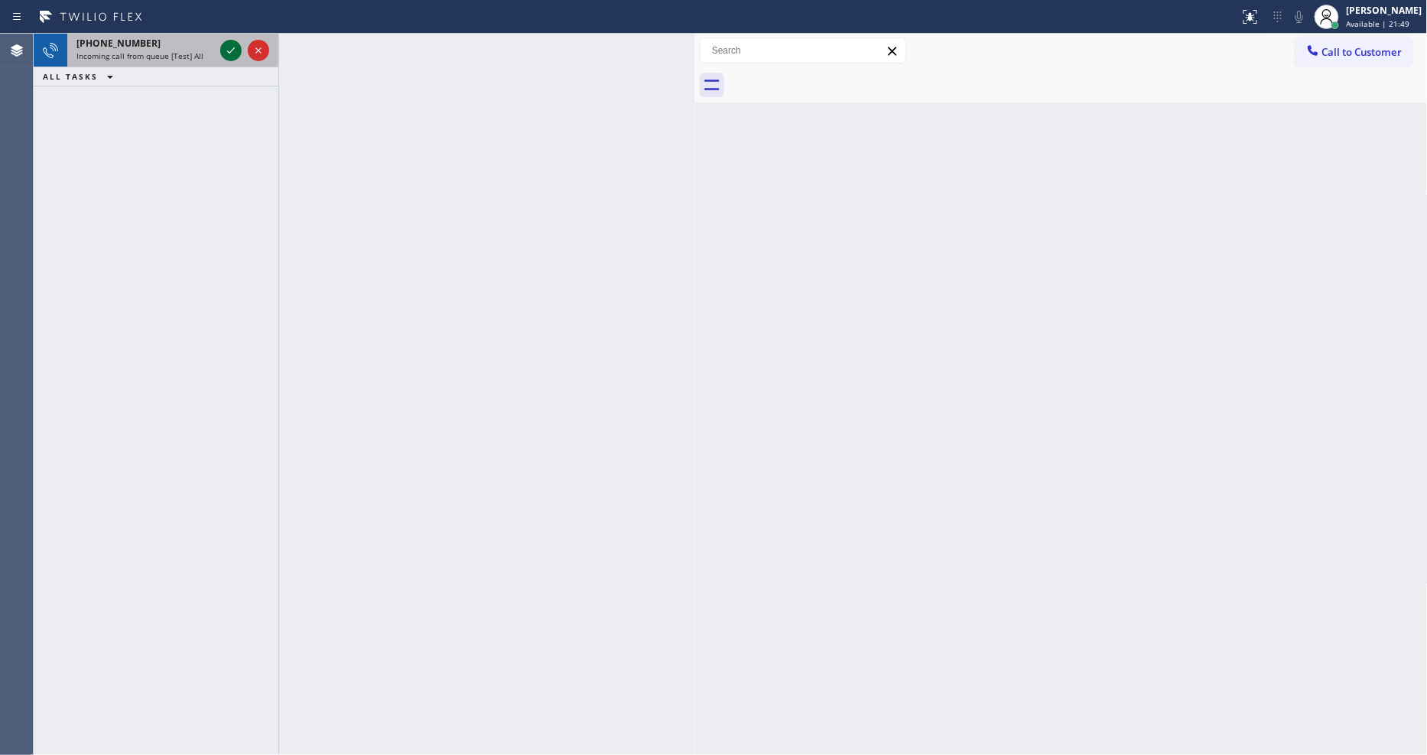
click at [238, 47] on icon at bounding box center [231, 50] width 18 height 18
click at [224, 48] on icon at bounding box center [231, 50] width 18 height 18
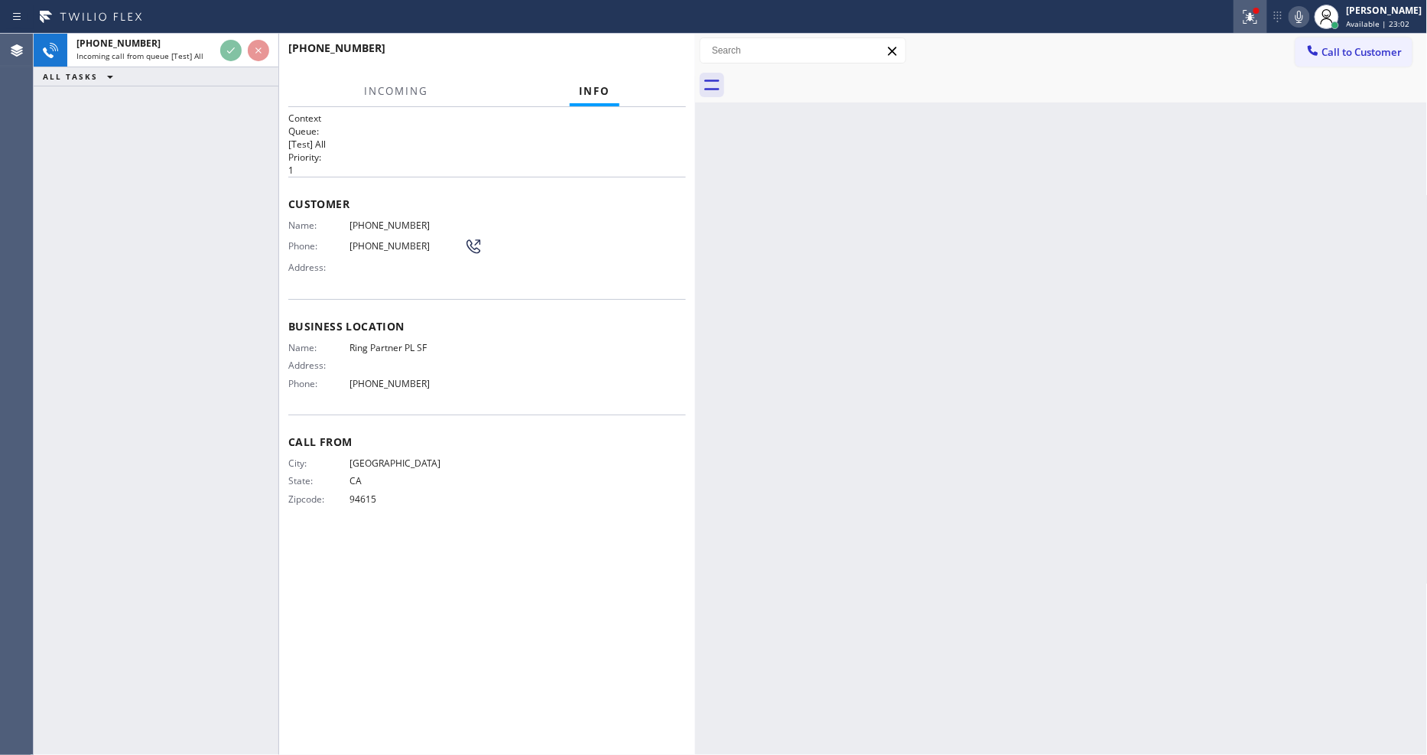
click at [1257, 23] on icon at bounding box center [1251, 17] width 14 height 14
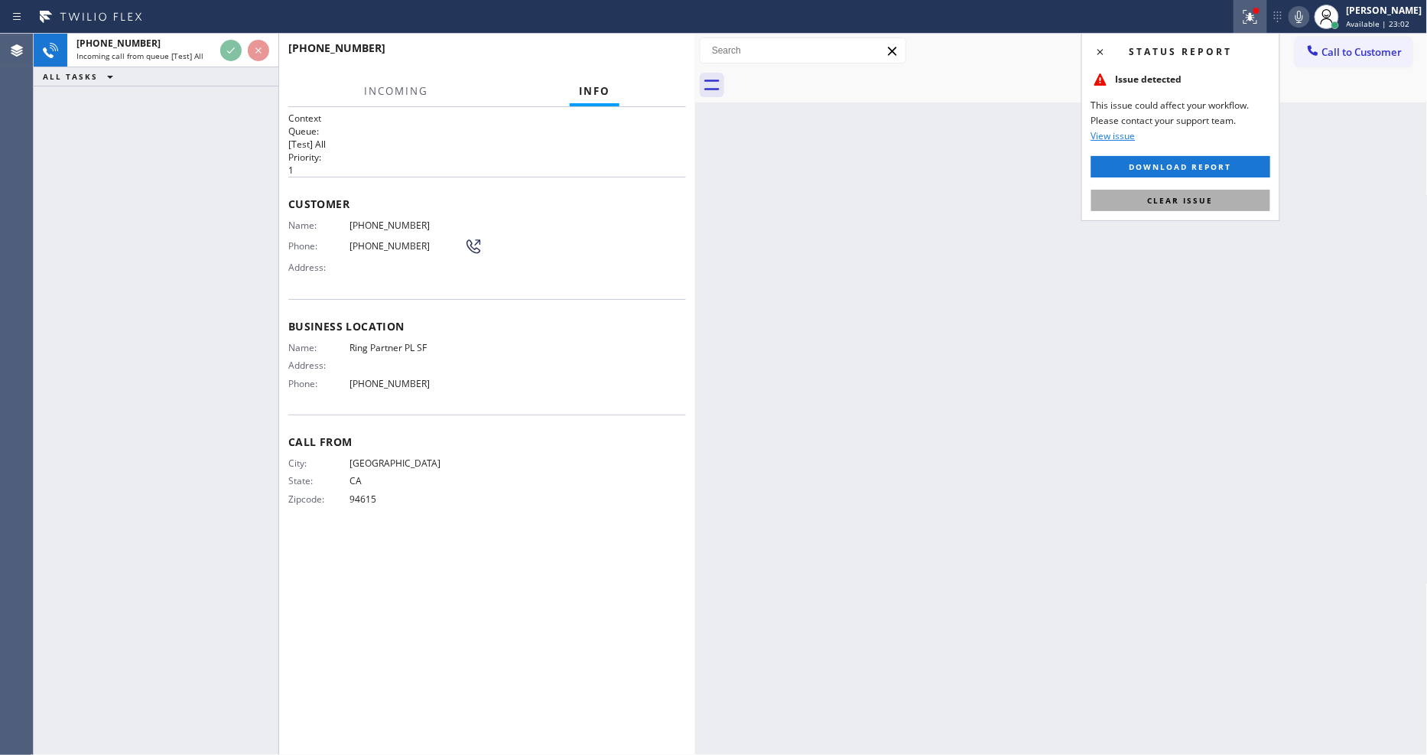
click at [1176, 200] on span "Clear issue" at bounding box center [1181, 200] width 66 height 11
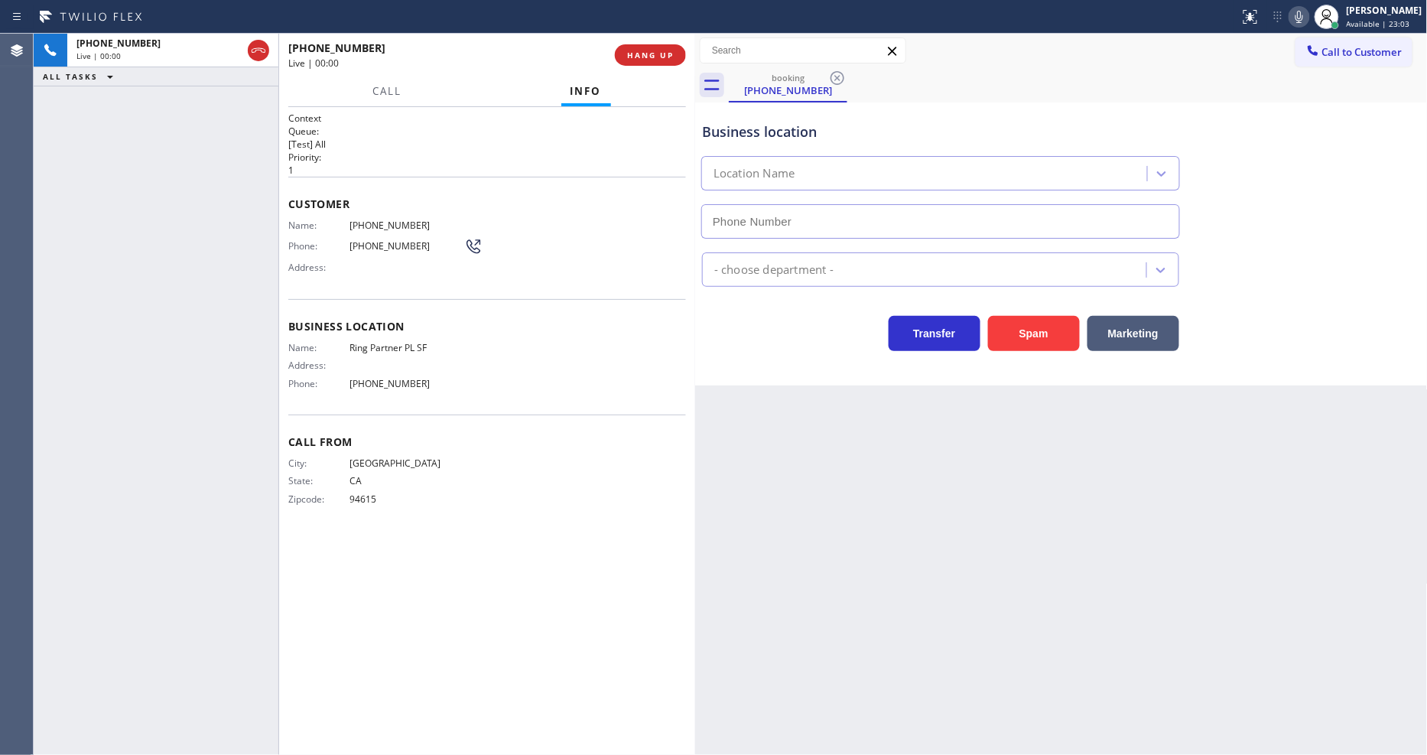
type input "[PHONE_NUMBER]"
click at [886, 431] on div "Back to Dashboard Change Sender ID Customers Technicians Select a contact Outbo…" at bounding box center [1061, 394] width 733 height 721
click at [366, 220] on span "[PHONE_NUMBER]" at bounding box center [407, 225] width 115 height 11
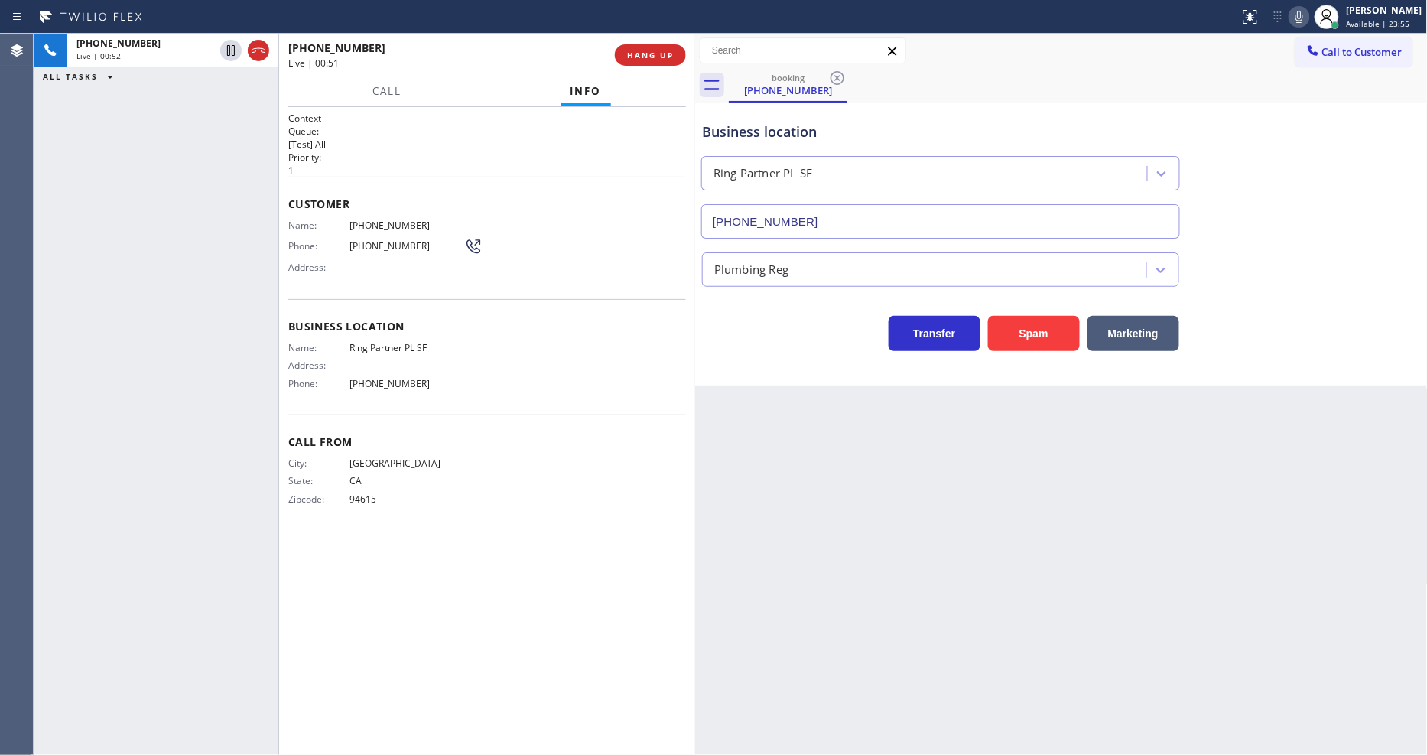
click at [364, 344] on span "Ring Partner PL SF" at bounding box center [407, 347] width 115 height 11
click at [1262, 399] on div "Back to Dashboard Change Sender ID Customers Technicians Select a contact Outbo…" at bounding box center [1061, 394] width 733 height 721
click at [638, 54] on span "HANG UP" at bounding box center [650, 55] width 47 height 11
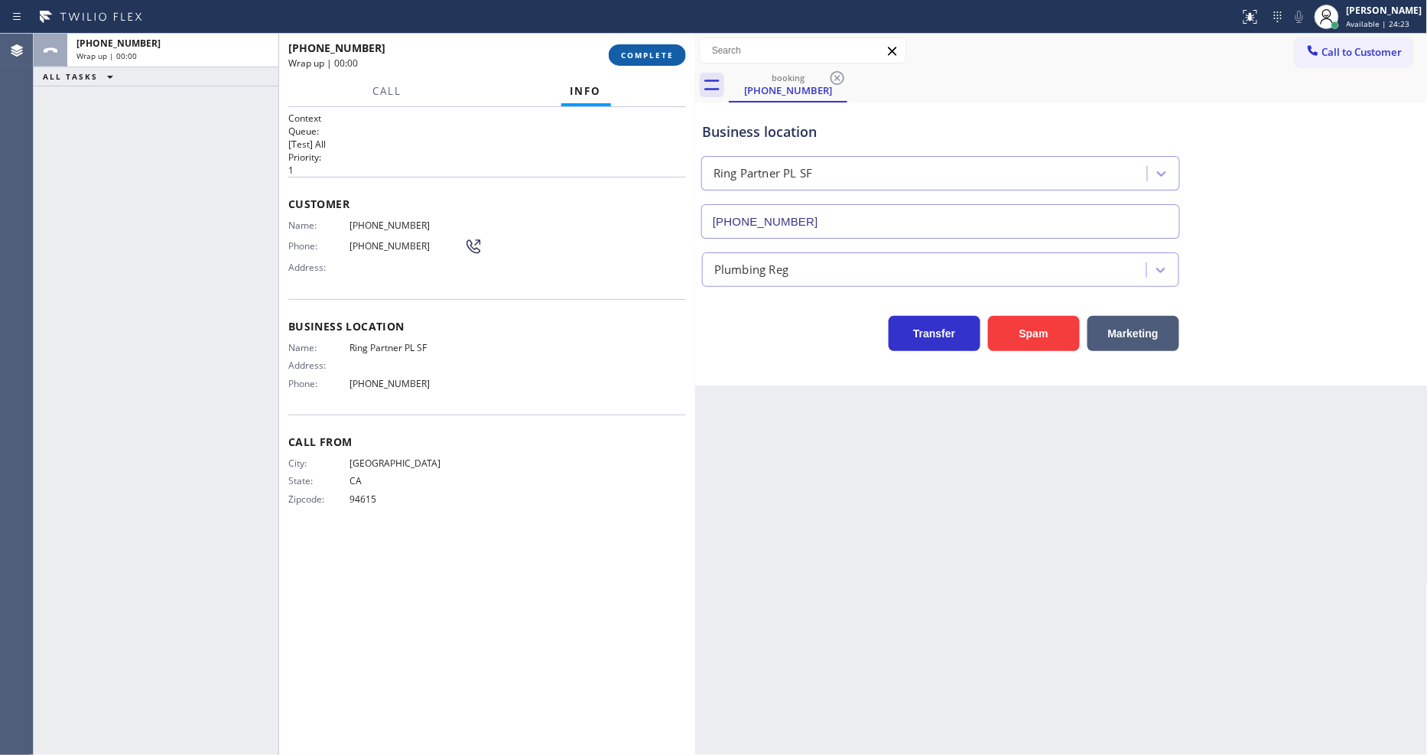
click at [638, 54] on span "COMPLETE" at bounding box center [647, 55] width 53 height 11
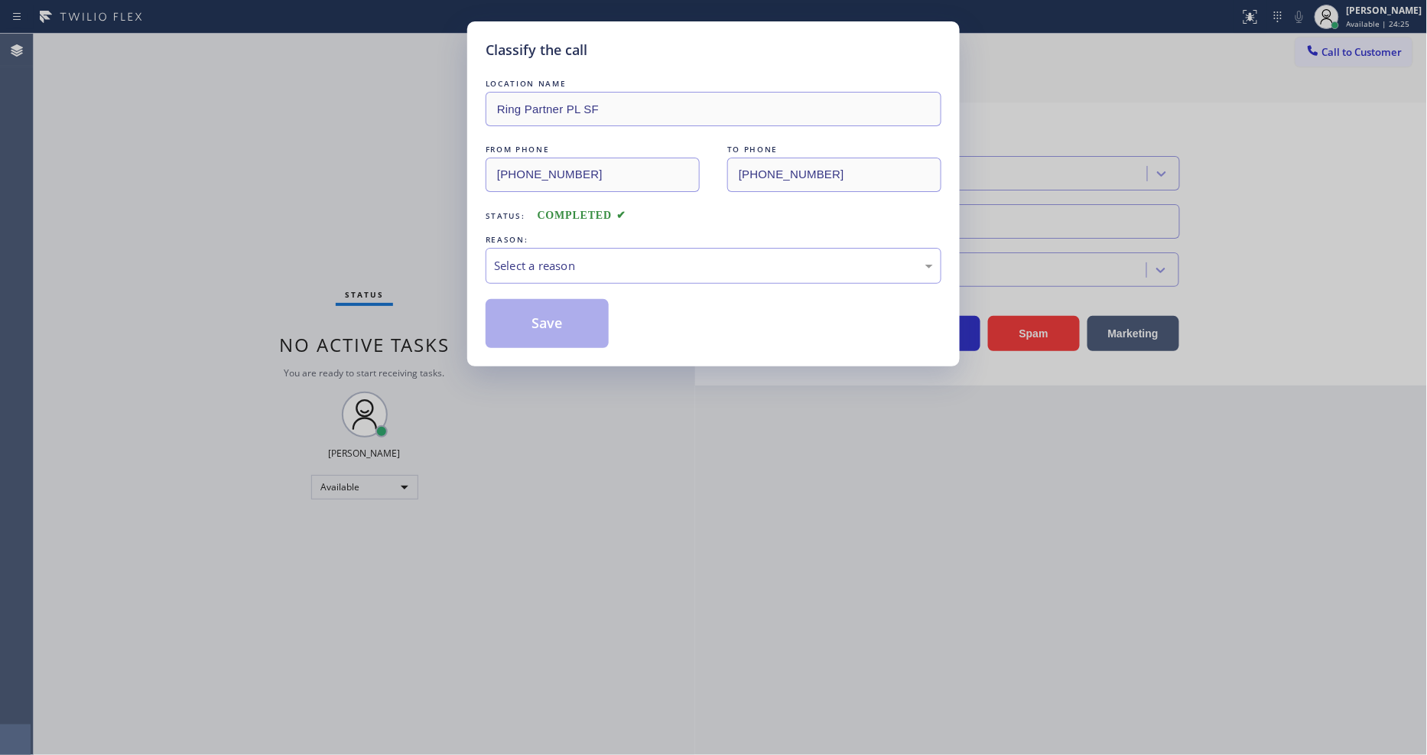
click at [507, 268] on div "Select a reason" at bounding box center [713, 266] width 439 height 18
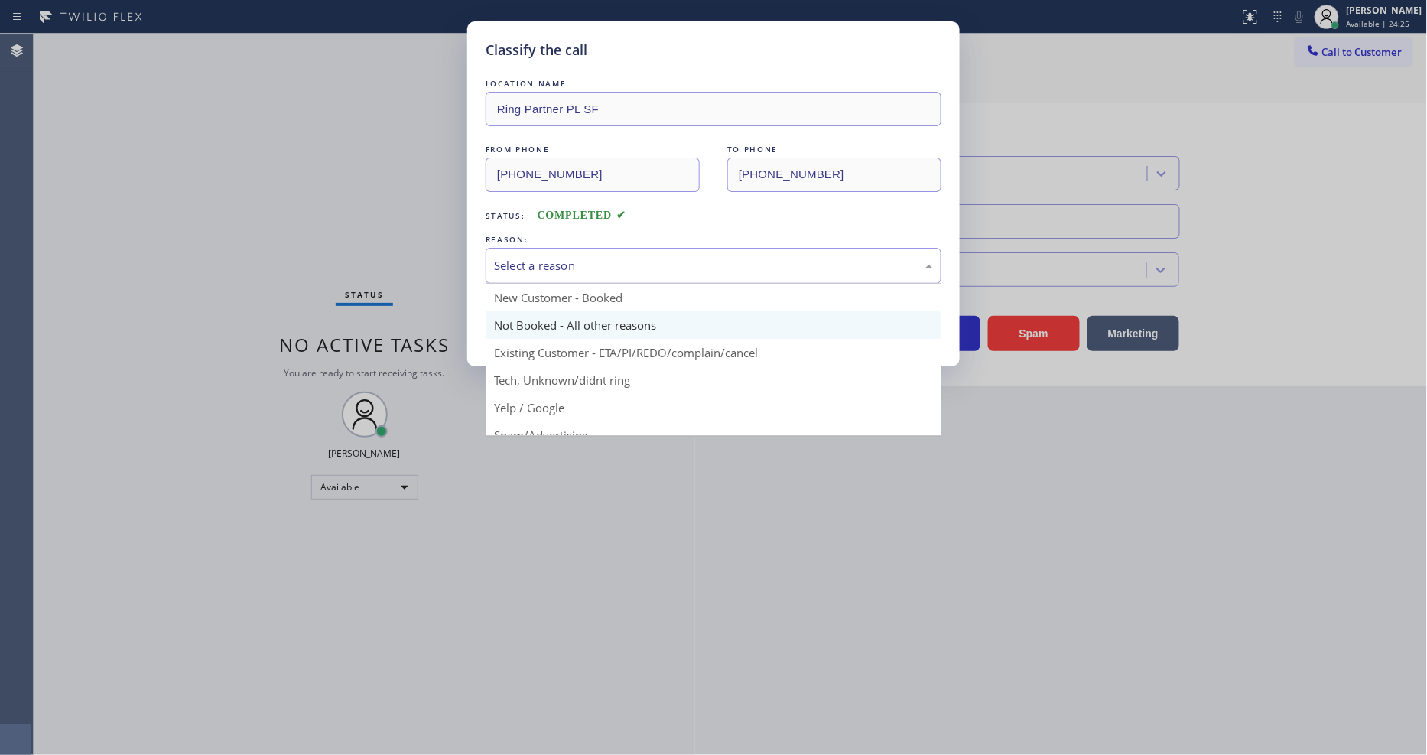
click at [502, 324] on button "Save" at bounding box center [547, 323] width 123 height 49
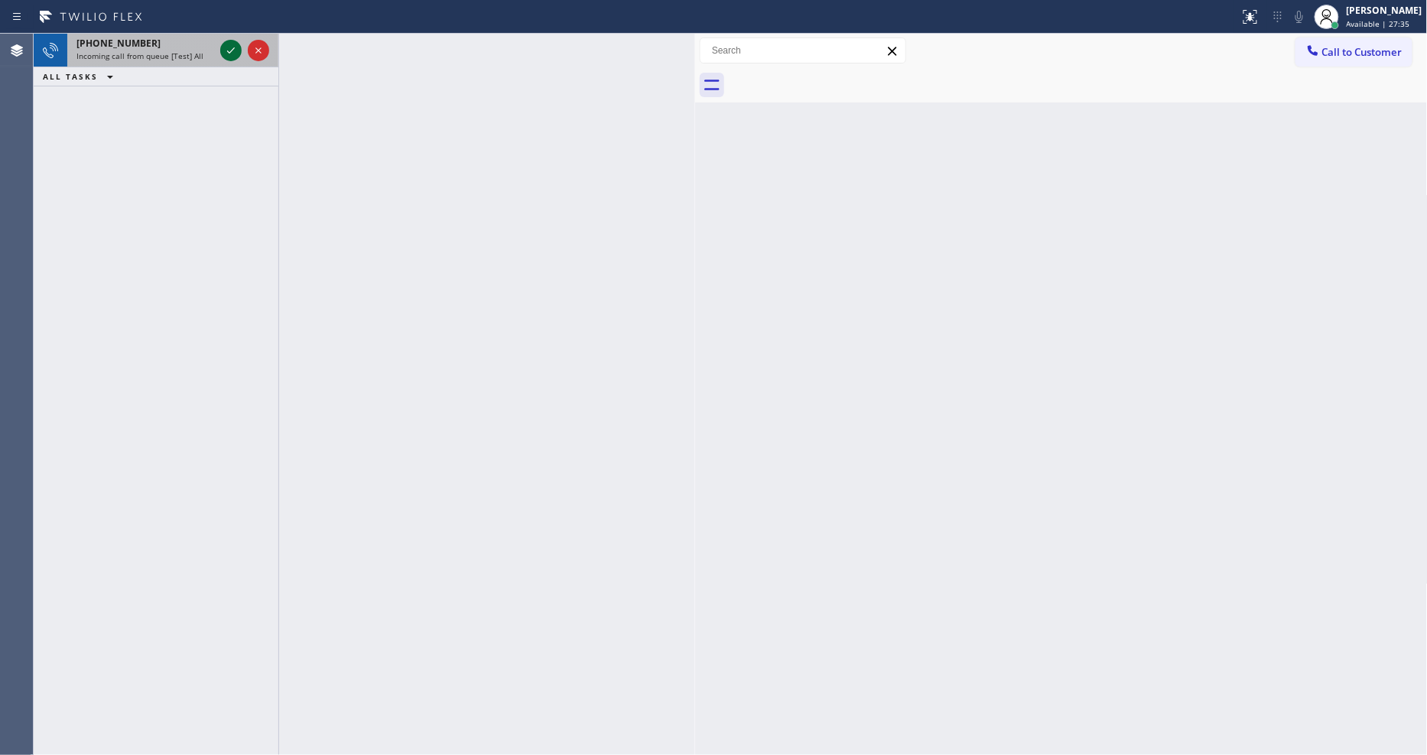
click at [227, 47] on icon at bounding box center [231, 50] width 18 height 18
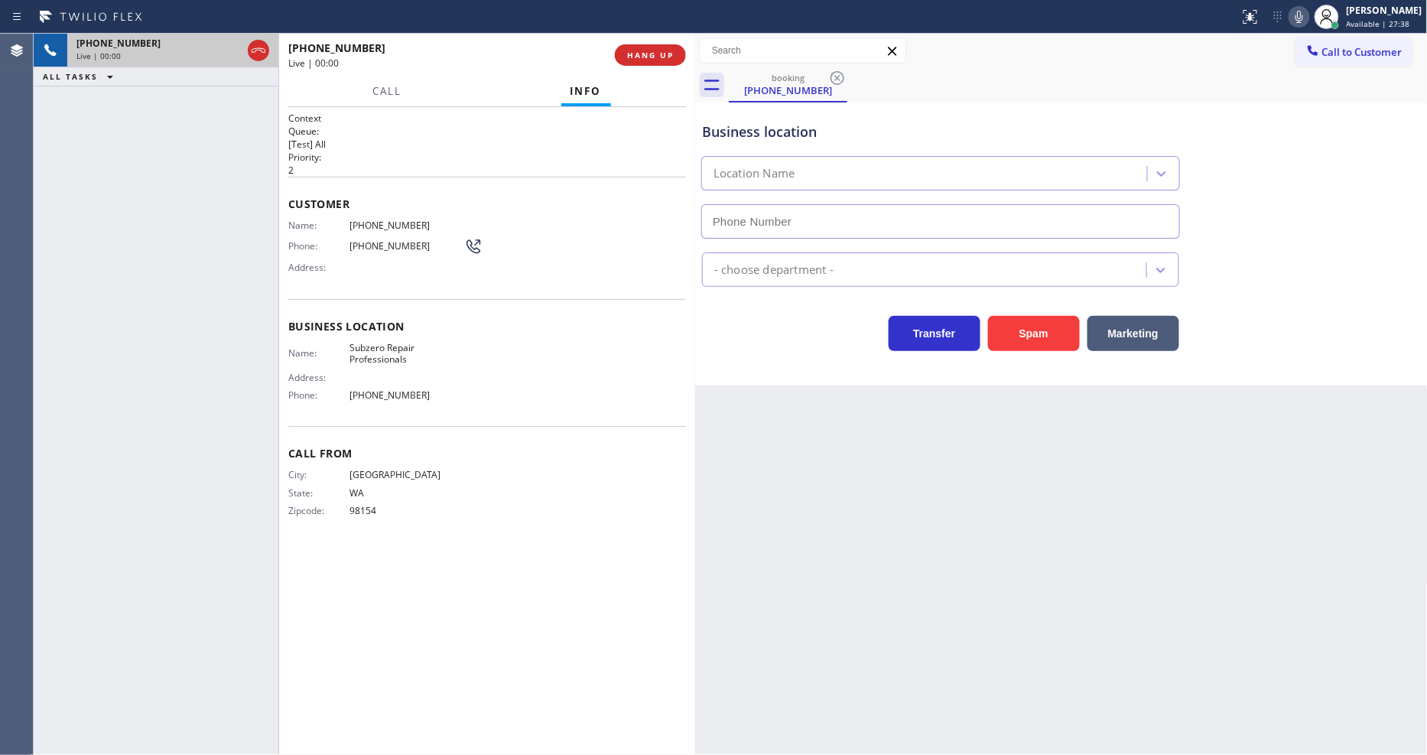
type input "[PHONE_NUMBER]"
drag, startPoint x: 1088, startPoint y: 501, endPoint x: 738, endPoint y: 332, distance: 389.0
click at [1088, 501] on div "Back to Dashboard Change Sender ID Customers Technicians Select a contact Outbo…" at bounding box center [1061, 394] width 733 height 721
click at [382, 346] on span "Subzero Repair Professionals" at bounding box center [407, 354] width 115 height 24
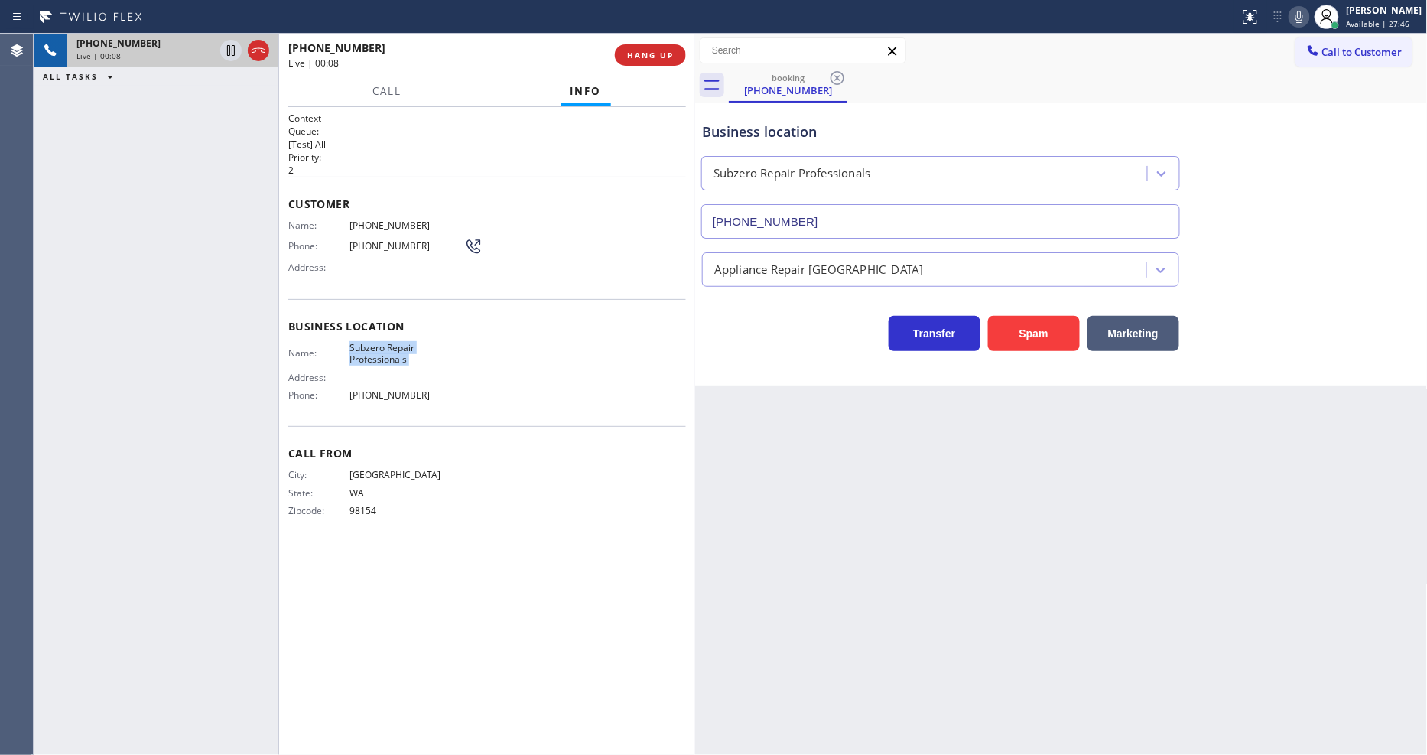
click at [382, 346] on span "Subzero Repair Professionals" at bounding box center [407, 354] width 115 height 24
click at [398, 223] on span "[PHONE_NUMBER]" at bounding box center [407, 225] width 115 height 11
click at [396, 223] on span "[PHONE_NUMBER]" at bounding box center [407, 225] width 115 height 11
click at [229, 395] on div "[PHONE_NUMBER] Live | 00:45 ALL TASKS ALL TASKS ACTIVE TASKS TASKS IN WRAP UP" at bounding box center [156, 394] width 245 height 721
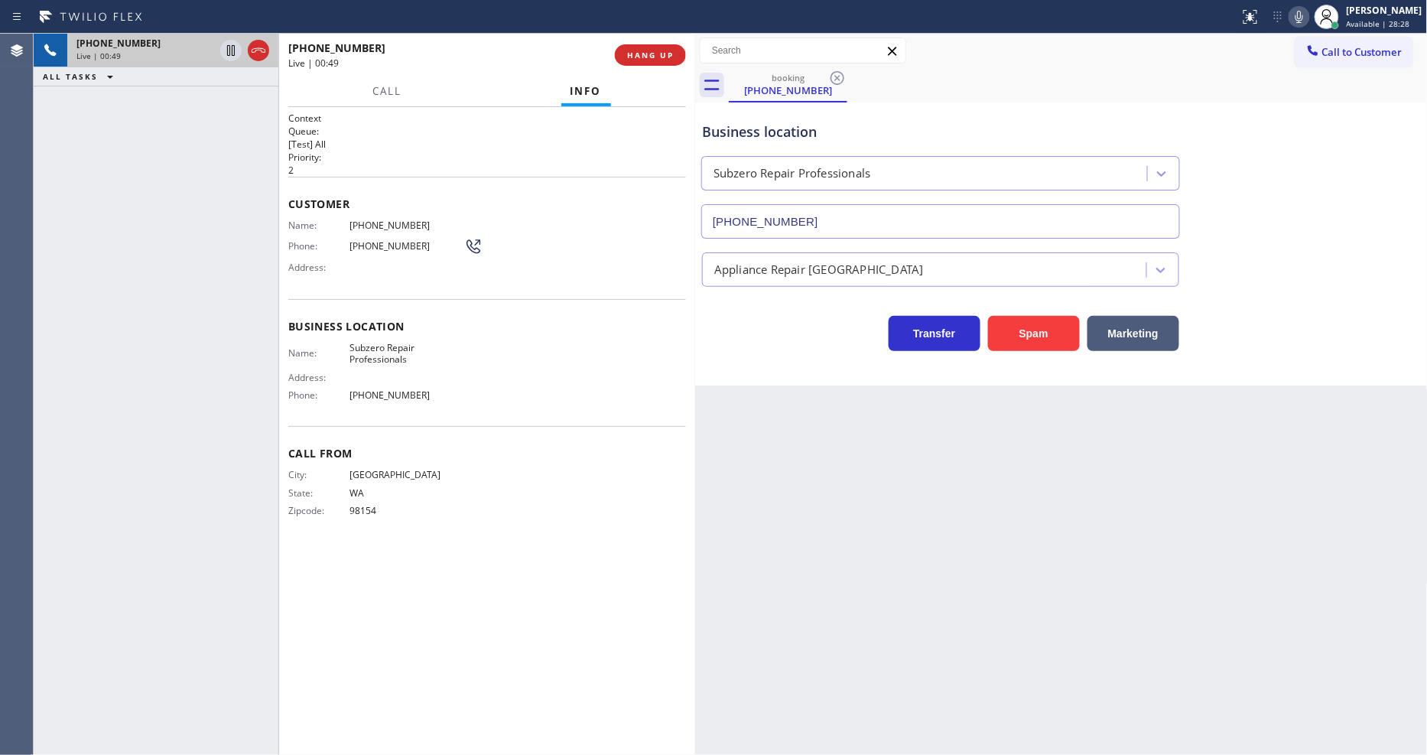
click at [1013, 539] on div "Back to Dashboard Change Sender ID Customers Technicians Select a contact Outbo…" at bounding box center [1061, 394] width 733 height 721
click at [228, 44] on icon at bounding box center [231, 50] width 18 height 18
click at [1309, 16] on icon at bounding box center [1299, 17] width 18 height 18
drag, startPoint x: 229, startPoint y: 50, endPoint x: 506, endPoint y: 54, distance: 276.9
click at [229, 50] on icon at bounding box center [231, 50] width 18 height 18
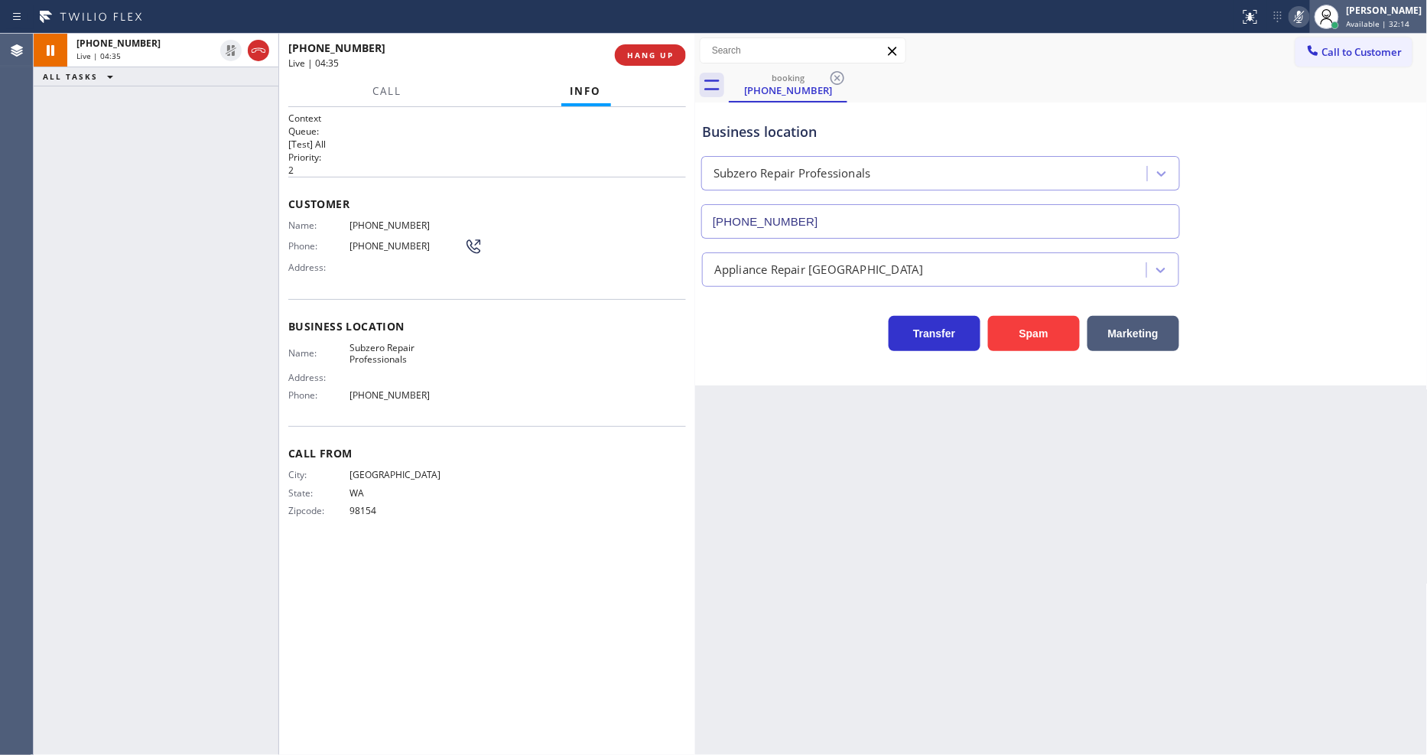
click at [1326, 16] on div at bounding box center [1327, 17] width 24 height 24
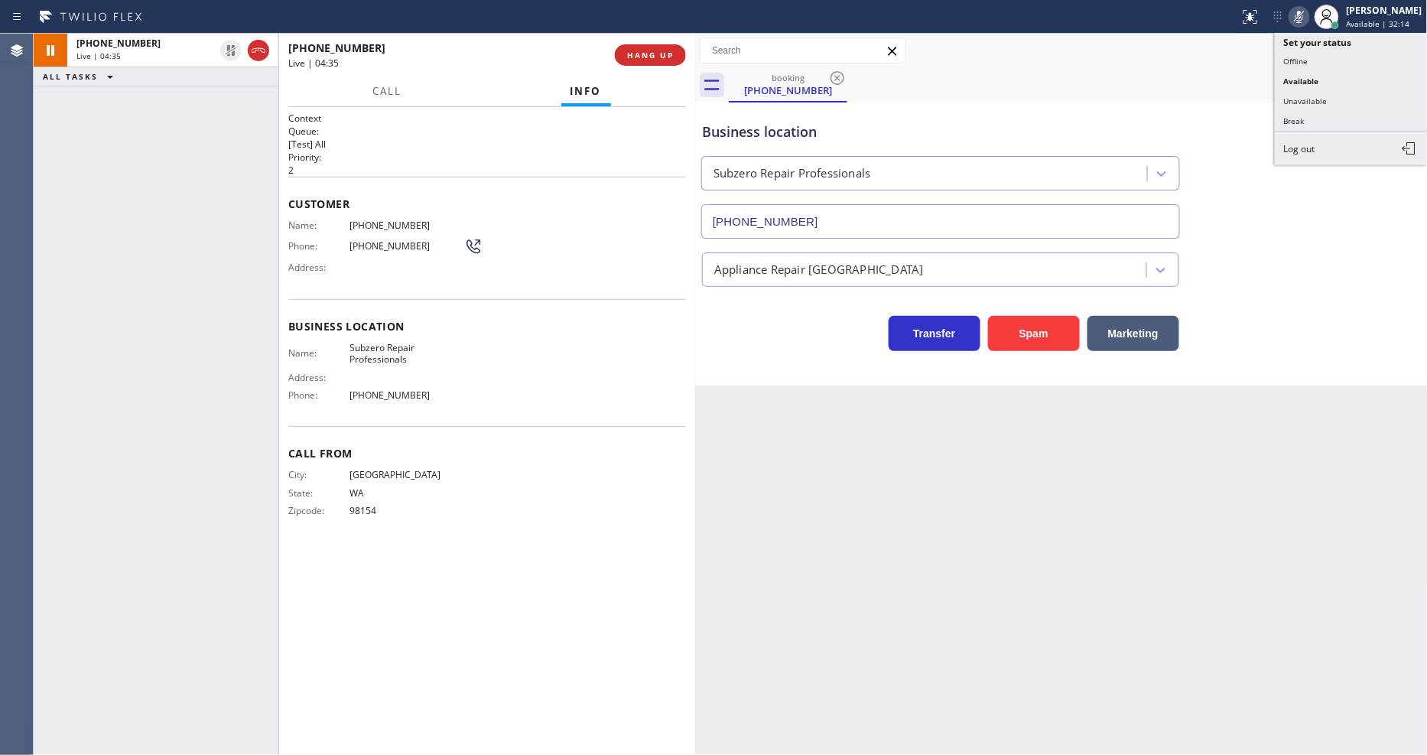
click at [1309, 16] on icon at bounding box center [1299, 17] width 18 height 18
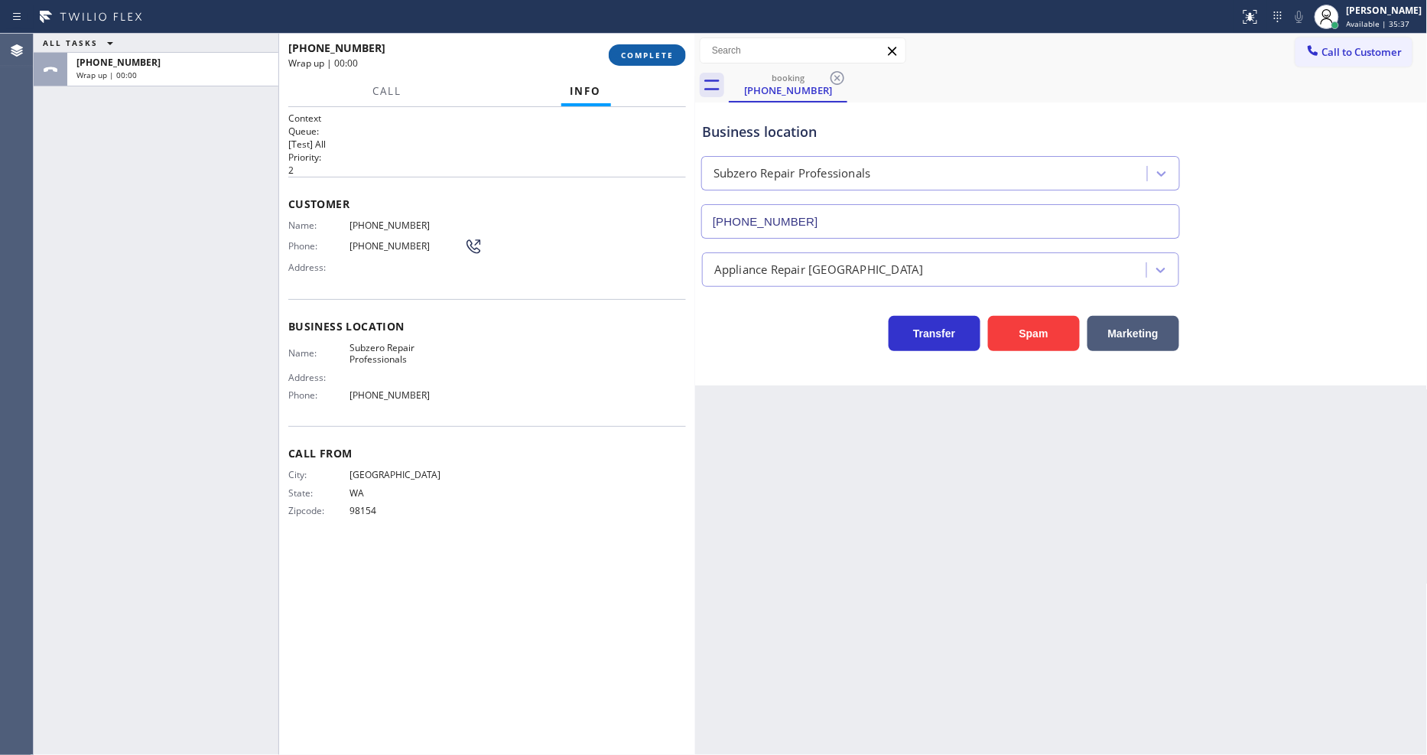
click at [633, 44] on button "COMPLETE" at bounding box center [647, 54] width 77 height 21
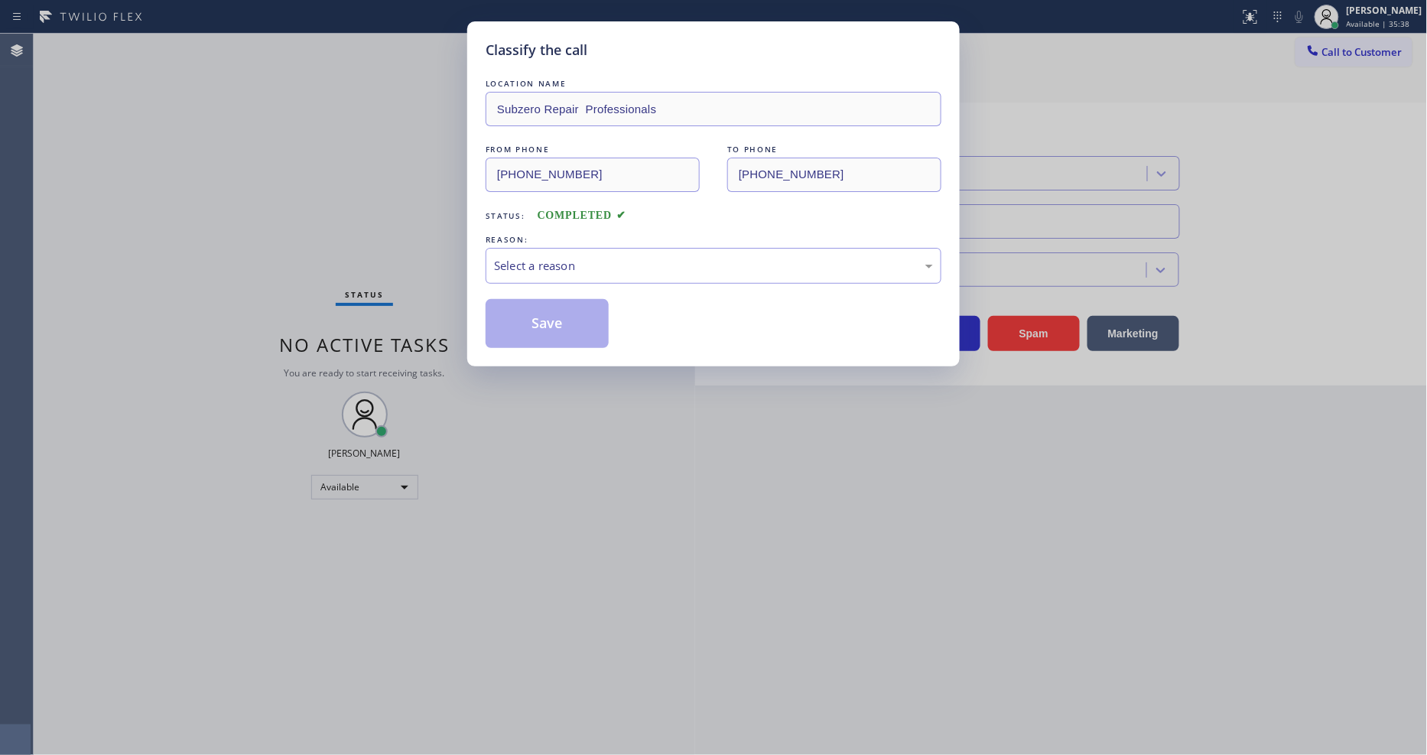
click at [497, 273] on div "Select a reason" at bounding box center [714, 266] width 456 height 36
click at [497, 314] on button "Save" at bounding box center [547, 323] width 123 height 49
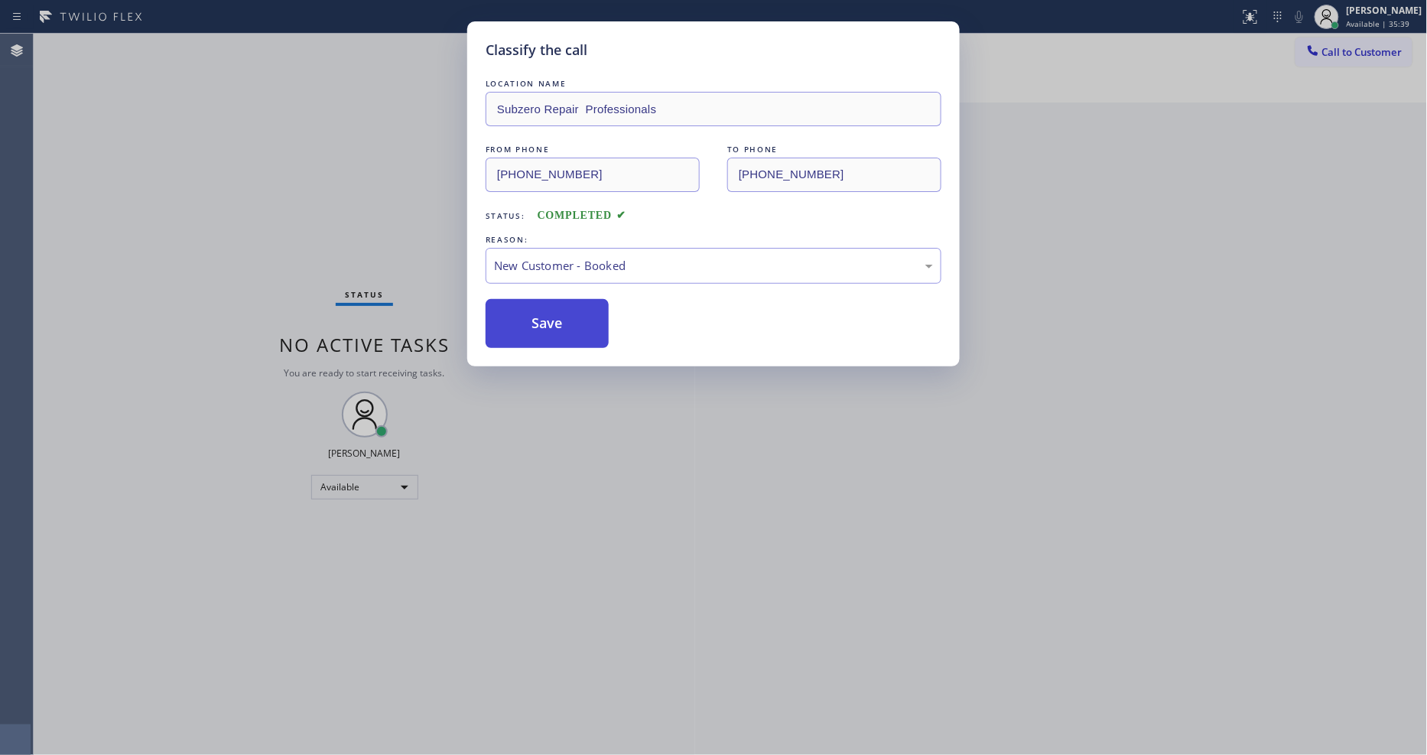
click at [497, 316] on button "Save" at bounding box center [547, 323] width 123 height 49
click at [497, 317] on button "Save" at bounding box center [547, 323] width 123 height 49
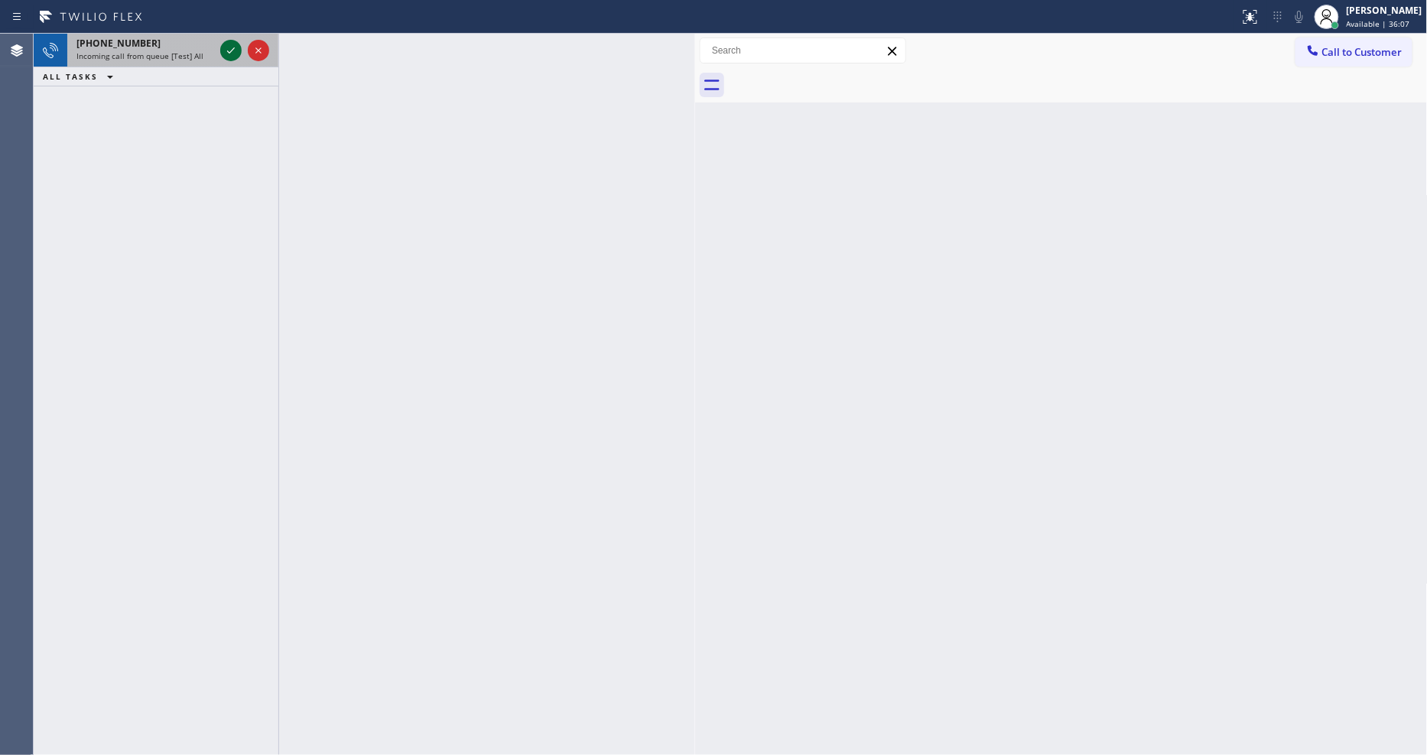
click at [222, 43] on div at bounding box center [230, 50] width 21 height 18
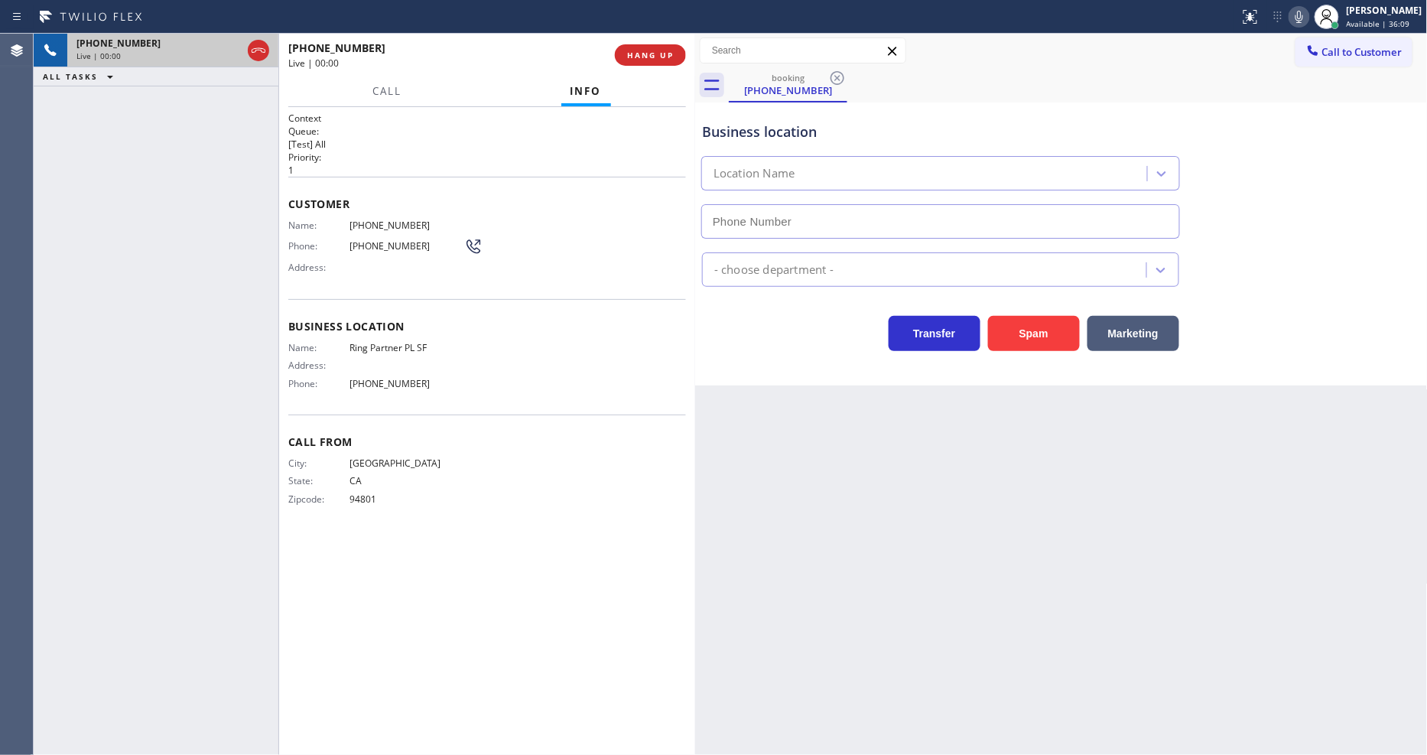
type input "[PHONE_NUMBER]"
click at [1092, 422] on div "Back to Dashboard Change Sender ID Customers Technicians Select a contact Outbo…" at bounding box center [1061, 394] width 733 height 721
click at [659, 56] on span "HANG UP" at bounding box center [650, 55] width 47 height 11
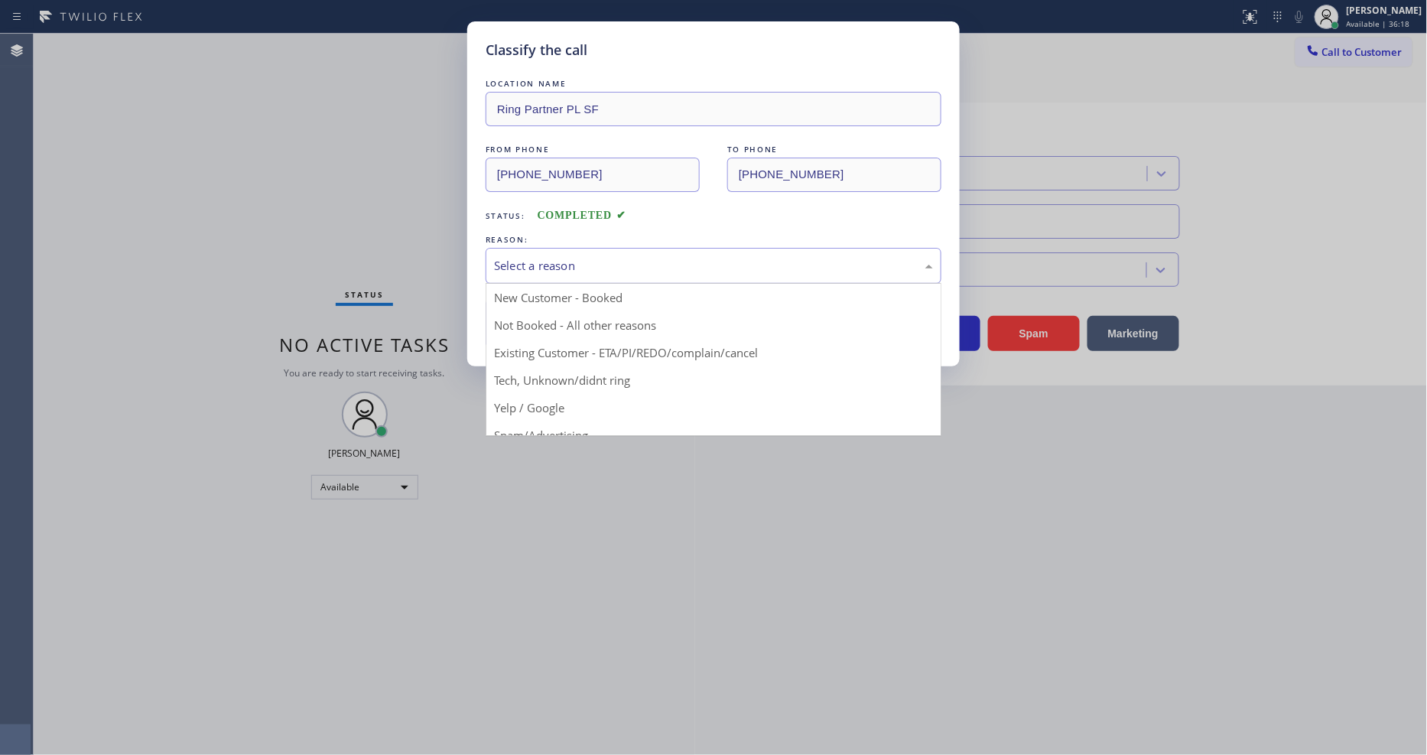
click at [542, 257] on div "Select a reason" at bounding box center [713, 266] width 439 height 18
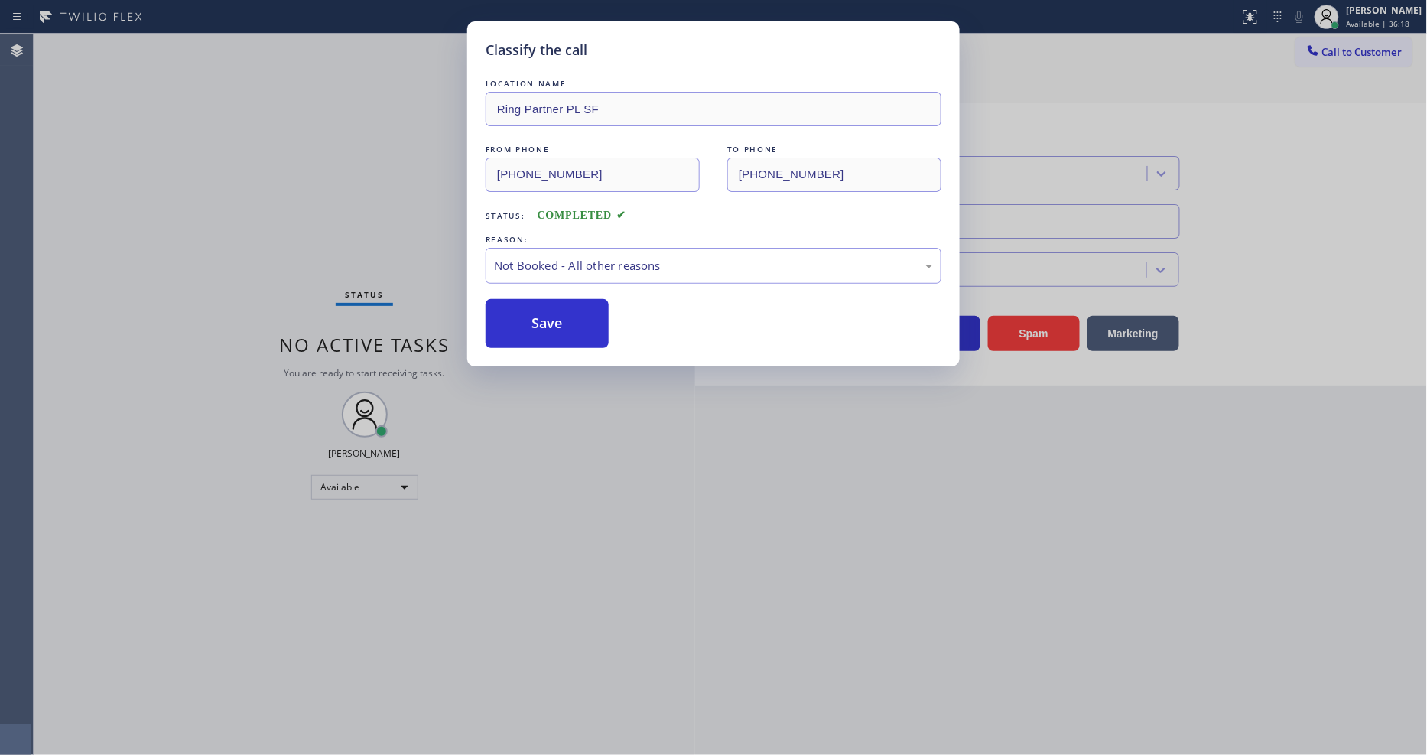
click at [529, 319] on button "Save" at bounding box center [547, 323] width 123 height 49
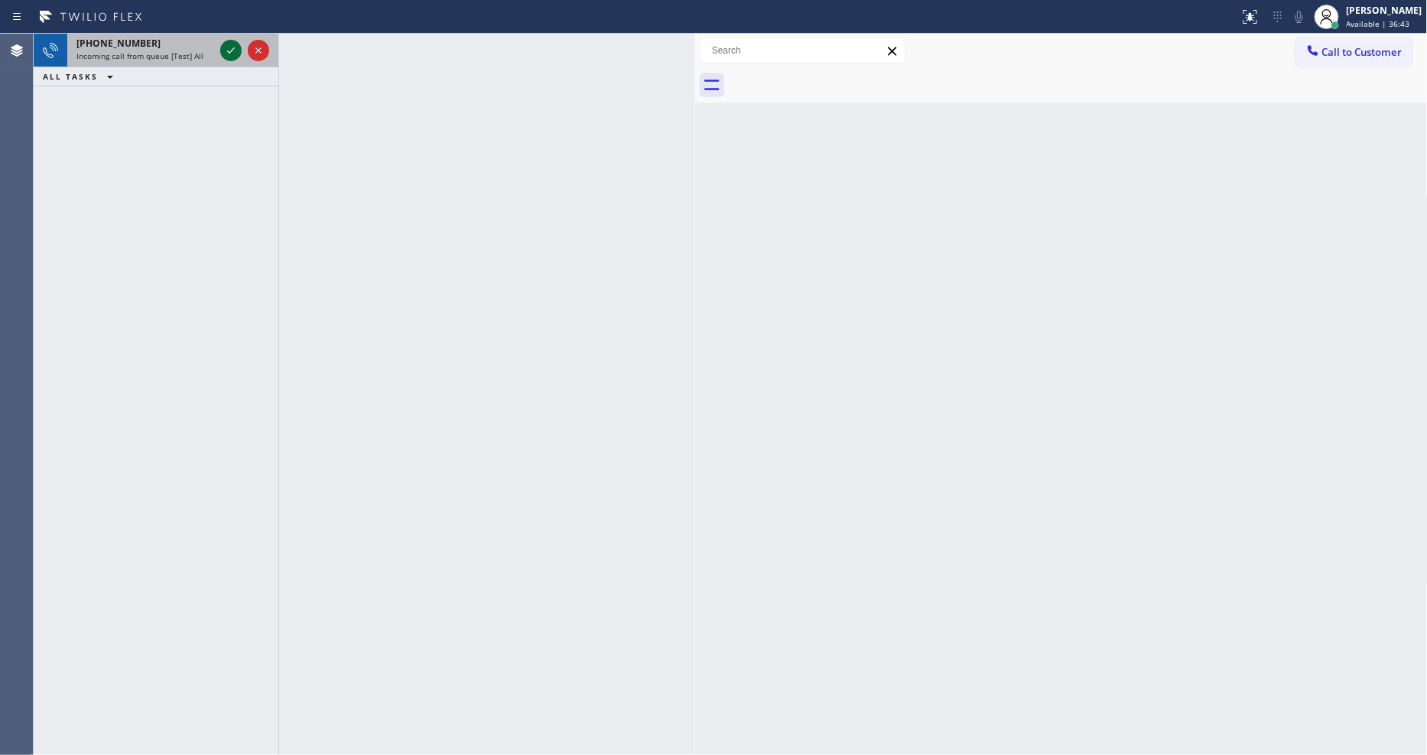
click at [225, 50] on icon at bounding box center [231, 50] width 18 height 18
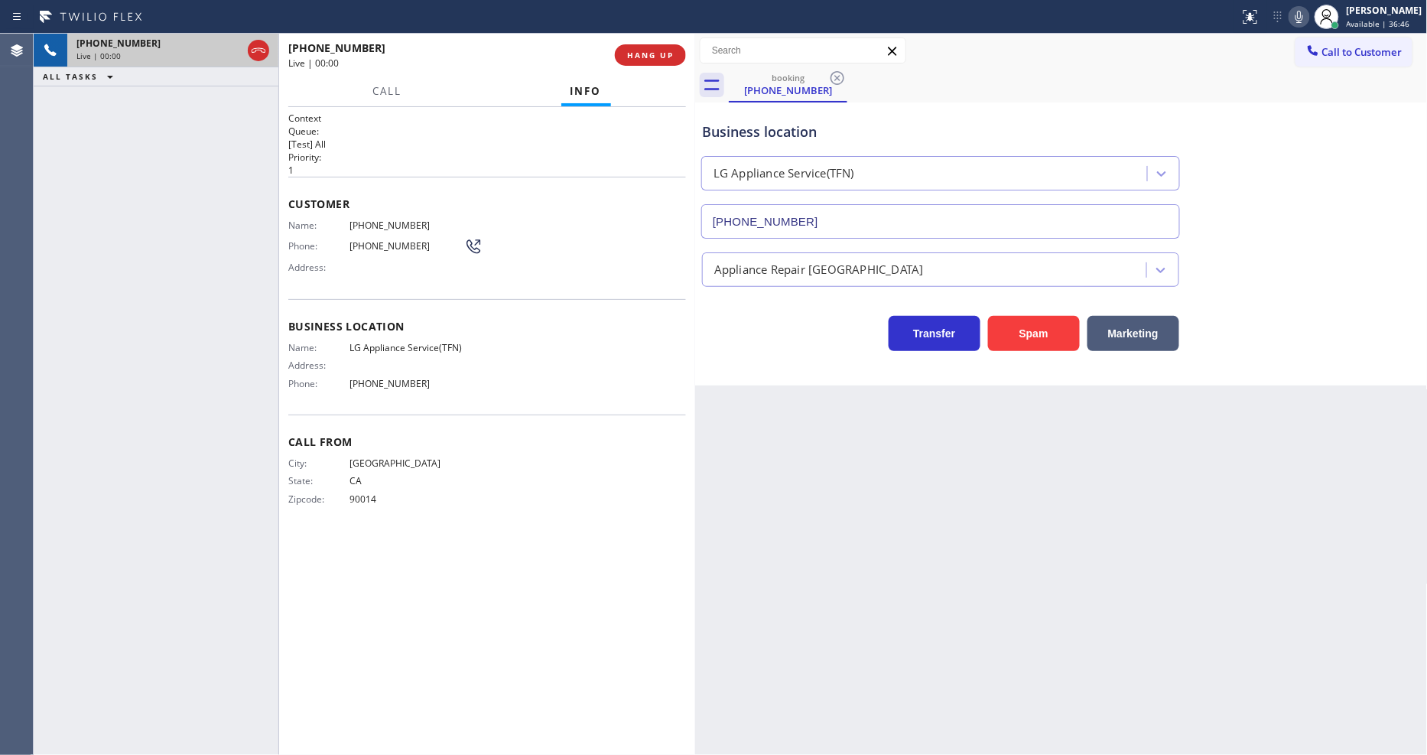
type input "[PHONE_NUMBER]"
click at [409, 342] on span "LG Appliance Service(TFN)" at bounding box center [407, 347] width 115 height 11
click at [408, 342] on span "LG Appliance Service(TFN)" at bounding box center [407, 347] width 115 height 11
click at [392, 224] on span "[PHONE_NUMBER]" at bounding box center [407, 225] width 115 height 11
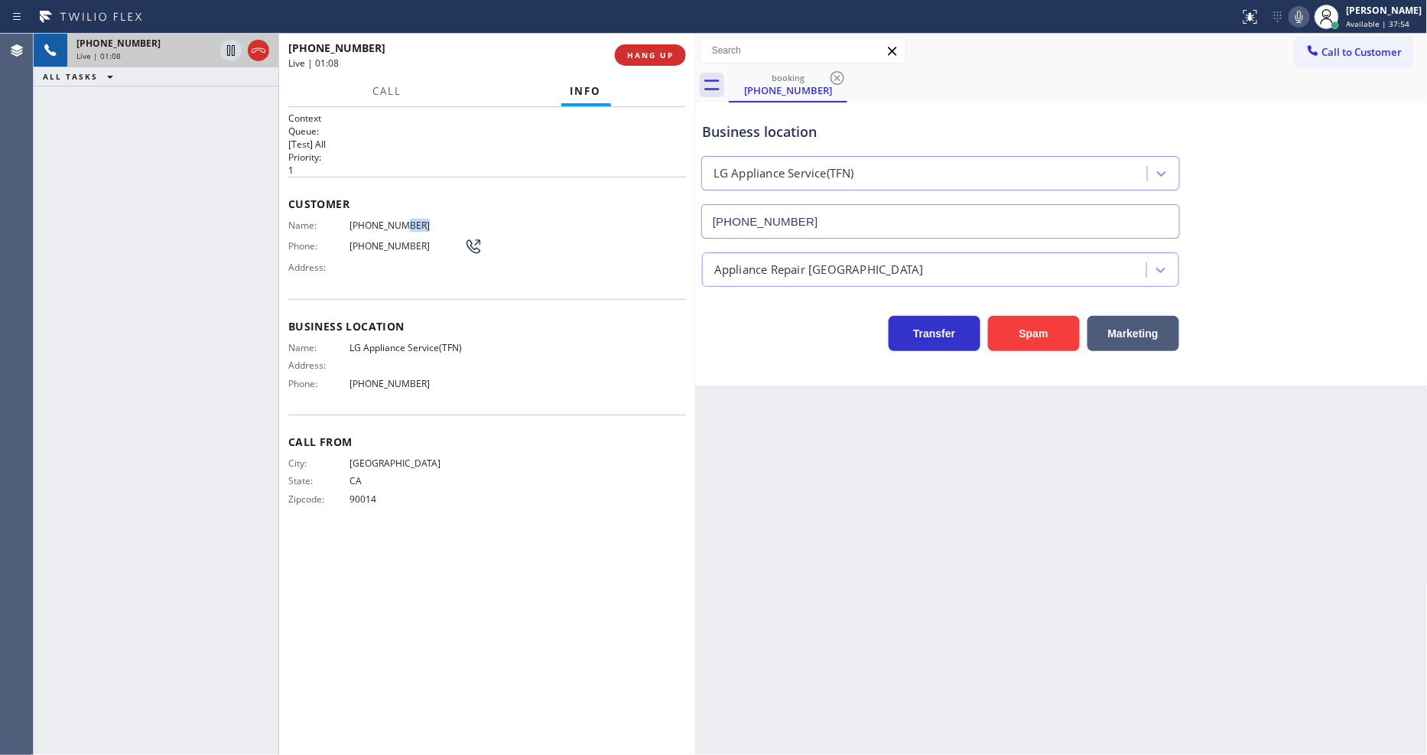
click at [392, 224] on span "[PHONE_NUMBER]" at bounding box center [407, 225] width 115 height 11
drag, startPoint x: 226, startPoint y: 49, endPoint x: 418, endPoint y: 48, distance: 192.0
click at [226, 49] on icon at bounding box center [231, 50] width 18 height 18
click at [1309, 11] on icon at bounding box center [1299, 17] width 18 height 18
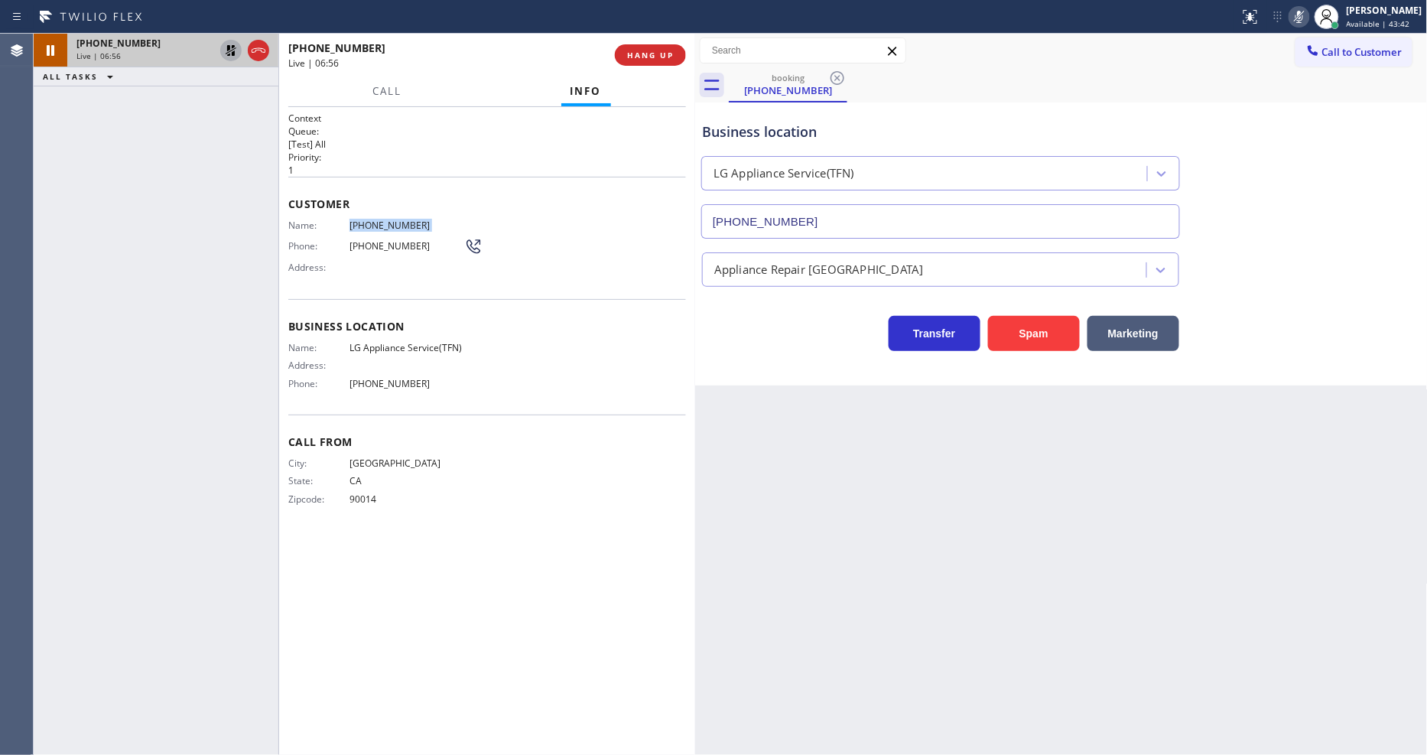
click at [235, 46] on icon at bounding box center [231, 50] width 18 height 18
click at [1309, 16] on icon at bounding box center [1299, 17] width 18 height 18
click at [638, 54] on span "HANG UP" at bounding box center [650, 55] width 47 height 11
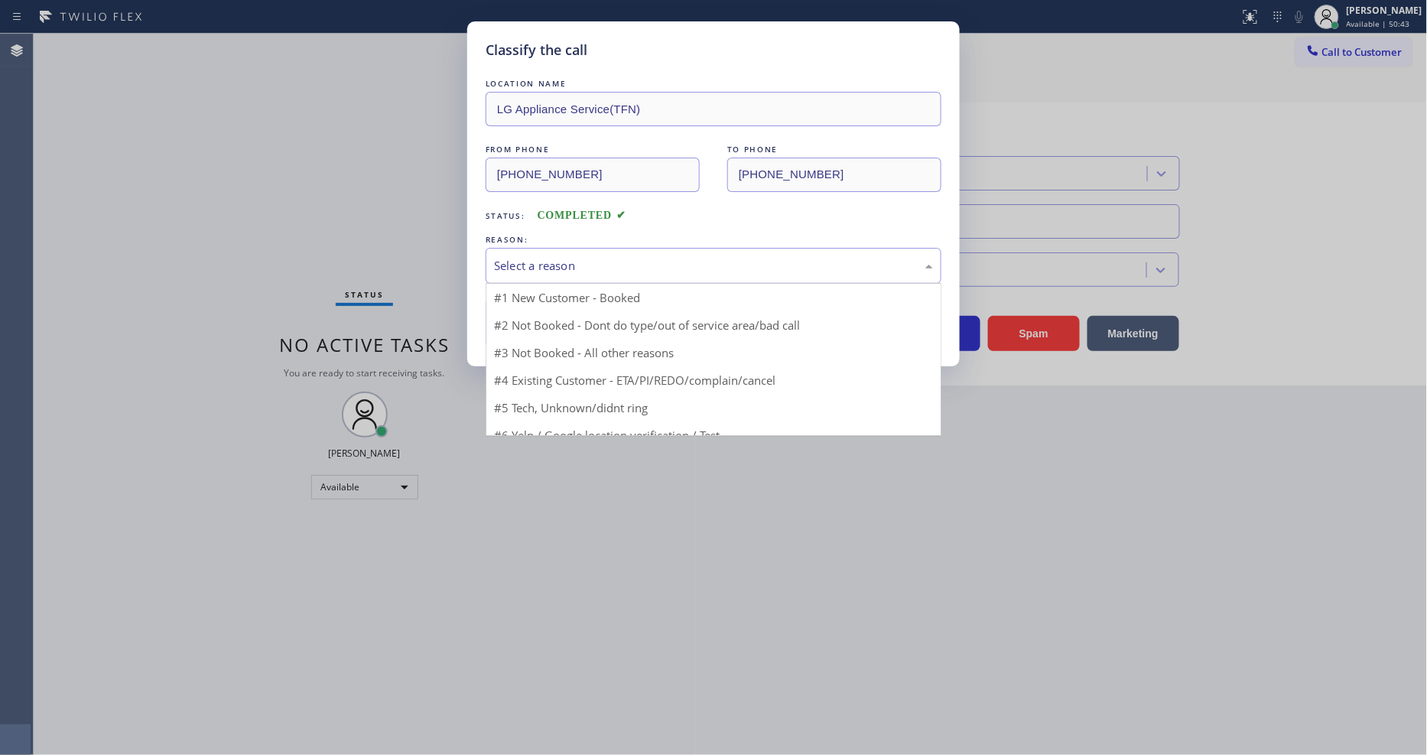
click at [517, 260] on div "Select a reason" at bounding box center [713, 266] width 439 height 18
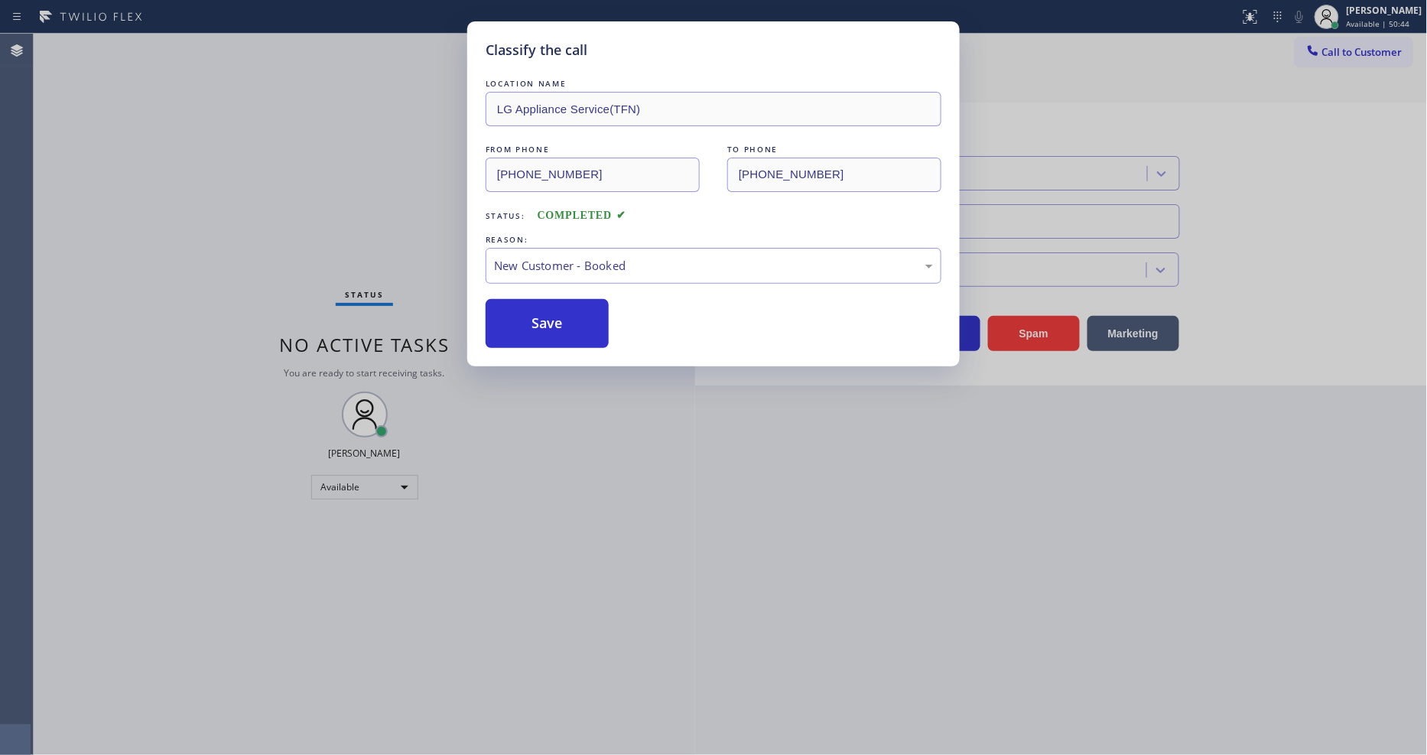
click at [514, 311] on button "Save" at bounding box center [547, 323] width 123 height 49
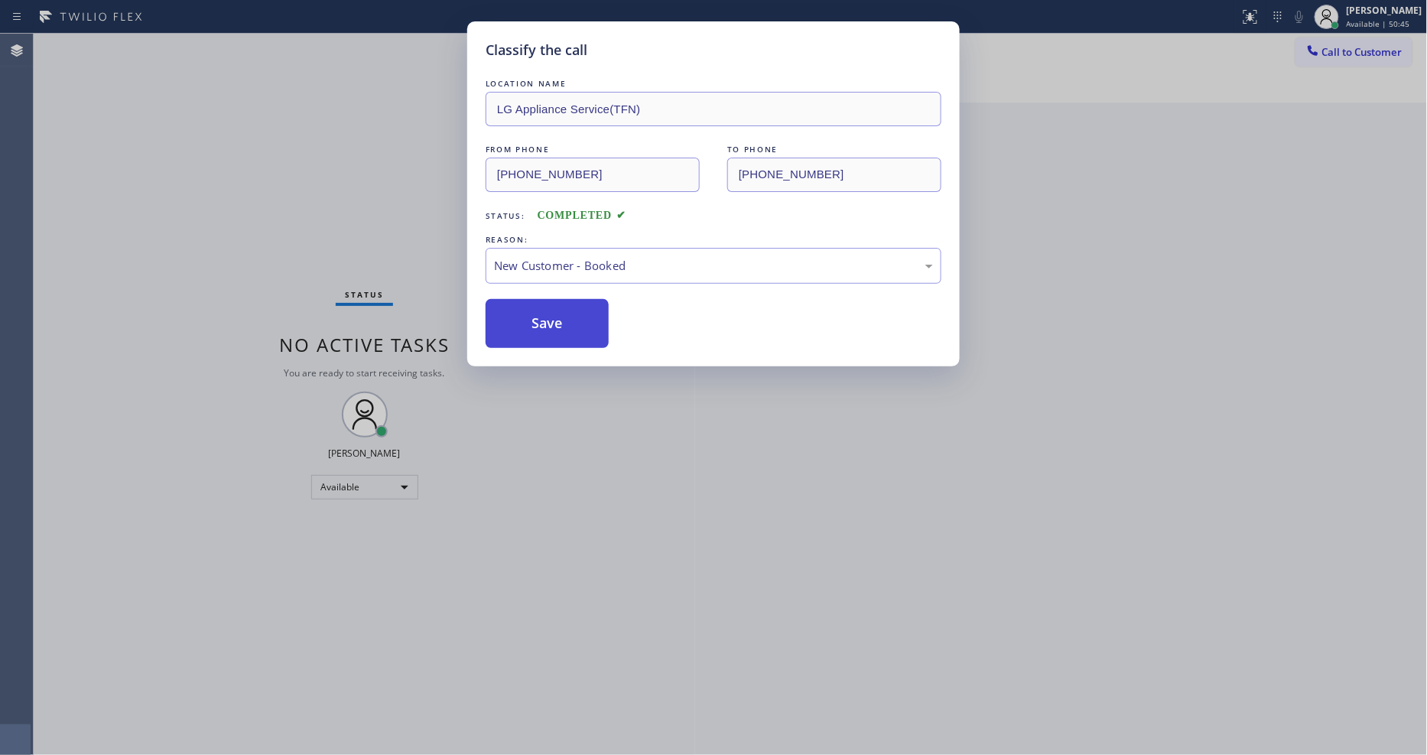
click at [519, 324] on button "Save" at bounding box center [547, 323] width 123 height 49
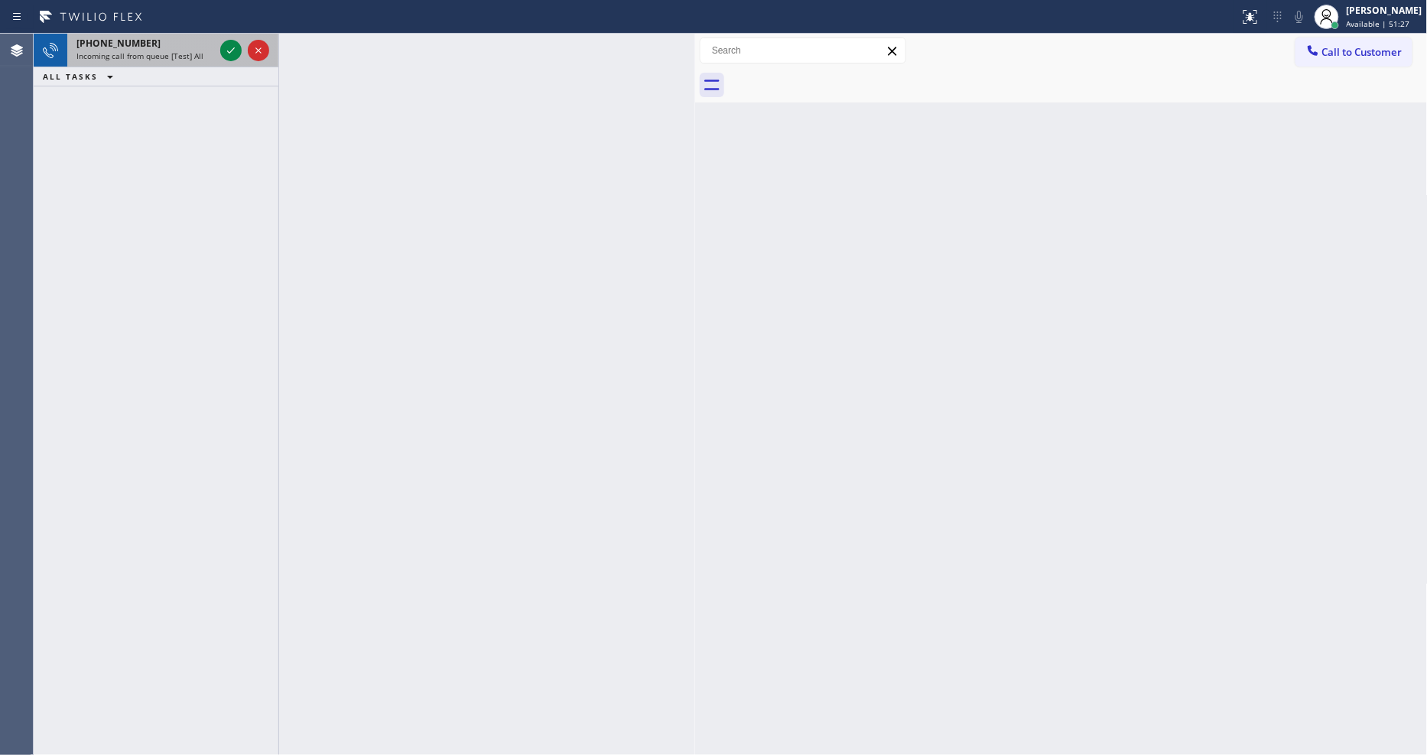
click at [216, 42] on div "[PHONE_NUMBER] Incoming call from queue [Test] All" at bounding box center [142, 51] width 150 height 34
click at [231, 47] on icon at bounding box center [231, 50] width 18 height 18
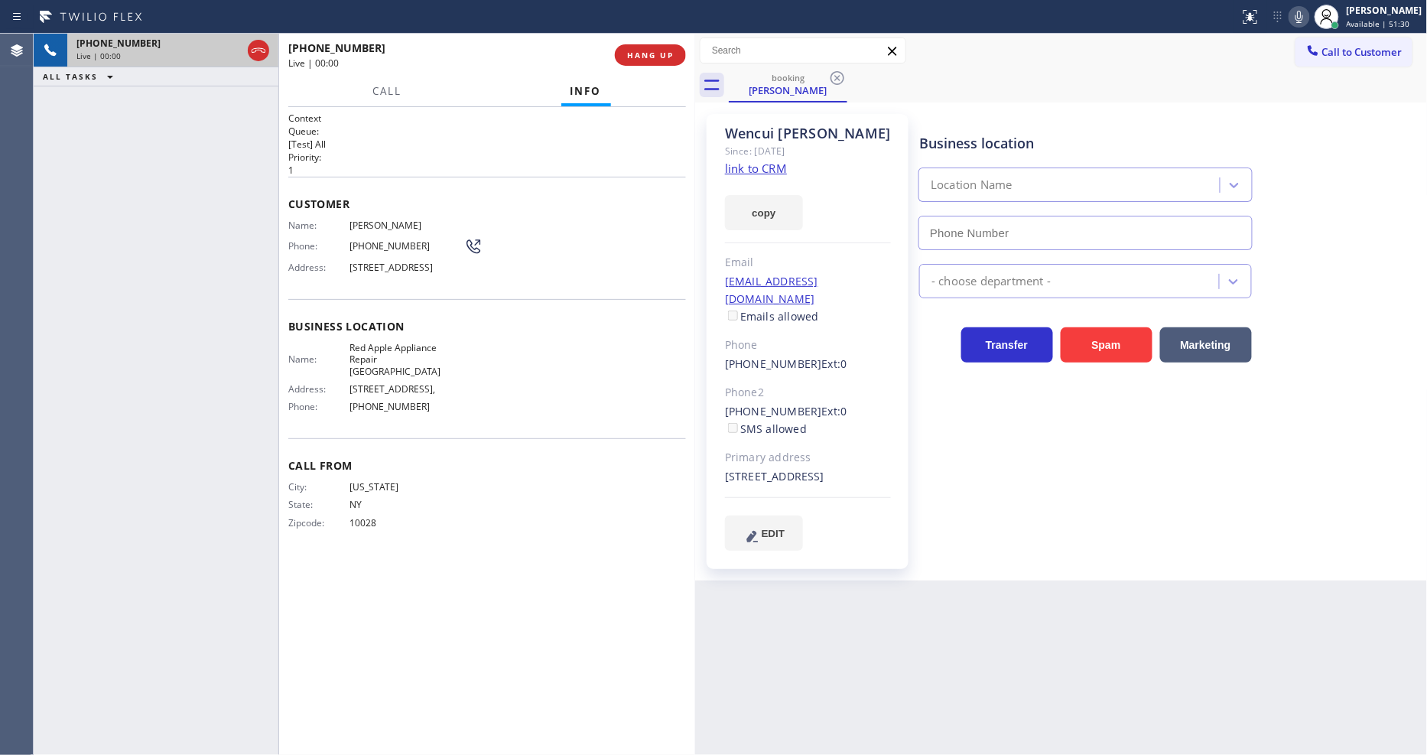
click at [347, 429] on div "Business location Name: Red Apple Appliance Repair [GEOGRAPHIC_DATA] Address: […" at bounding box center [487, 368] width 398 height 139
type input "[PHONE_NUMBER]"
click at [747, 168] on link "link to CRM" at bounding box center [756, 168] width 62 height 15
click at [230, 46] on icon at bounding box center [231, 50] width 18 height 18
click at [230, 44] on icon at bounding box center [231, 50] width 18 height 18
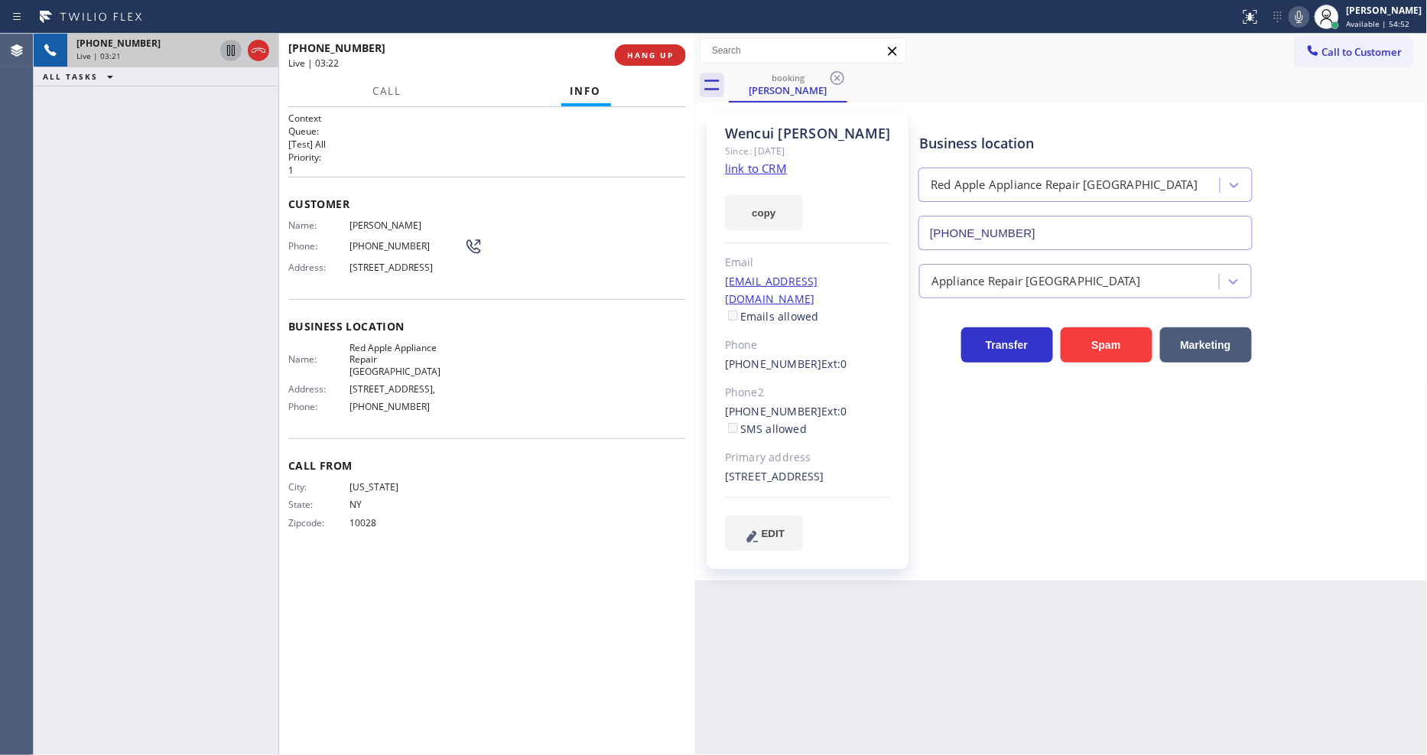
click at [330, 280] on div "Name: [PERSON_NAME] Phone: [PHONE_NUMBER] Address: [STREET_ADDRESS]" at bounding box center [385, 250] width 194 height 60
click at [369, 356] on span "Red Apple Appliance Repair [GEOGRAPHIC_DATA]" at bounding box center [407, 359] width 115 height 35
click at [377, 220] on span "[PERSON_NAME]" at bounding box center [407, 225] width 115 height 11
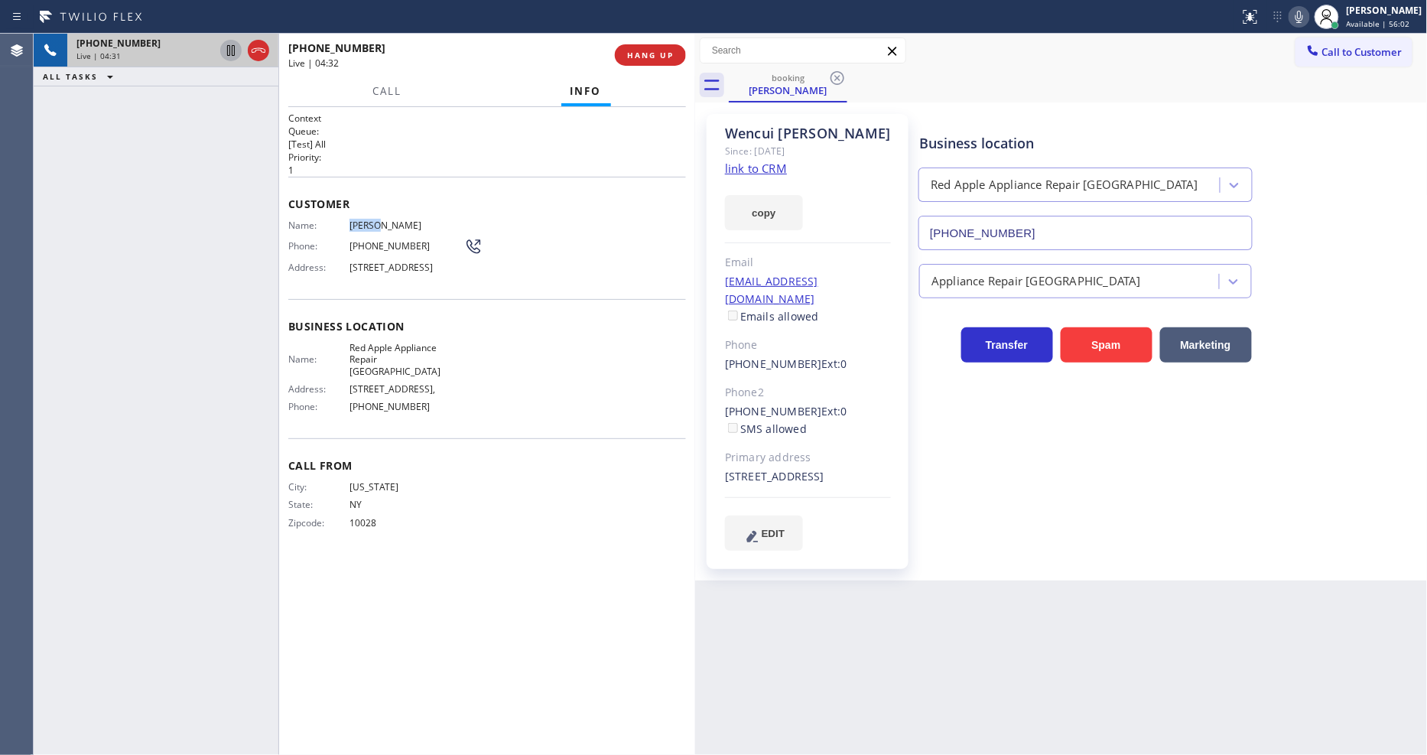
click at [377, 220] on span "[PERSON_NAME]" at bounding box center [407, 225] width 115 height 11
click at [392, 241] on span "[PHONE_NUMBER]" at bounding box center [407, 245] width 115 height 11
click at [390, 241] on span "[PHONE_NUMBER]" at bounding box center [407, 245] width 115 height 11
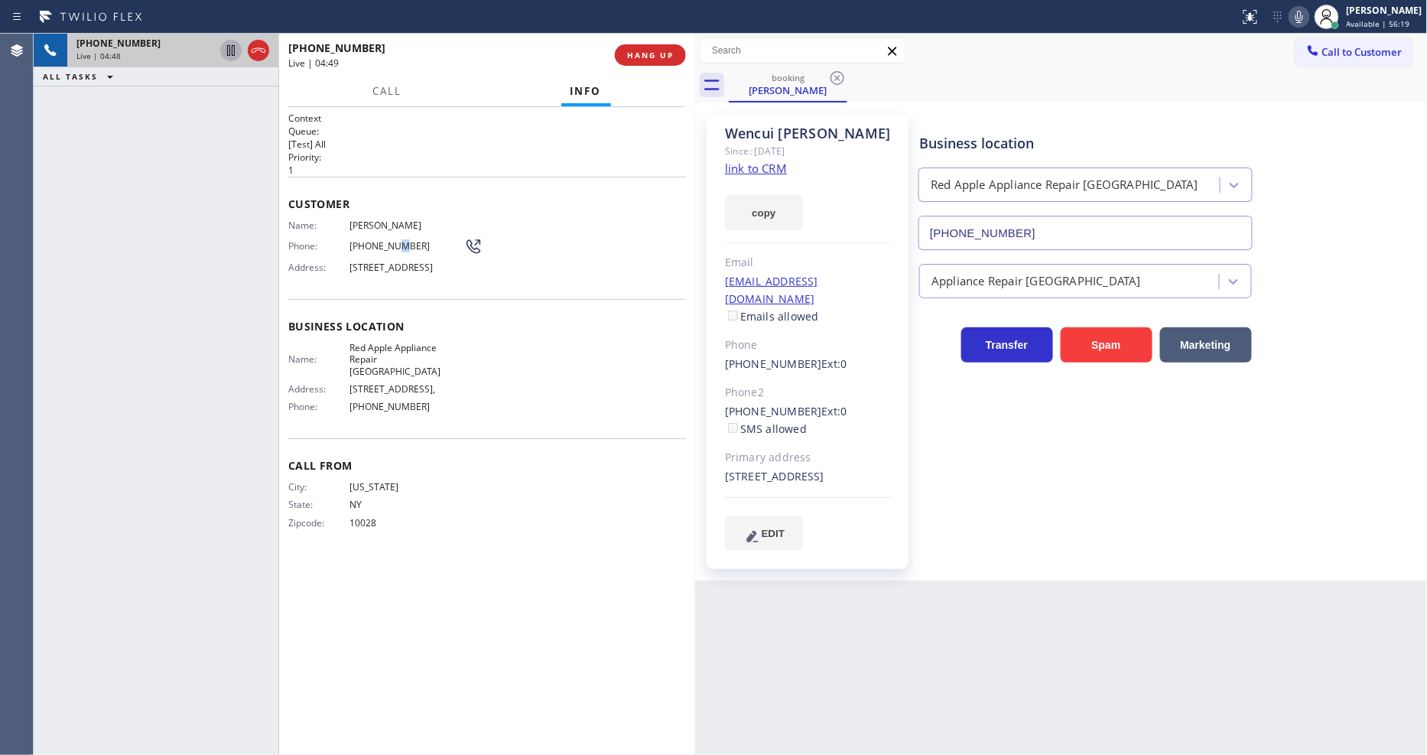
click at [386, 240] on span "[PHONE_NUMBER]" at bounding box center [407, 245] width 115 height 11
click at [855, 285] on div "[EMAIL_ADDRESS][DOMAIN_NAME] Emails allowed" at bounding box center [808, 299] width 166 height 53
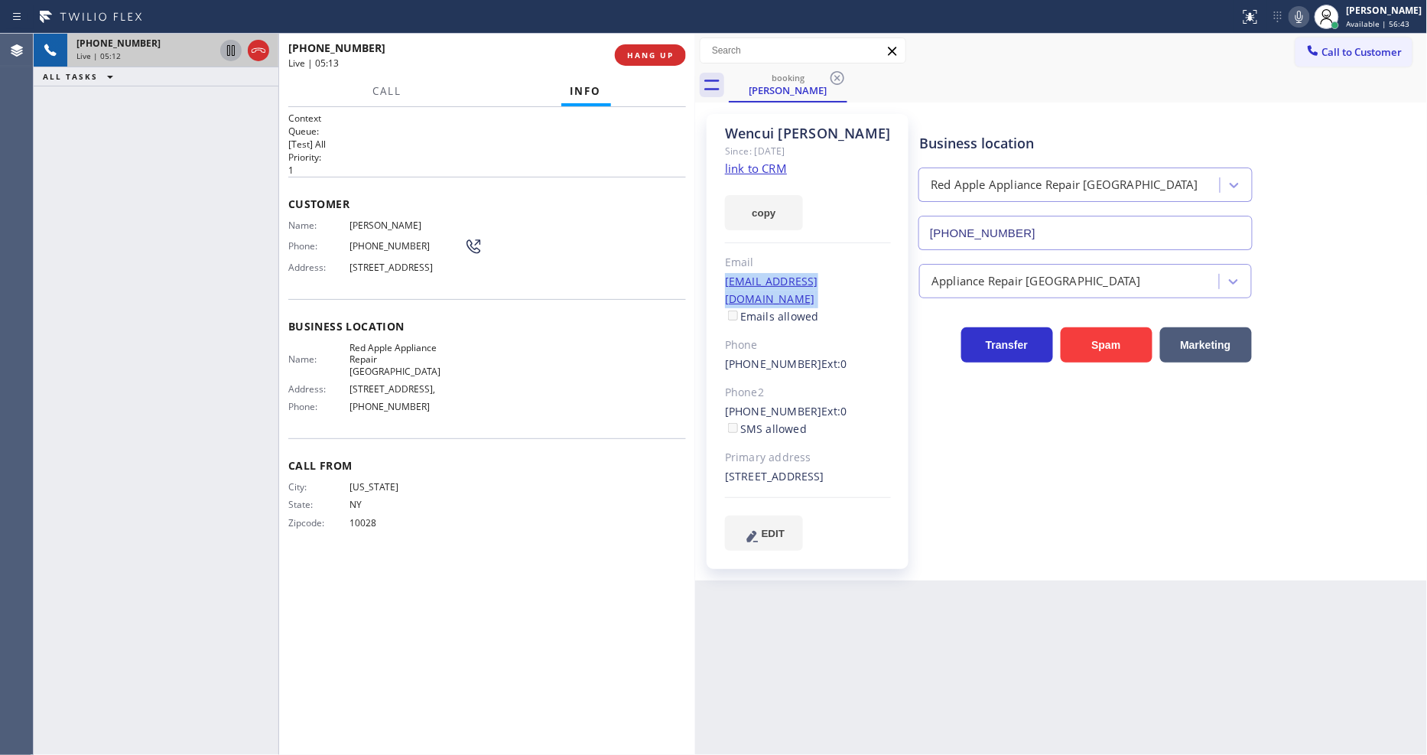
click at [855, 285] on div "[EMAIL_ADDRESS][DOMAIN_NAME] Emails allowed" at bounding box center [808, 299] width 166 height 53
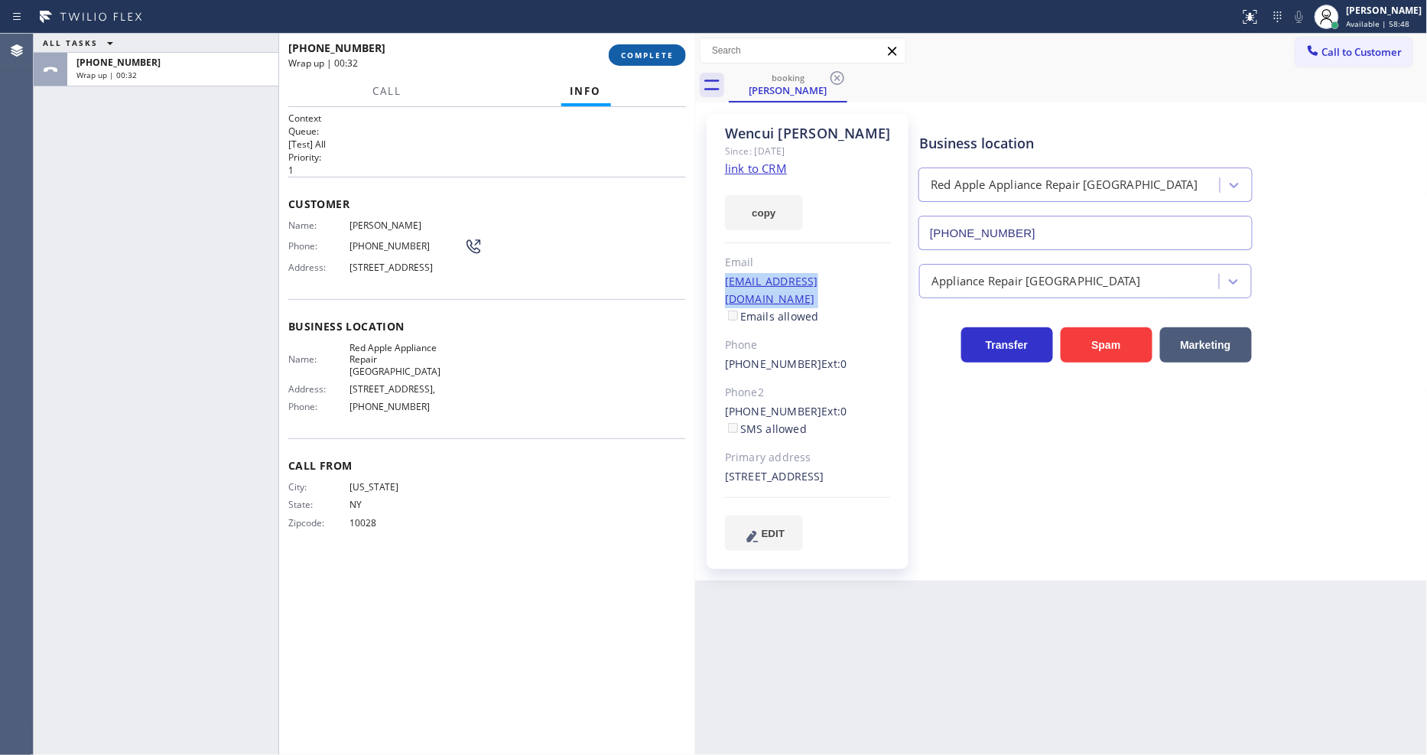
click at [666, 60] on span "COMPLETE" at bounding box center [647, 55] width 53 height 11
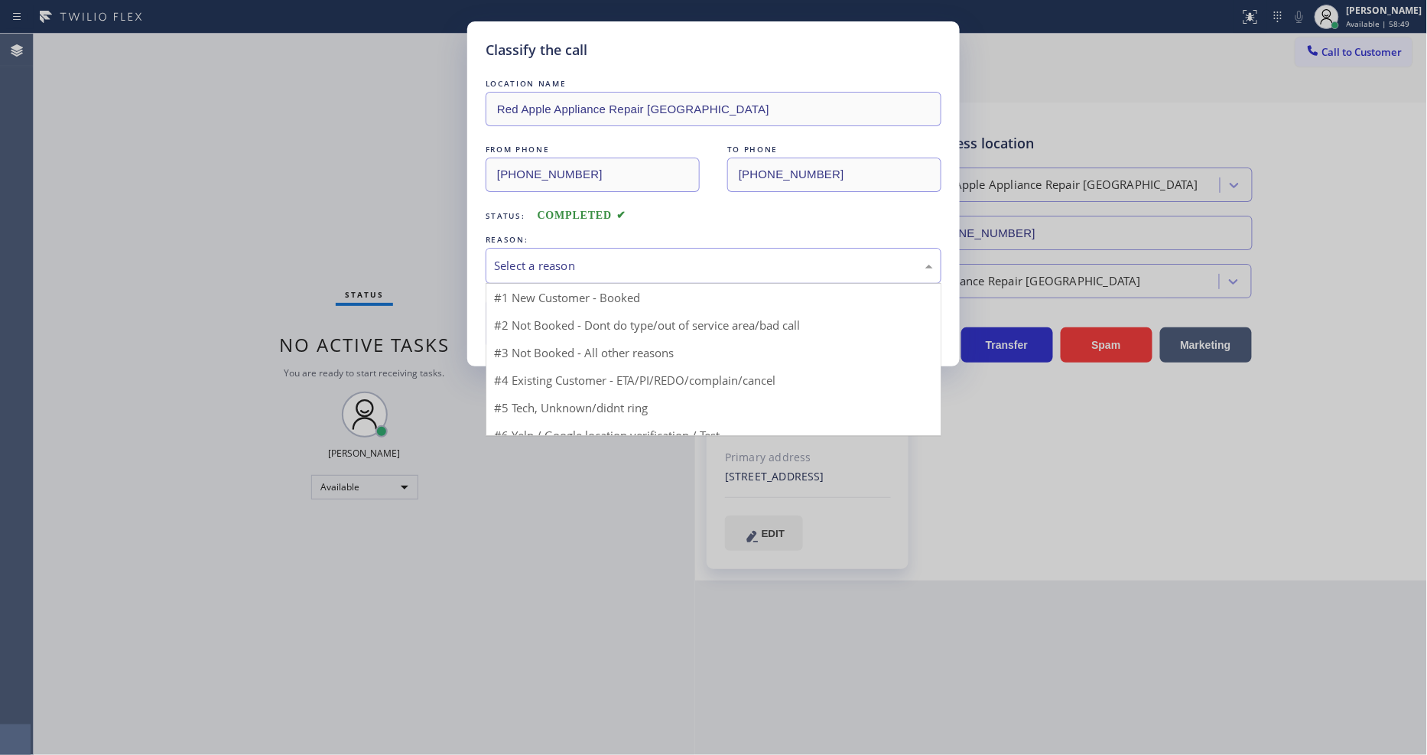
click at [521, 257] on div "Select a reason" at bounding box center [713, 266] width 439 height 18
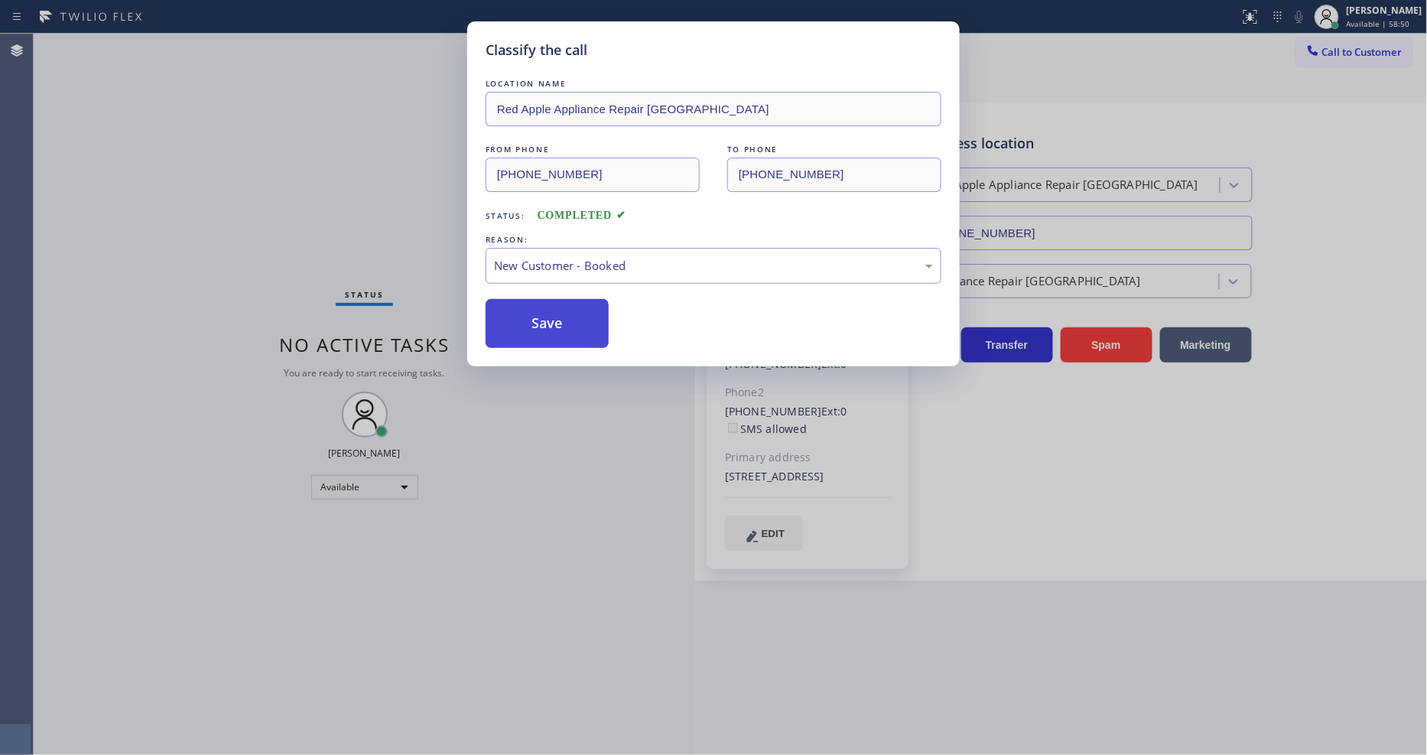
click at [519, 334] on button "Save" at bounding box center [547, 323] width 123 height 49
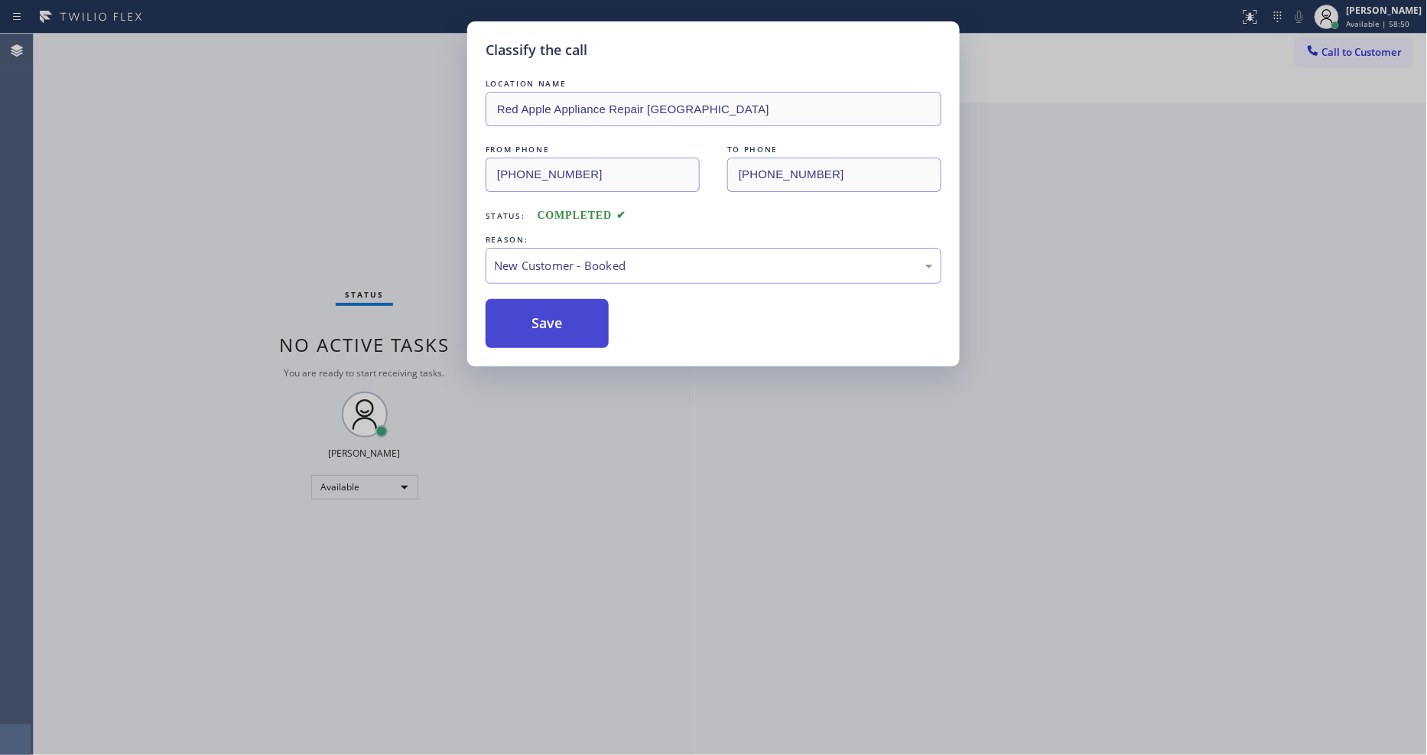
click at [519, 334] on button "Save" at bounding box center [547, 323] width 123 height 49
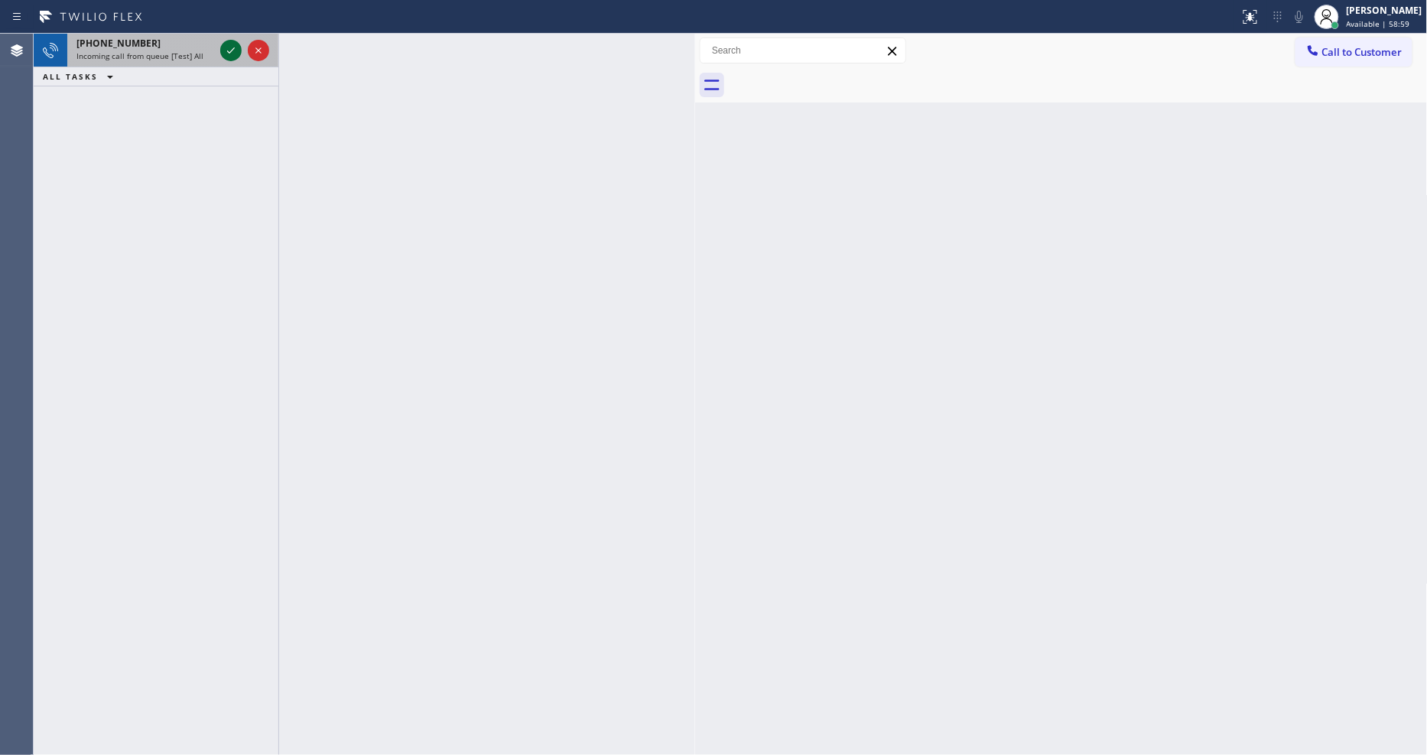
click at [227, 50] on icon at bounding box center [231, 50] width 18 height 18
drag, startPoint x: 240, startPoint y: 54, endPoint x: 239, endPoint y: 43, distance: 11.5
click at [240, 44] on div at bounding box center [230, 50] width 21 height 18
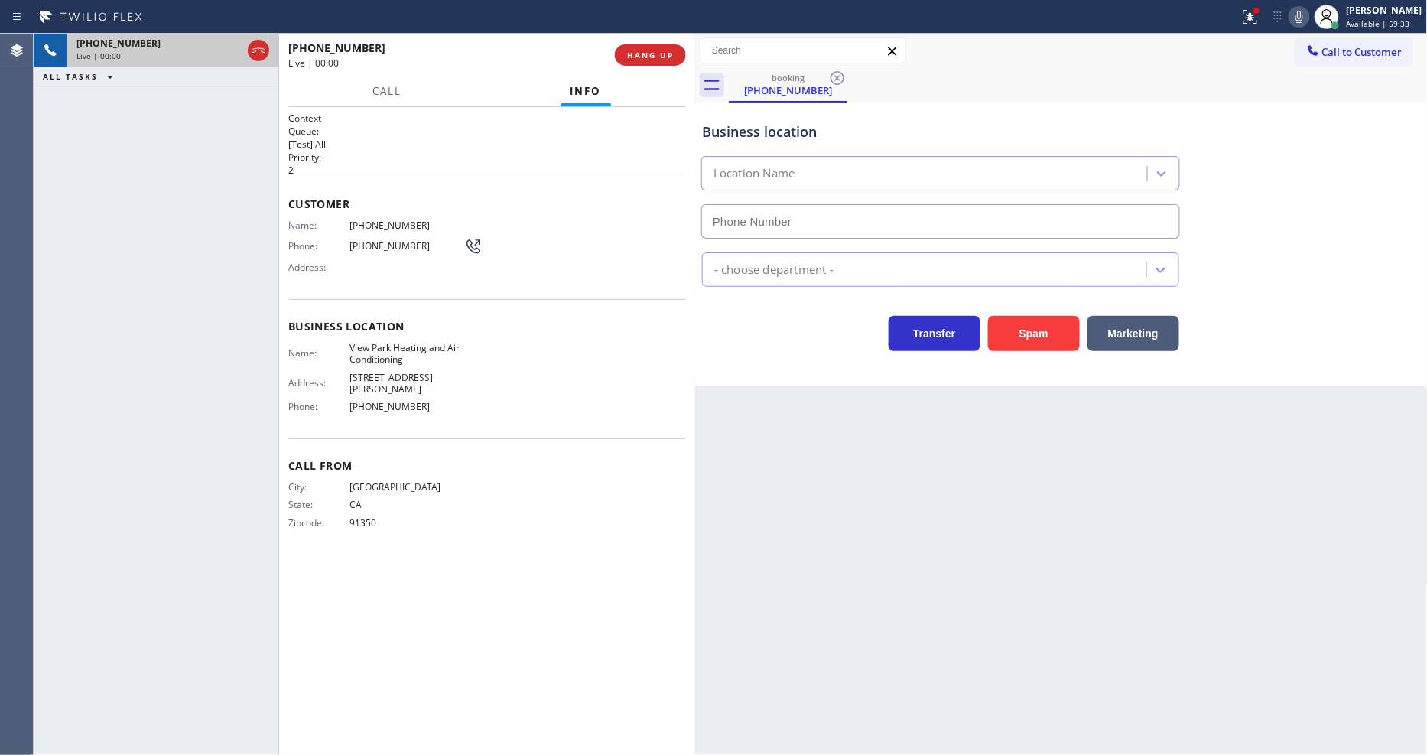
type input "[PHONE_NUMBER]"
click at [362, 499] on span "CA" at bounding box center [407, 504] width 115 height 11
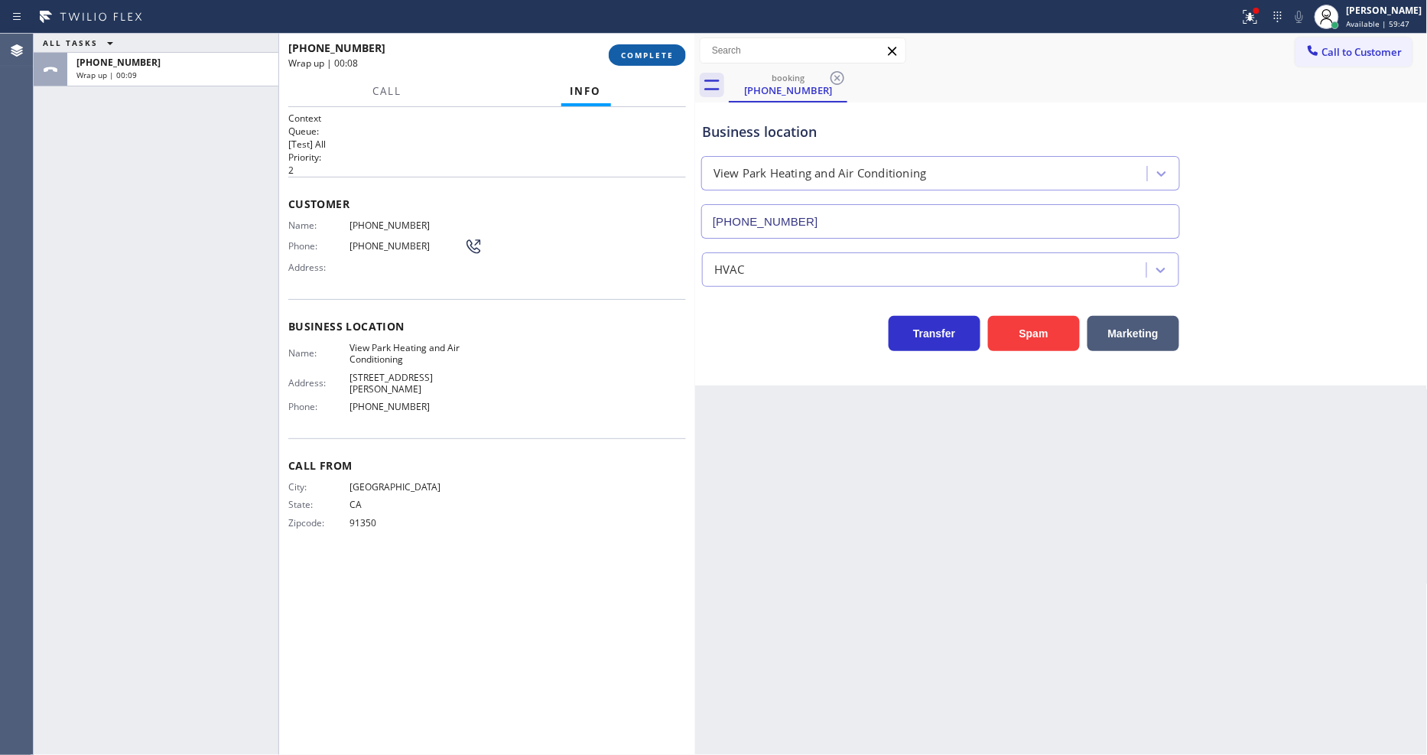
click at [646, 57] on span "COMPLETE" at bounding box center [647, 55] width 53 height 11
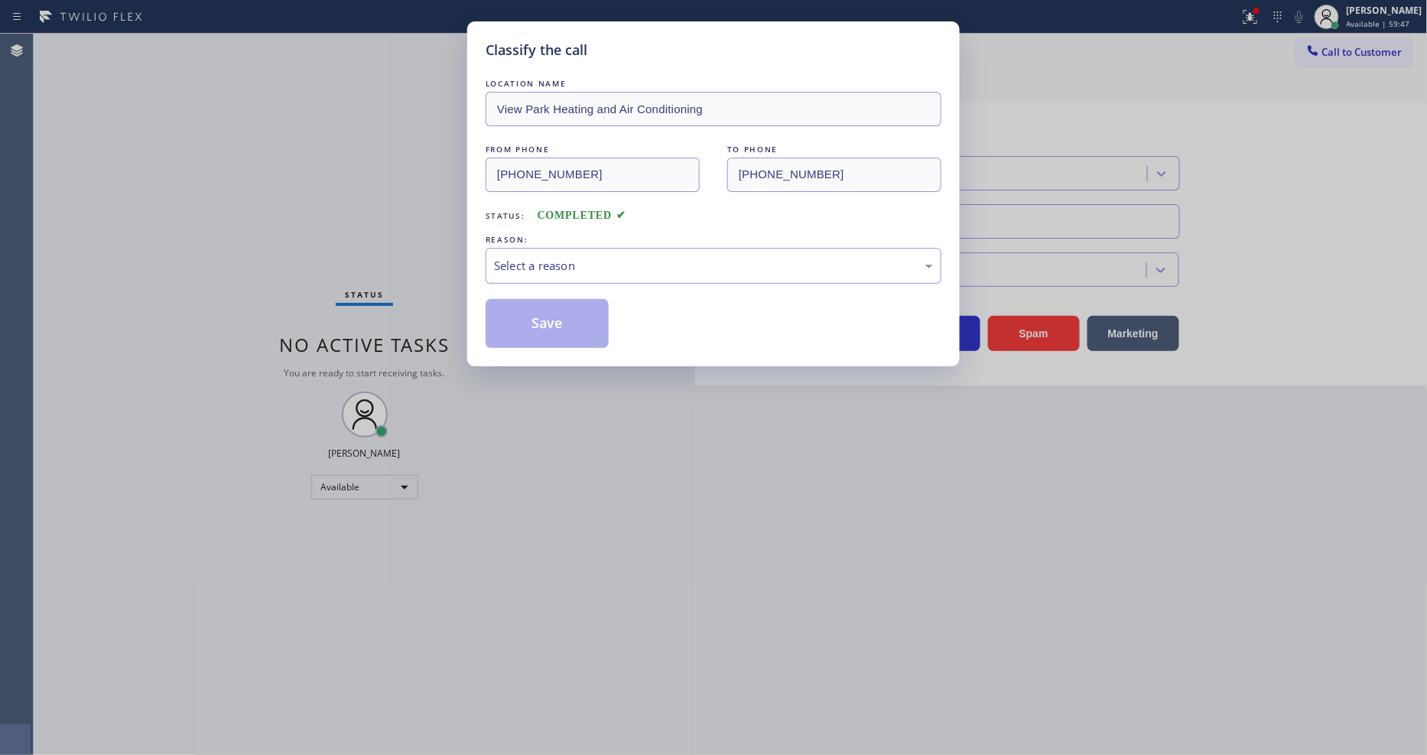
click at [547, 249] on div "Select a reason" at bounding box center [714, 266] width 456 height 36
click at [544, 314] on button "Save" at bounding box center [547, 323] width 123 height 49
click at [544, 315] on button "Save" at bounding box center [547, 323] width 123 height 49
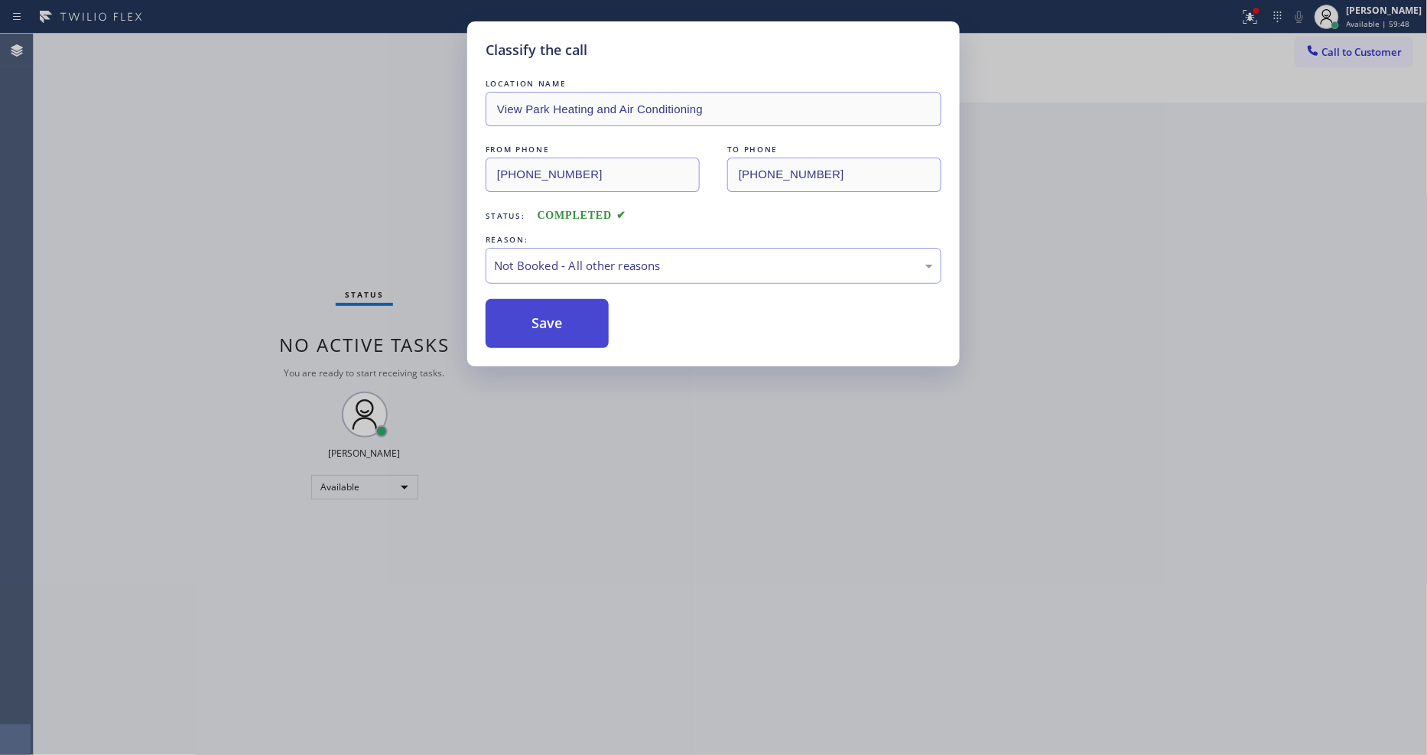
drag, startPoint x: 544, startPoint y: 315, endPoint x: 464, endPoint y: 28, distance: 298.6
click at [544, 316] on button "Save" at bounding box center [547, 323] width 123 height 49
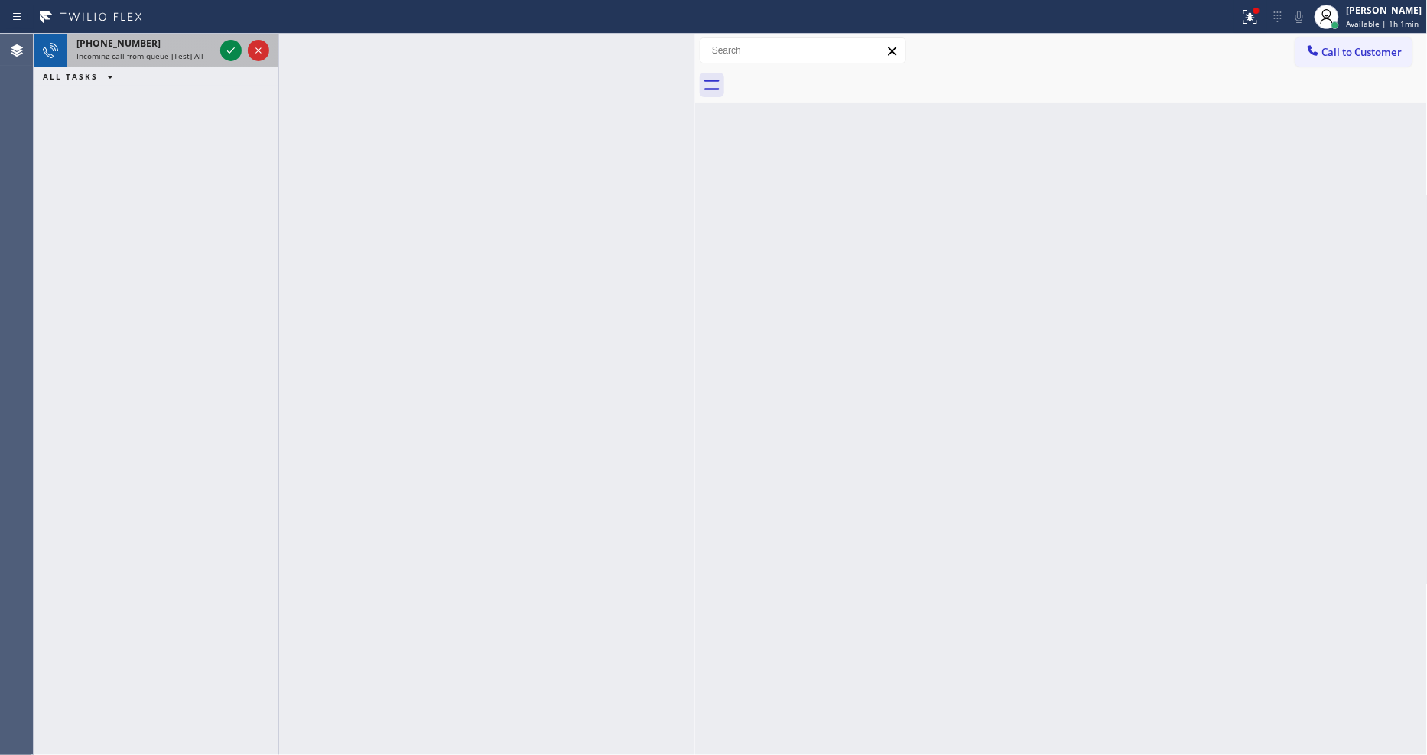
click at [245, 44] on div at bounding box center [244, 51] width 55 height 34
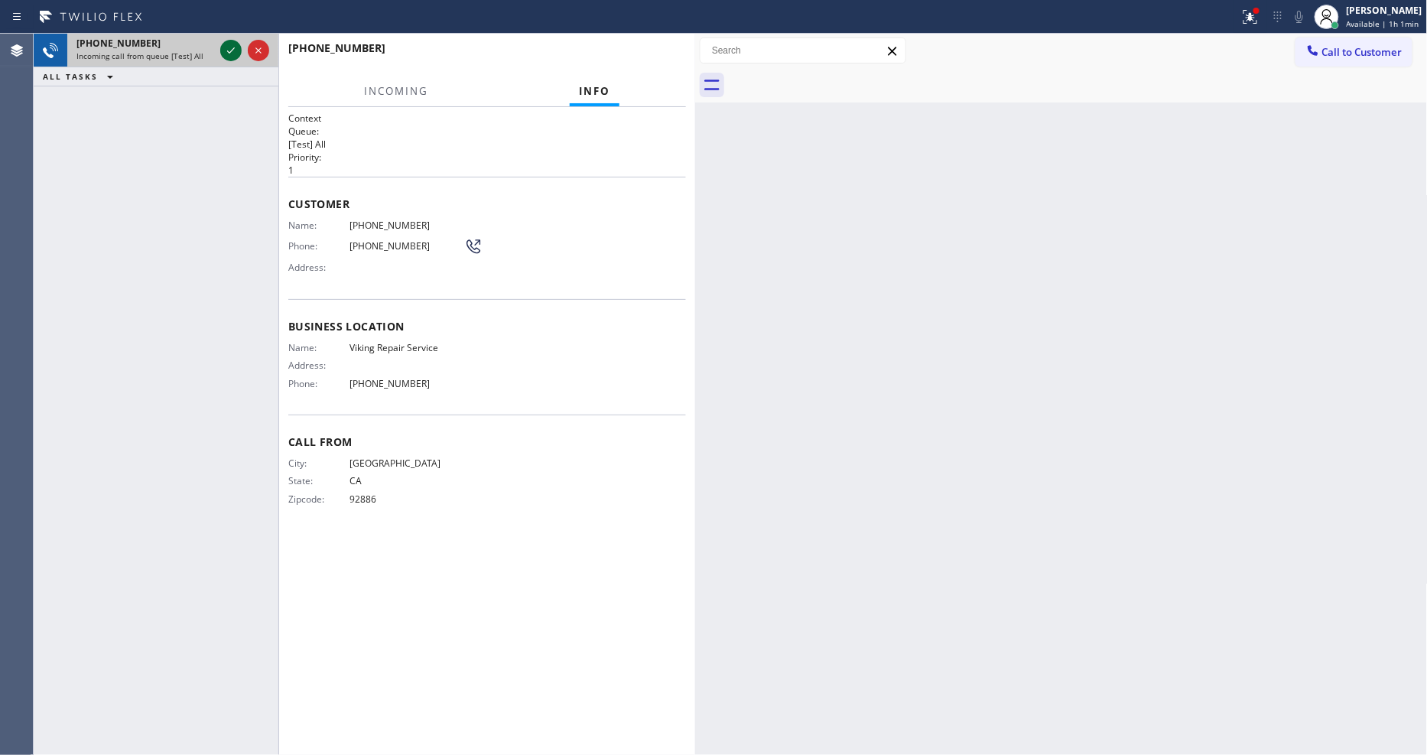
click at [231, 50] on icon at bounding box center [231, 50] width 8 height 6
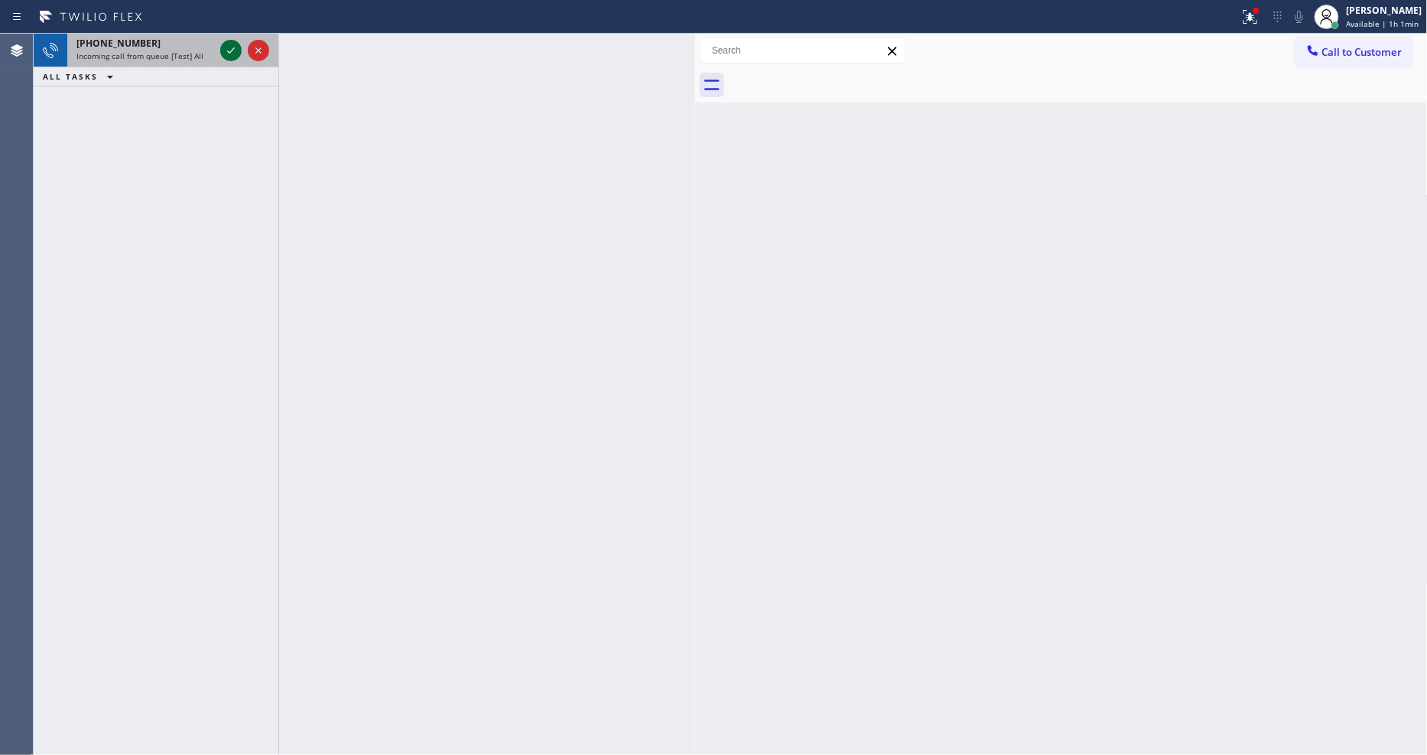
click at [230, 37] on div at bounding box center [244, 51] width 55 height 34
click at [230, 41] on icon at bounding box center [231, 50] width 18 height 18
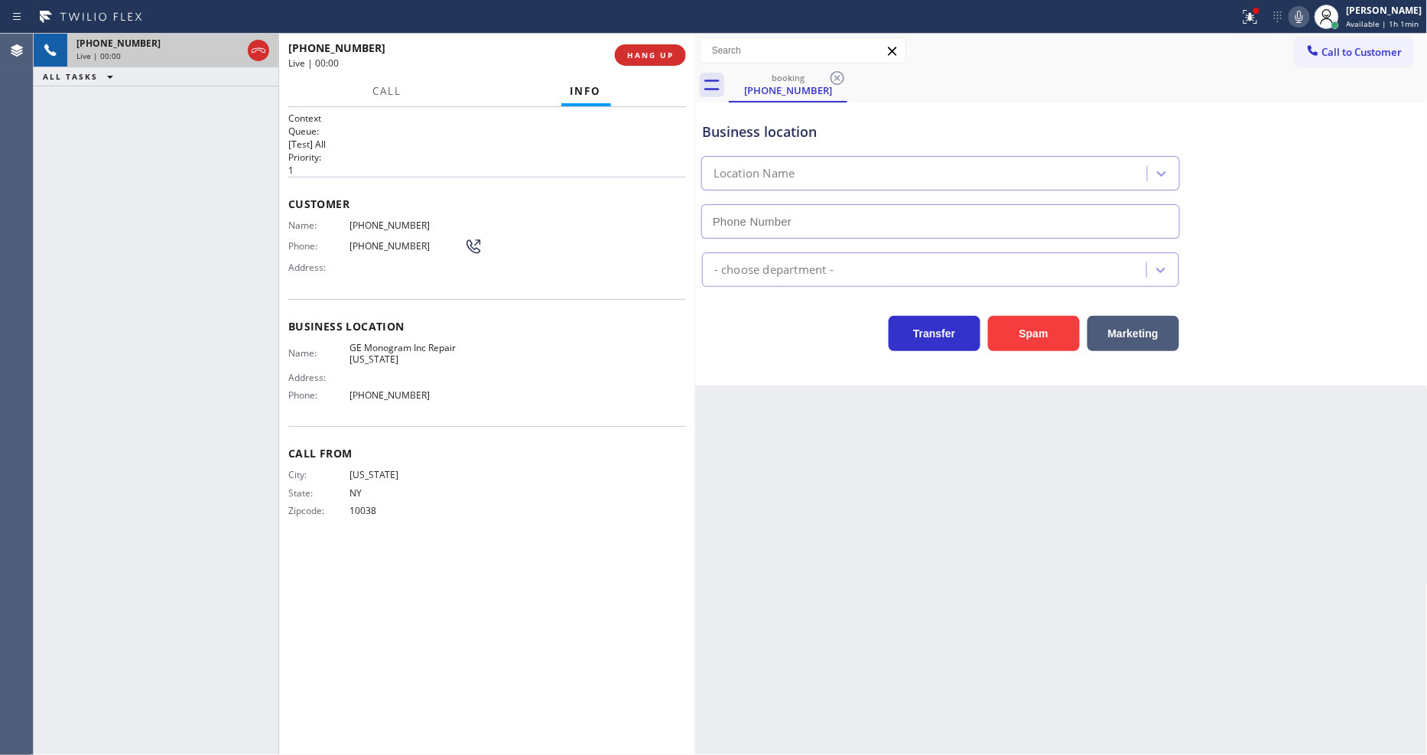
type input "[PHONE_NUMBER]"
drag, startPoint x: 981, startPoint y: 583, endPoint x: 964, endPoint y: 538, distance: 47.9
click at [981, 583] on div "Back to Dashboard Change Sender ID Customers Technicians Select a contact Outbo…" at bounding box center [1061, 394] width 733 height 721
click at [438, 342] on span "GE Monogram Inc Repair [US_STATE]" at bounding box center [407, 354] width 115 height 24
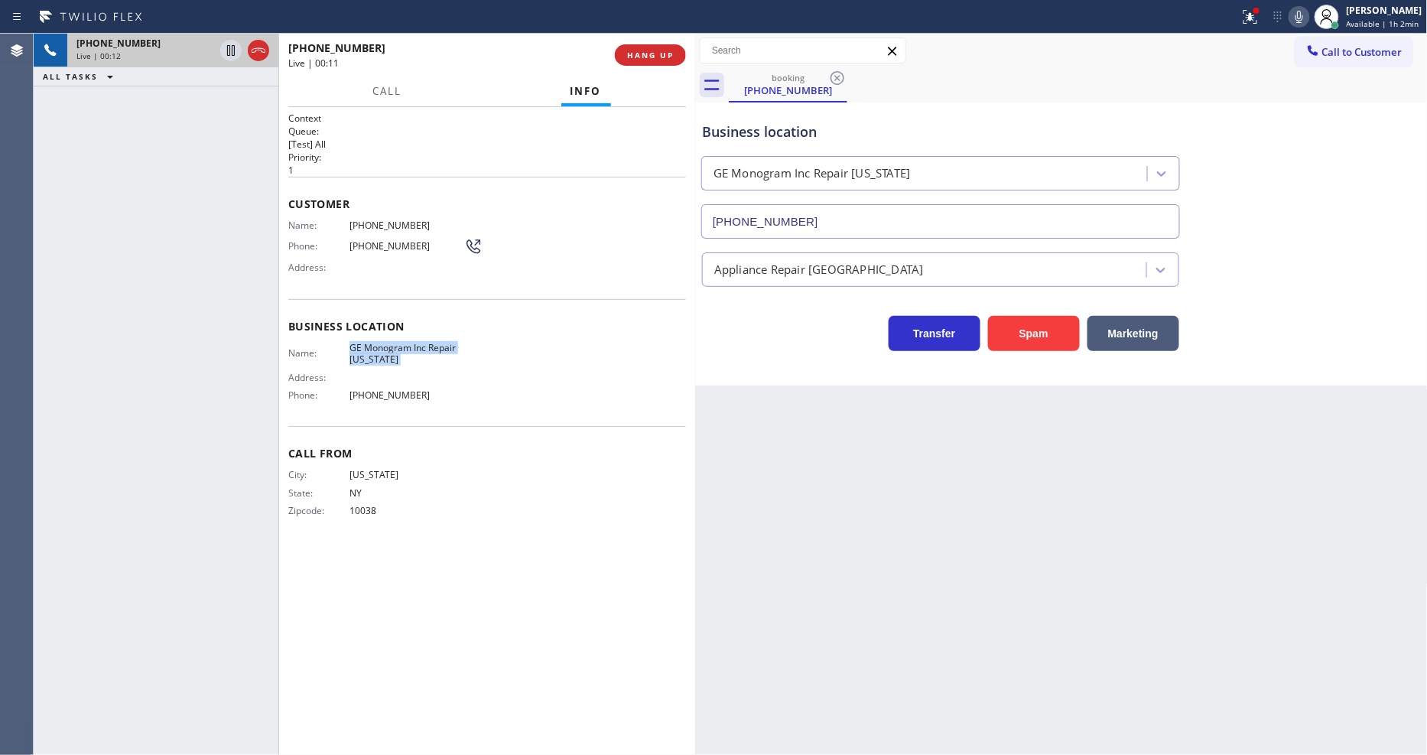
click at [438, 342] on span "GE Monogram Inc Repair [US_STATE]" at bounding box center [407, 354] width 115 height 24
click at [321, 321] on span "Business location" at bounding box center [487, 326] width 398 height 15
click at [1262, 27] on button at bounding box center [1251, 17] width 34 height 34
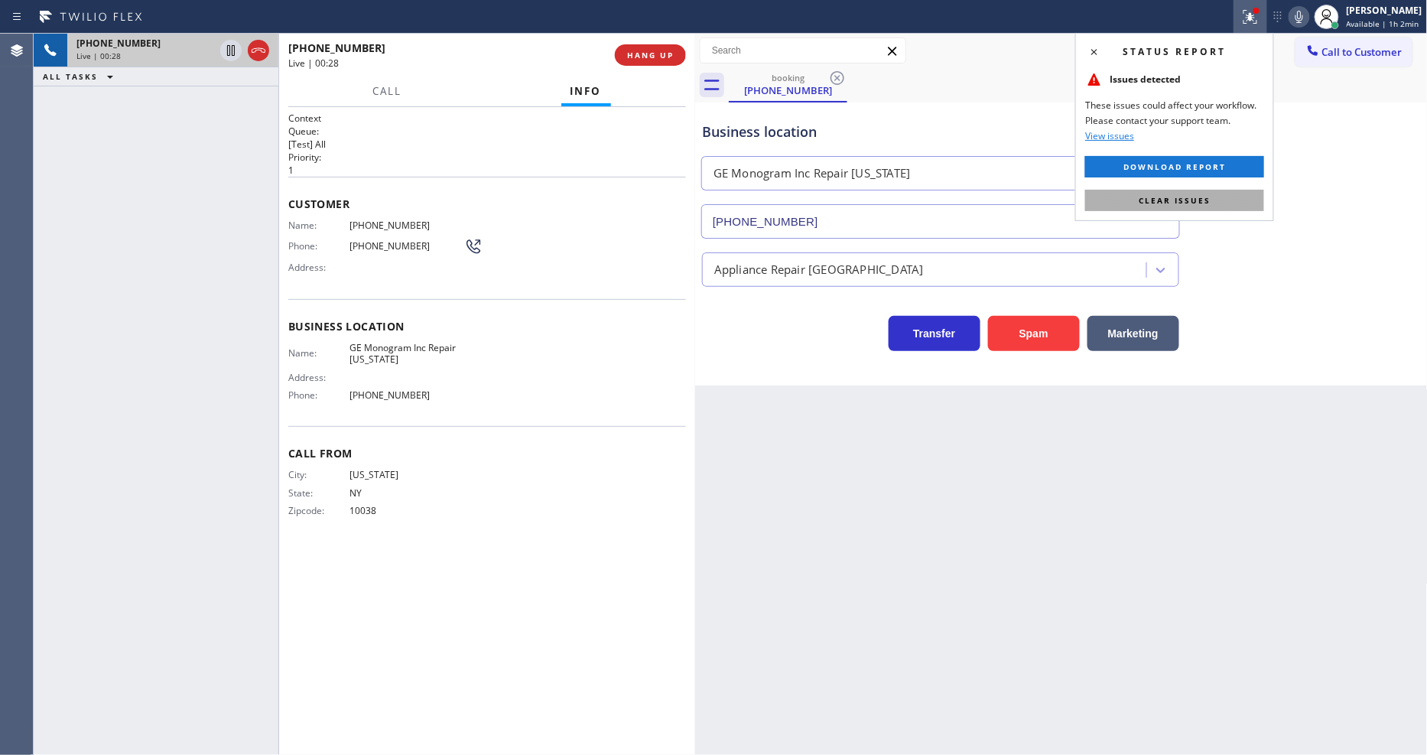
click at [1190, 200] on span "Clear issues" at bounding box center [1175, 200] width 72 height 11
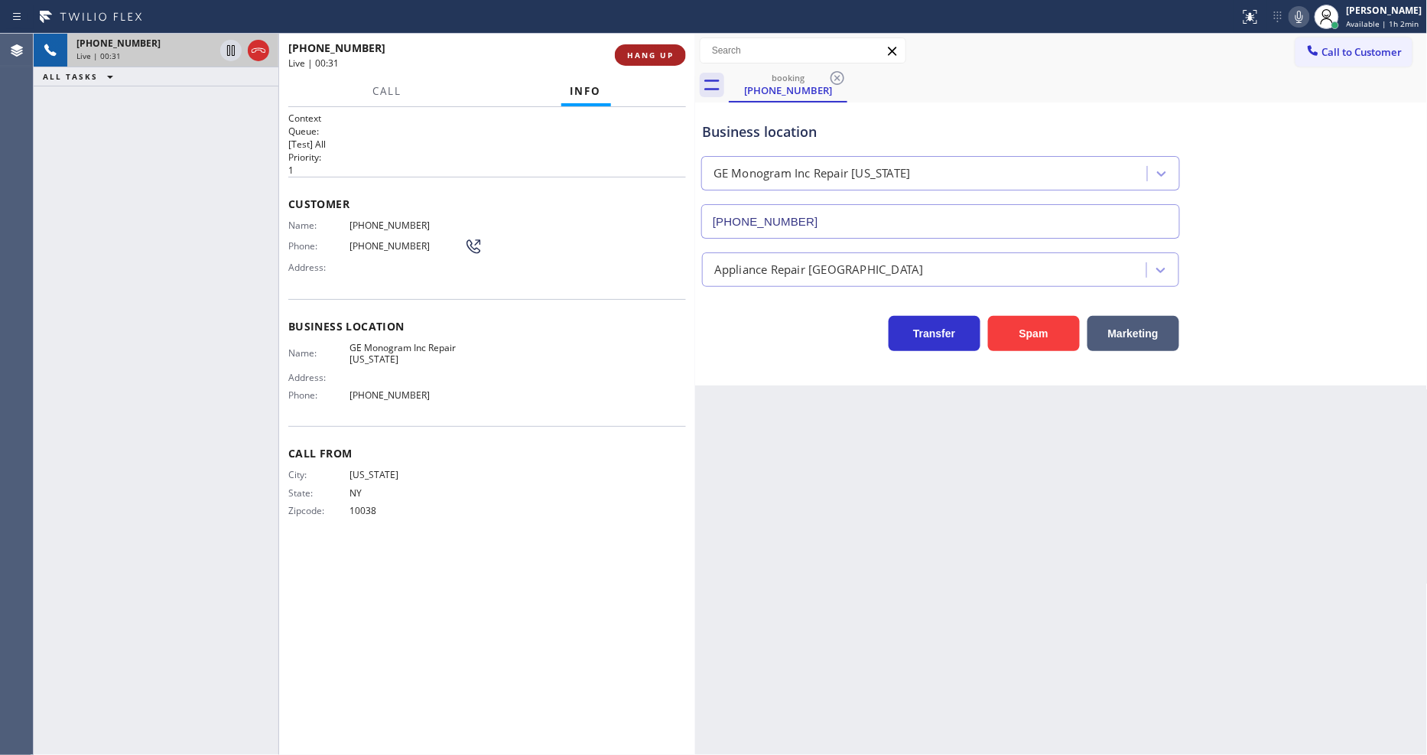
click at [673, 55] on span "HANG UP" at bounding box center [650, 55] width 47 height 11
click at [672, 55] on span "HANG UP" at bounding box center [650, 55] width 47 height 11
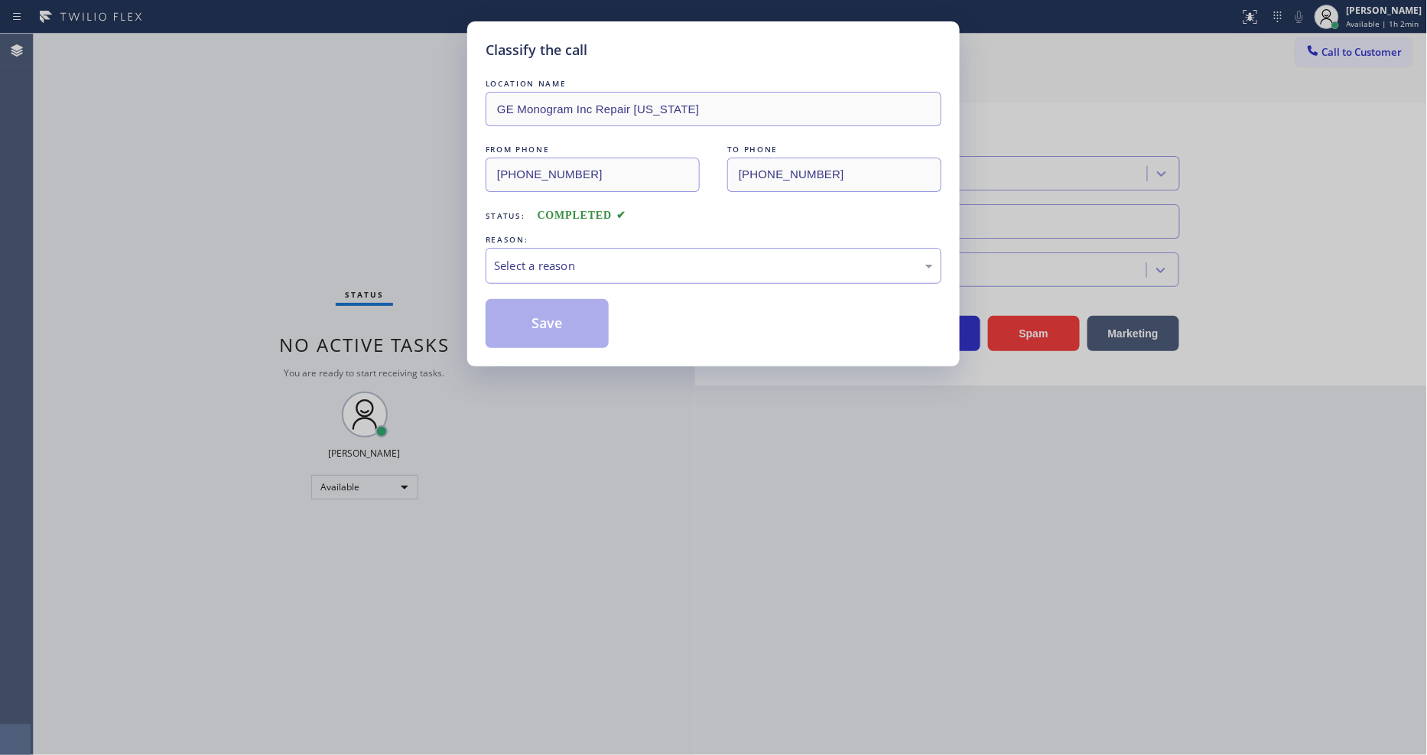
click at [566, 262] on div "Select a reason" at bounding box center [713, 266] width 439 height 18
click at [552, 318] on button "Save" at bounding box center [547, 323] width 123 height 49
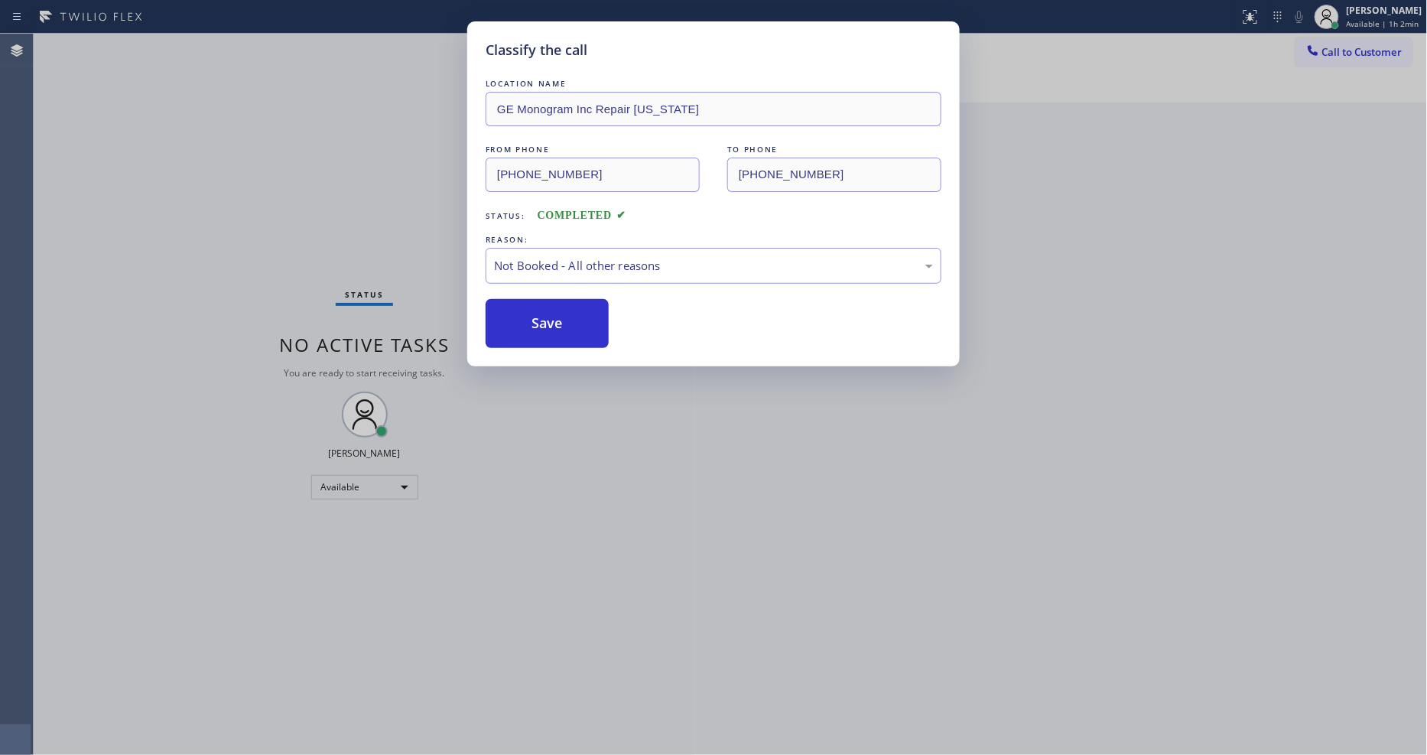
click at [552, 318] on button "Save" at bounding box center [547, 323] width 123 height 49
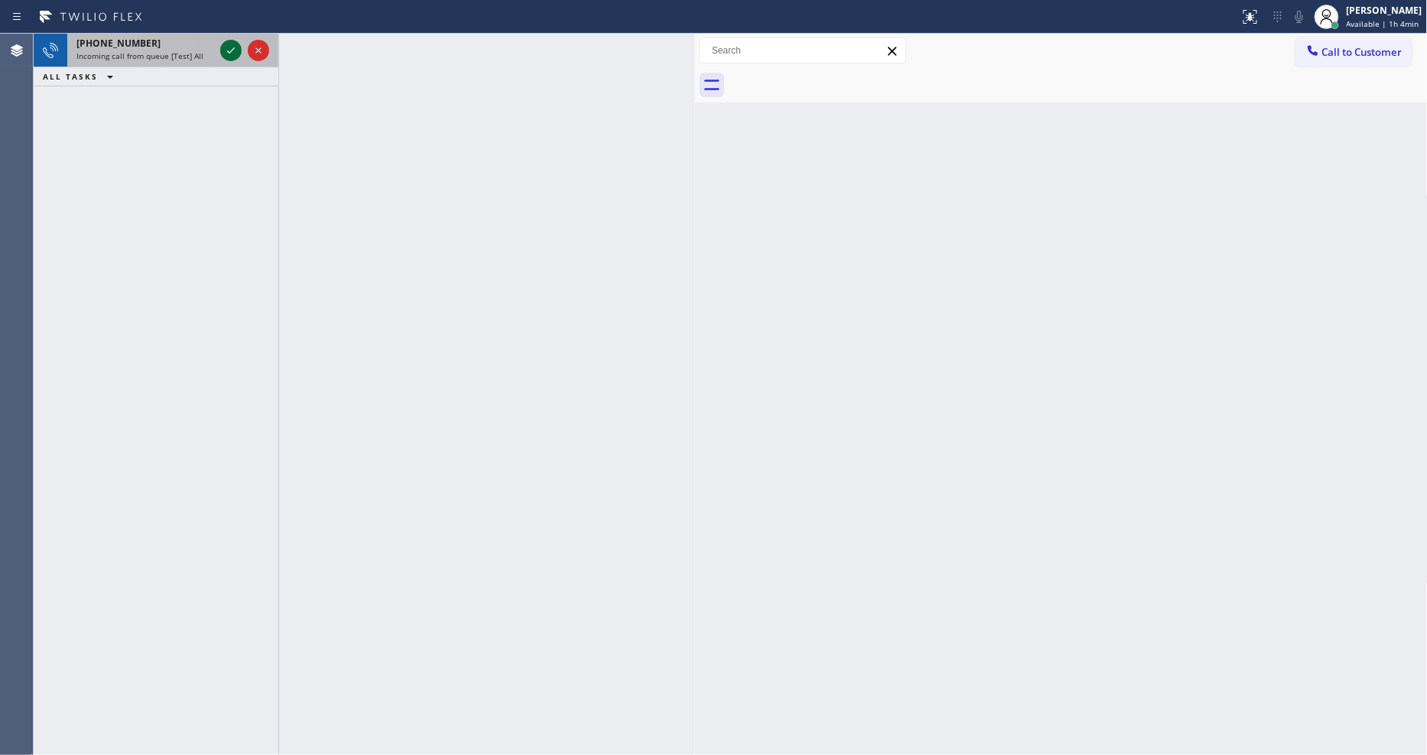
click at [223, 52] on icon at bounding box center [231, 50] width 18 height 18
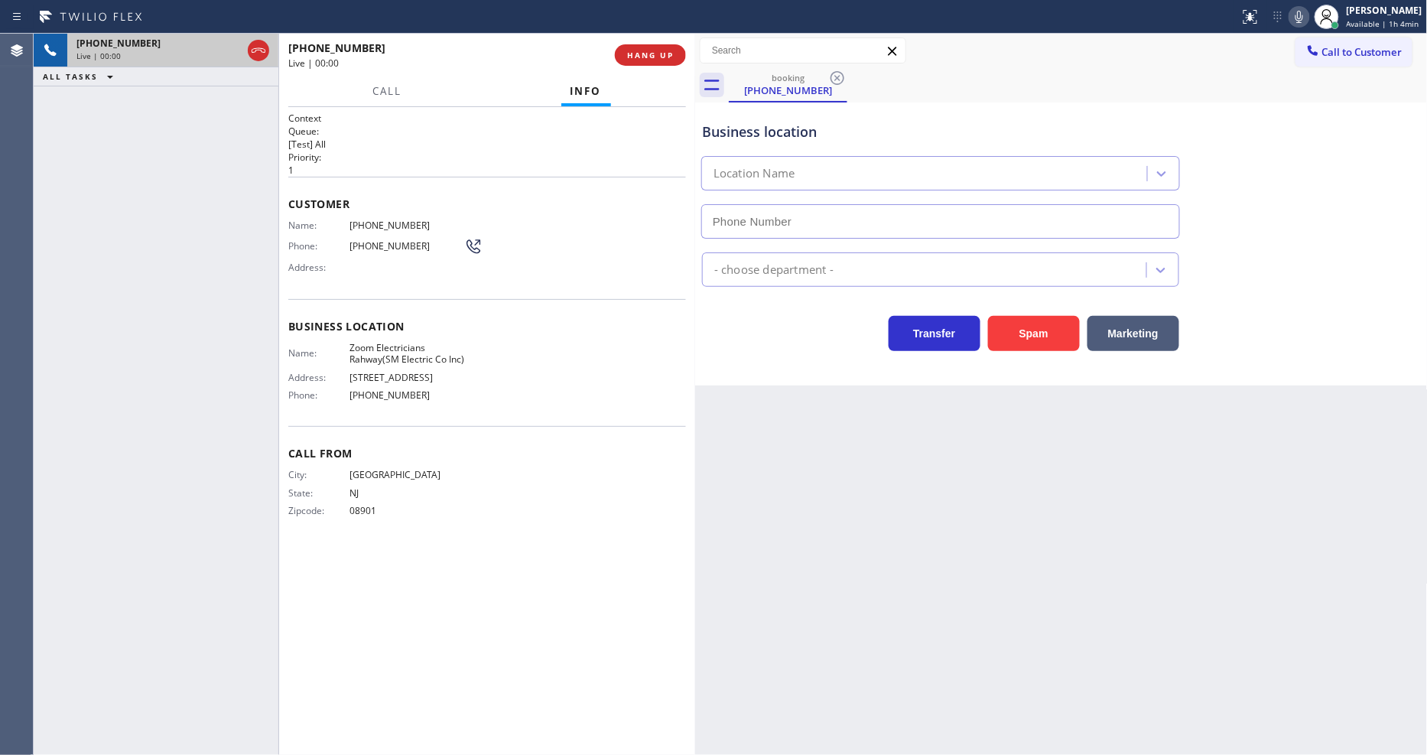
type input "[PHONE_NUMBER]"
click at [646, 52] on span "HANG UP" at bounding box center [650, 55] width 47 height 11
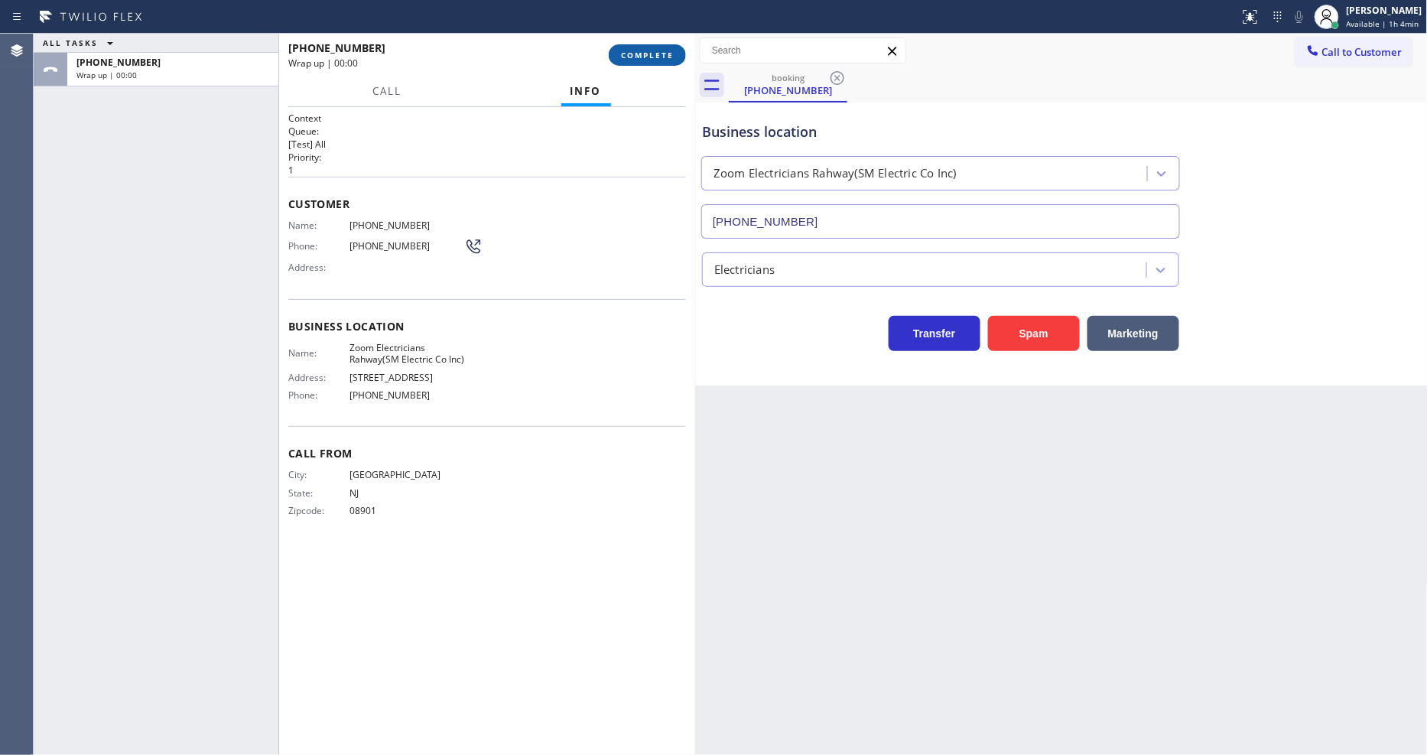
click at [646, 52] on span "COMPLETE" at bounding box center [647, 55] width 53 height 11
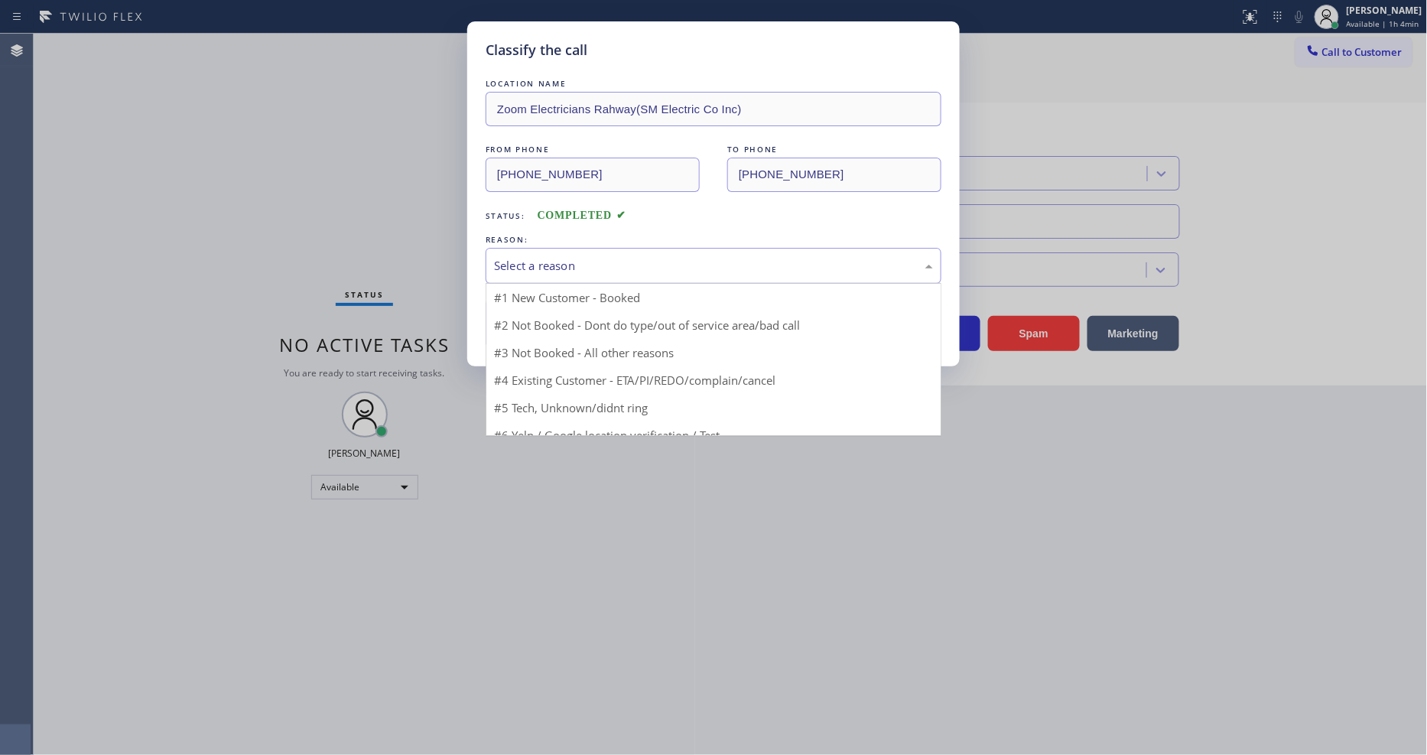
click at [556, 272] on div "Select a reason" at bounding box center [714, 266] width 456 height 36
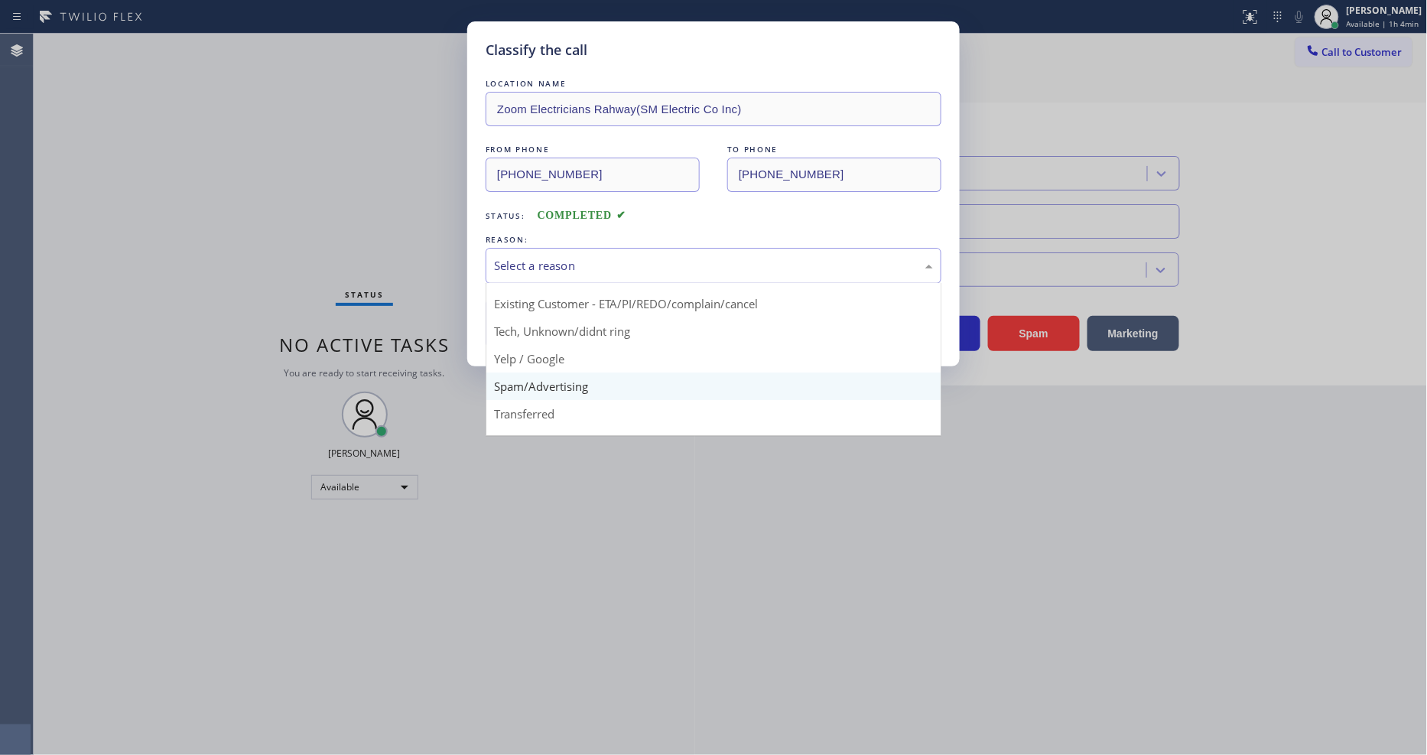
scroll to position [96, 0]
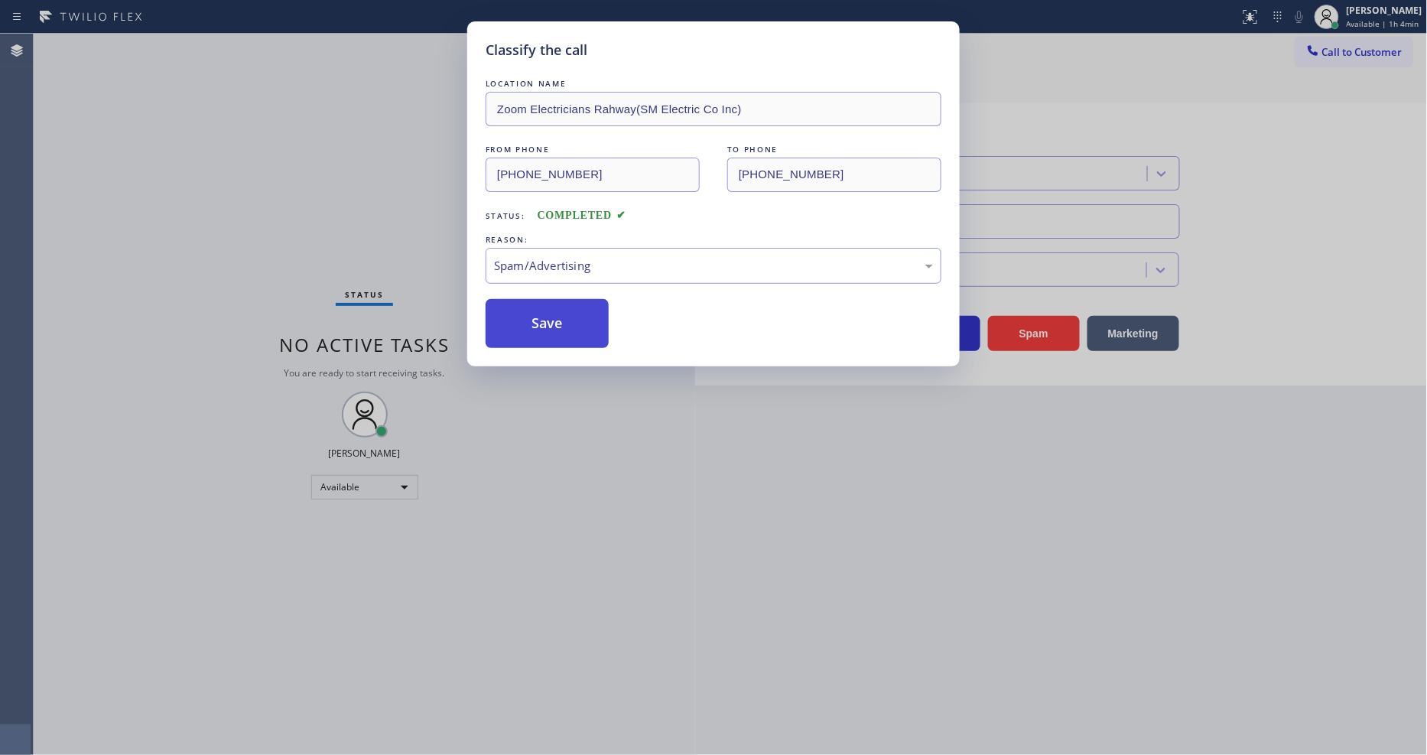
click at [561, 327] on button "Save" at bounding box center [547, 323] width 123 height 49
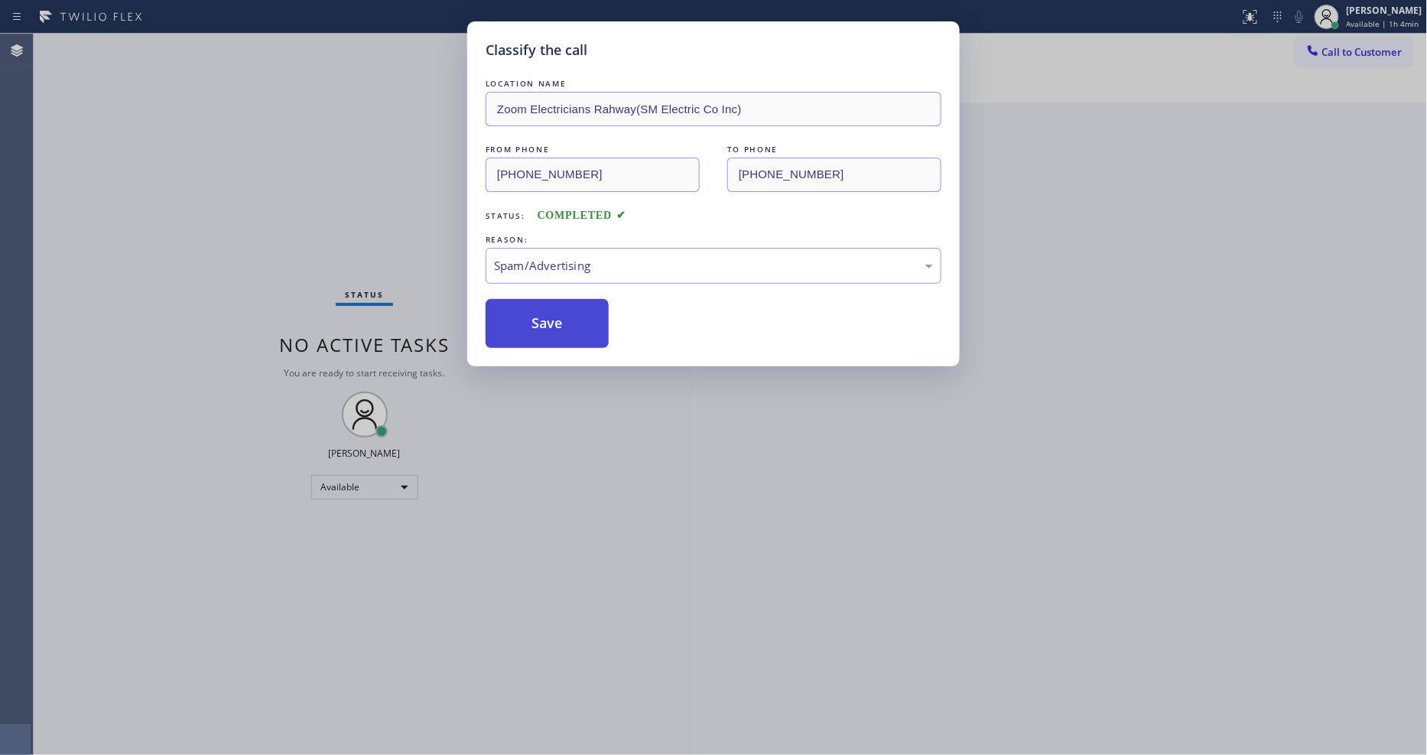
click at [561, 327] on button "Save" at bounding box center [547, 323] width 123 height 49
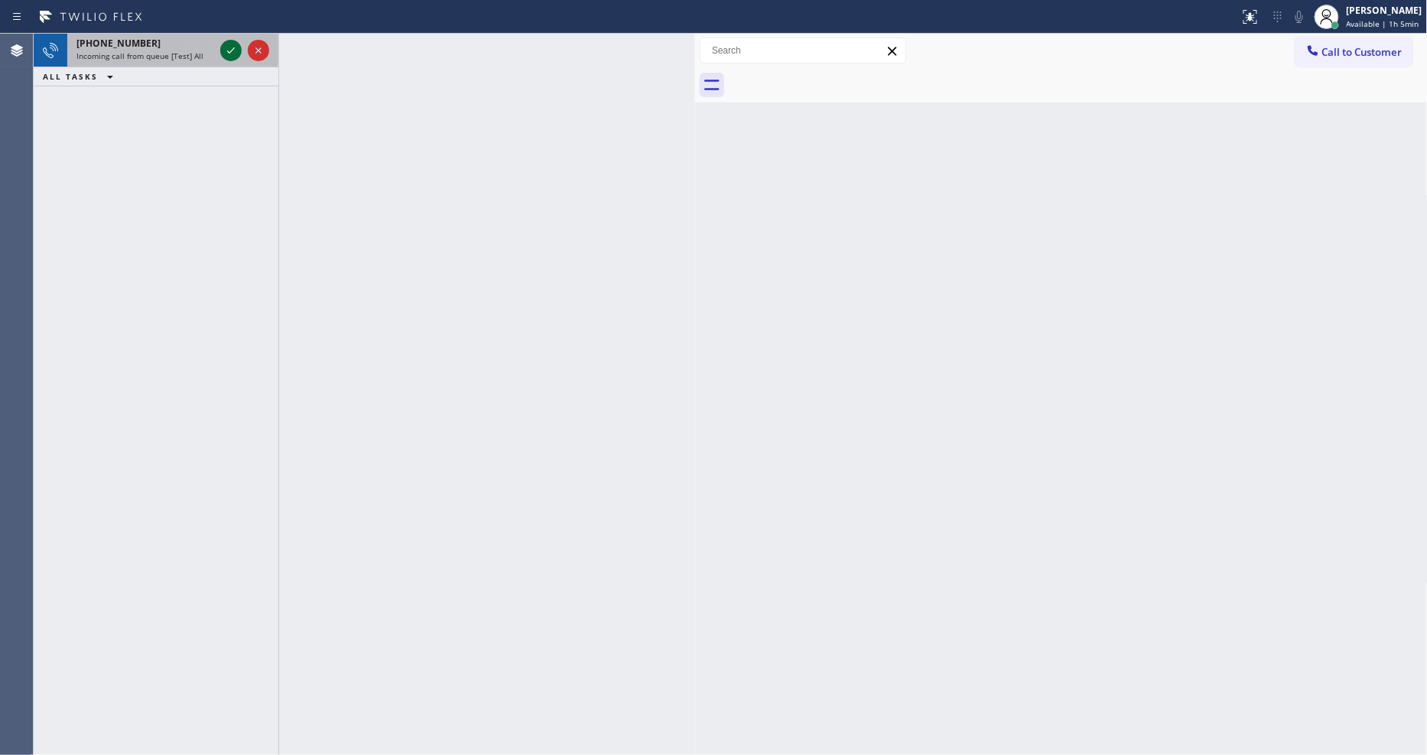
click at [224, 52] on icon at bounding box center [231, 50] width 18 height 18
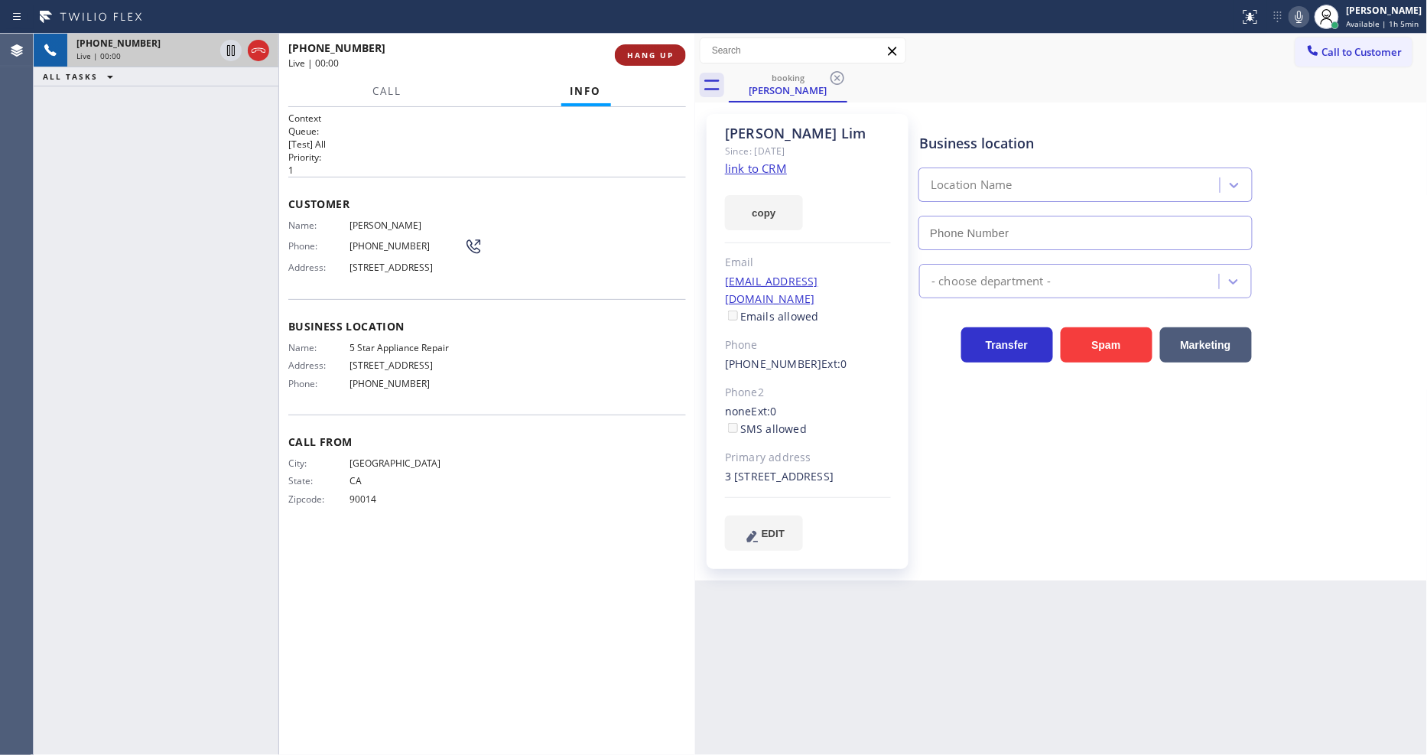
click at [641, 55] on span "HANG UP" at bounding box center [650, 55] width 47 height 11
type input "[PHONE_NUMBER]"
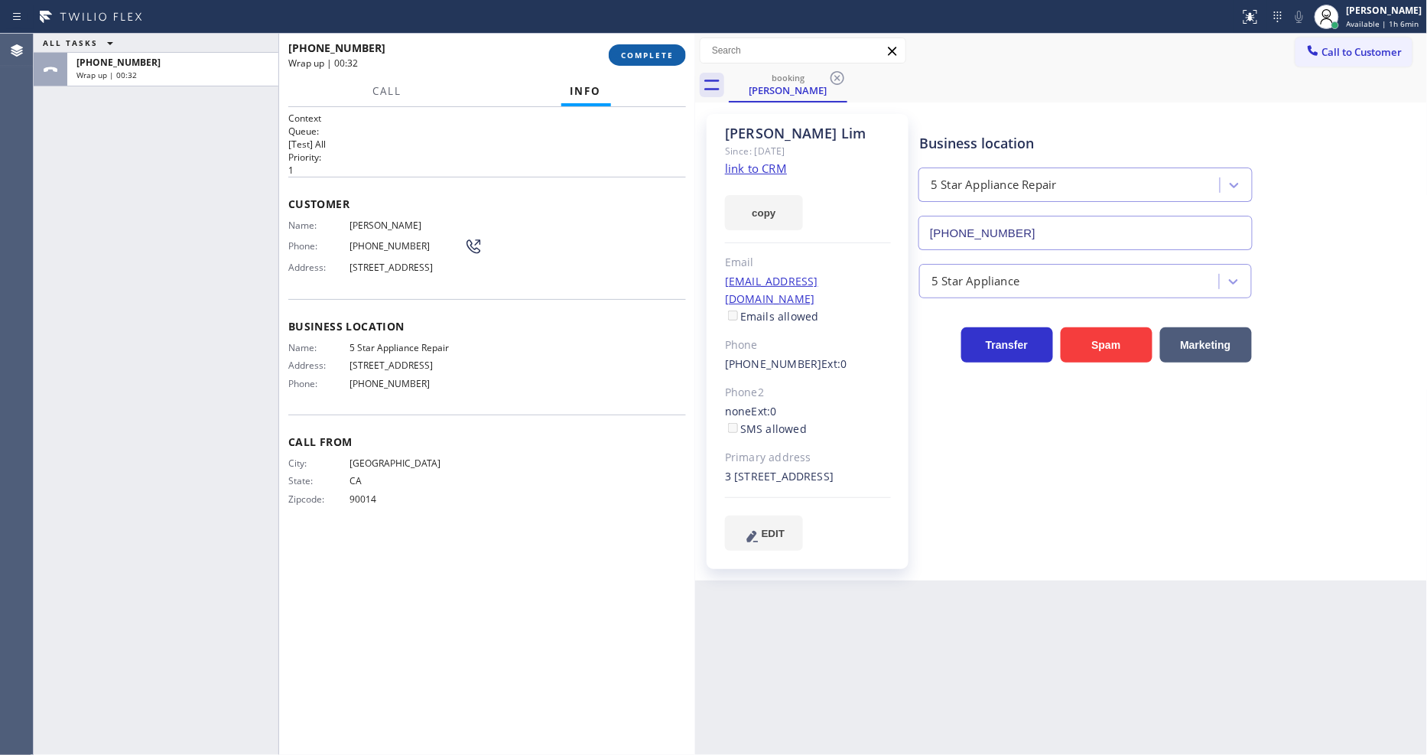
click at [645, 57] on span "COMPLETE" at bounding box center [647, 55] width 53 height 11
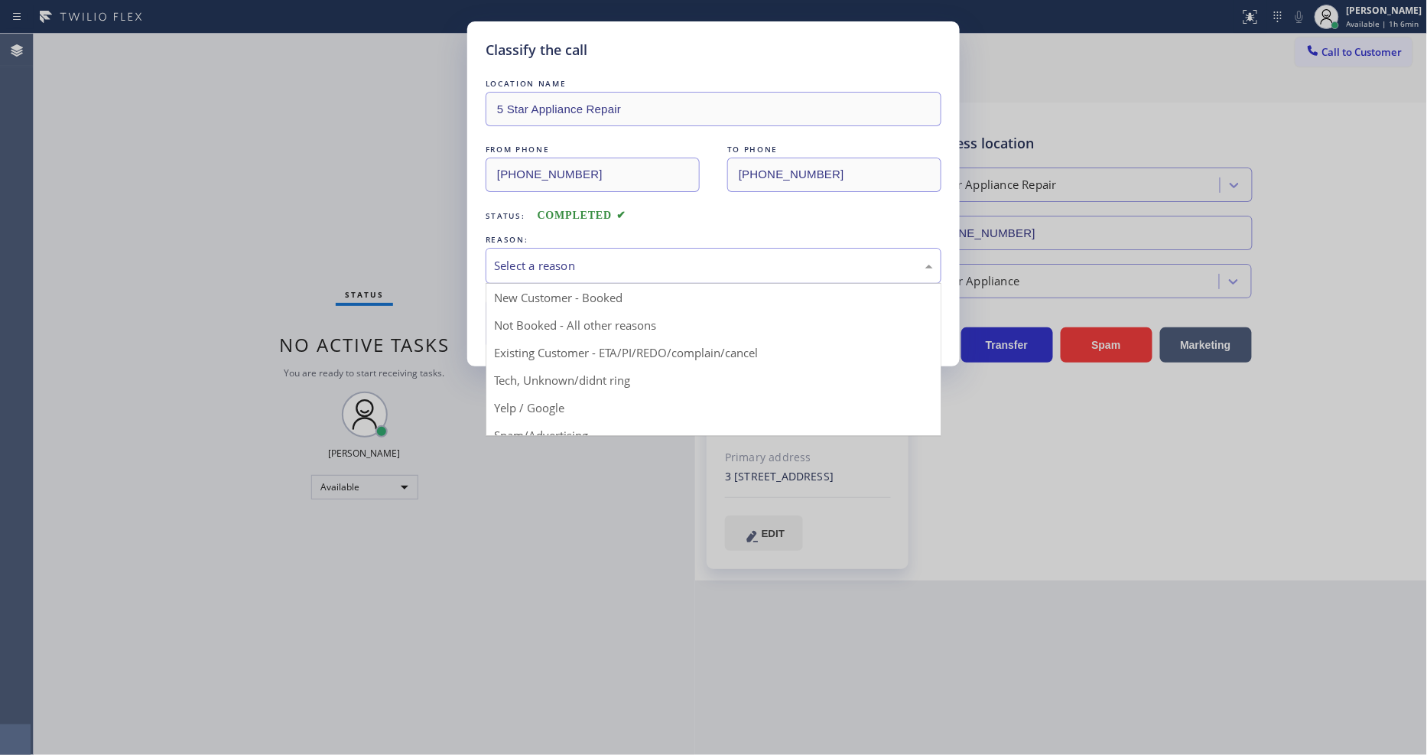
click at [530, 264] on div "Select a reason" at bounding box center [713, 266] width 439 height 18
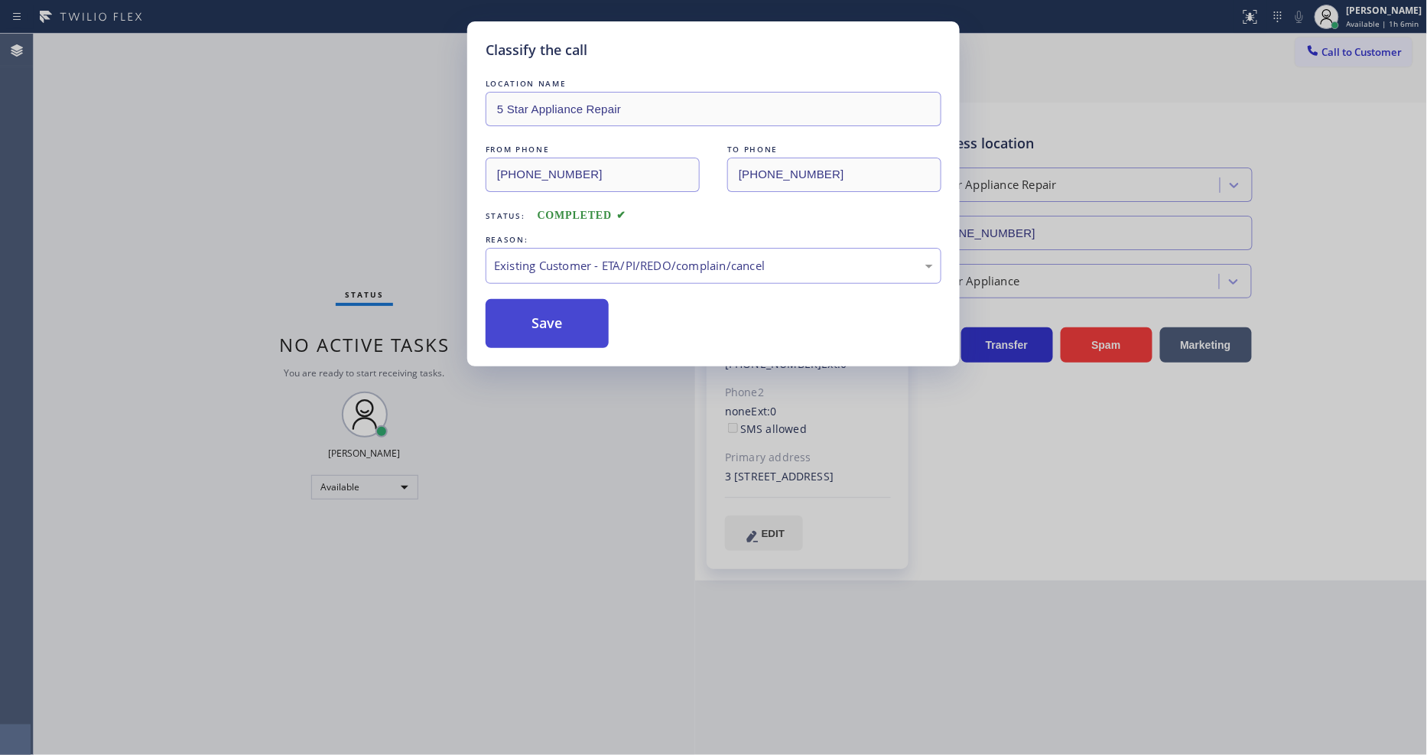
click at [537, 327] on button "Save" at bounding box center [547, 323] width 123 height 49
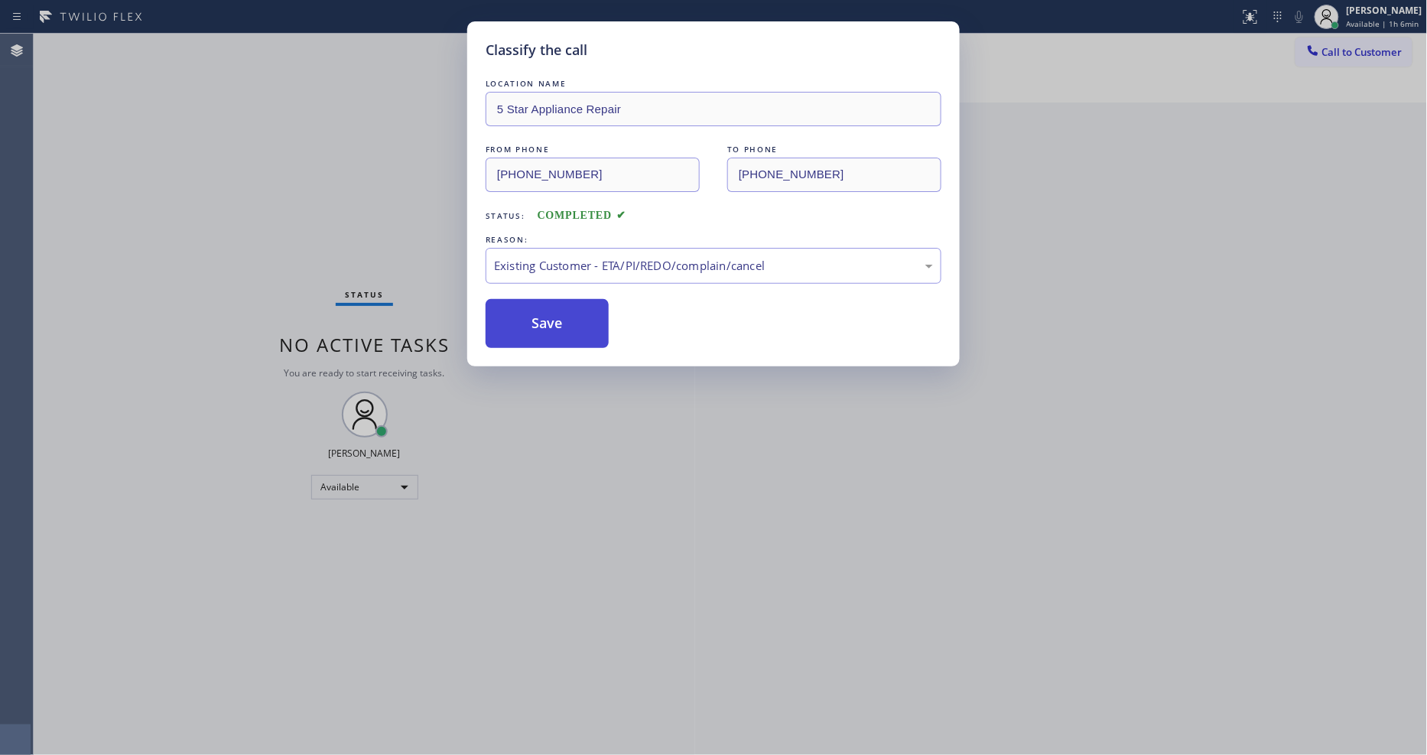
click at [537, 327] on button "Save" at bounding box center [547, 323] width 123 height 49
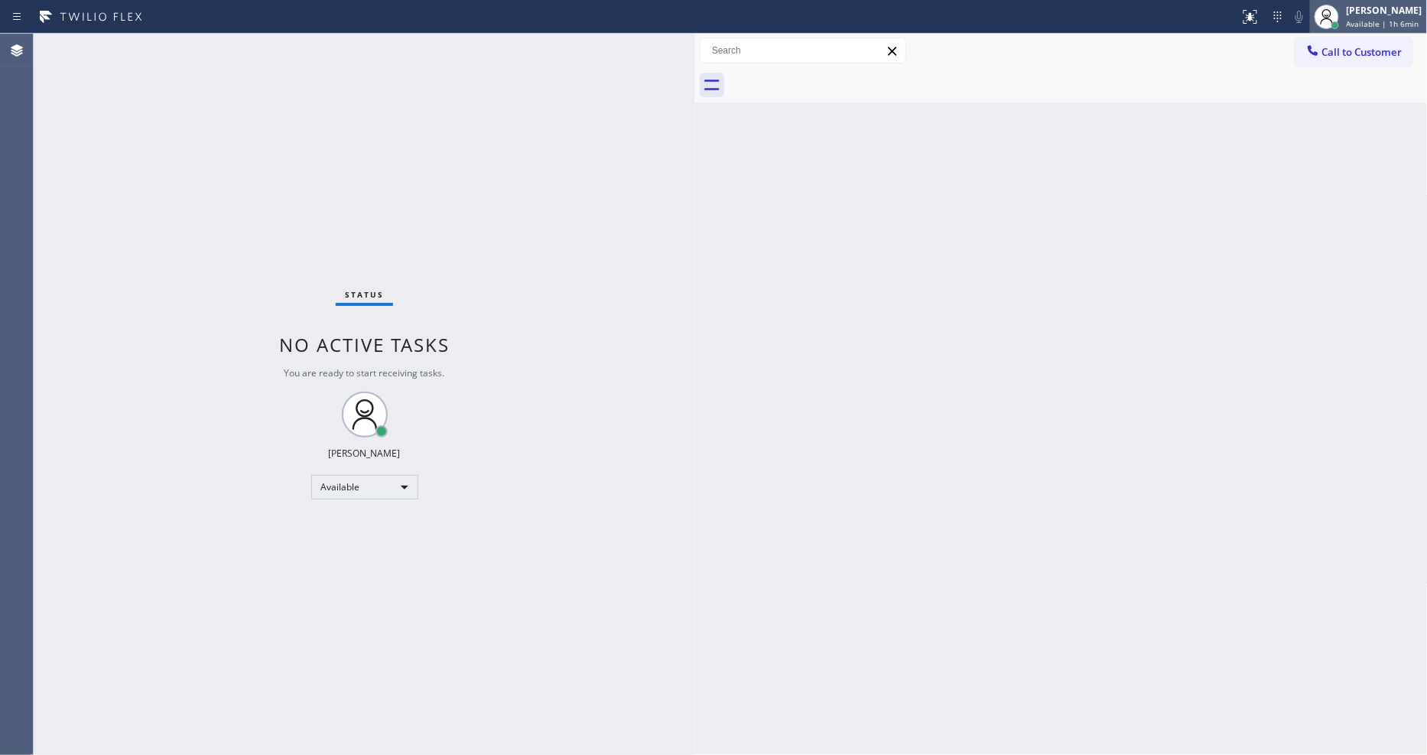
click at [1385, 9] on div "[PERSON_NAME]" at bounding box center [1385, 10] width 76 height 13
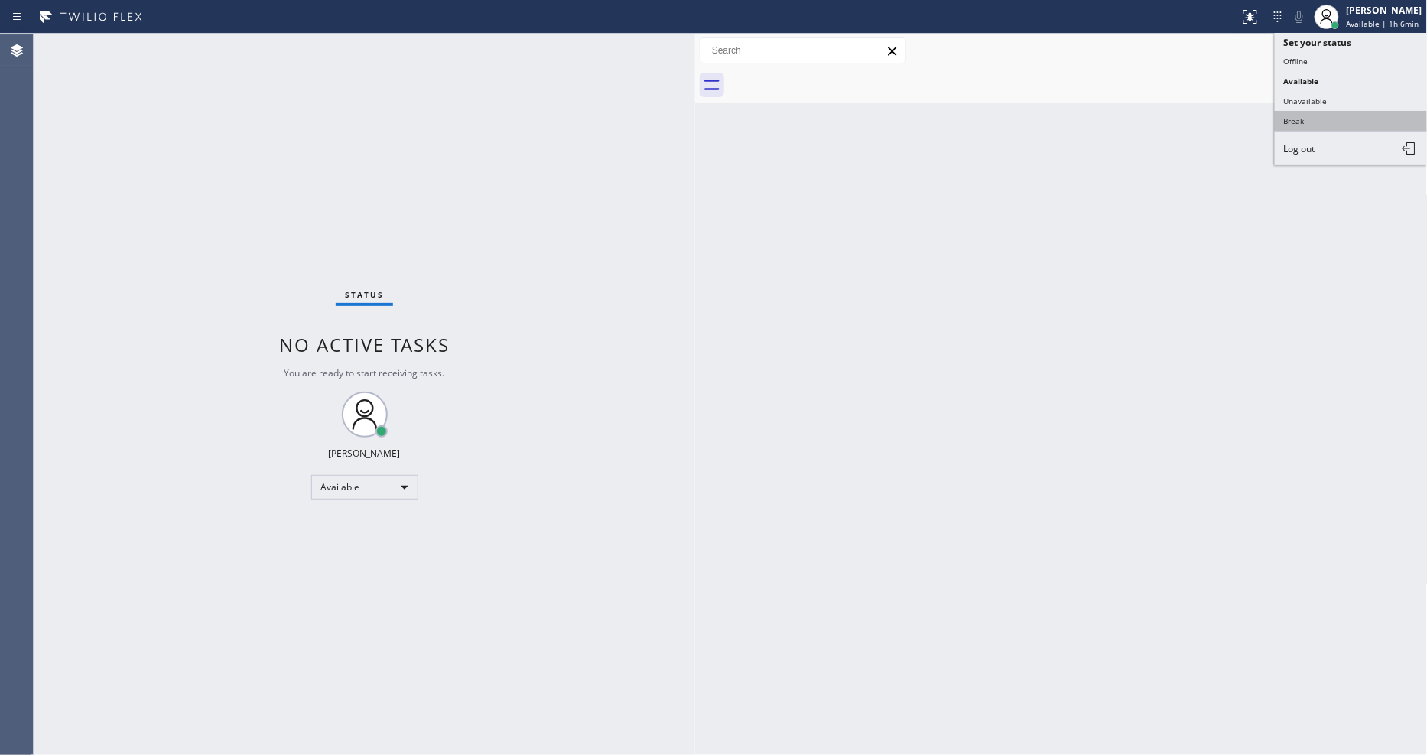
click at [1319, 119] on button "Break" at bounding box center [1351, 121] width 153 height 20
